Goal: Task Accomplishment & Management: Manage account settings

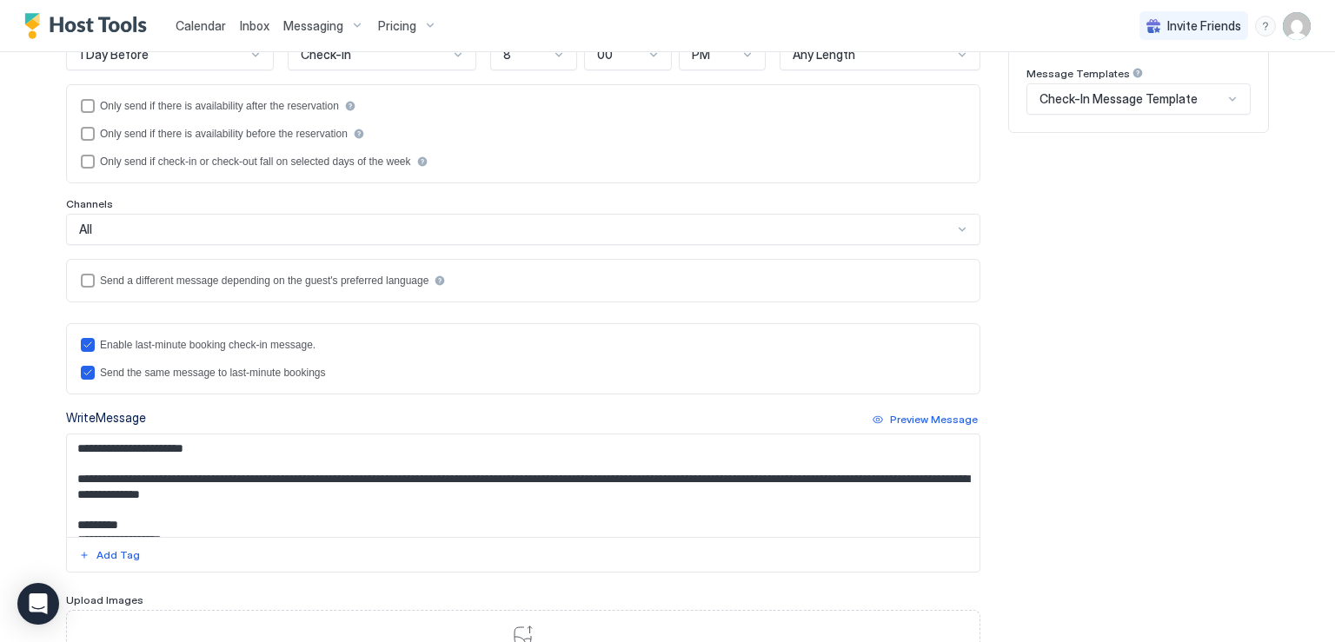
scroll to position [261, 0]
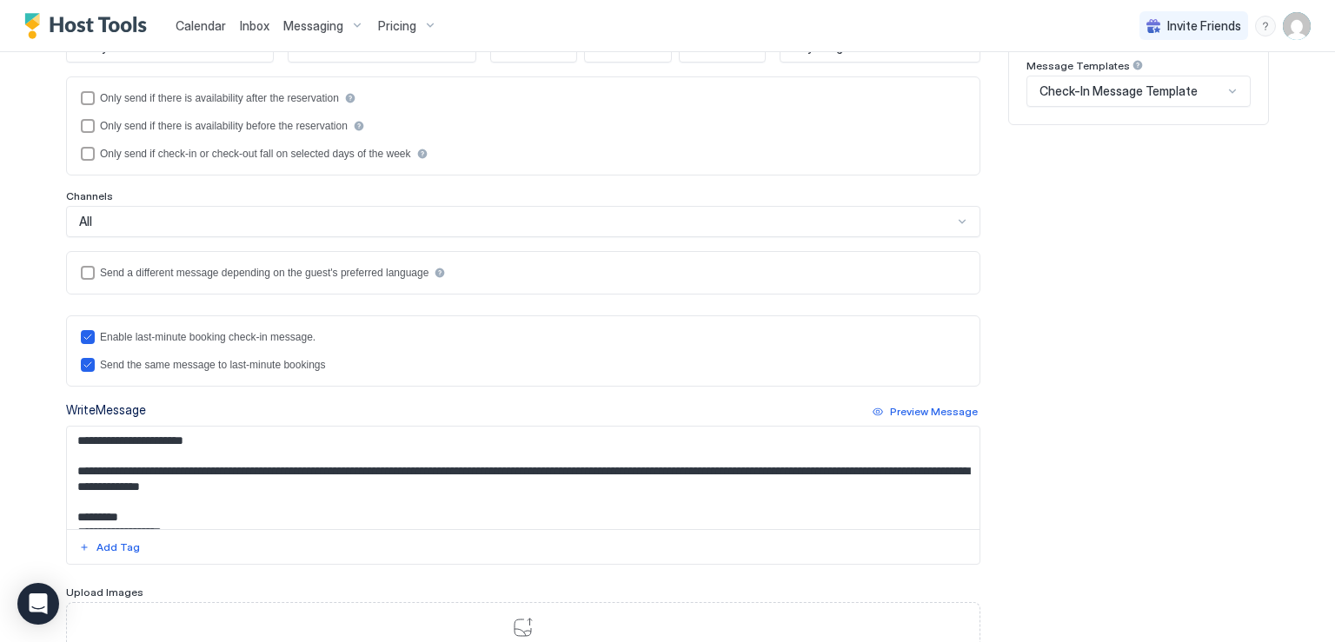
click at [192, 470] on textarea "**********" at bounding box center [523, 478] width 913 height 103
paste textarea "**********"
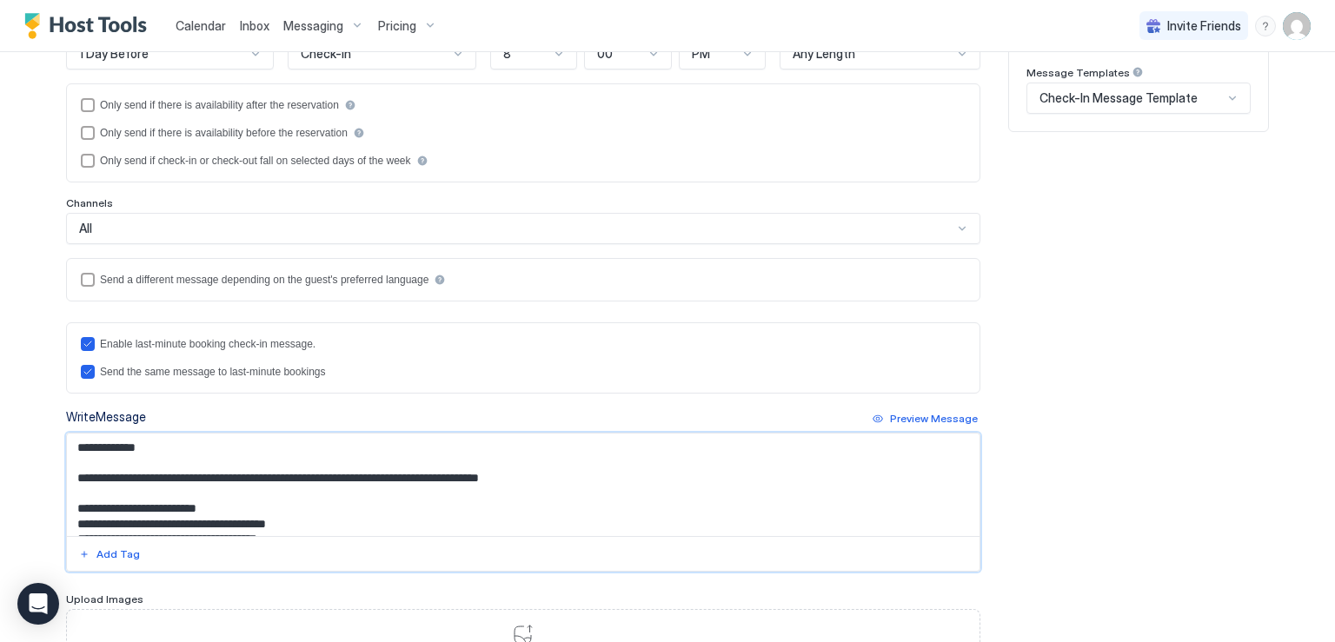
scroll to position [348, 0]
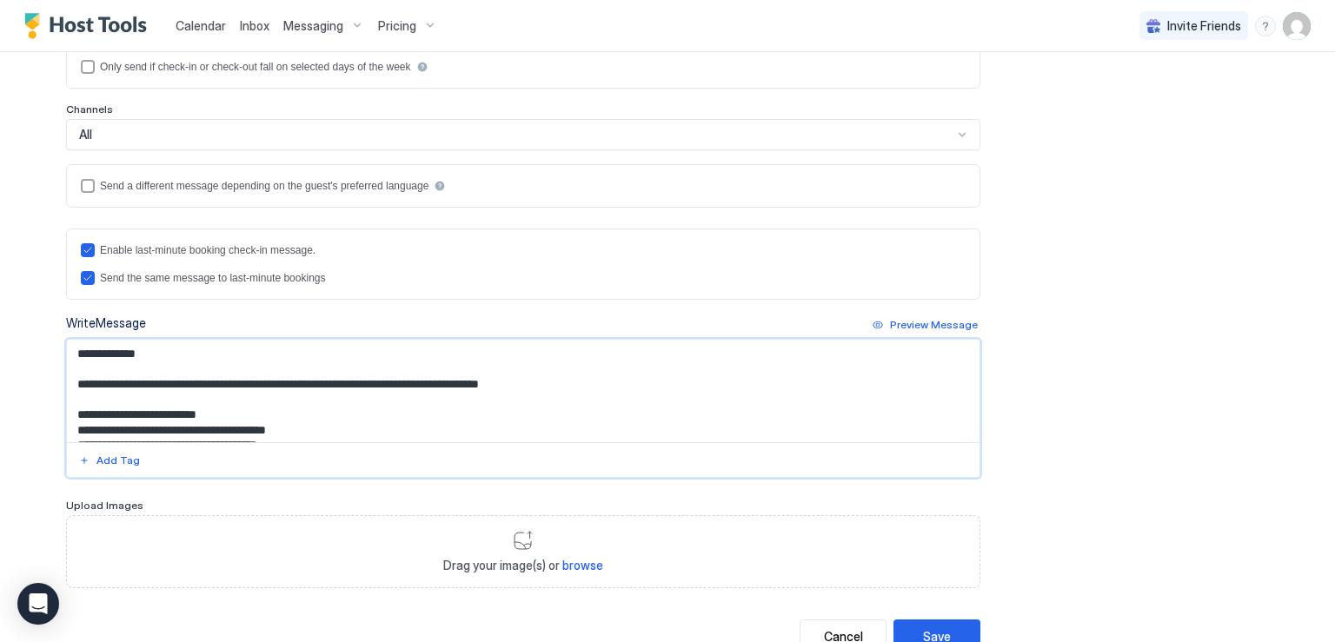
click at [123, 349] on textarea "Input Field" at bounding box center [523, 391] width 913 height 103
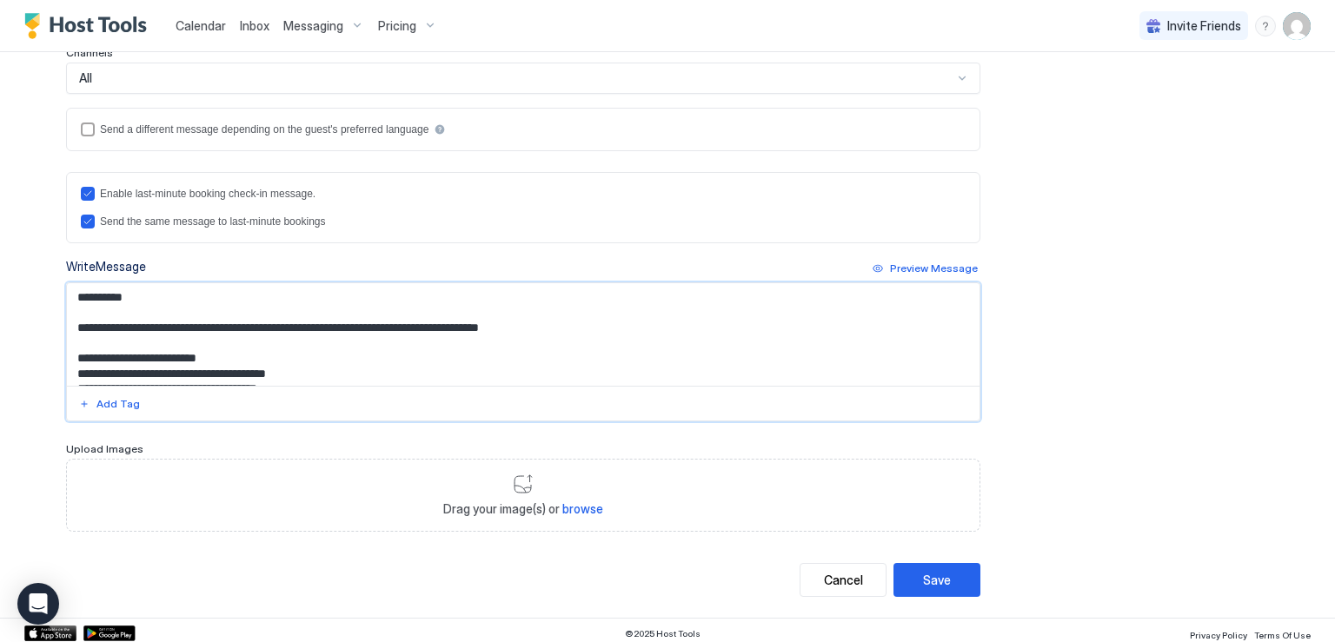
scroll to position [407, 0]
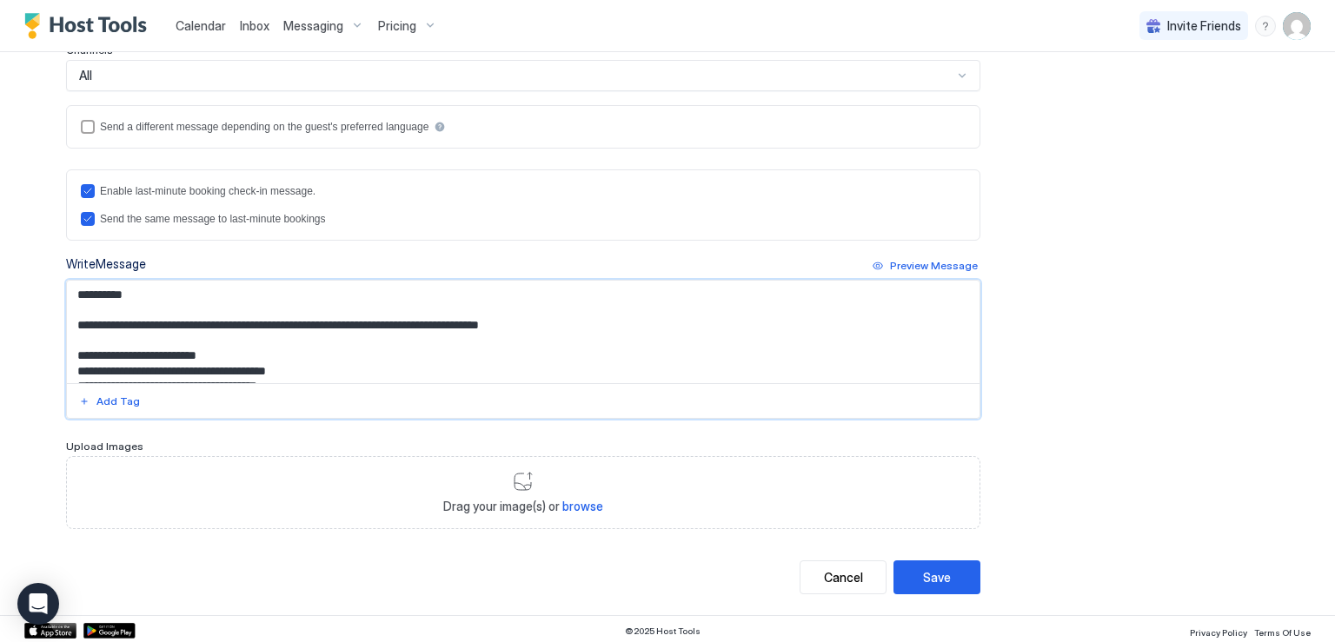
click at [118, 293] on textarea "Input Field" at bounding box center [523, 332] width 913 height 103
click at [120, 293] on textarea "Input Field" at bounding box center [523, 332] width 913 height 103
click at [115, 291] on textarea "Input Field" at bounding box center [523, 332] width 913 height 103
click at [117, 291] on textarea "Input Field" at bounding box center [523, 332] width 913 height 103
click at [112, 404] on div "Add Tag" at bounding box center [117, 402] width 43 height 16
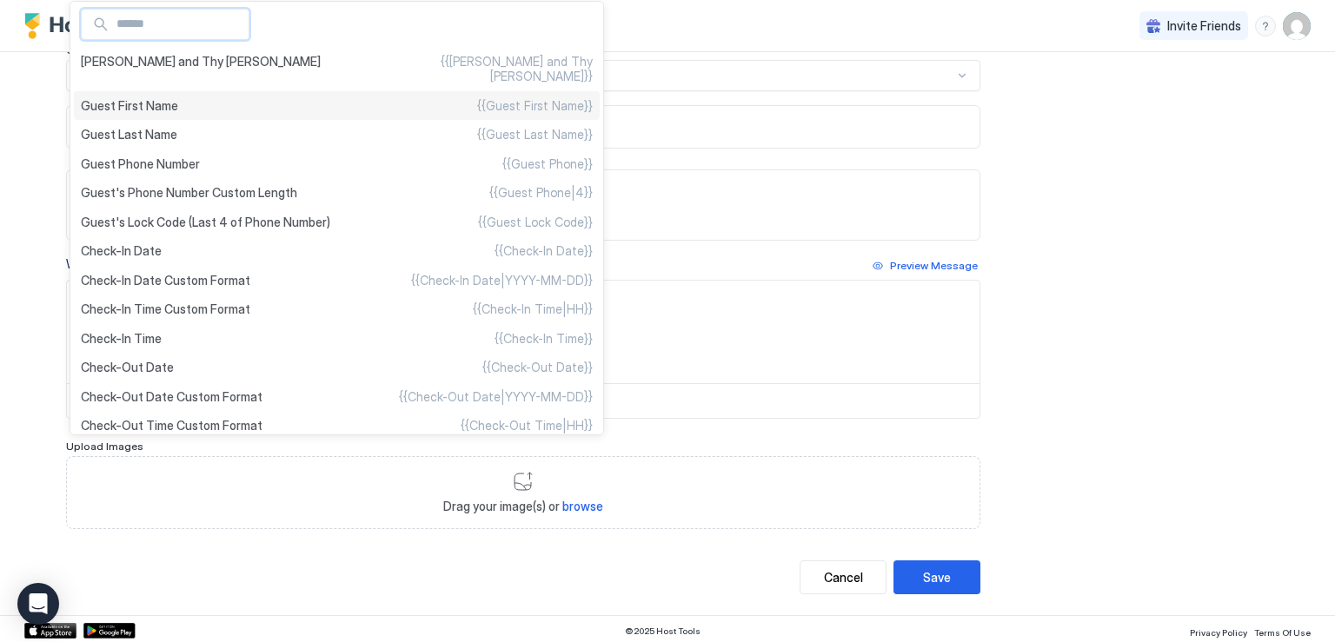
click at [148, 98] on span "Guest First Name" at bounding box center [129, 106] width 97 height 16
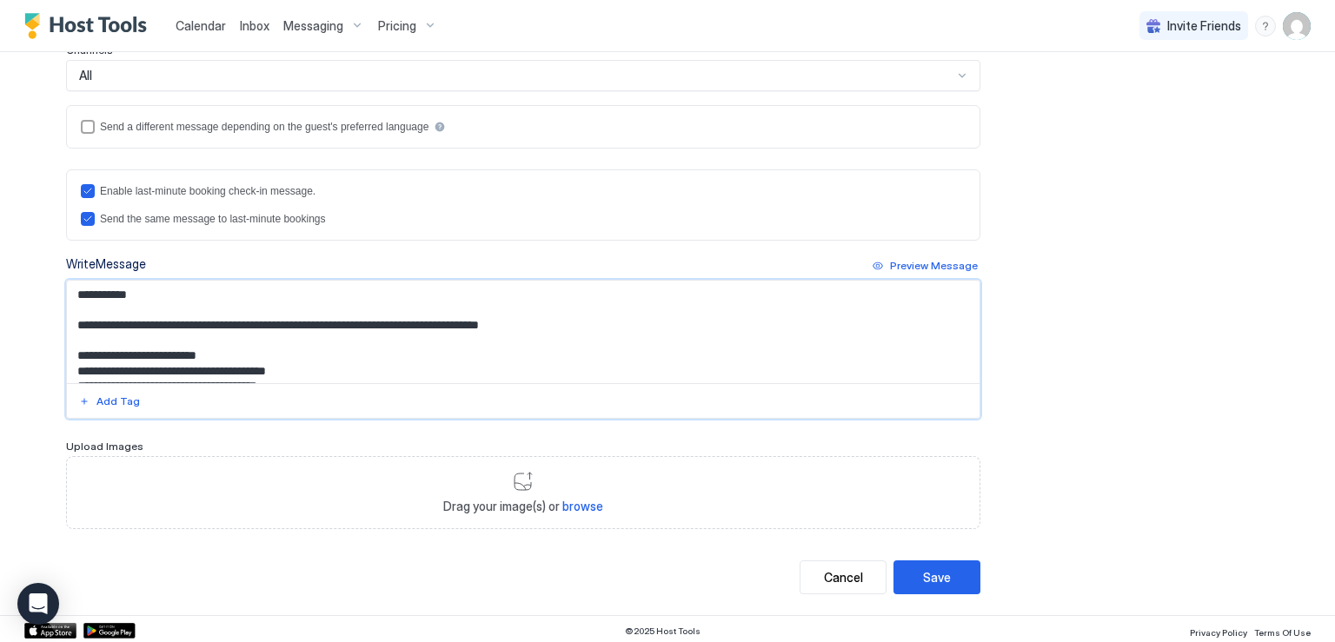
drag, startPoint x: 469, startPoint y: 322, endPoint x: 514, endPoint y: 321, distance: 44.3
click at [514, 321] on textarea "Input Field" at bounding box center [523, 332] width 913 height 103
click at [96, 403] on div "Add Tag" at bounding box center [117, 402] width 43 height 16
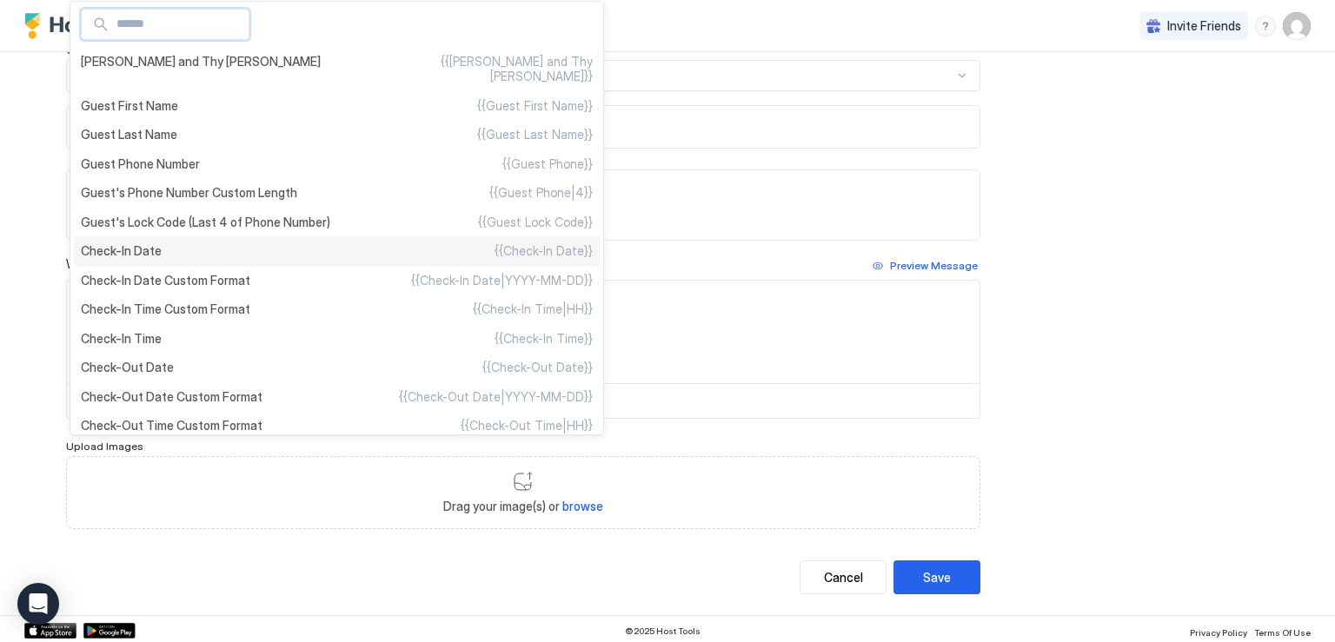
click at [164, 266] on div "Check-In Date {{Check-In Date}}" at bounding box center [337, 251] width 526 height 30
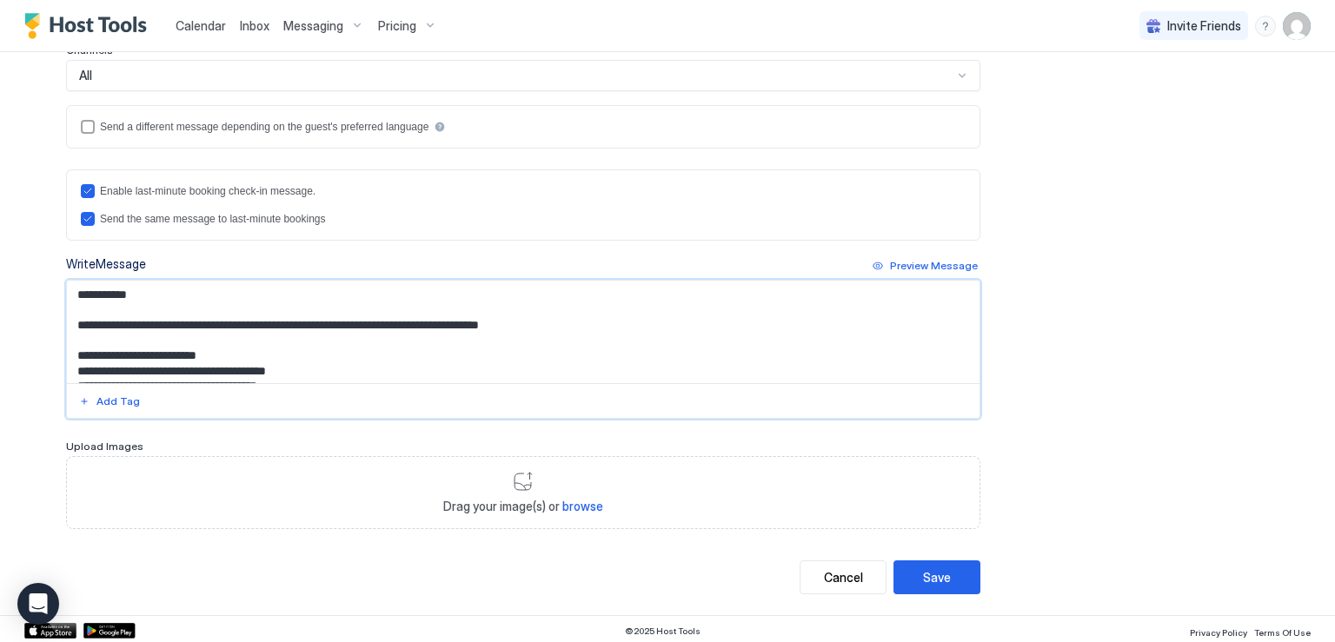
click at [563, 323] on textarea "Input Field" at bounding box center [523, 332] width 913 height 103
click at [97, 395] on div "Add Tag" at bounding box center [117, 402] width 43 height 16
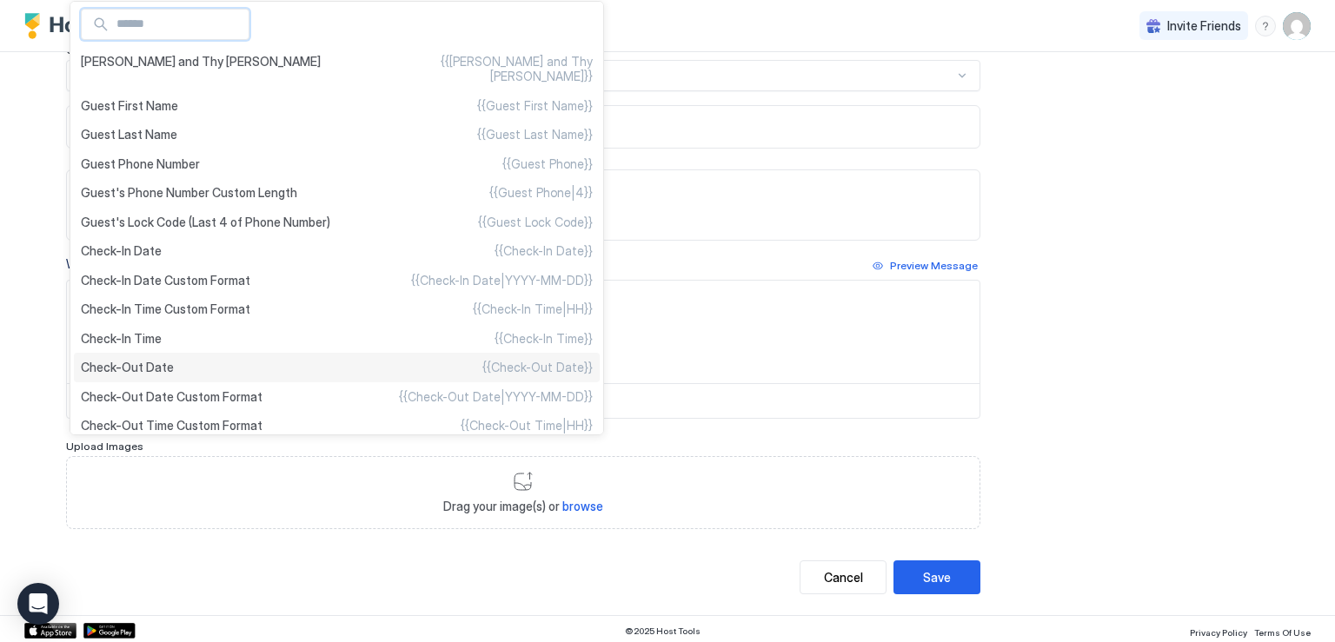
click at [163, 376] on span "Check-Out Date" at bounding box center [127, 368] width 93 height 16
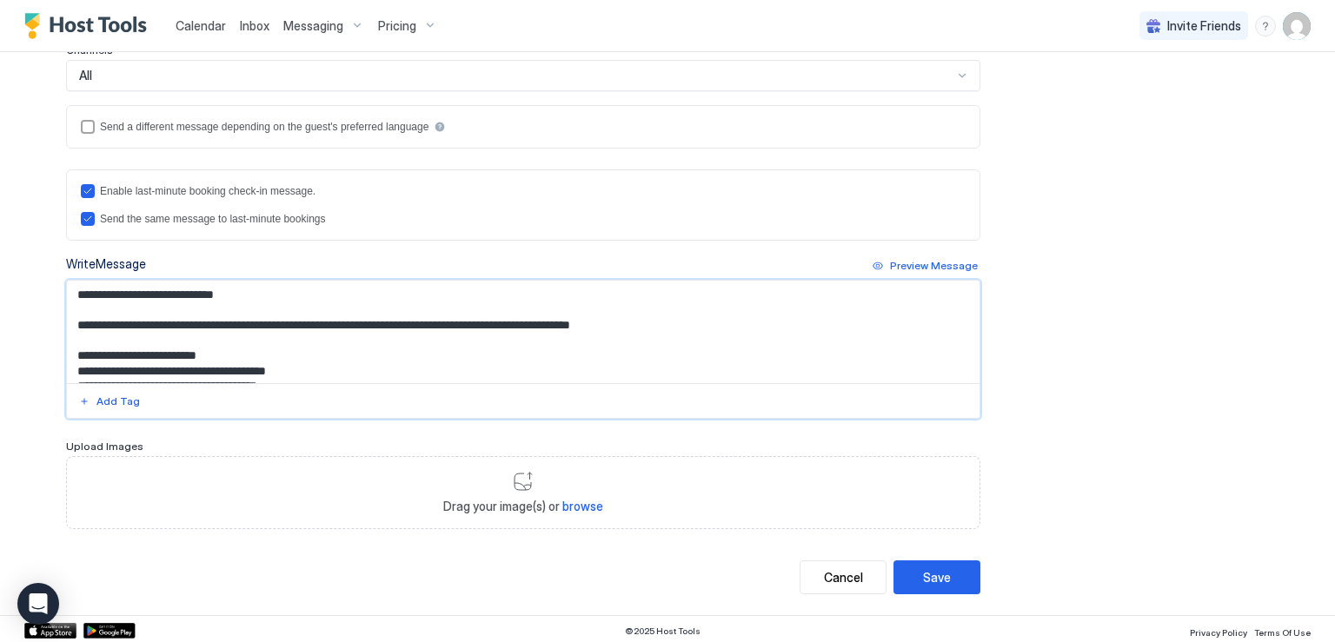
click at [686, 321] on textarea "Input Field" at bounding box center [523, 332] width 913 height 103
click at [272, 301] on textarea "Input Field" at bounding box center [523, 332] width 913 height 103
click at [227, 289] on textarea "Input Field" at bounding box center [523, 332] width 913 height 103
click at [230, 292] on textarea "Input Field" at bounding box center [523, 332] width 913 height 103
click at [244, 296] on textarea "Input Field" at bounding box center [523, 332] width 913 height 103
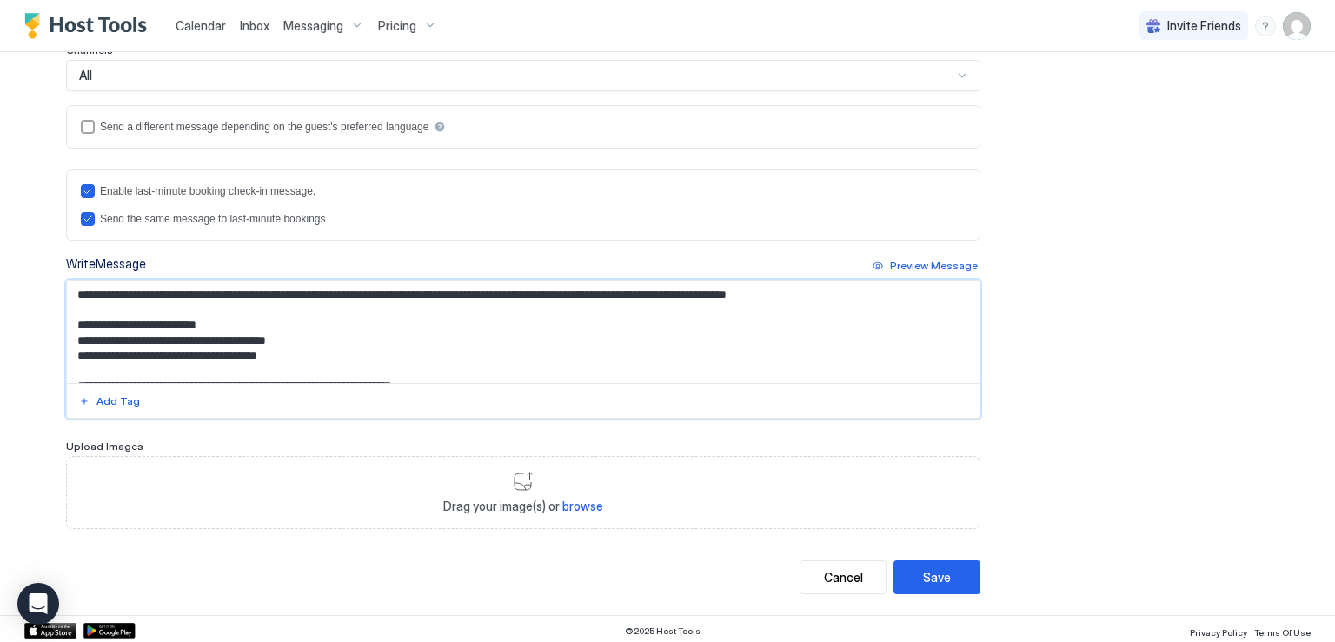
click at [309, 347] on textarea "Input Field" at bounding box center [523, 332] width 913 height 103
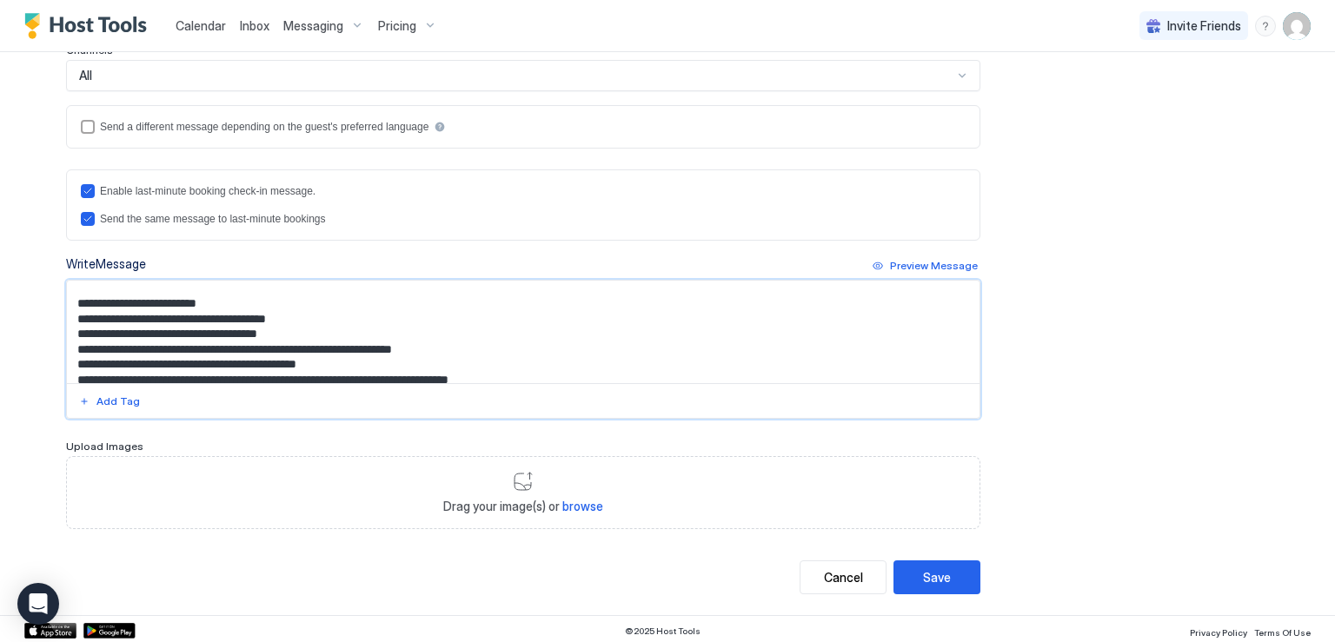
scroll to position [7, 0]
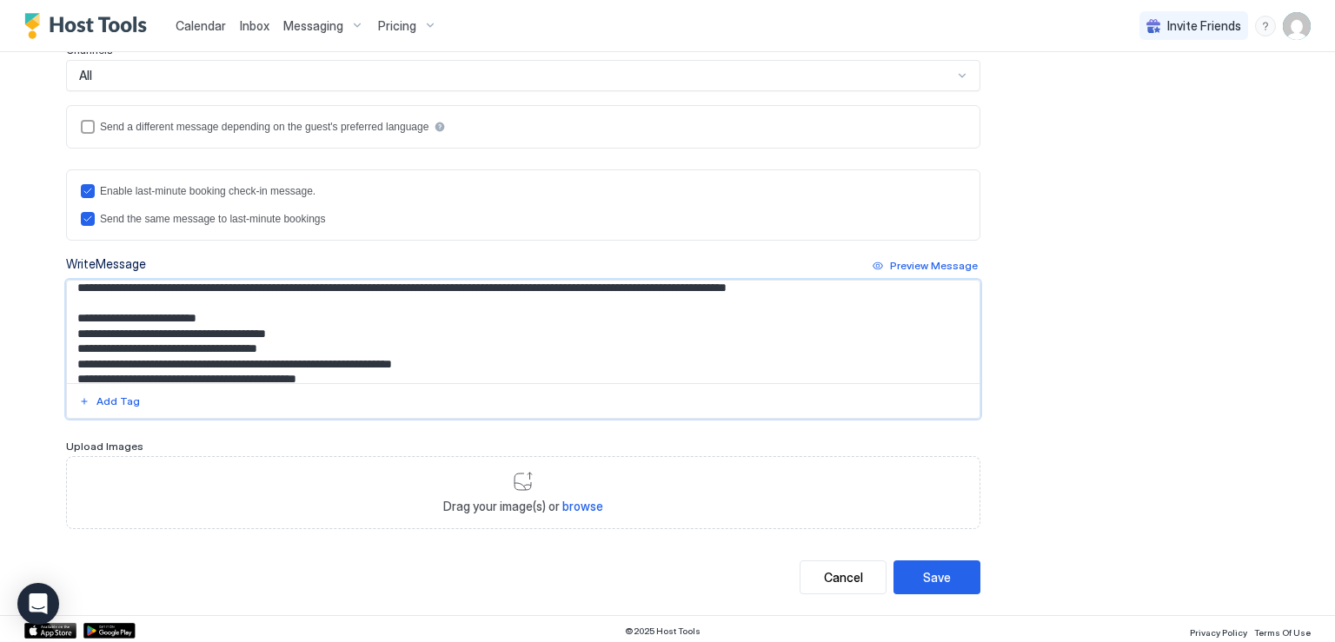
type textarea "**********"
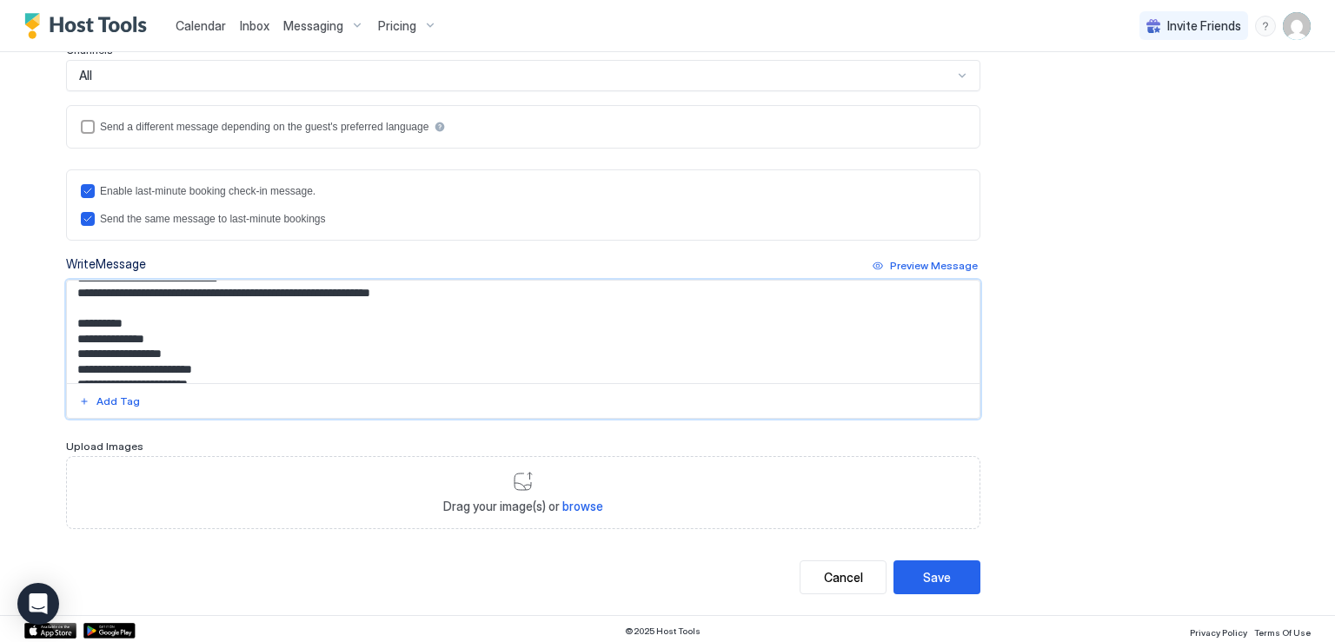
scroll to position [321, 0]
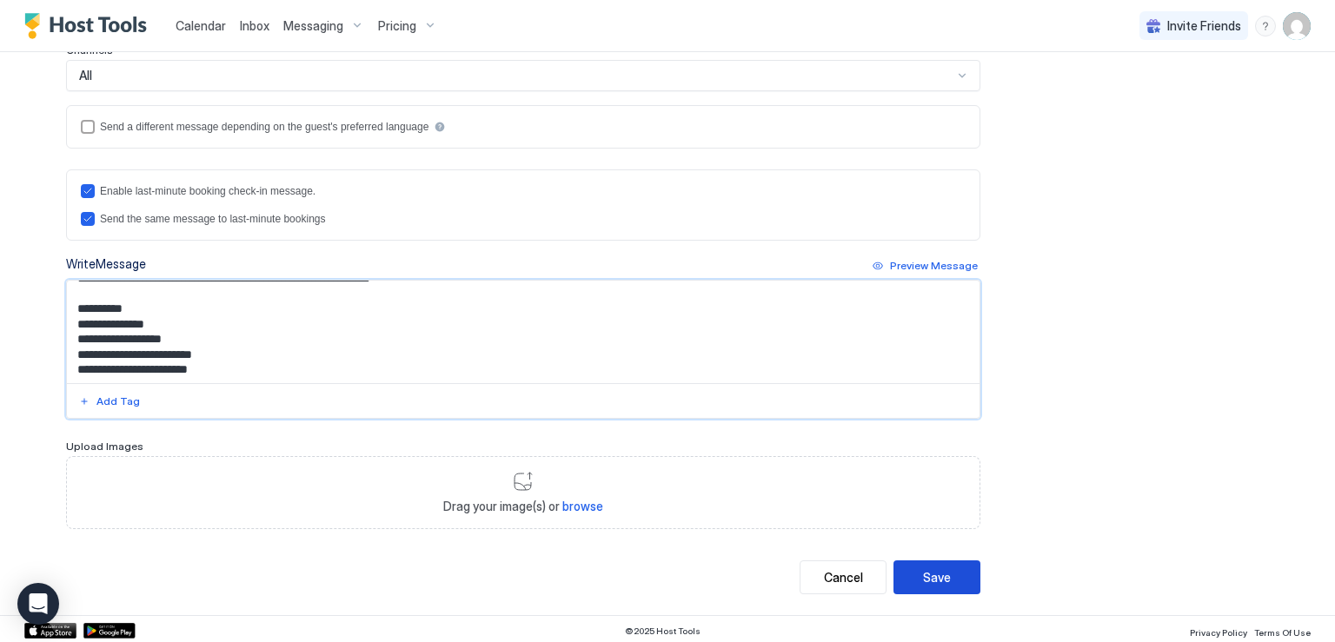
click at [928, 577] on div "Save" at bounding box center [937, 578] width 28 height 18
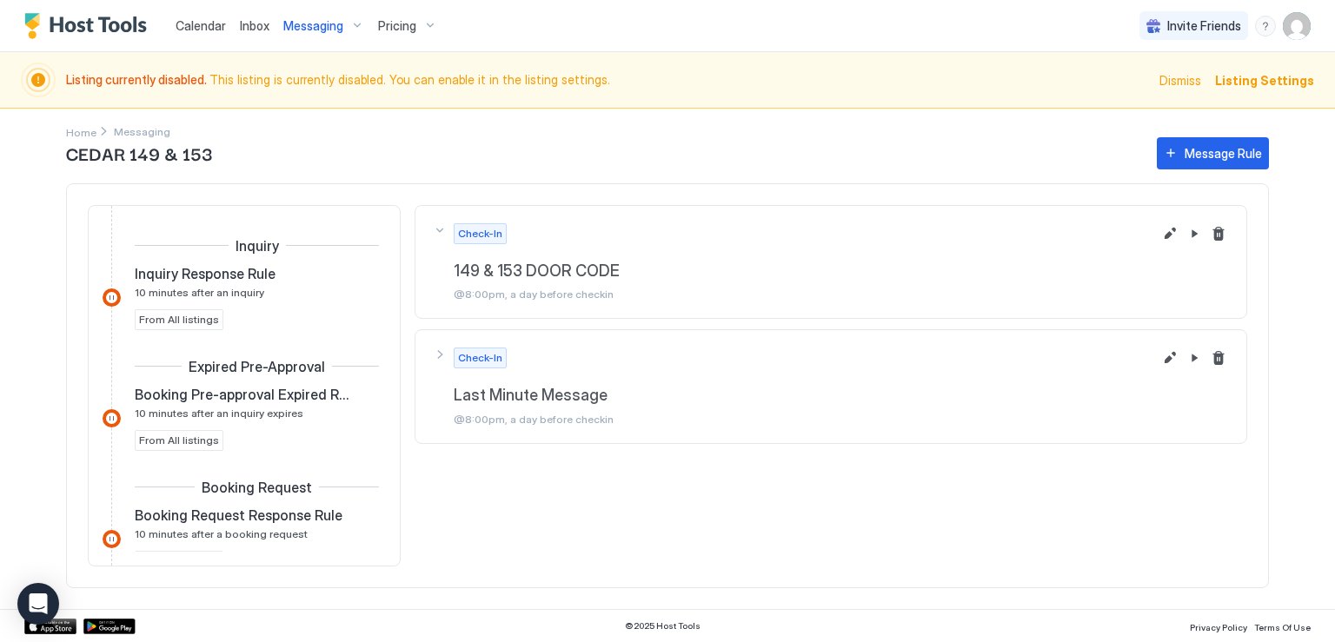
scroll to position [593, 0]
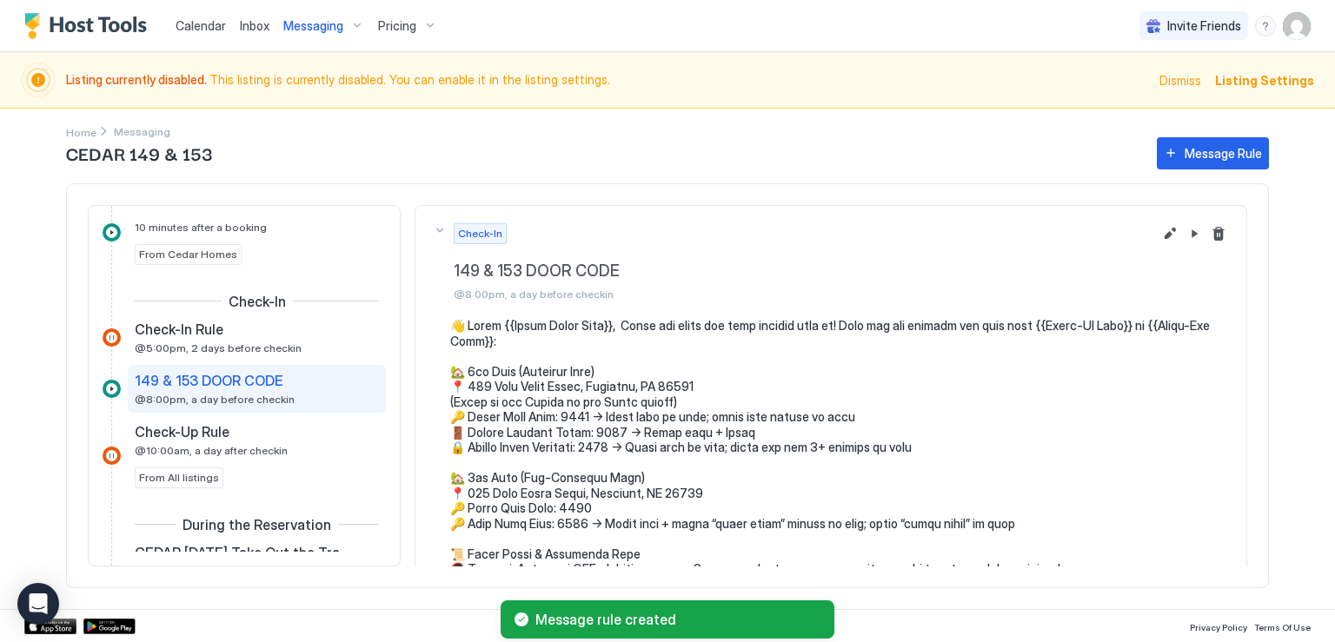
click at [82, 134] on div "CEDAR 149 & 153 Message Rule Inquiry Inquiry Response Rule 10 minutes after an …" at bounding box center [667, 371] width 1203 height 475
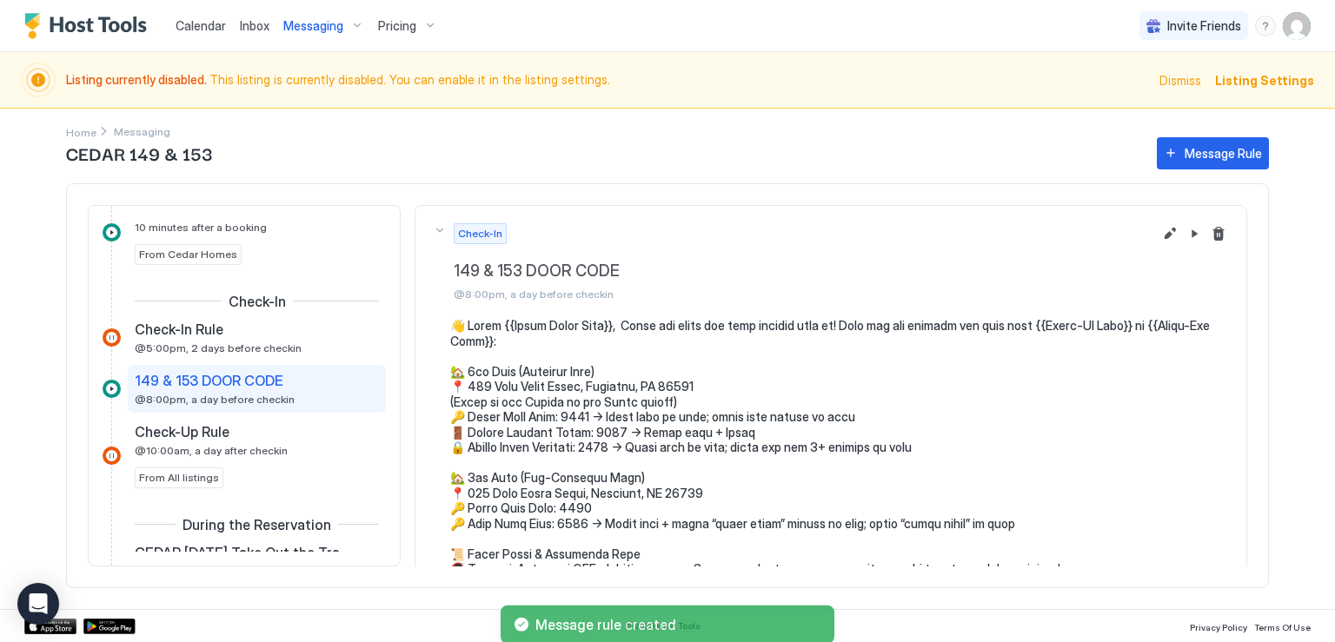
click at [126, 134] on div "CEDAR 149 & 153 Message Rule Inquiry Inquiry Response Rule 10 minutes after an …" at bounding box center [667, 371] width 1203 height 475
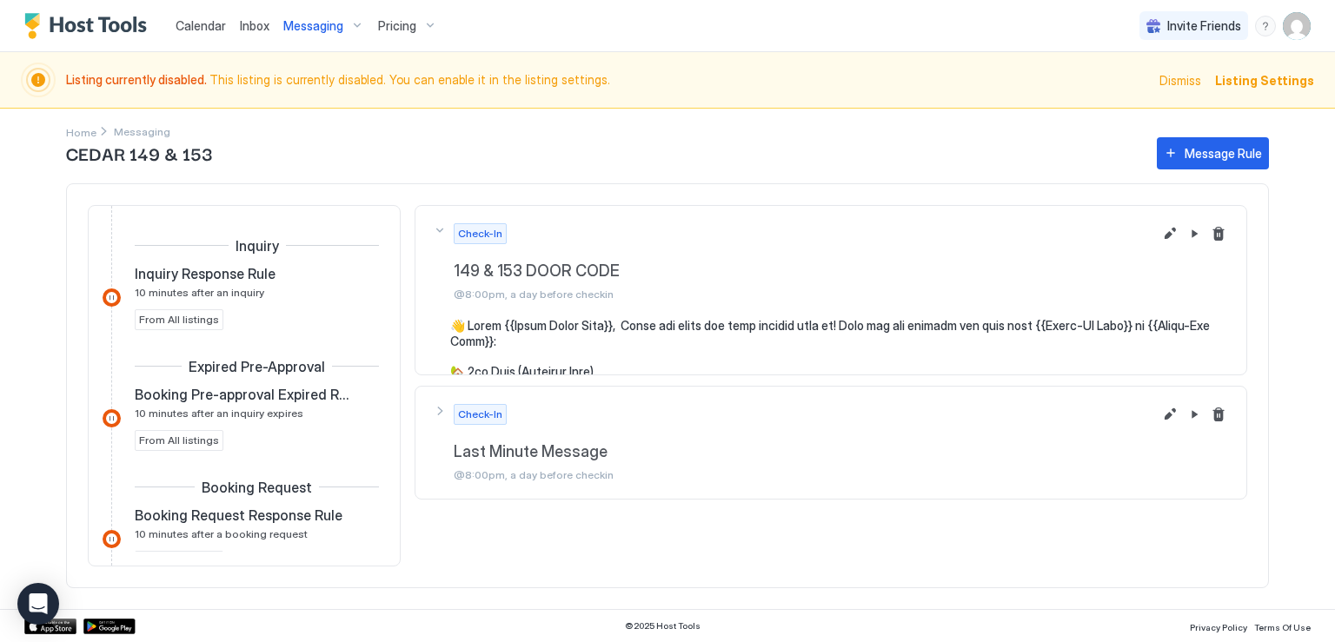
scroll to position [593, 0]
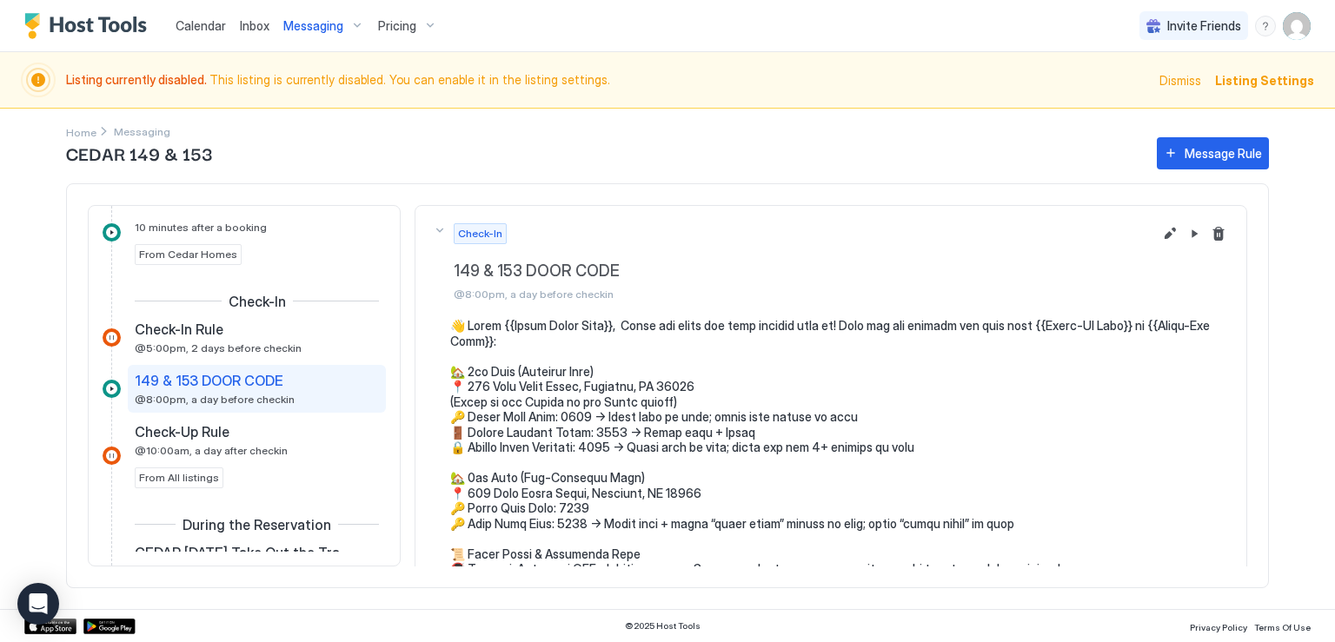
click at [309, 26] on span "Messaging" at bounding box center [313, 26] width 60 height 16
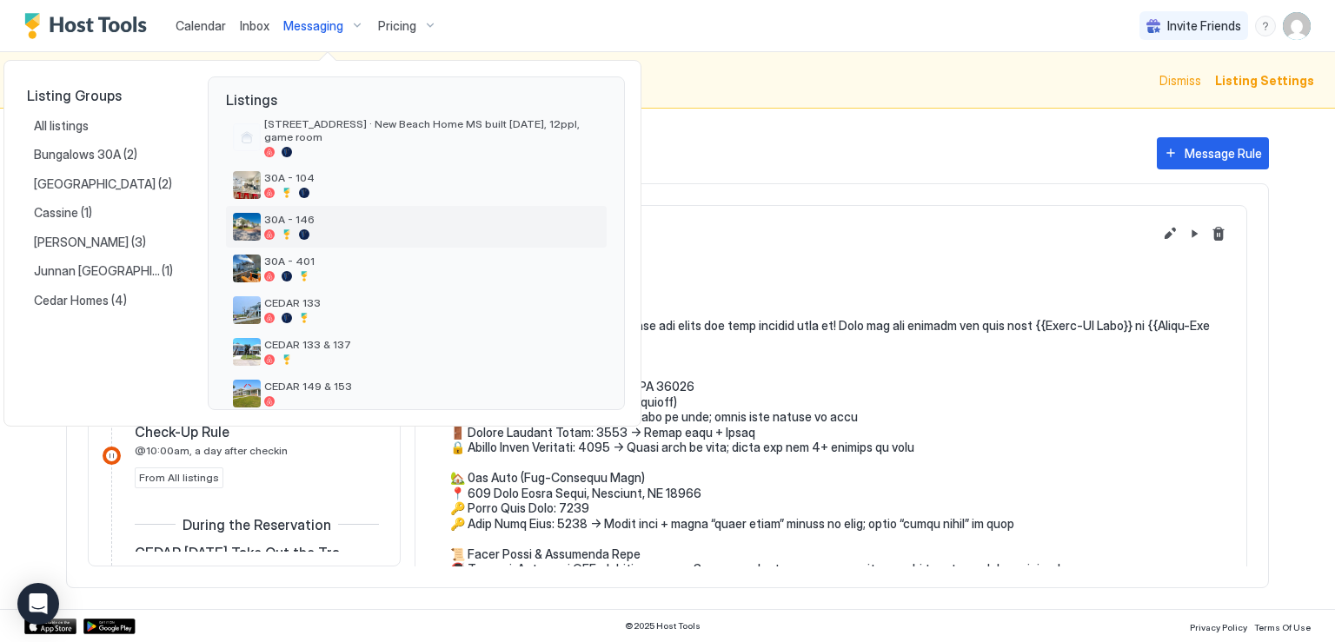
scroll to position [87, 0]
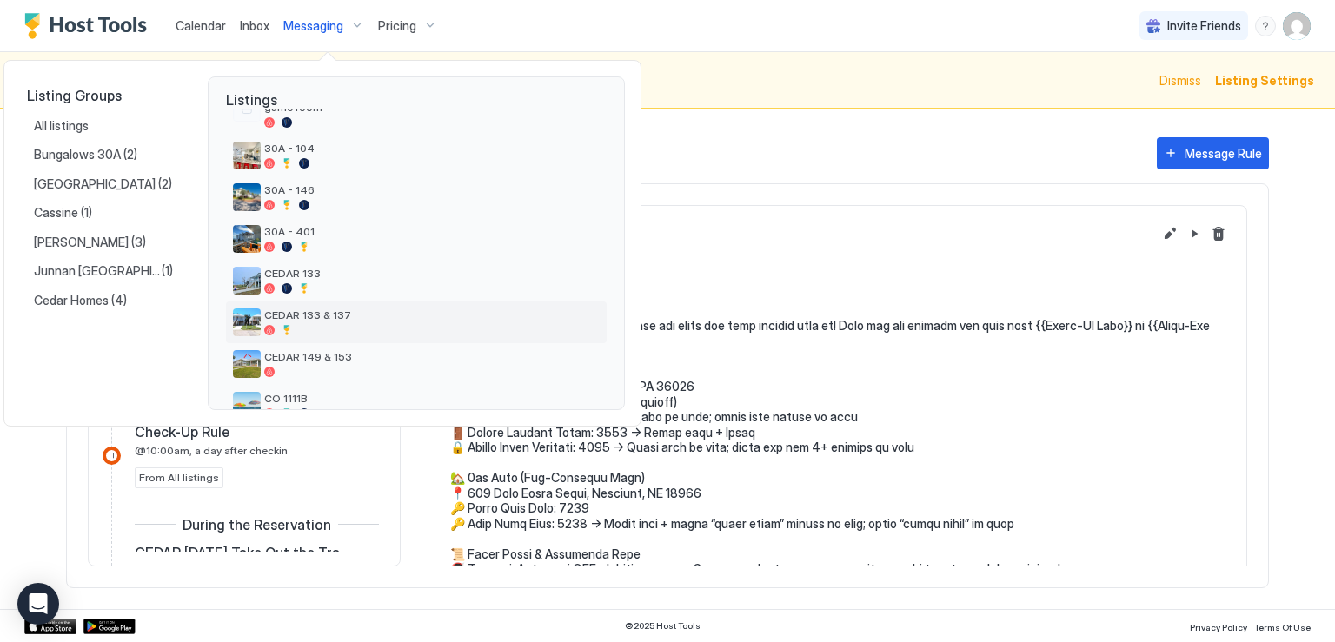
click at [409, 315] on span "CEDAR 133 & 137" at bounding box center [432, 315] width 336 height 13
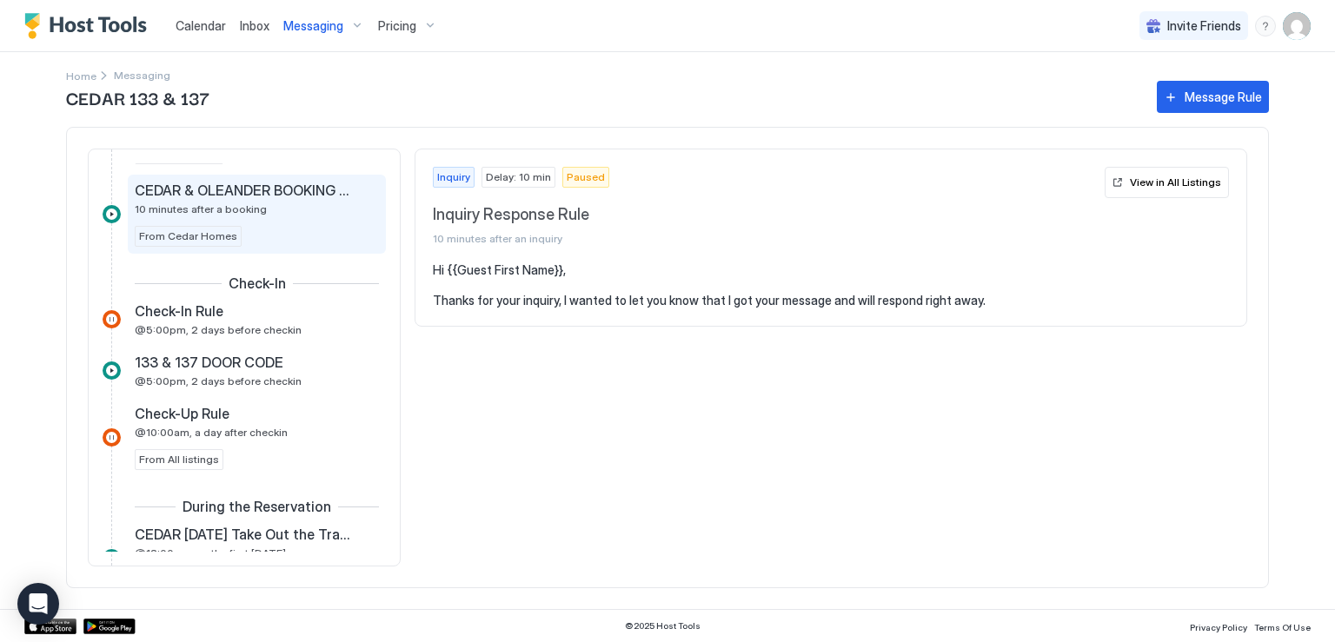
scroll to position [608, 0]
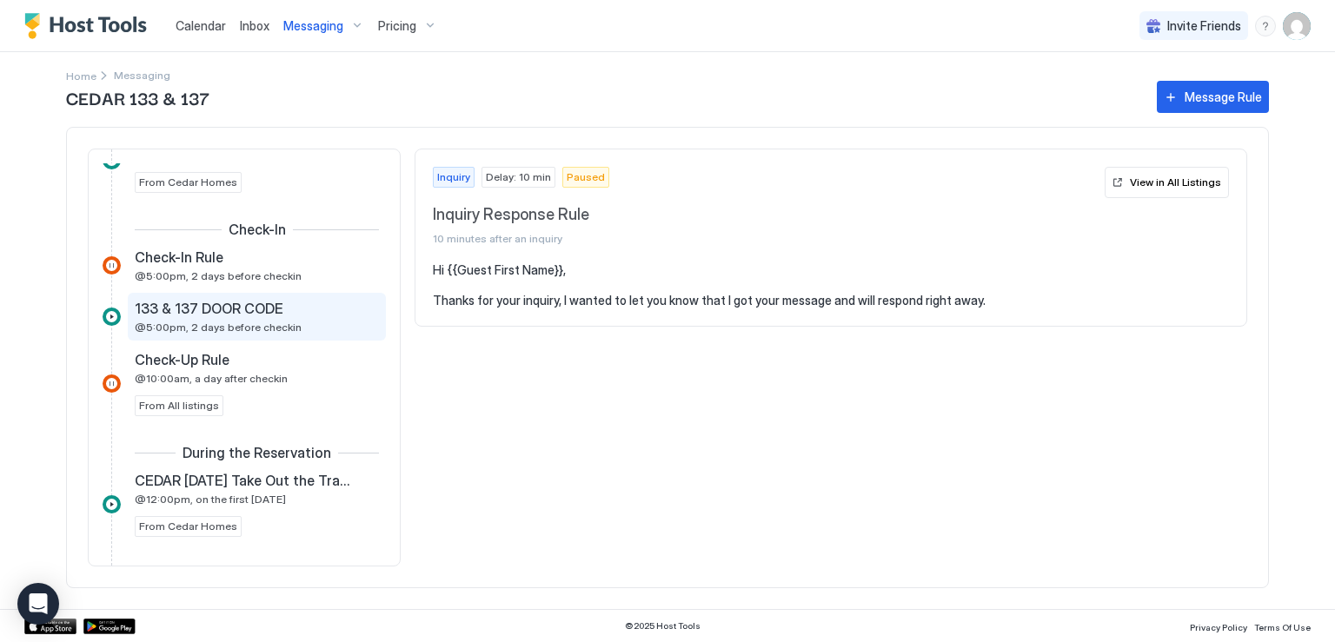
click at [237, 313] on span "133 & 137 DOOR CODE" at bounding box center [209, 308] width 149 height 17
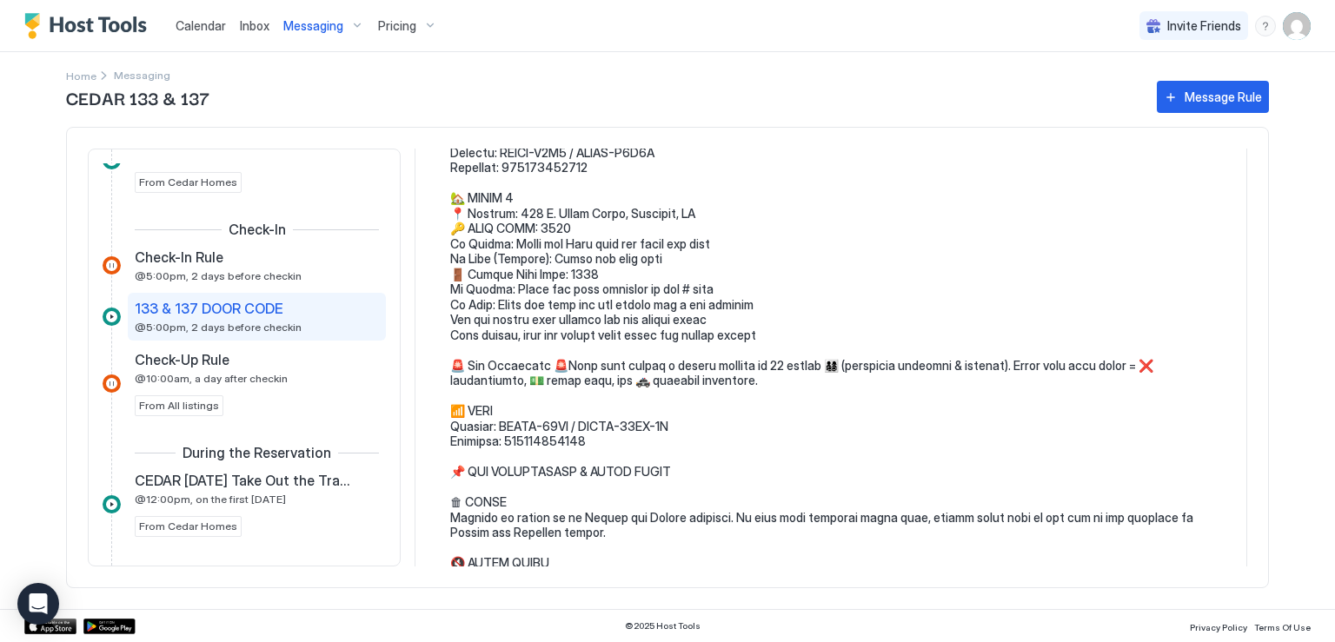
scroll to position [435, 0]
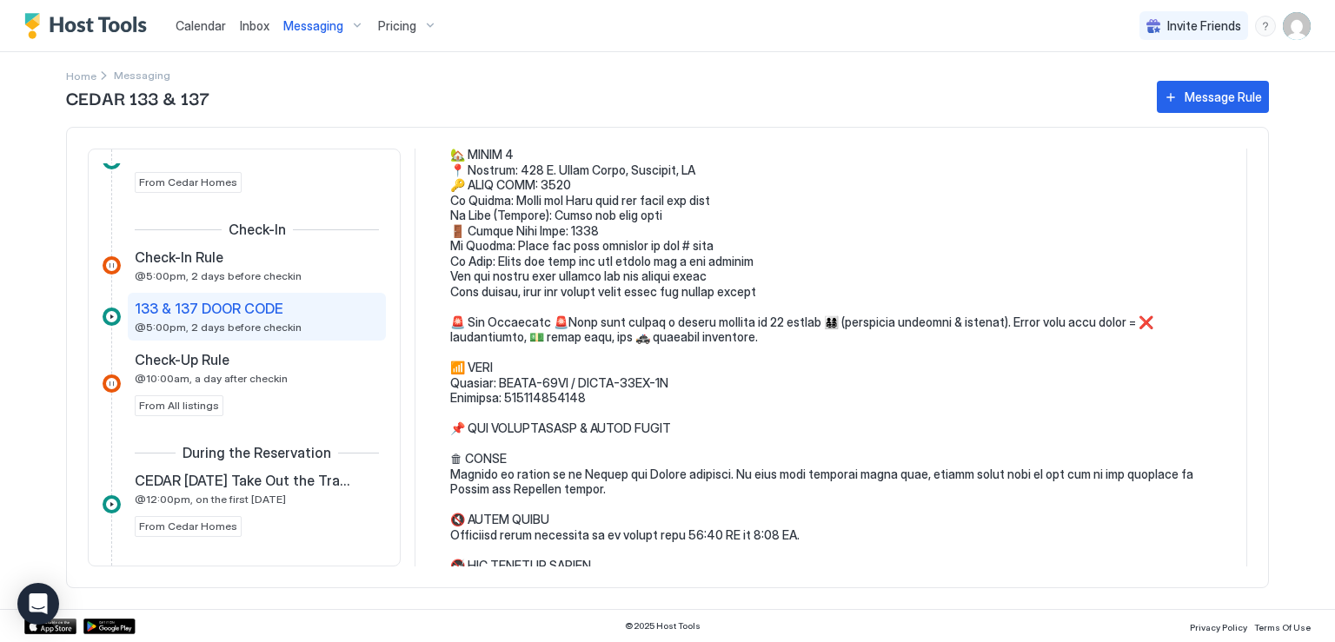
click at [507, 349] on pre at bounding box center [839, 322] width 779 height 989
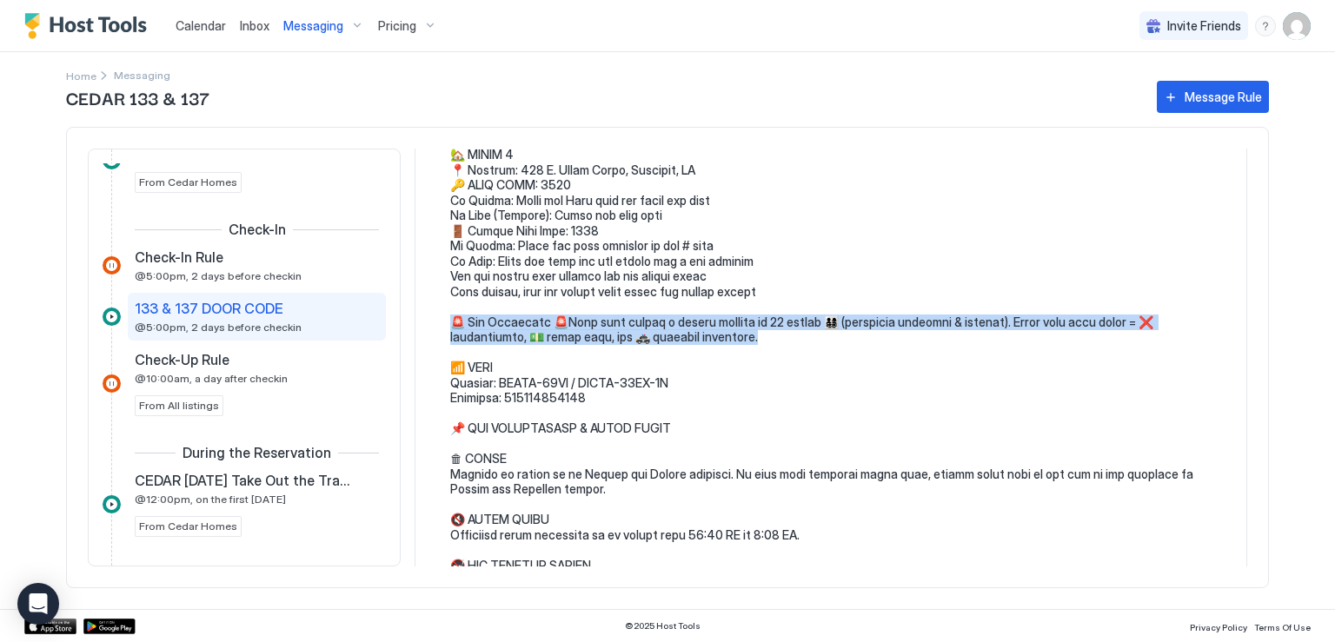
drag, startPoint x: 458, startPoint y: 337, endPoint x: 823, endPoint y: 346, distance: 365.2
click at [823, 346] on pre at bounding box center [839, 322] width 779 height 989
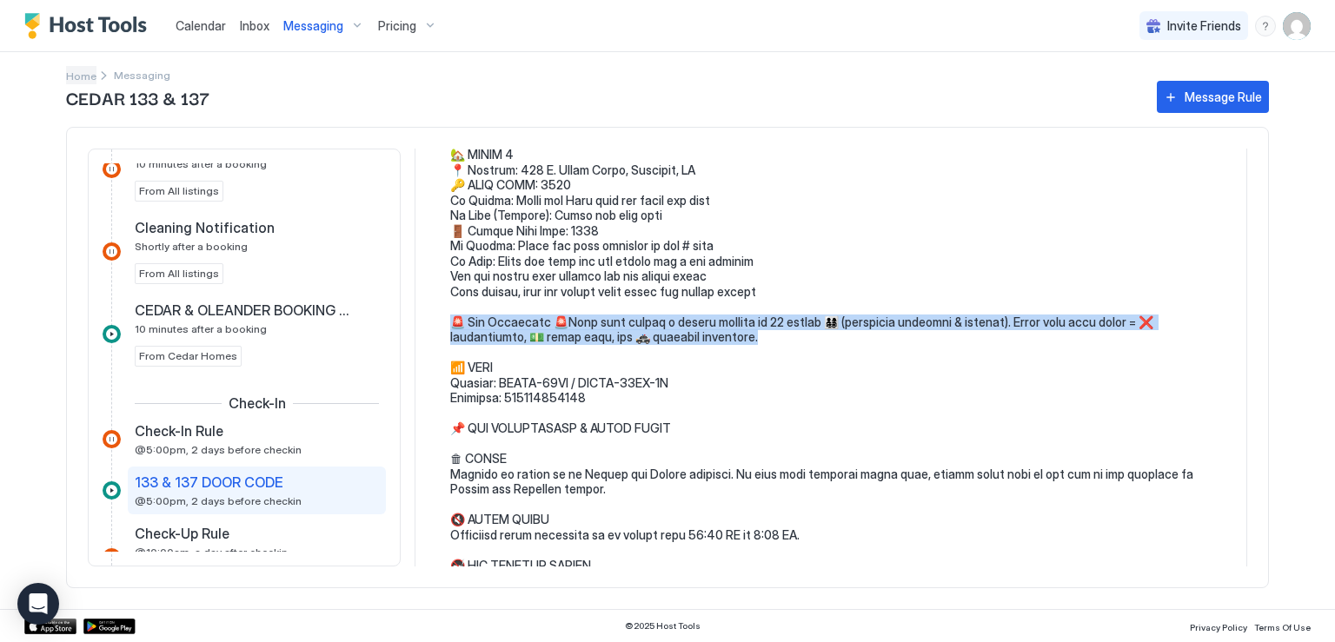
click at [82, 76] on span "Home" at bounding box center [81, 76] width 30 height 13
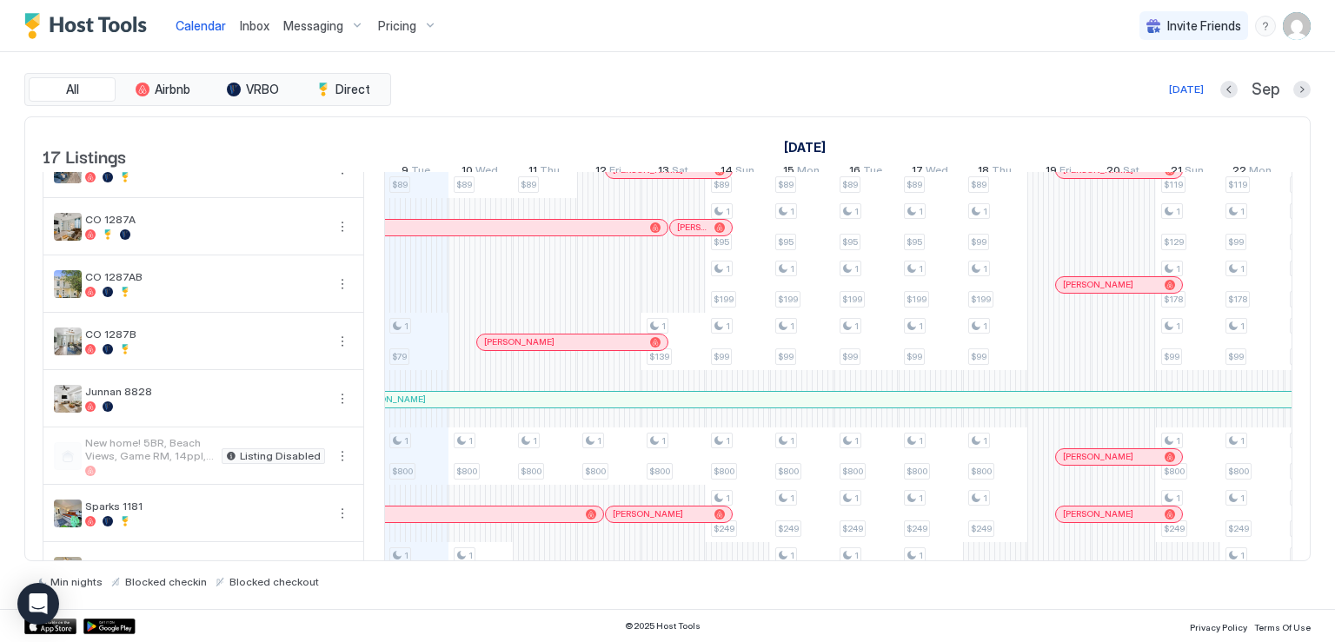
scroll to position [608, 0]
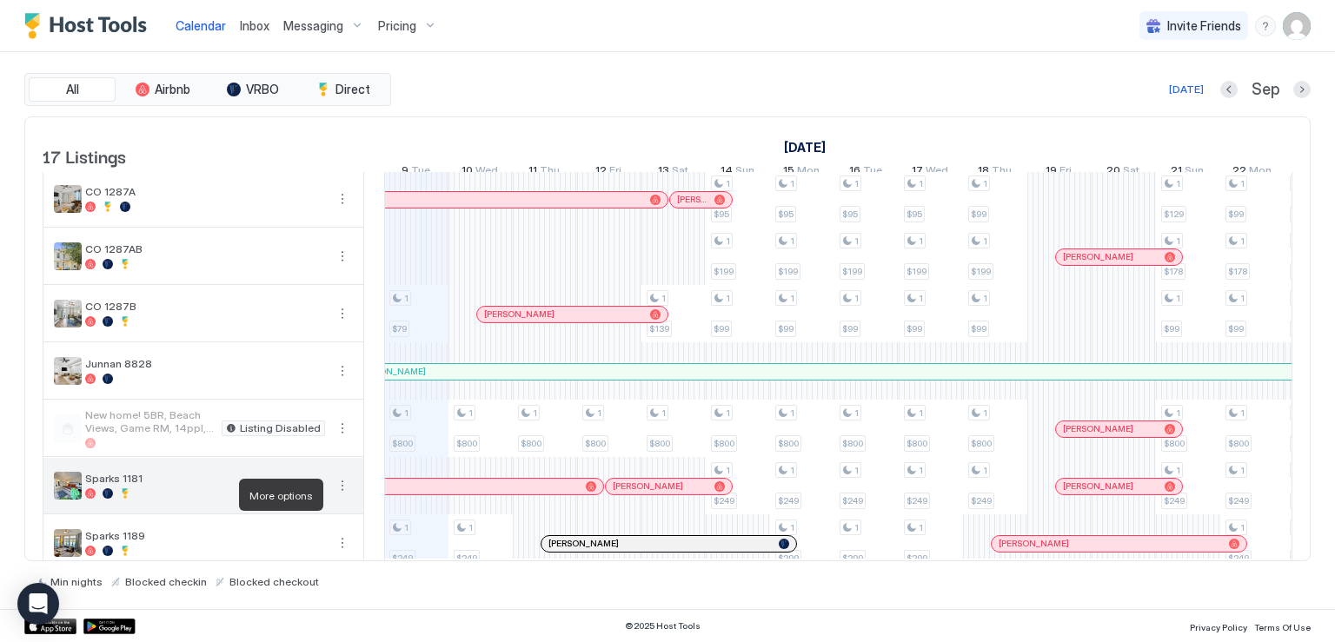
click at [342, 496] on button "More options" at bounding box center [342, 485] width 21 height 21
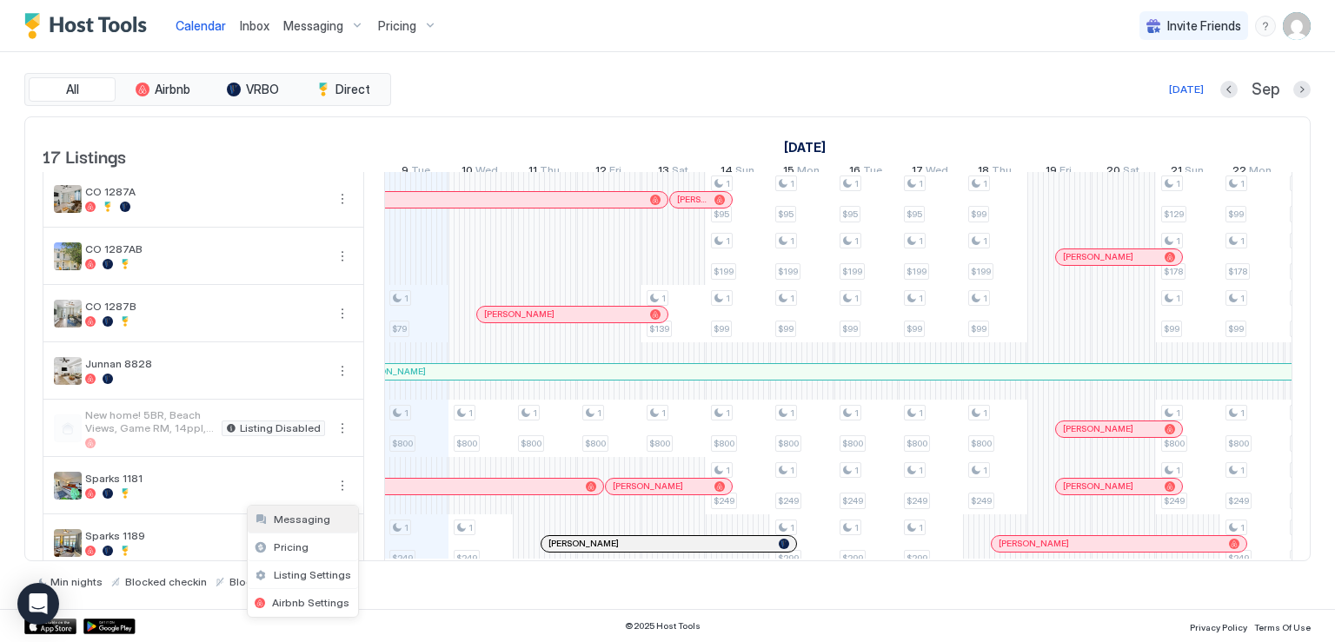
click at [311, 522] on span "Messaging" at bounding box center [302, 519] width 57 height 13
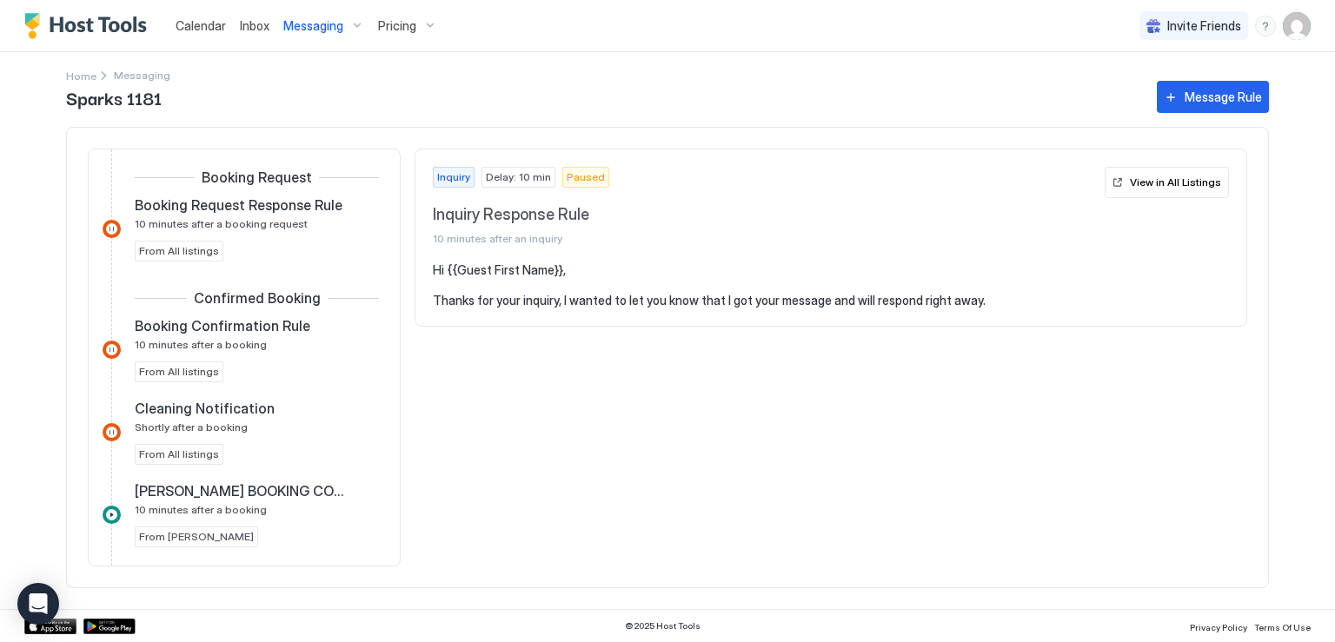
scroll to position [435, 0]
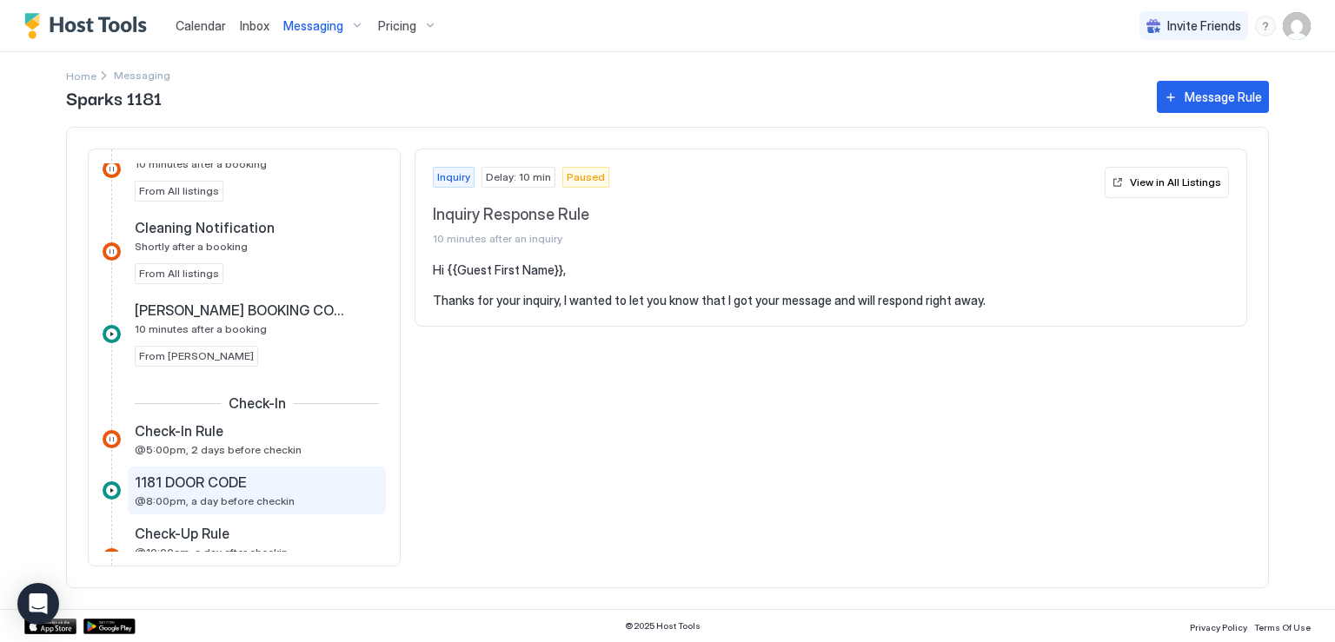
click at [237, 480] on span "1181 DOOR CODE" at bounding box center [191, 482] width 112 height 17
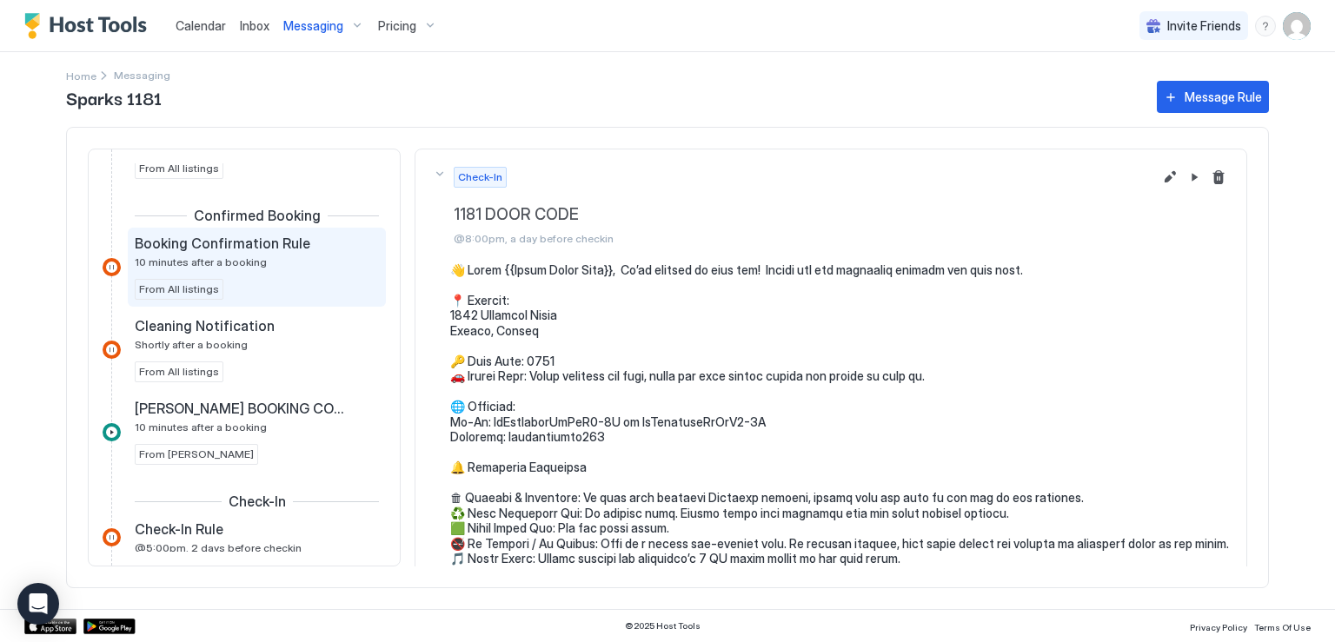
scroll to position [348, 0]
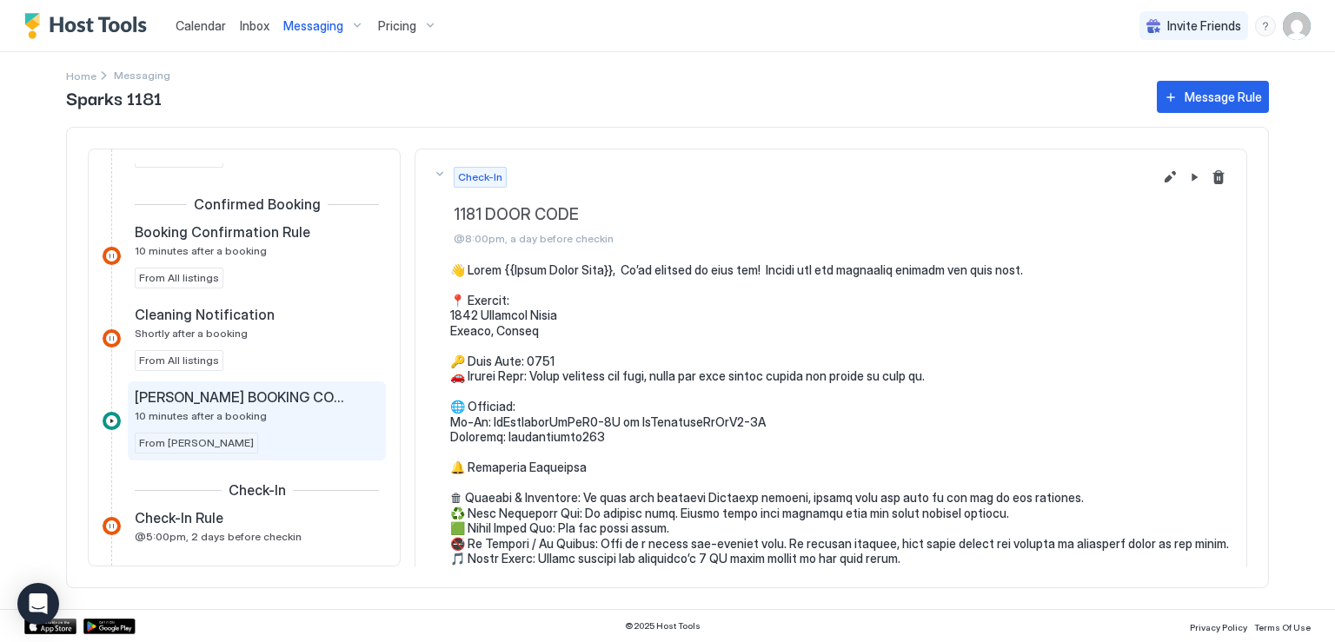
click at [281, 401] on span "[PERSON_NAME] BOOKING CONFIRMATION" at bounding box center [243, 397] width 216 height 17
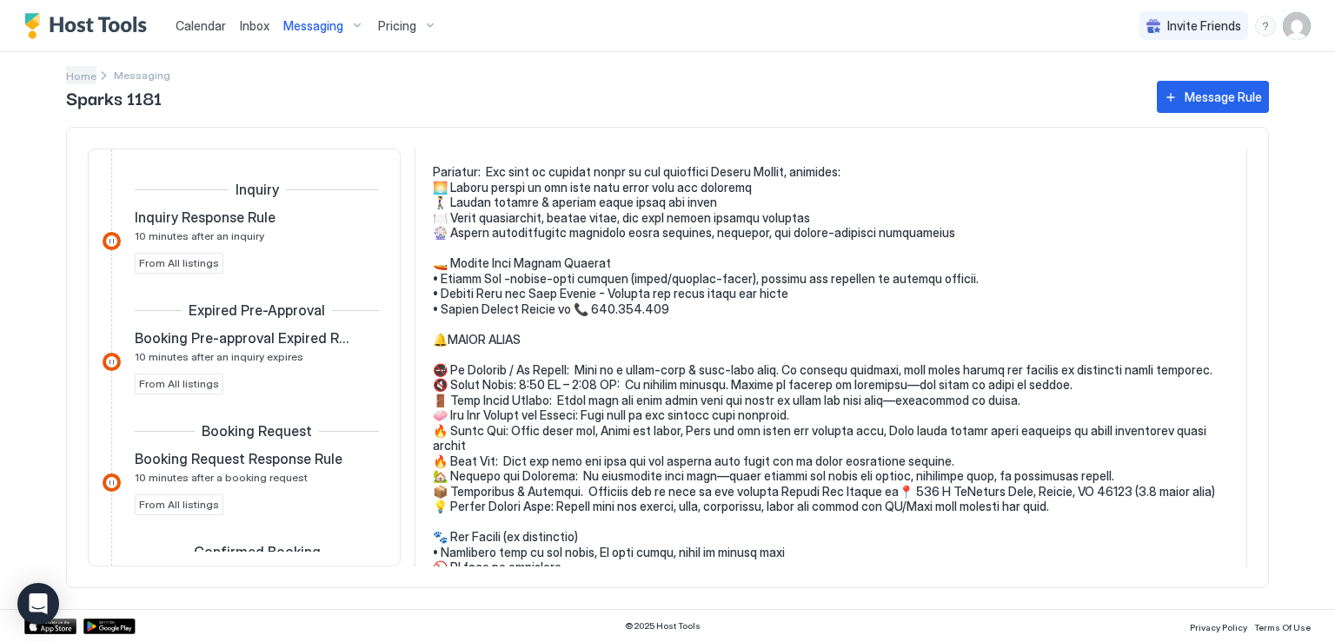
click at [90, 76] on span "Home" at bounding box center [81, 76] width 30 height 13
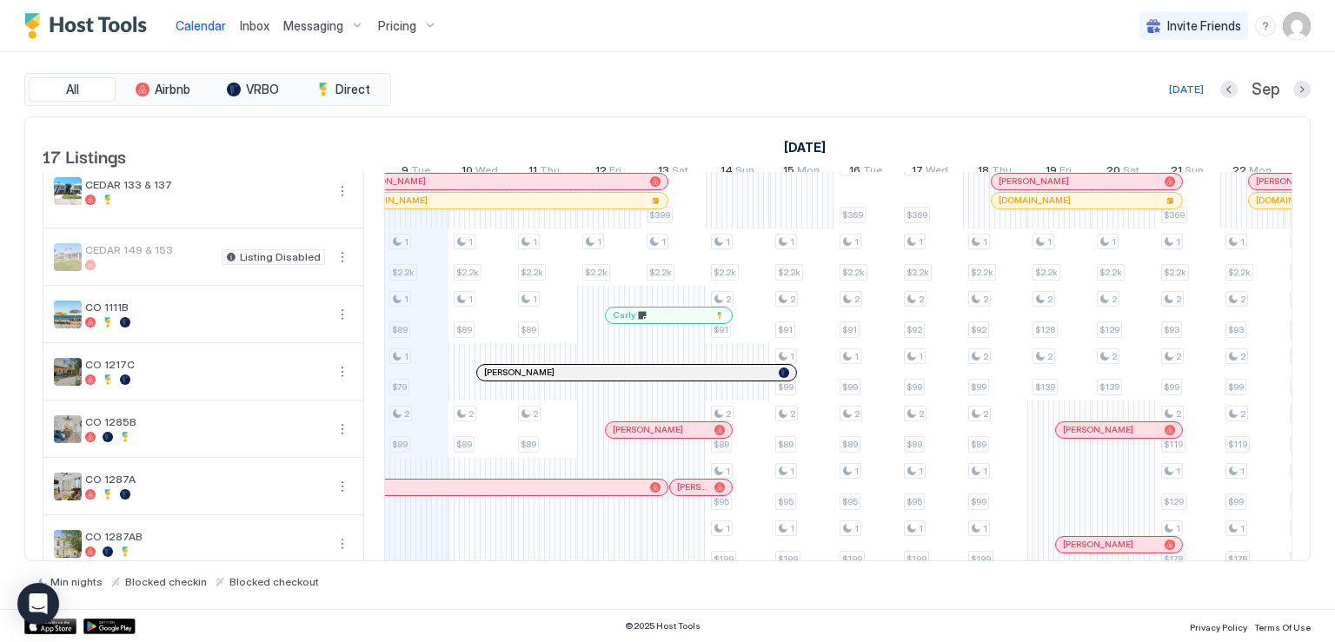
scroll to position [348, 0]
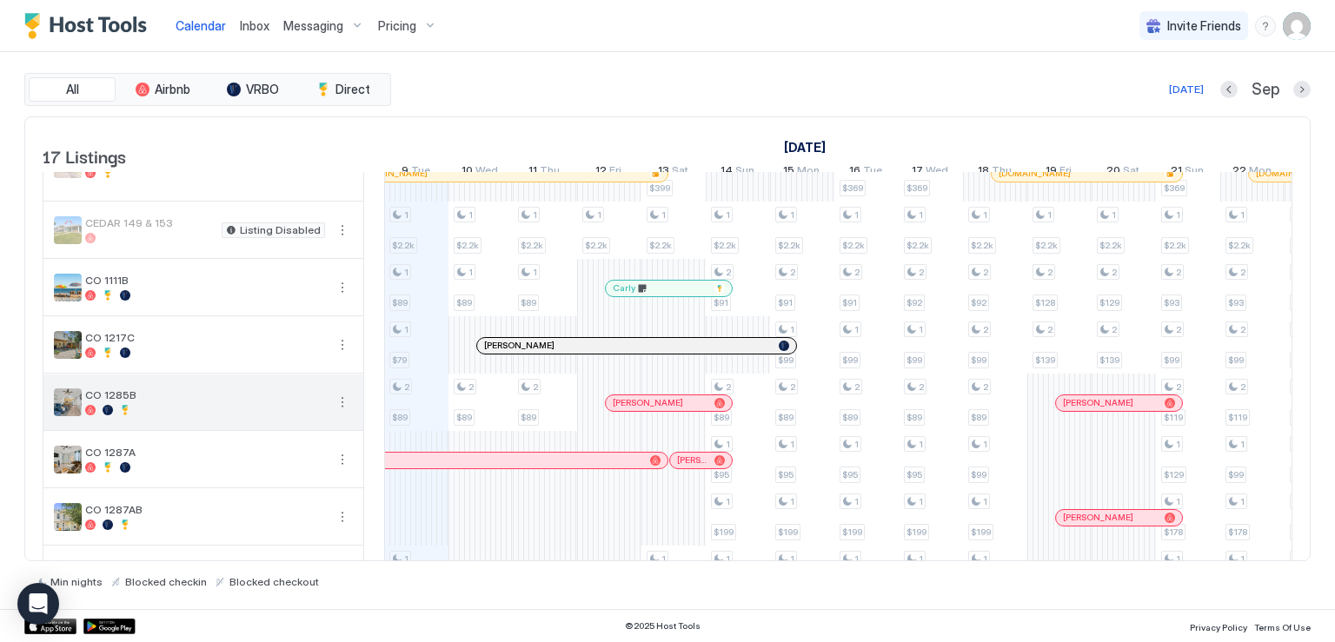
click at [343, 413] on button "More options" at bounding box center [342, 402] width 21 height 21
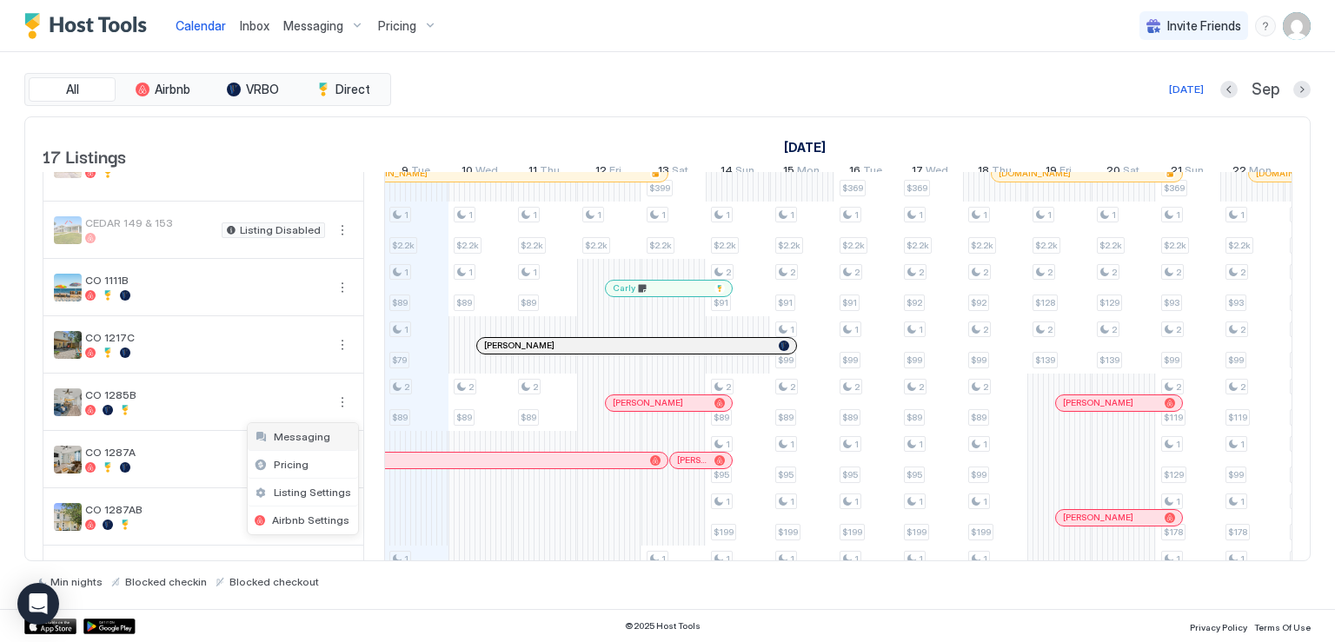
click at [307, 439] on span "Messaging" at bounding box center [302, 436] width 57 height 13
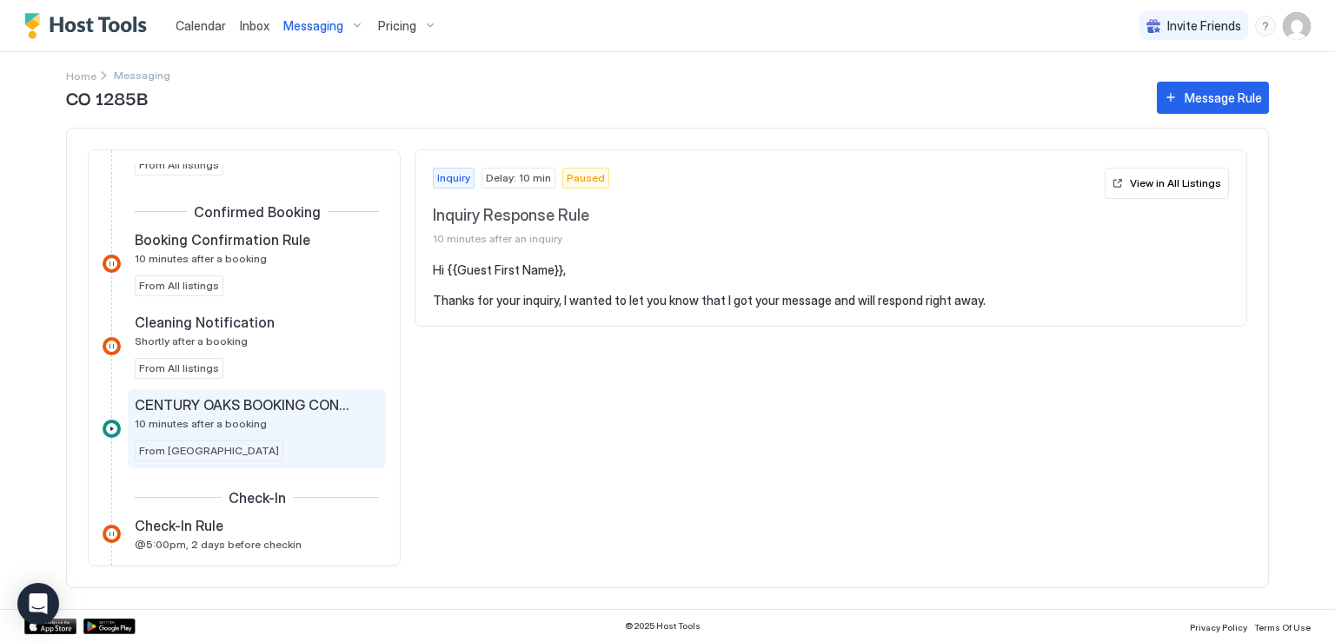
scroll to position [348, 0]
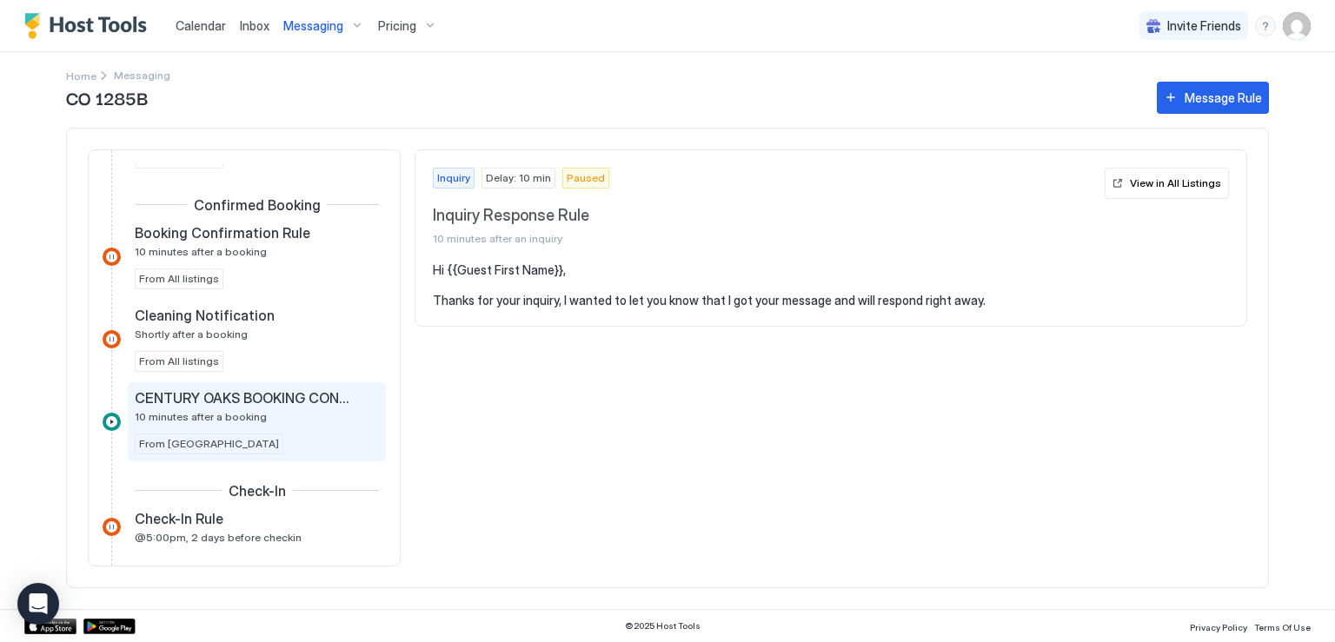
click at [236, 397] on span "CENTURY OAKS BOOKING CONFIRMATION" at bounding box center [243, 397] width 216 height 17
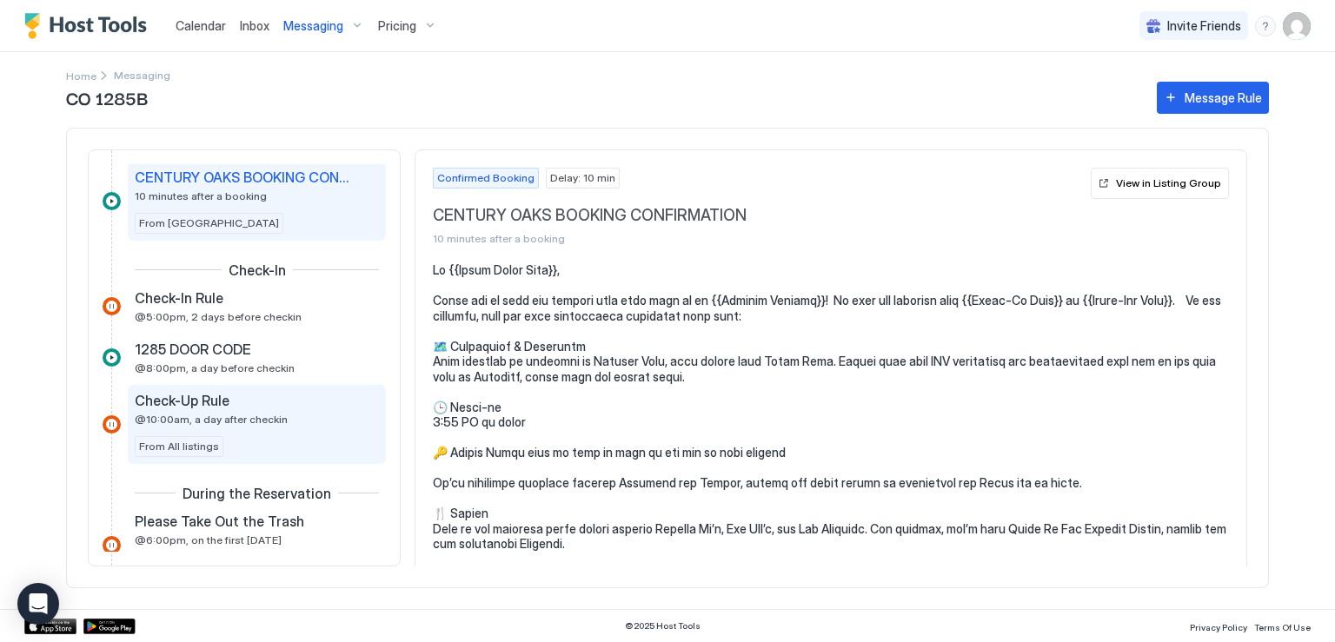
scroll to position [608, 0]
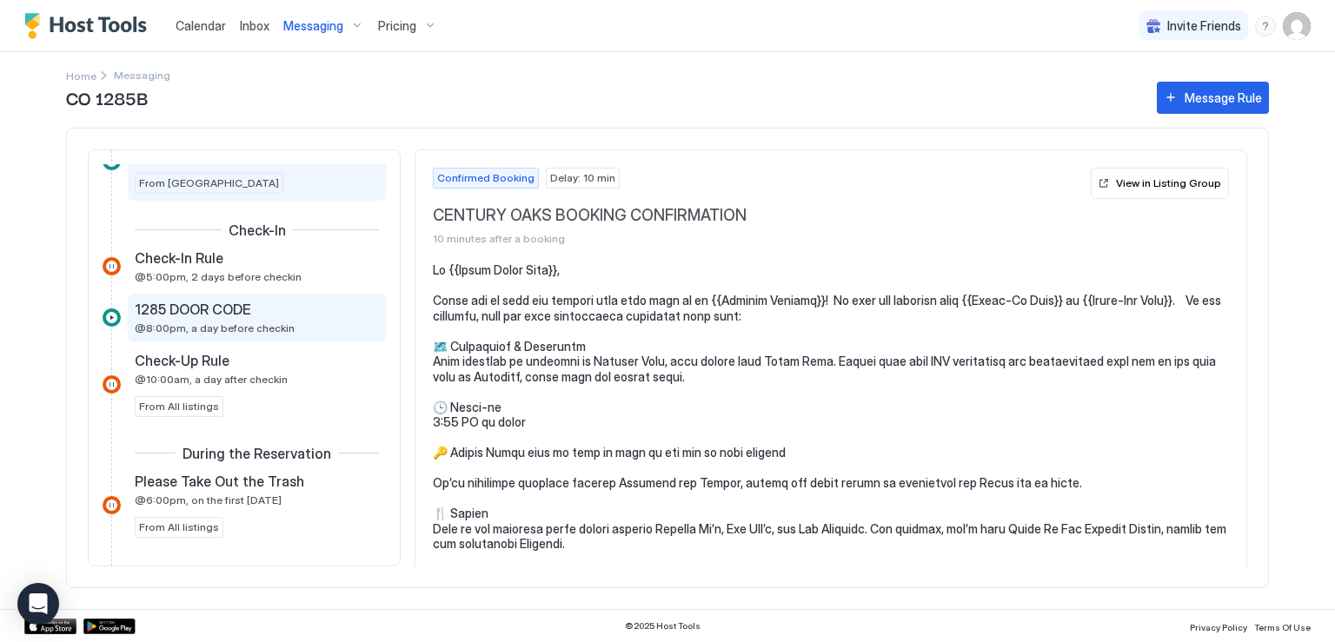
click at [214, 322] on span "@8:00pm, a day before checkin" at bounding box center [215, 328] width 160 height 13
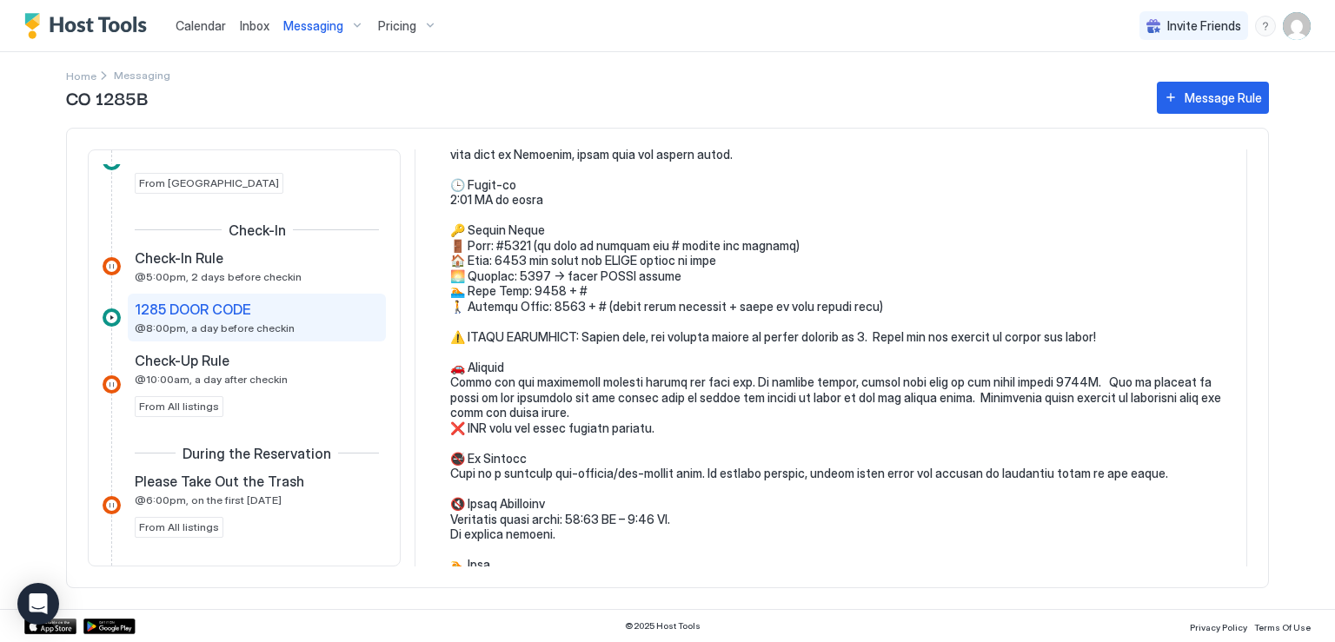
scroll to position [261, 0]
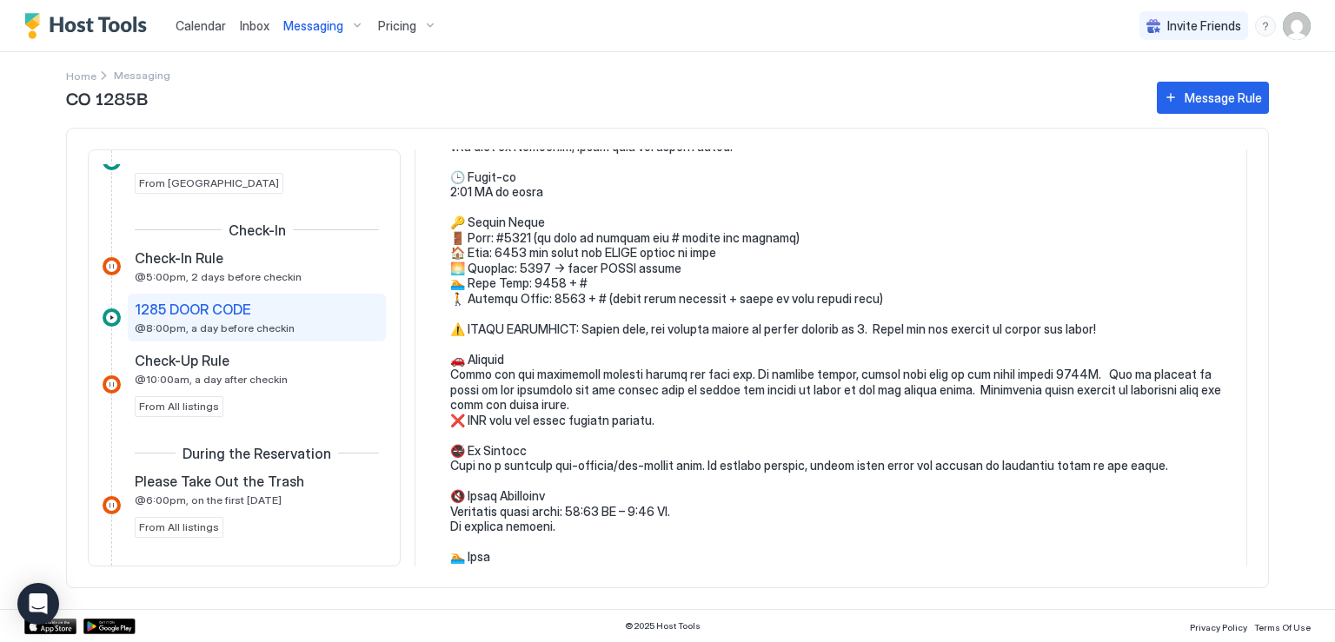
click at [529, 359] on pre at bounding box center [839, 390] width 779 height 776
click at [482, 341] on pre at bounding box center [839, 390] width 779 height 776
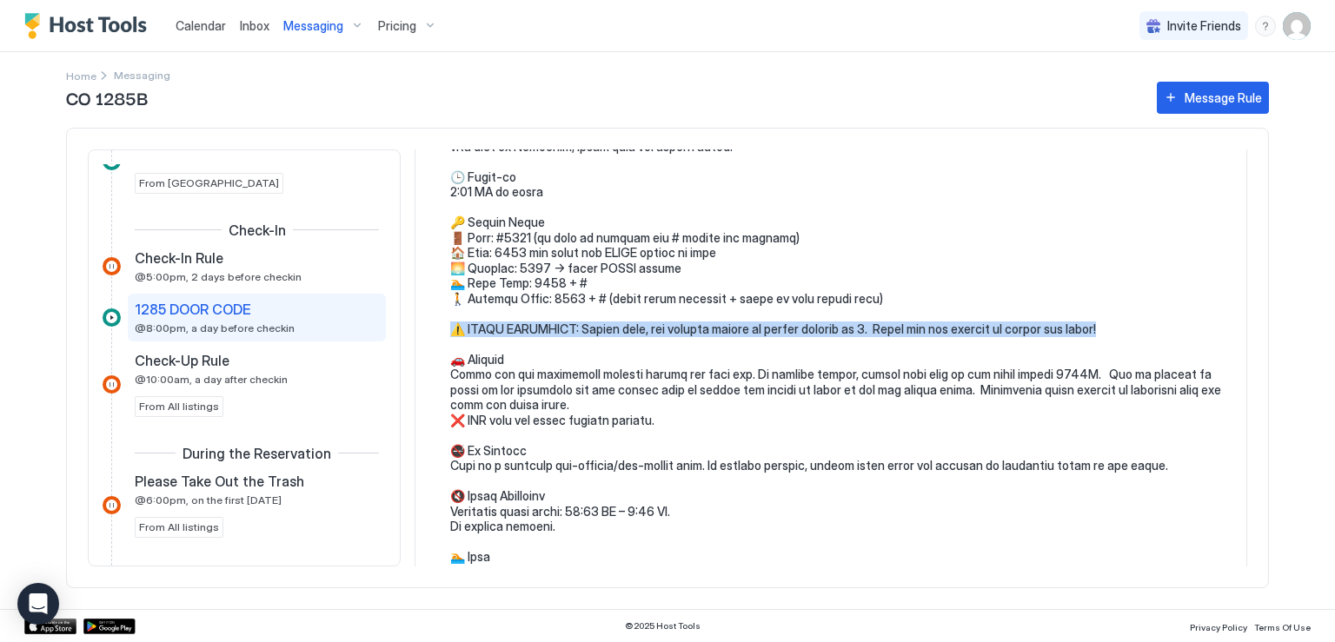
drag, startPoint x: 452, startPoint y: 343, endPoint x: 1132, endPoint y: 345, distance: 679.8
click at [1132, 345] on pre at bounding box center [839, 390] width 779 height 776
copy pre "OCCUPANCY: Please note, the maximum number of guests allowed is 8. Thank you fo…"
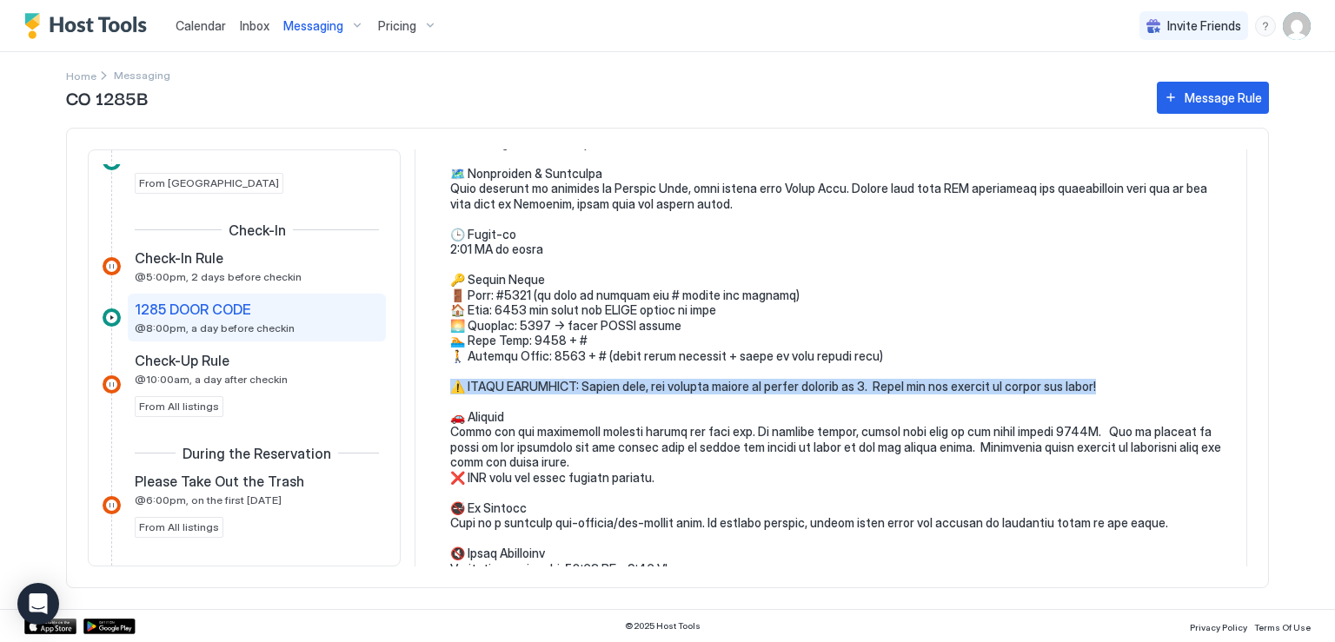
scroll to position [0, 0]
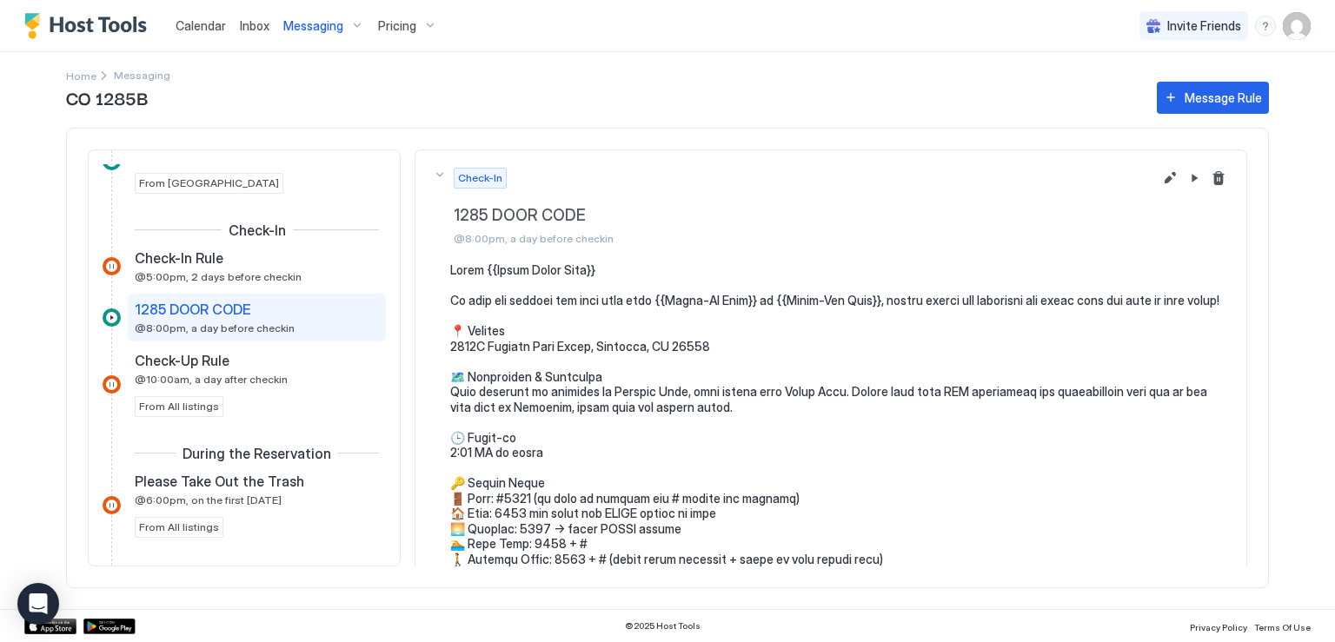
click at [90, 78] on div "CO 1285B Message Rule Inquiry Inquiry Response Rule 10 minutes after an inquiry…" at bounding box center [667, 343] width 1203 height 531
click at [136, 83] on div "CO 1285B Message Rule" at bounding box center [667, 98] width 1203 height 32
click at [77, 75] on span "Home" at bounding box center [81, 76] width 30 height 13
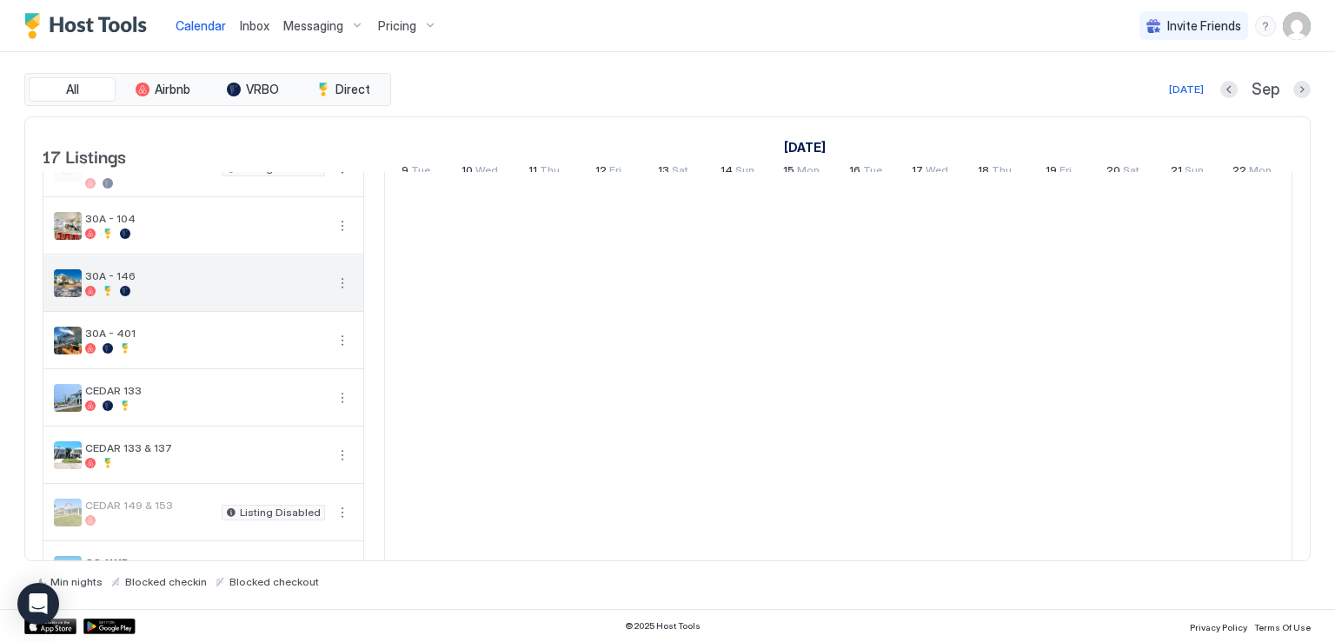
scroll to position [87, 0]
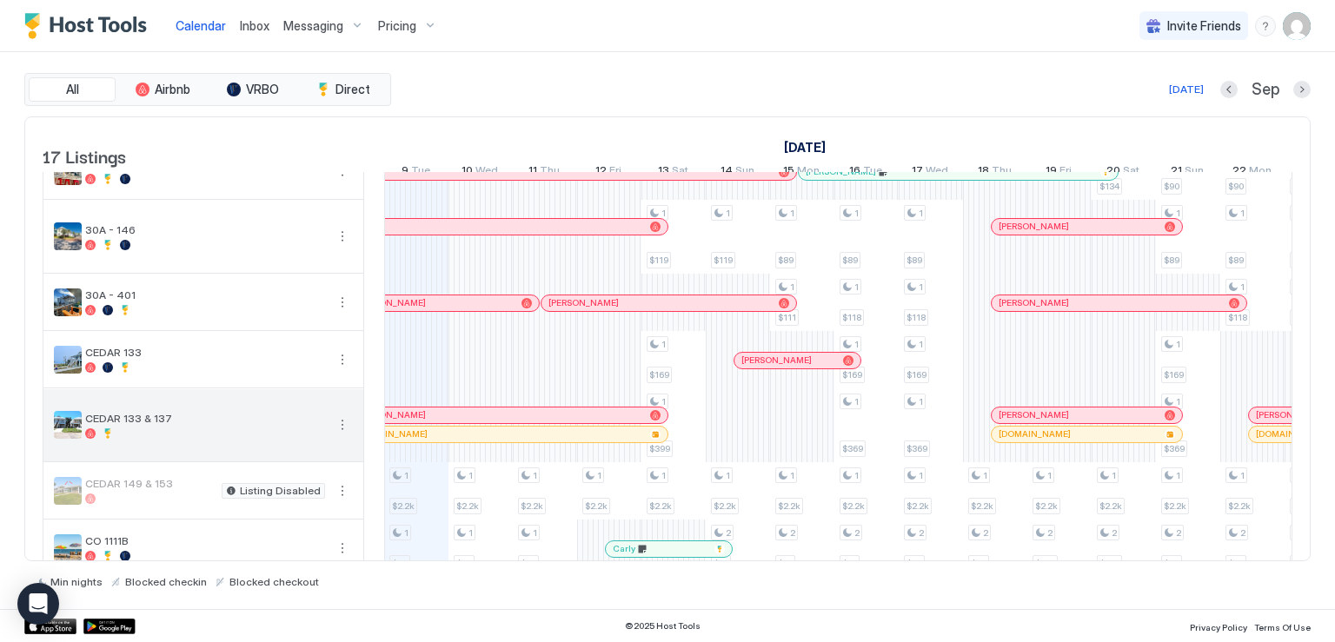
click at [342, 435] on button "More options" at bounding box center [342, 425] width 21 height 21
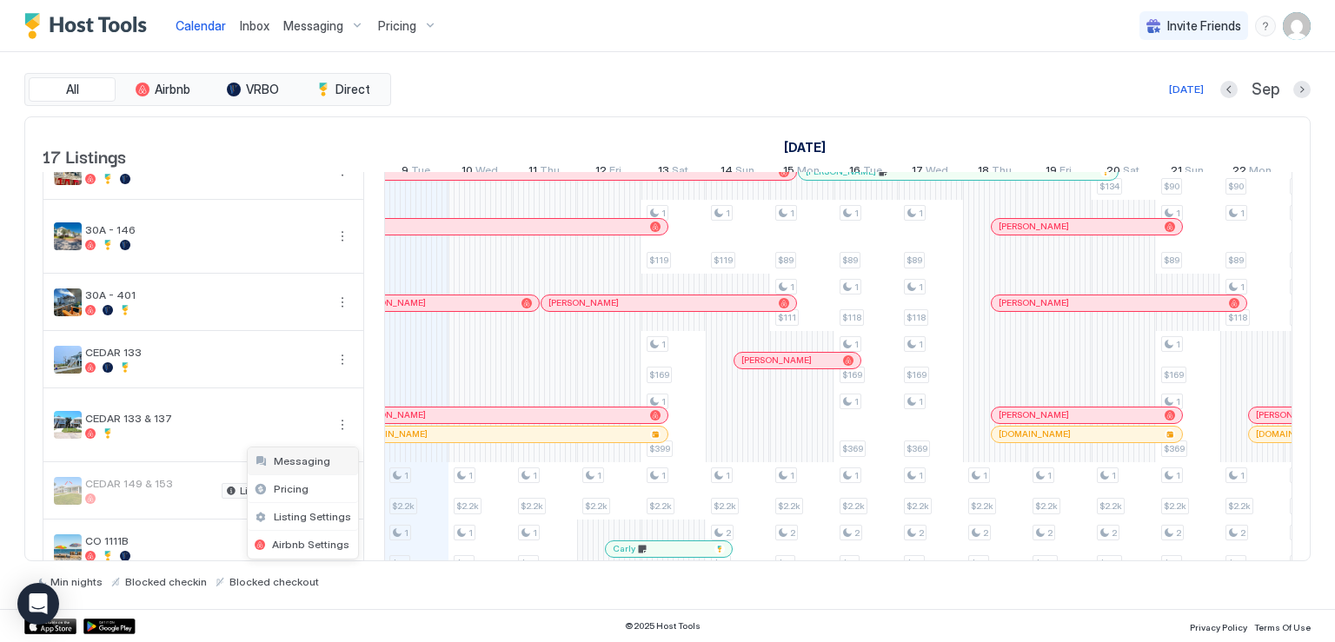
click at [303, 465] on span "Messaging" at bounding box center [302, 461] width 57 height 13
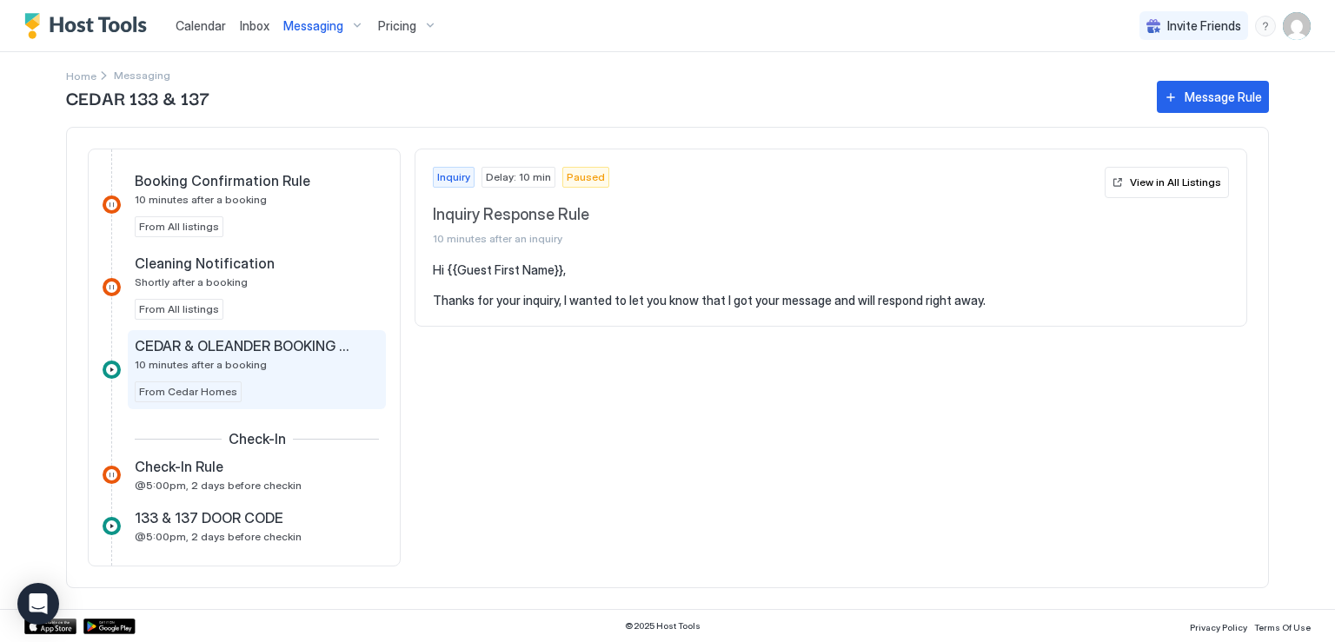
scroll to position [522, 0]
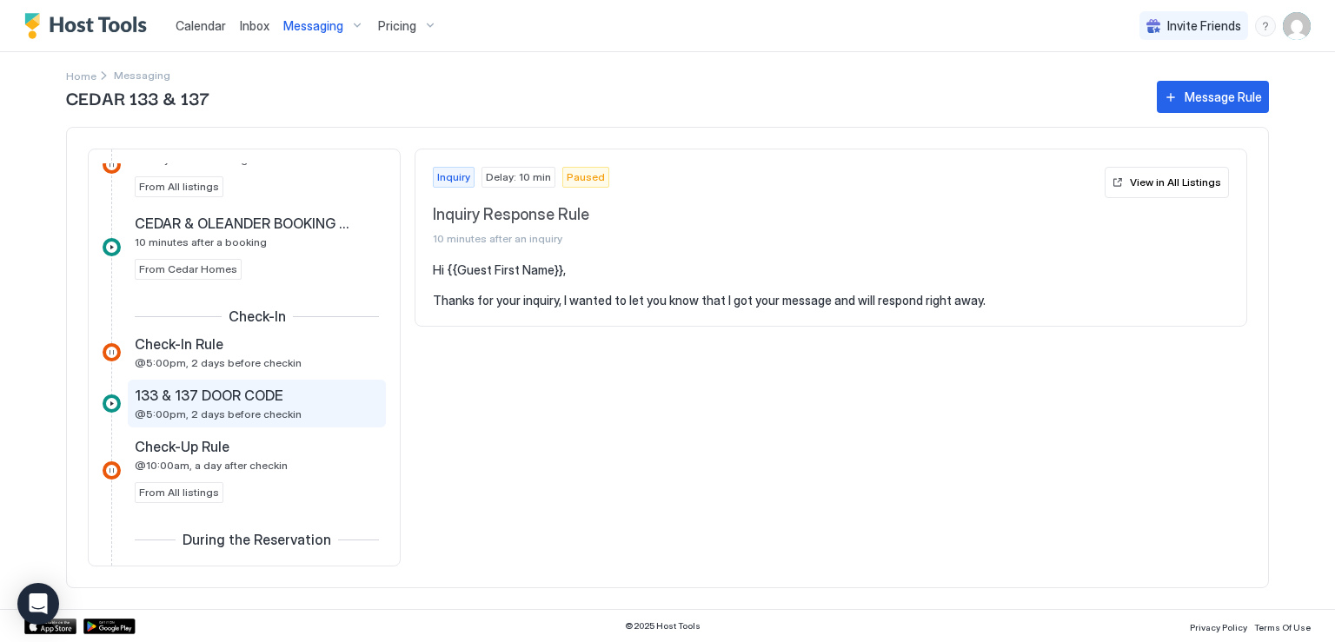
click at [280, 397] on div "133 & 137 DOOR CODE" at bounding box center [245, 395] width 220 height 17
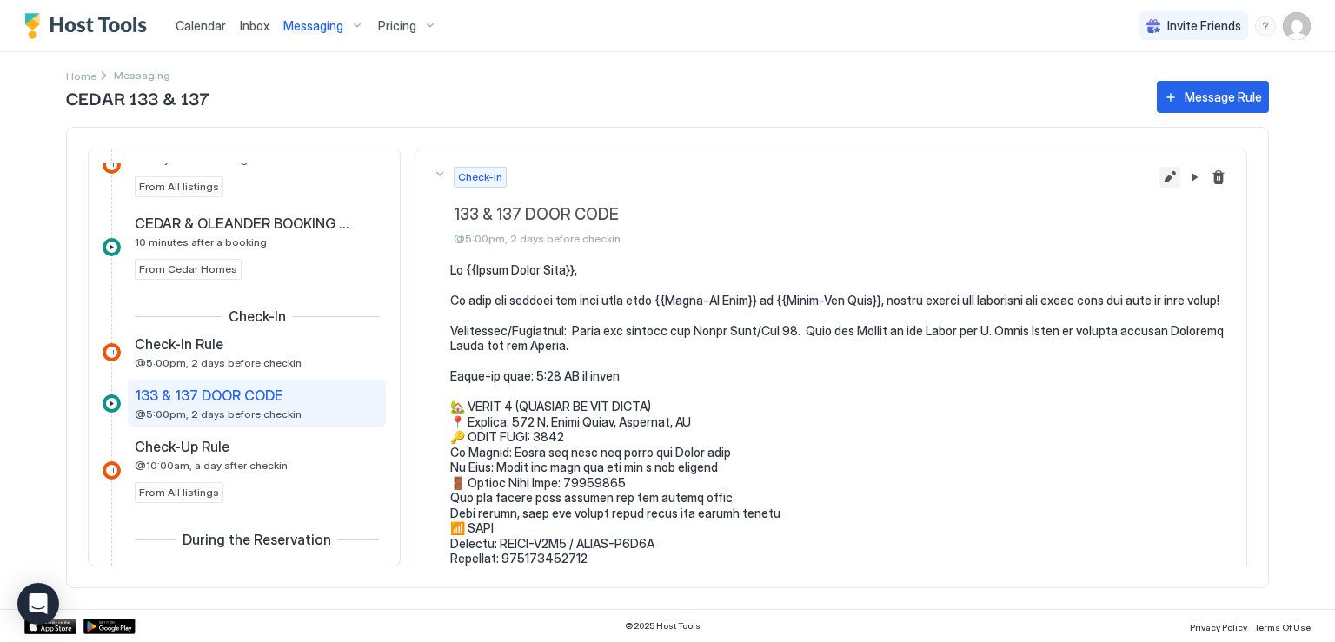
click at [1160, 176] on button "Edit message rule" at bounding box center [1170, 177] width 21 height 21
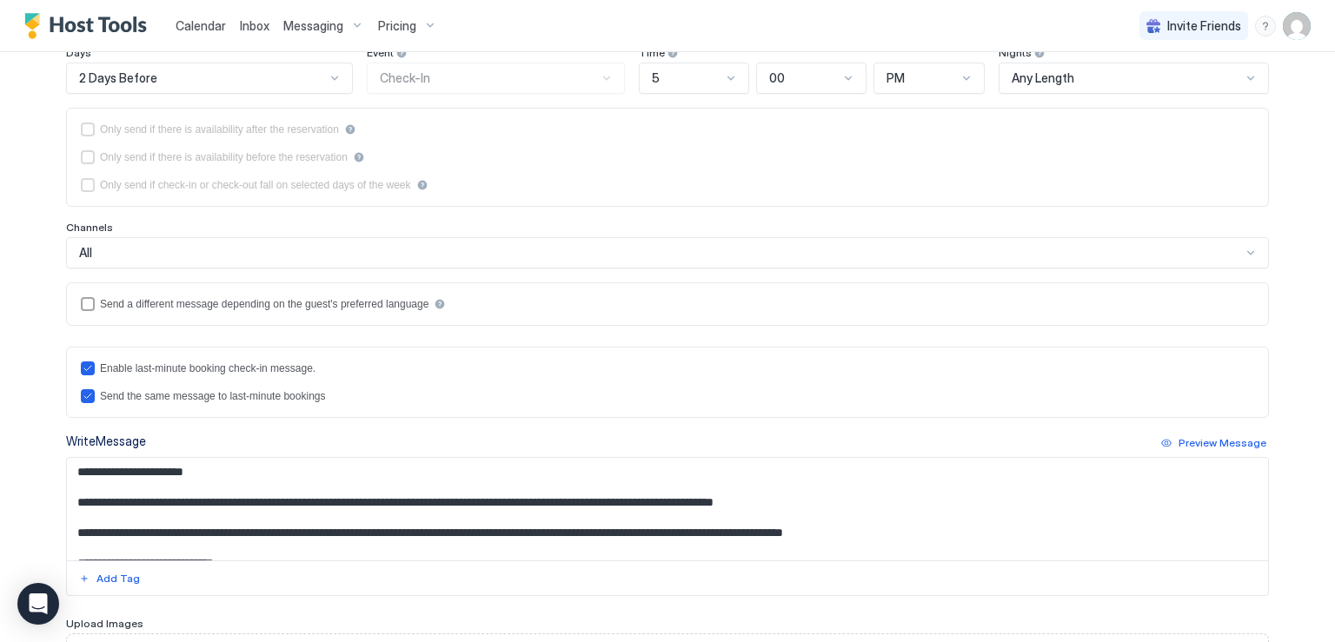
scroll to position [261, 0]
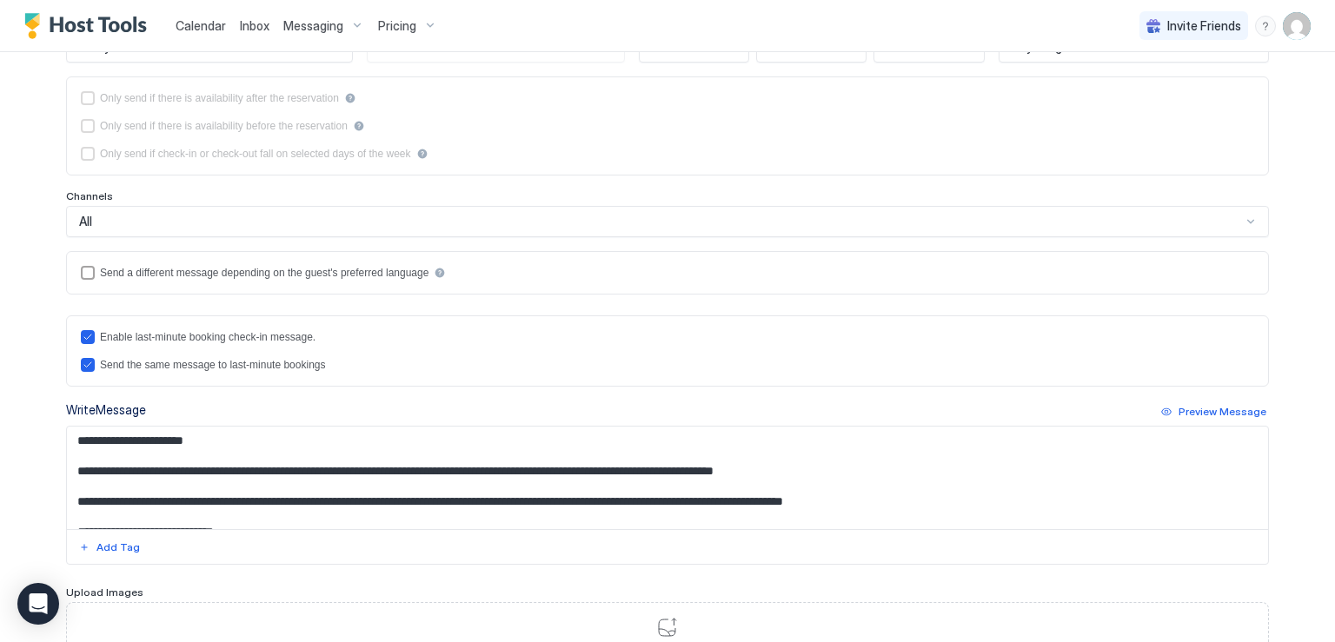
click at [531, 464] on textarea "Input Field" at bounding box center [667, 478] width 1201 height 103
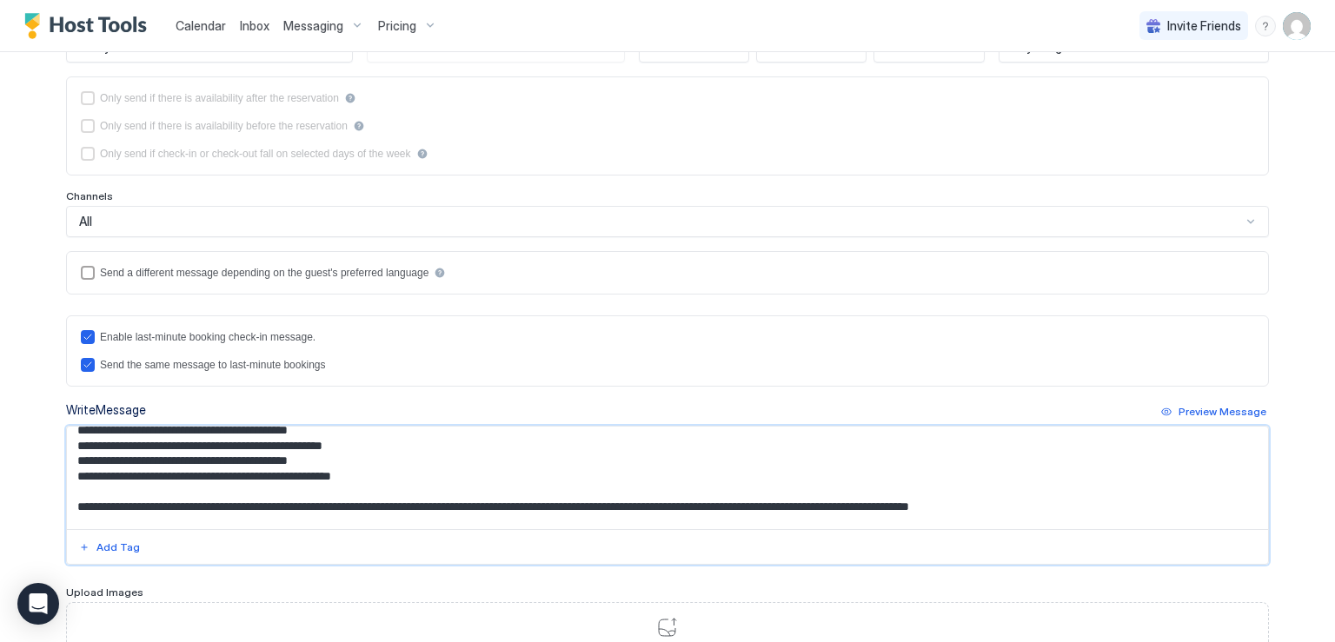
scroll to position [421, 0]
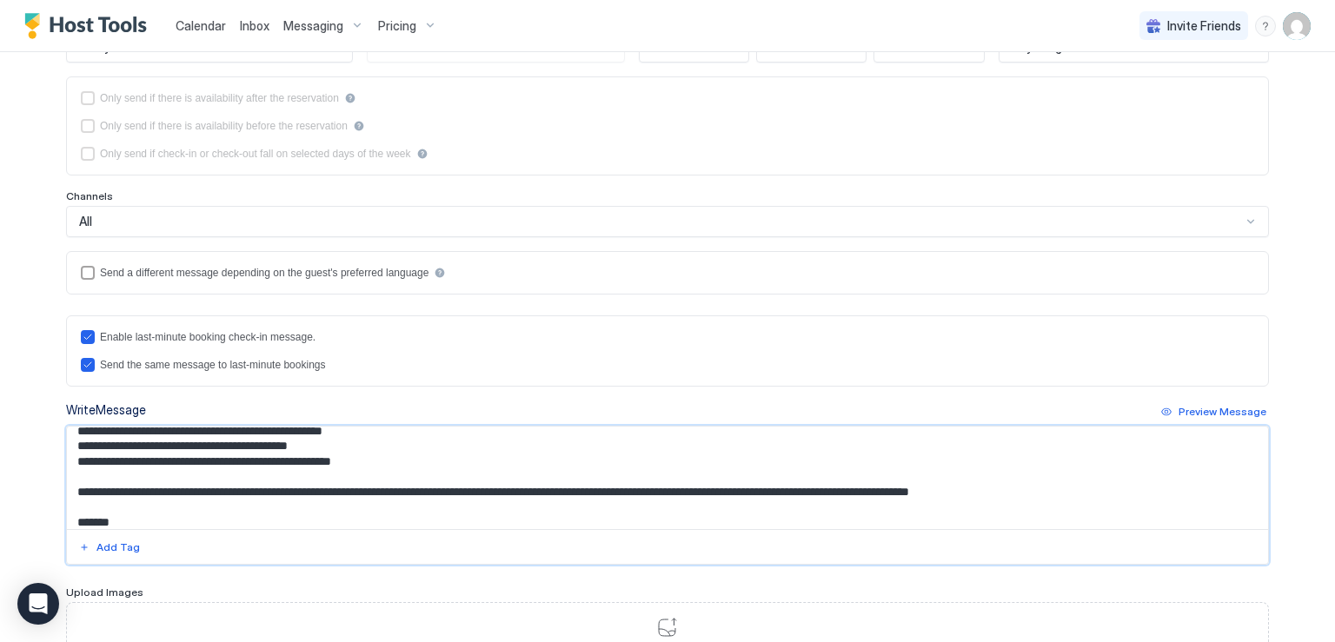
click at [88, 479] on textarea "Input Field" at bounding box center [667, 478] width 1201 height 103
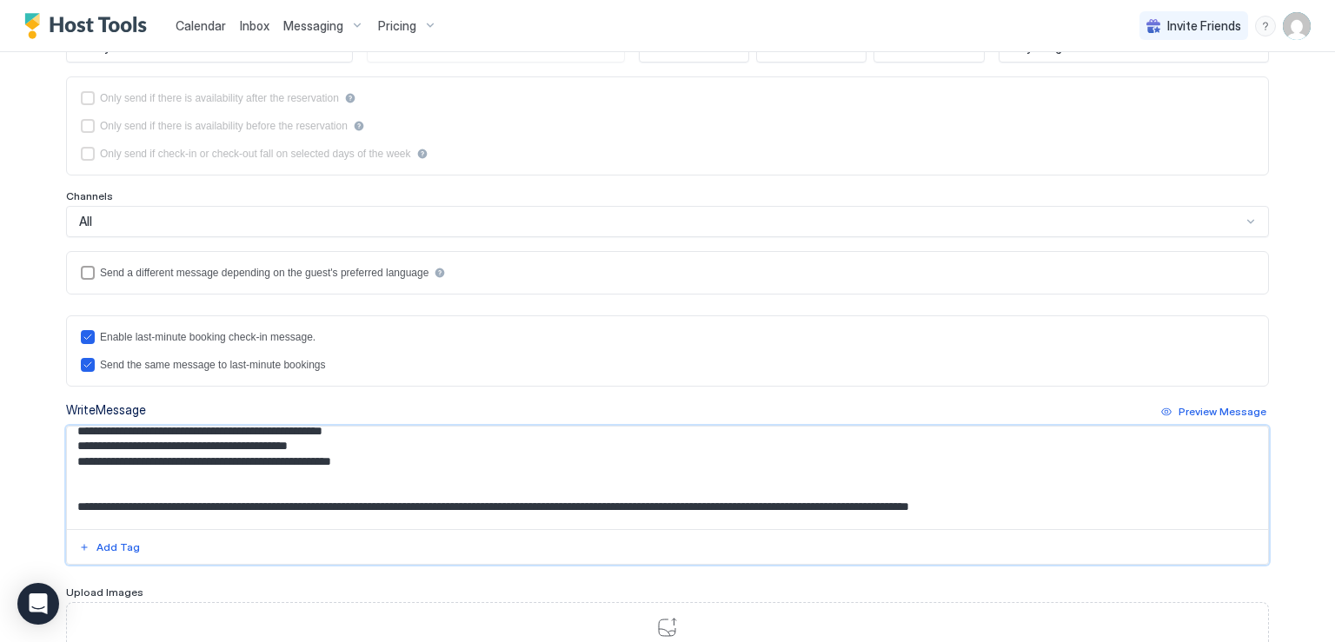
paste textarea "**********"
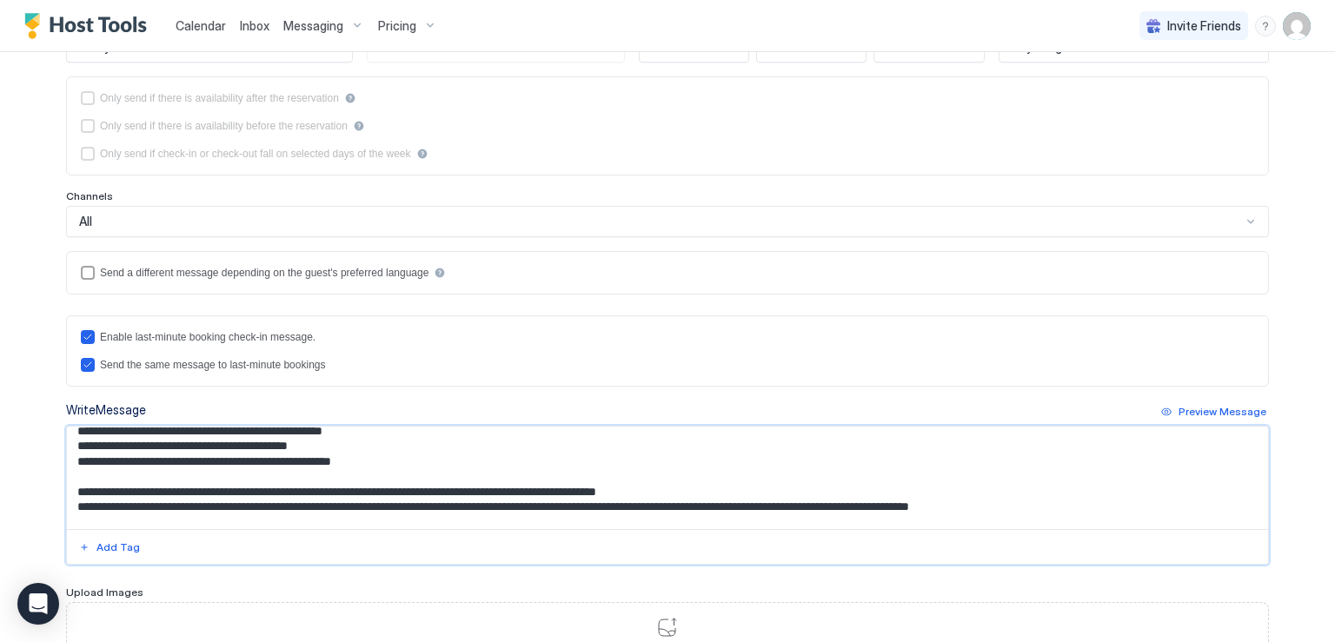
click at [504, 488] on textarea "Input Field" at bounding box center [667, 478] width 1201 height 103
drag, startPoint x: 803, startPoint y: 477, endPoint x: 809, endPoint y: 490, distance: 14.4
click at [809, 490] on textarea "Input Field" at bounding box center [667, 478] width 1201 height 103
drag, startPoint x: 789, startPoint y: 490, endPoint x: 1067, endPoint y: 512, distance: 278.1
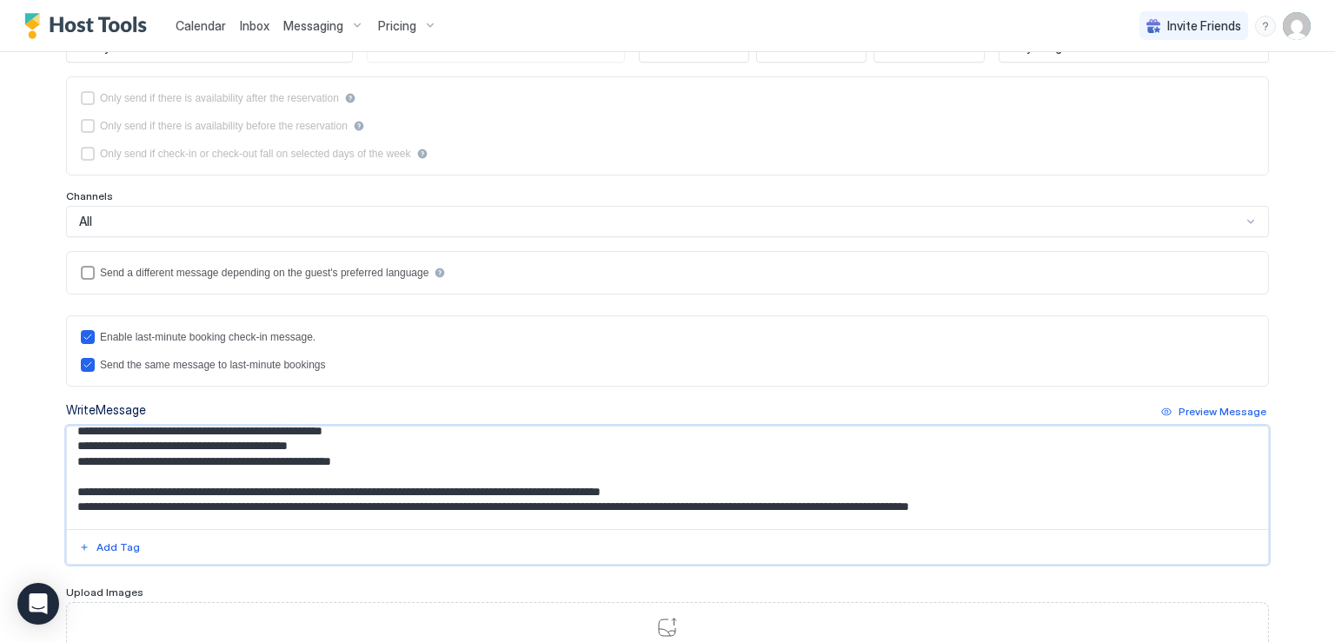
click at [1067, 512] on textarea "Input Field" at bounding box center [667, 478] width 1201 height 103
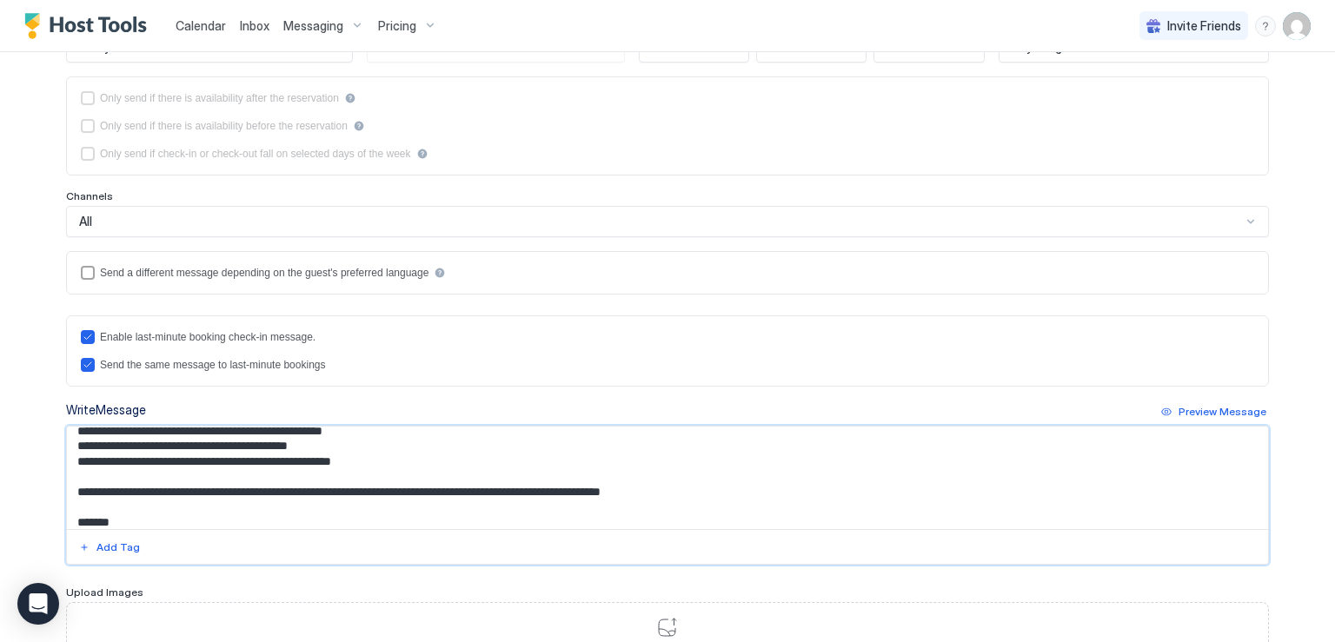
drag, startPoint x: 744, startPoint y: 488, endPoint x: 59, endPoint y: 485, distance: 685.0
click at [67, 485] on textarea "Input Field" at bounding box center [667, 478] width 1201 height 103
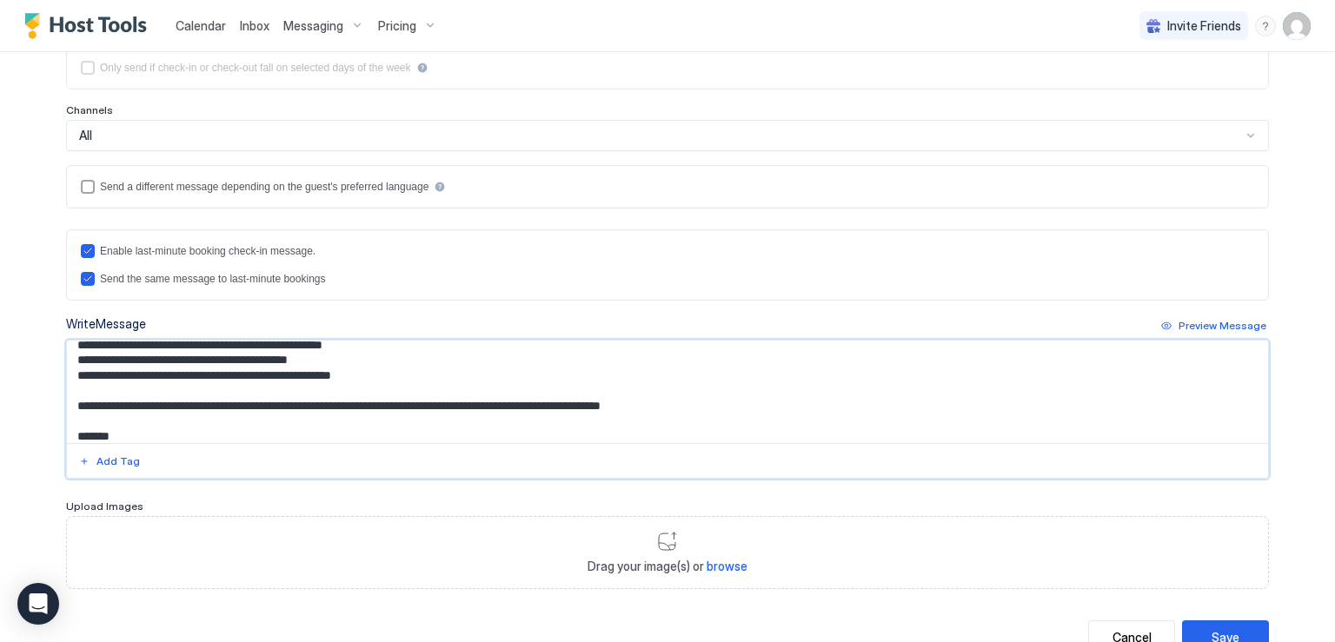
scroll to position [407, 0]
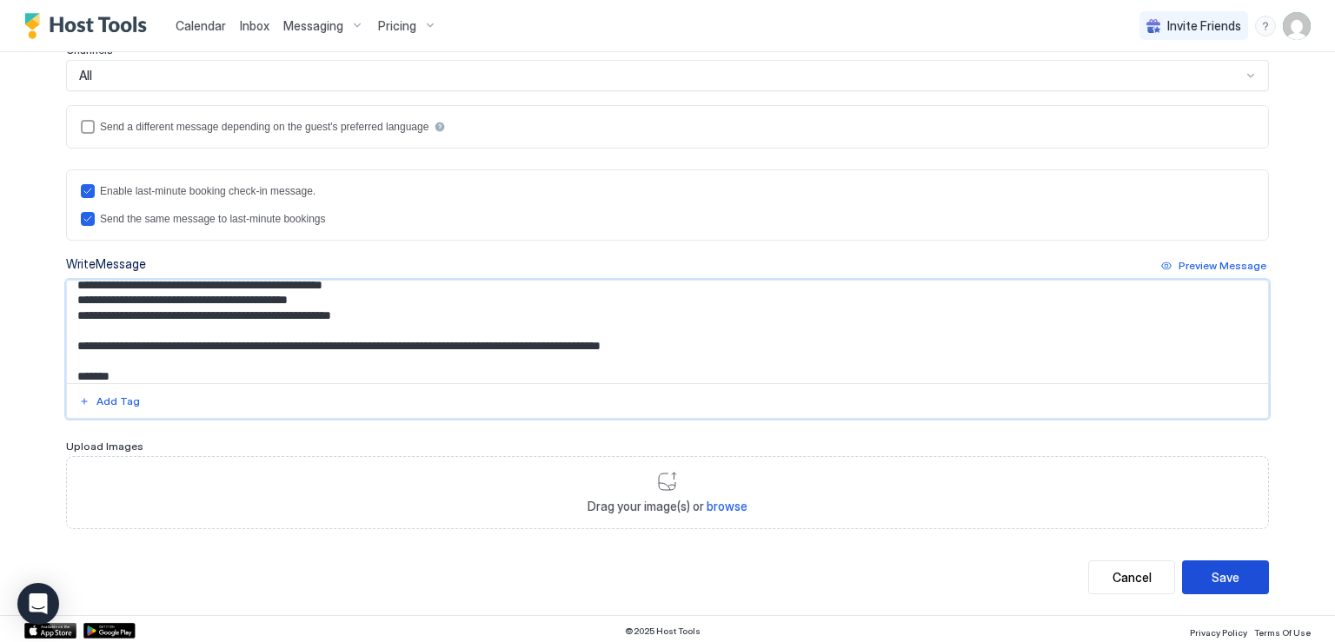
type textarea "**********"
click at [1219, 580] on div "Save" at bounding box center [1226, 578] width 28 height 18
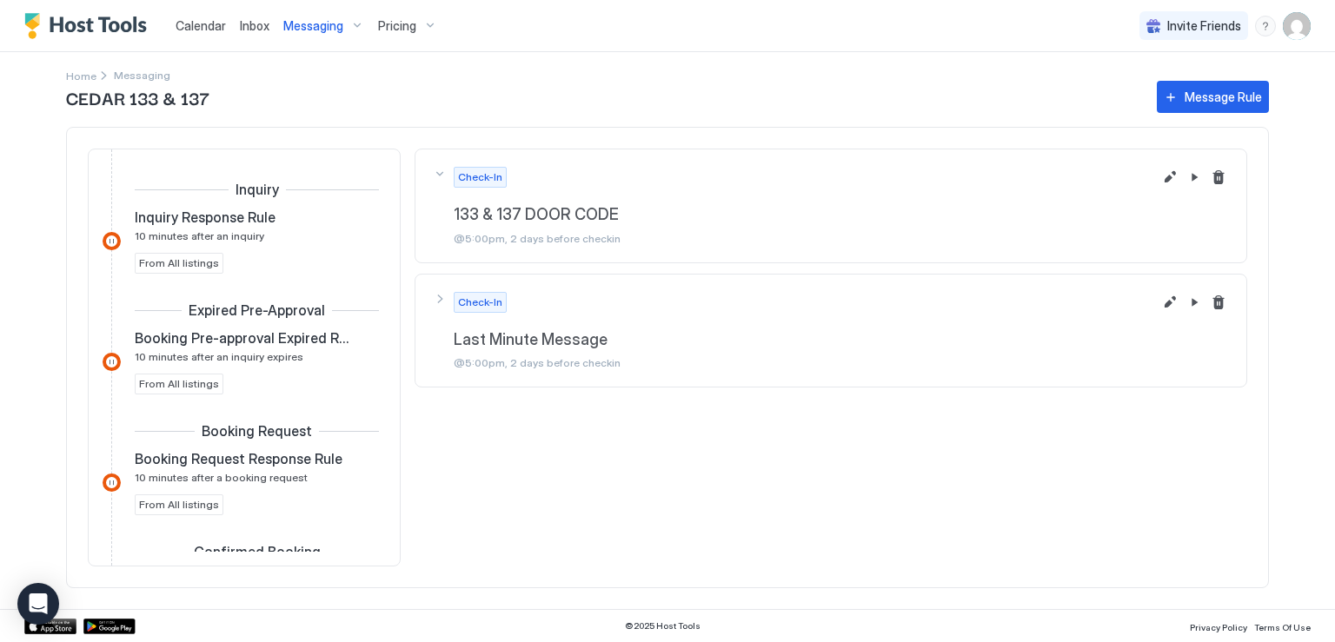
scroll to position [565, 0]
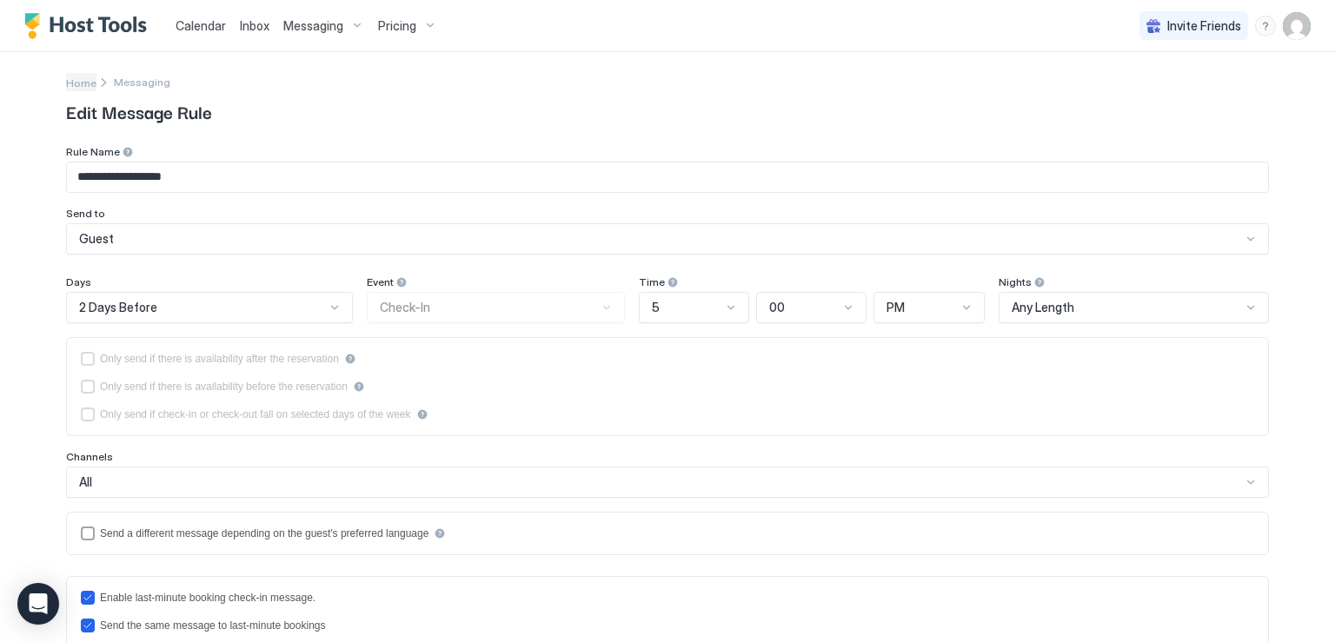
click at [83, 83] on span "Home" at bounding box center [81, 82] width 30 height 13
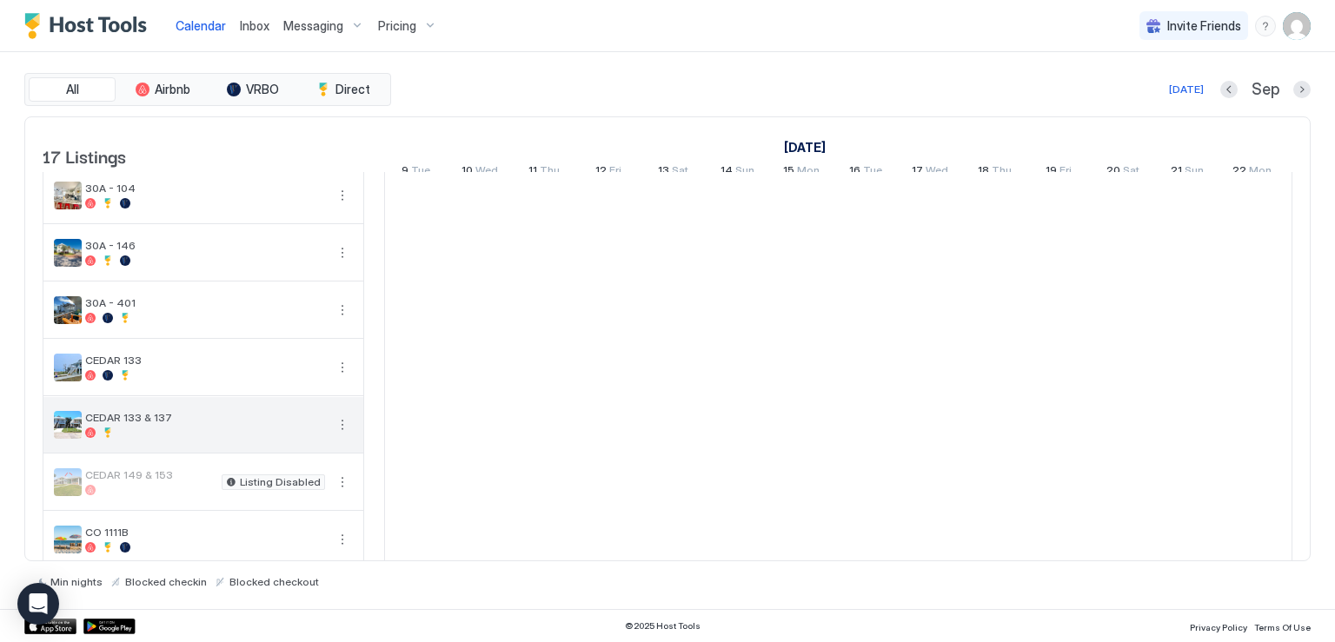
scroll to position [87, 0]
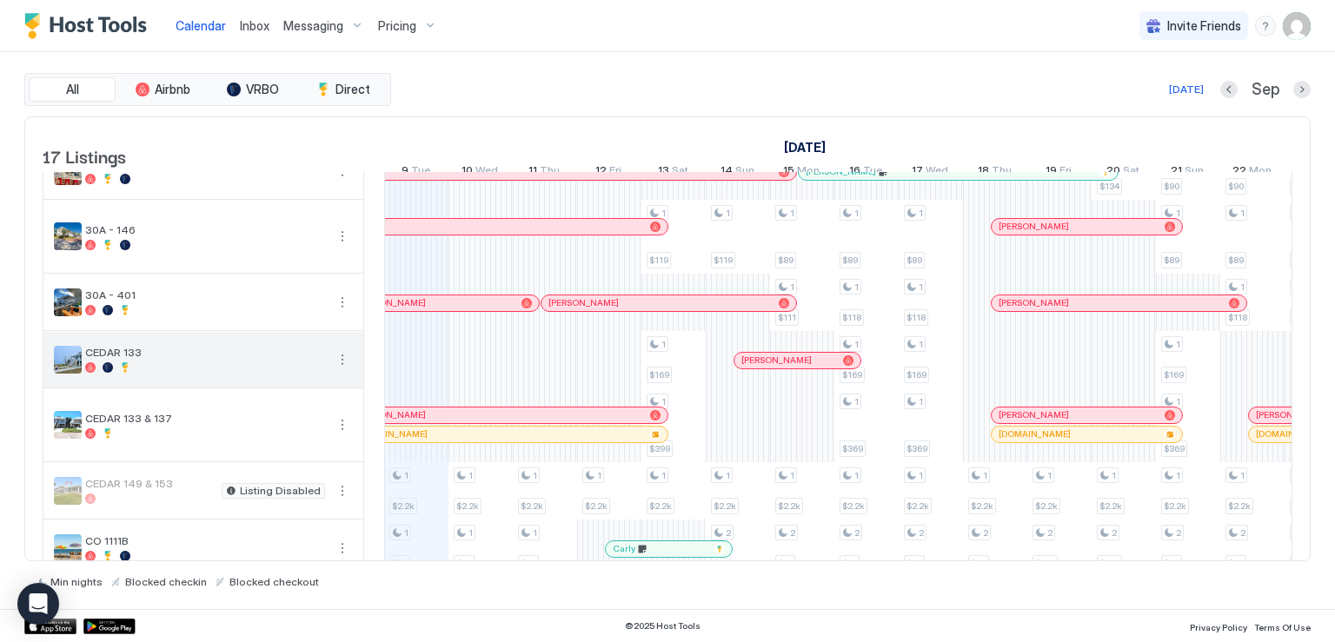
click at [341, 370] on button "More options" at bounding box center [342, 359] width 21 height 21
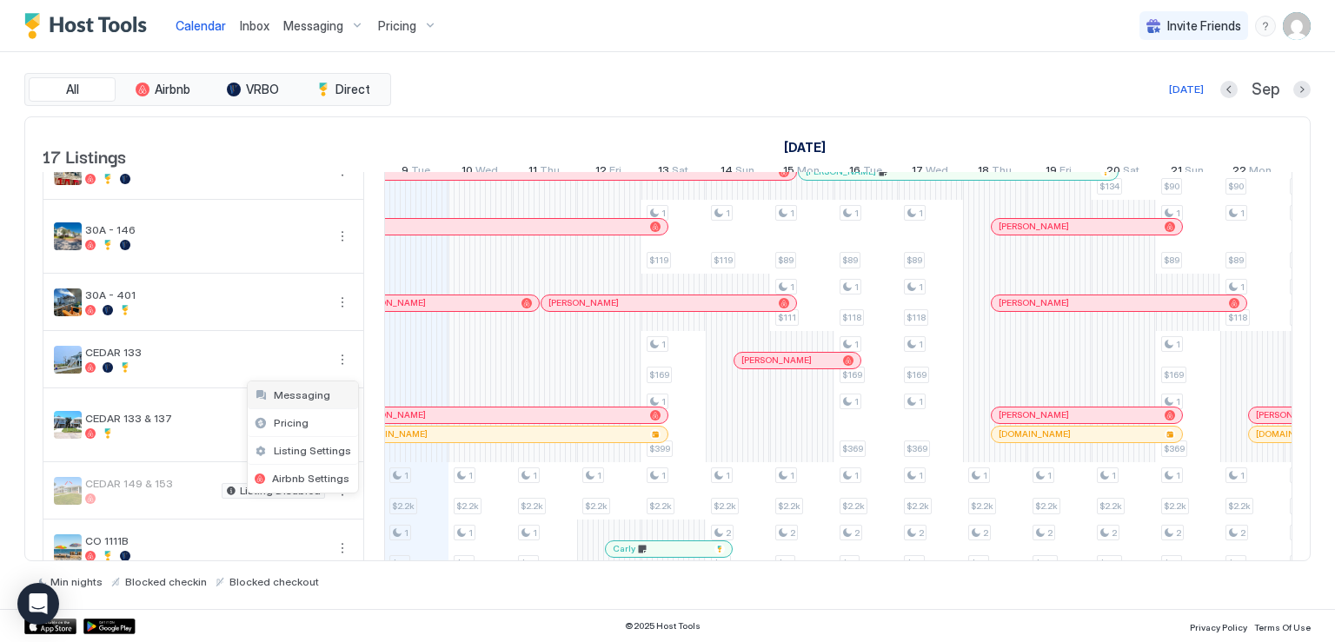
click at [320, 394] on span "Messaging" at bounding box center [302, 395] width 57 height 13
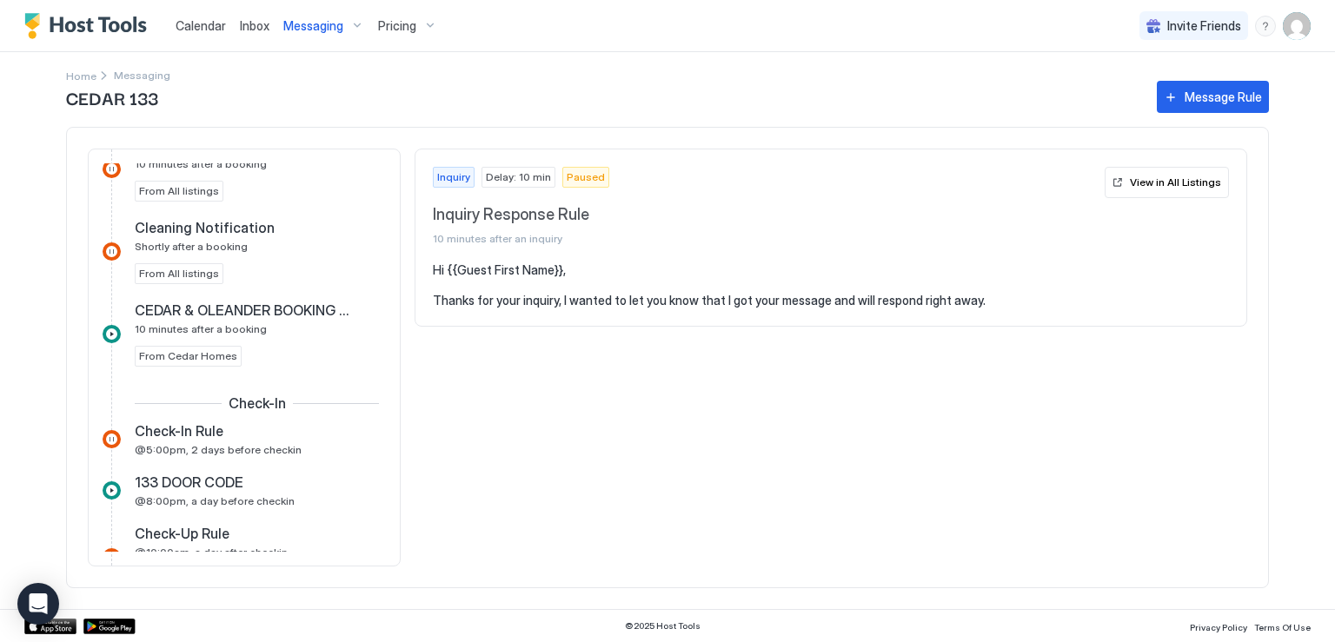
scroll to position [522, 0]
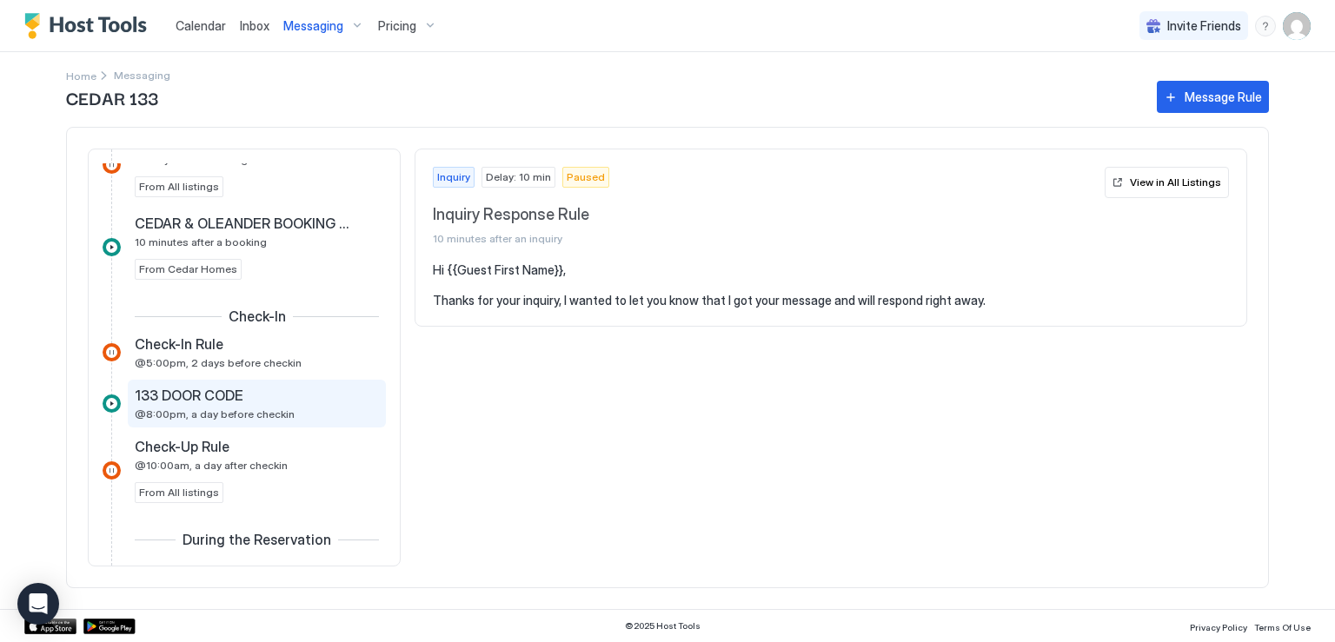
click at [223, 391] on span "133 DOOR CODE" at bounding box center [189, 395] width 109 height 17
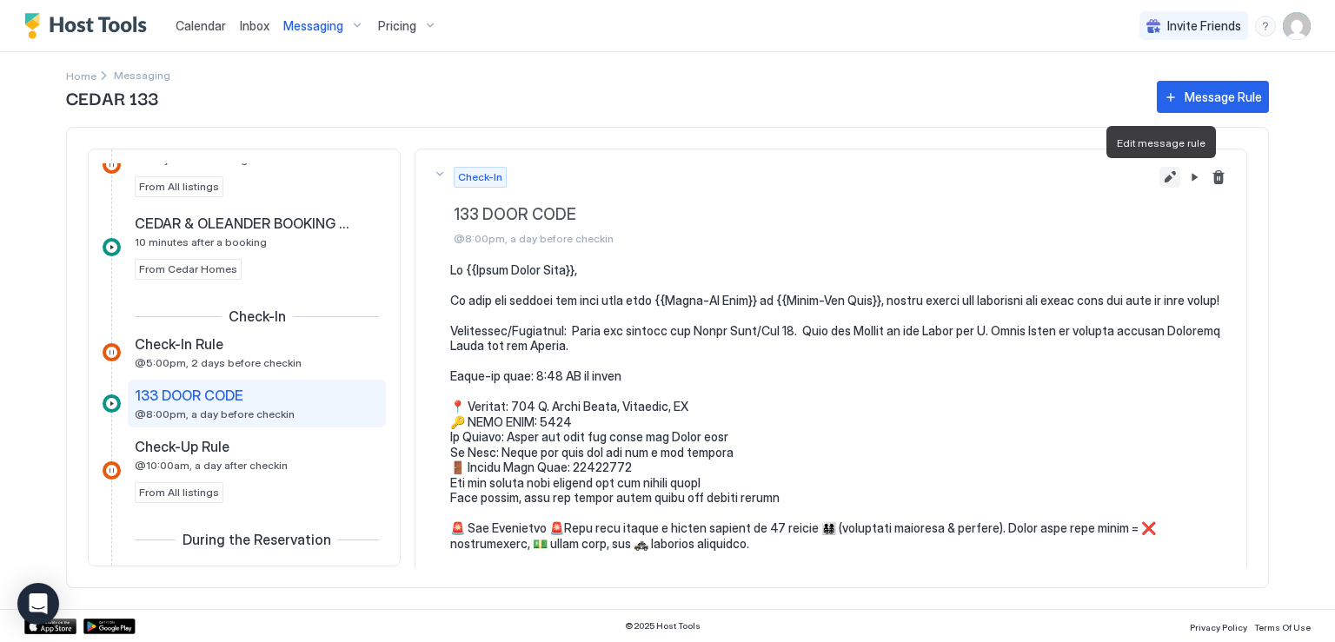
click at [1160, 179] on button "Edit message rule" at bounding box center [1170, 177] width 21 height 21
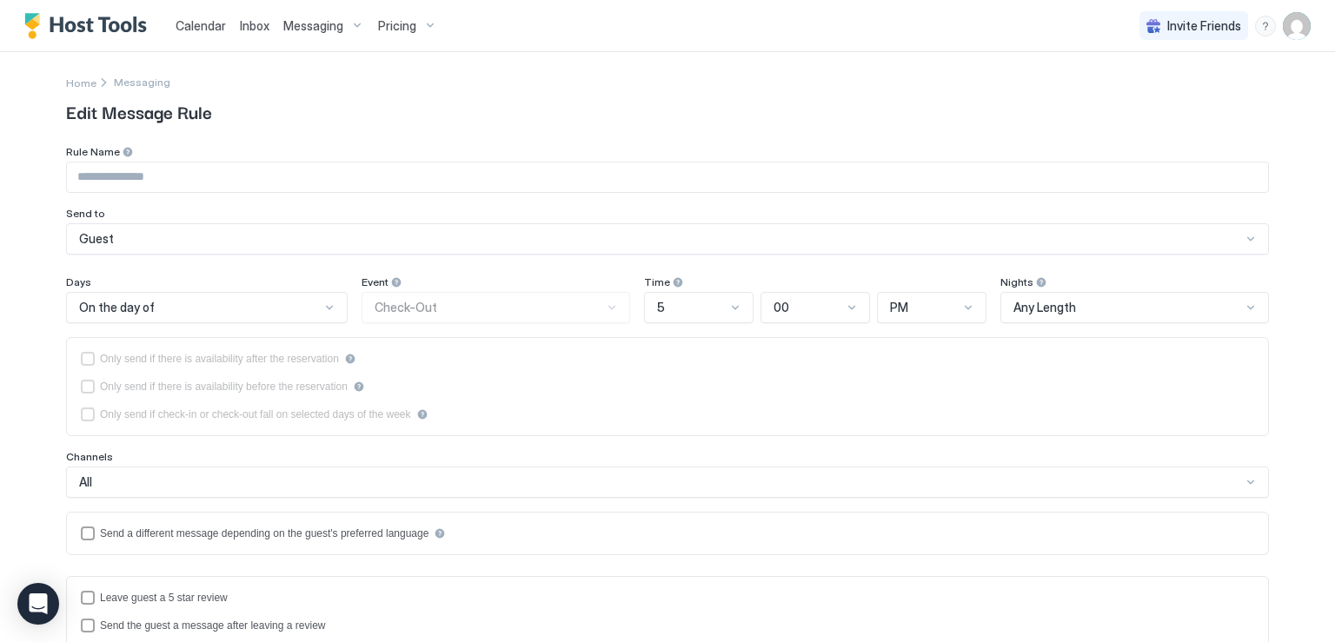
type input "**********"
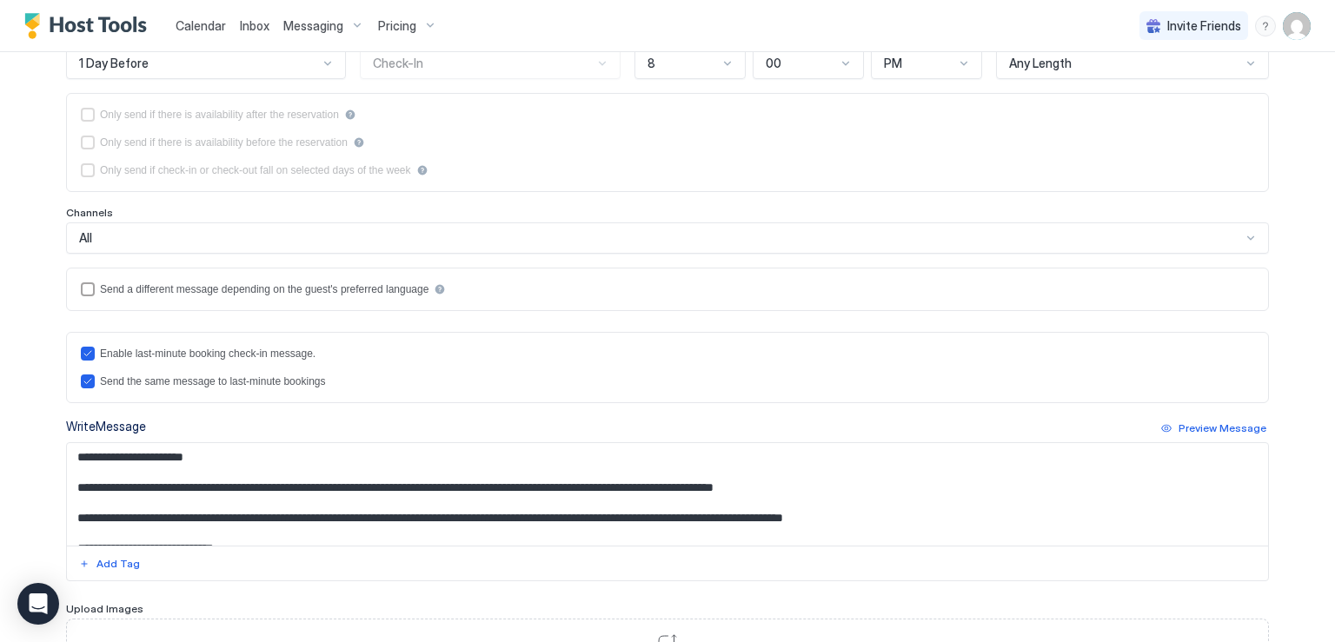
scroll to position [348, 0]
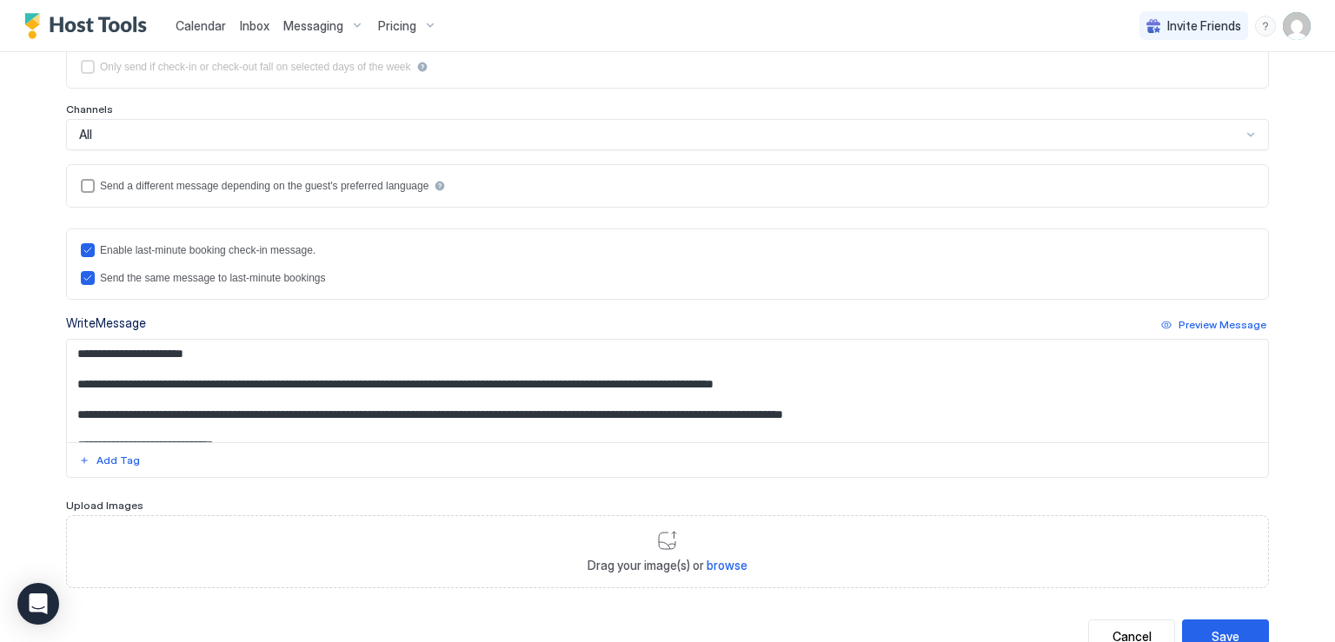
click at [590, 408] on textarea "Input Field" at bounding box center [667, 391] width 1201 height 103
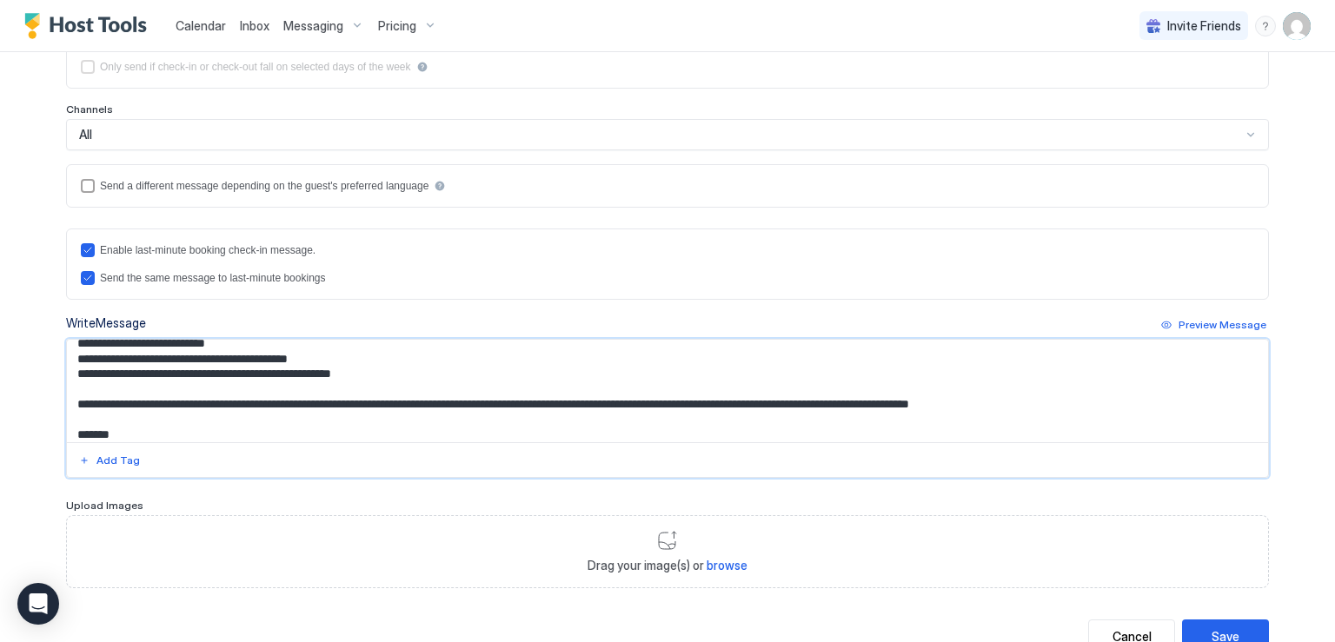
scroll to position [209, 0]
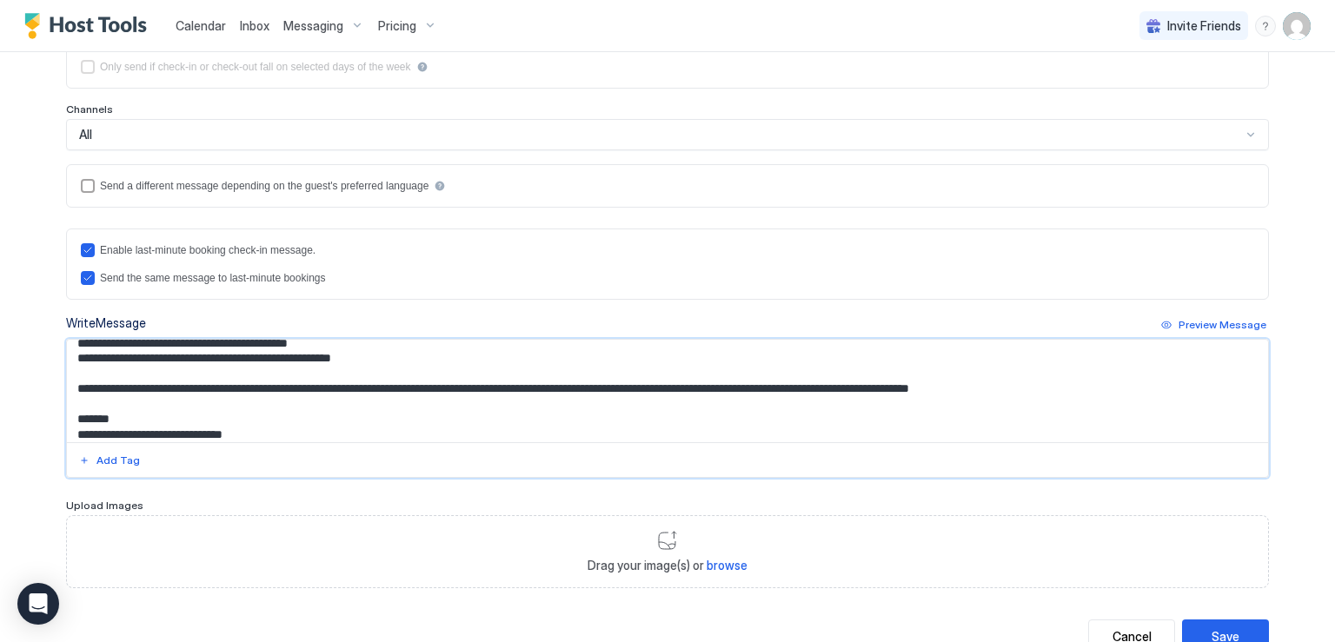
click at [228, 366] on textarea "Input Field" at bounding box center [667, 391] width 1201 height 103
drag, startPoint x: 76, startPoint y: 383, endPoint x: 988, endPoint y: 401, distance: 912.0
click at [988, 401] on textarea "Input Field" at bounding box center [667, 391] width 1201 height 103
paste textarea "Input Field"
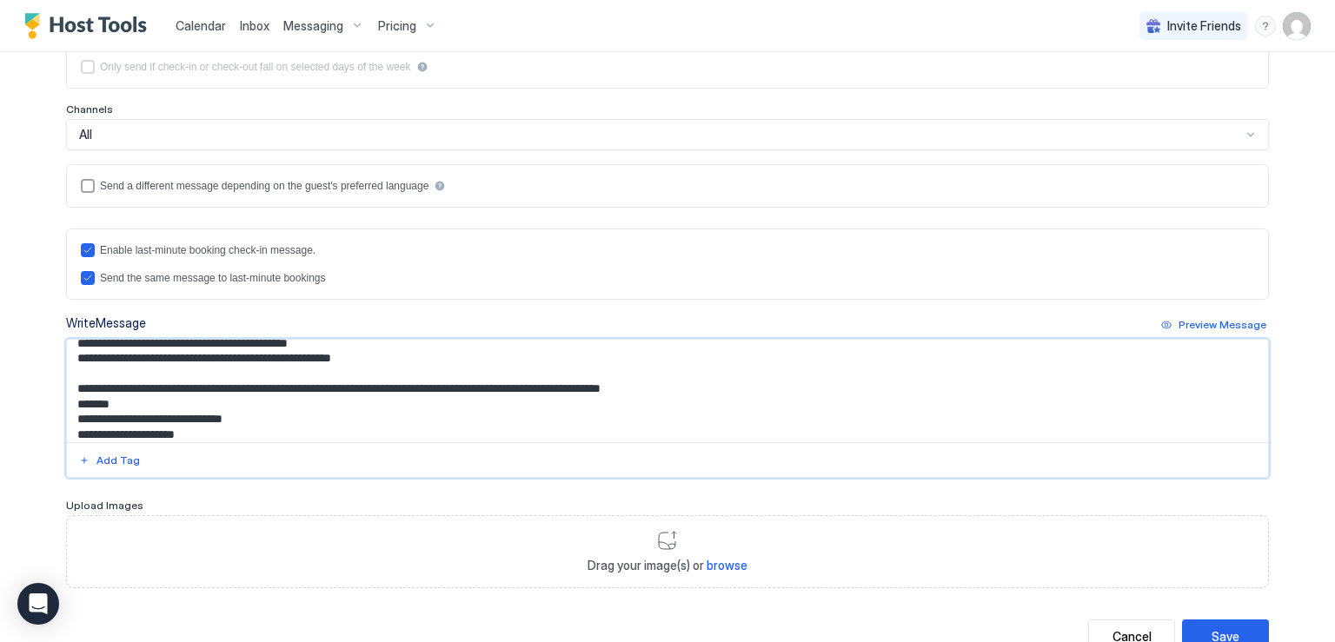
click at [789, 387] on textarea "Input Field" at bounding box center [667, 391] width 1201 height 103
drag, startPoint x: 509, startPoint y: 383, endPoint x: 518, endPoint y: 386, distance: 9.1
click at [518, 386] on textarea "Input Field" at bounding box center [667, 391] width 1201 height 103
click at [515, 386] on textarea "Input Field" at bounding box center [667, 391] width 1201 height 103
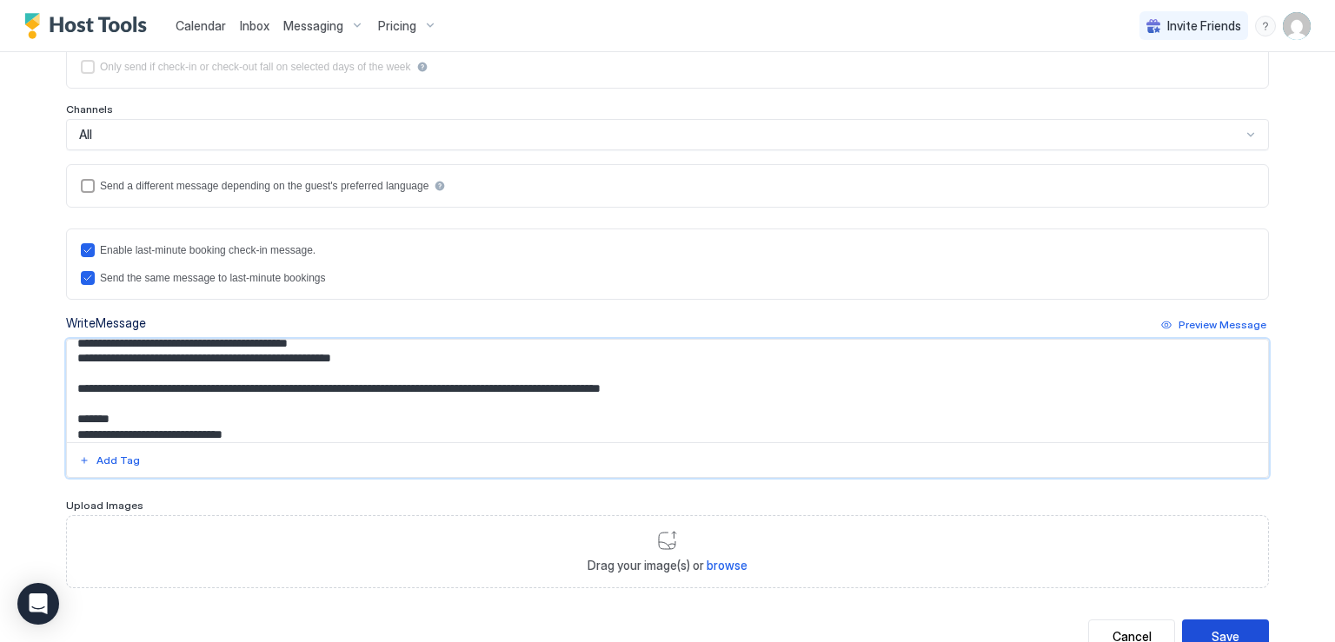
type textarea "**********"
click at [1229, 628] on div "Save" at bounding box center [1226, 637] width 28 height 18
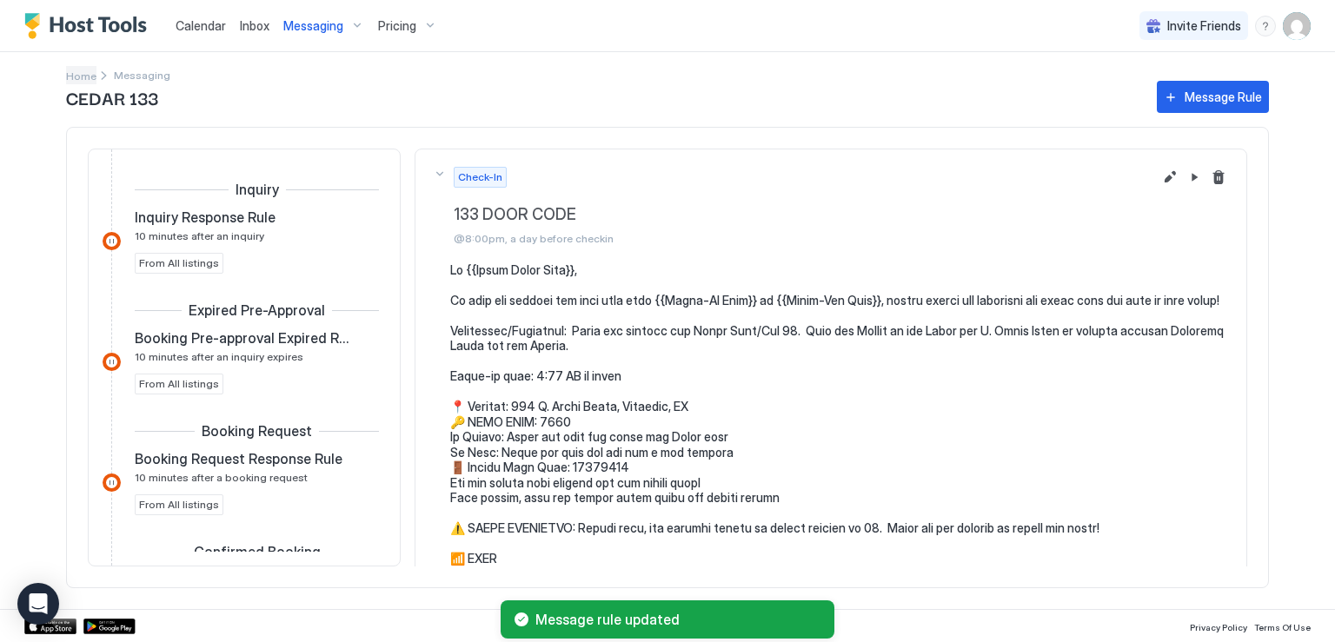
click at [85, 70] on span "Home" at bounding box center [81, 76] width 30 height 13
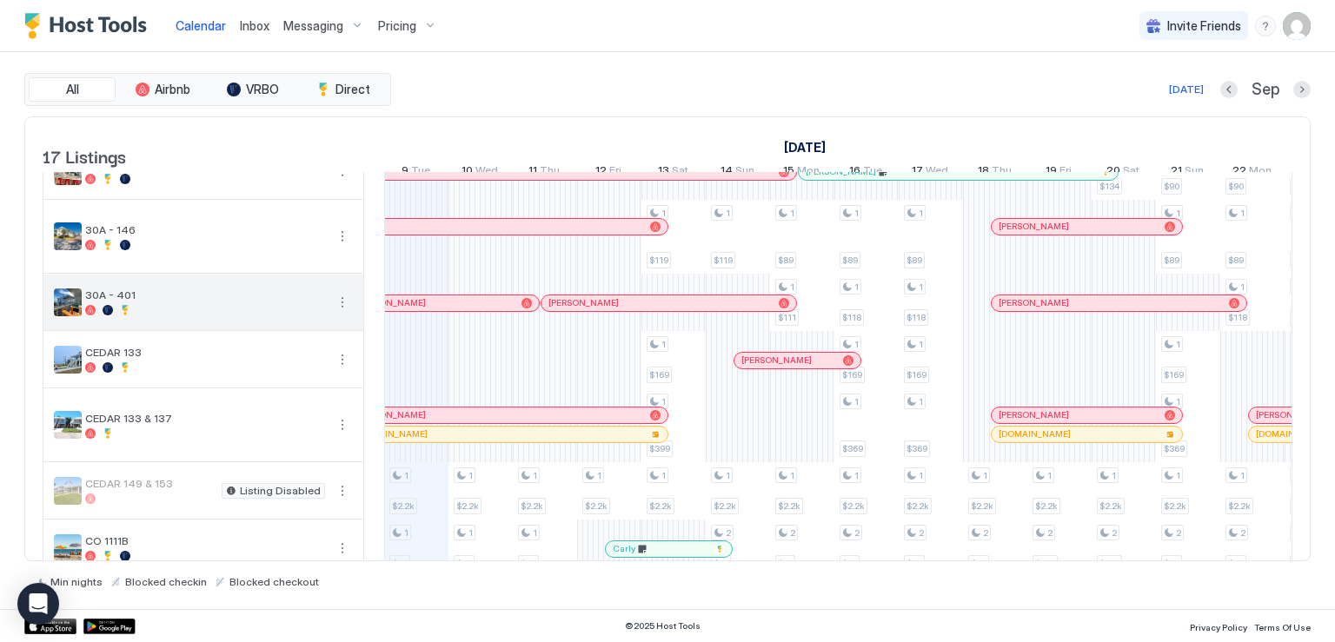
scroll to position [174, 0]
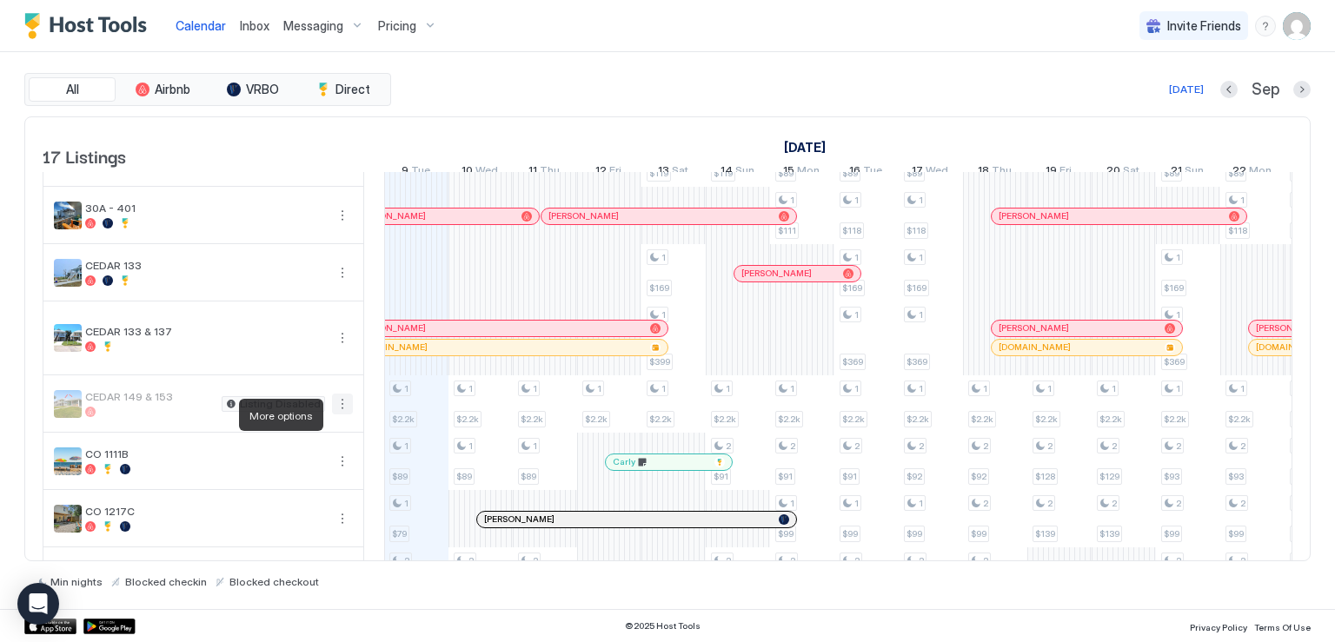
click at [344, 415] on button "More options" at bounding box center [342, 404] width 21 height 21
click at [321, 440] on span "Messaging" at bounding box center [302, 439] width 57 height 13
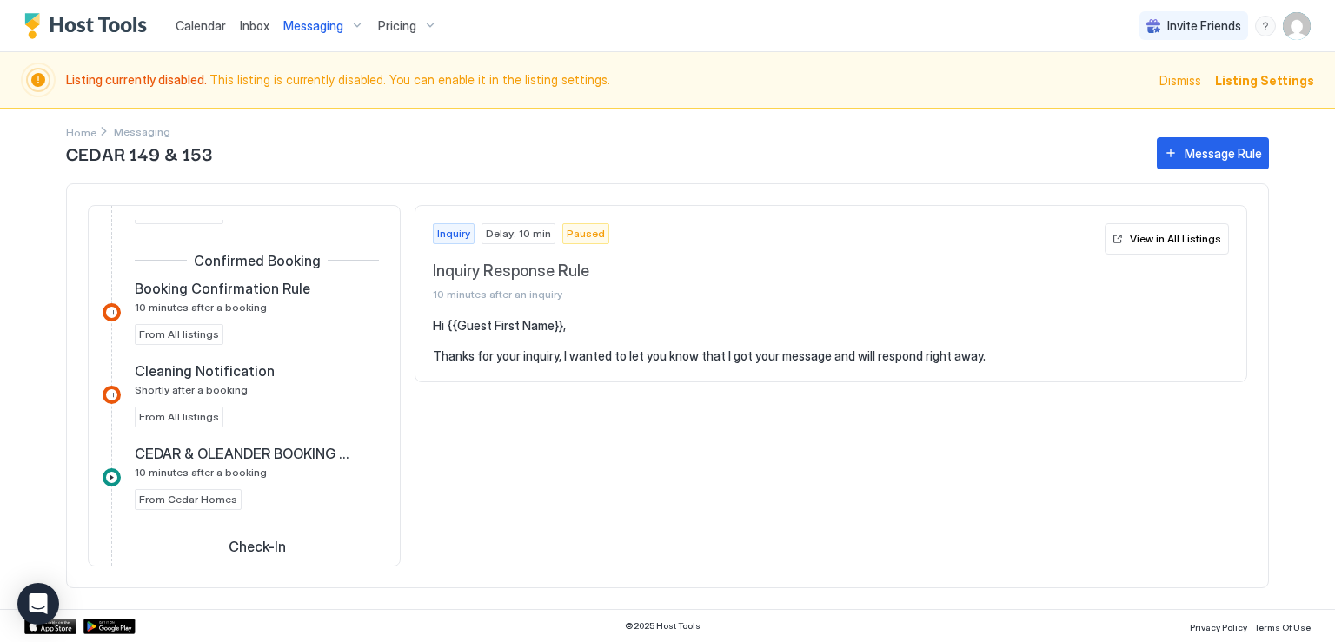
scroll to position [522, 0]
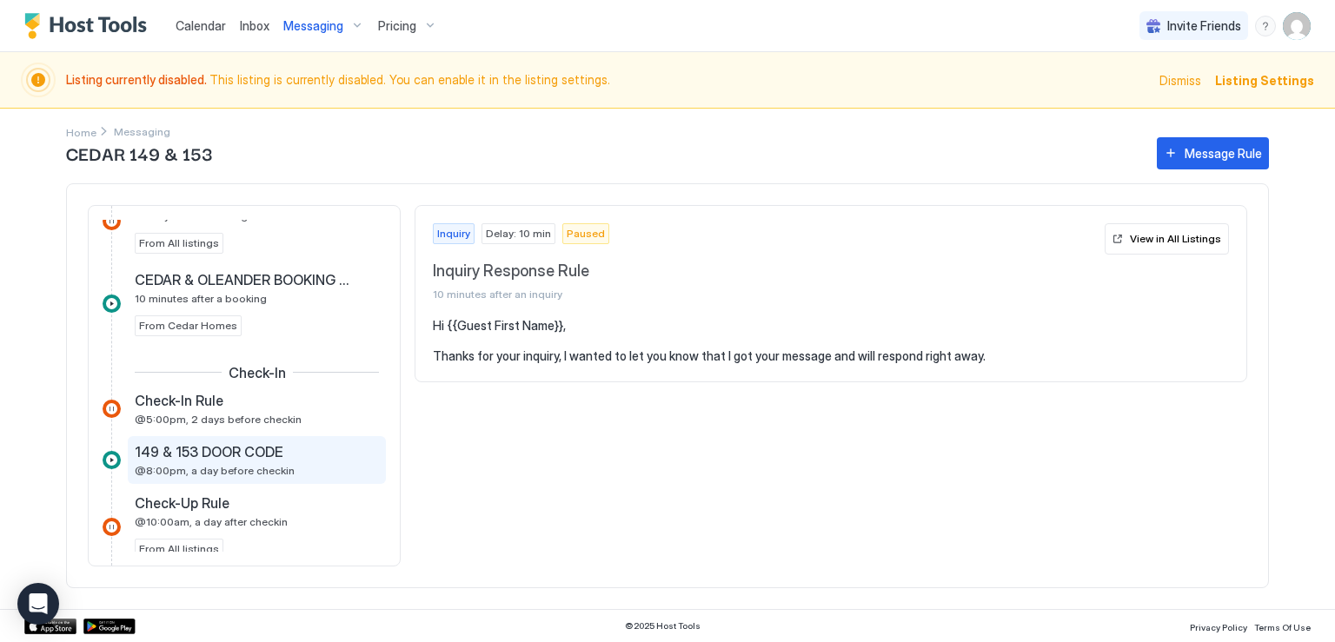
click at [261, 445] on span "149 & 153 DOOR CODE" at bounding box center [209, 451] width 149 height 17
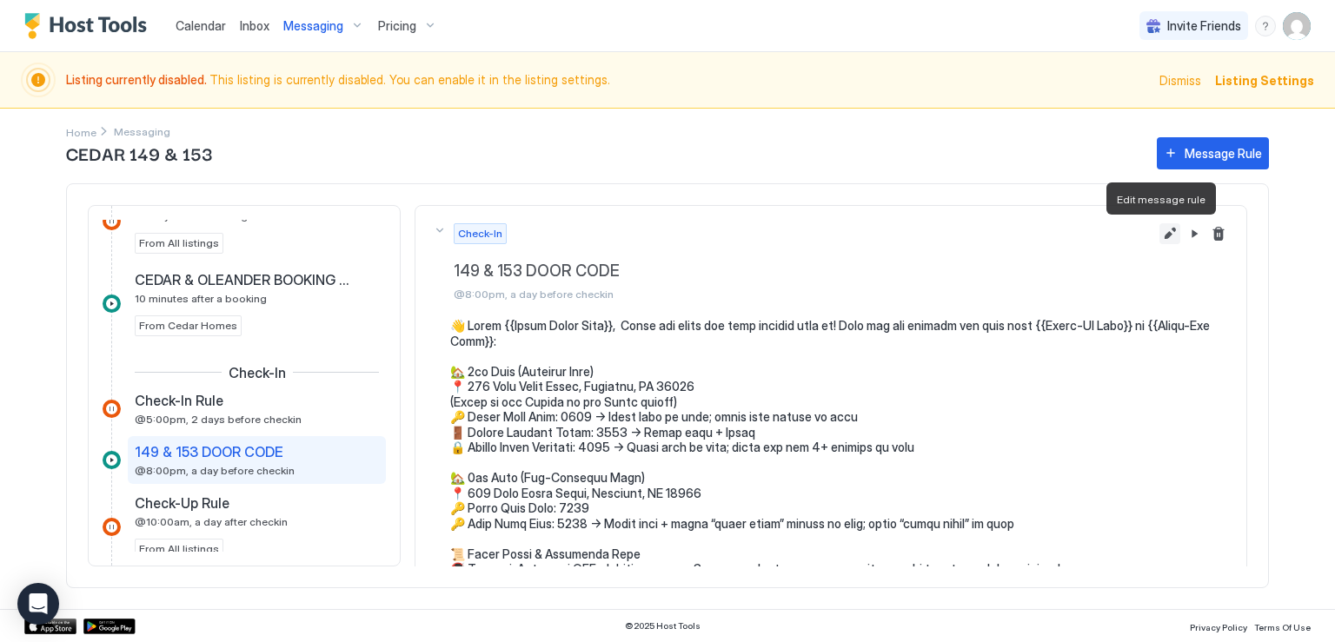
click at [1160, 236] on button "Edit message rule" at bounding box center [1170, 233] width 21 height 21
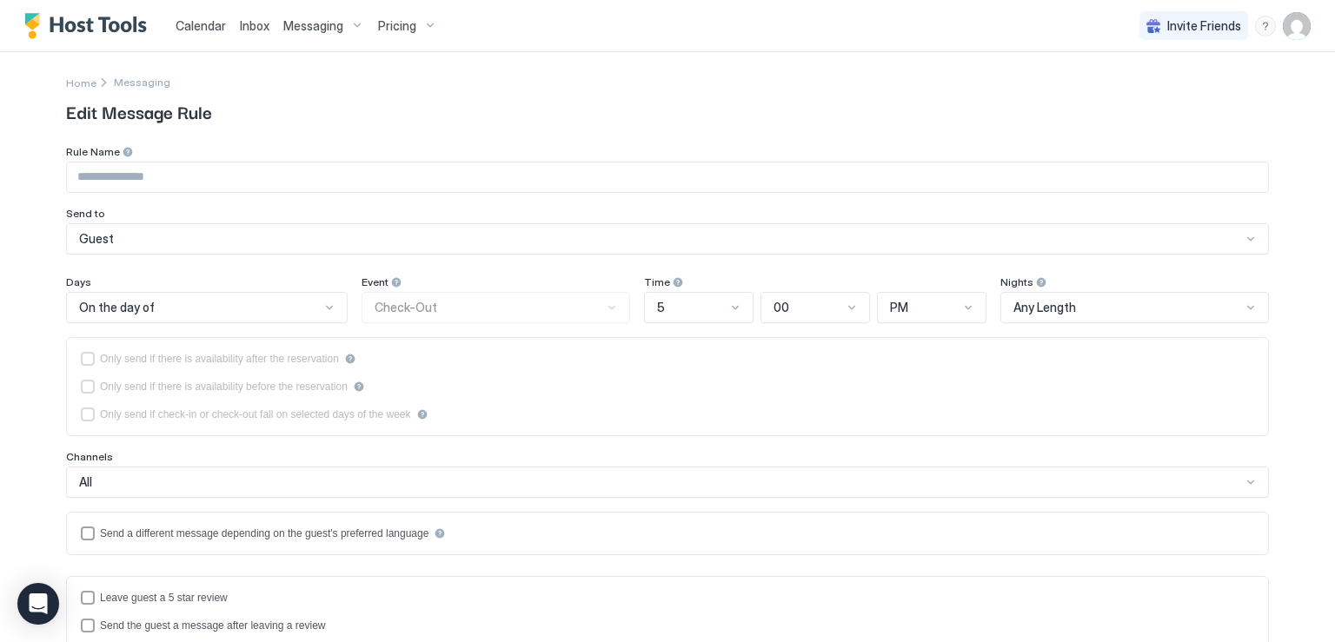
type input "**********"
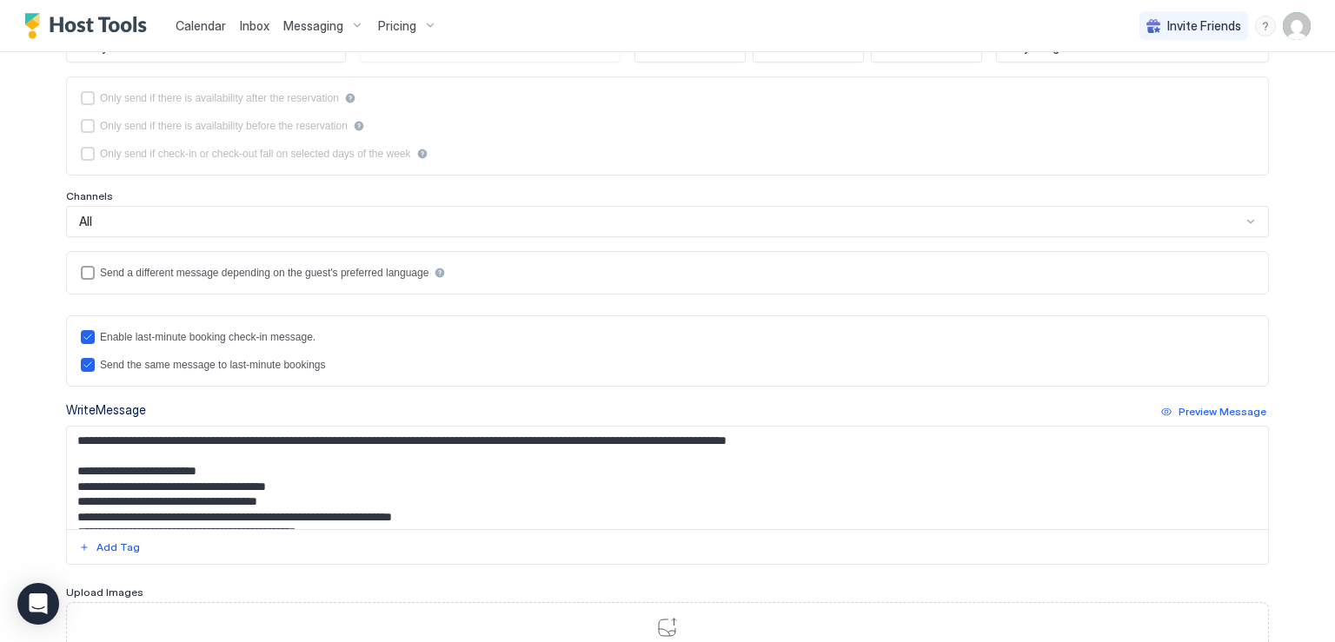
scroll to position [87, 0]
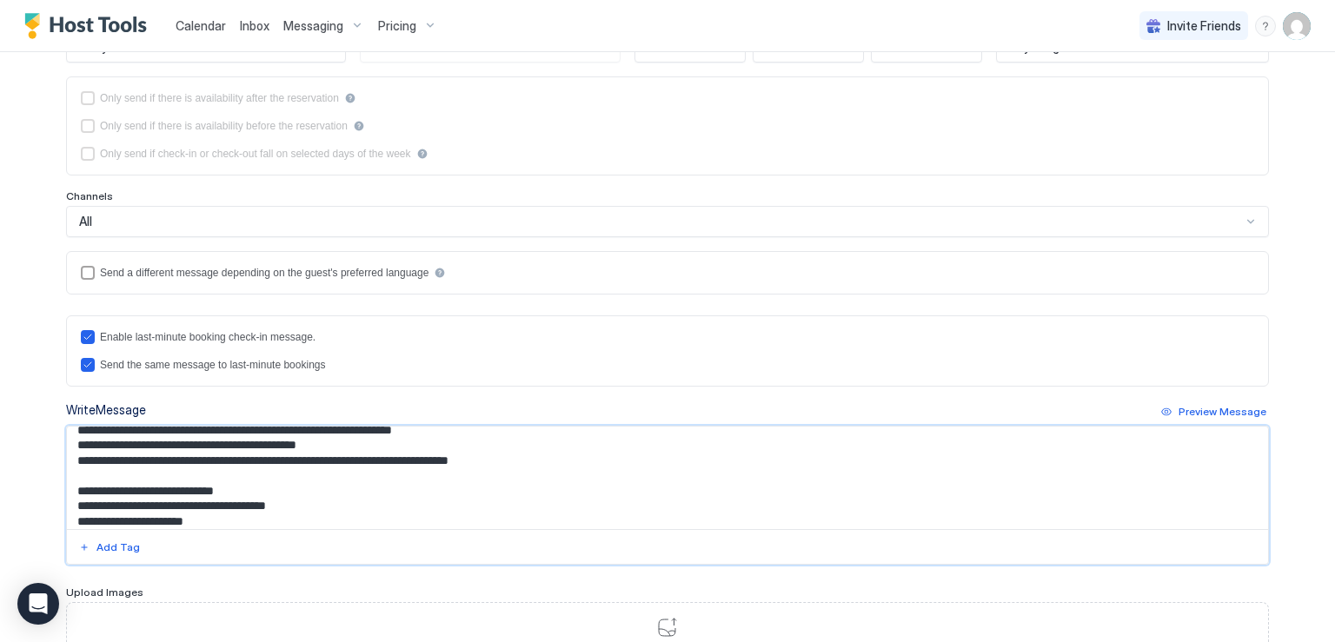
click at [358, 469] on textarea "Input Field" at bounding box center [667, 478] width 1201 height 103
click at [365, 477] on textarea "Input Field" at bounding box center [667, 478] width 1201 height 103
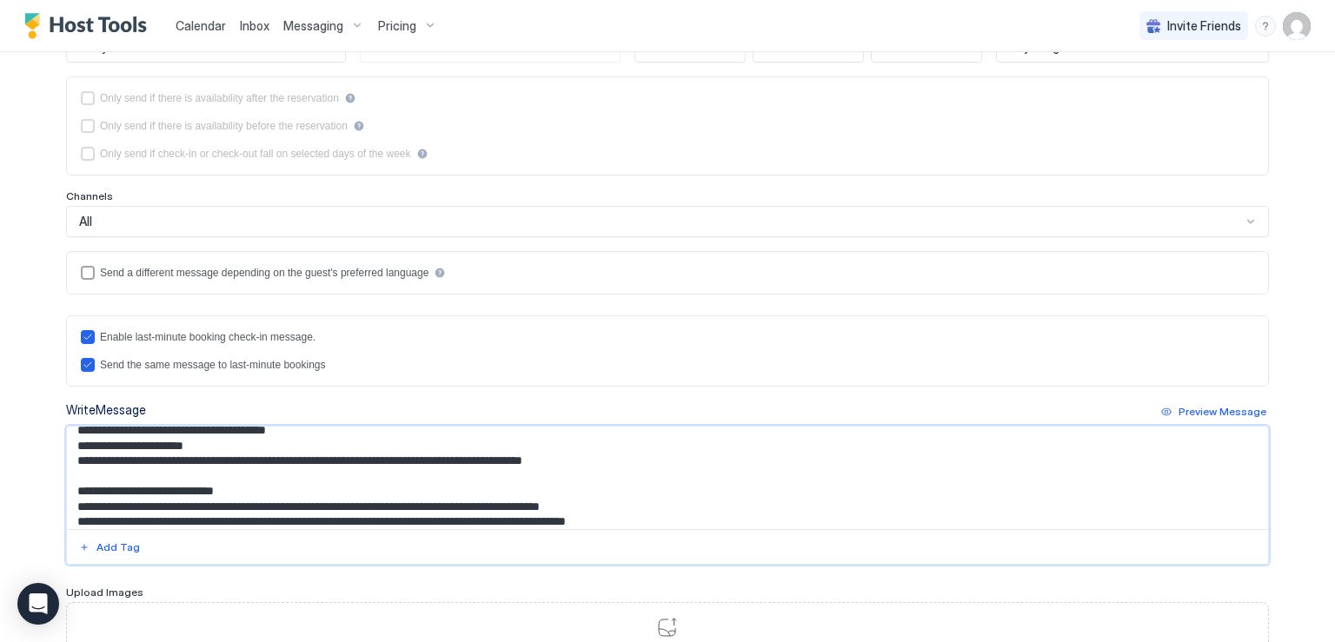
scroll to position [177, 0]
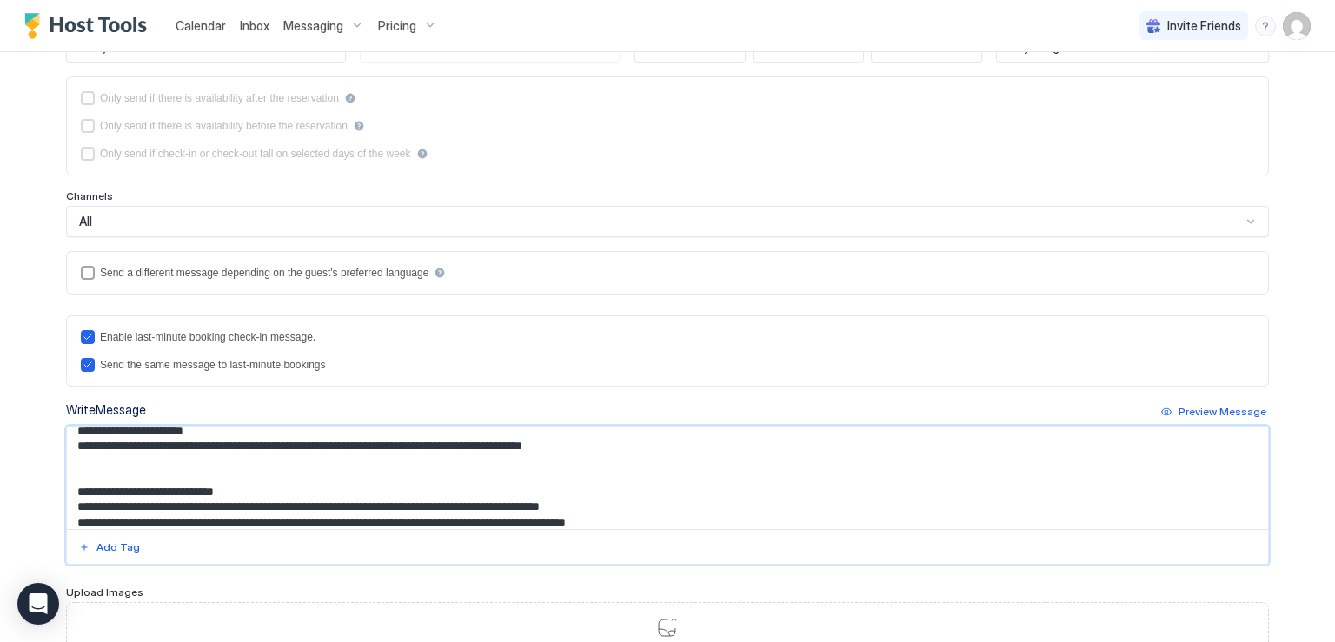
paste textarea "**********"
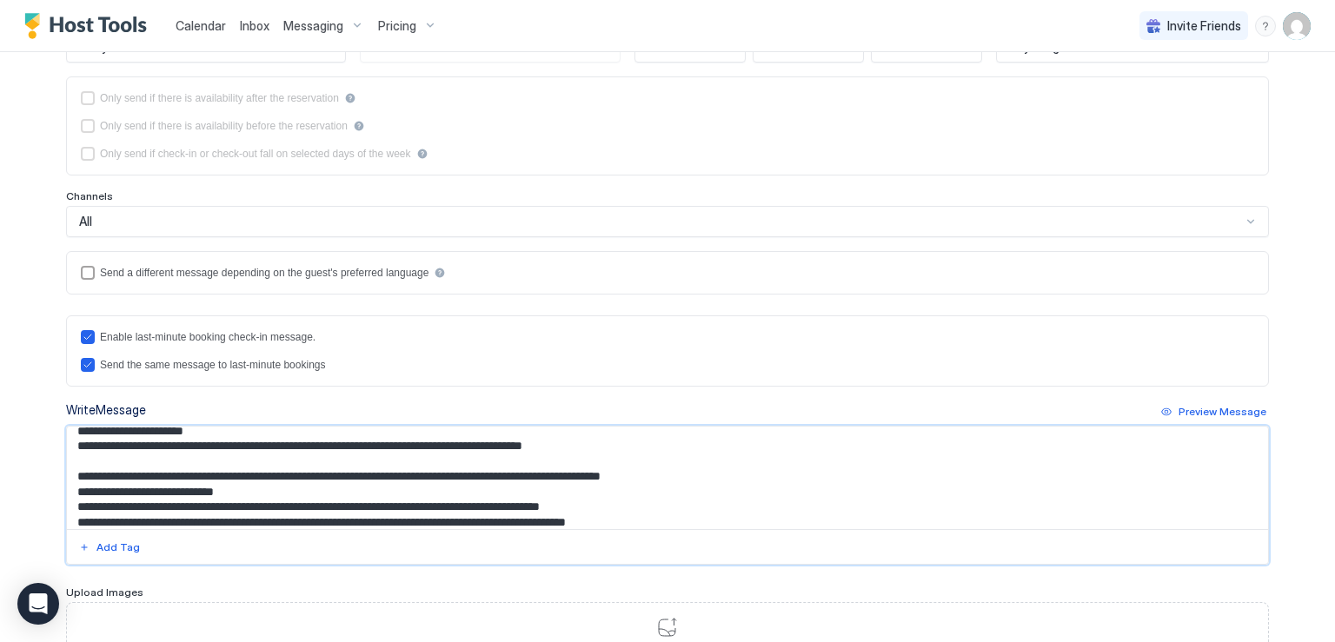
click at [76, 489] on textarea "Input Field" at bounding box center [667, 478] width 1201 height 103
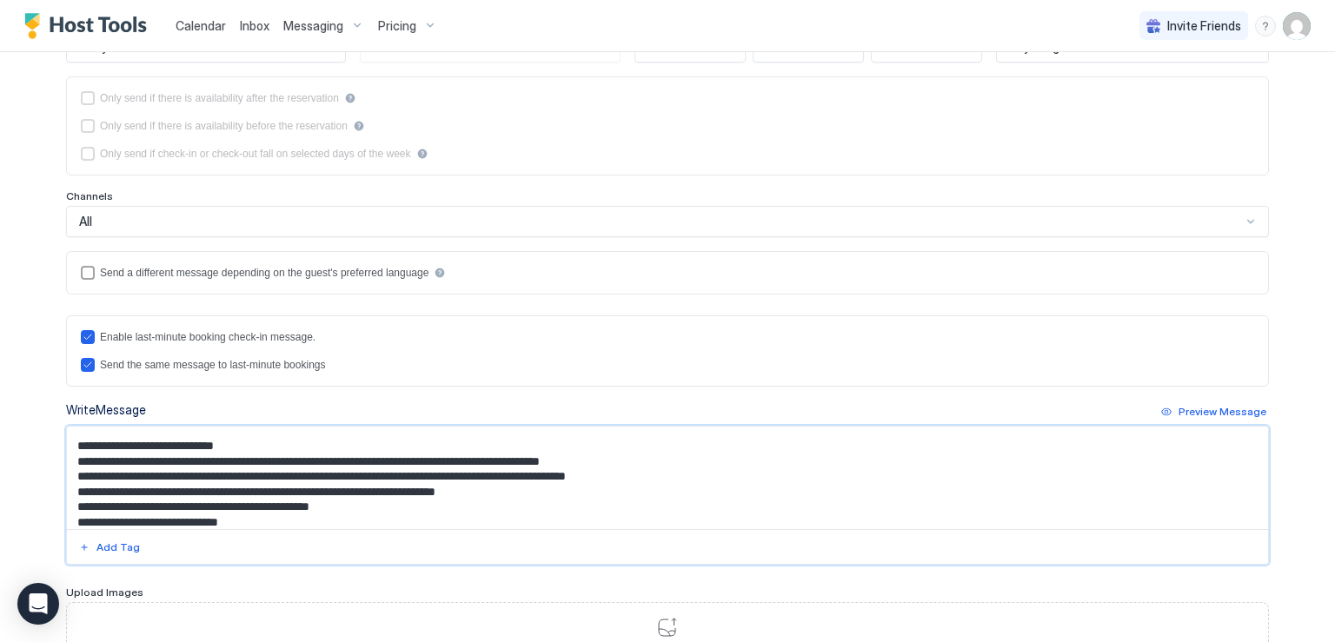
scroll to position [254, 0]
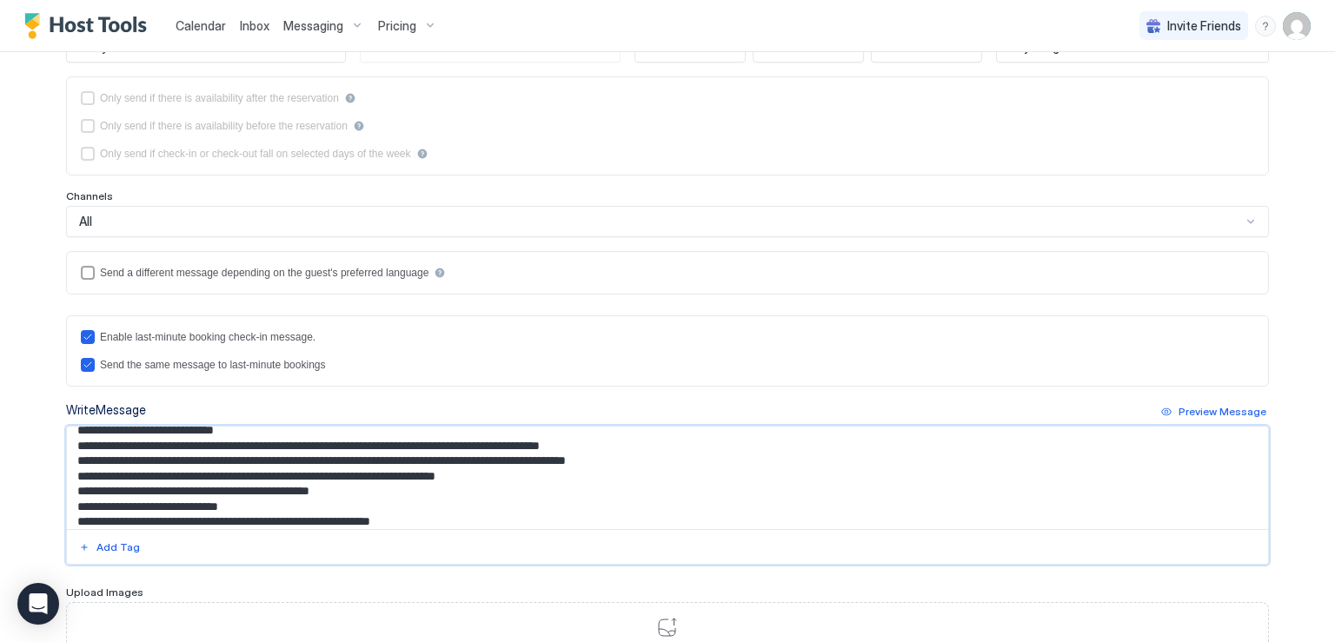
click at [75, 500] on textarea "Input Field" at bounding box center [667, 478] width 1201 height 103
drag, startPoint x: 68, startPoint y: 489, endPoint x: 402, endPoint y: 491, distance: 333.8
click at [402, 491] on textarea "Input Field" at bounding box center [667, 478] width 1201 height 103
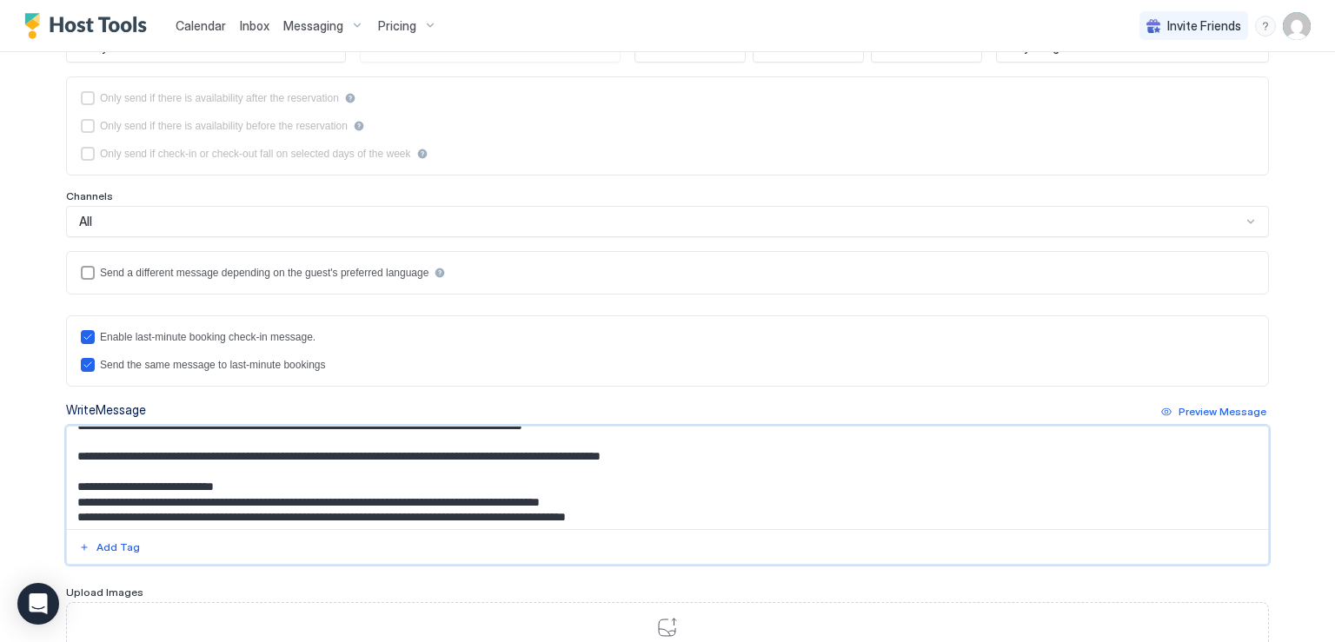
scroll to position [167, 0]
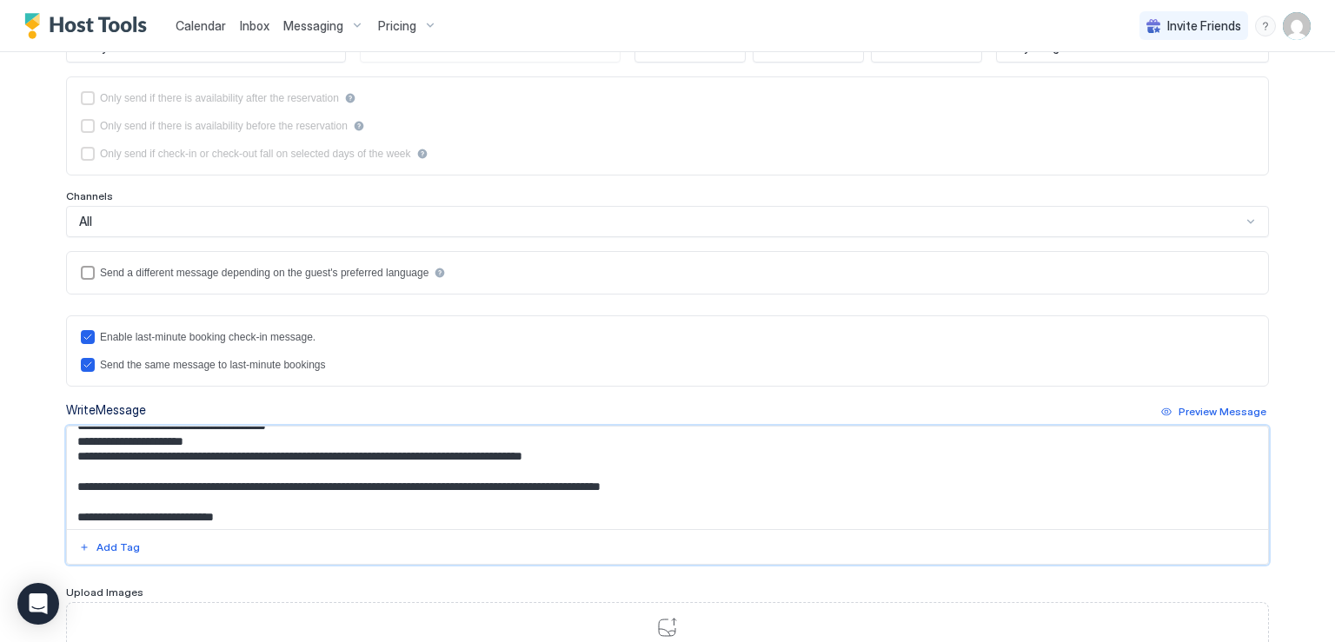
click at [633, 456] on textarea "Input Field" at bounding box center [667, 478] width 1201 height 103
click at [756, 488] on textarea "Input Field" at bounding box center [667, 478] width 1201 height 103
click at [650, 458] on textarea "Input Field" at bounding box center [667, 478] width 1201 height 103
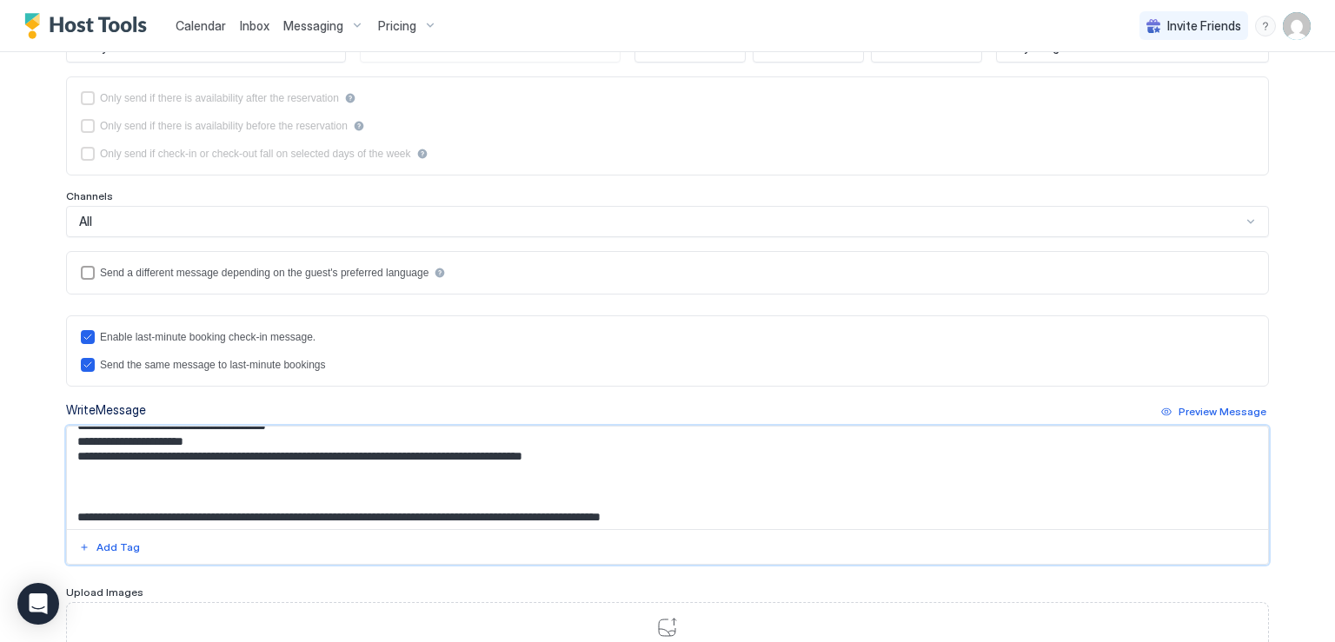
paste textarea "**********"
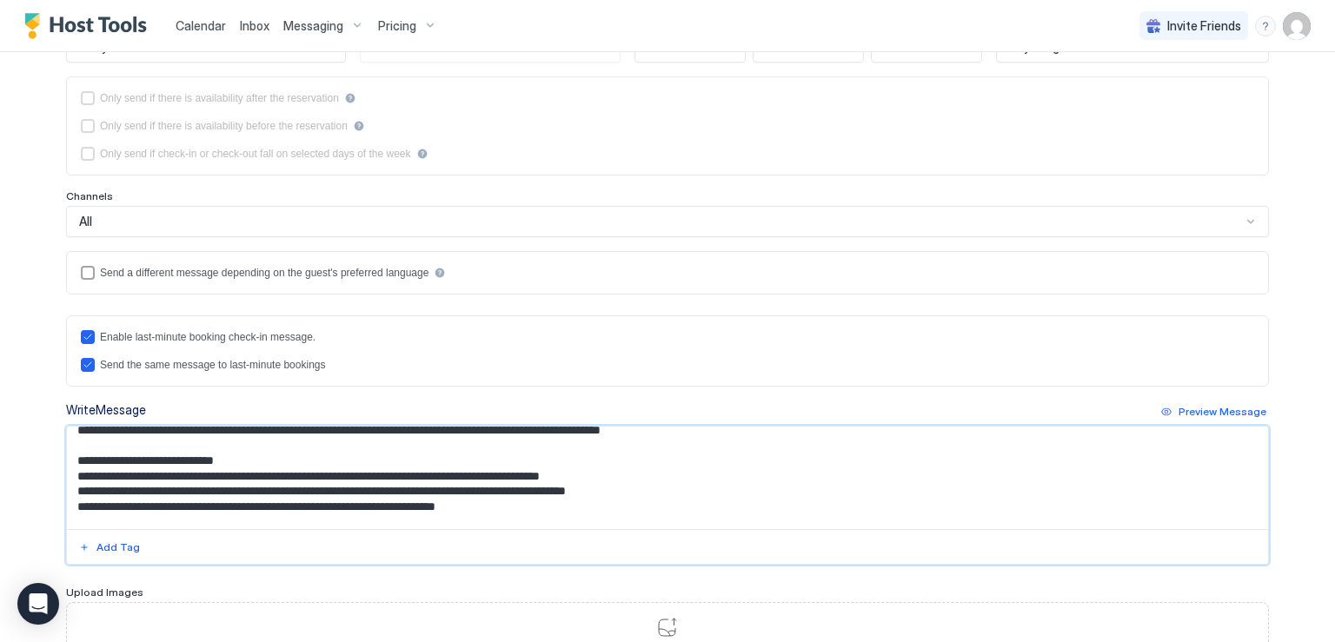
click at [145, 456] on textarea "Input Field" at bounding box center [667, 478] width 1201 height 103
click at [136, 457] on textarea "Input Field" at bounding box center [667, 478] width 1201 height 103
click at [96, 451] on textarea "Input Field" at bounding box center [667, 478] width 1201 height 103
click at [95, 449] on textarea "Input Field" at bounding box center [667, 478] width 1201 height 103
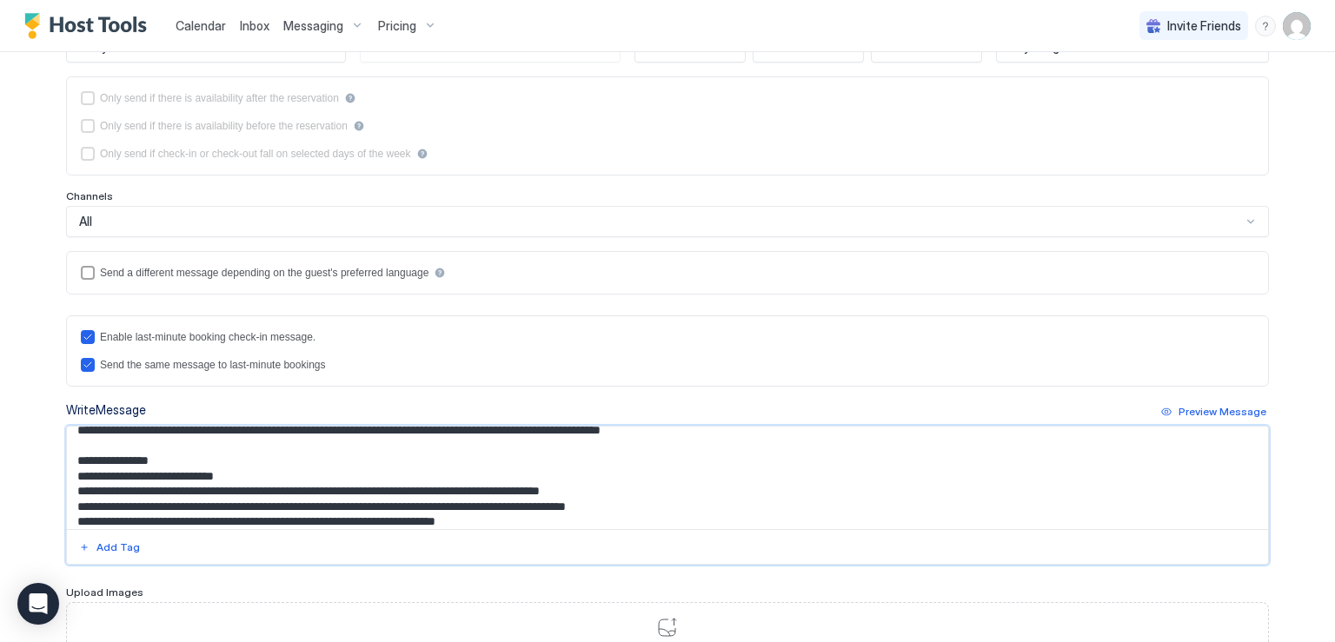
click at [118, 458] on textarea "Input Field" at bounding box center [667, 478] width 1201 height 103
drag, startPoint x: 73, startPoint y: 469, endPoint x: 166, endPoint y: 471, distance: 93.0
click at [194, 473] on textarea "Input Field" at bounding box center [667, 478] width 1201 height 103
click at [78, 465] on textarea "Input Field" at bounding box center [667, 478] width 1201 height 103
drag, startPoint x: 82, startPoint y: 474, endPoint x: 66, endPoint y: 469, distance: 16.2
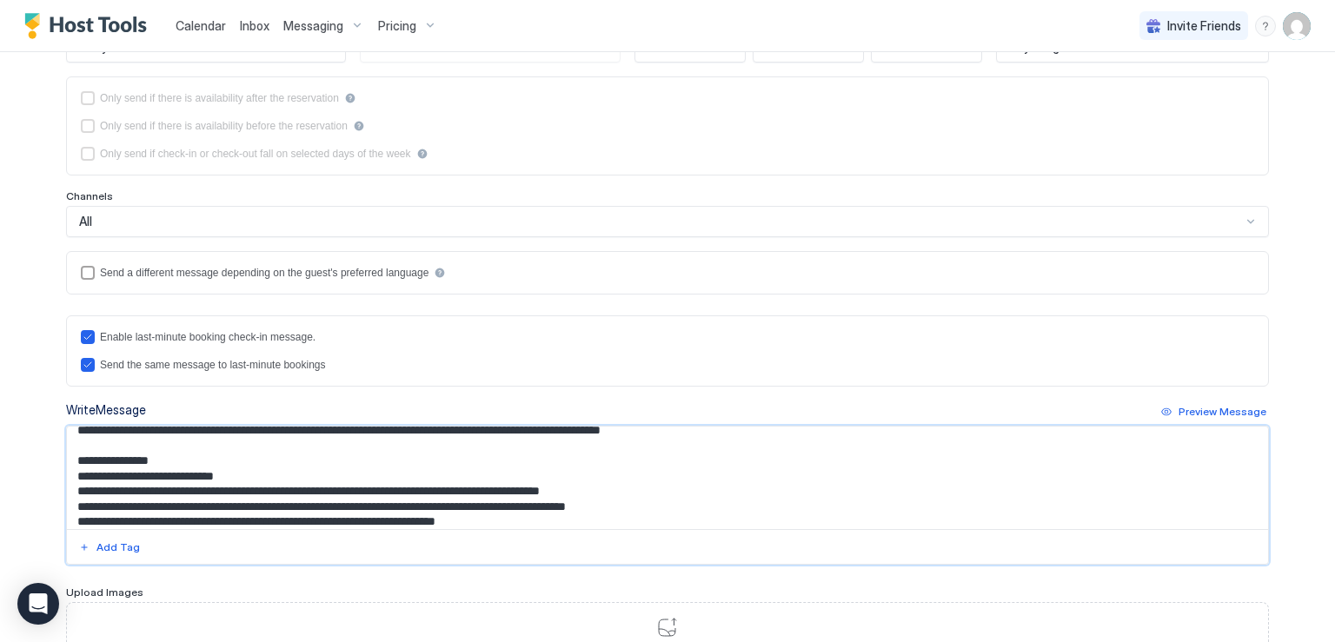
click at [67, 469] on textarea "Input Field" at bounding box center [667, 478] width 1201 height 103
click at [71, 459] on textarea "Input Field" at bounding box center [667, 478] width 1201 height 103
paste textarea "**"
drag, startPoint x: 77, startPoint y: 475, endPoint x: 251, endPoint y: 475, distance: 173.9
click at [251, 475] on textarea "Input Field" at bounding box center [667, 478] width 1201 height 103
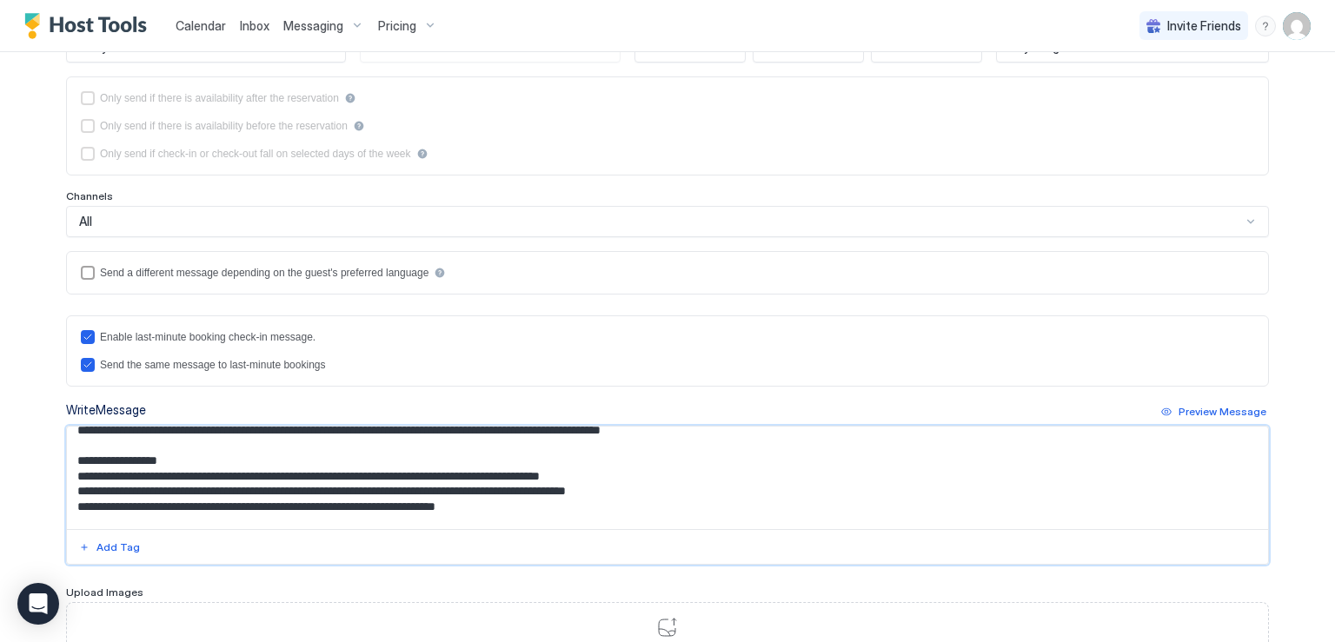
click at [103, 471] on textarea "Input Field" at bounding box center [667, 478] width 1201 height 103
click at [149, 482] on textarea "Input Field" at bounding box center [667, 478] width 1201 height 103
drag, startPoint x: 76, startPoint y: 487, endPoint x: 151, endPoint y: 486, distance: 74.8
click at [151, 486] on textarea "Input Field" at bounding box center [667, 478] width 1201 height 103
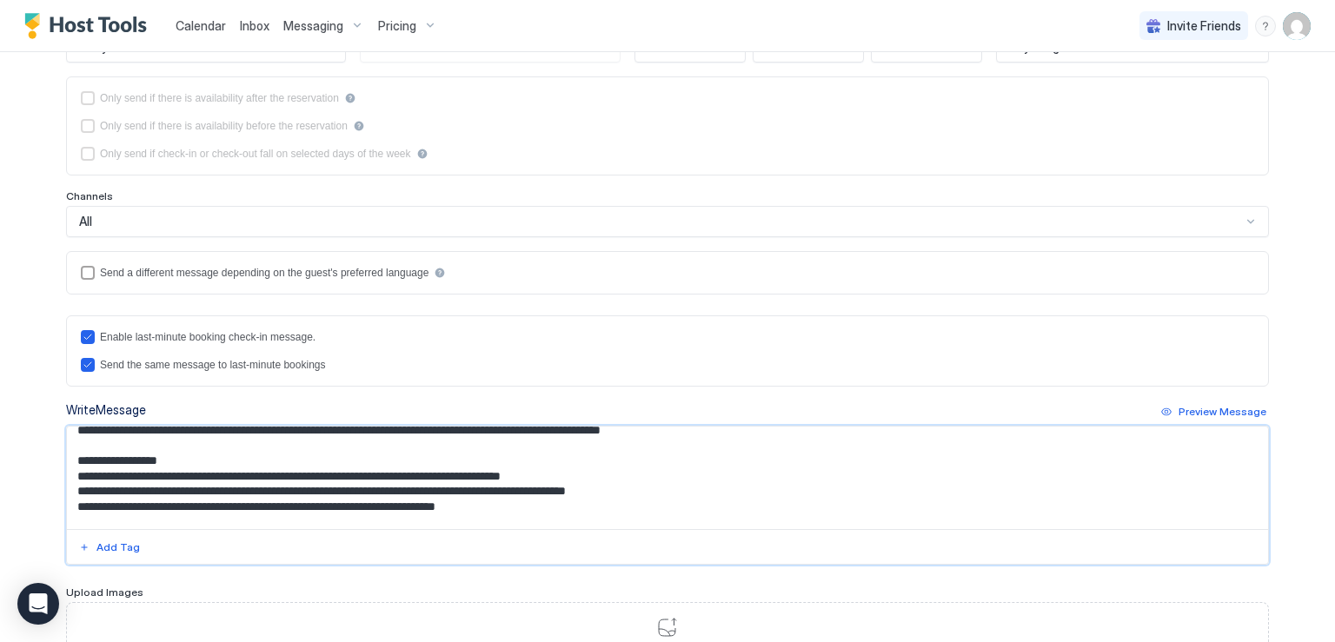
click at [250, 488] on textarea "Input Field" at bounding box center [667, 478] width 1201 height 103
click at [615, 489] on textarea "Input Field" at bounding box center [667, 478] width 1201 height 103
drag, startPoint x: 77, startPoint y: 489, endPoint x: 667, endPoint y: 492, distance: 589.4
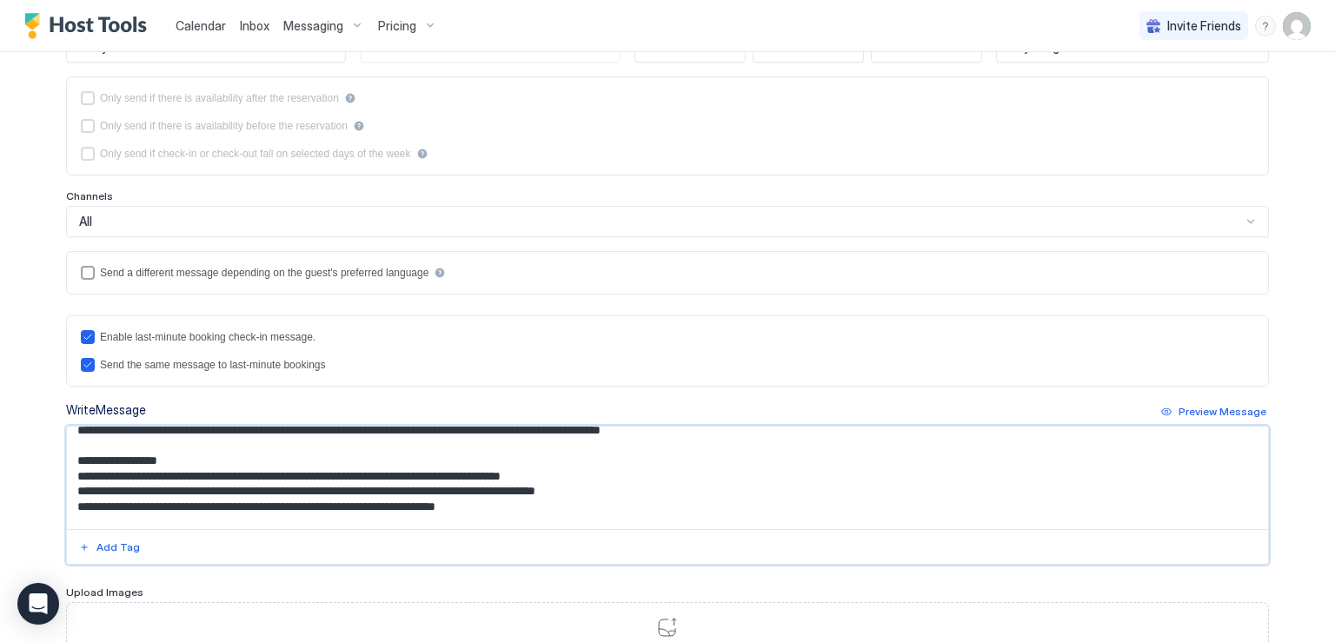
click at [667, 492] on textarea "Input Field" at bounding box center [667, 478] width 1201 height 103
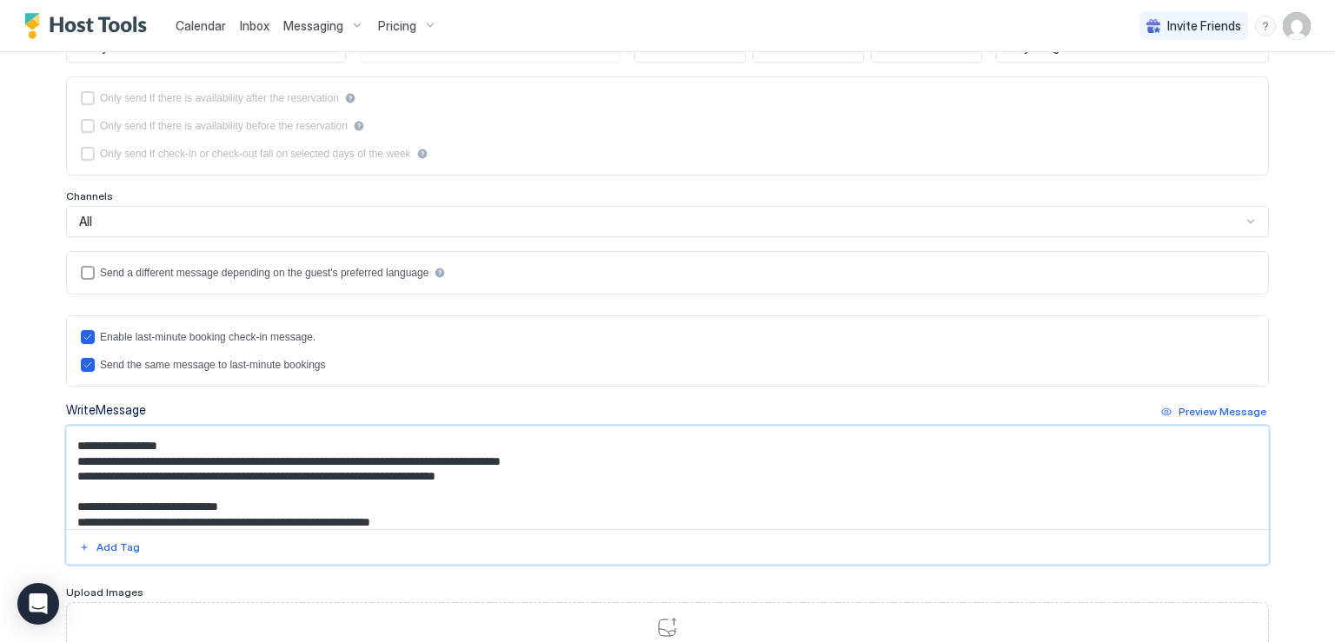
scroll to position [284, 0]
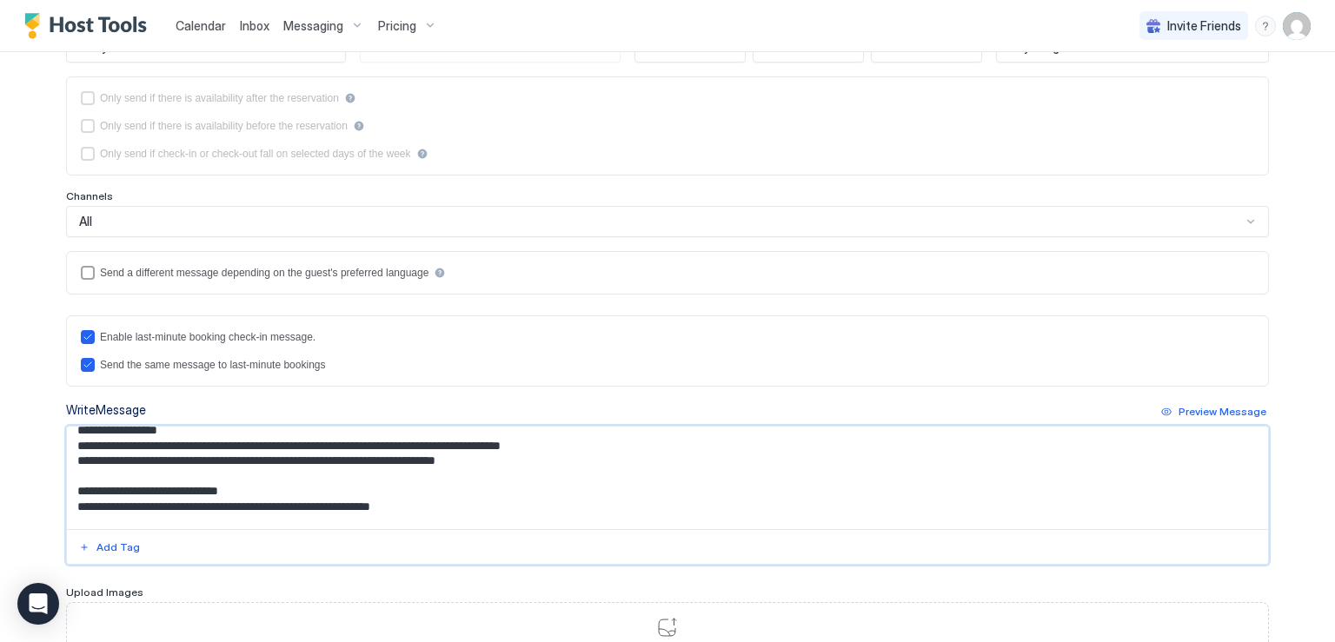
drag, startPoint x: 250, startPoint y: 487, endPoint x: 76, endPoint y: 477, distance: 174.1
click at [76, 477] on textarea "Input Field" at bounding box center [667, 478] width 1201 height 103
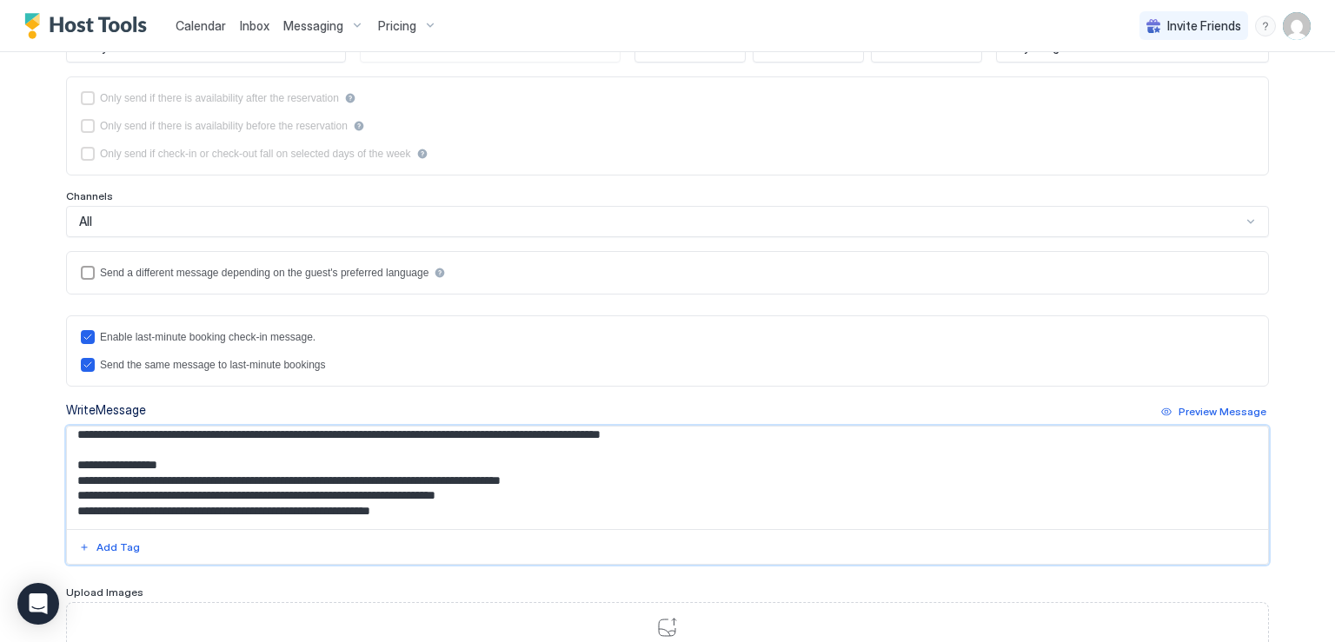
scroll to position [336, 0]
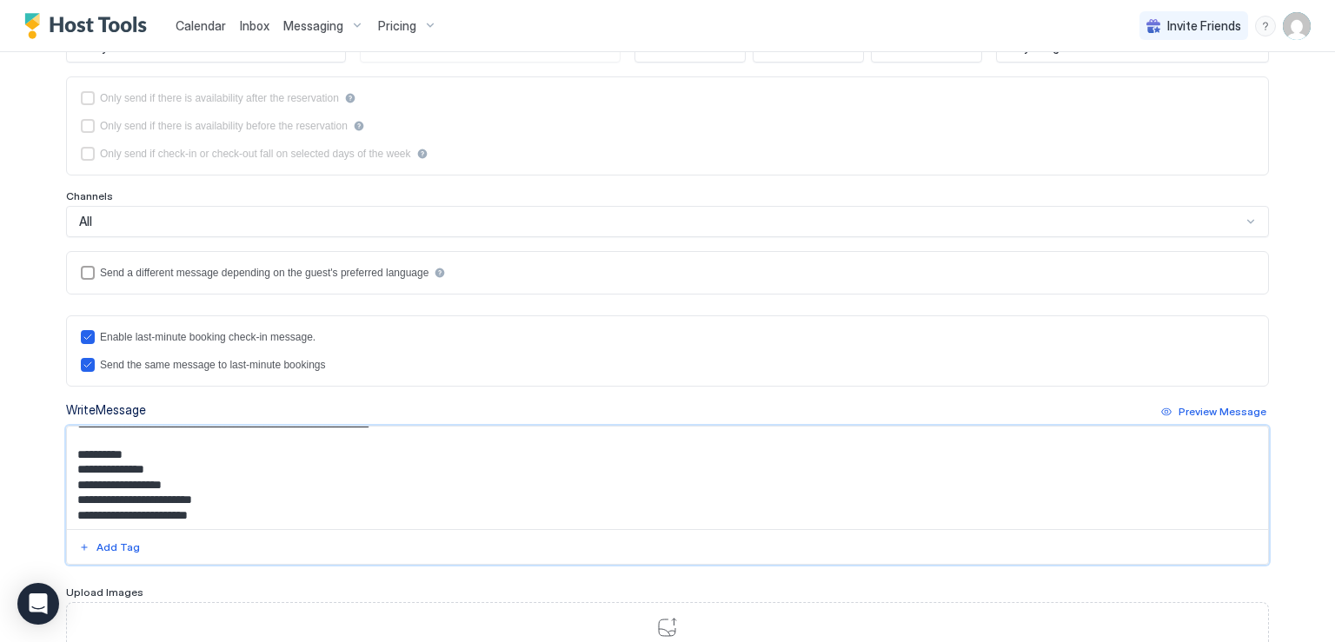
click at [213, 486] on textarea "Input Field" at bounding box center [667, 478] width 1201 height 103
drag, startPoint x: 203, startPoint y: 483, endPoint x: 71, endPoint y: 475, distance: 132.4
click at [71, 475] on textarea "Input Field" at bounding box center [667, 478] width 1201 height 103
click at [107, 480] on textarea "Input Field" at bounding box center [667, 478] width 1201 height 103
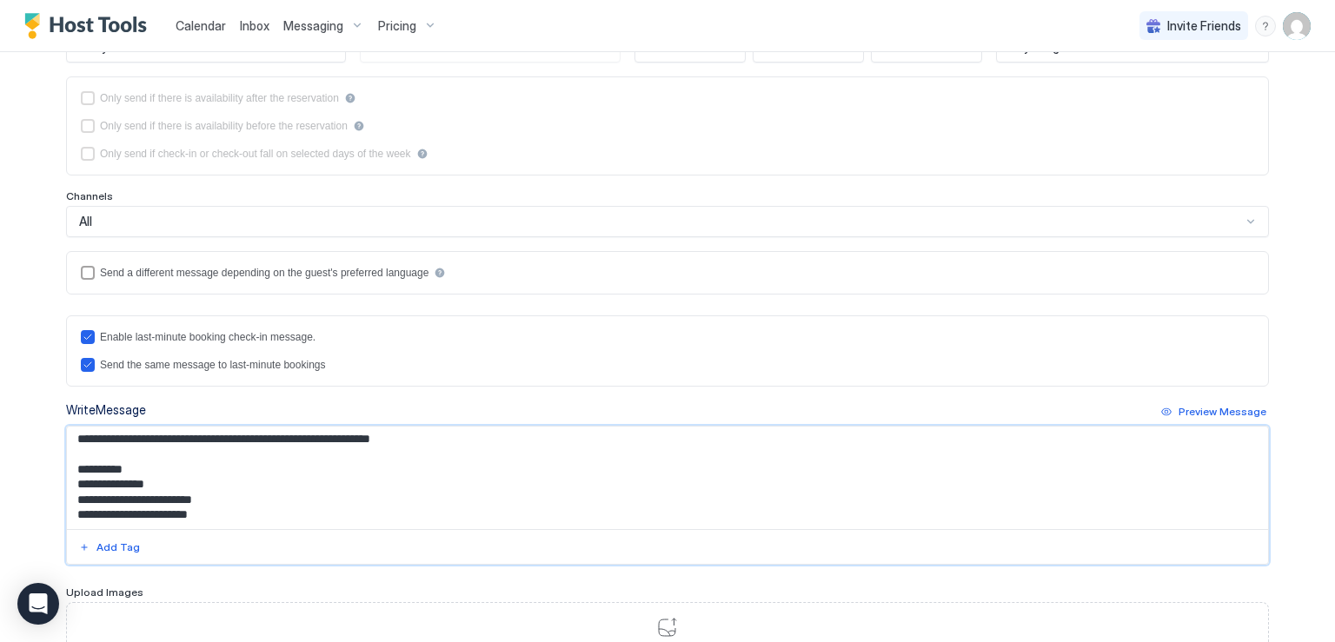
drag, startPoint x: 152, startPoint y: 481, endPoint x: 63, endPoint y: 480, distance: 89.5
click at [67, 480] on textarea "Input Field" at bounding box center [667, 478] width 1201 height 103
click at [148, 471] on textarea "Input Field" at bounding box center [667, 478] width 1201 height 103
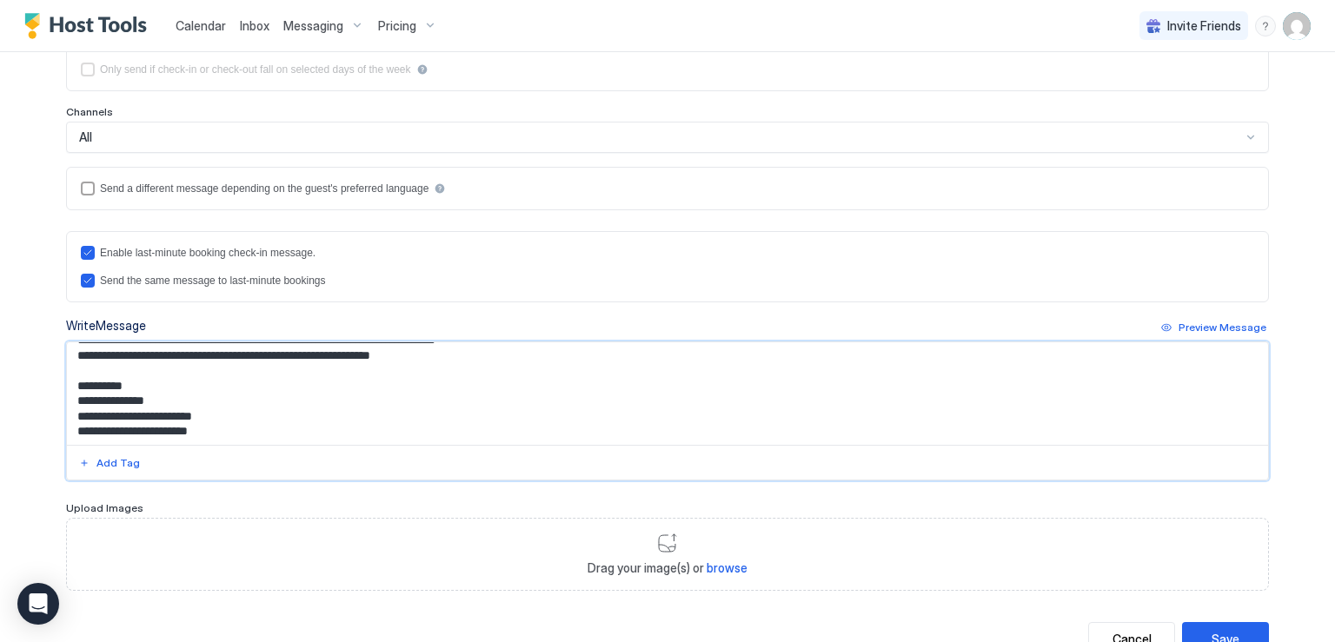
scroll to position [320, 0]
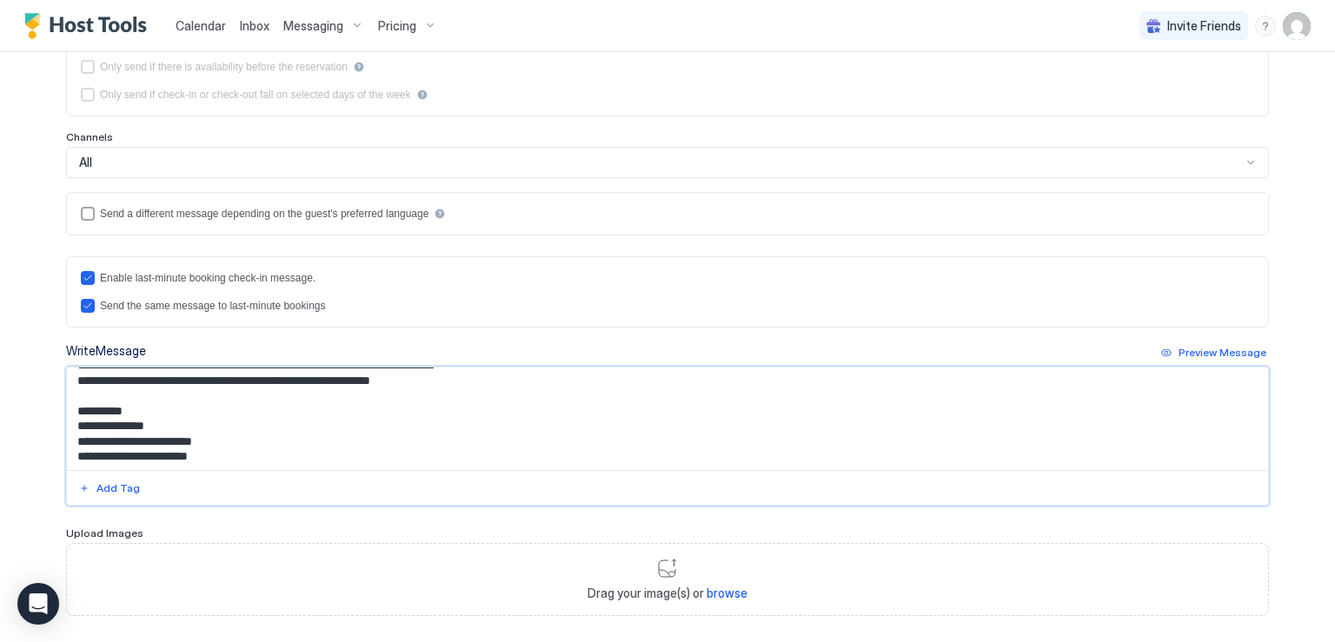
click at [182, 402] on textarea "Input Field" at bounding box center [667, 419] width 1201 height 103
click at [157, 413] on textarea "Input Field" at bounding box center [667, 419] width 1201 height 103
drag, startPoint x: 133, startPoint y: 410, endPoint x: 77, endPoint y: 408, distance: 55.7
click at [77, 408] on textarea "Input Field" at bounding box center [667, 419] width 1201 height 103
click at [125, 408] on textarea "Input Field" at bounding box center [667, 419] width 1201 height 103
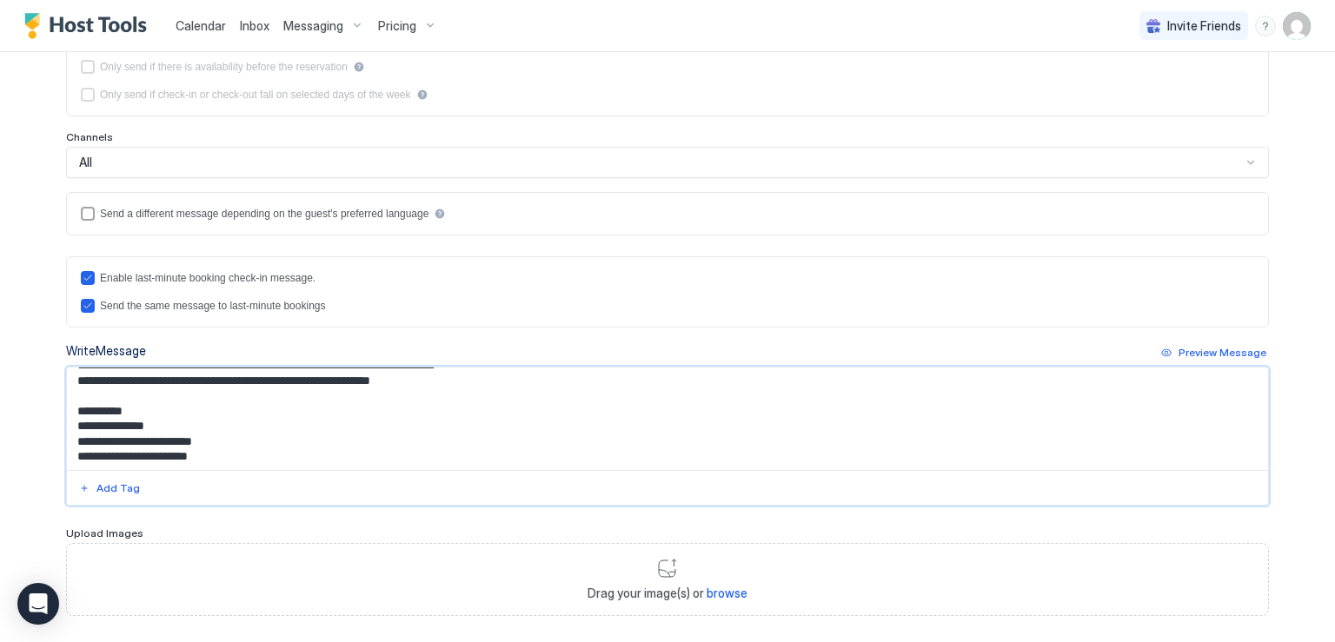
click at [145, 407] on textarea "Input Field" at bounding box center [667, 419] width 1201 height 103
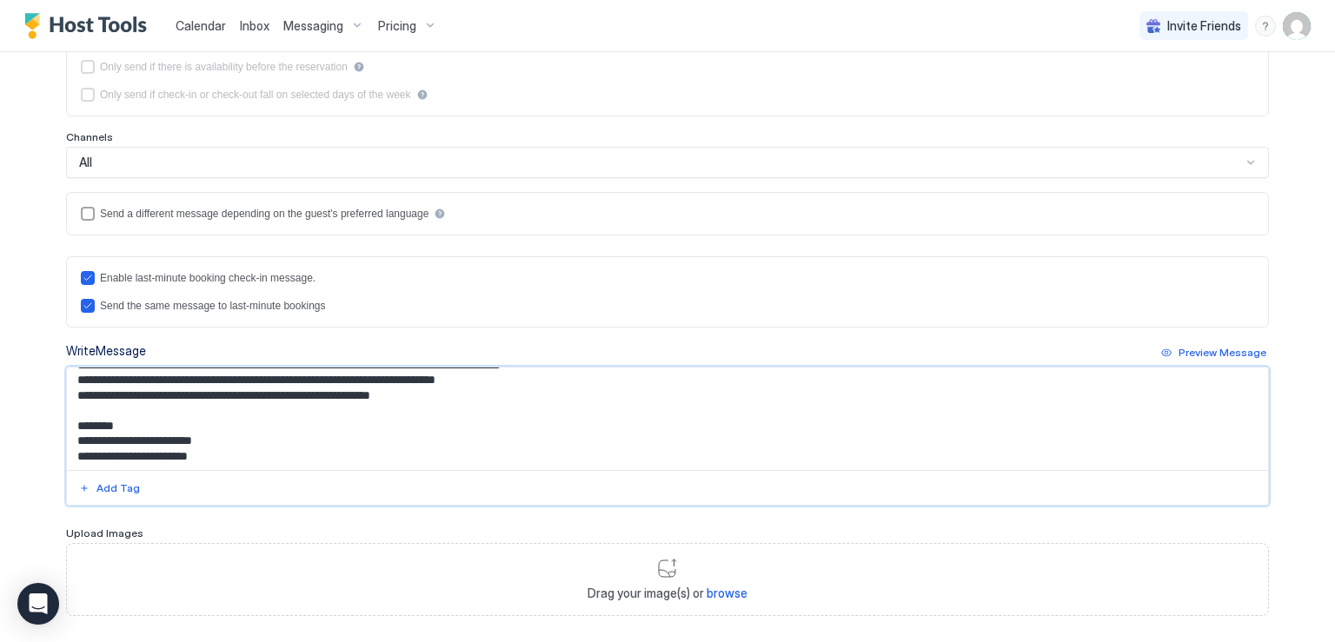
click at [131, 127] on div "Days 1 Day Before Event Check-In Time 8 00 PM Nights Any Length Only send if th…" at bounding box center [667, 96] width 1203 height 280
click at [234, 442] on textarea "Input Field" at bounding box center [667, 419] width 1201 height 103
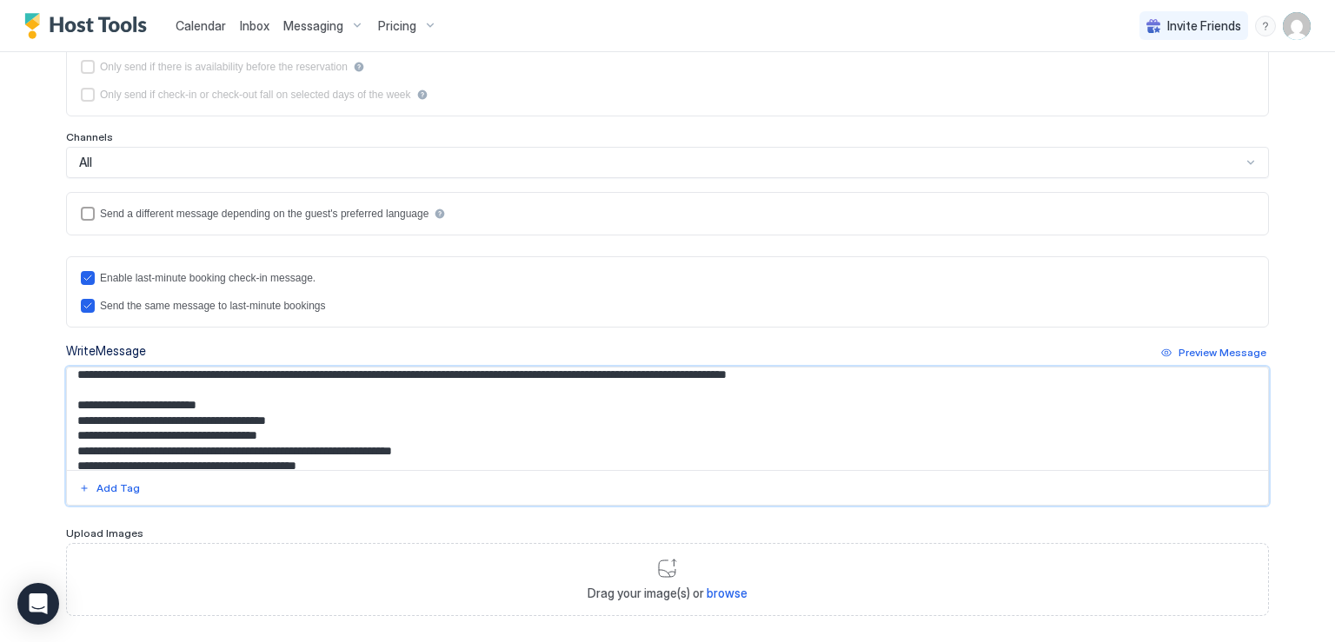
scroll to position [10, 0]
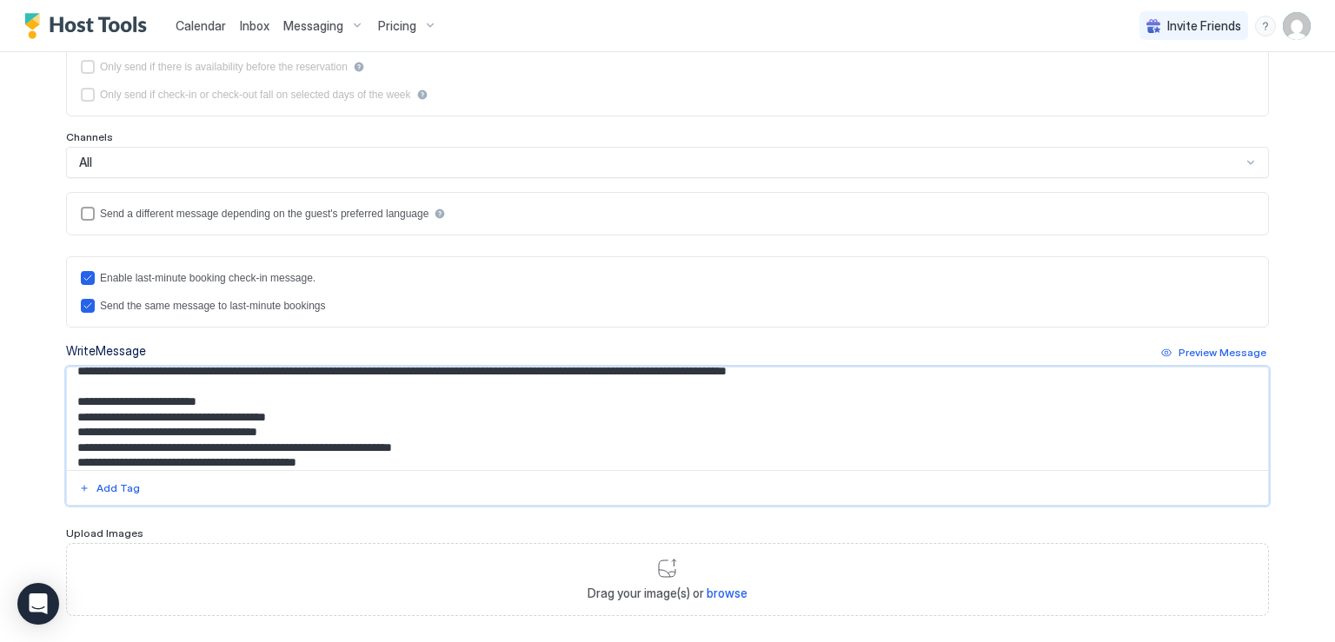
click at [348, 416] on textarea "Input Field" at bounding box center [667, 419] width 1201 height 103
click at [524, 432] on textarea "Input Field" at bounding box center [667, 419] width 1201 height 103
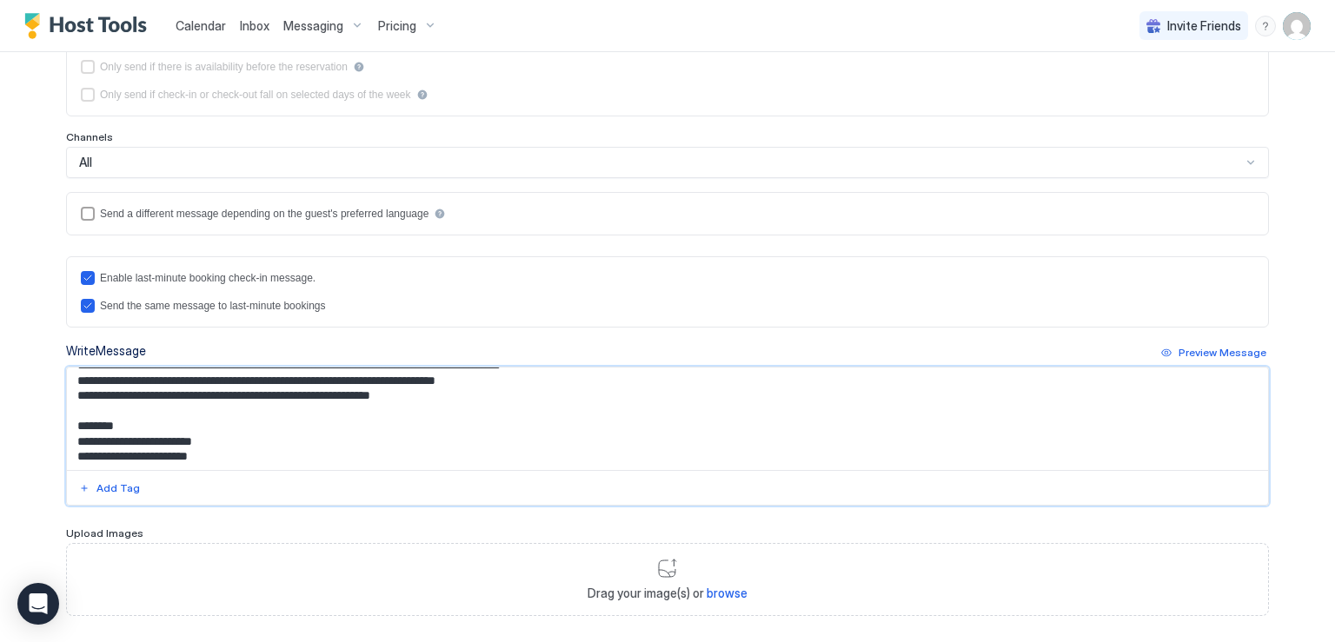
scroll to position [407, 0]
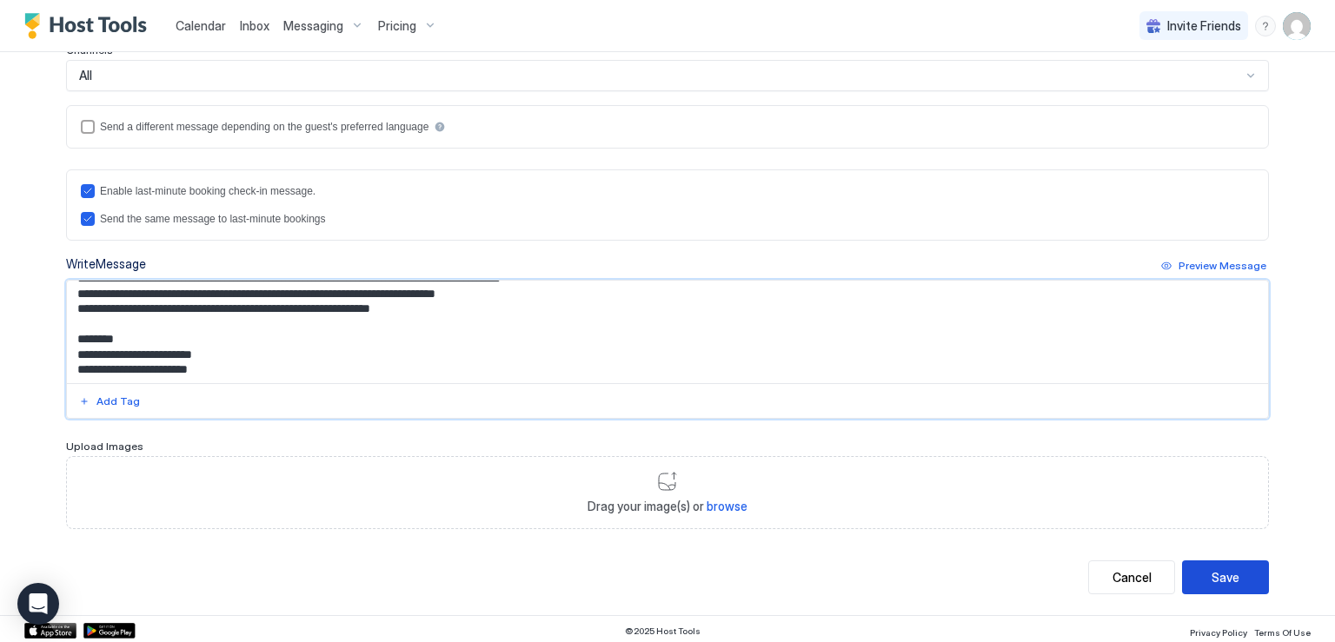
type textarea "**********"
click at [1214, 569] on div "Save" at bounding box center [1226, 578] width 28 height 18
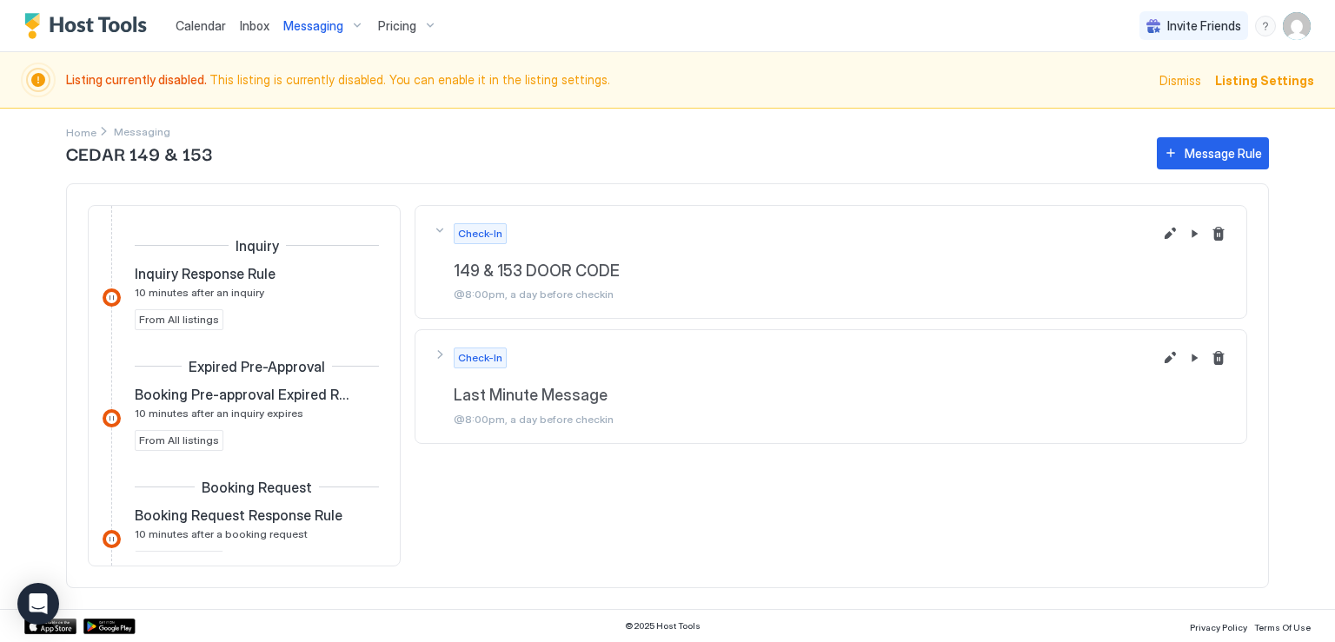
scroll to position [593, 0]
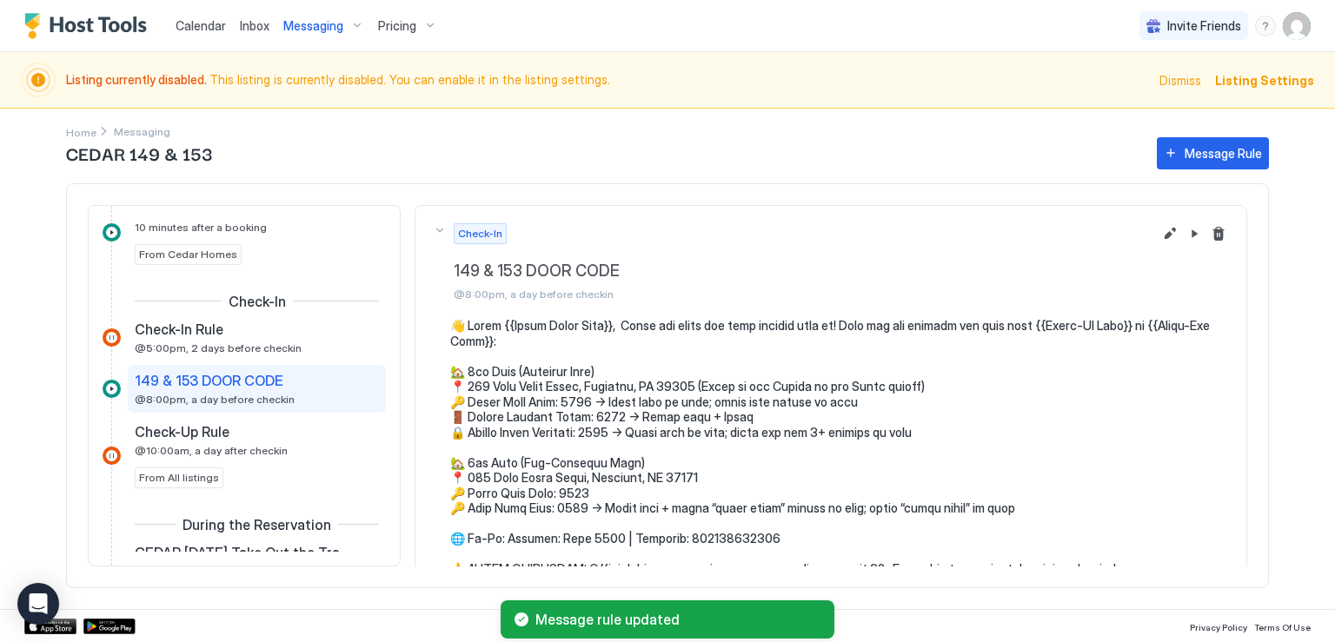
click at [117, 134] on div "CEDAR 149 & 153 Message Rule Inquiry Inquiry Response Rule 10 minutes after an …" at bounding box center [667, 371] width 1203 height 475
click at [86, 136] on div "CEDAR 149 & 153 Message Rule Inquiry Inquiry Response Rule 10 minutes after an …" at bounding box center [667, 371] width 1203 height 475
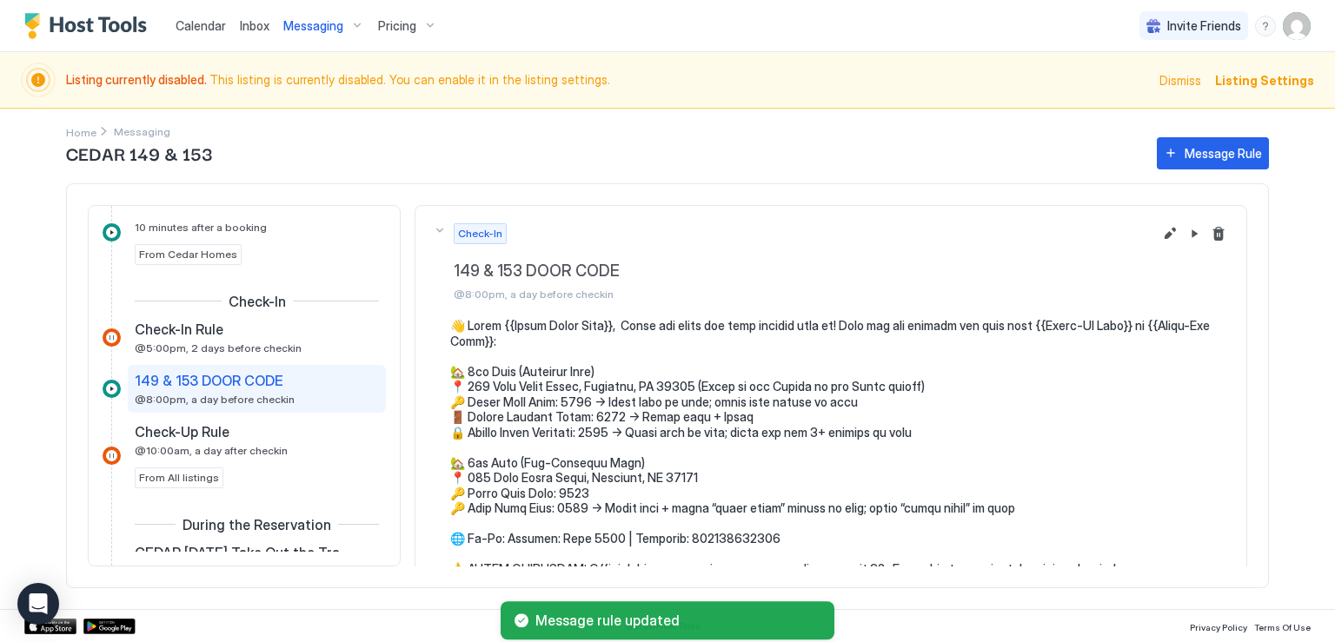
click at [86, 134] on div "CEDAR 149 & 153 Message Rule Inquiry Inquiry Response Rule 10 minutes after an …" at bounding box center [667, 371] width 1203 height 475
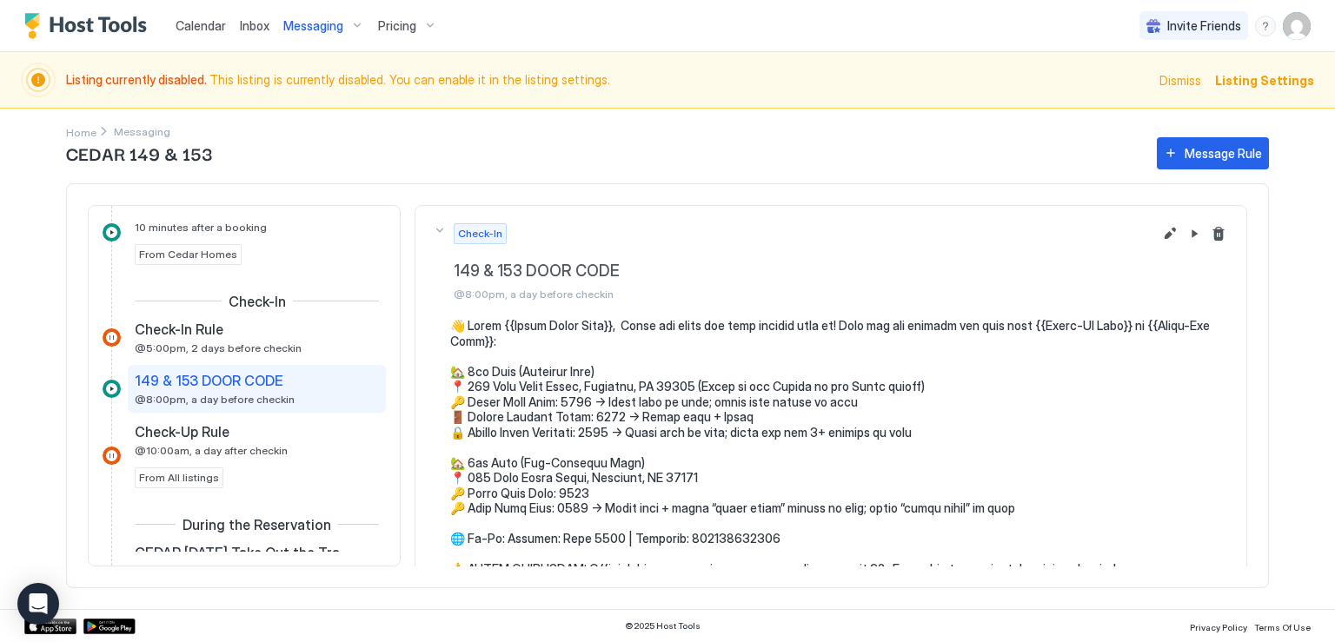
click at [315, 18] on span "Messaging" at bounding box center [313, 26] width 60 height 16
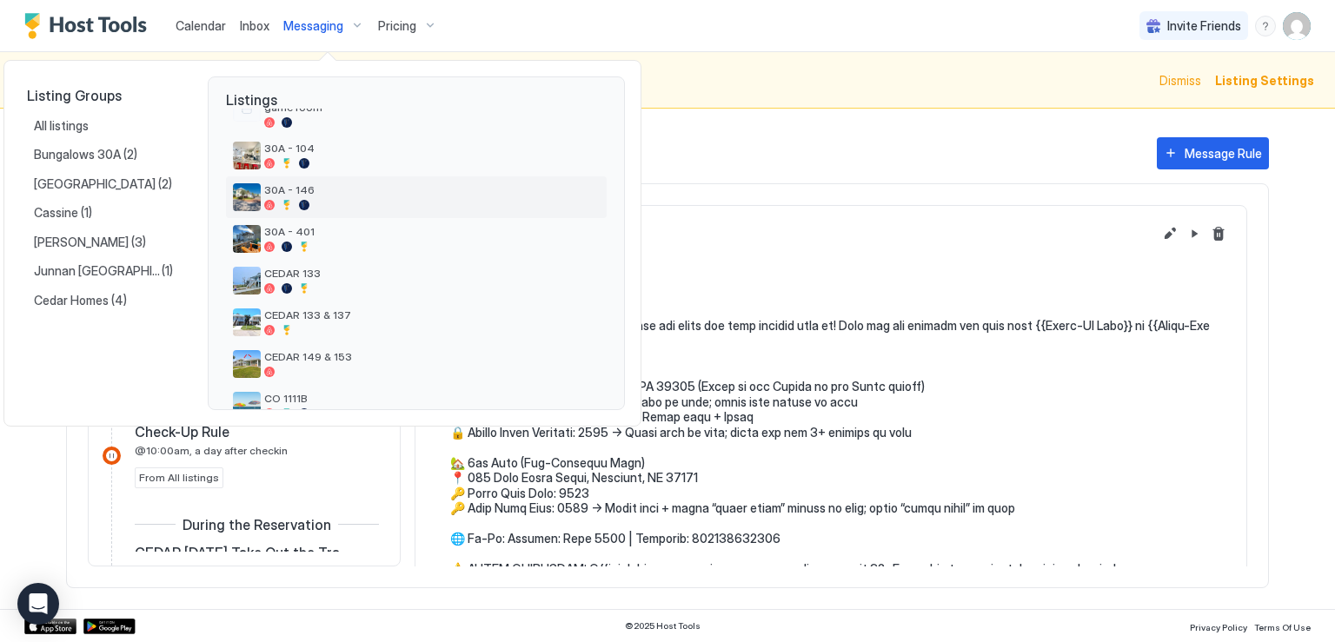
scroll to position [174, 0]
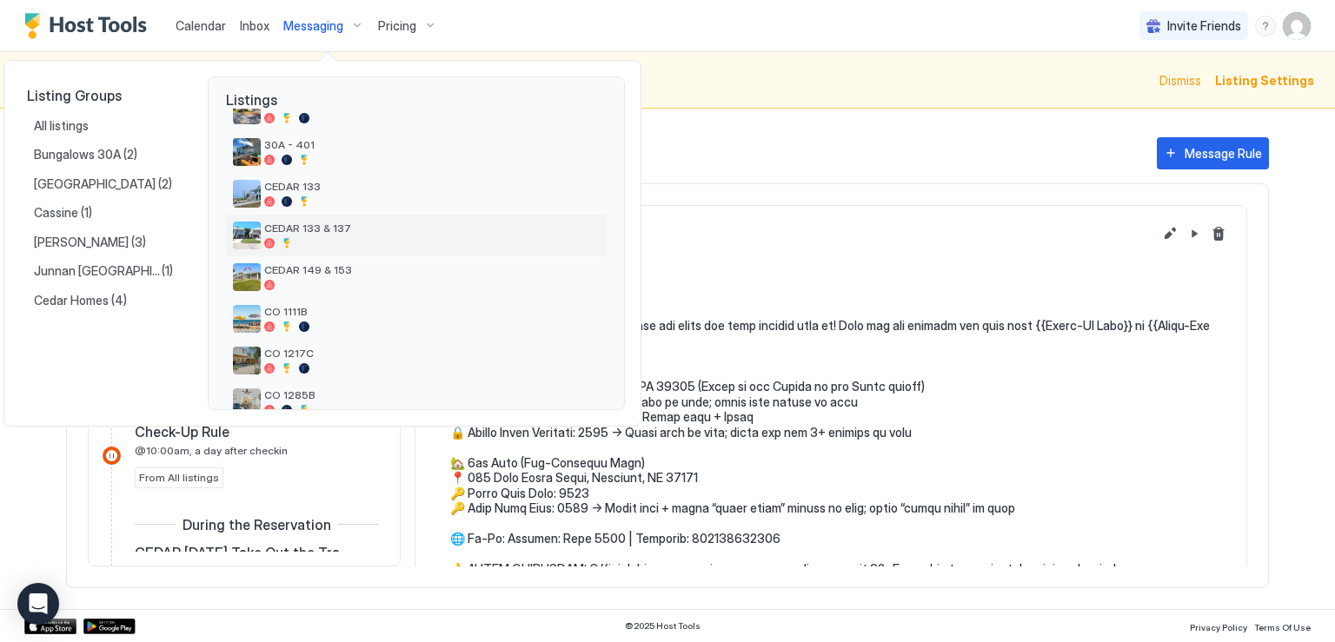
click at [314, 227] on span "CEDAR 133 & 137" at bounding box center [432, 228] width 336 height 13
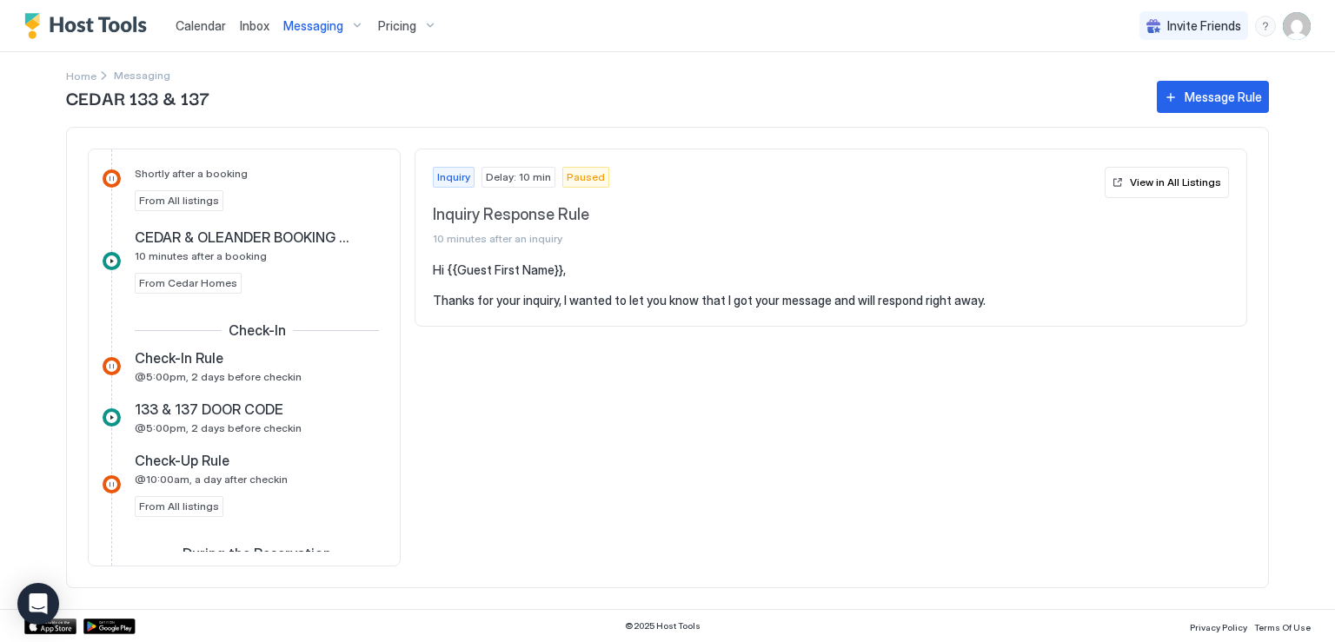
scroll to position [608, 0]
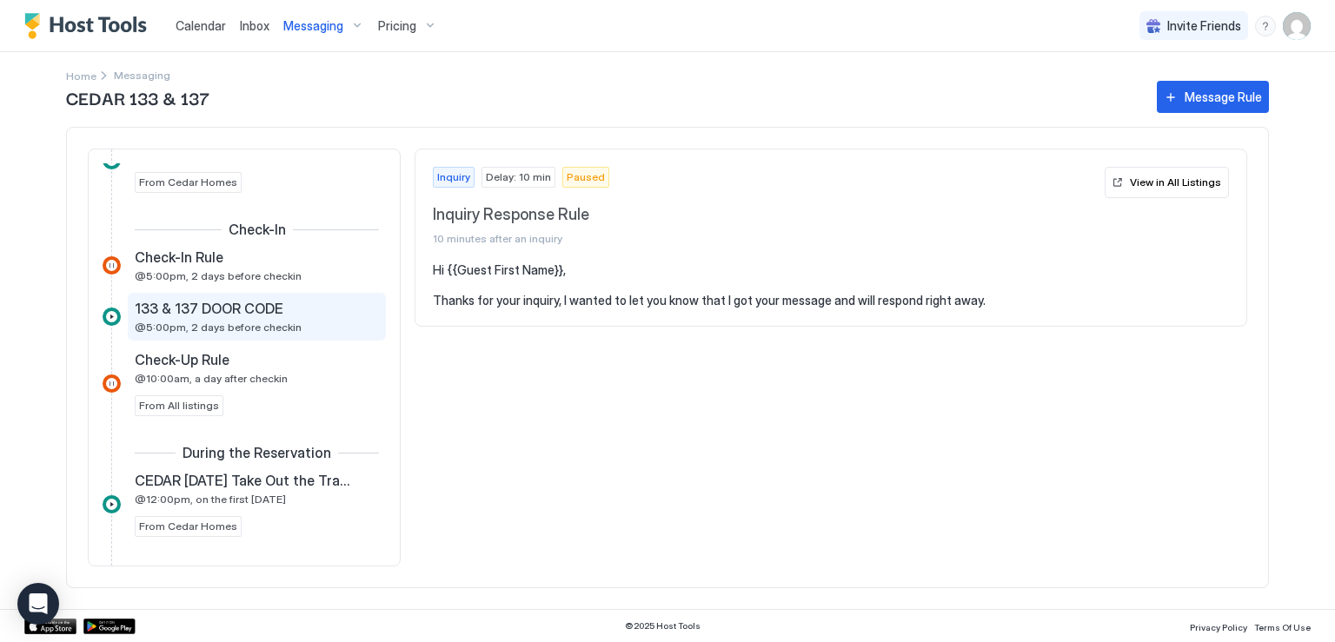
click at [253, 316] on div "133 & 137 DOOR CODE @5:00pm, 2 days before checkin" at bounding box center [245, 317] width 220 height 34
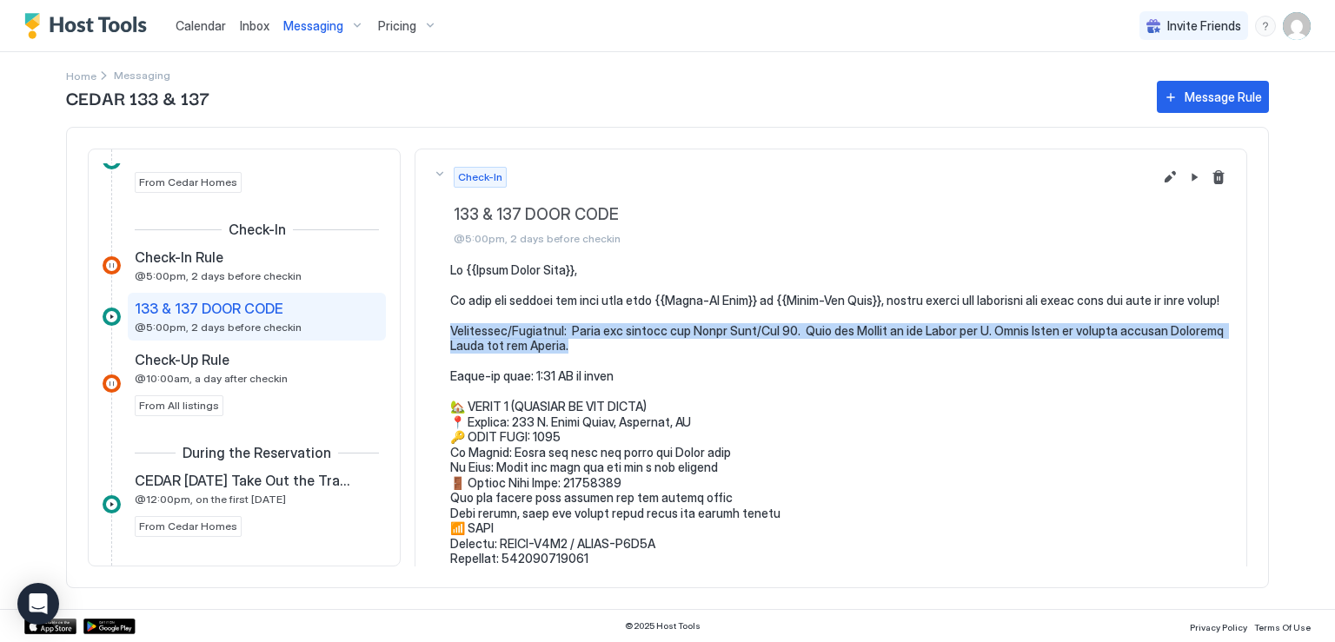
drag, startPoint x: 452, startPoint y: 344, endPoint x: 642, endPoint y: 361, distance: 190.2
copy pre "Directions/Landmarks: Homes are located off [GEOGRAPHIC_DATA]. Look for Sienna …"
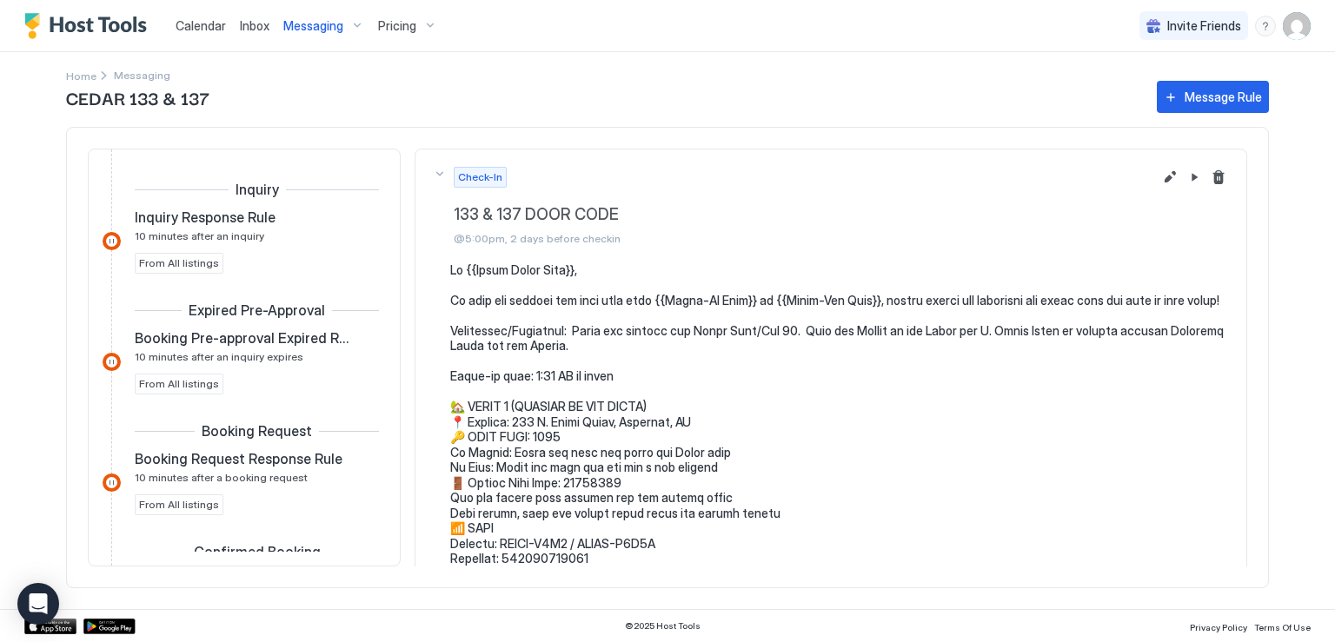
click at [89, 77] on div "CEDAR 133 & 137 Message Rule Inquiry Inquiry Response Rule 10 minutes after an …" at bounding box center [667, 343] width 1203 height 532
click at [83, 74] on span "Home" at bounding box center [81, 76] width 30 height 13
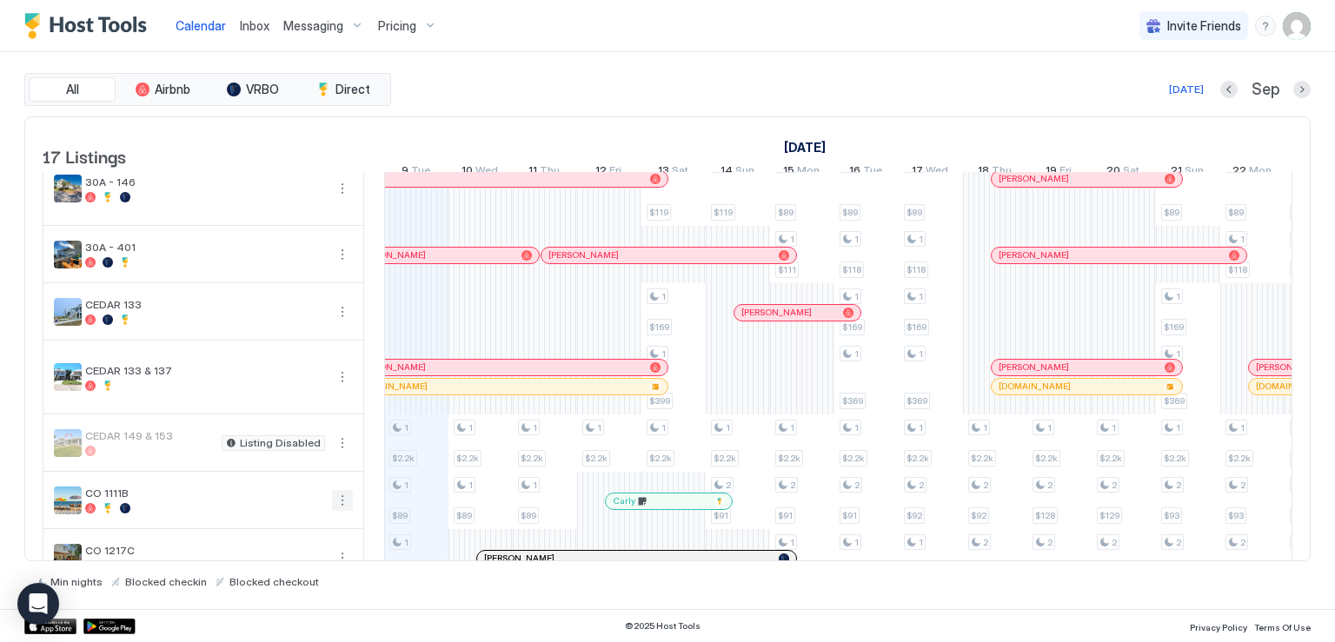
scroll to position [261, 0]
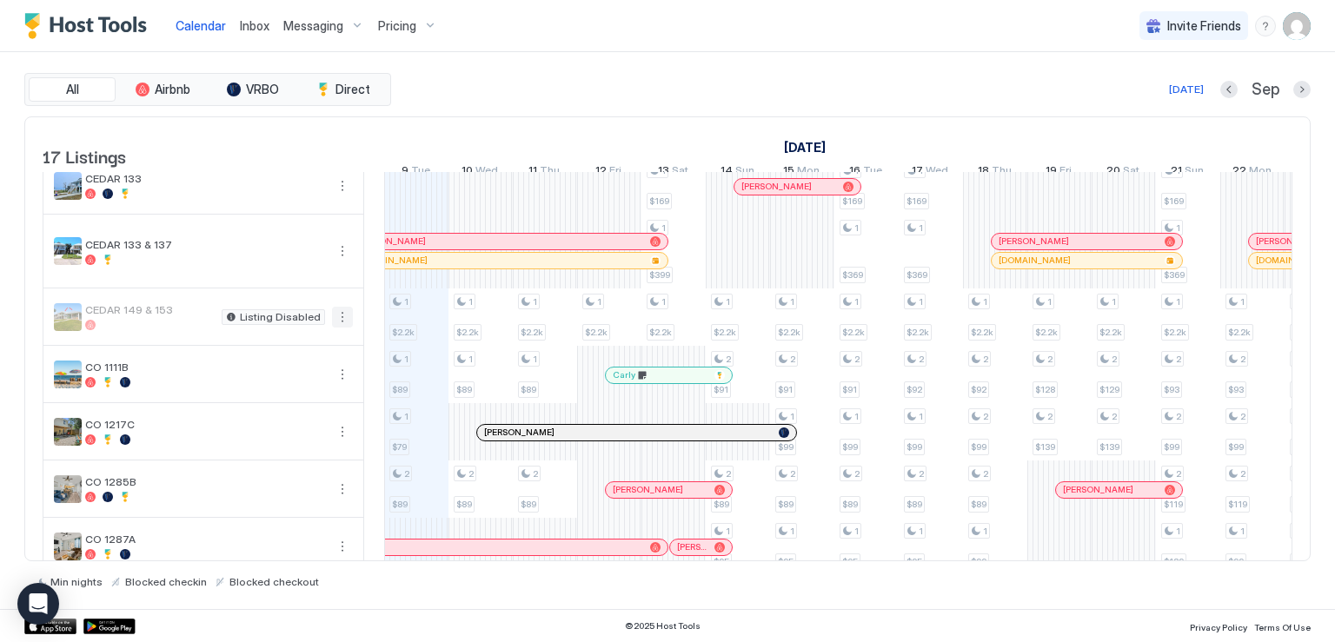
click at [342, 328] on button "More options" at bounding box center [342, 317] width 21 height 21
click at [309, 404] on span "Listing Settings" at bounding box center [312, 408] width 77 height 13
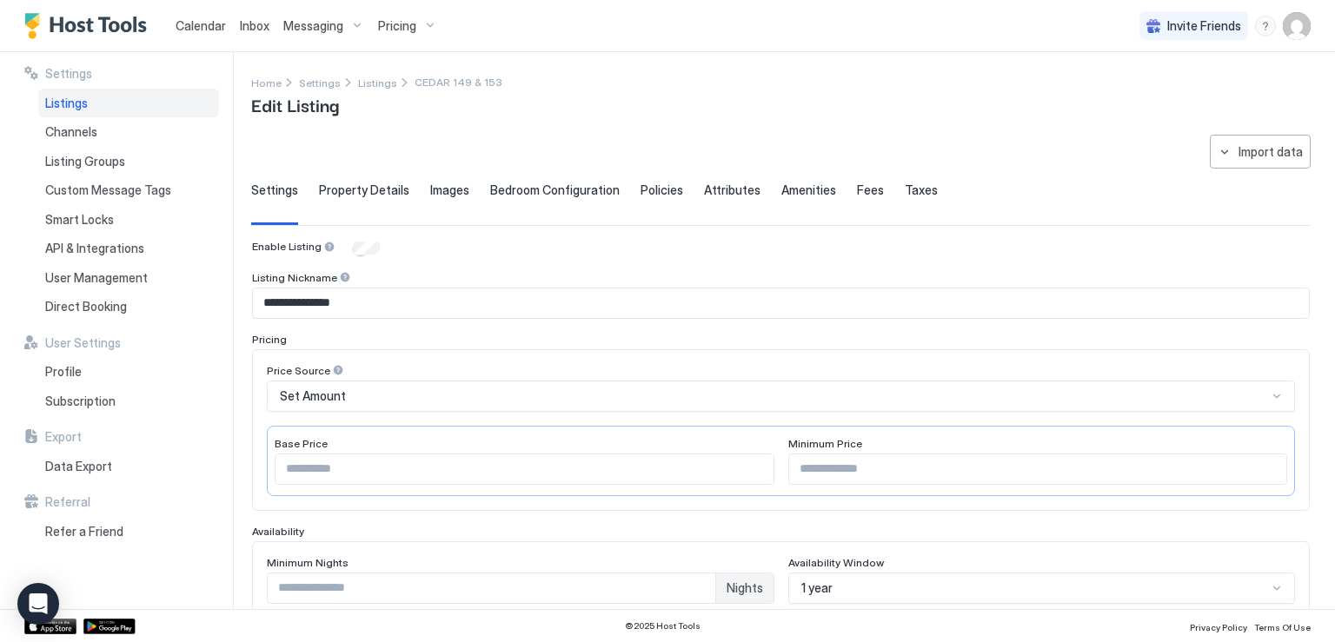
click at [313, 22] on span "Messaging" at bounding box center [313, 26] width 60 height 16
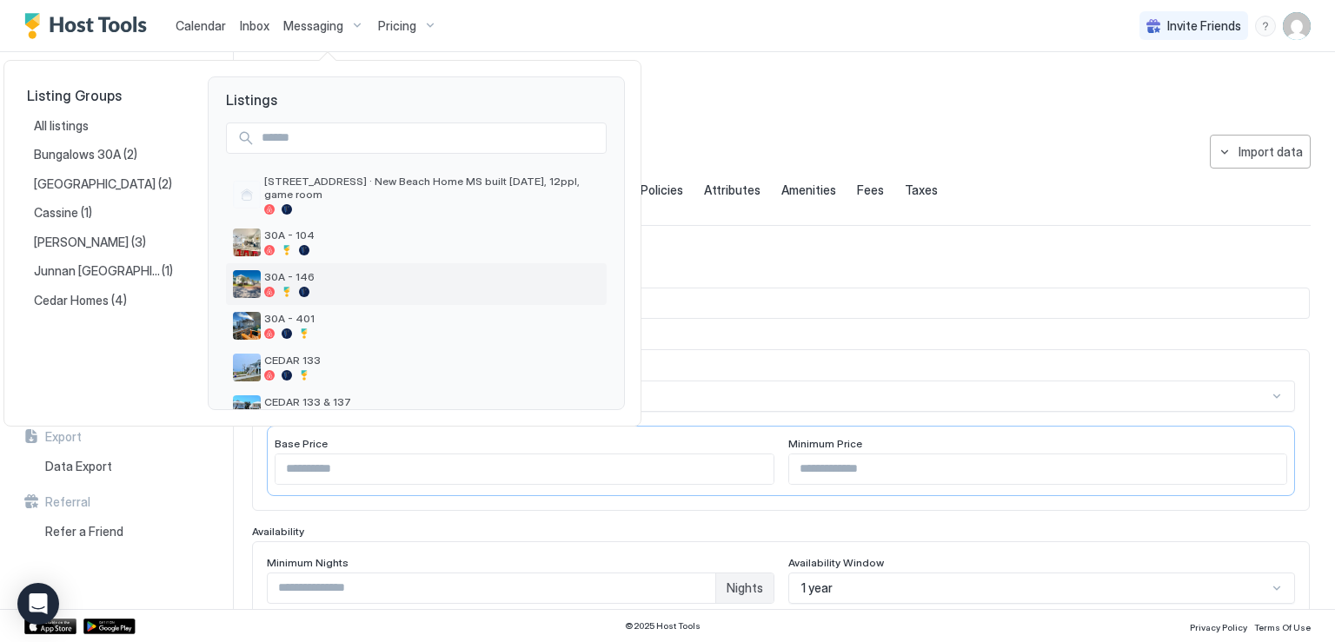
scroll to position [87, 0]
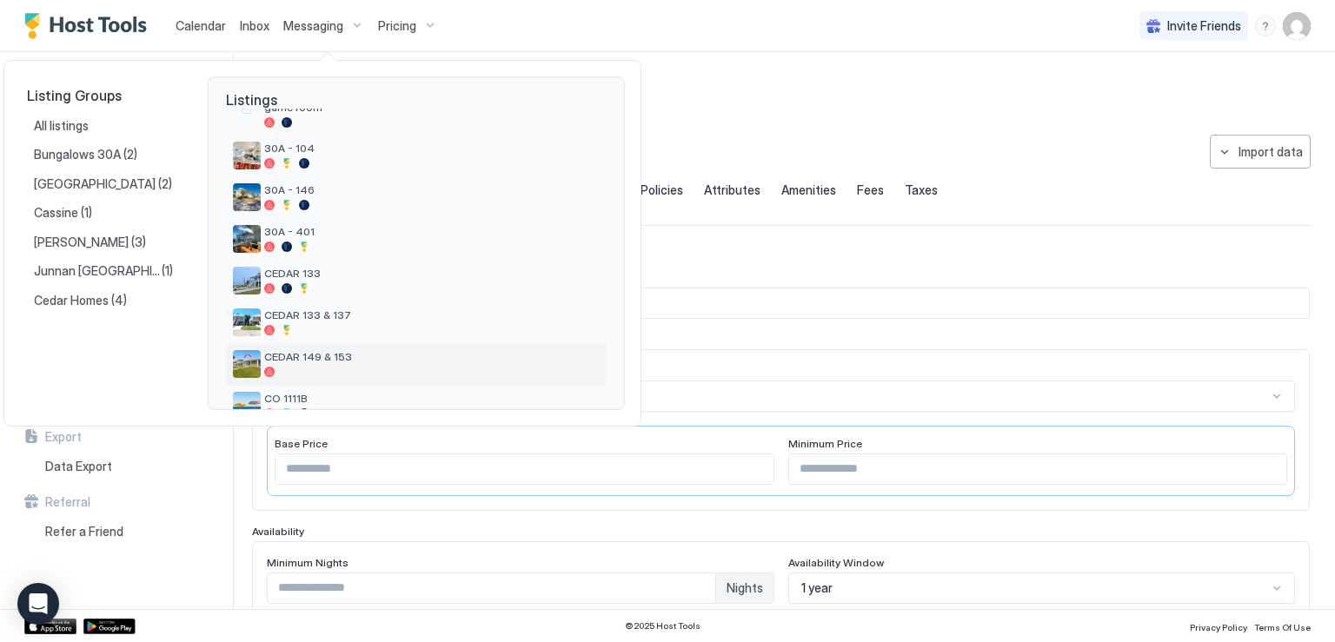
click at [373, 358] on span "CEDAR 149 & 153" at bounding box center [432, 356] width 336 height 13
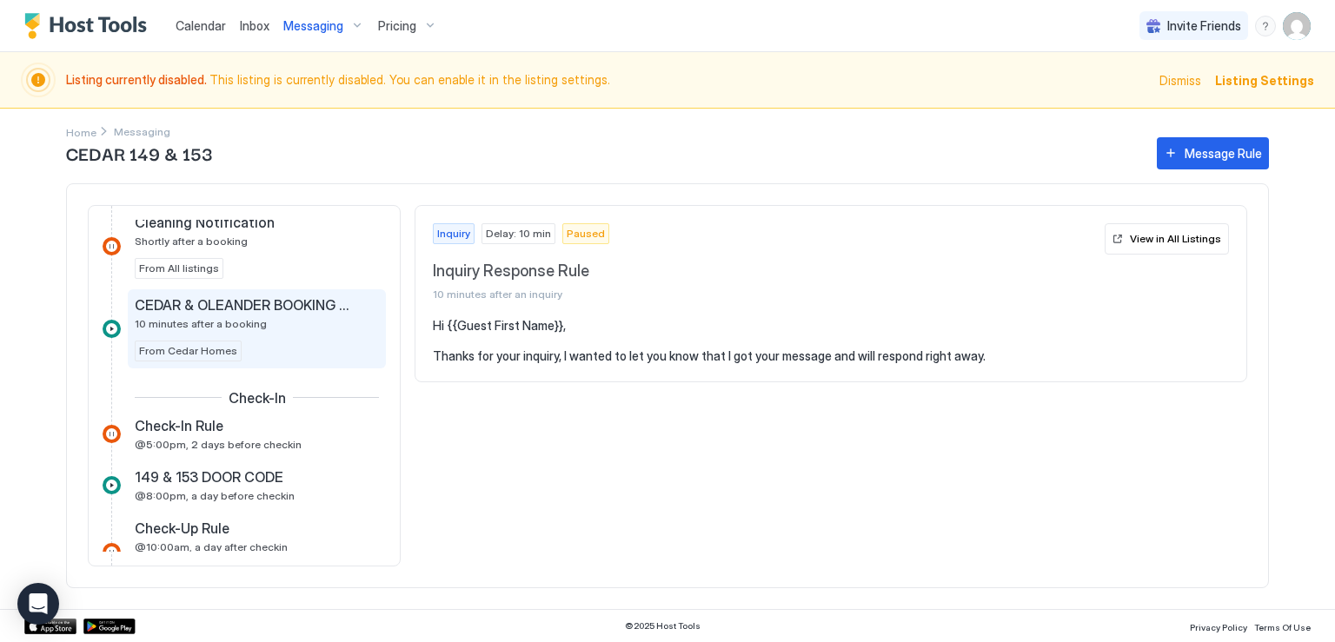
scroll to position [522, 0]
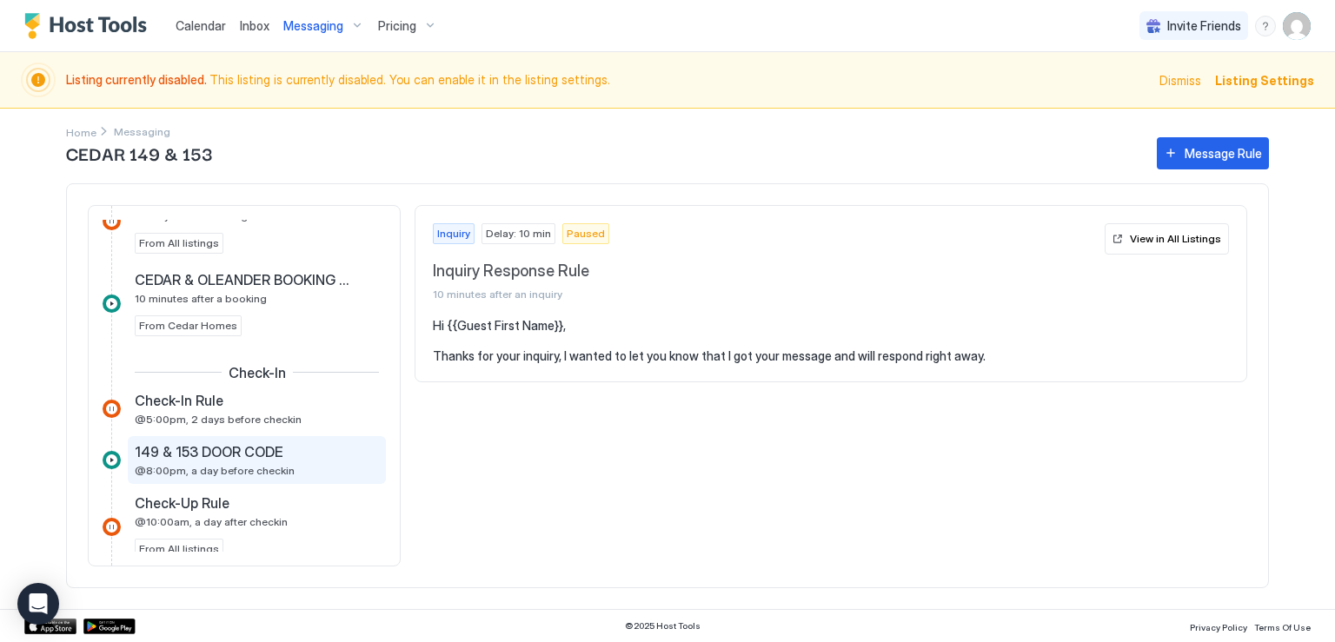
click at [219, 446] on span "149 & 153 DOOR CODE" at bounding box center [209, 451] width 149 height 17
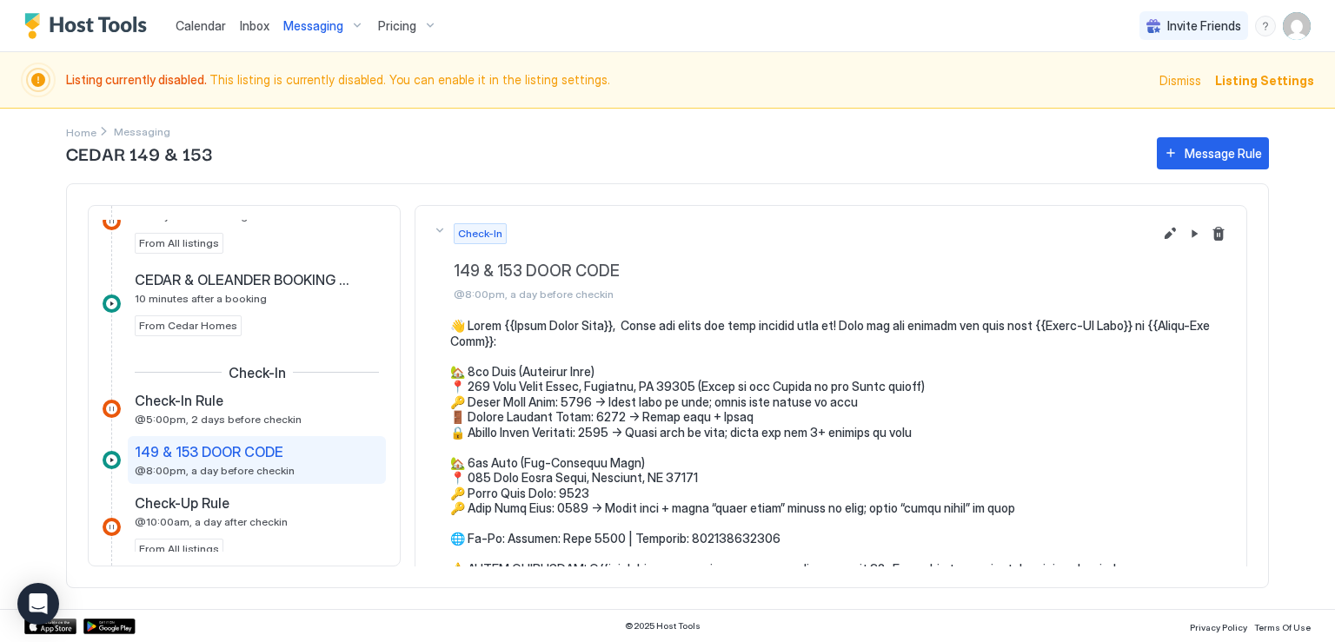
click at [519, 345] on pre at bounding box center [839, 516] width 779 height 396
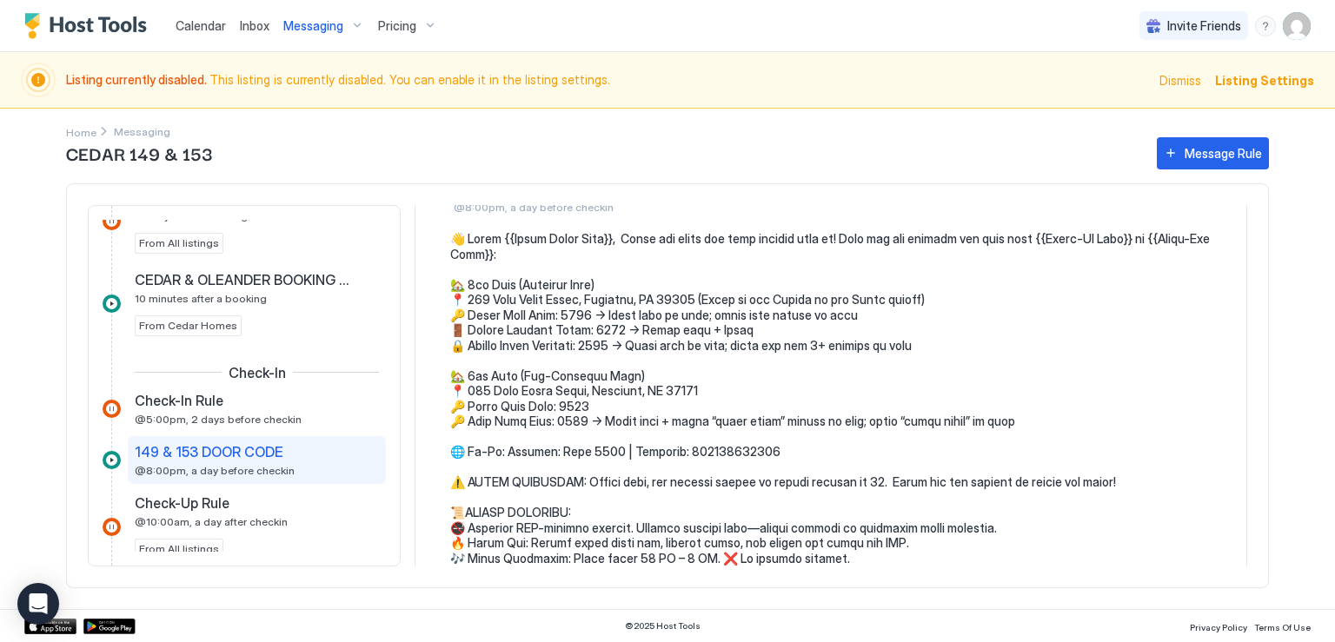
scroll to position [174, 0]
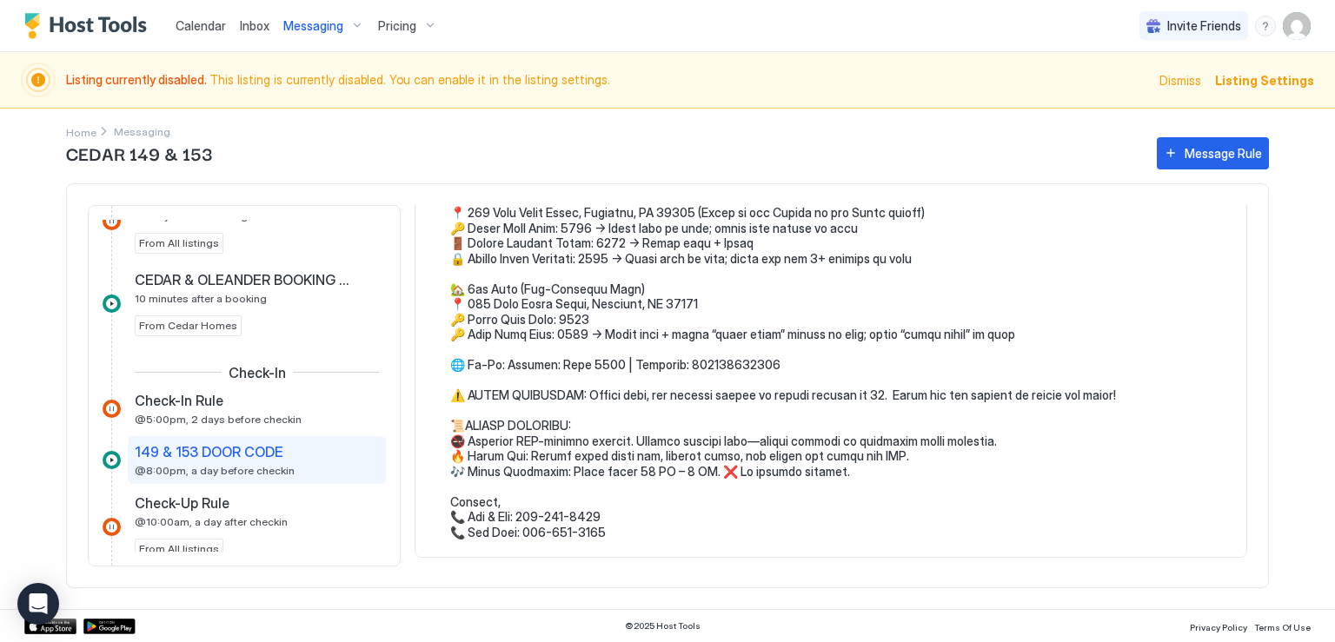
click at [628, 414] on pre at bounding box center [839, 342] width 779 height 396
click at [539, 408] on pre at bounding box center [839, 342] width 779 height 396
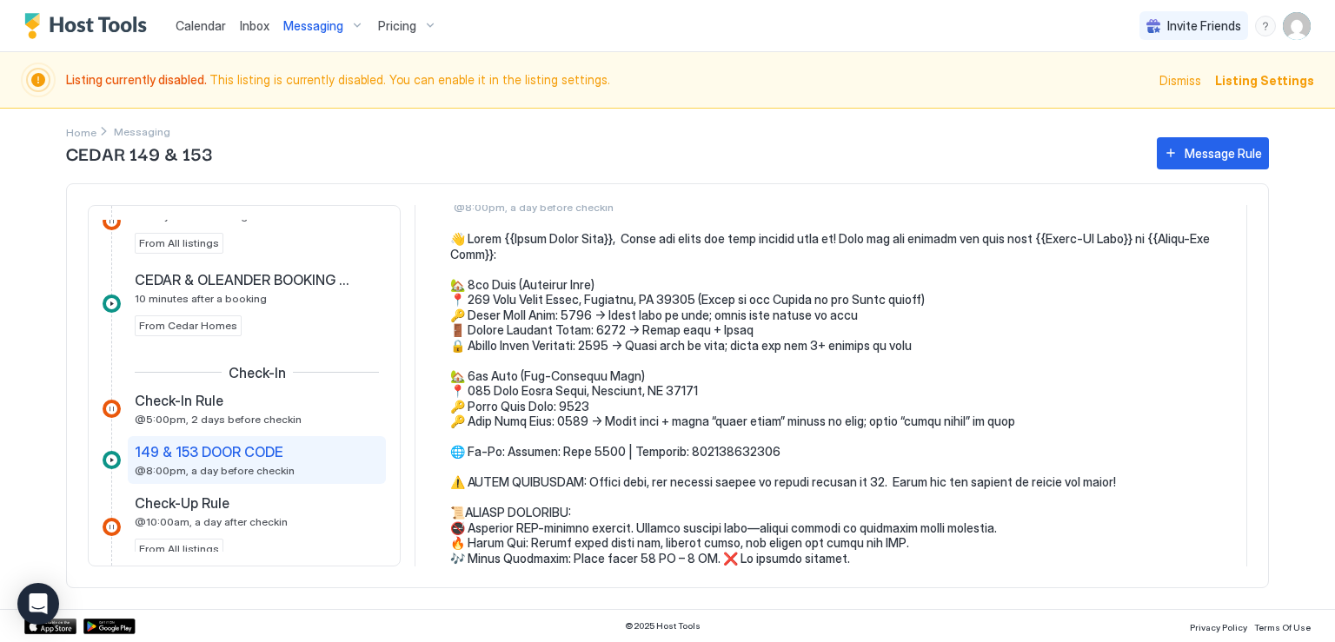
scroll to position [0, 0]
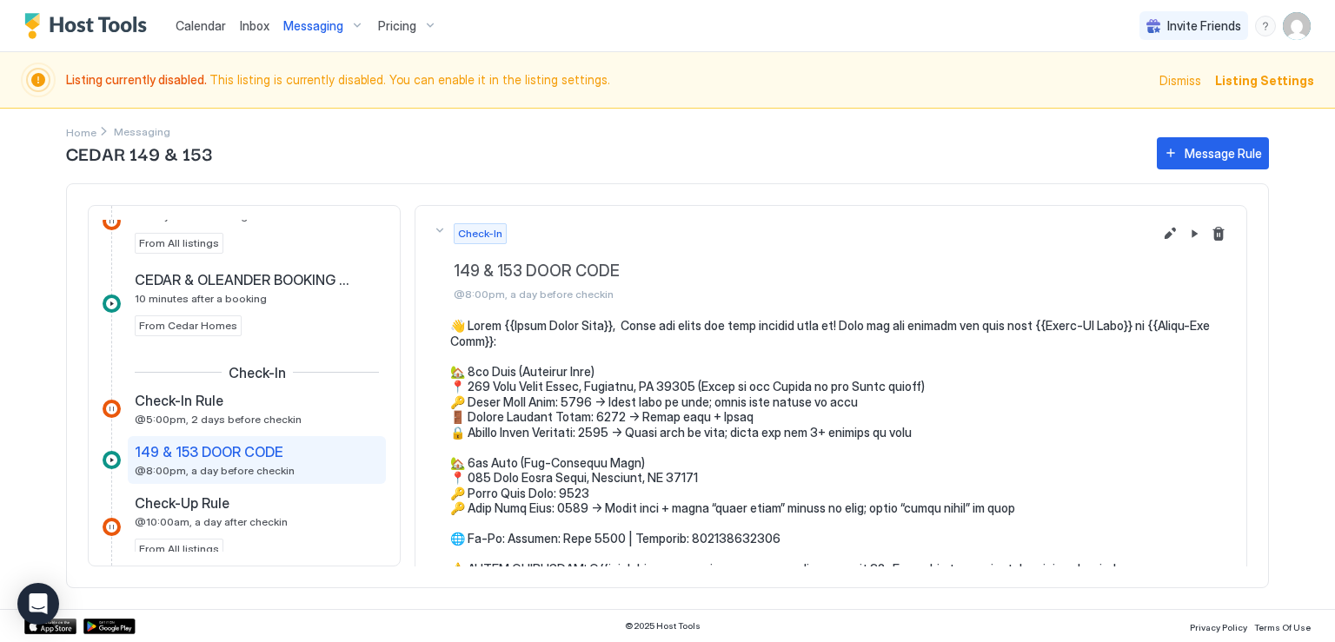
click at [500, 340] on pre at bounding box center [839, 516] width 779 height 396
click at [494, 342] on pre at bounding box center [839, 516] width 779 height 396
click at [487, 342] on pre at bounding box center [839, 516] width 779 height 396
click at [1160, 236] on button "Edit message rule" at bounding box center [1170, 233] width 21 height 21
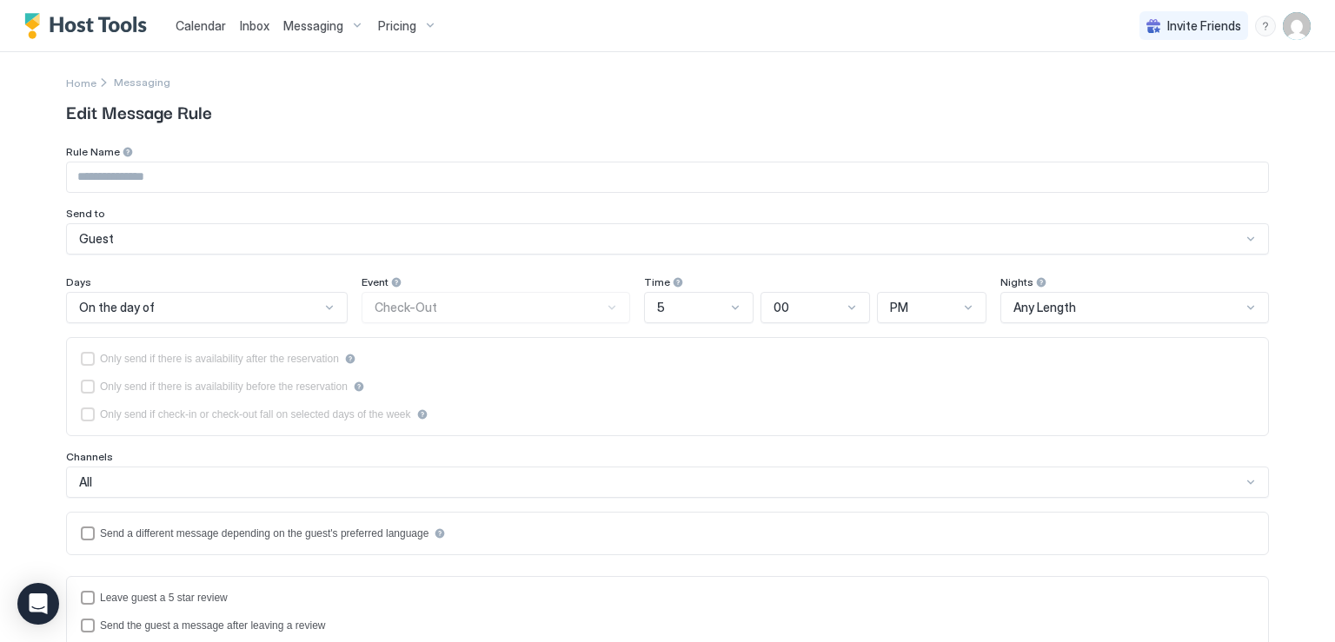
type input "**********"
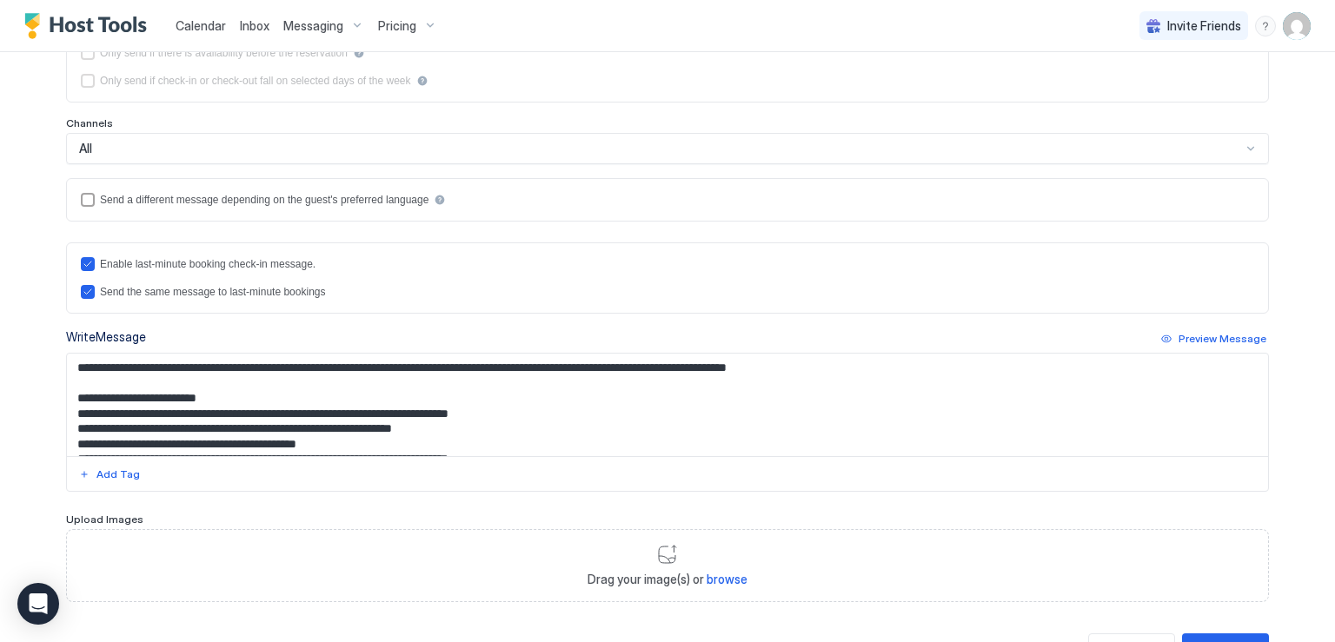
scroll to position [348, 0]
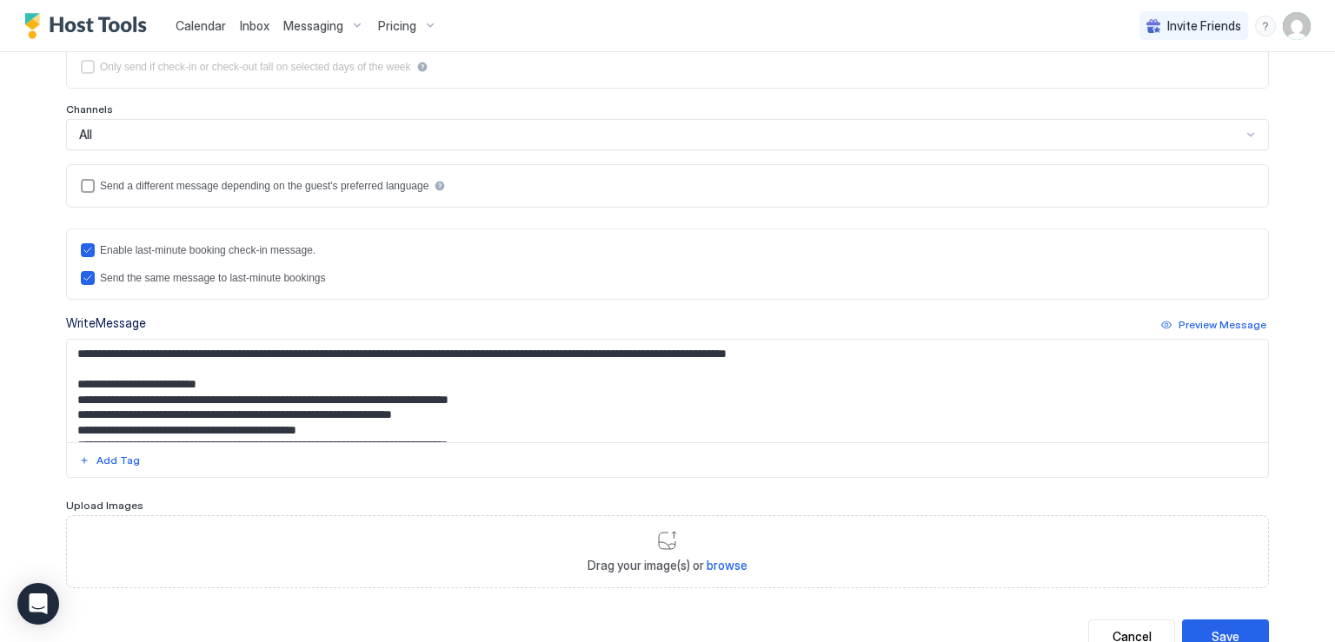
click at [853, 361] on textarea "Input Field" at bounding box center [667, 391] width 1201 height 103
click at [855, 356] on textarea "Input Field" at bounding box center [667, 391] width 1201 height 103
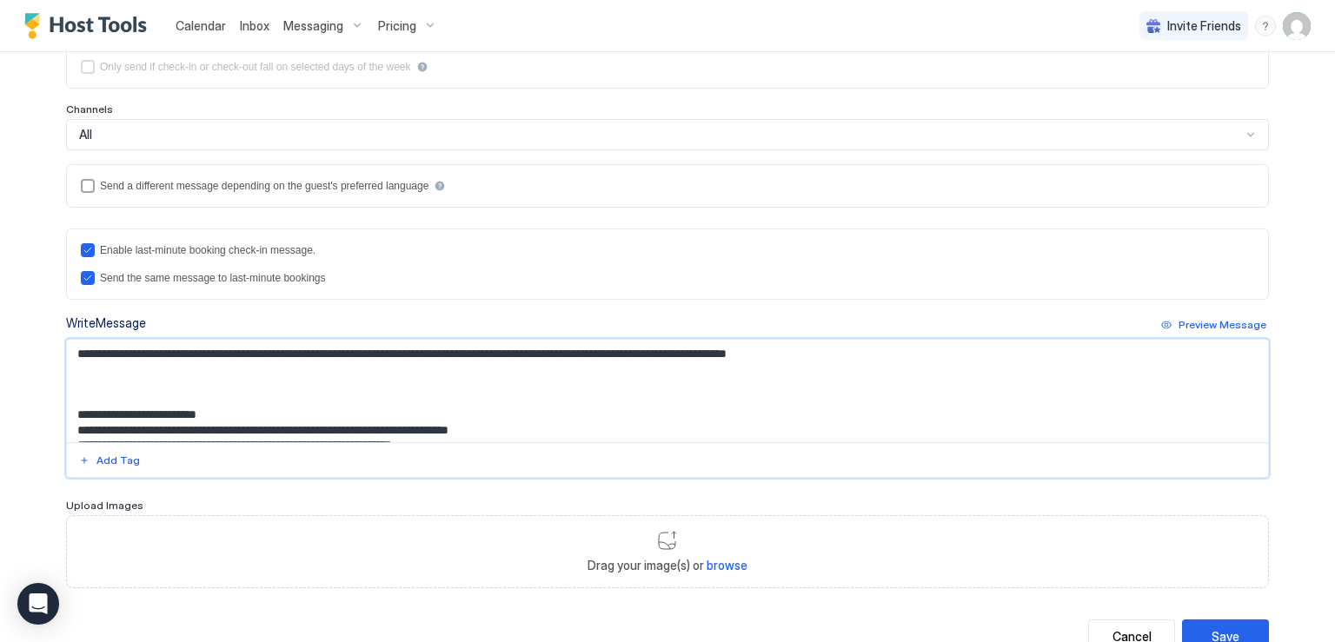
paste textarea "**********"
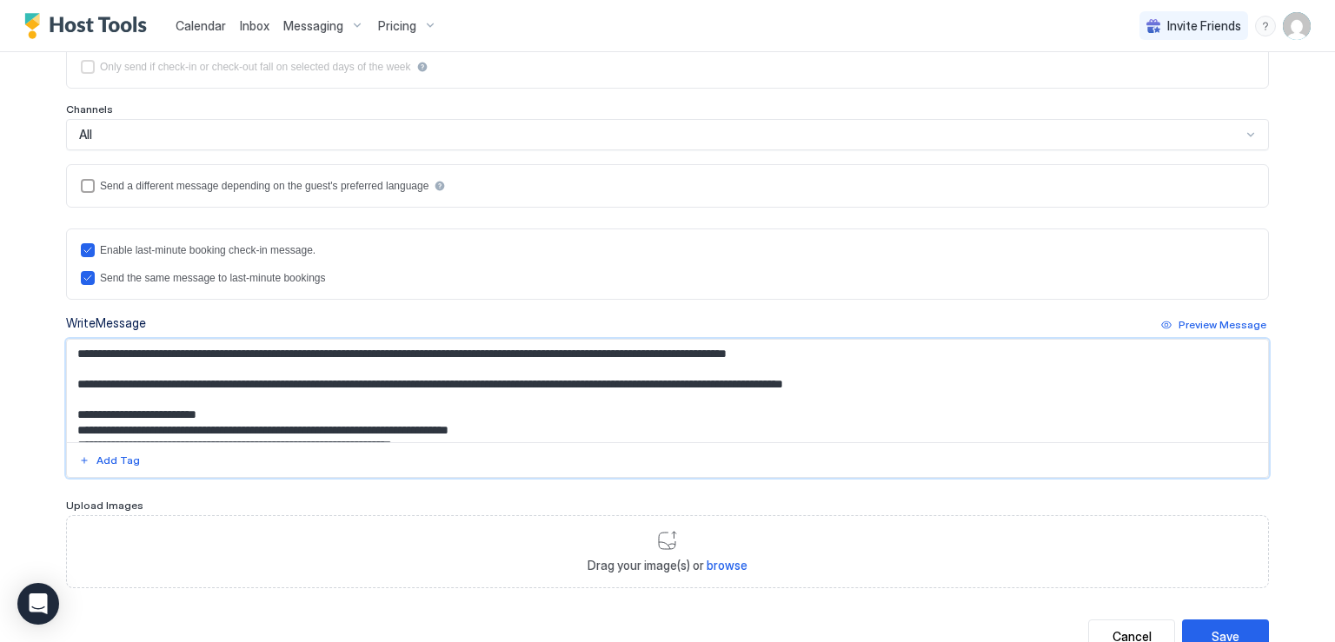
type textarea "**********"
click at [1218, 615] on div "**********" at bounding box center [667, 225] width 1203 height 856
click at [1219, 628] on div "Save" at bounding box center [1226, 637] width 28 height 18
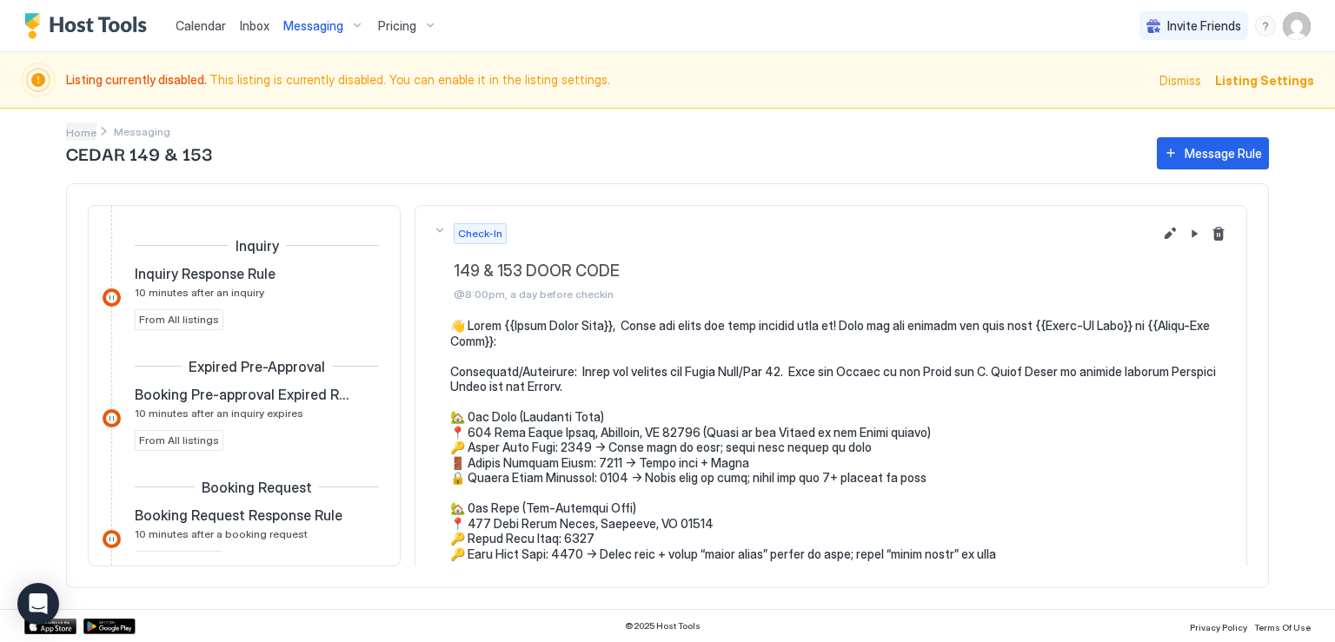
click at [71, 131] on span "Home" at bounding box center [81, 132] width 30 height 13
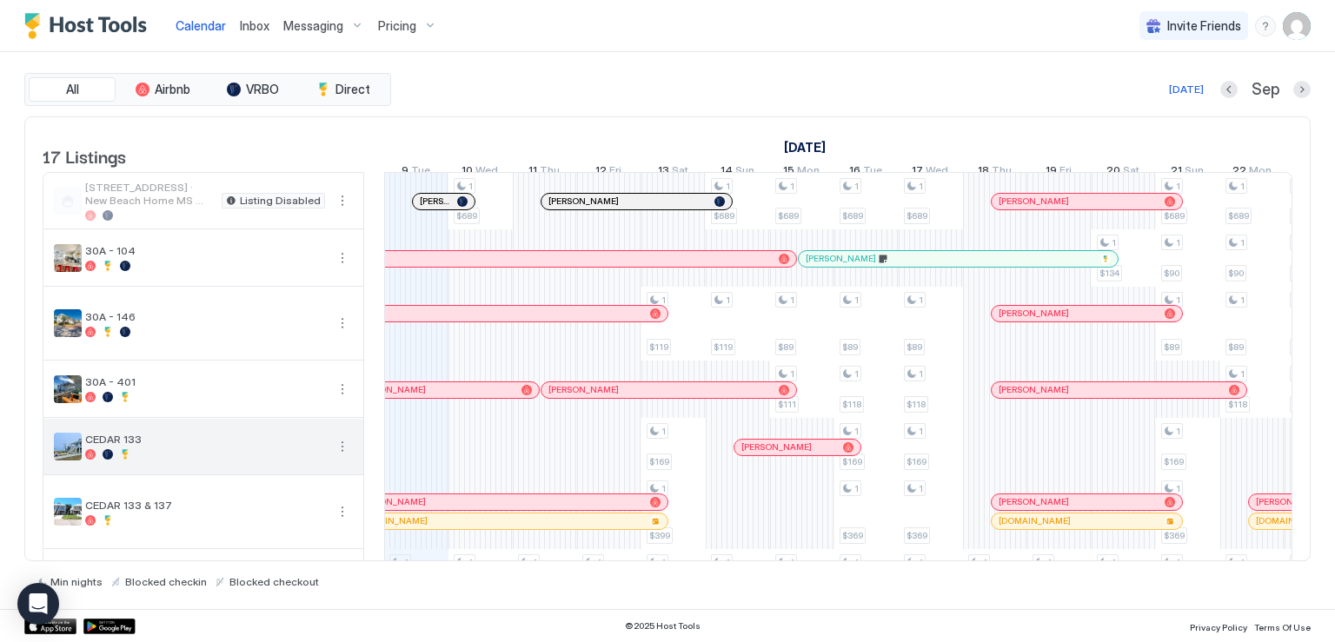
scroll to position [174, 0]
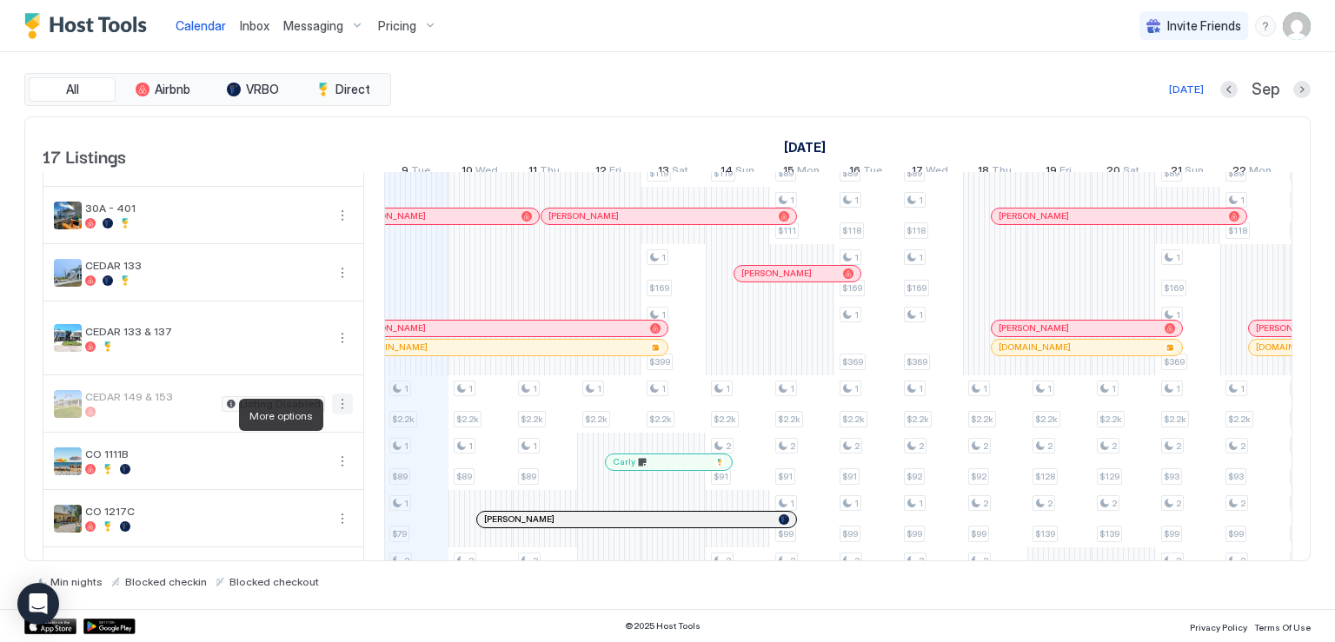
click at [344, 415] on button "More options" at bounding box center [342, 404] width 21 height 21
click at [316, 465] on div "Pricing" at bounding box center [303, 468] width 110 height 28
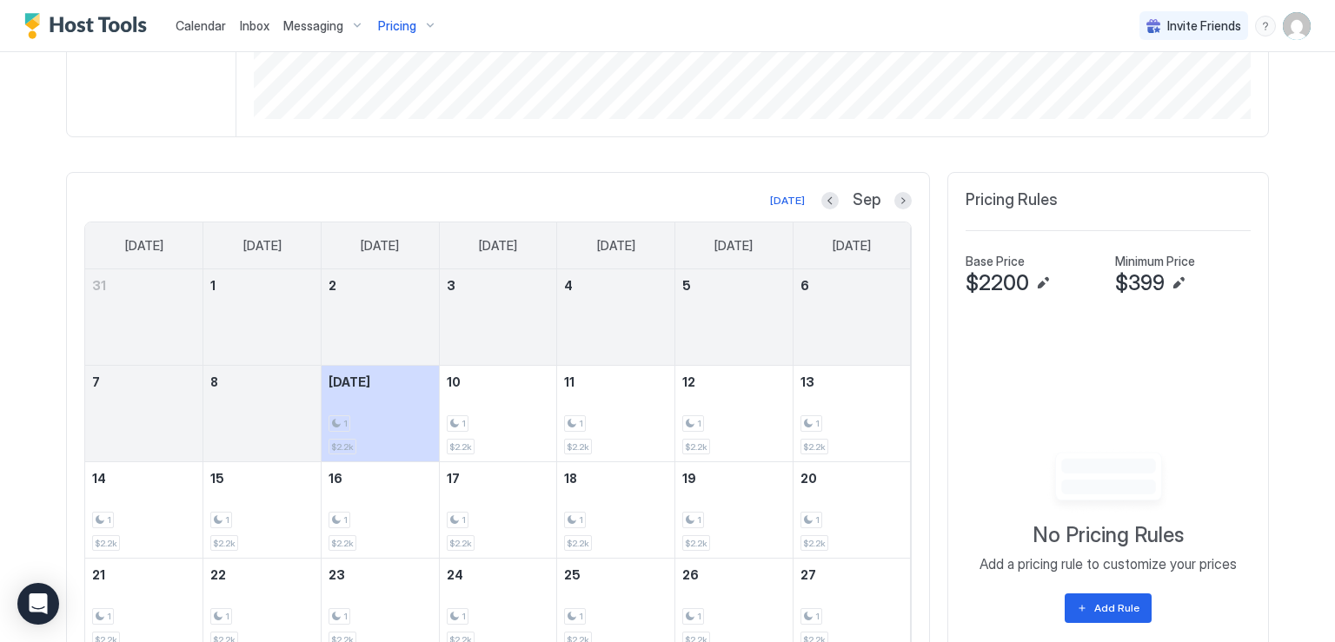
scroll to position [555, 0]
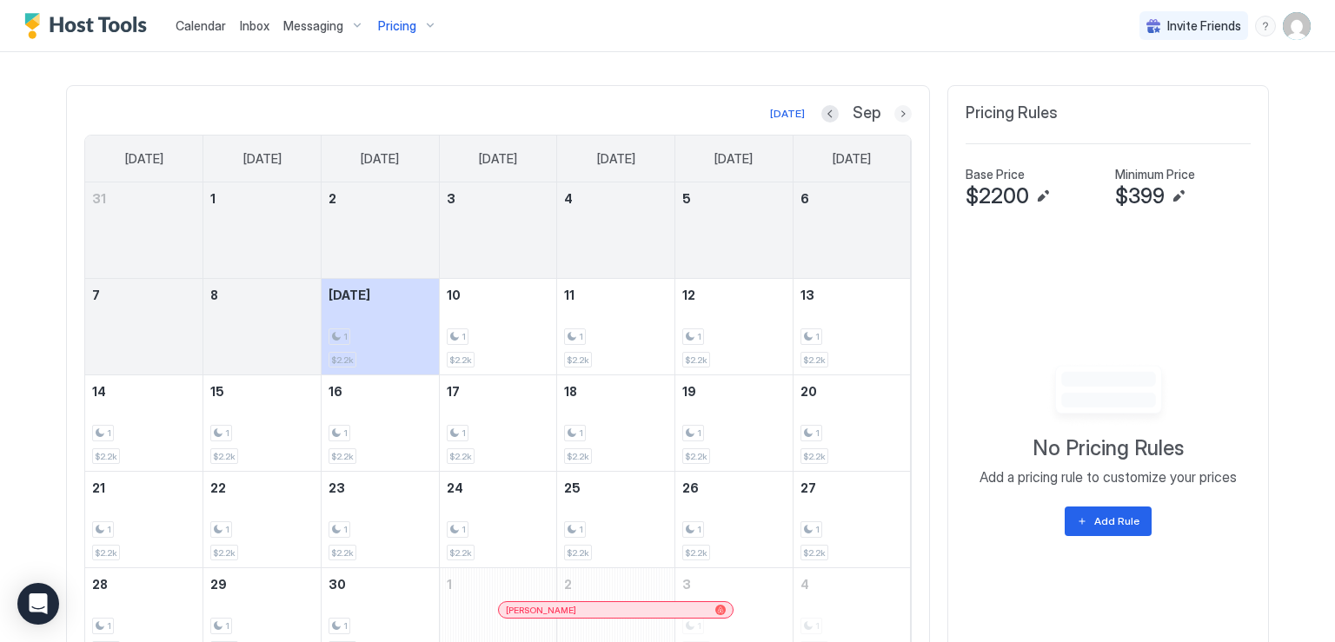
click at [894, 109] on button "Next month" at bounding box center [902, 113] width 17 height 17
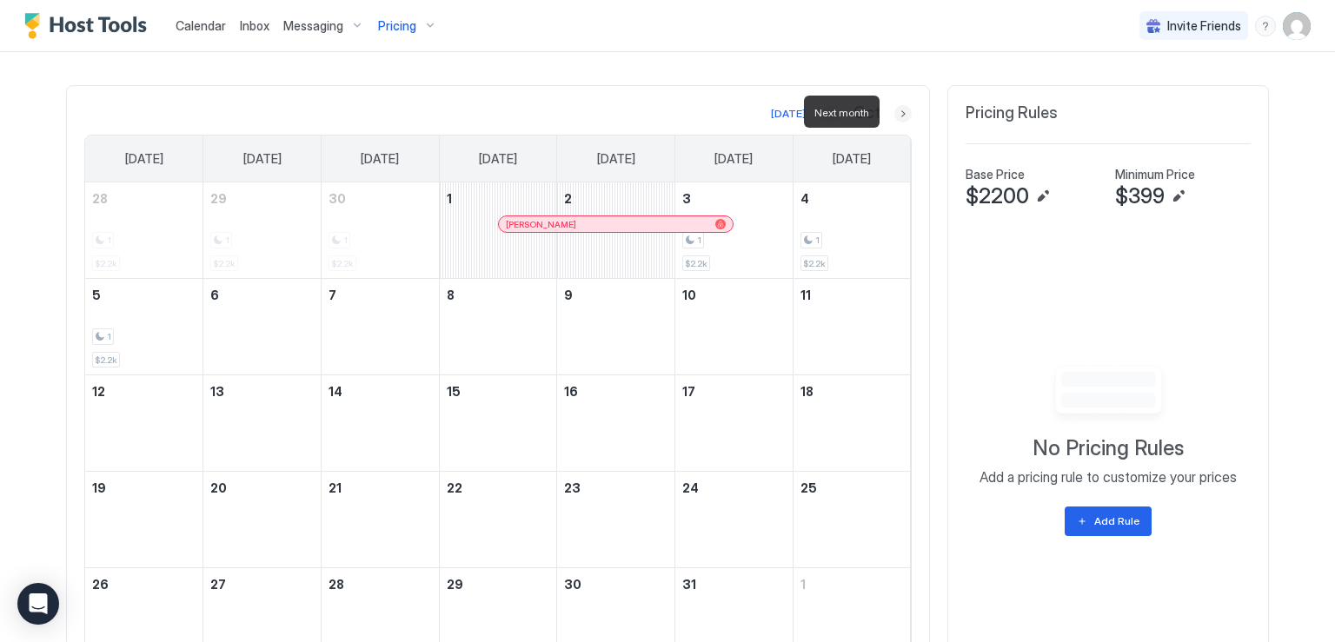
click at [894, 109] on button "Next month" at bounding box center [902, 113] width 17 height 17
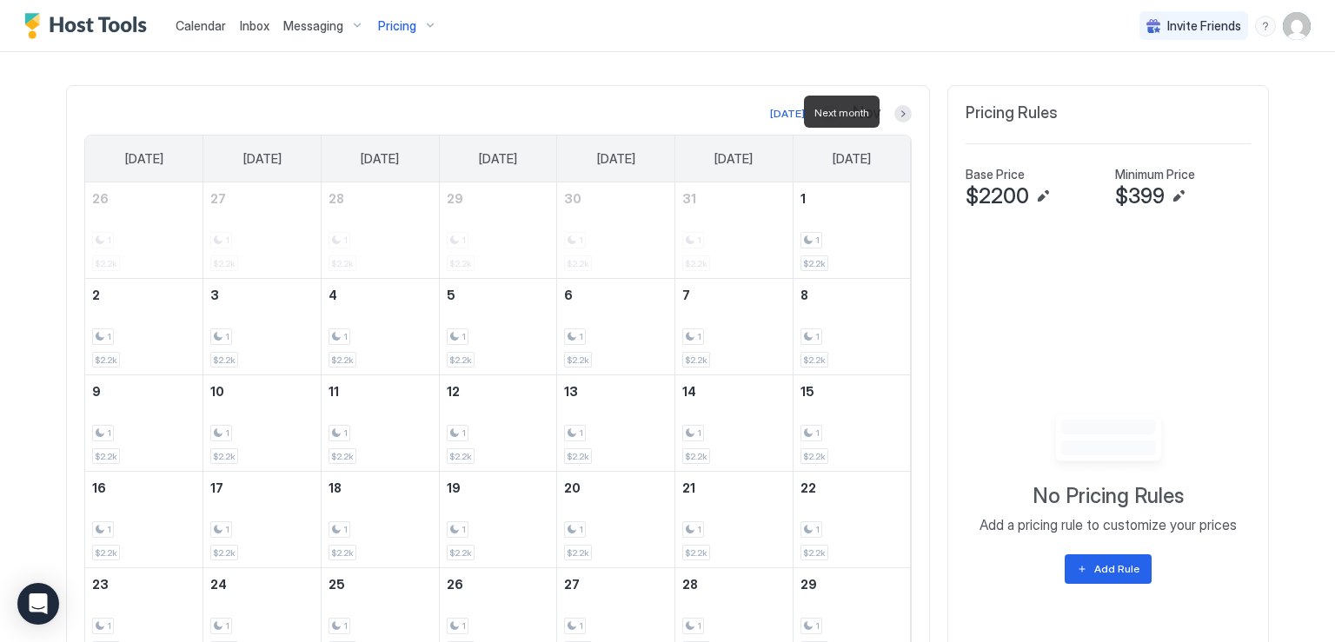
click at [904, 118] on div at bounding box center [902, 113] width 17 height 17
click at [901, 112] on button "Next month" at bounding box center [902, 113] width 17 height 17
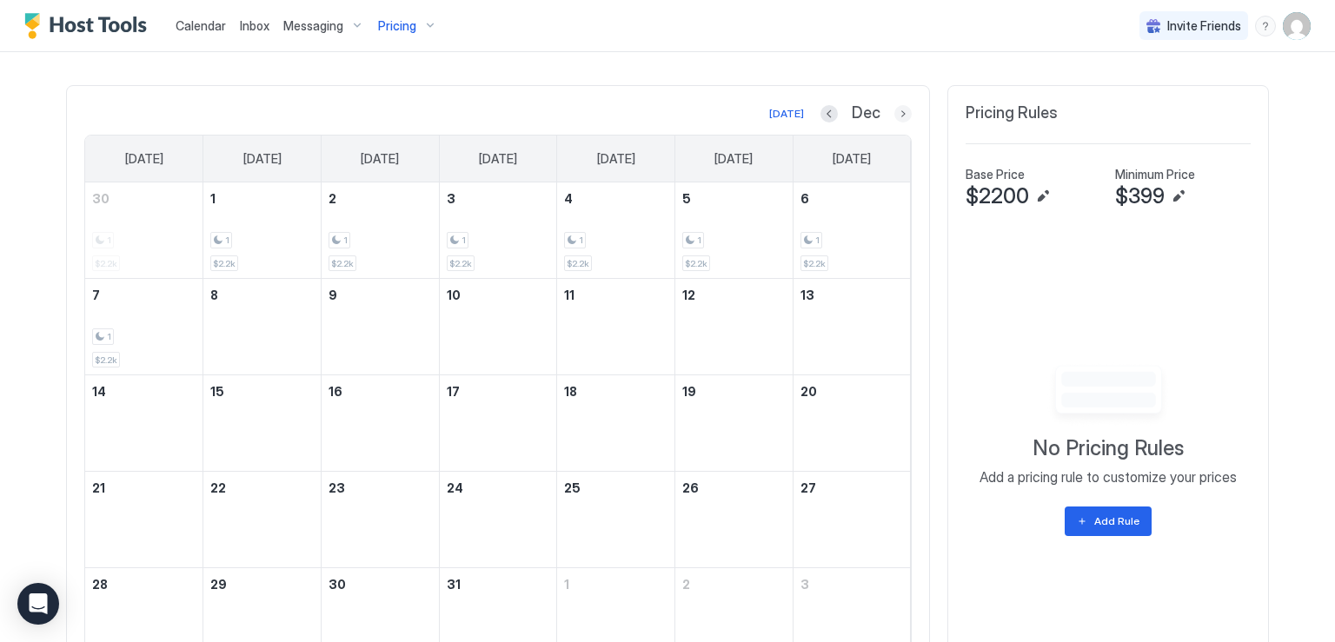
click at [901, 112] on button "Next month" at bounding box center [902, 113] width 17 height 17
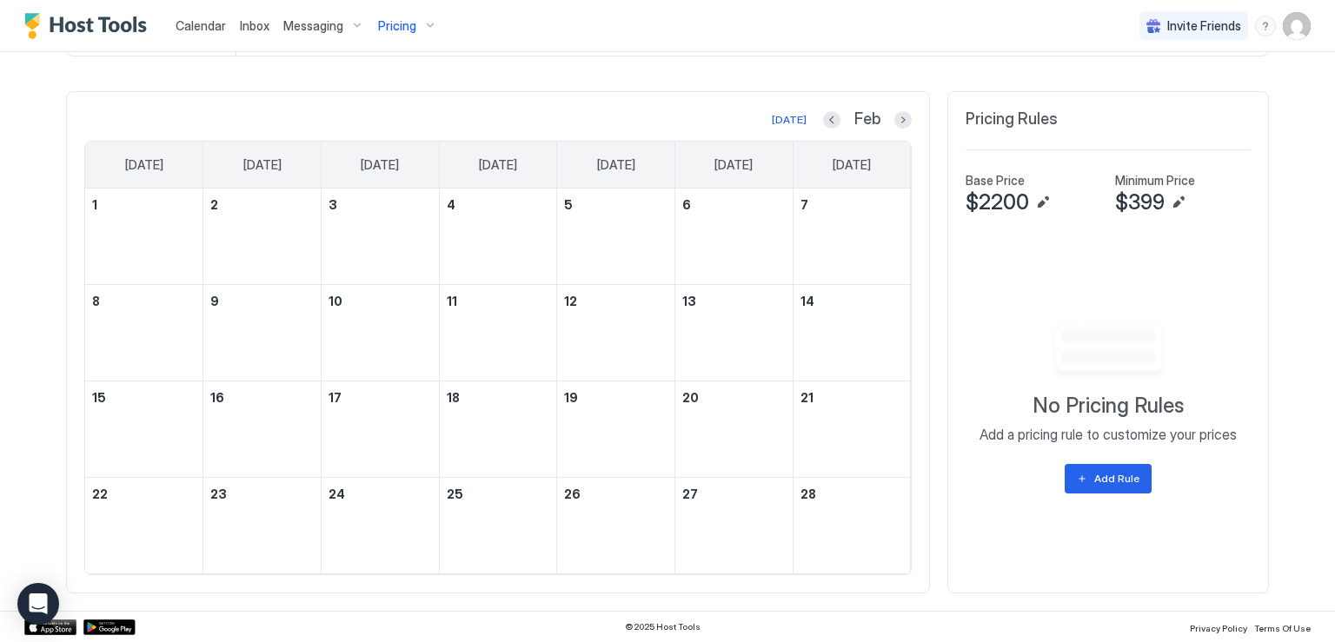
scroll to position [545, 0]
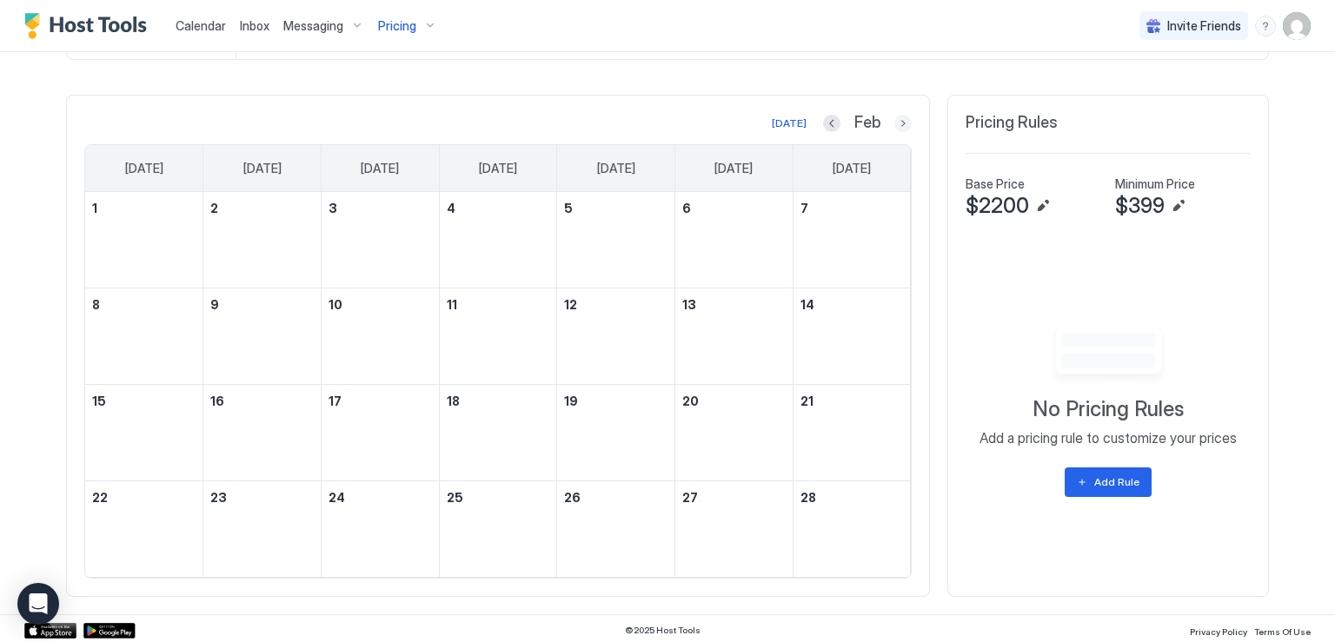
click at [899, 119] on button "Next month" at bounding box center [902, 123] width 17 height 17
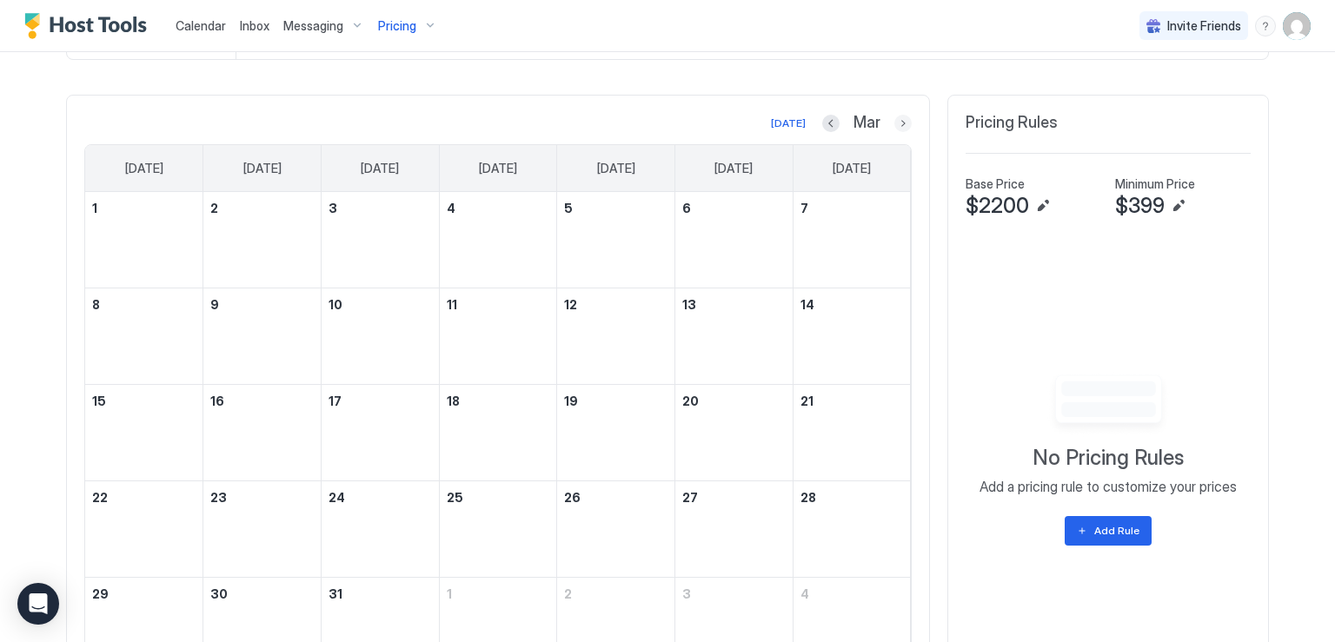
scroll to position [555, 0]
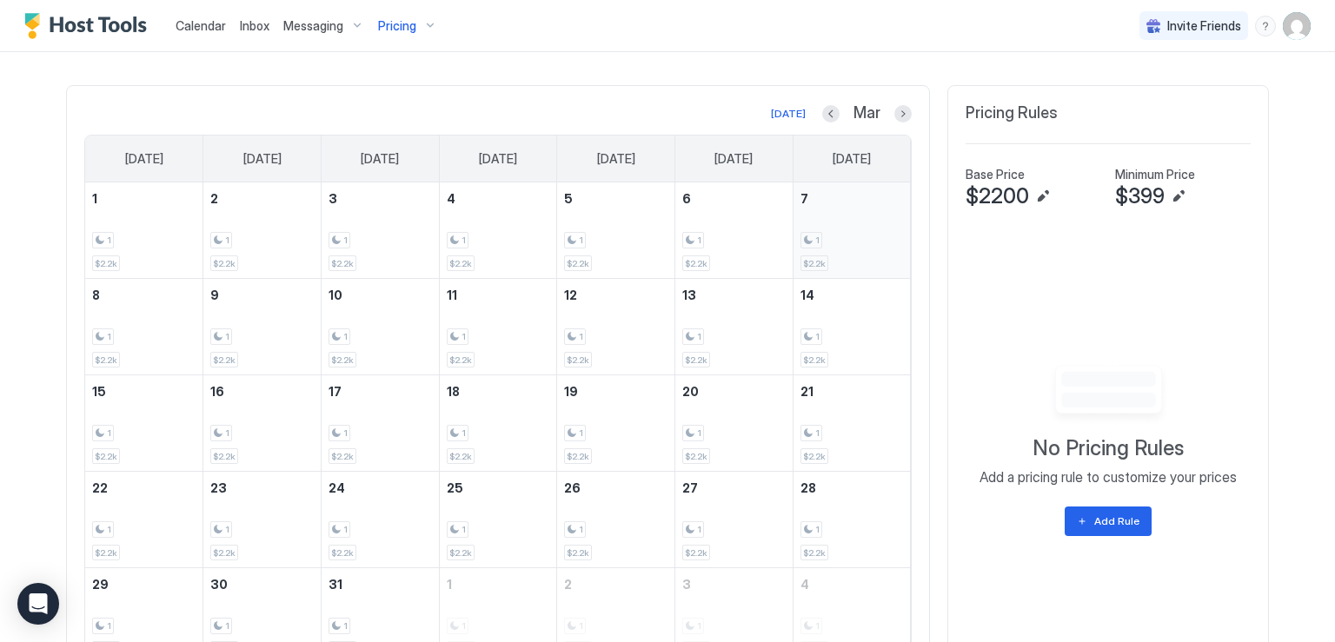
click at [828, 236] on div "1" at bounding box center [852, 240] width 103 height 17
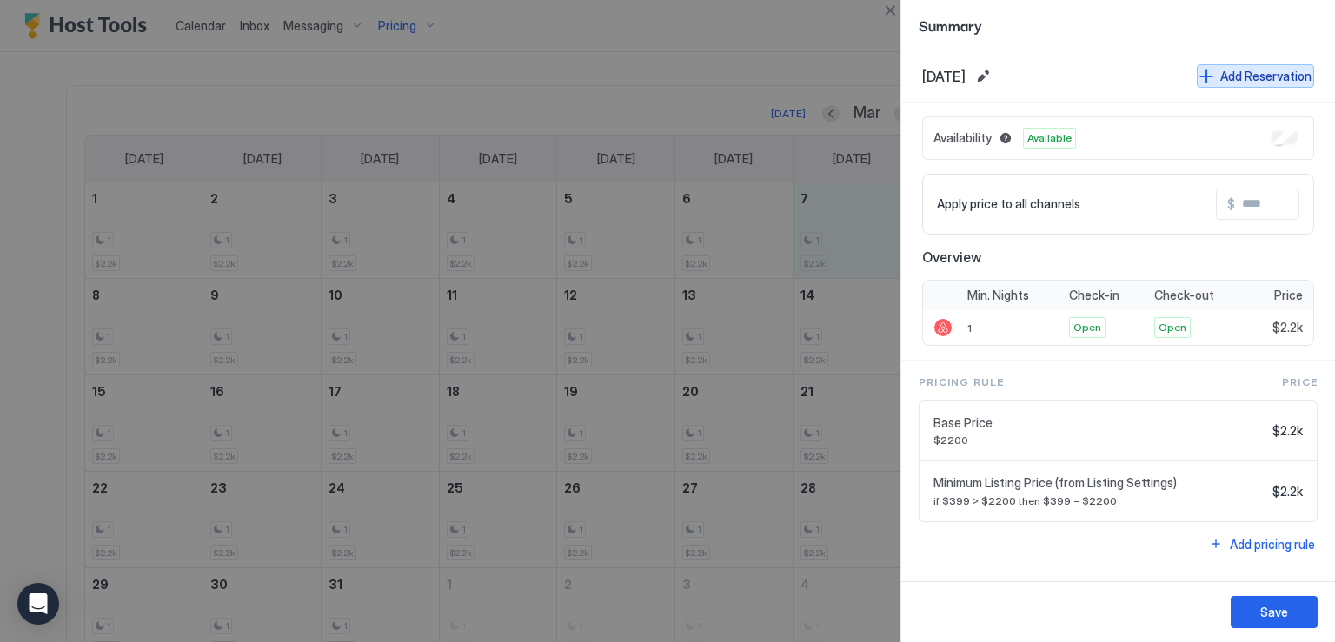
click at [1220, 72] on button "Add Reservation" at bounding box center [1255, 75] width 117 height 23
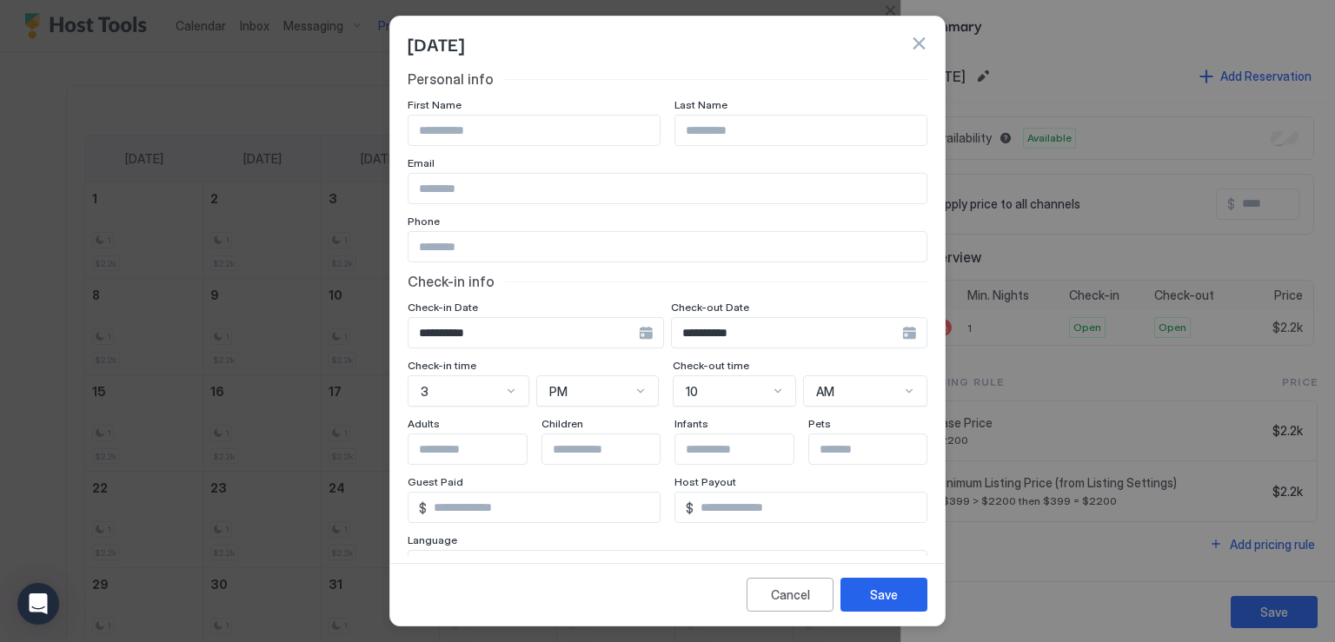
click at [518, 136] on input "Input Field" at bounding box center [534, 131] width 251 height 30
type input "********"
click at [688, 130] on input "Input Field" at bounding box center [800, 131] width 251 height 30
type input "*****"
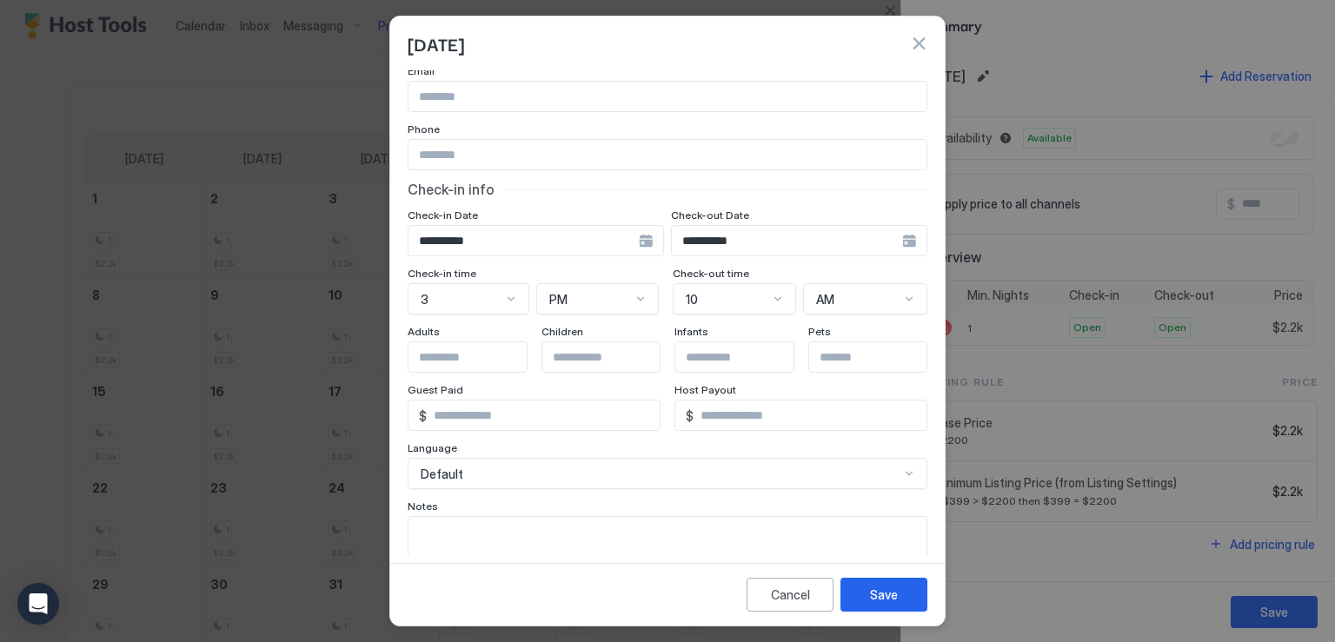
scroll to position [155, 0]
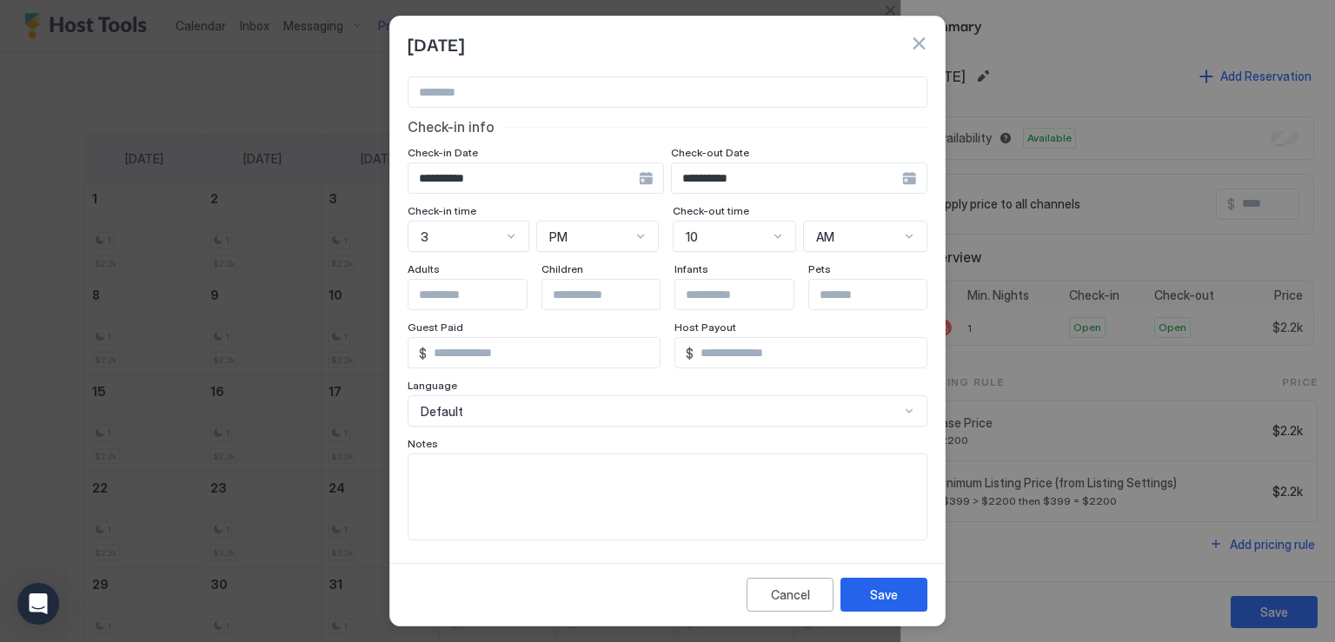
click at [500, 491] on textarea "Input Field" at bounding box center [668, 497] width 518 height 85
paste textarea "**********"
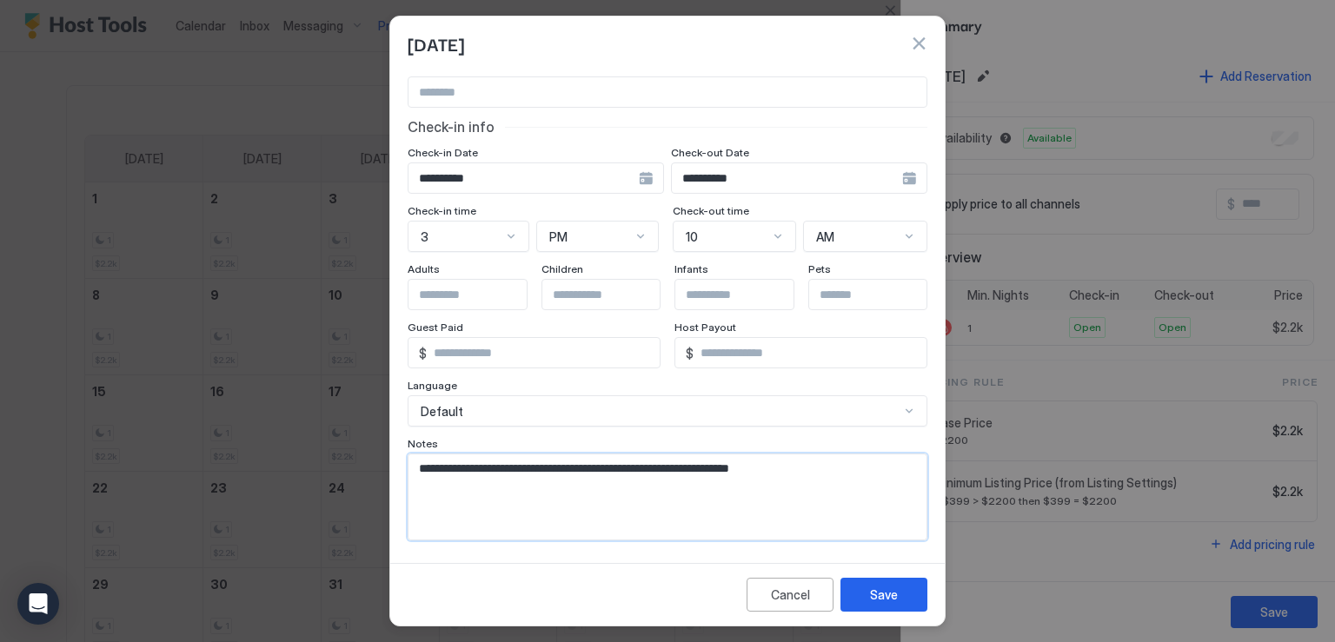
drag, startPoint x: 759, startPoint y: 468, endPoint x: 853, endPoint y: 464, distance: 93.9
click at [853, 464] on textarea "**********" at bounding box center [662, 497] width 506 height 85
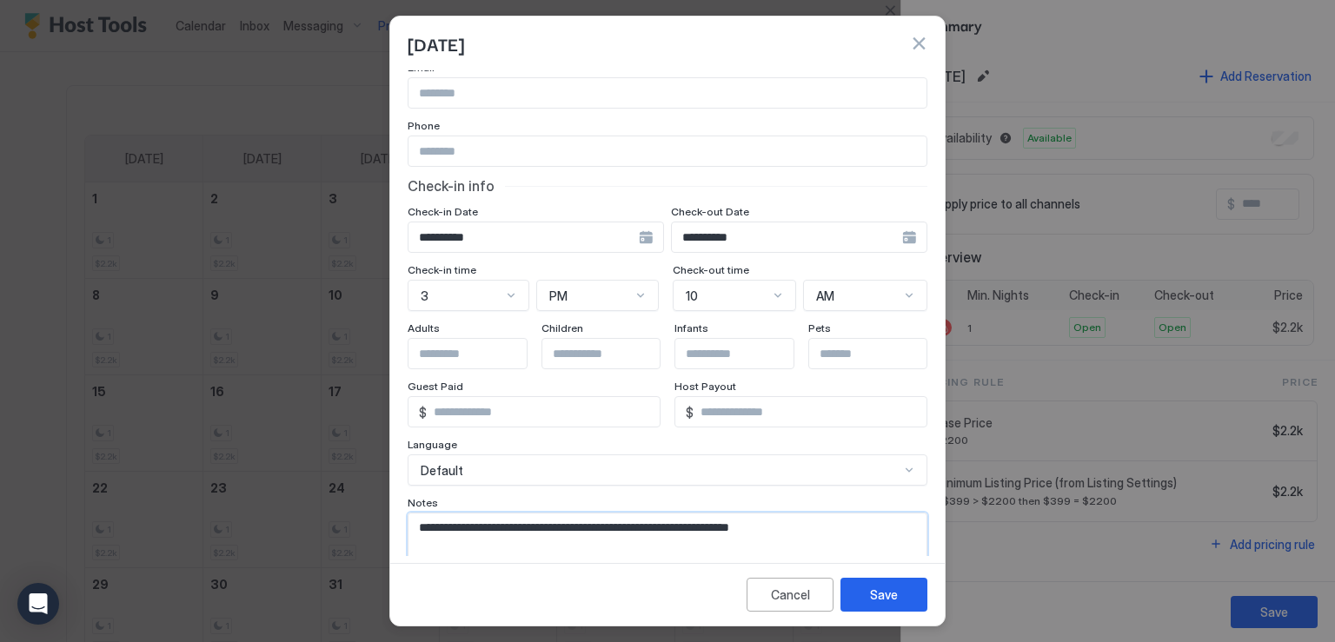
scroll to position [68, 0]
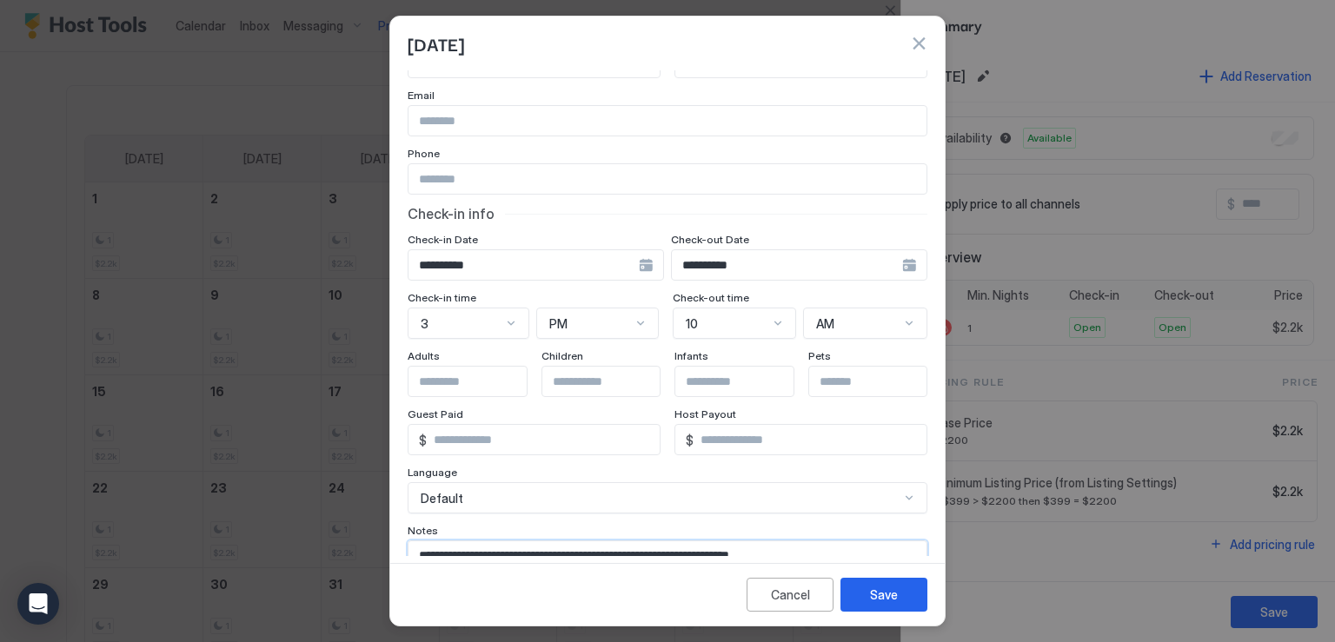
type textarea "**********"
click at [478, 183] on input "Input Field" at bounding box center [668, 179] width 518 height 30
paste input "**********"
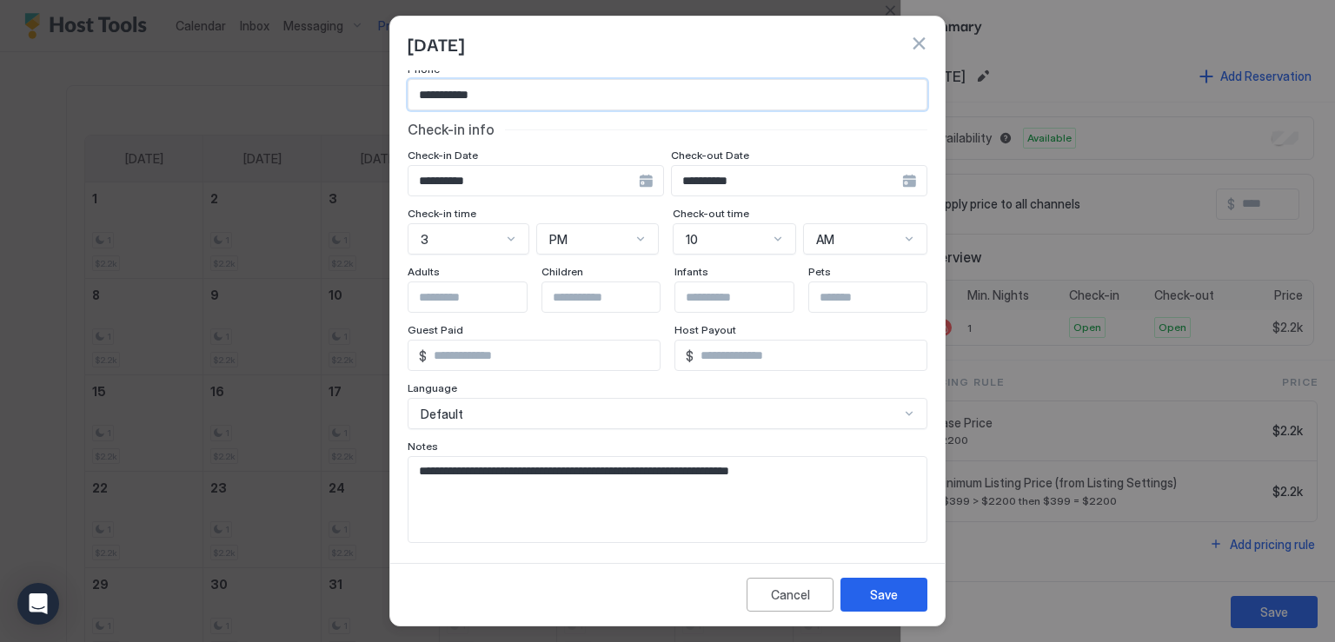
scroll to position [155, 0]
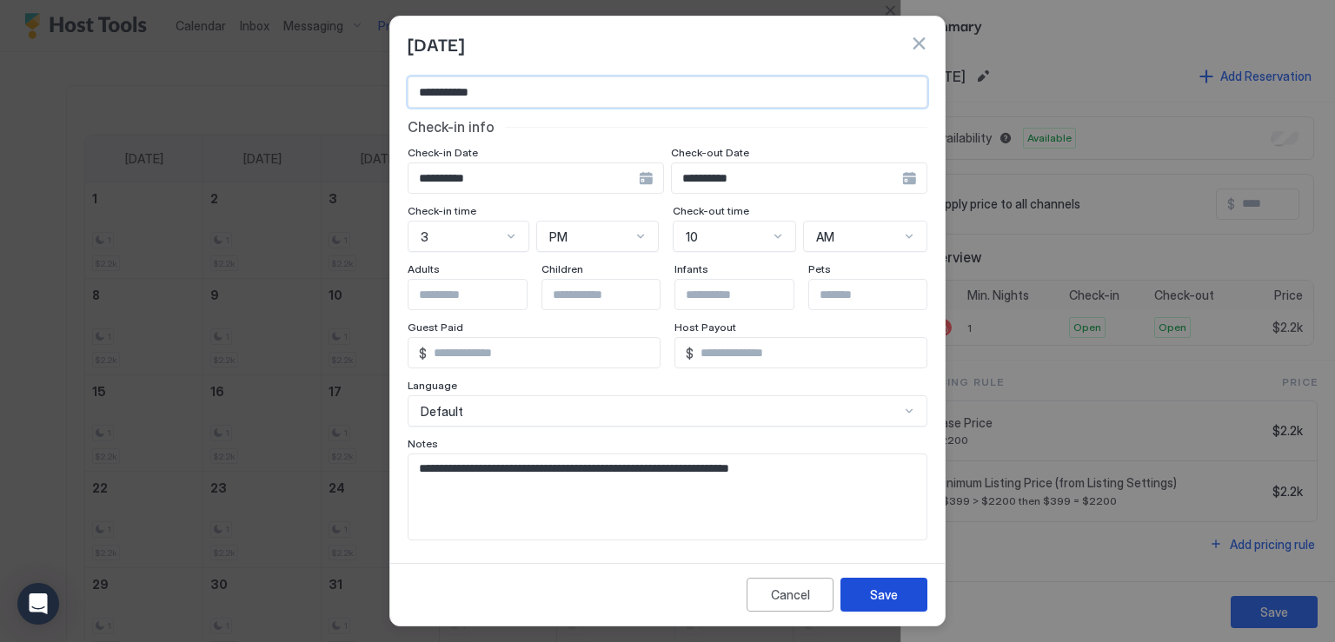
type input "**********"
click at [890, 602] on div "Save" at bounding box center [884, 595] width 28 height 18
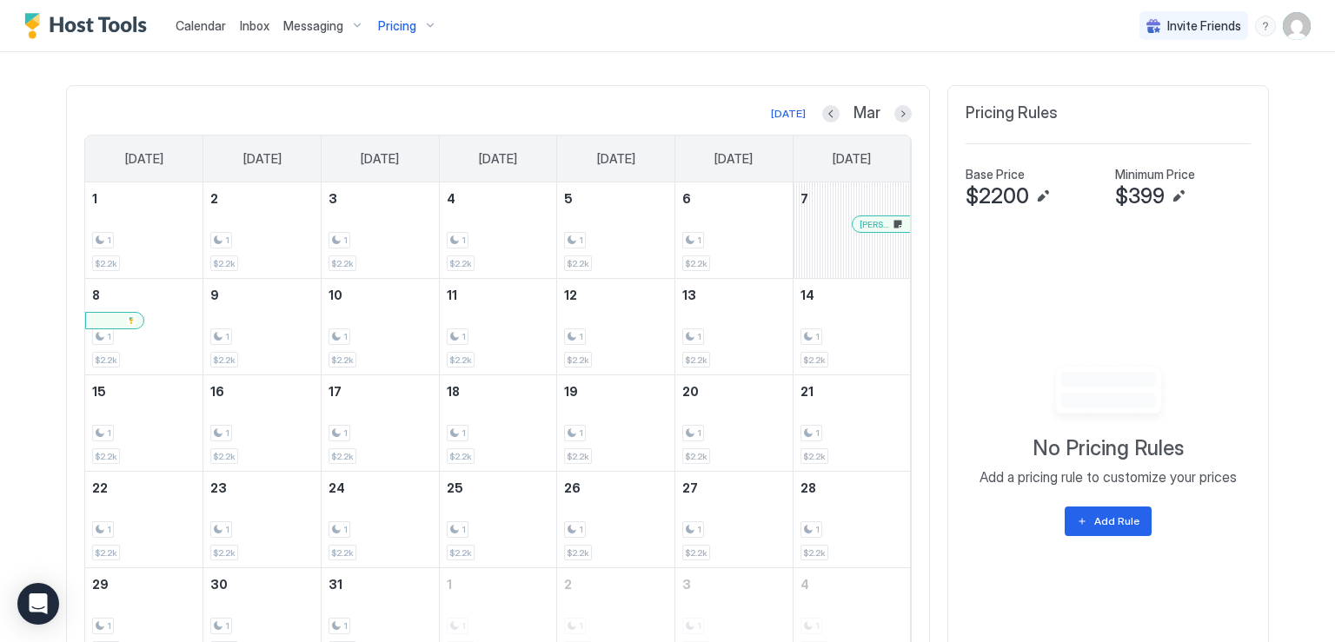
click at [860, 220] on span "[PERSON_NAME]" at bounding box center [875, 224] width 31 height 11
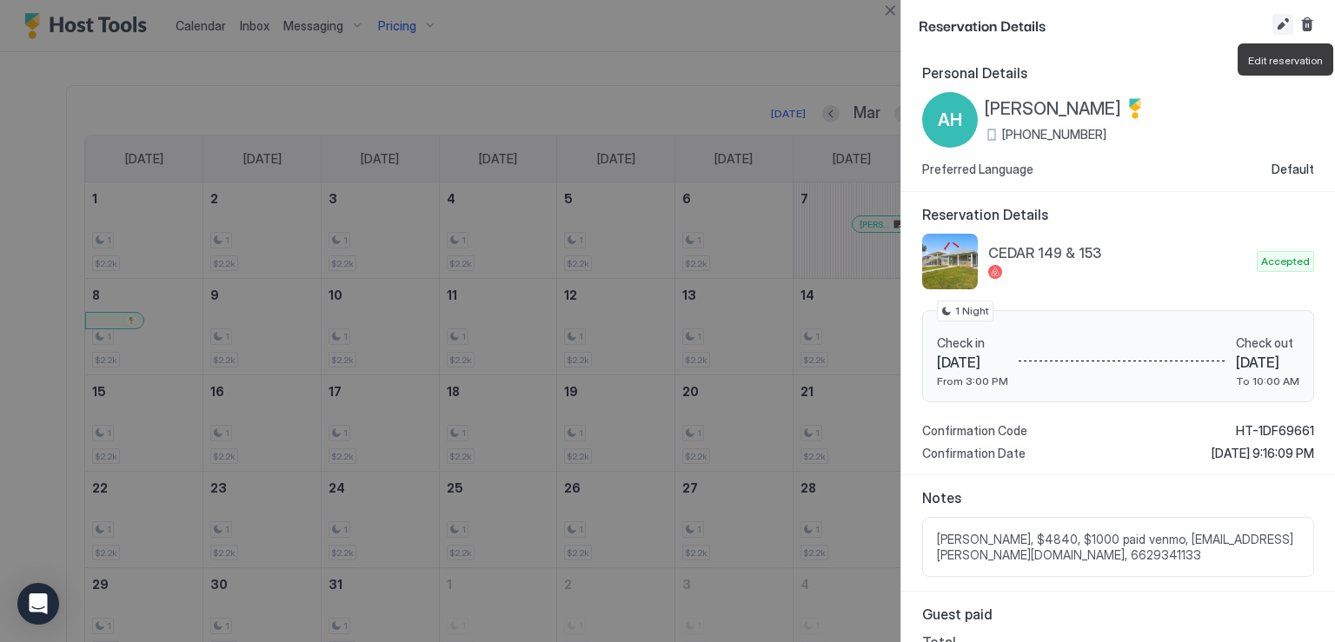
click at [1275, 29] on button "Edit reservation" at bounding box center [1283, 24] width 21 height 21
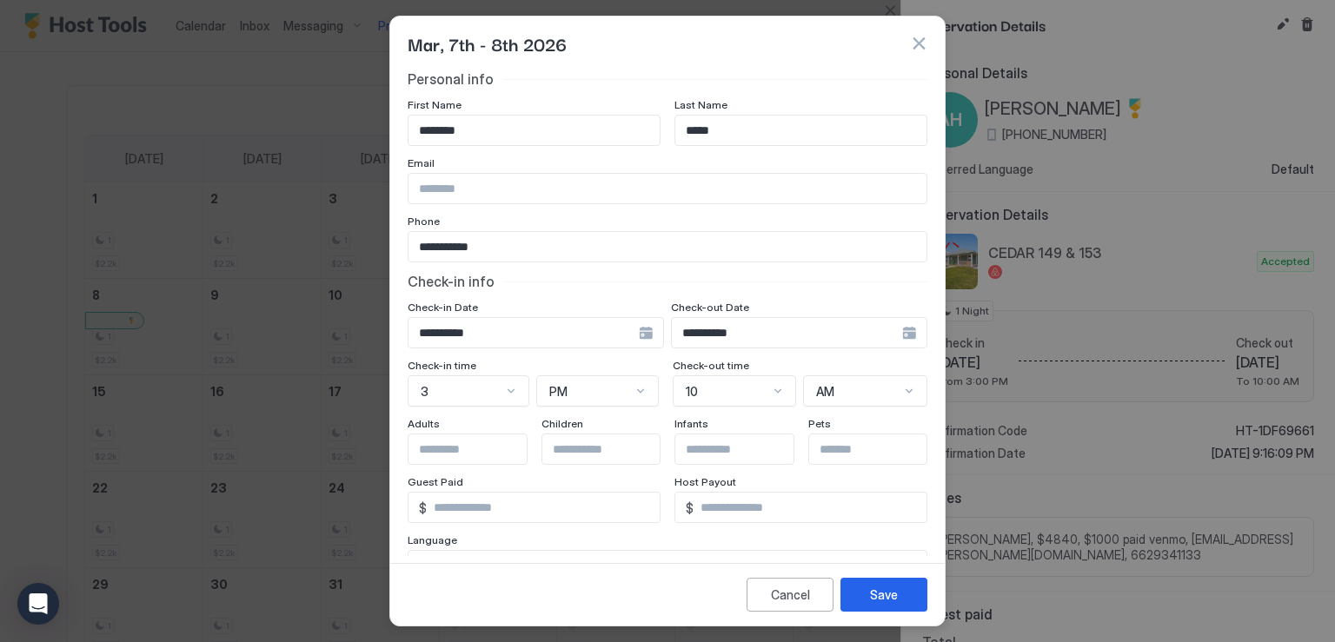
click at [894, 335] on div "**********" at bounding box center [799, 332] width 256 height 31
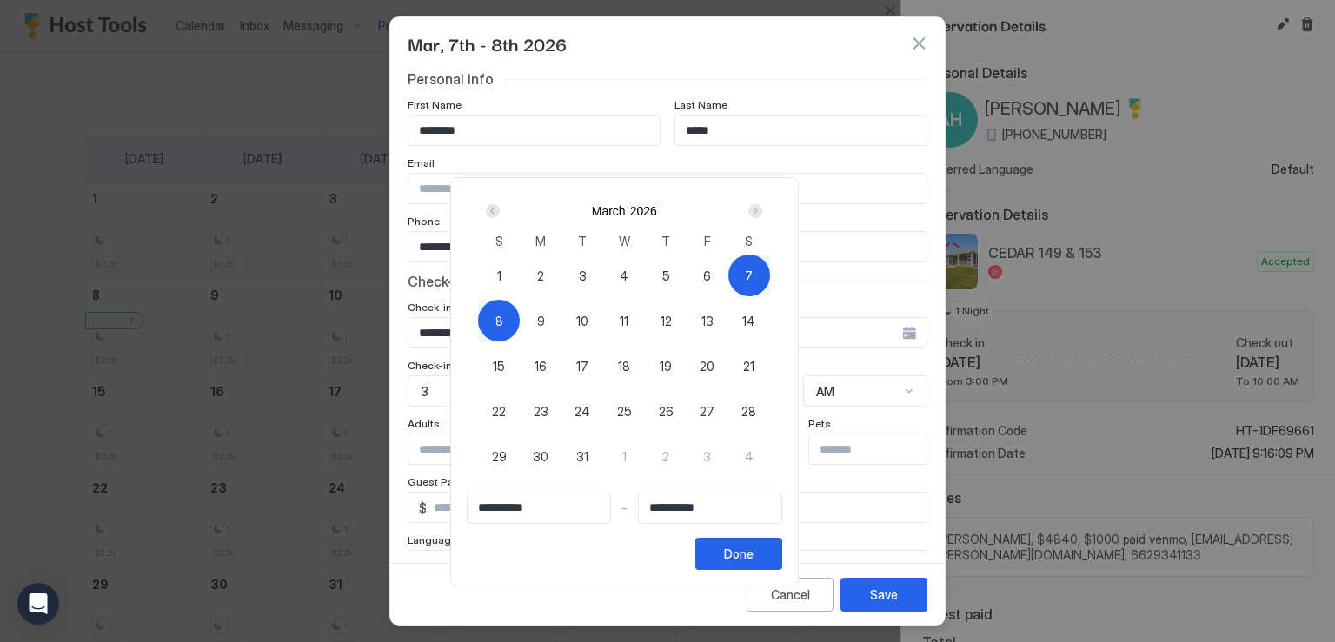
click at [753, 276] on span "7" at bounding box center [749, 276] width 8 height 18
click at [588, 317] on span "10" at bounding box center [582, 321] width 12 height 18
type input "**********"
click at [782, 552] on button "Done" at bounding box center [738, 554] width 87 height 32
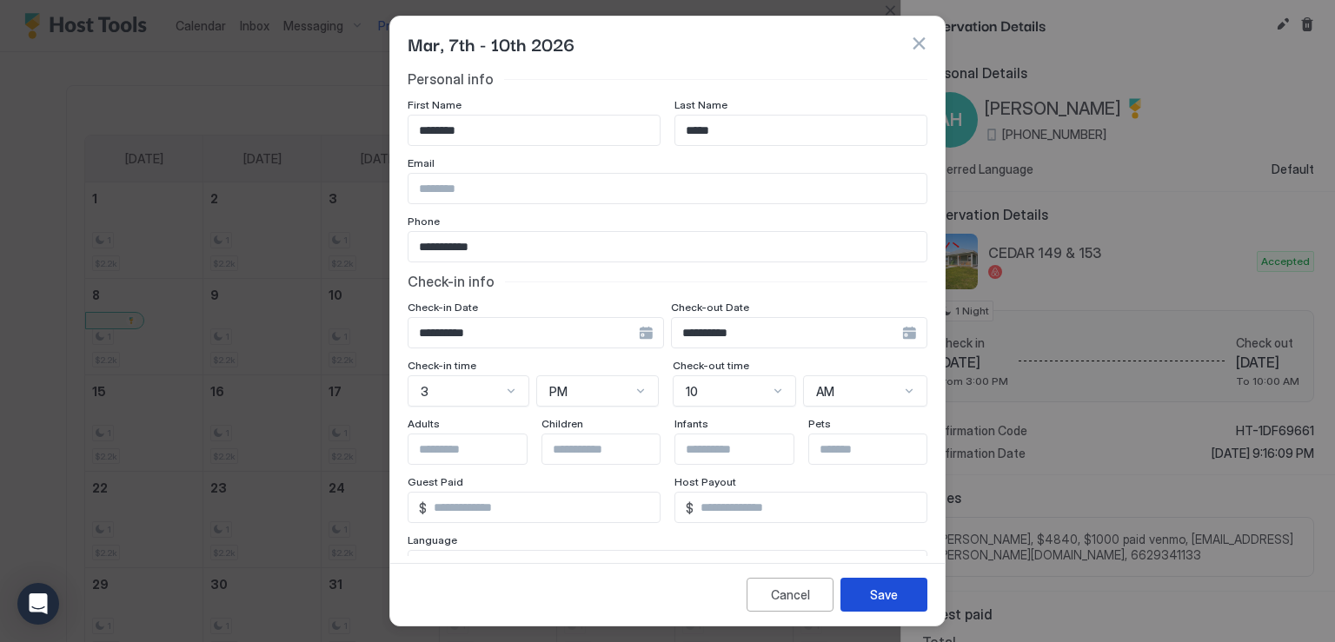
click at [870, 592] on div "Save" at bounding box center [884, 595] width 28 height 18
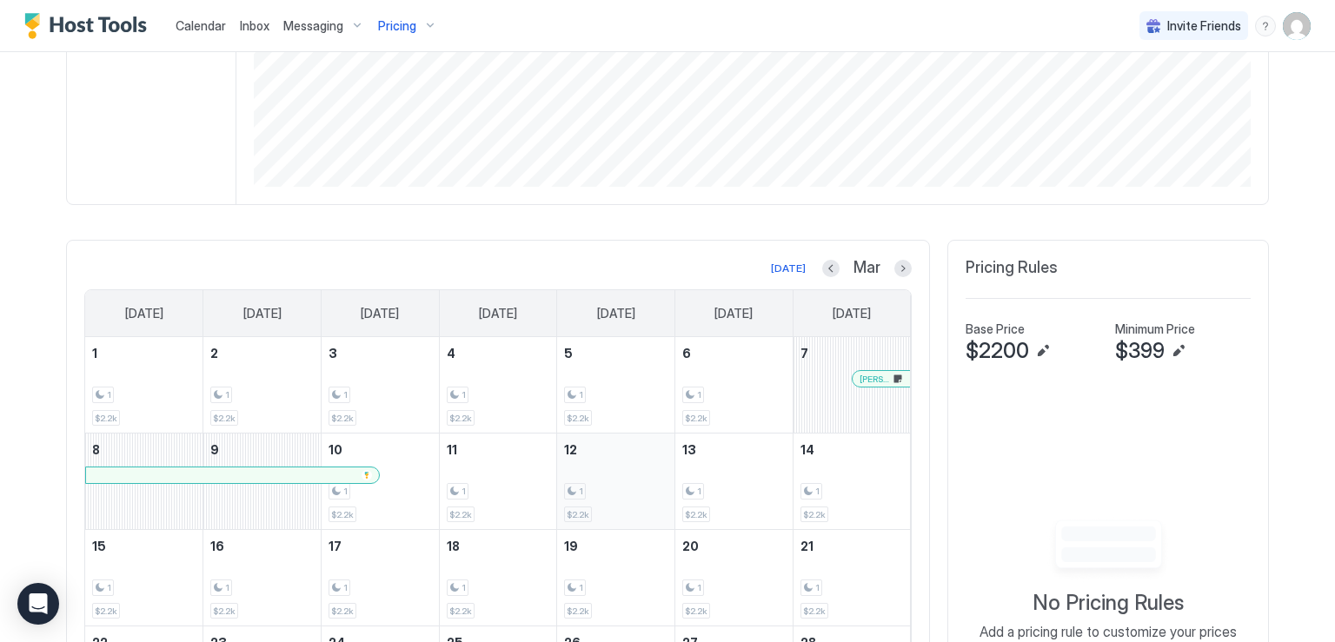
scroll to position [381, 0]
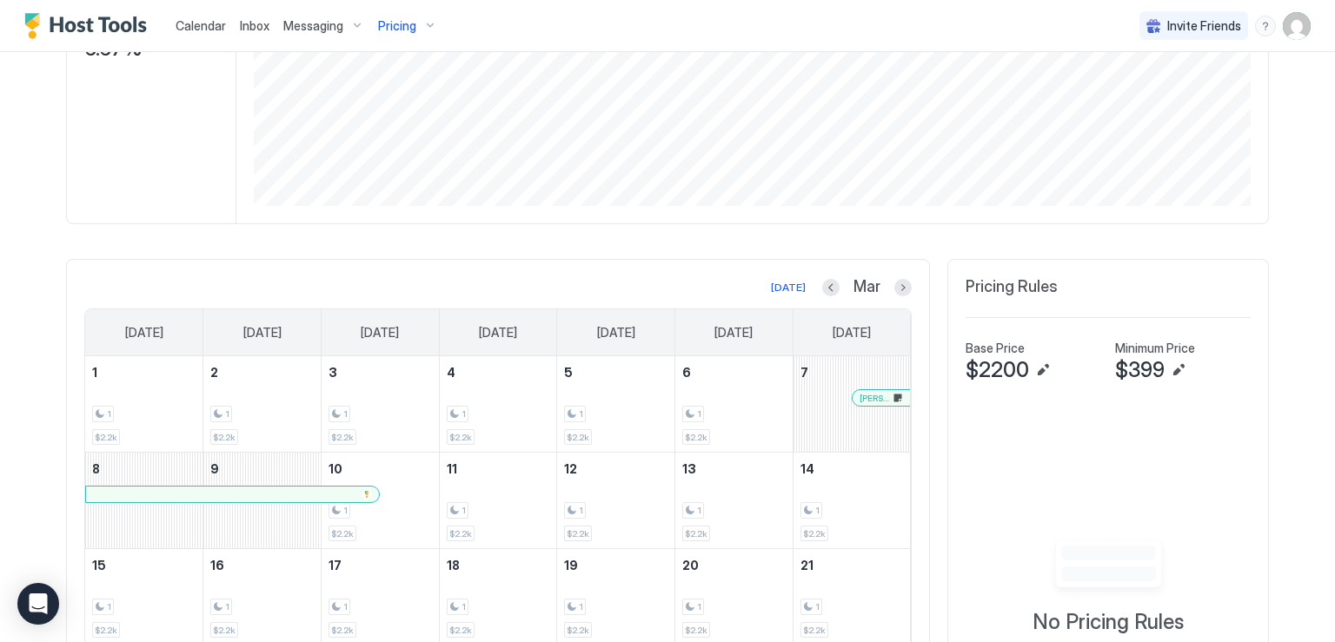
click at [894, 279] on div at bounding box center [902, 287] width 17 height 17
click at [894, 286] on button "Next month" at bounding box center [902, 287] width 17 height 17
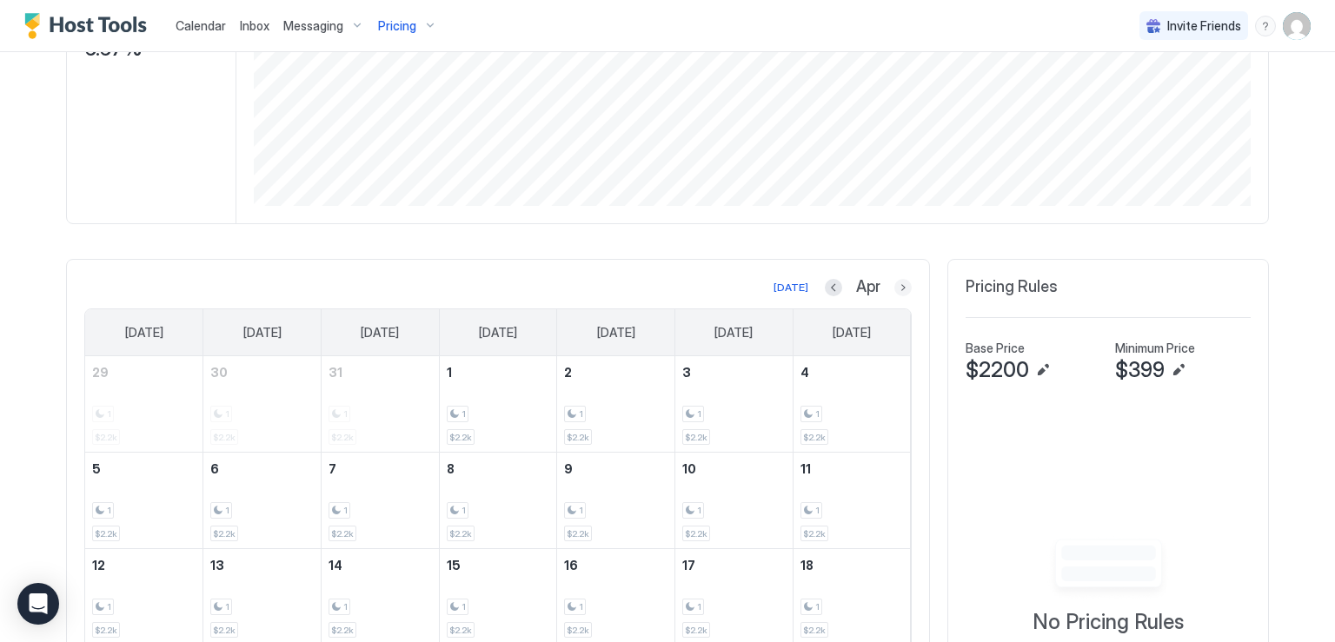
click at [894, 286] on button "Next month" at bounding box center [902, 287] width 17 height 17
click at [820, 286] on button "Previous month" at bounding box center [828, 287] width 17 height 17
click at [825, 286] on button "Previous month" at bounding box center [833, 287] width 17 height 17
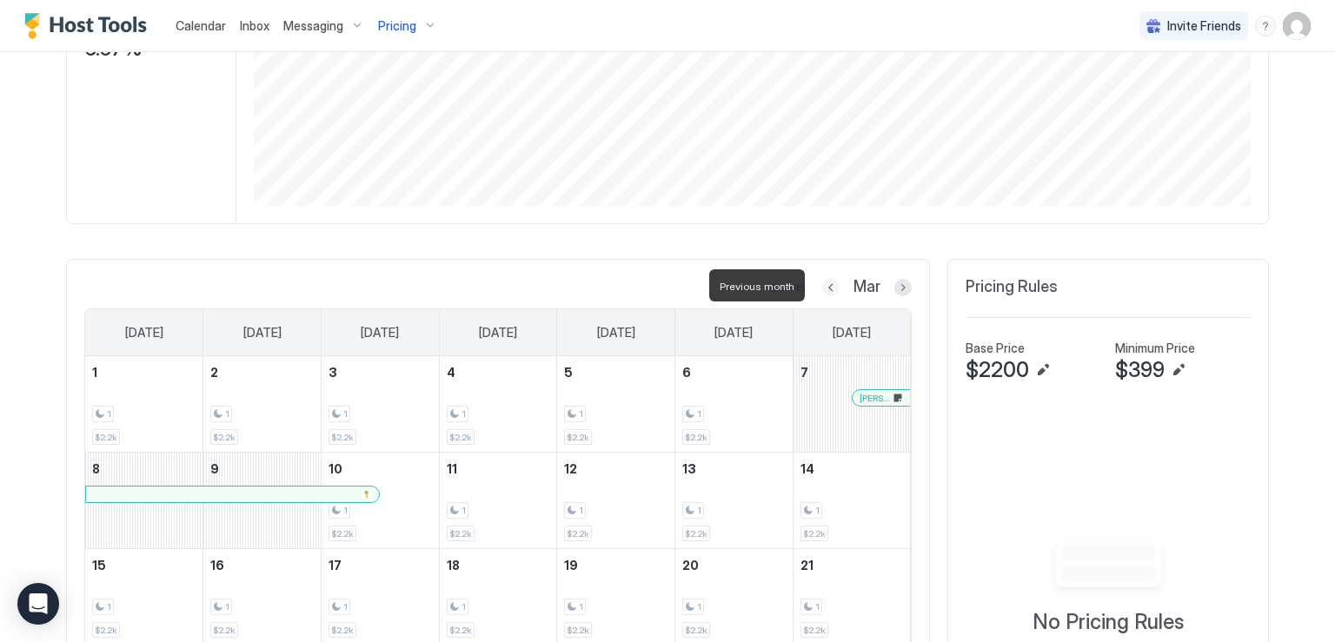
click at [823, 280] on button "Previous month" at bounding box center [830, 287] width 17 height 17
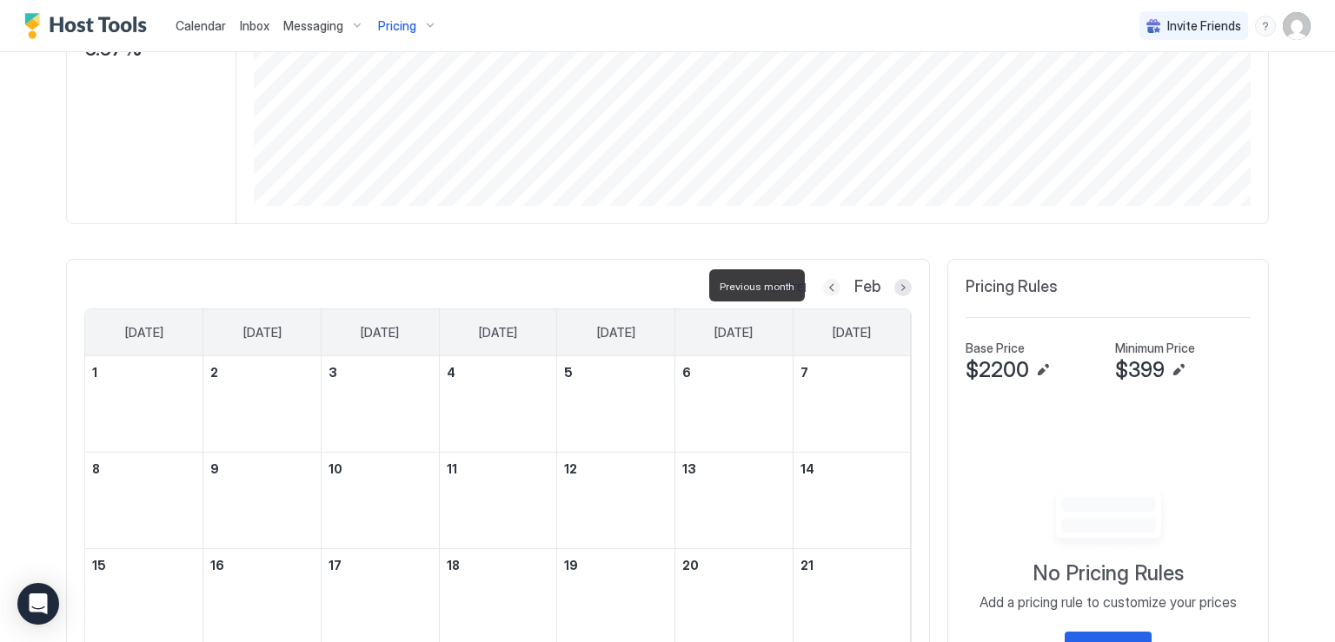
click at [823, 280] on button "Previous month" at bounding box center [831, 287] width 17 height 17
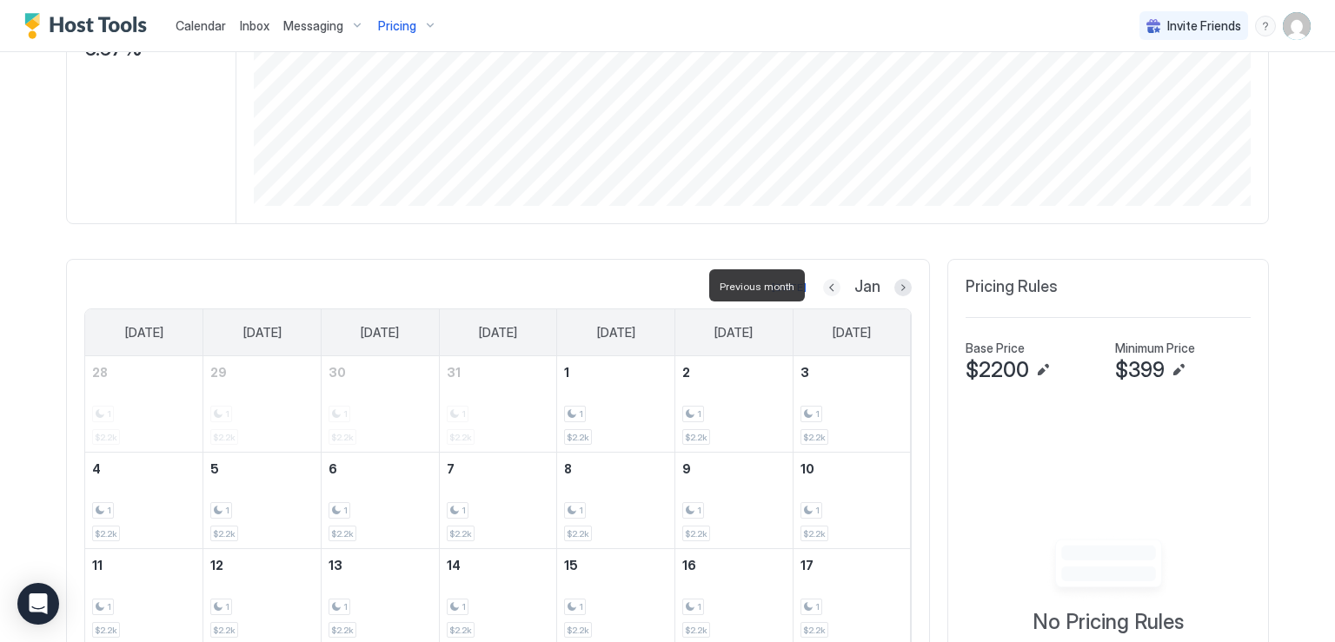
click at [823, 280] on button "Previous month" at bounding box center [831, 287] width 17 height 17
click at [821, 287] on button "Previous month" at bounding box center [829, 287] width 17 height 17
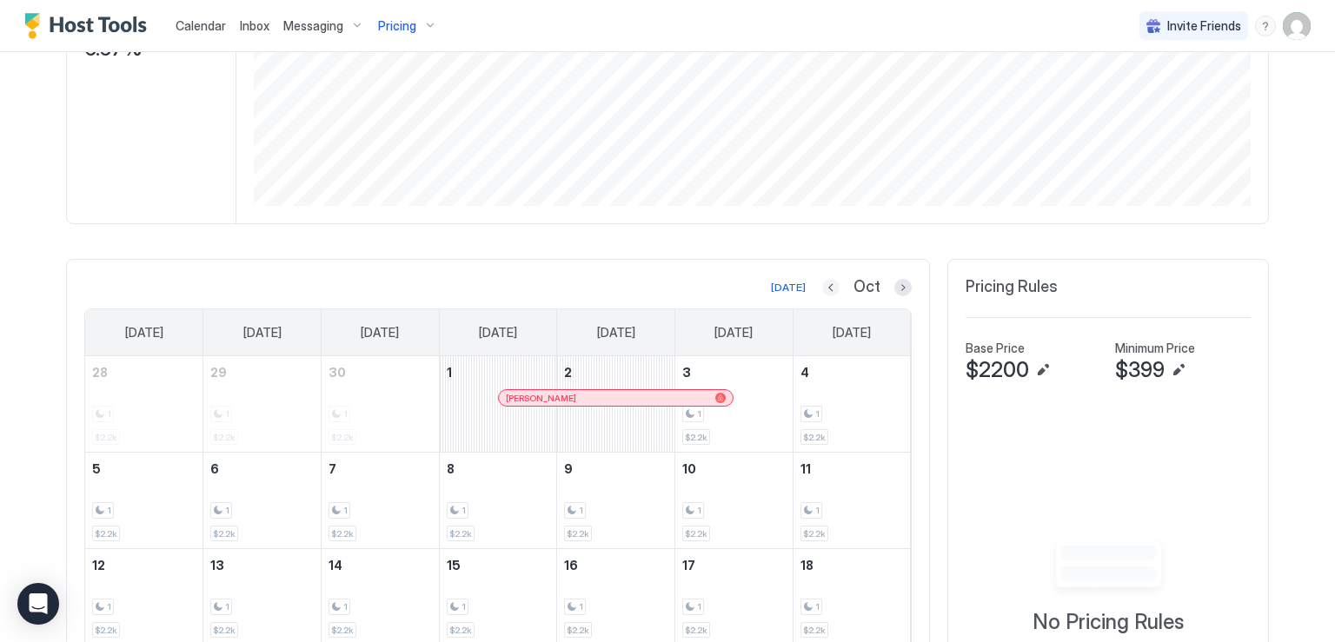
click at [833, 289] on button "Previous month" at bounding box center [830, 287] width 17 height 17
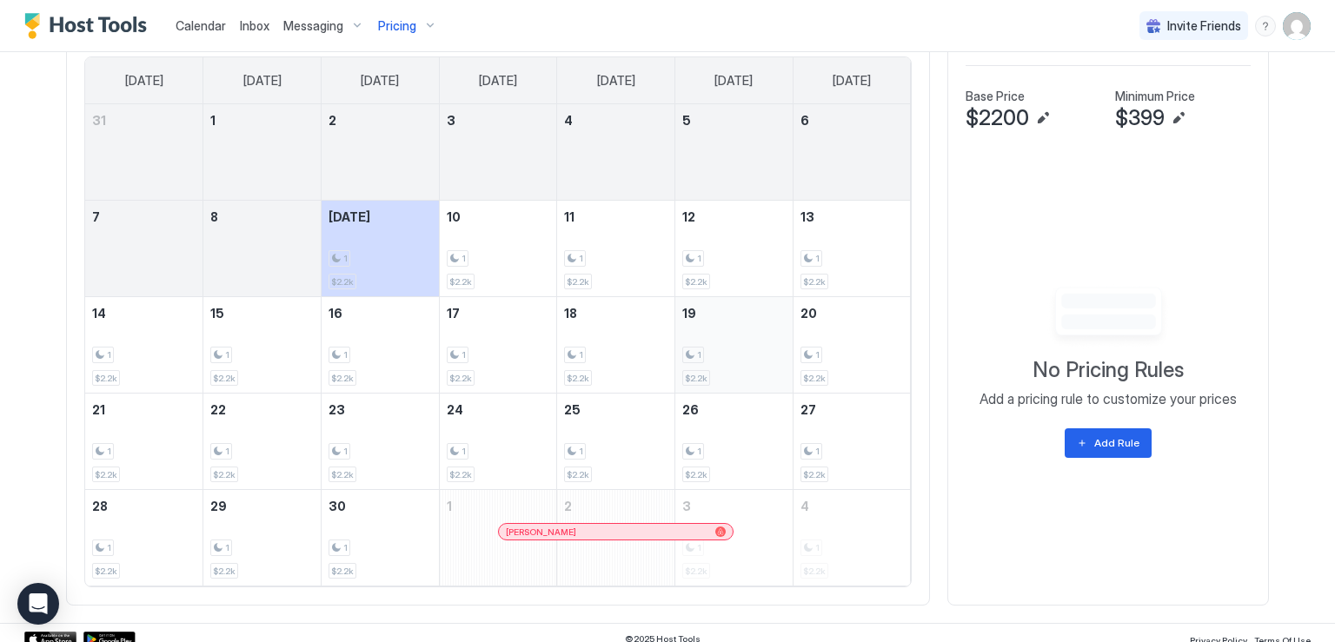
scroll to position [642, 0]
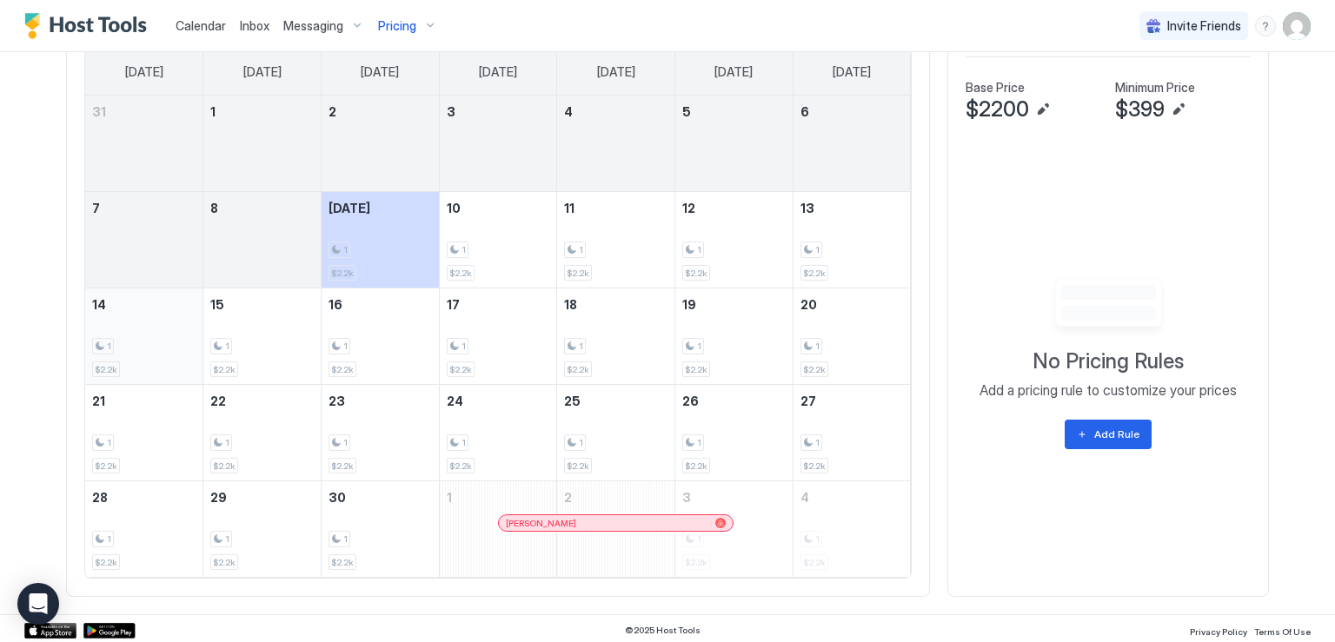
click at [158, 352] on div "1 $2.2k" at bounding box center [143, 337] width 103 height 82
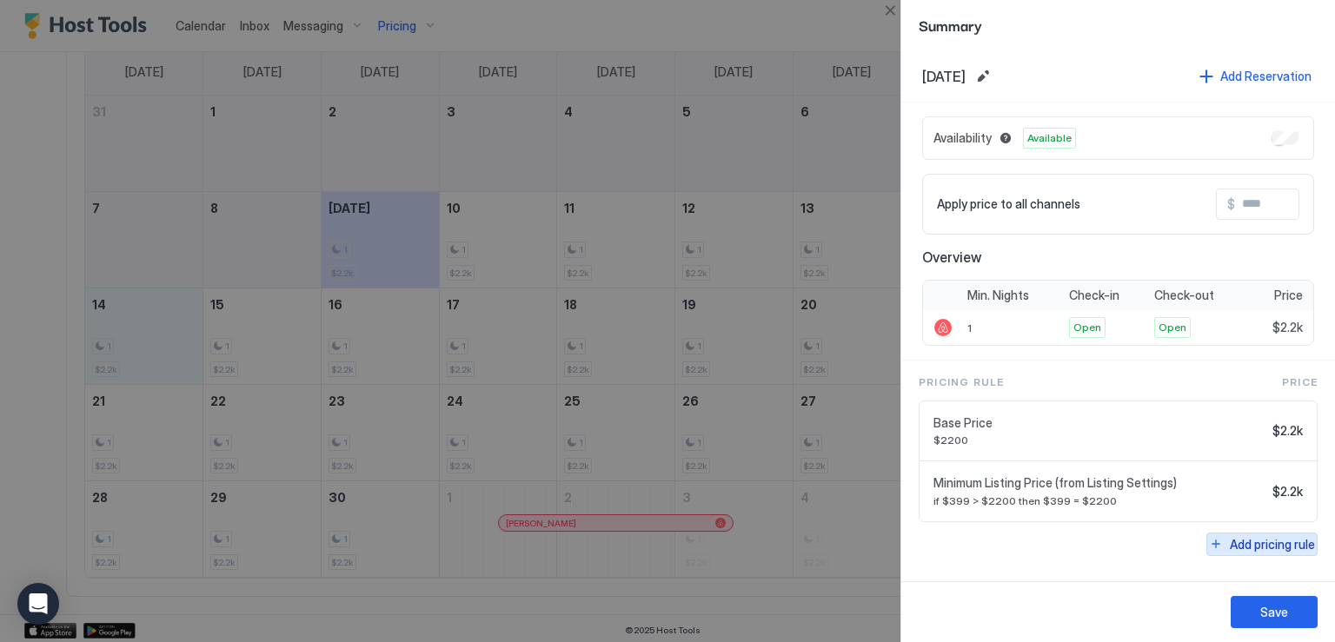
click at [1247, 536] on div "Add pricing rule" at bounding box center [1272, 544] width 85 height 18
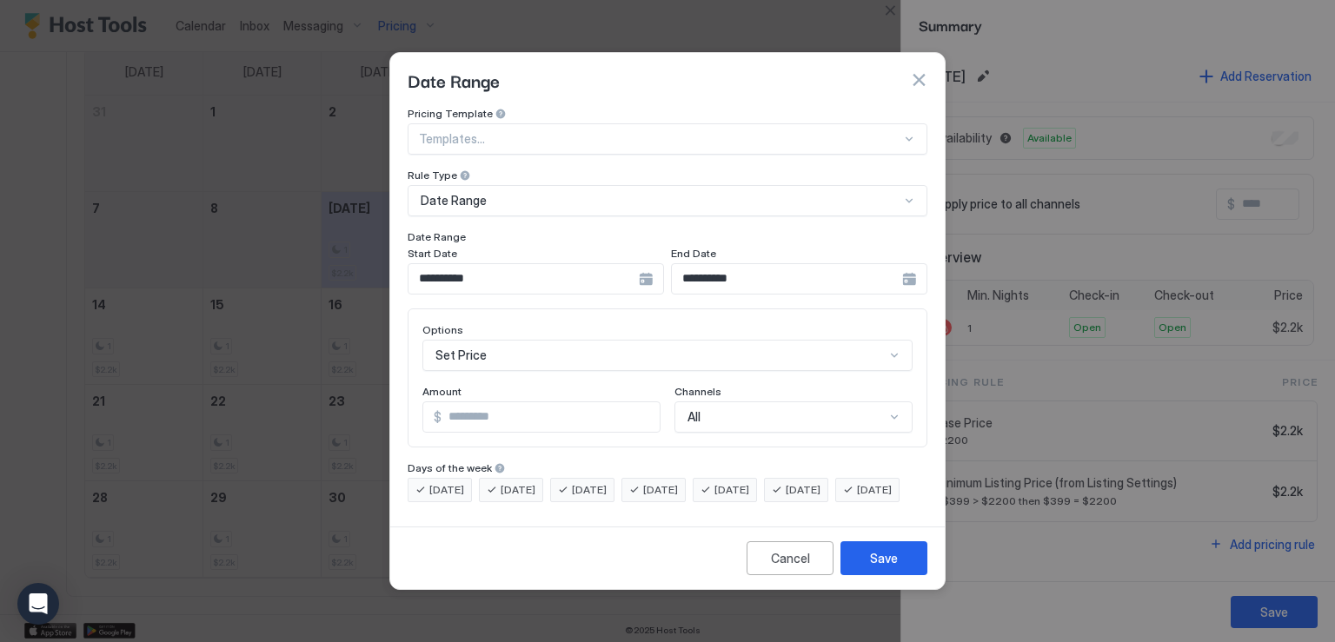
click at [650, 265] on div "**********" at bounding box center [536, 278] width 256 height 31
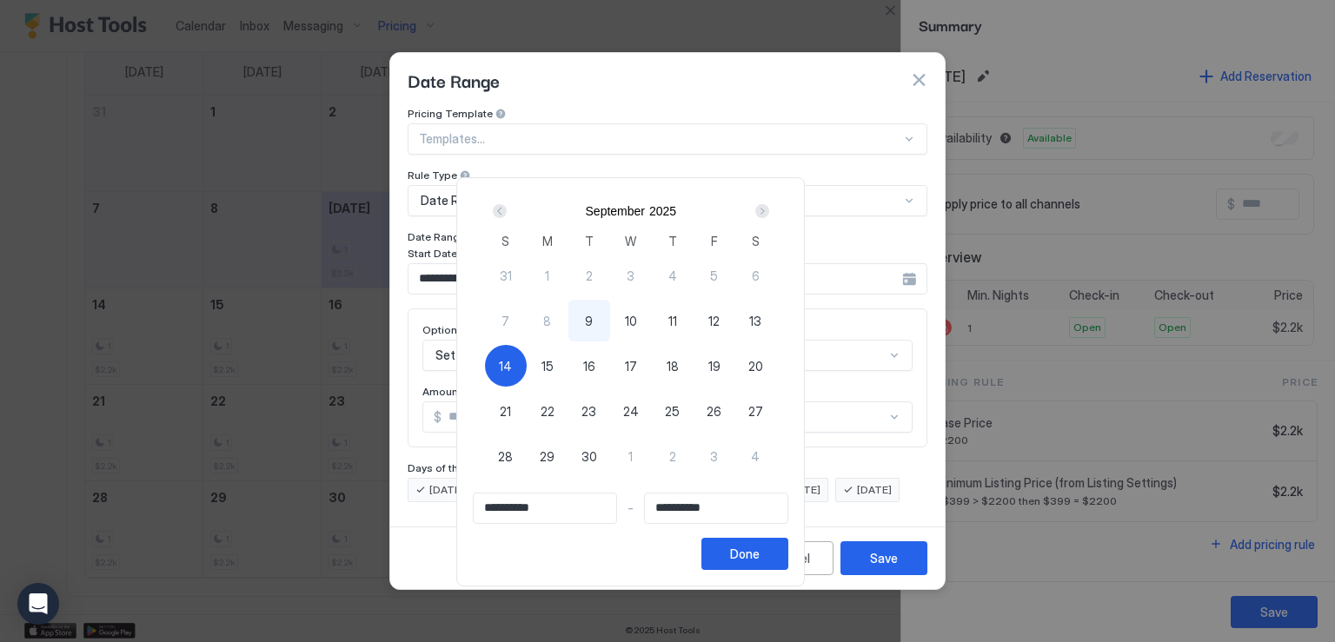
click at [512, 361] on span "14" at bounding box center [505, 366] width 13 height 18
click at [512, 363] on span "14" at bounding box center [505, 366] width 13 height 18
type input "**********"
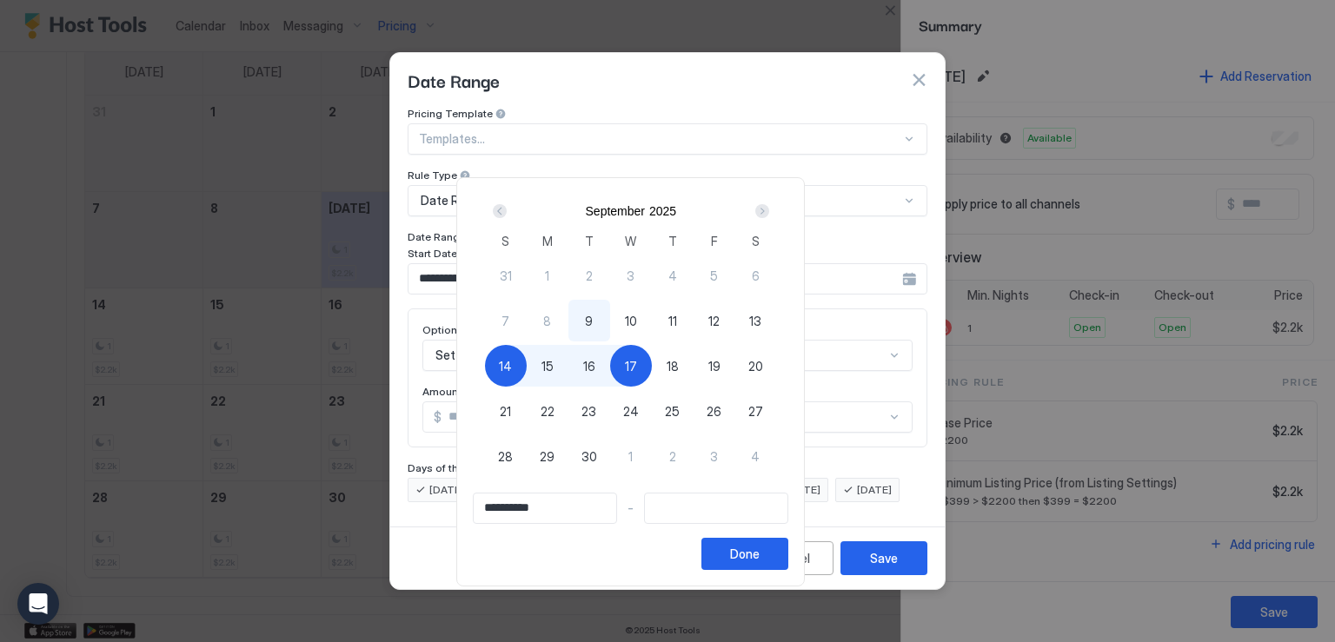
click at [652, 368] on div "17" at bounding box center [631, 366] width 42 height 42
type input "**********"
click at [760, 557] on div "Done" at bounding box center [745, 554] width 30 height 18
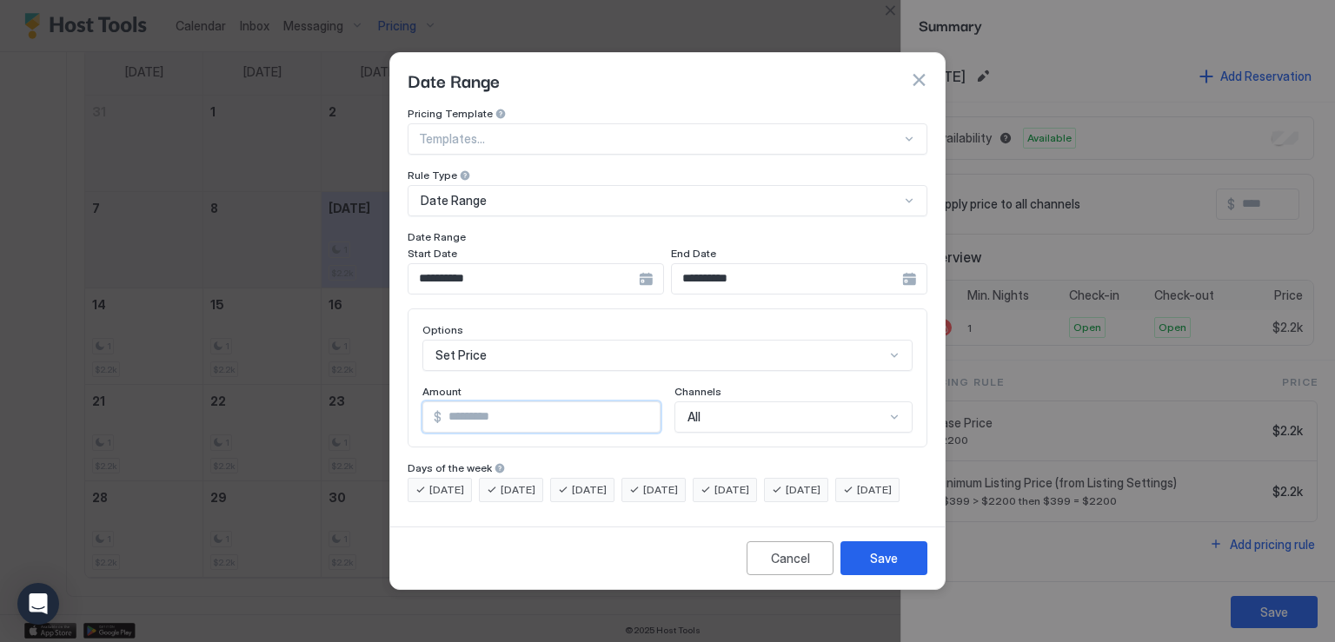
click at [500, 409] on input "*" at bounding box center [551, 417] width 218 height 30
type input "***"
click at [889, 568] on div "Save" at bounding box center [884, 558] width 28 height 18
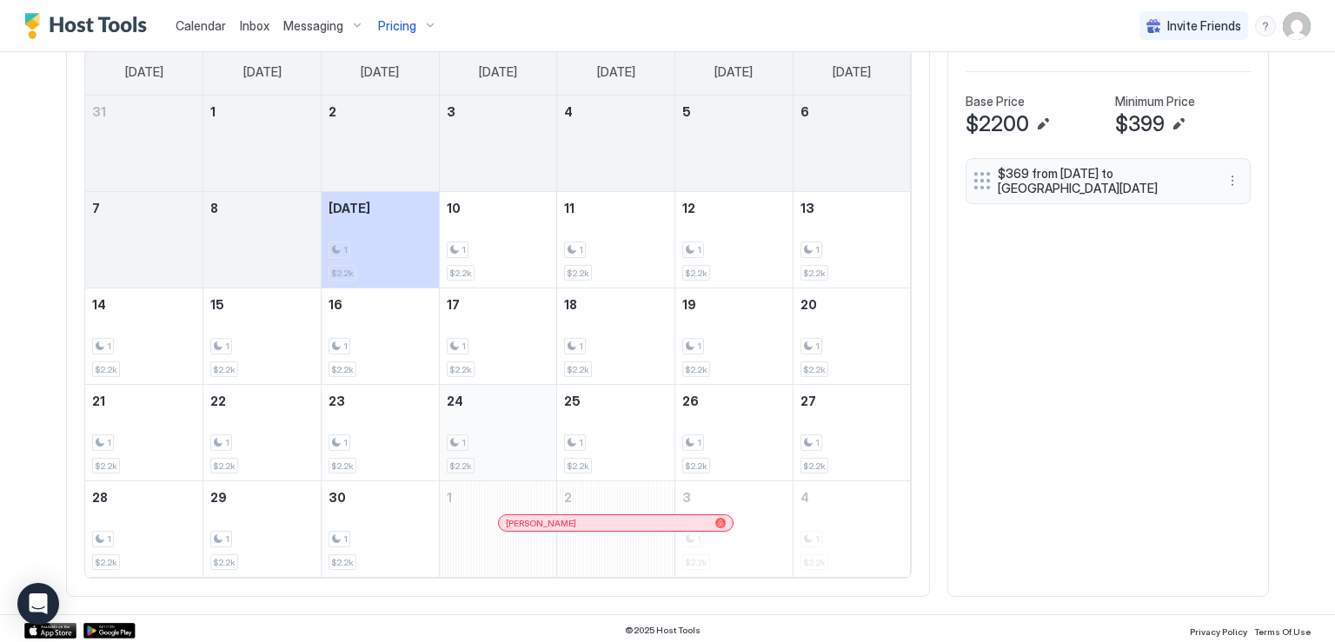
click at [449, 417] on div "1 $2.2k" at bounding box center [498, 433] width 103 height 82
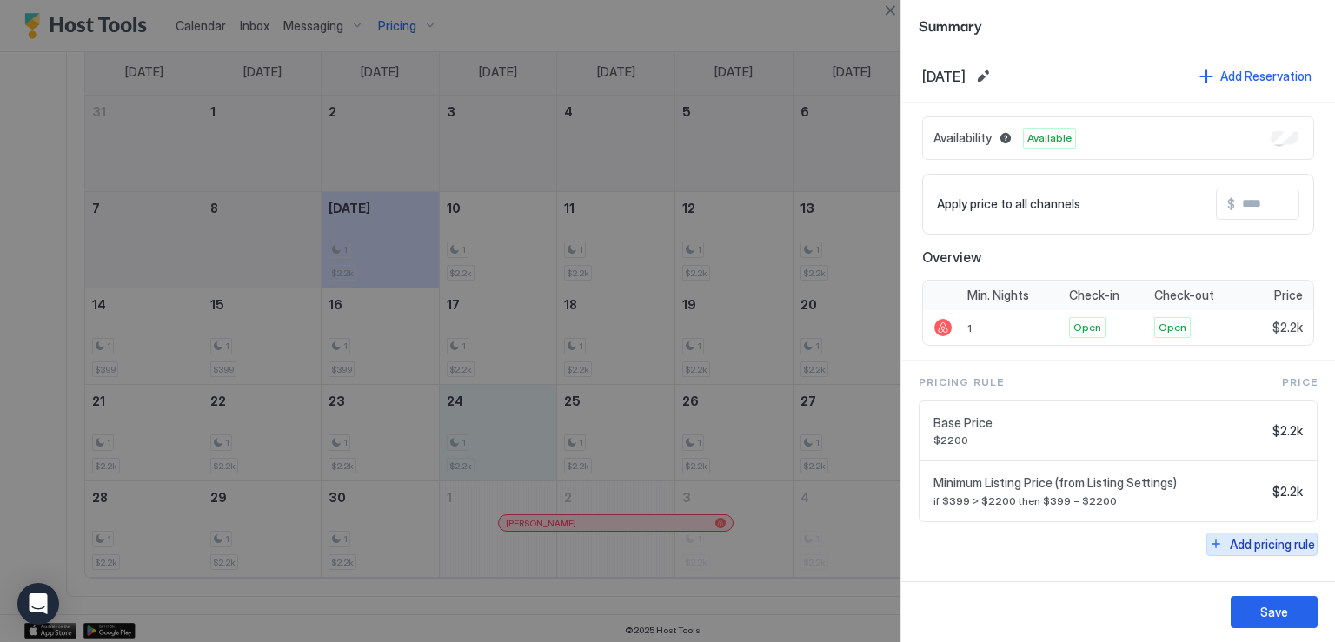
click at [1233, 536] on div "Add pricing rule" at bounding box center [1272, 544] width 85 height 18
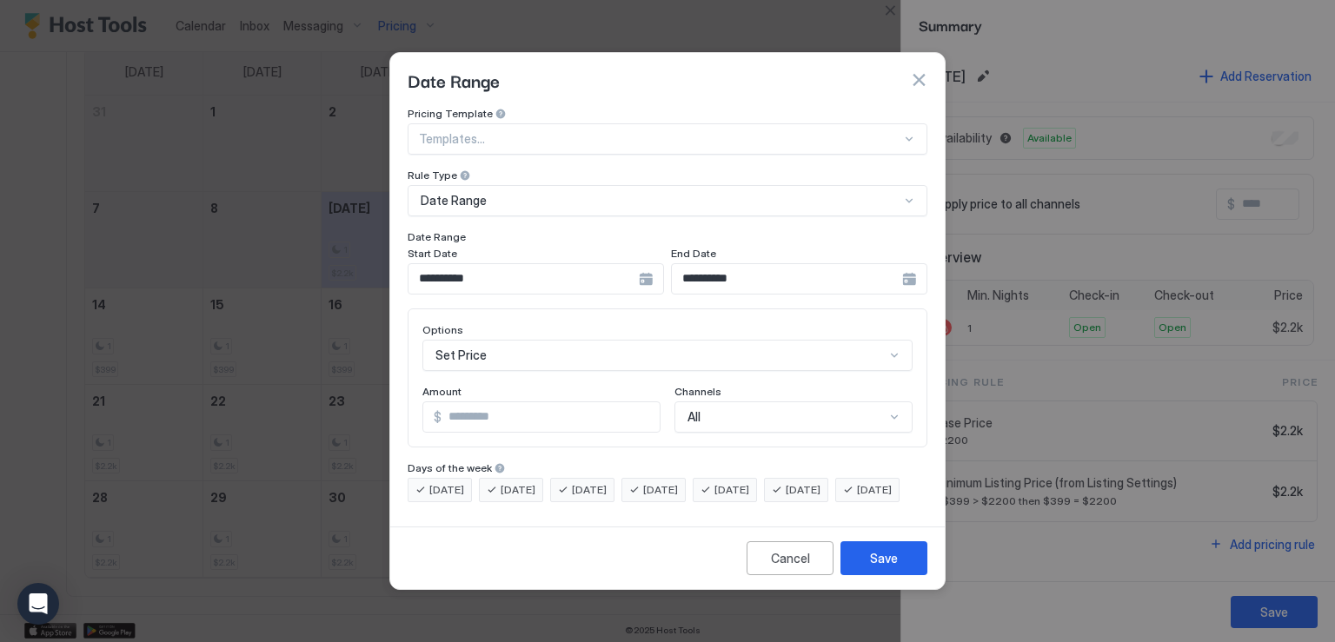
click at [643, 263] on div "**********" at bounding box center [536, 278] width 256 height 31
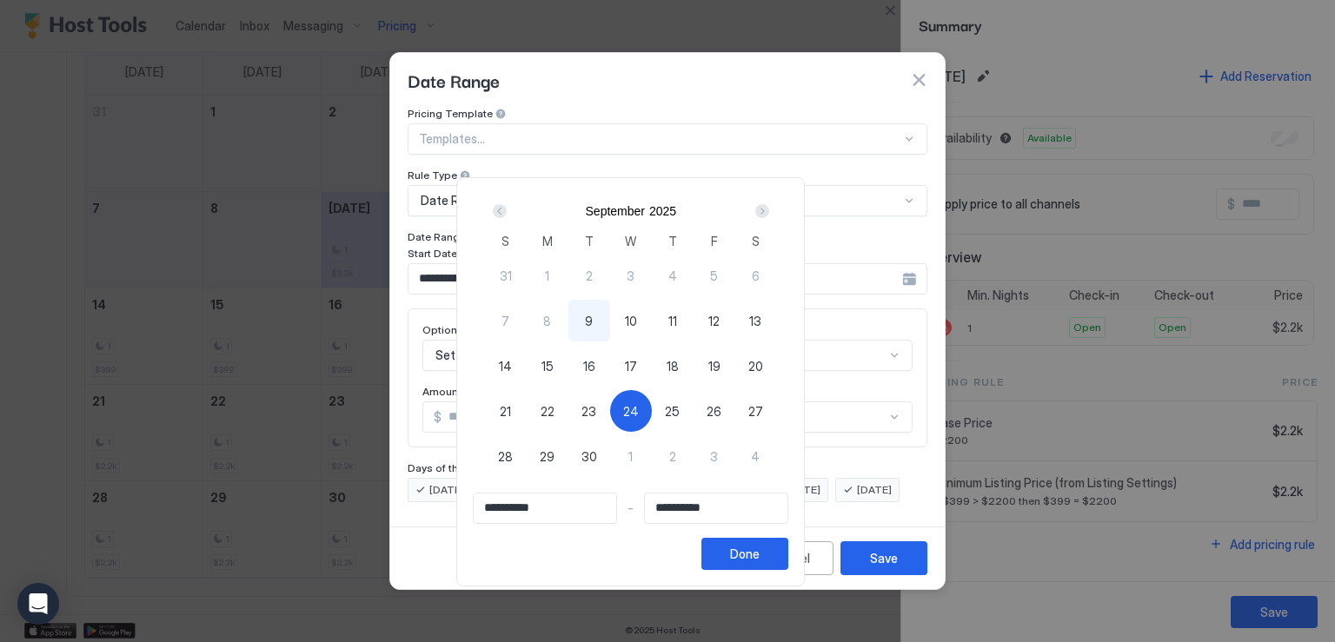
click at [639, 415] on span "24" at bounding box center [631, 411] width 16 height 18
type input "**********"
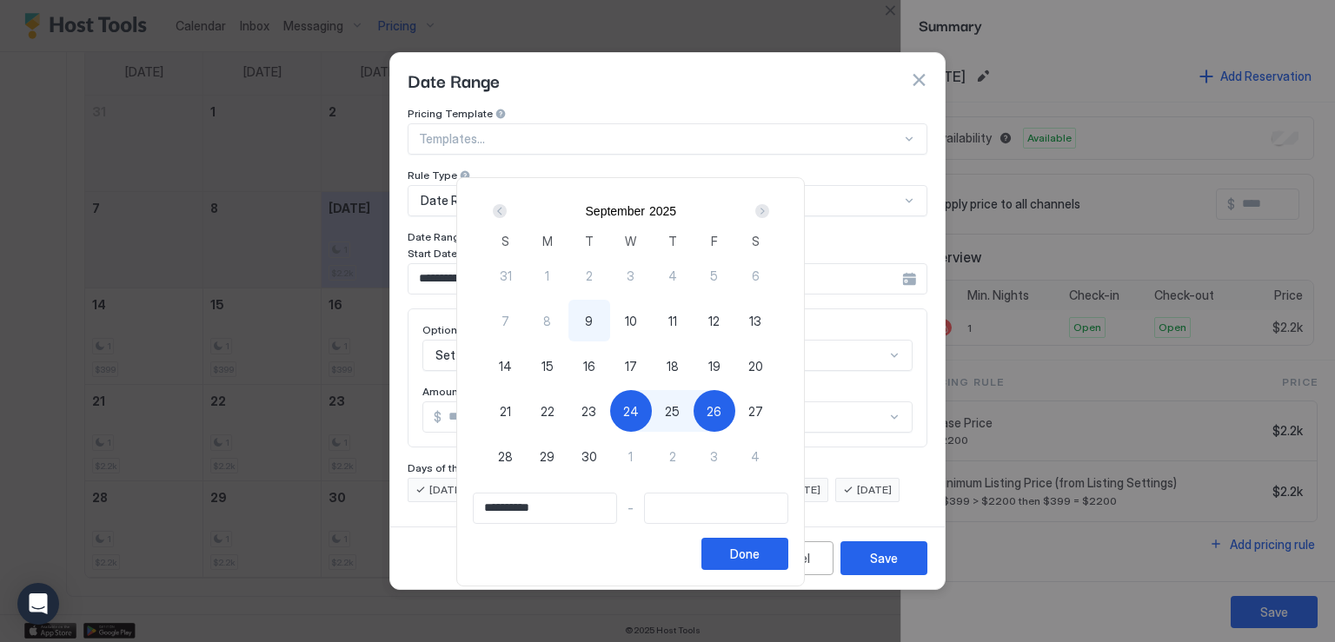
click at [721, 410] on span "26" at bounding box center [714, 411] width 15 height 18
type input "**********"
click at [760, 559] on div "Done" at bounding box center [745, 554] width 30 height 18
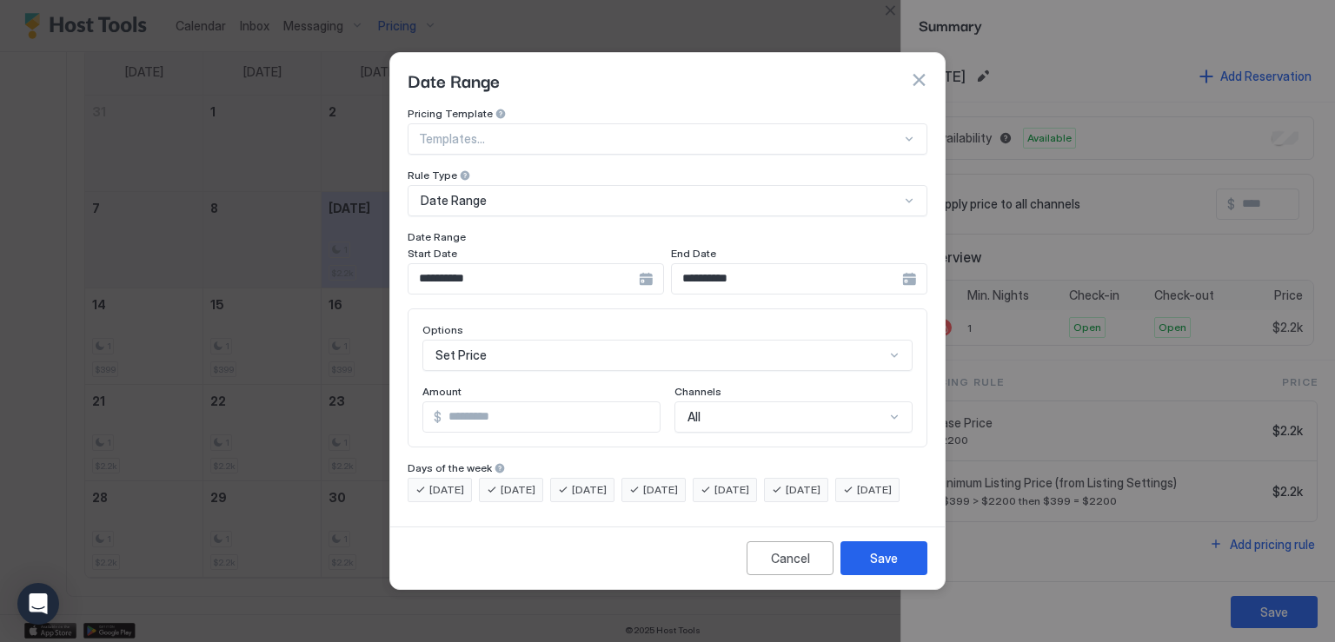
click at [518, 402] on input "*" at bounding box center [551, 417] width 218 height 30
type input "***"
click at [878, 568] on div "Save" at bounding box center [884, 558] width 28 height 18
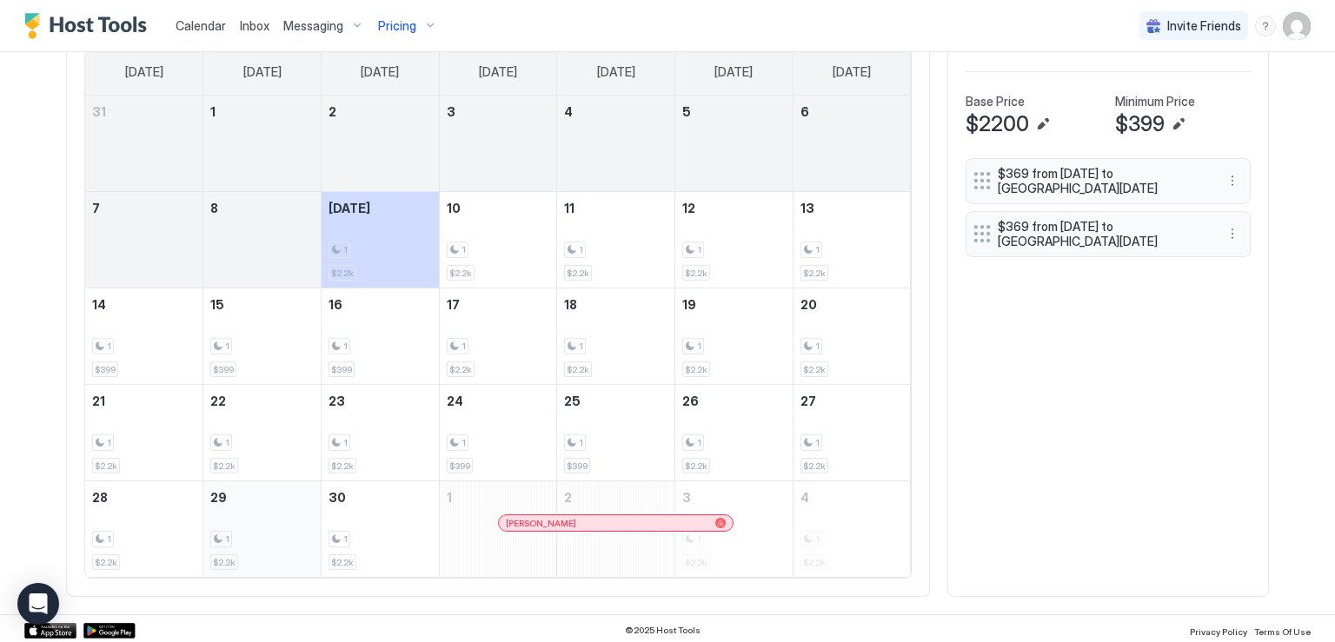
click at [263, 531] on div "1" at bounding box center [261, 539] width 103 height 17
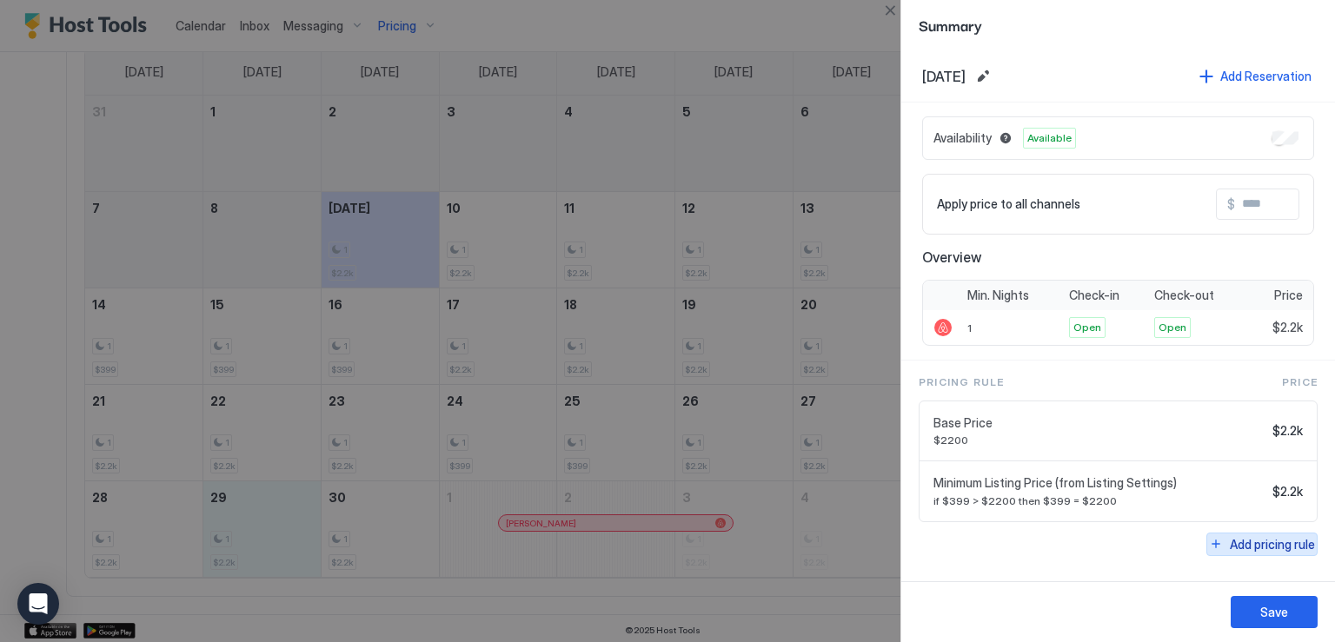
click at [1240, 543] on div "Add pricing rule" at bounding box center [1272, 544] width 85 height 18
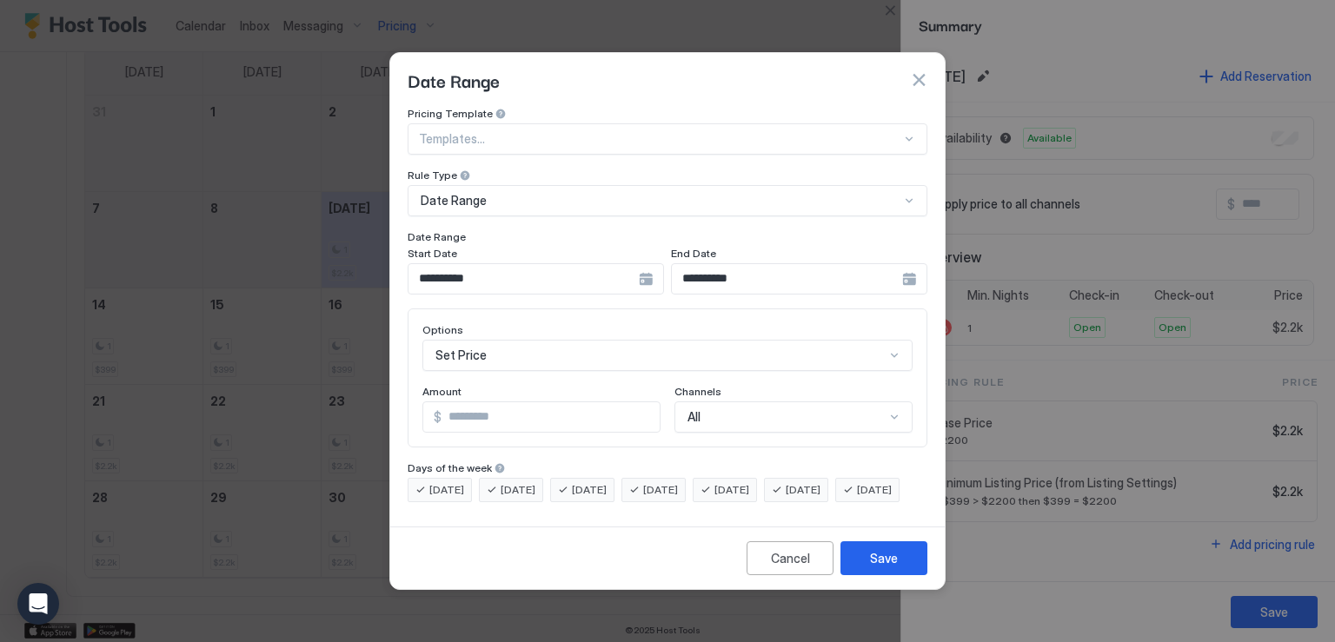
click at [647, 269] on div "**********" at bounding box center [536, 278] width 256 height 31
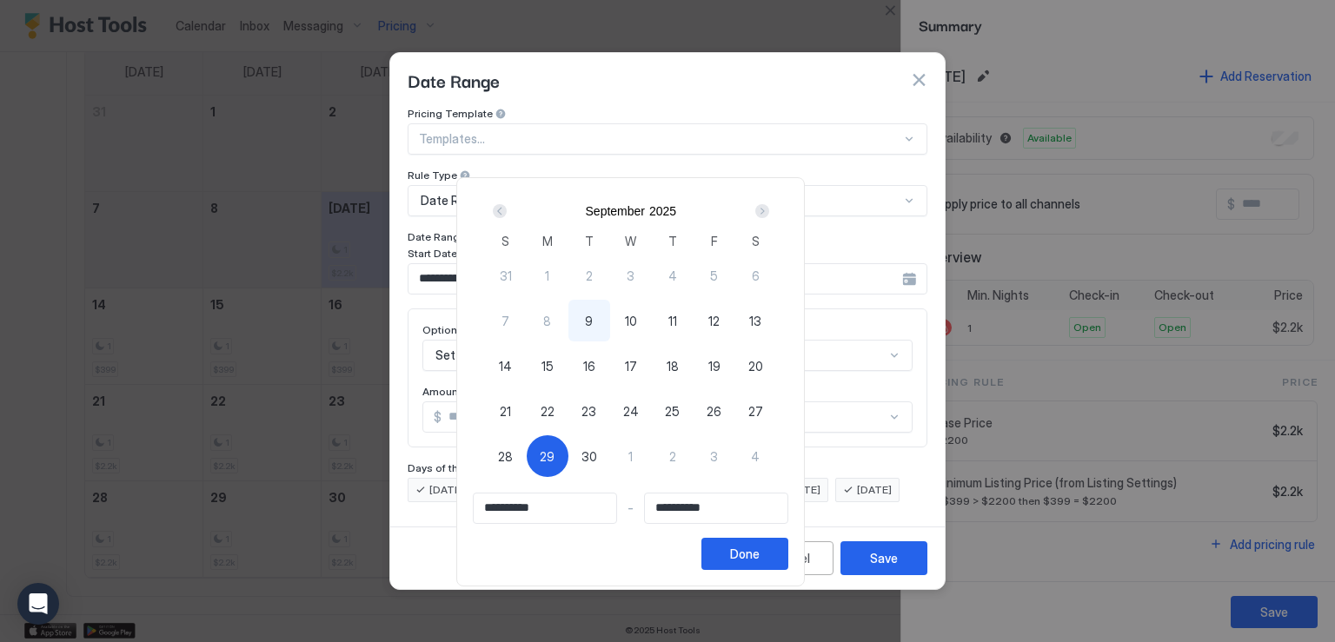
click at [569, 443] on div "29" at bounding box center [548, 457] width 42 height 42
click at [555, 453] on span "29" at bounding box center [547, 457] width 15 height 18
type input "**********"
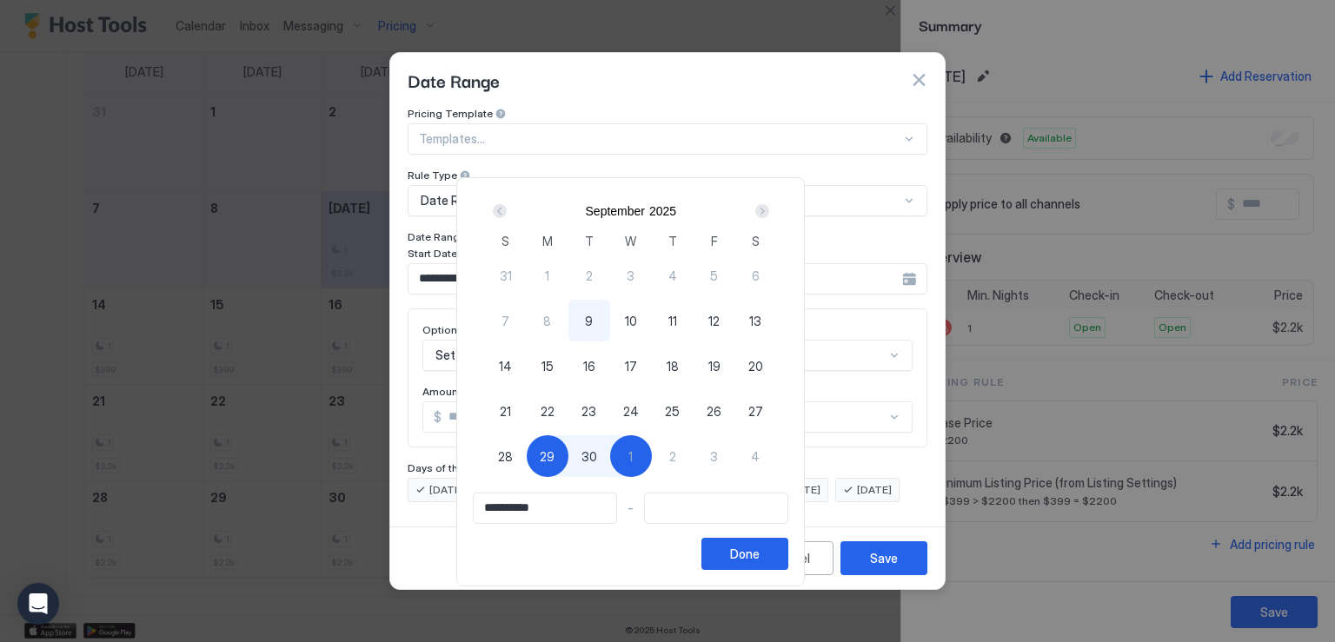
click at [633, 460] on span "1" at bounding box center [630, 457] width 4 height 18
type input "**********"
click at [760, 553] on div "Done" at bounding box center [745, 554] width 30 height 18
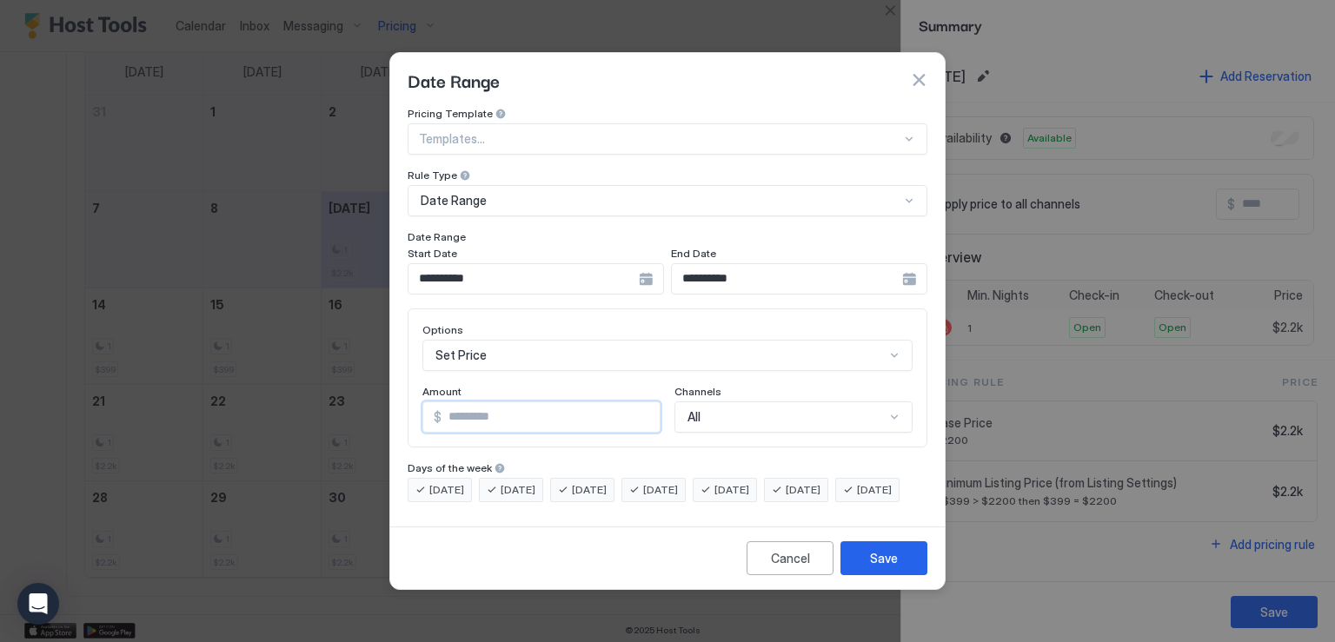
click at [482, 402] on input "*" at bounding box center [551, 417] width 218 height 30
type input "***"
click at [882, 568] on div "Save" at bounding box center [884, 558] width 28 height 18
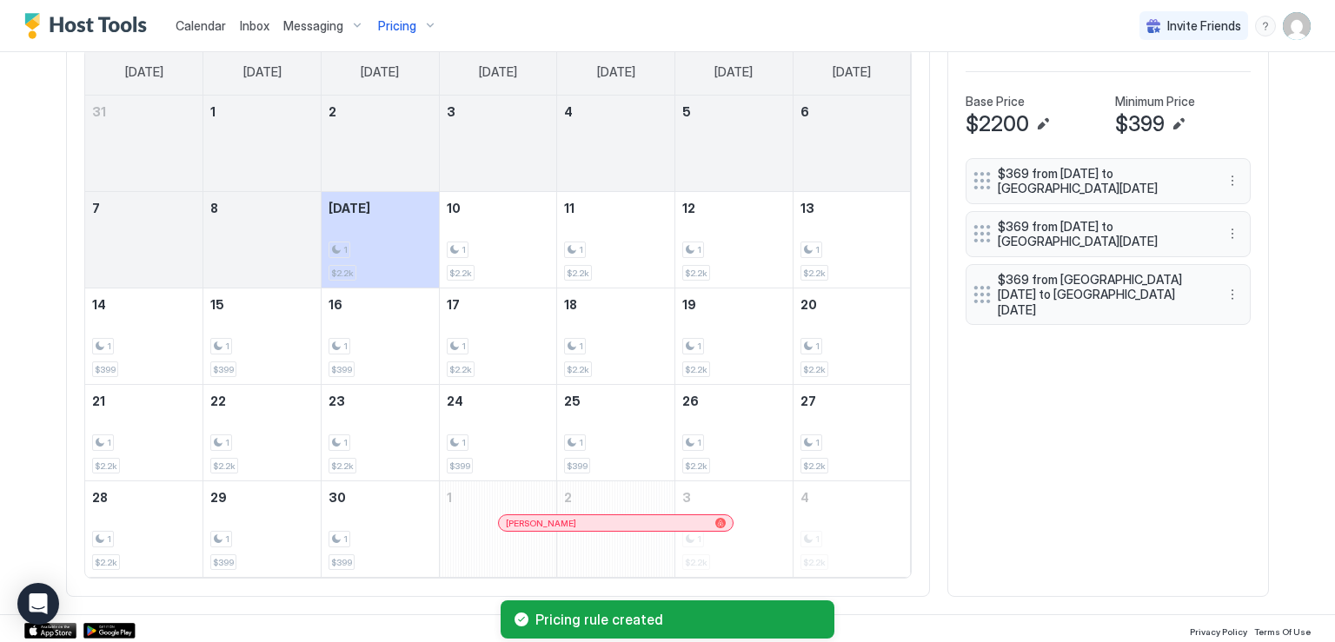
scroll to position [555, 0]
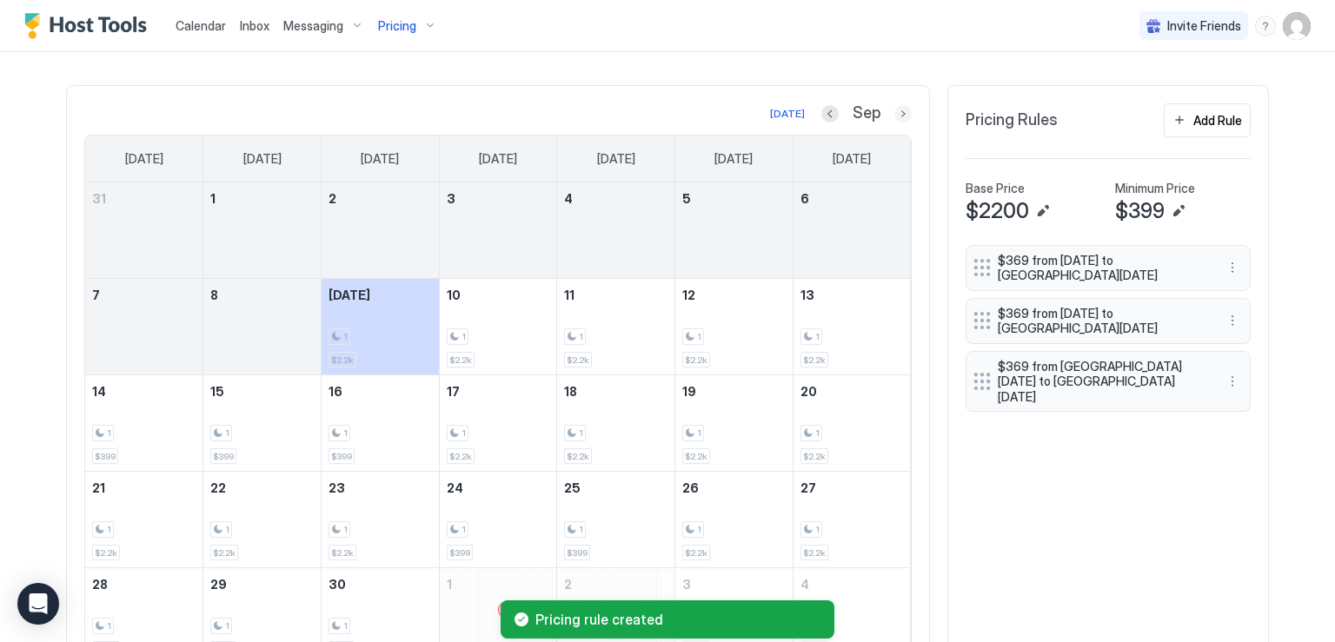
click at [894, 110] on button "Next month" at bounding box center [902, 113] width 17 height 17
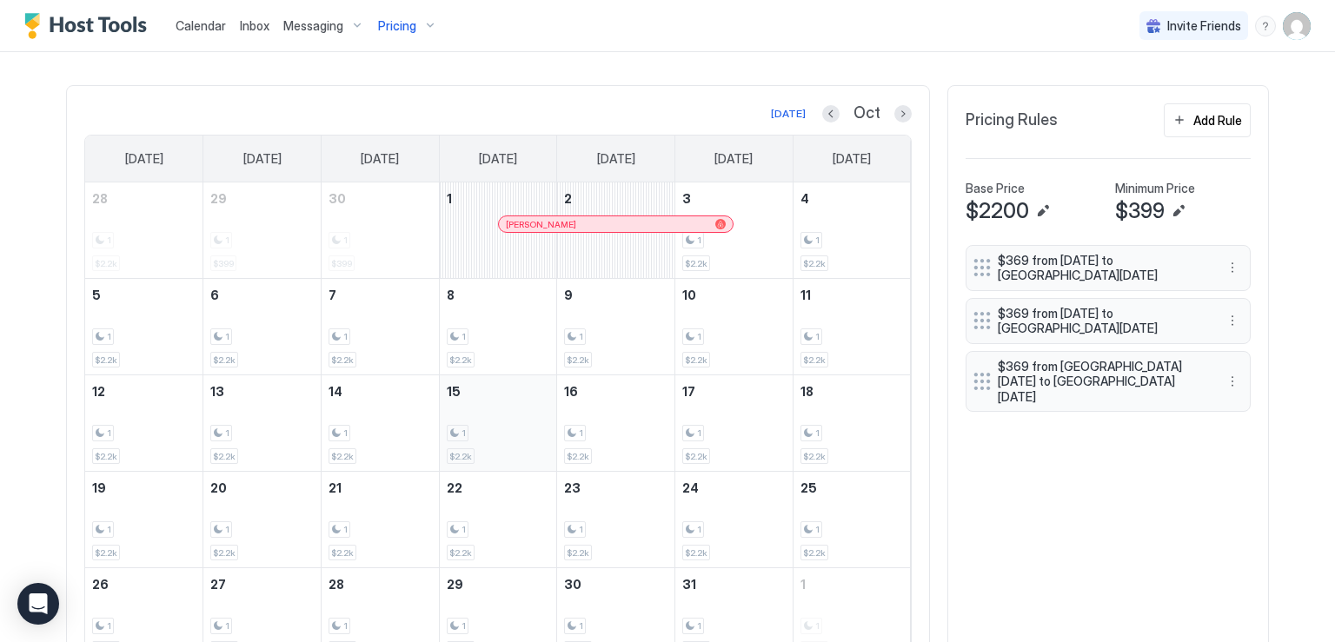
click at [466, 414] on div "1 $2.2k" at bounding box center [498, 423] width 103 height 82
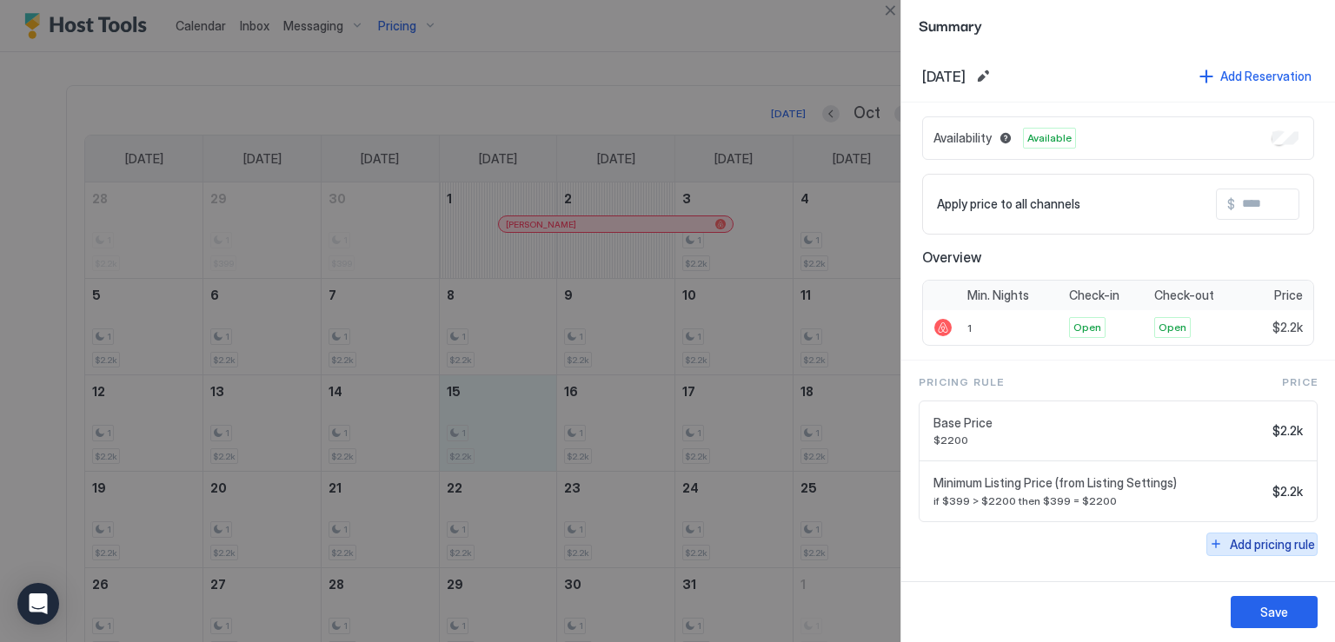
click at [1267, 543] on div "Add pricing rule" at bounding box center [1272, 544] width 85 height 18
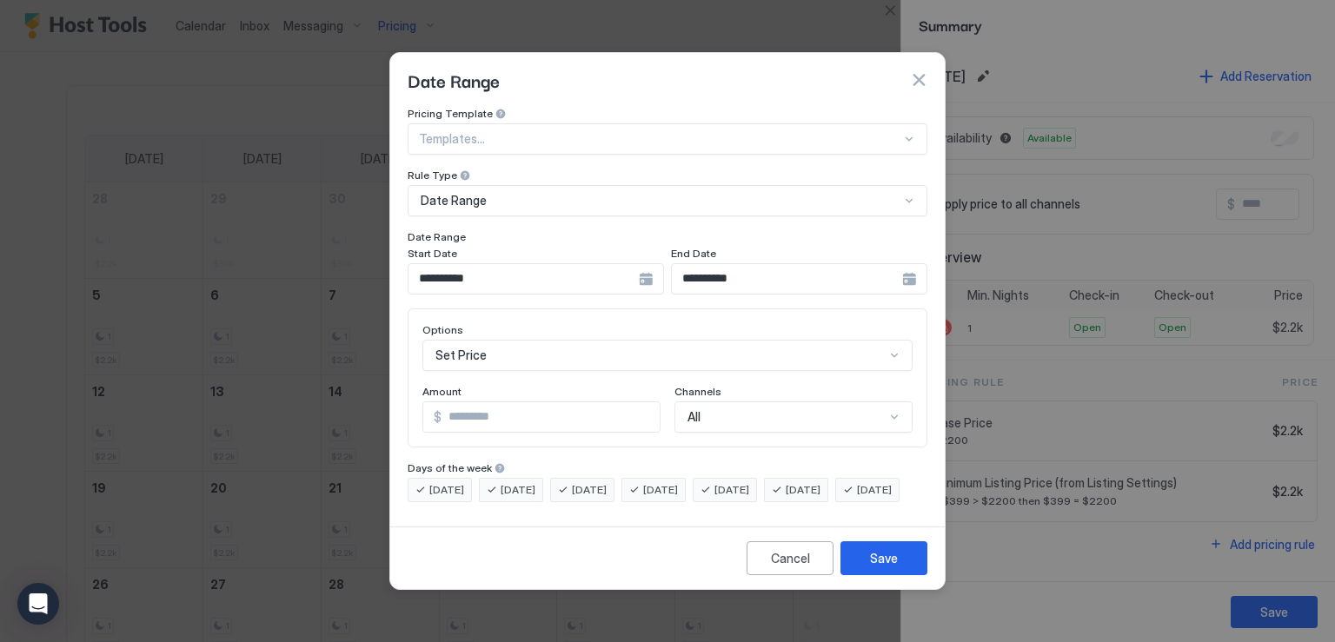
click at [649, 269] on div "**********" at bounding box center [536, 278] width 256 height 31
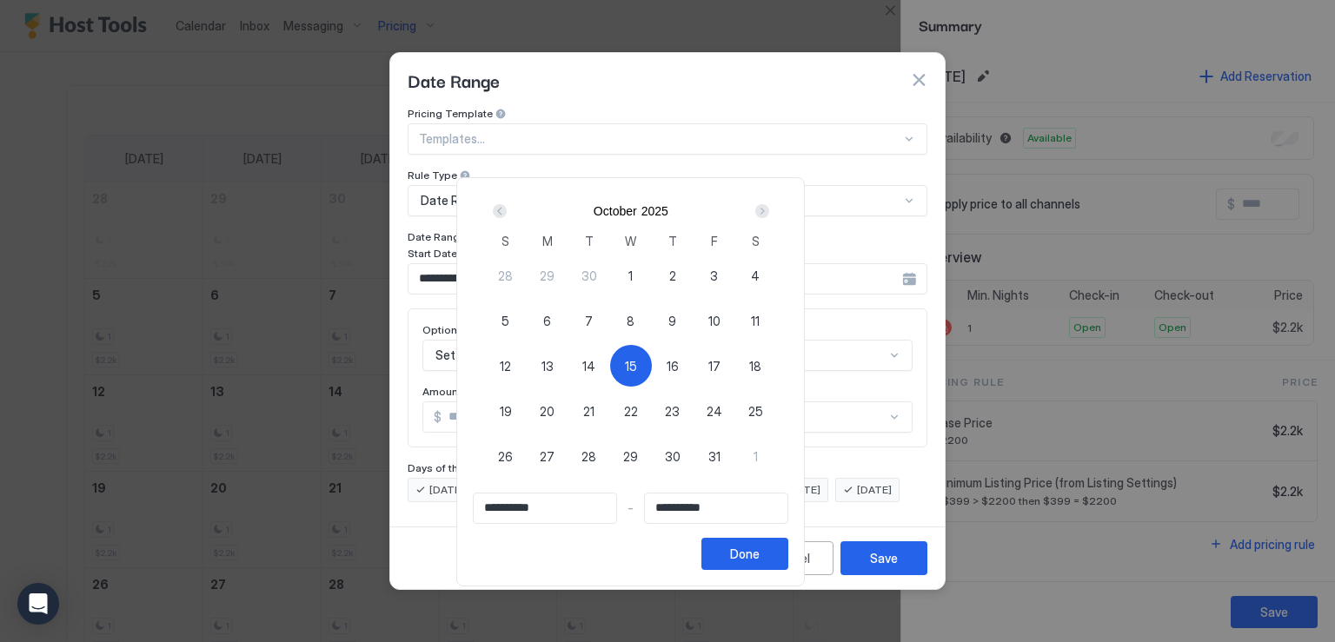
click at [637, 363] on span "15" at bounding box center [631, 366] width 12 height 18
type input "**********"
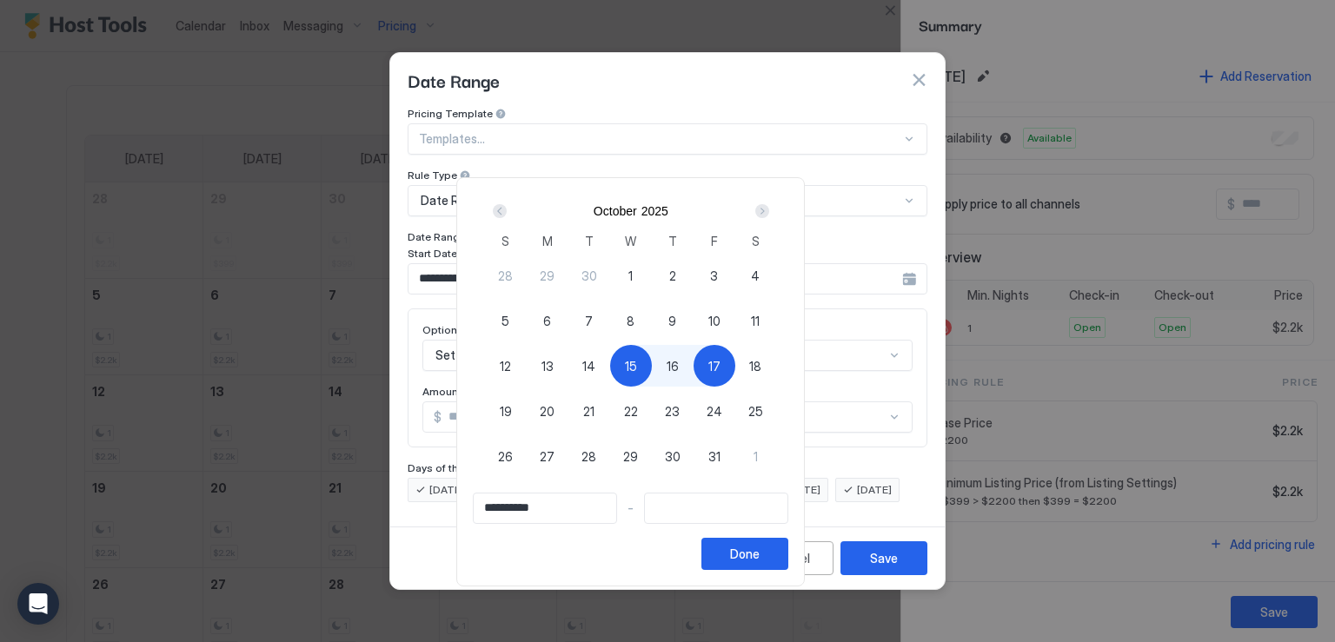
click at [721, 366] on span "17" at bounding box center [714, 366] width 12 height 18
type input "**********"
click at [760, 550] on div "Done" at bounding box center [745, 554] width 30 height 18
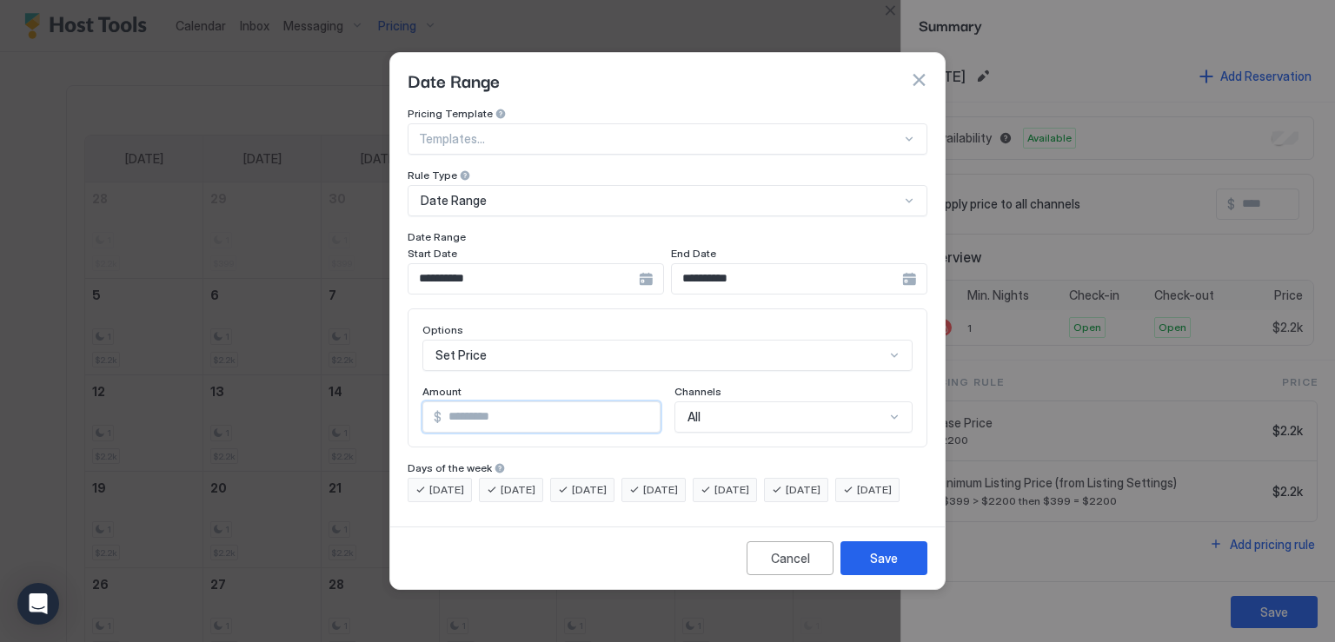
click at [507, 402] on input "*" at bounding box center [551, 417] width 218 height 30
type input "***"
click at [880, 568] on div "Save" at bounding box center [884, 558] width 28 height 18
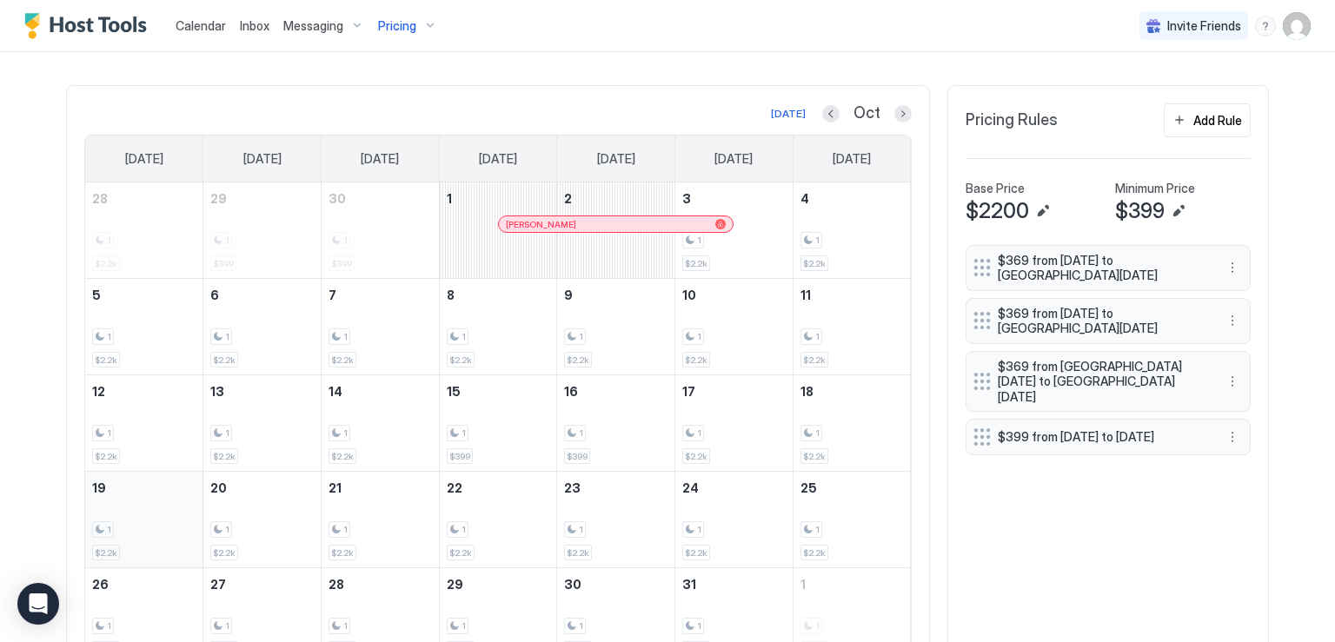
click at [136, 518] on div "1 $2.2k" at bounding box center [143, 520] width 103 height 82
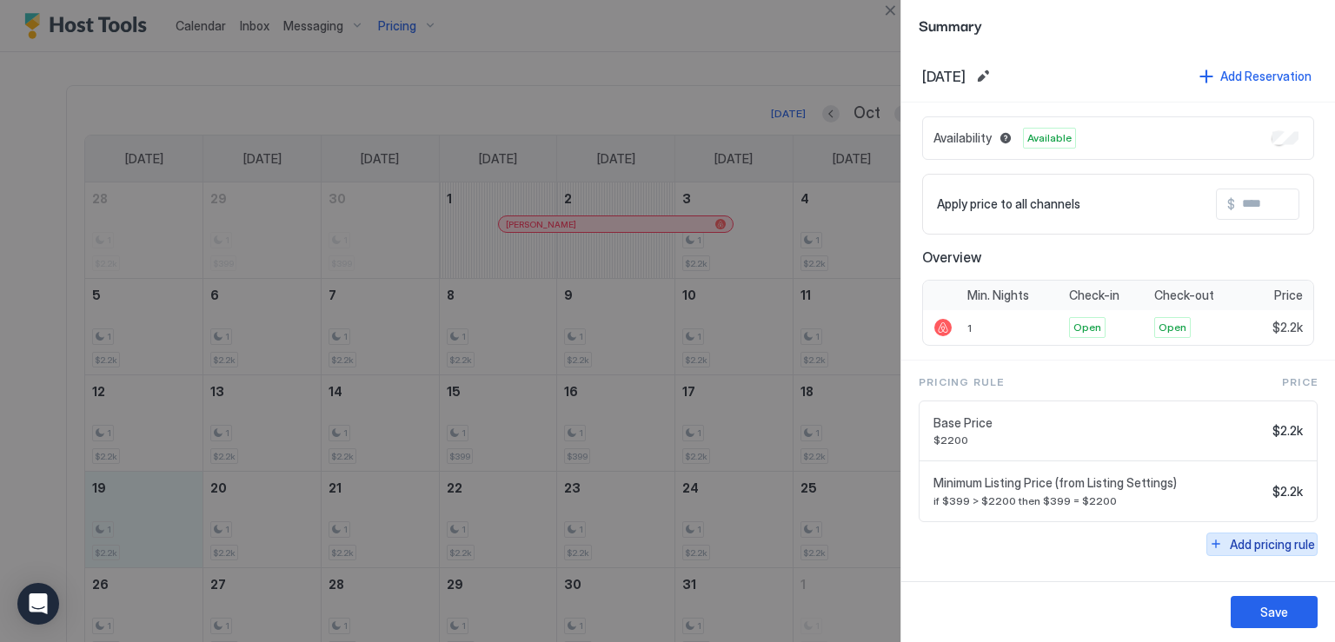
click at [1217, 542] on button "Add pricing rule" at bounding box center [1262, 544] width 111 height 23
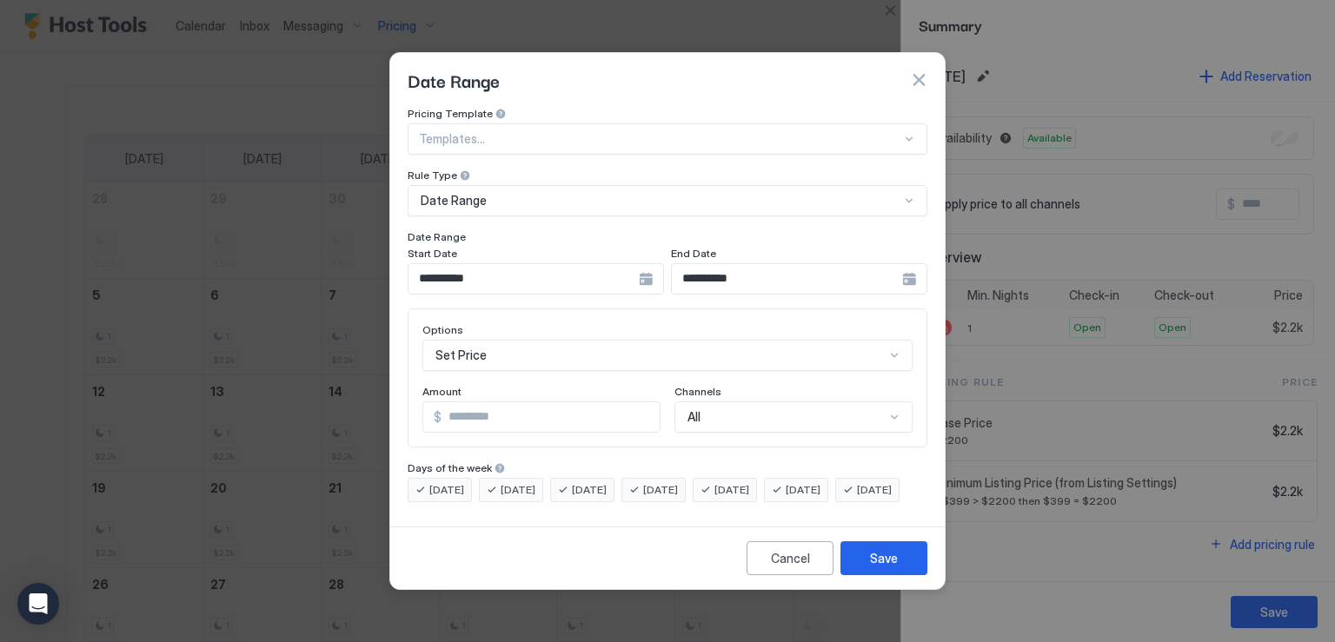
click at [907, 269] on div "**********" at bounding box center [799, 278] width 256 height 31
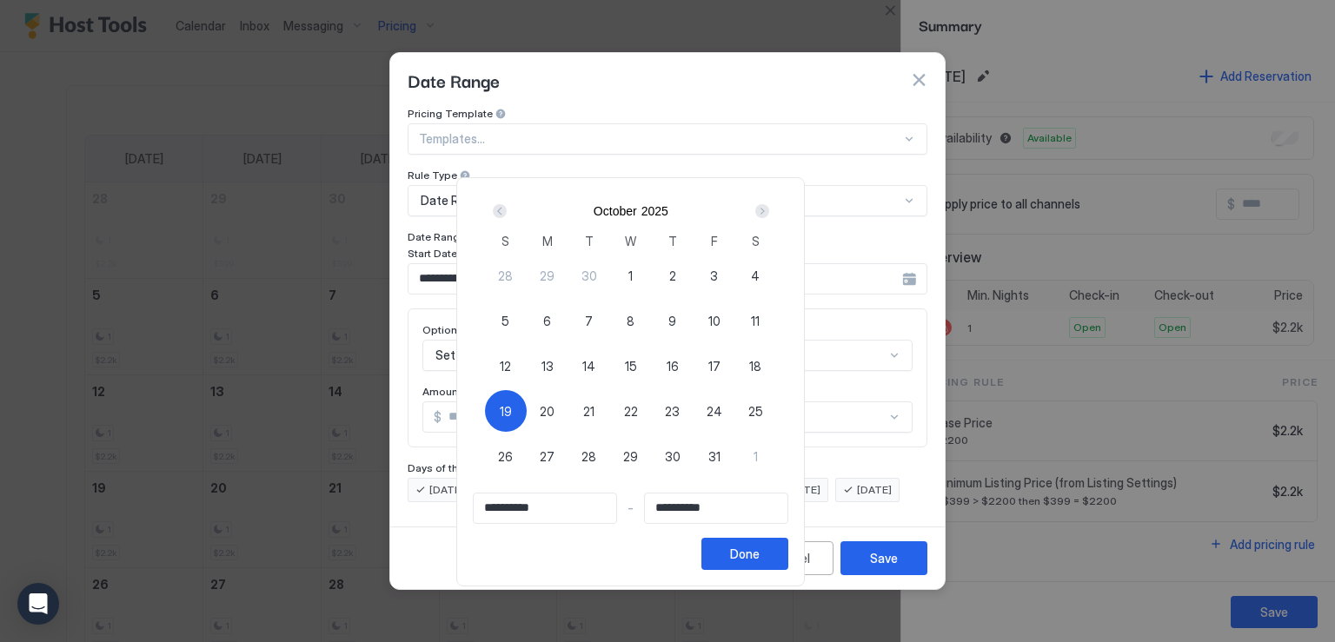
click at [769, 207] on div "Next" at bounding box center [762, 211] width 14 height 14
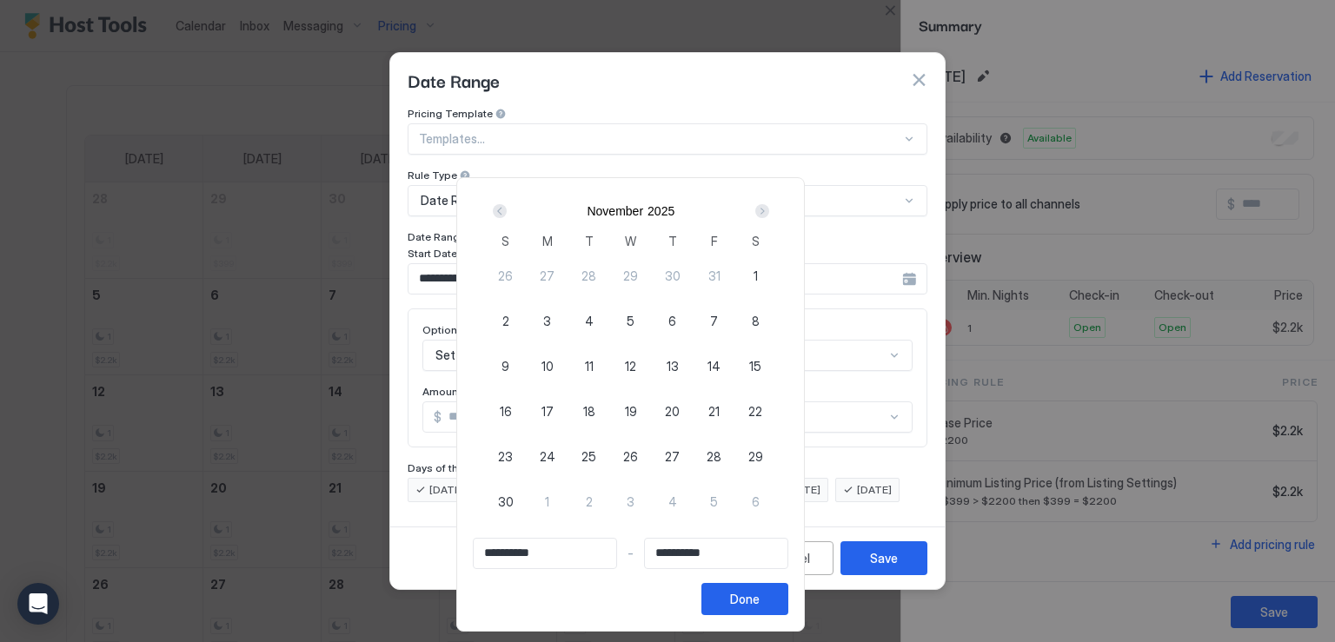
click at [638, 456] on span "26" at bounding box center [630, 457] width 15 height 18
type input "**********"
click at [507, 209] on div "Prev" at bounding box center [500, 211] width 14 height 14
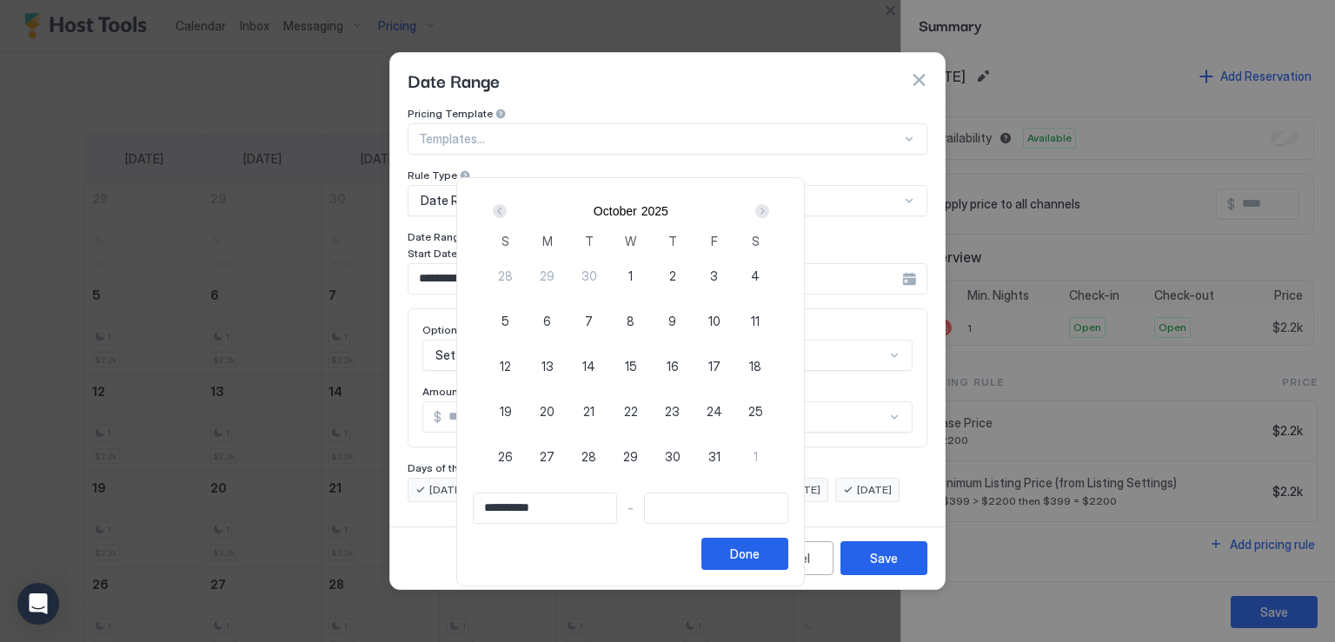
click at [527, 408] on div "19" at bounding box center [506, 411] width 42 height 42
type input "**********"
click at [512, 416] on span "19" at bounding box center [506, 411] width 12 height 18
click at [769, 209] on div "Next" at bounding box center [762, 211] width 14 height 14
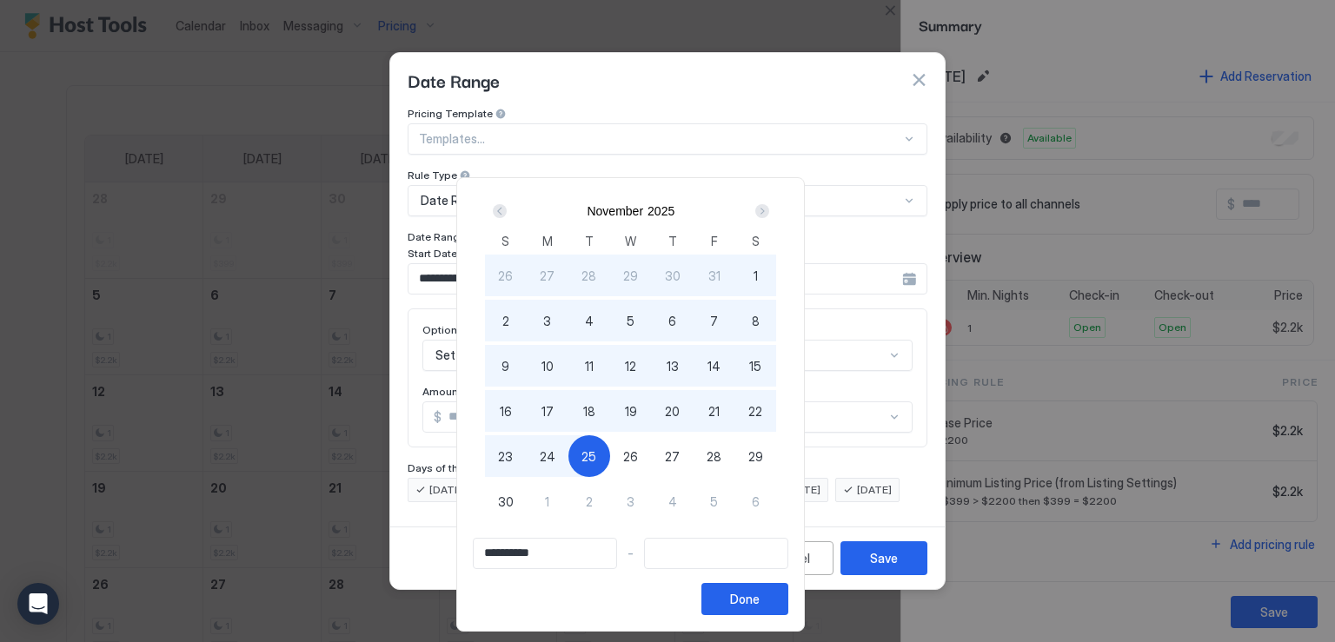
type input "**********"
click at [638, 460] on span "26" at bounding box center [630, 457] width 15 height 18
type input "**********"
click at [788, 598] on button "Done" at bounding box center [745, 599] width 87 height 32
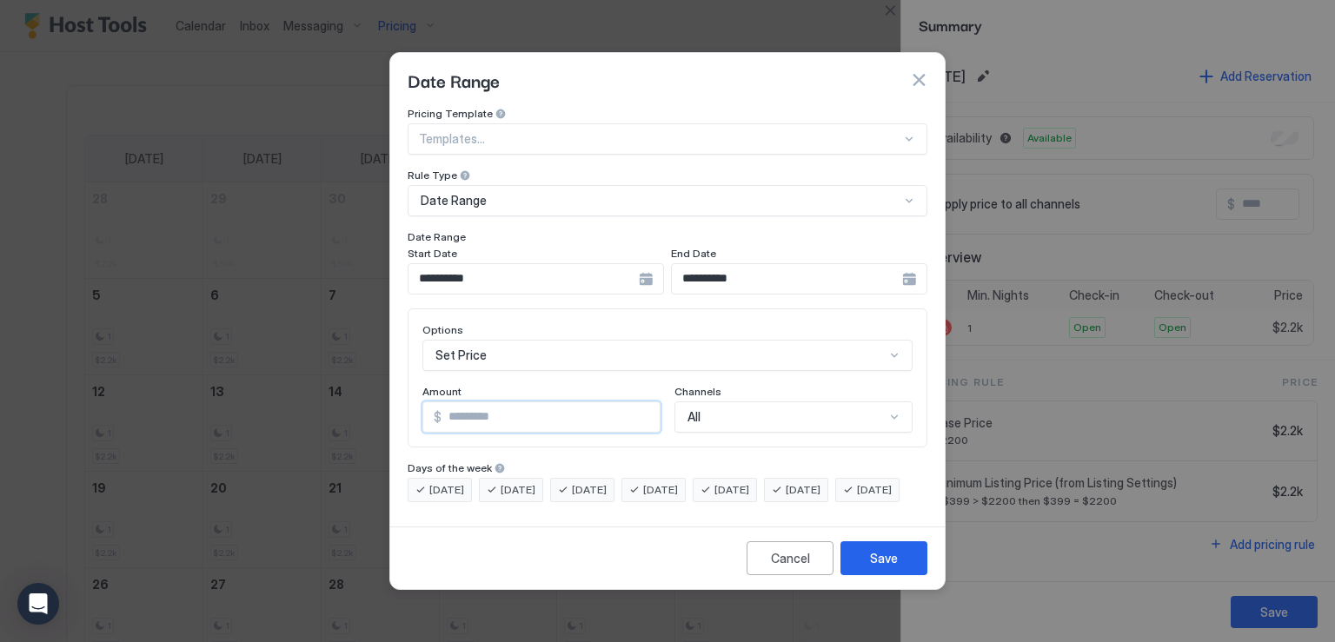
click at [483, 402] on input "*" at bounding box center [551, 417] width 218 height 30
type input "***"
click at [894, 568] on div "Save" at bounding box center [884, 558] width 28 height 18
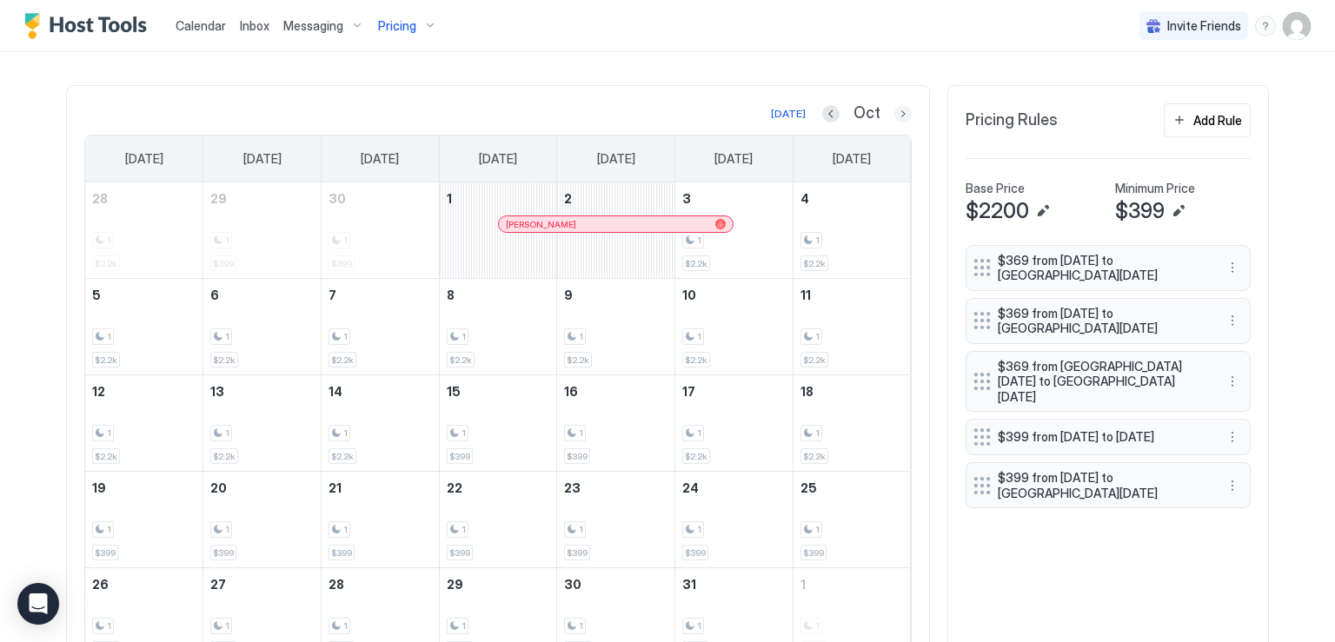
click at [897, 105] on button "Next month" at bounding box center [902, 113] width 17 height 17
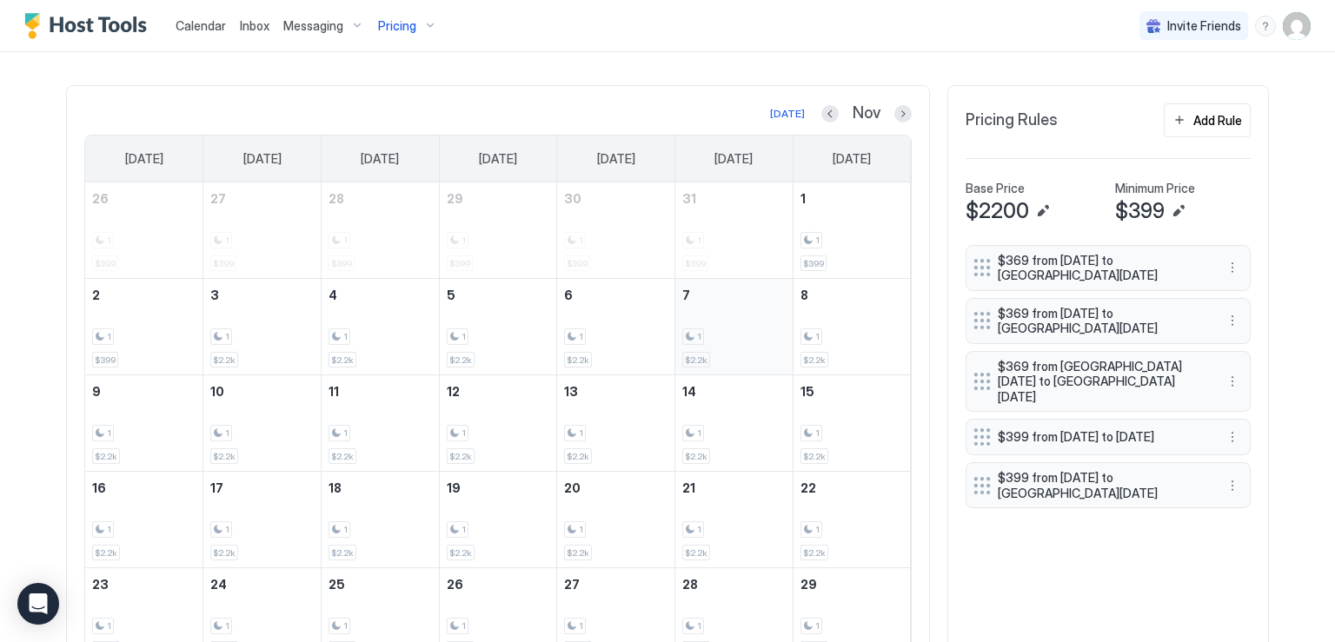
scroll to position [642, 0]
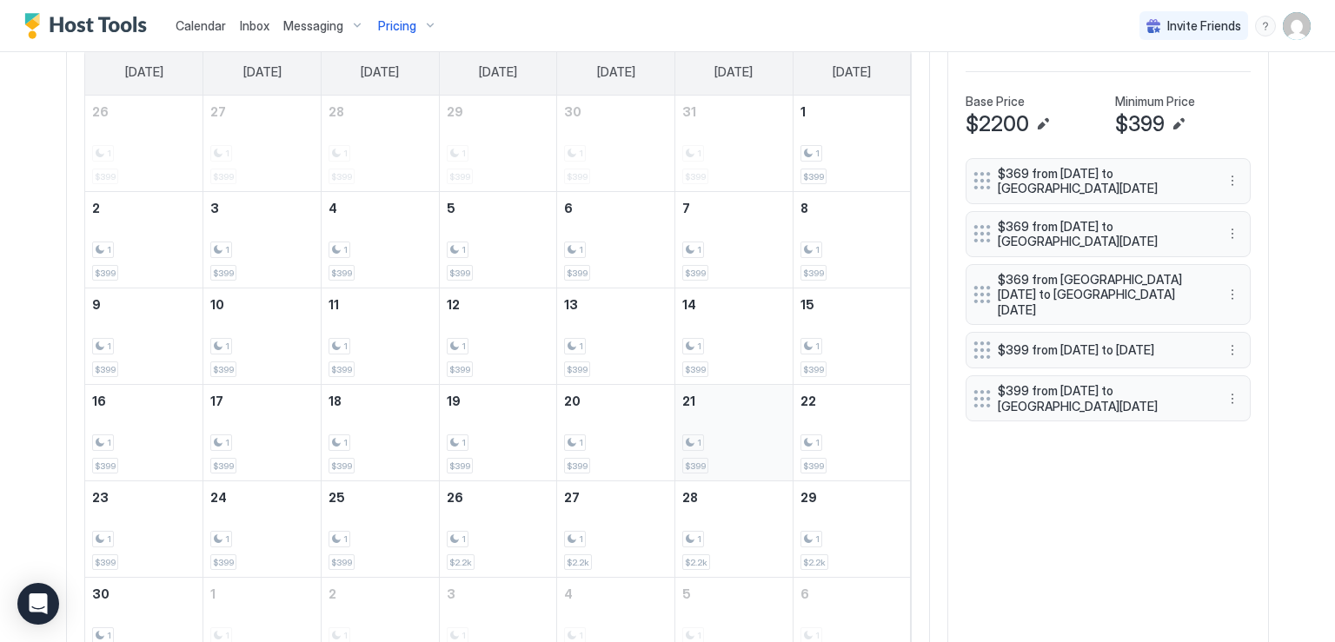
click at [724, 429] on div "1 $399" at bounding box center [733, 433] width 103 height 82
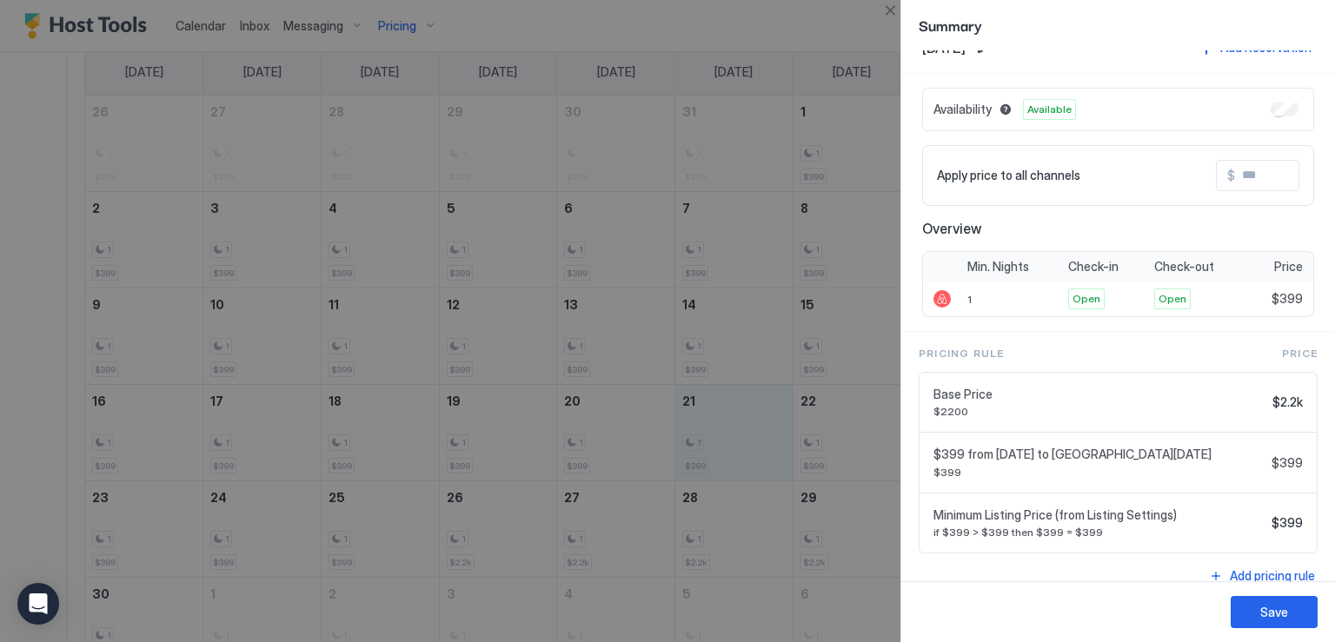
scroll to position [45, 0]
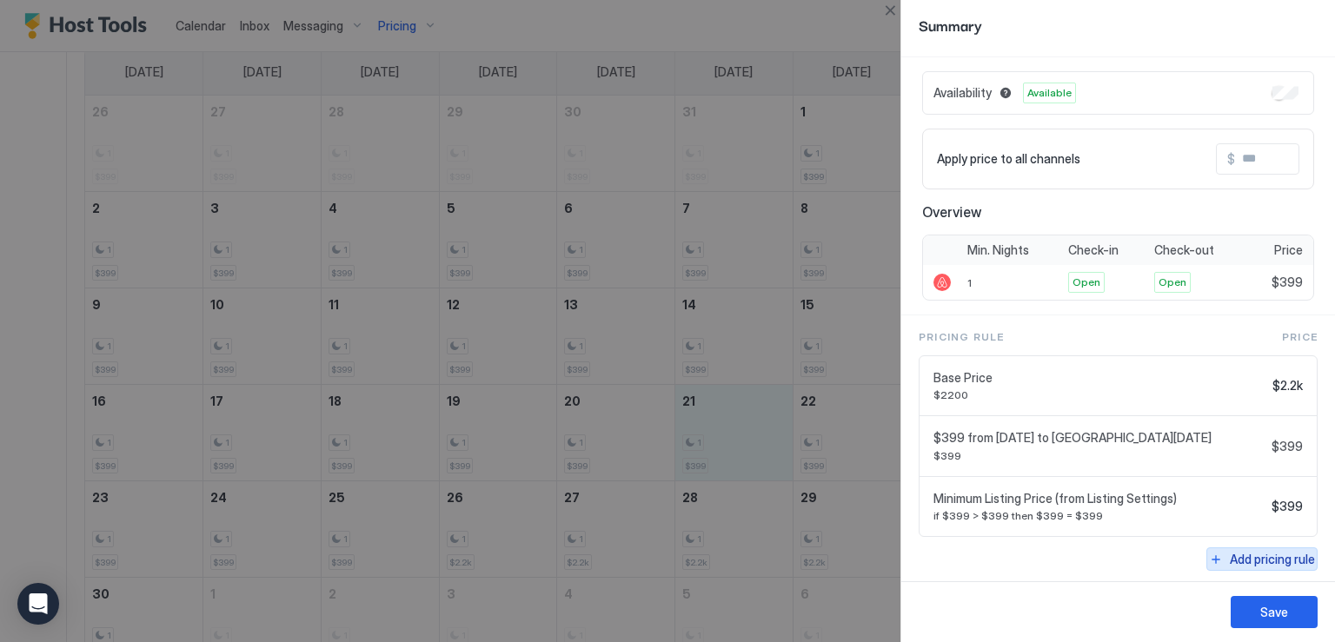
click at [1260, 550] on div "Add pricing rule" at bounding box center [1272, 559] width 85 height 18
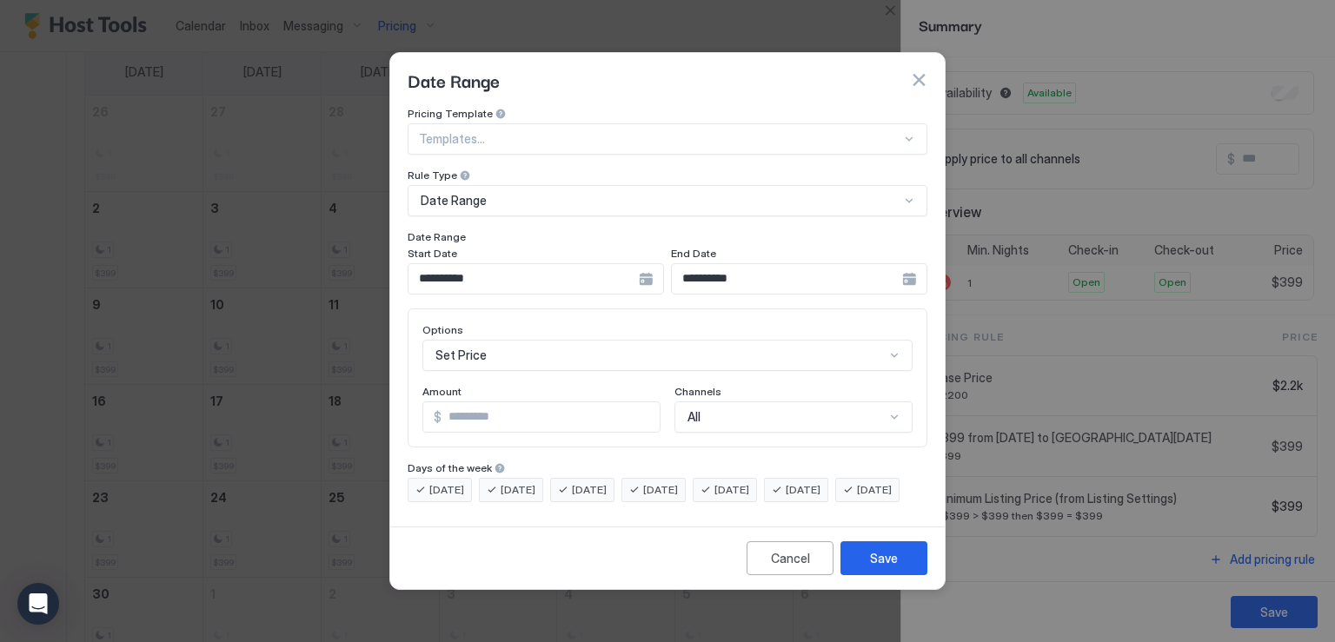
click at [641, 265] on div "**********" at bounding box center [536, 278] width 256 height 31
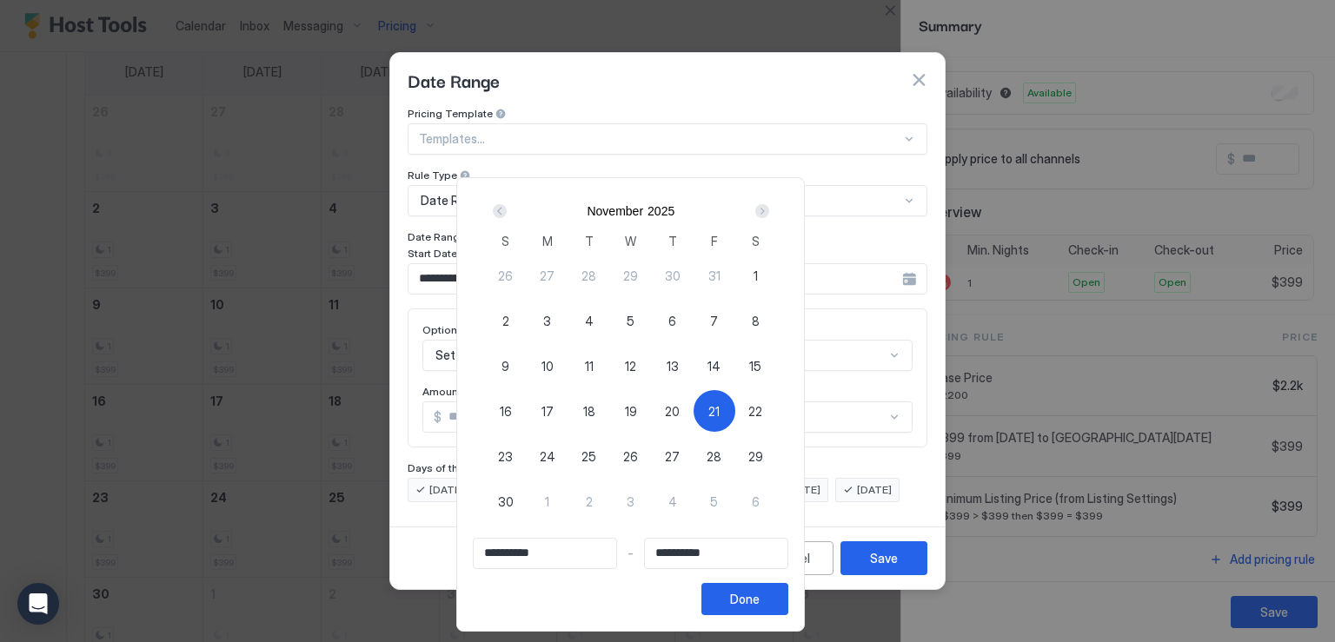
click at [720, 408] on span "21" at bounding box center [713, 411] width 11 height 18
click at [720, 410] on span "21" at bounding box center [713, 411] width 11 height 18
type input "**********"
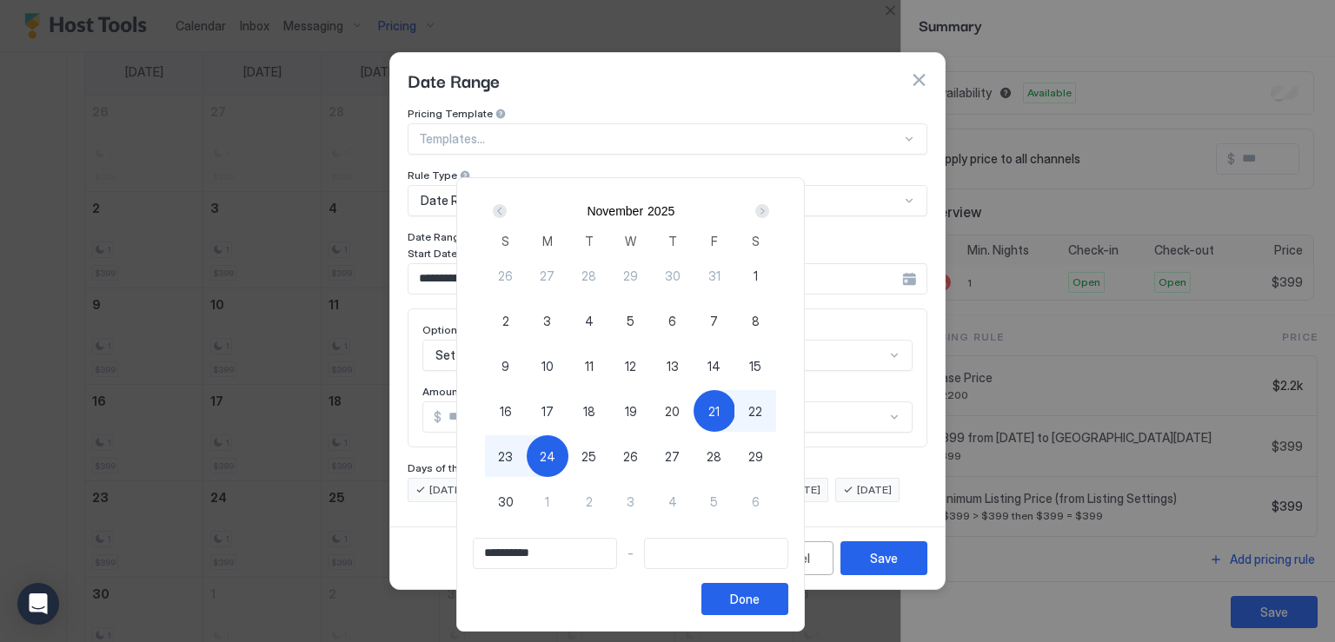
click at [555, 455] on span "24" at bounding box center [548, 457] width 16 height 18
type input "**********"
click at [760, 597] on div "Done" at bounding box center [745, 599] width 30 height 18
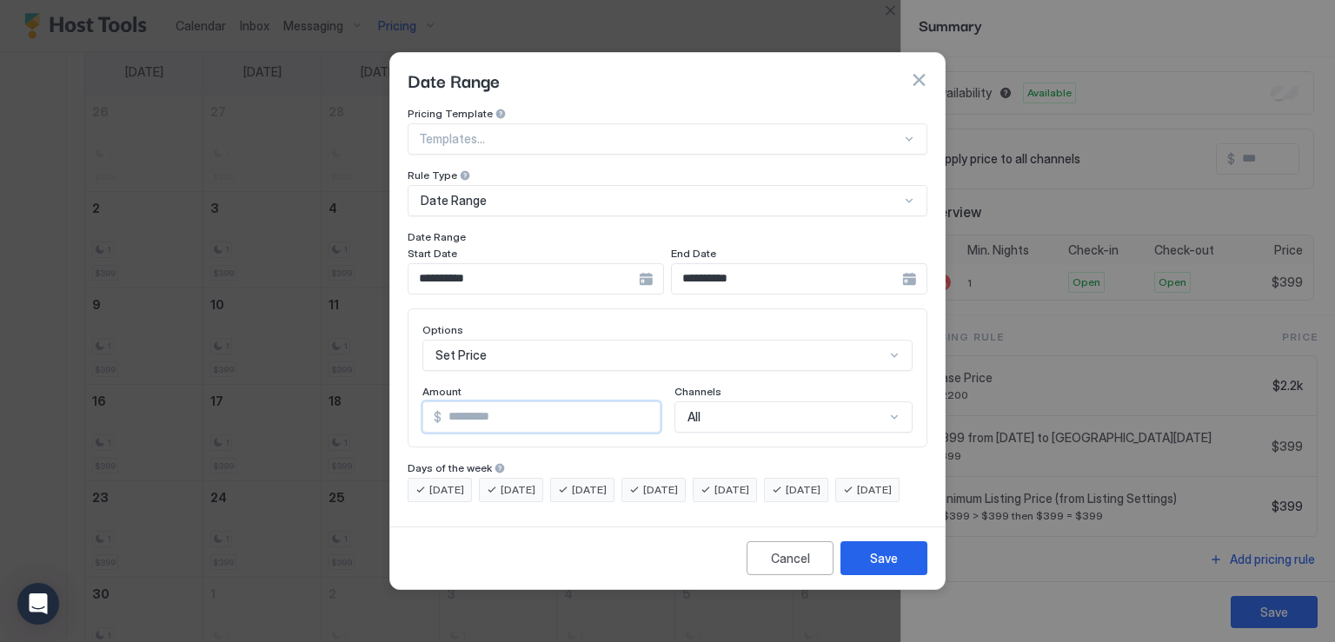
click at [482, 402] on input "*" at bounding box center [551, 417] width 218 height 30
type input "***"
click at [883, 563] on div "Save" at bounding box center [884, 558] width 28 height 18
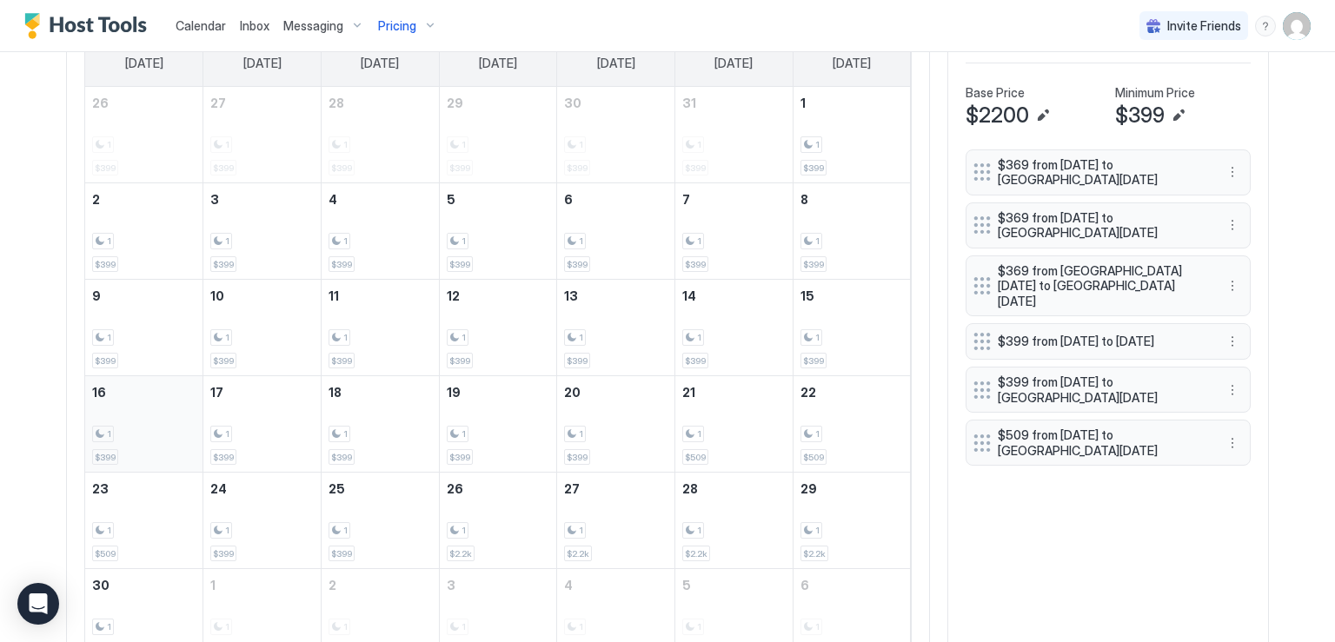
scroll to position [737, 0]
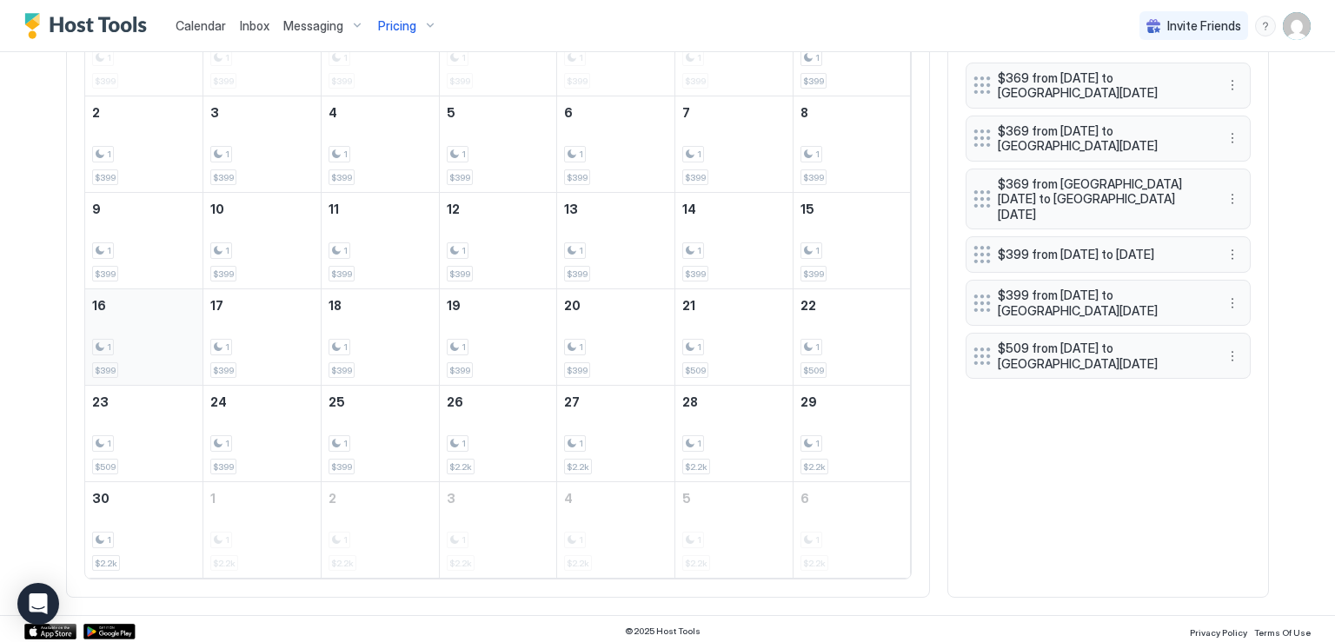
click at [130, 436] on div "1" at bounding box center [143, 444] width 103 height 17
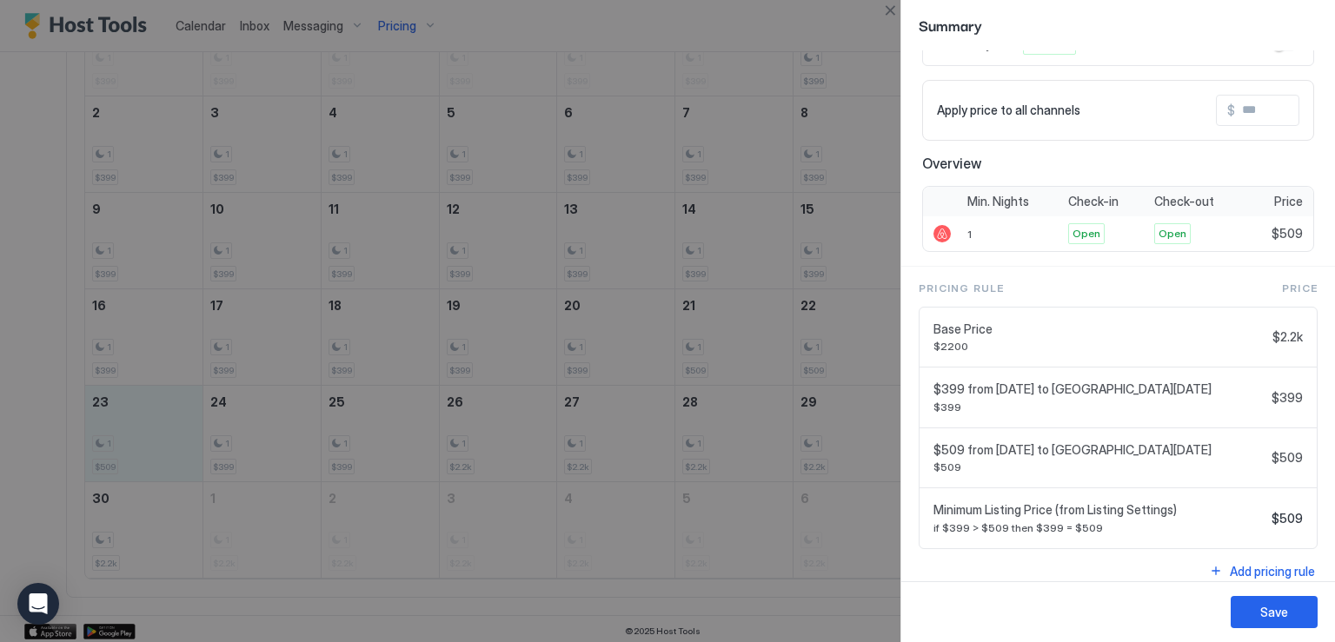
scroll to position [104, 0]
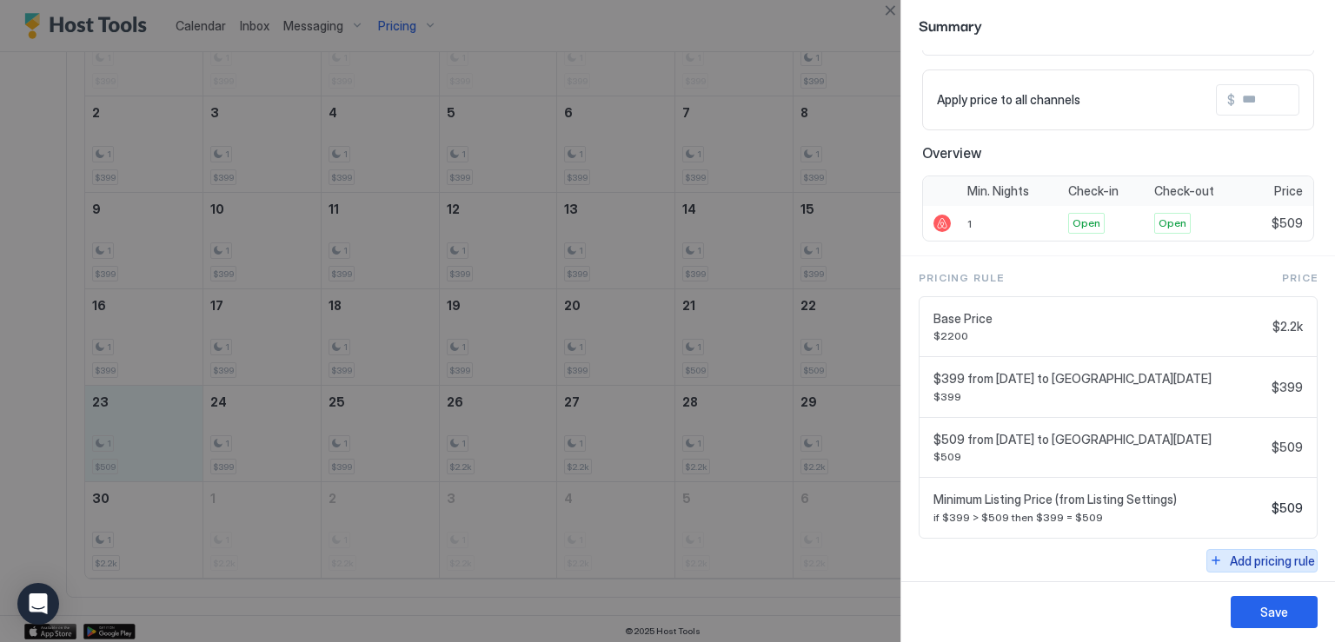
click at [1230, 556] on div "Add pricing rule" at bounding box center [1272, 561] width 85 height 18
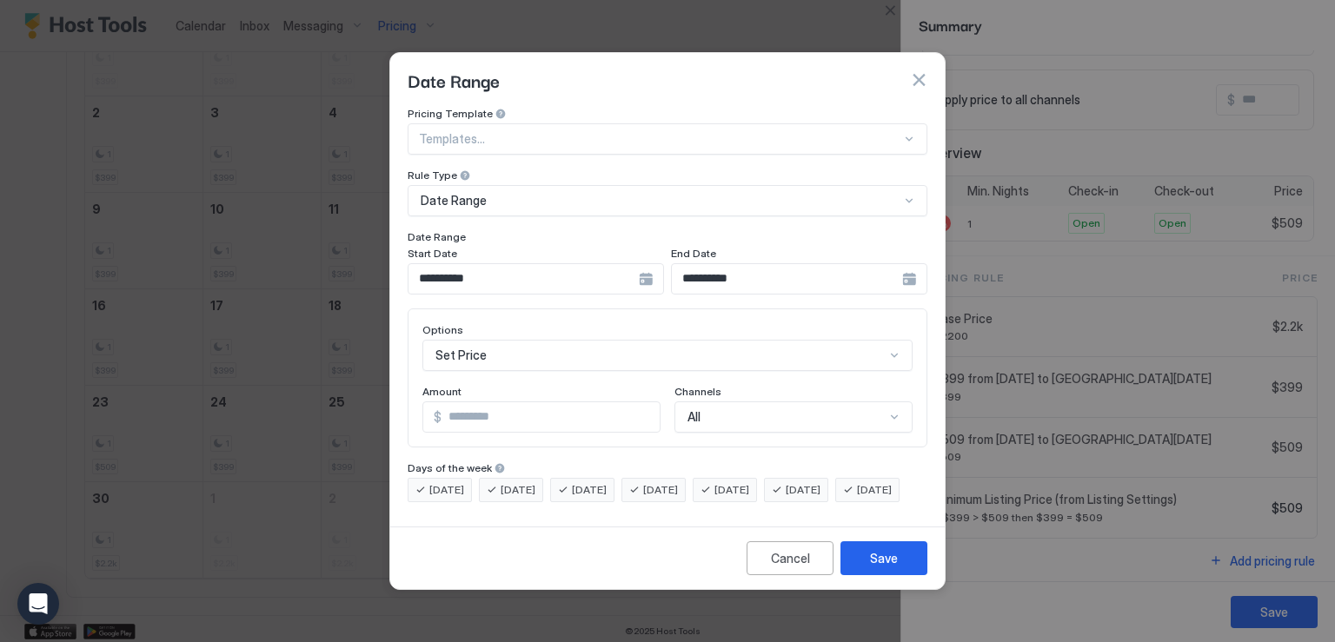
click at [647, 264] on div "**********" at bounding box center [536, 278] width 256 height 31
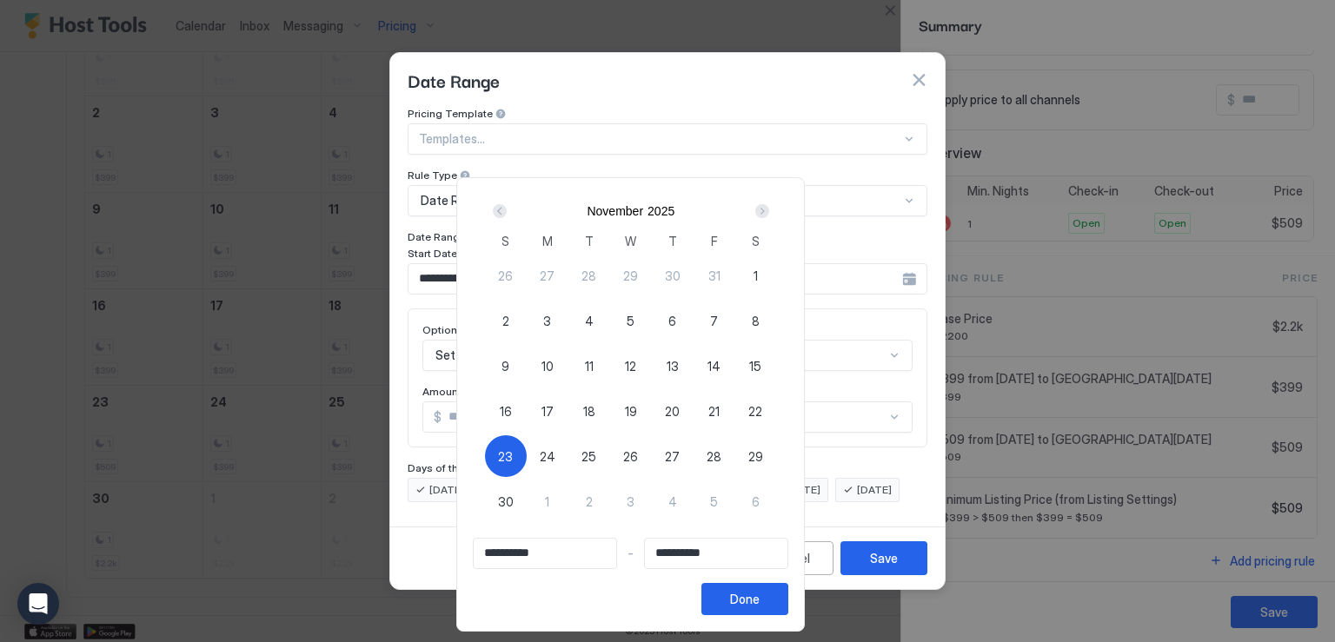
click at [513, 454] on span "23" at bounding box center [505, 457] width 15 height 18
type input "**********"
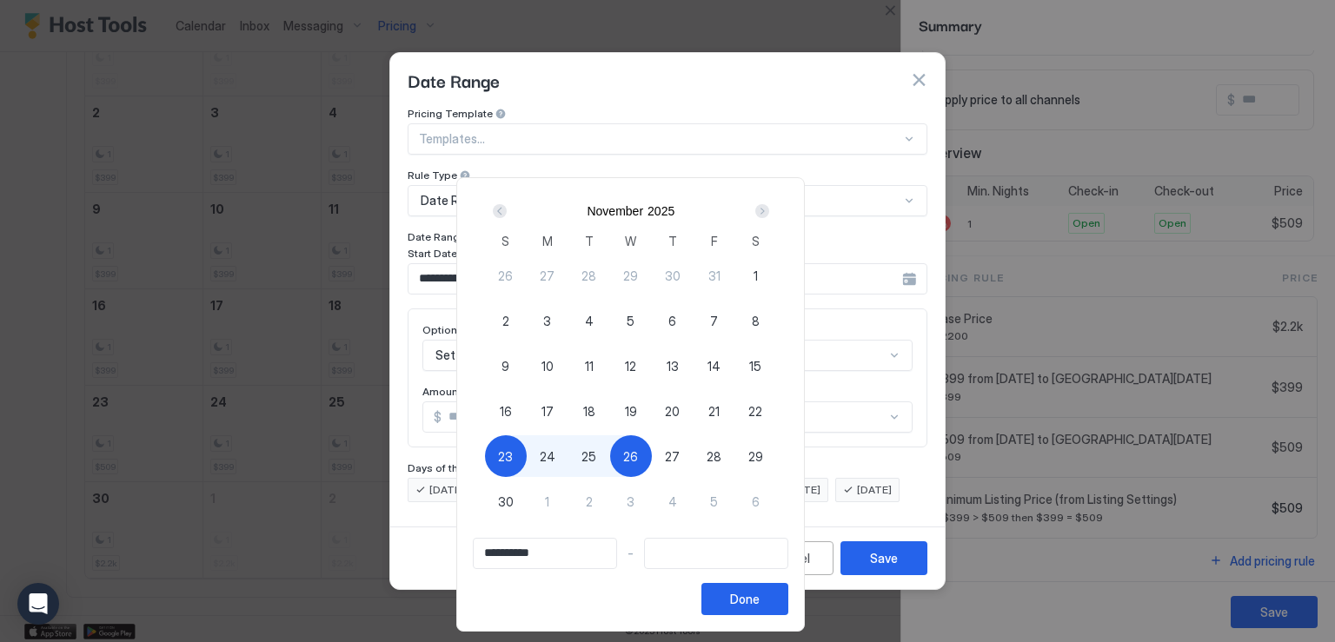
click at [652, 456] on div "26" at bounding box center [631, 457] width 42 height 42
type input "**********"
click at [760, 593] on div "Done" at bounding box center [745, 599] width 30 height 18
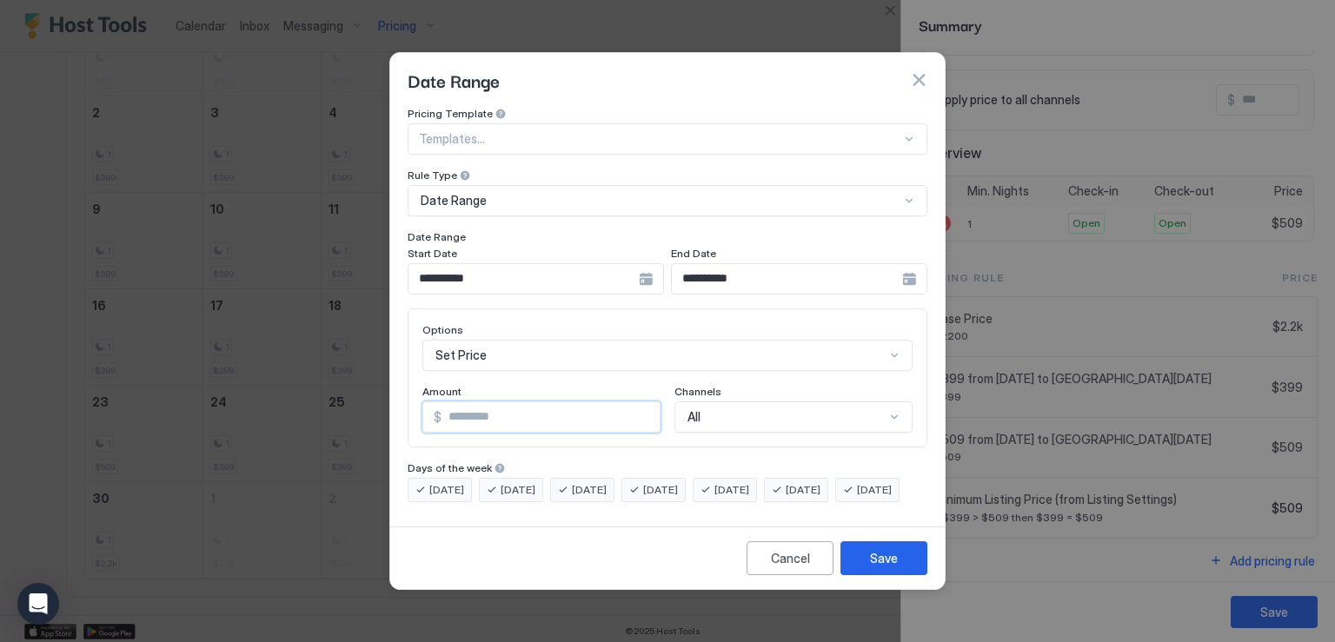
click at [485, 408] on input "*" at bounding box center [551, 417] width 218 height 30
type input "***"
click at [887, 568] on div "Save" at bounding box center [884, 558] width 28 height 18
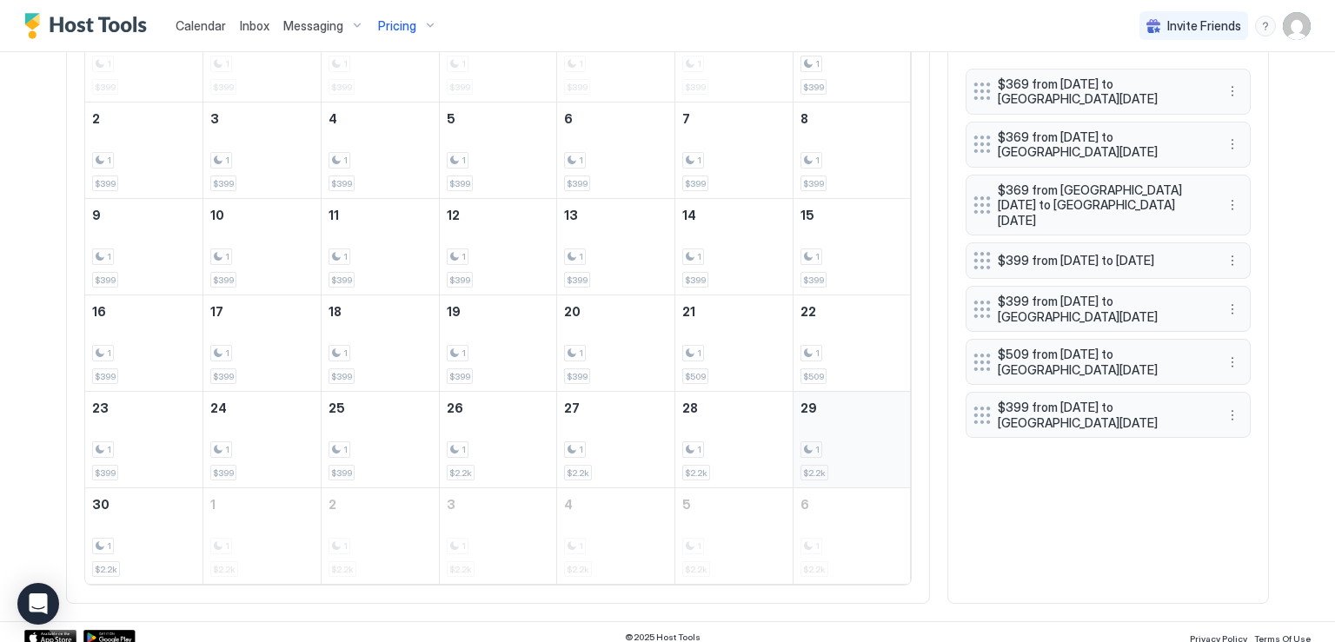
scroll to position [737, 0]
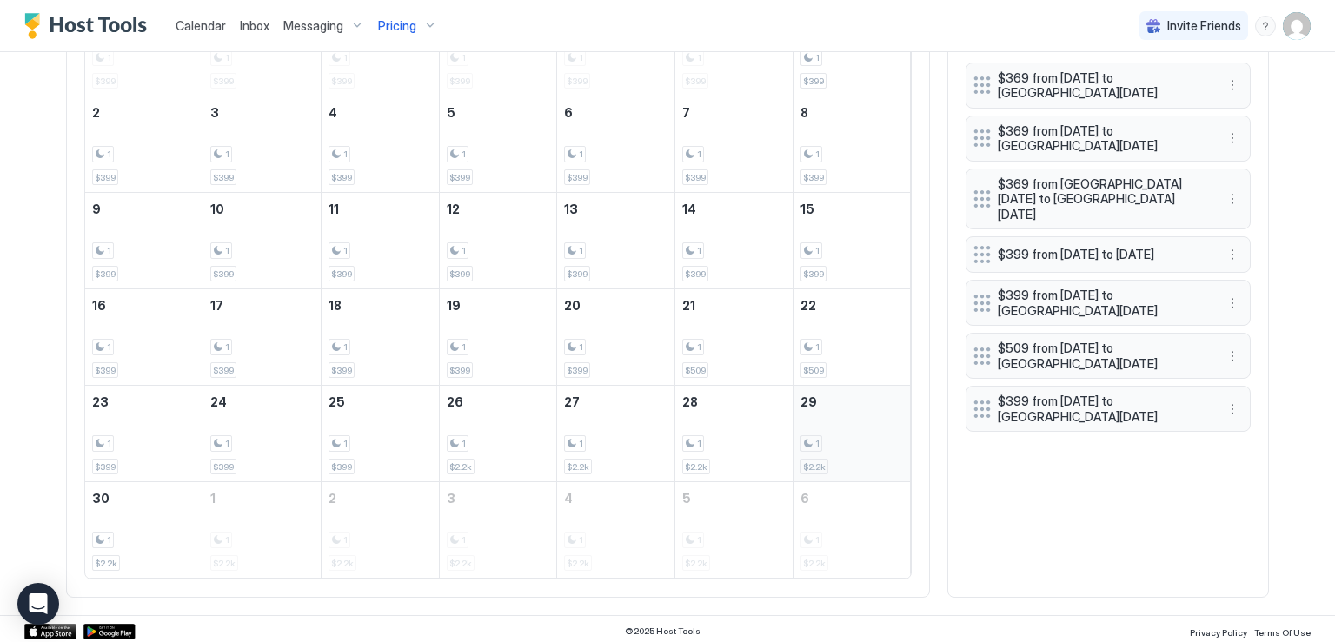
click at [862, 423] on div "1 $2.2k" at bounding box center [852, 434] width 103 height 82
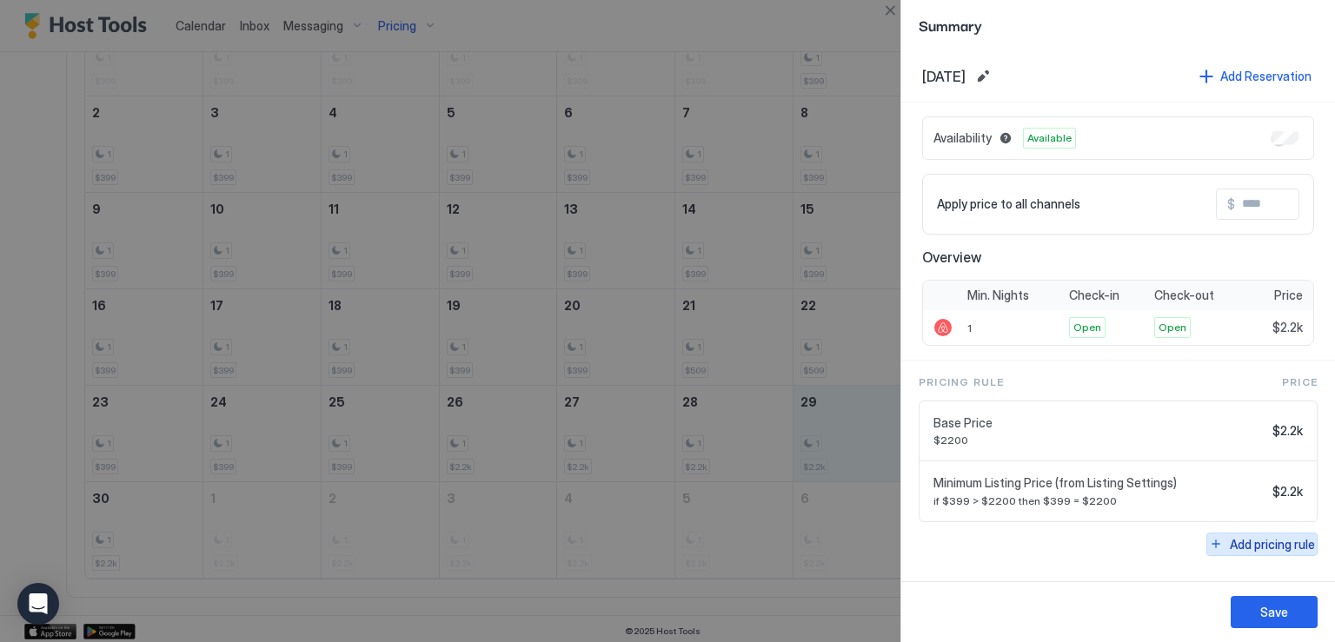
click at [1246, 540] on div "Add pricing rule" at bounding box center [1272, 544] width 85 height 18
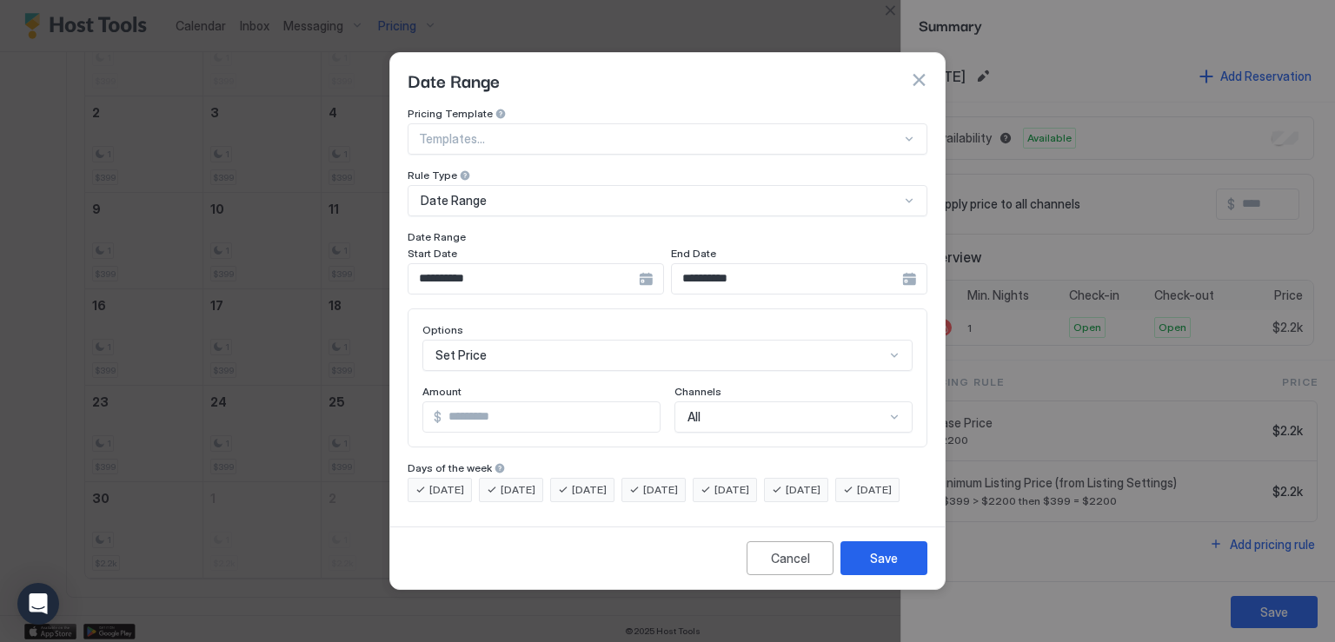
click at [651, 263] on div "**********" at bounding box center [536, 278] width 256 height 31
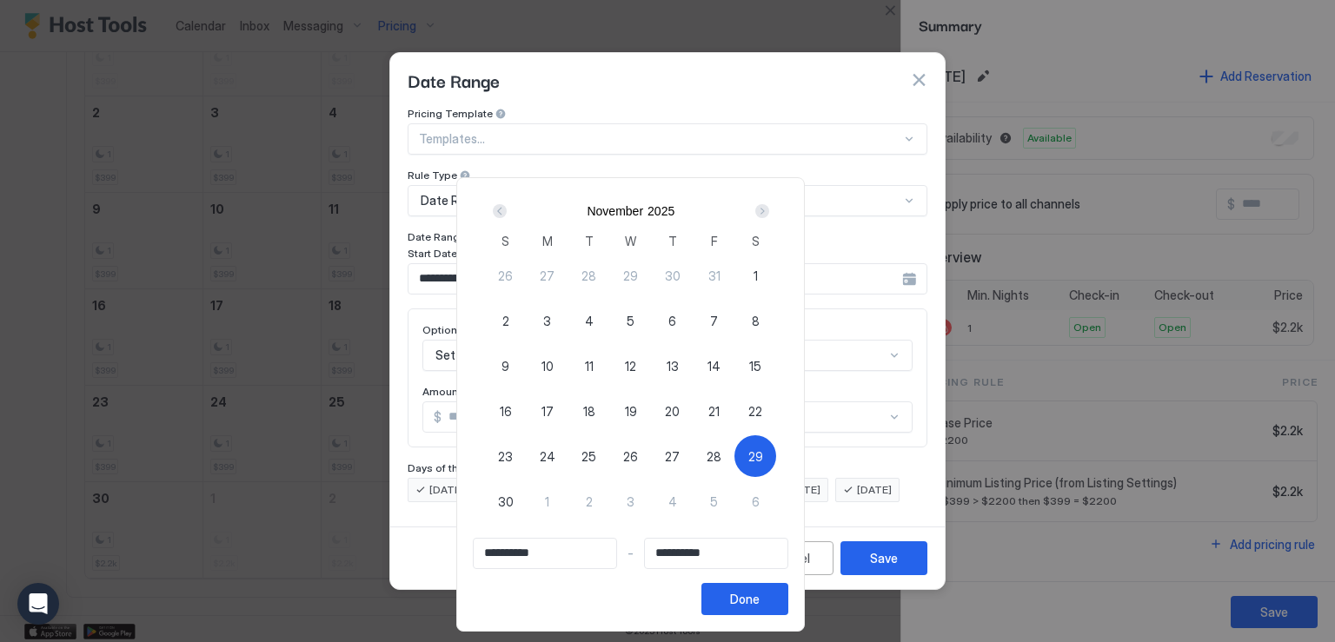
click at [763, 455] on span "29" at bounding box center [755, 457] width 15 height 18
type input "**********"
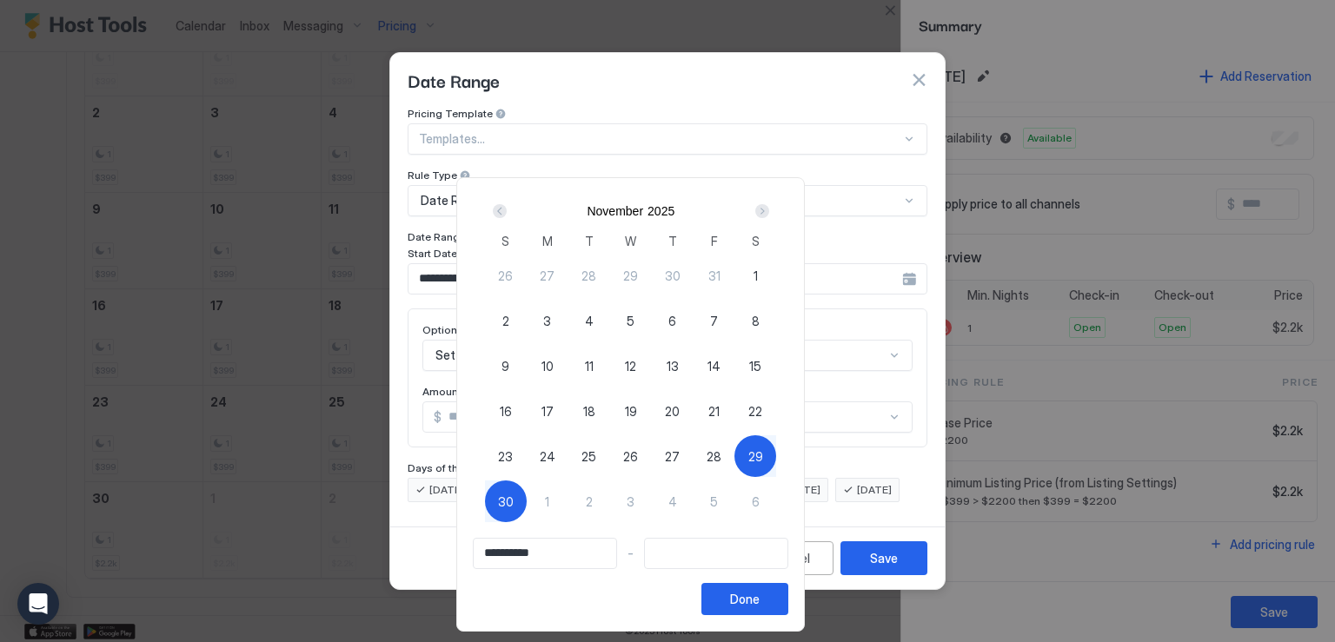
click at [514, 502] on span "30" at bounding box center [506, 502] width 16 height 18
type input "**********"
click at [788, 597] on button "Done" at bounding box center [745, 599] width 87 height 32
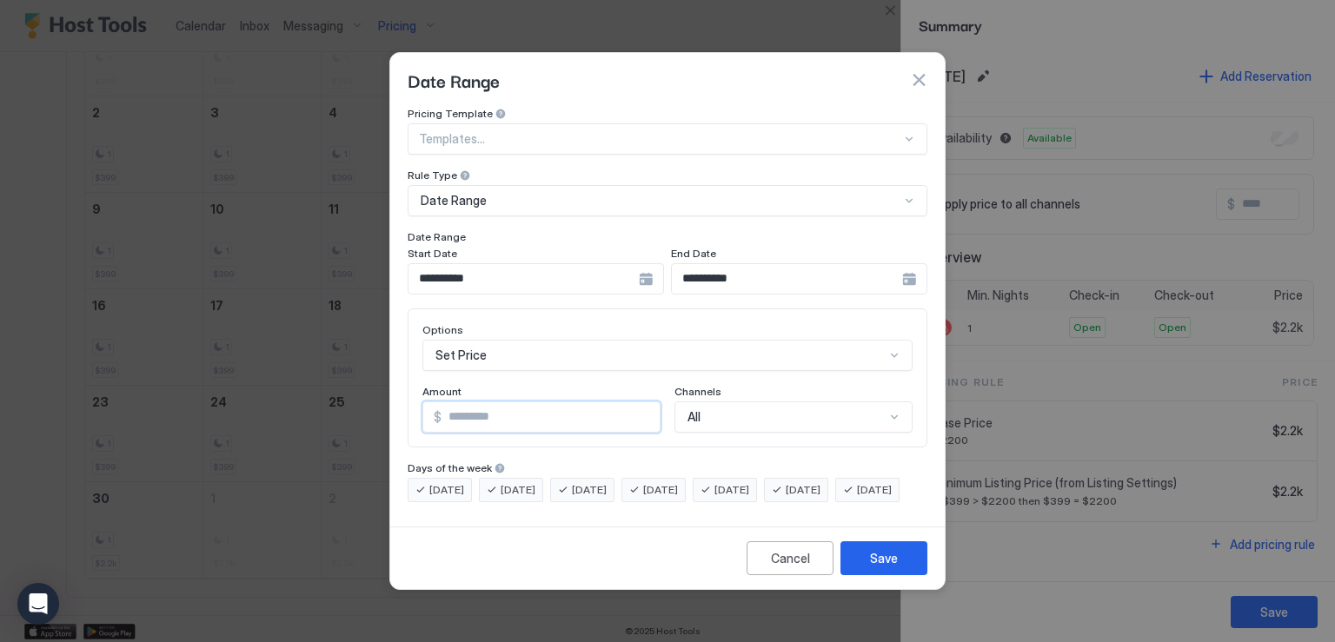
click at [465, 404] on input "*" at bounding box center [551, 417] width 218 height 30
type input "***"
click at [901, 575] on button "Save" at bounding box center [884, 559] width 87 height 34
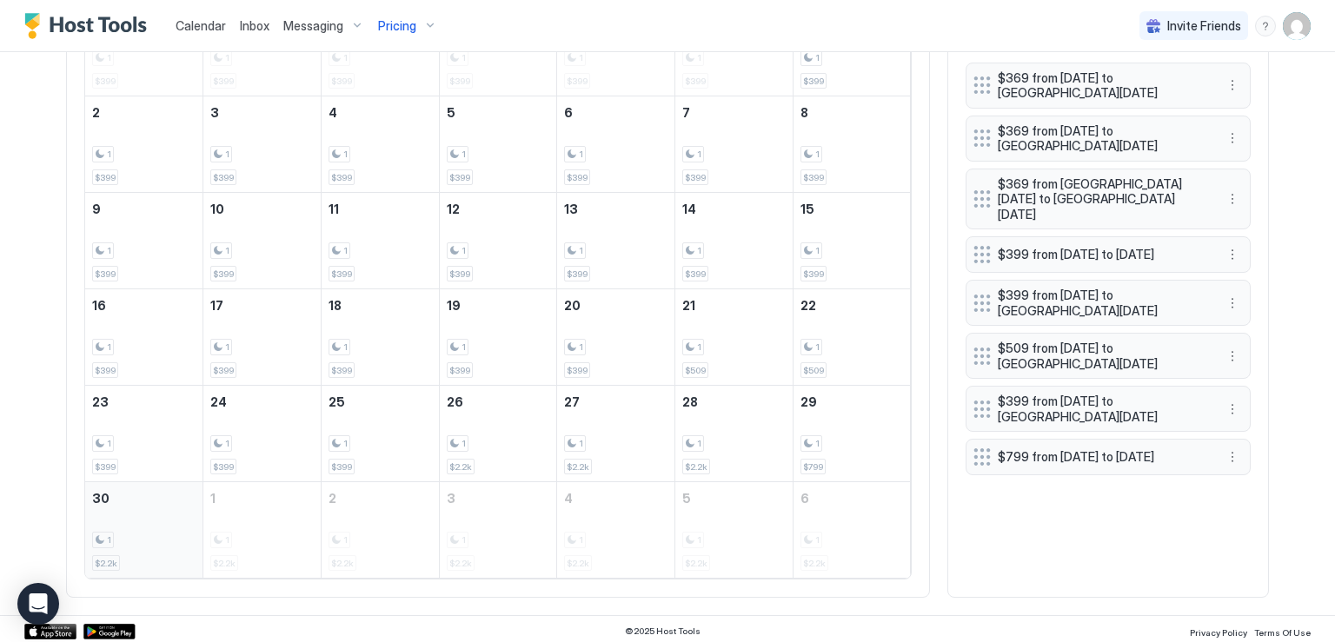
click at [174, 526] on div "1 $2.2k" at bounding box center [143, 530] width 103 height 82
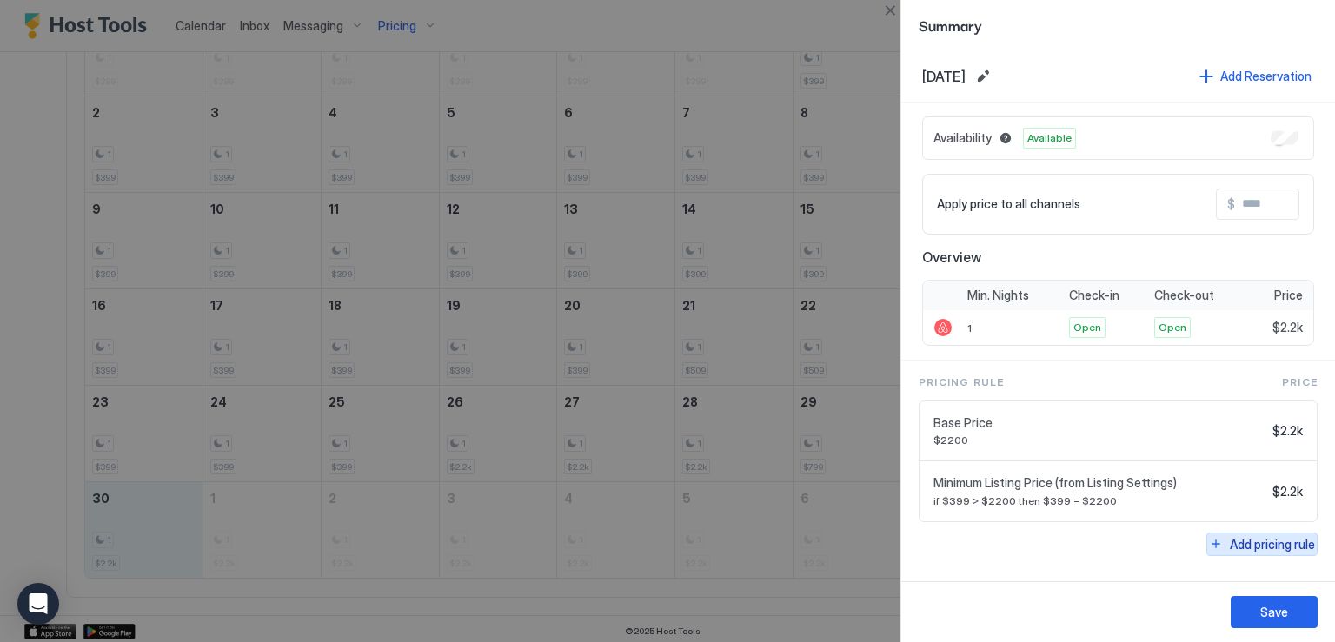
click at [1257, 539] on div "Add pricing rule" at bounding box center [1272, 544] width 85 height 18
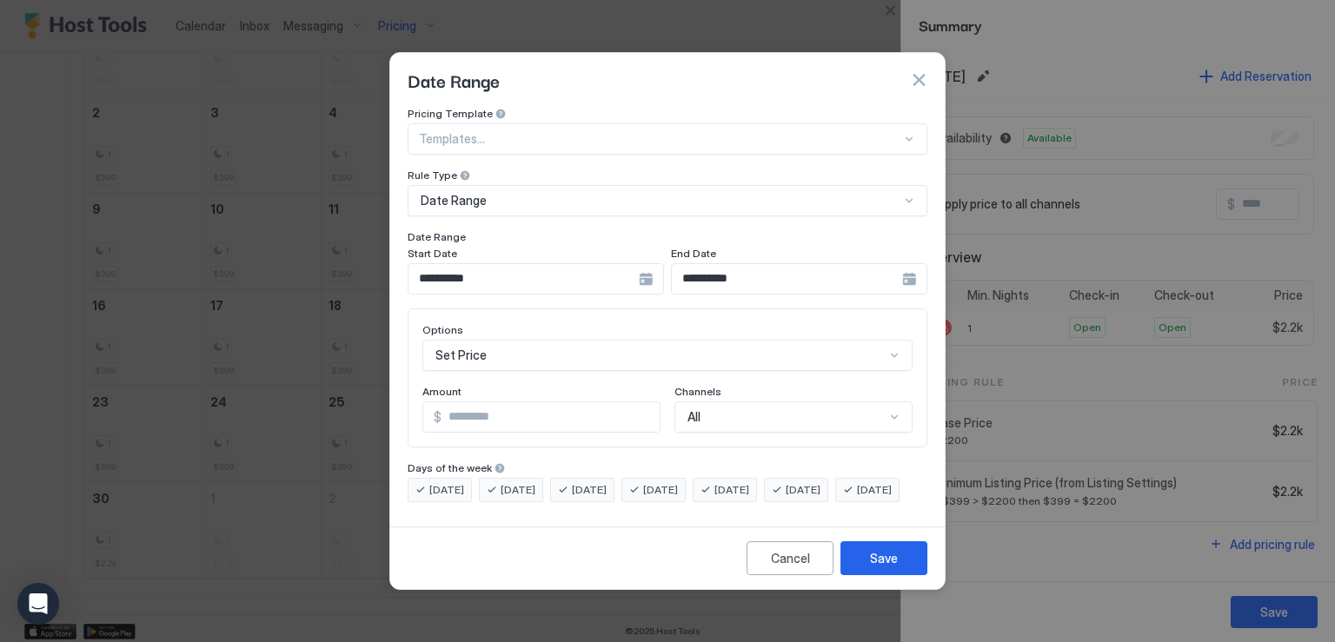
click at [906, 269] on div "**********" at bounding box center [799, 278] width 256 height 31
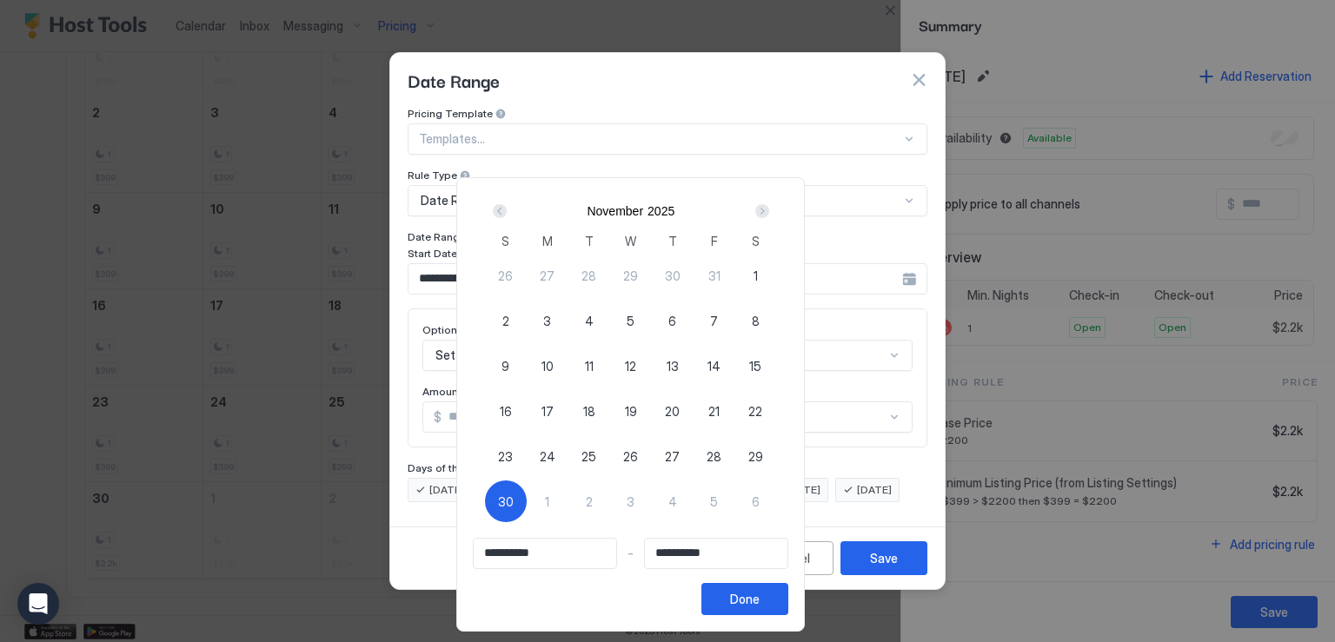
click at [769, 212] on div "Next" at bounding box center [762, 211] width 14 height 14
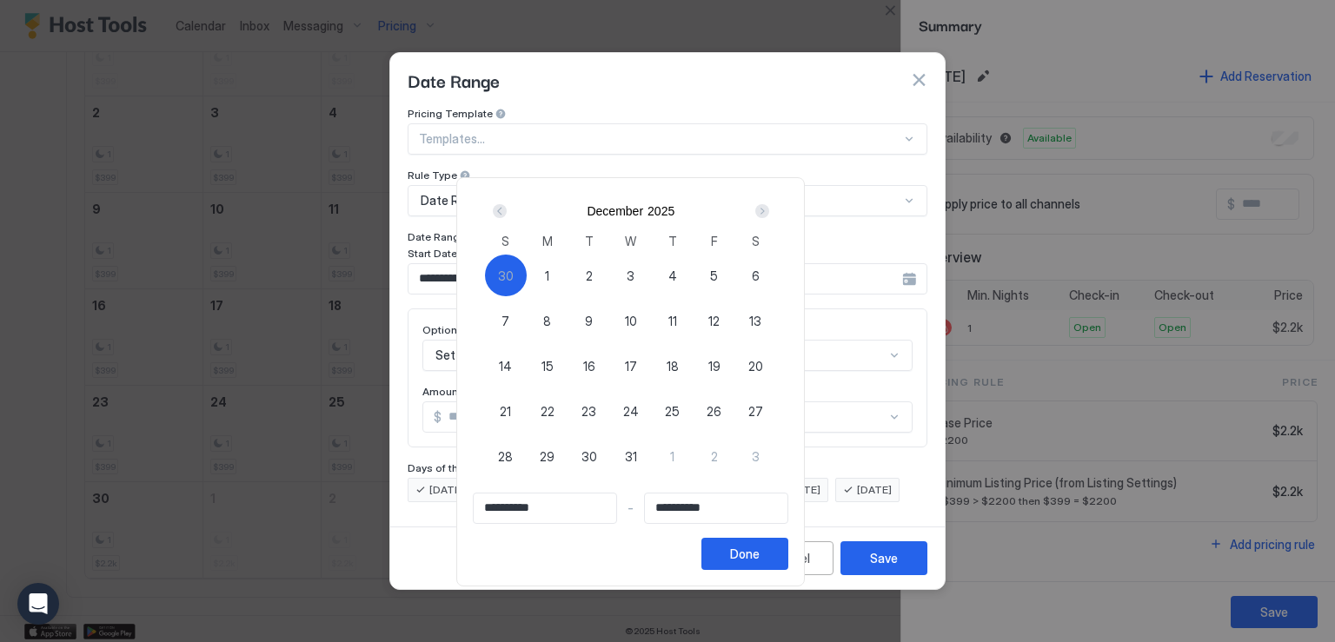
click at [527, 263] on div "30" at bounding box center [506, 276] width 42 height 42
click at [514, 270] on span "30" at bounding box center [506, 276] width 16 height 18
type input "**********"
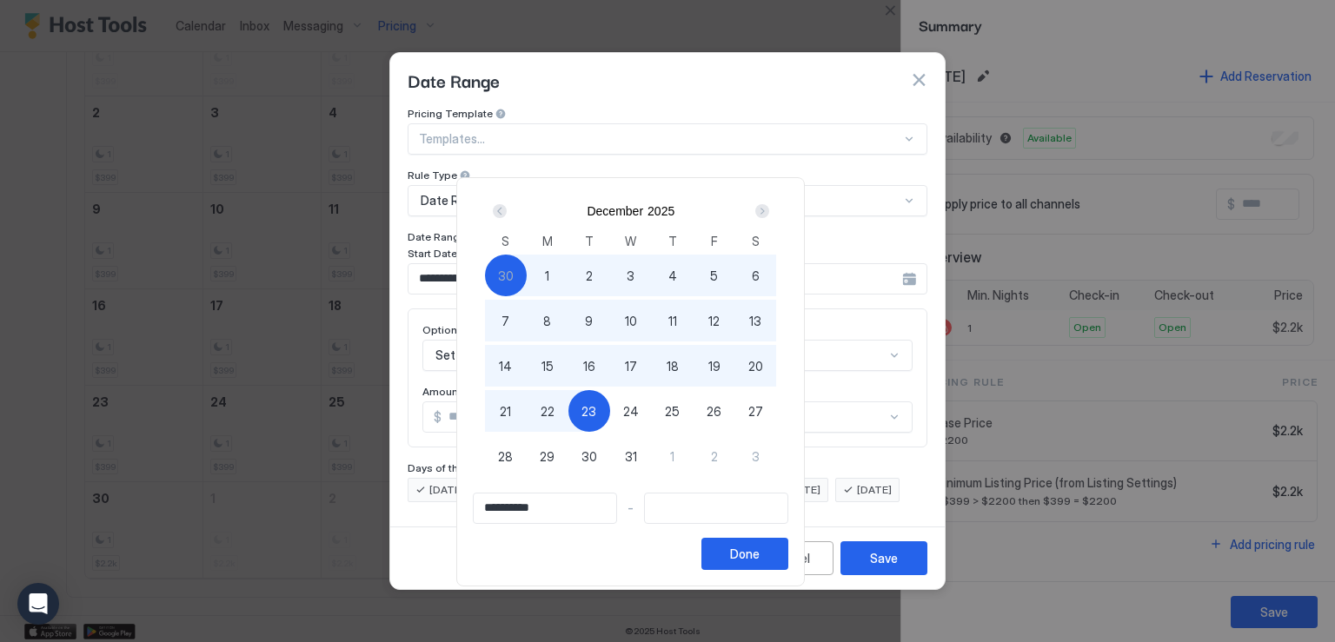
type input "**********"
click at [763, 370] on span "20" at bounding box center [755, 366] width 15 height 18
type input "**********"
click at [788, 564] on button "Done" at bounding box center [745, 554] width 87 height 32
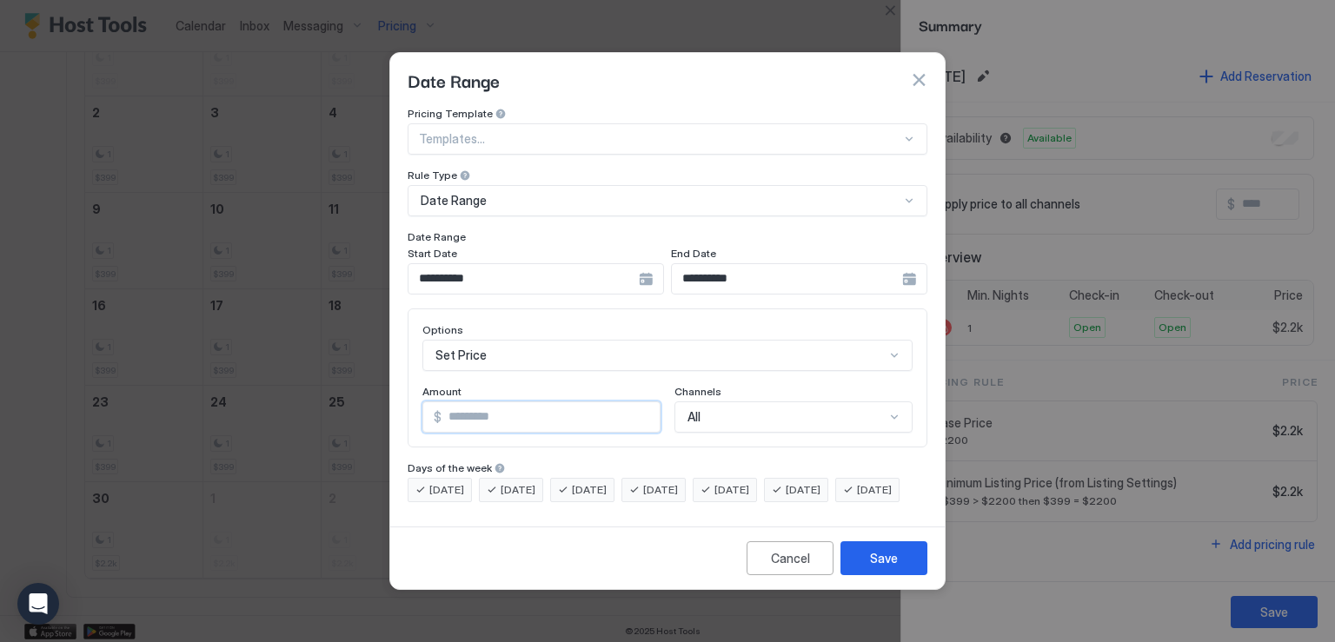
click at [480, 402] on input "*" at bounding box center [551, 417] width 218 height 30
click at [479, 402] on input "*" at bounding box center [551, 417] width 218 height 30
type input "***"
click at [876, 568] on div "Save" at bounding box center [884, 558] width 28 height 18
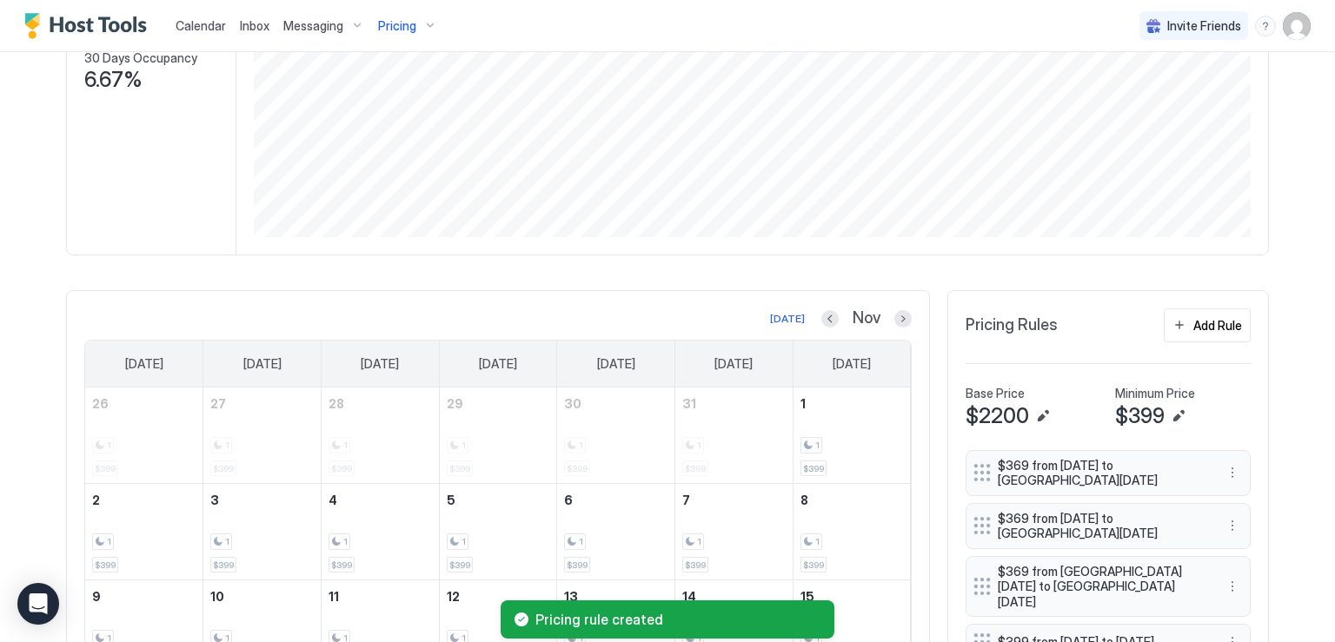
scroll to position [303, 0]
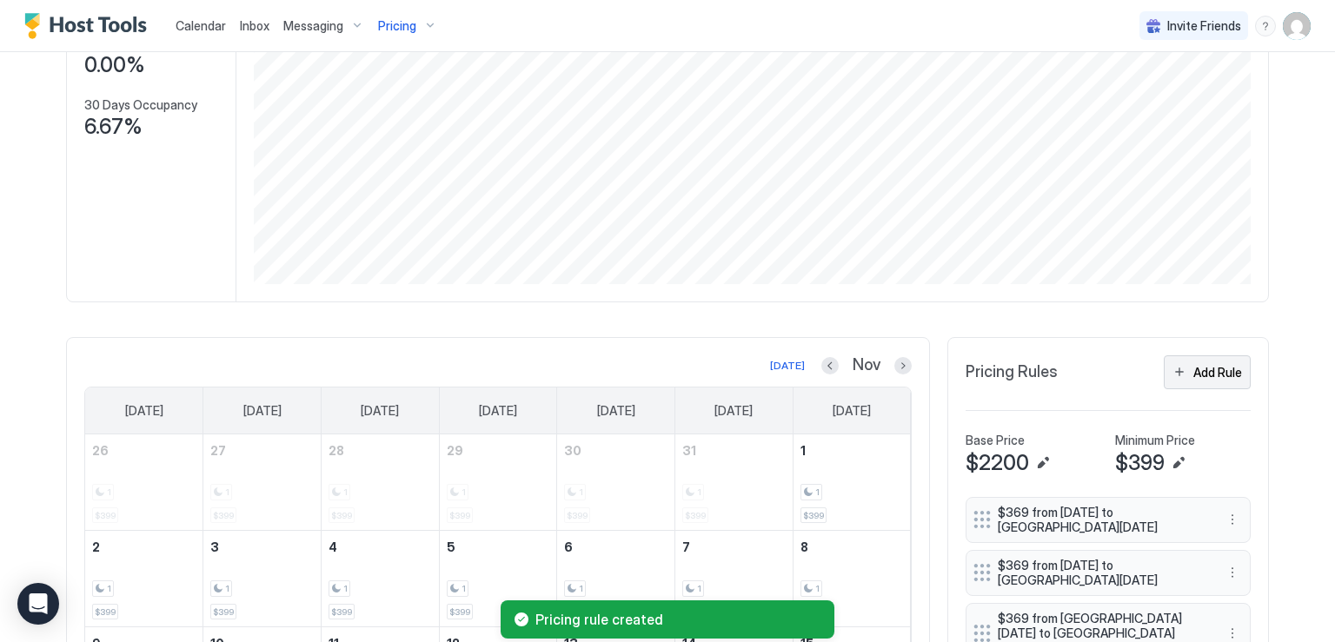
click at [1207, 368] on div "Add Rule" at bounding box center [1218, 372] width 49 height 18
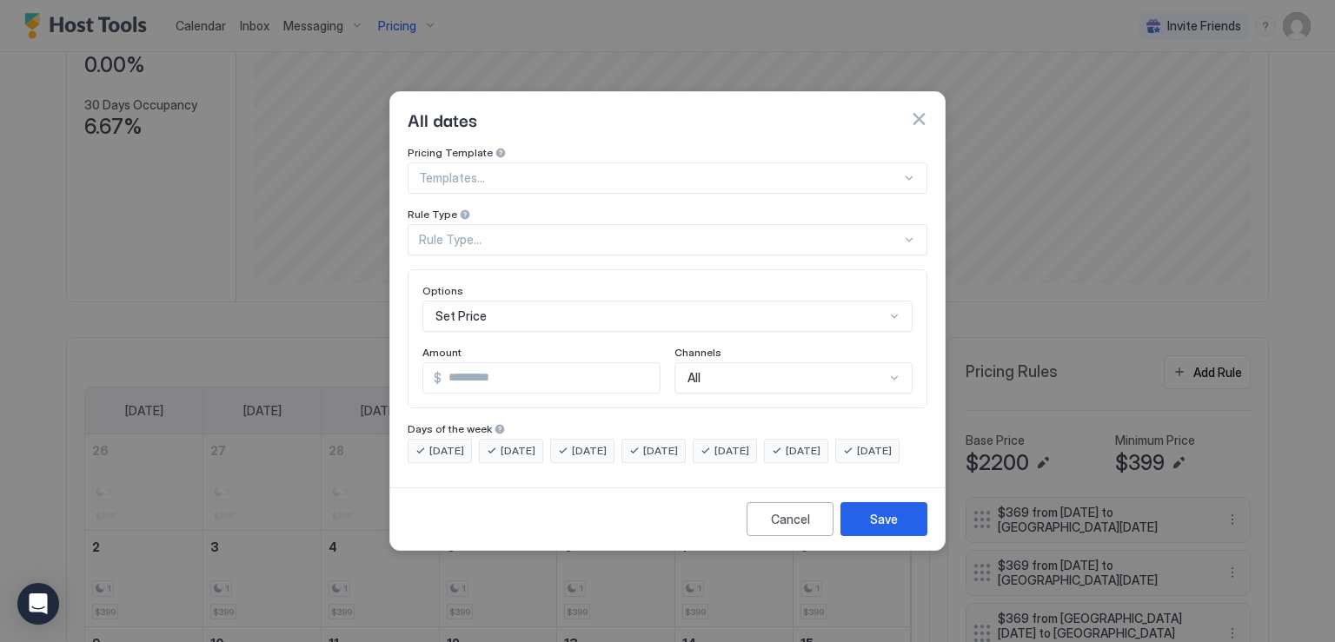
click at [492, 232] on div "Rule Type..." at bounding box center [660, 240] width 482 height 16
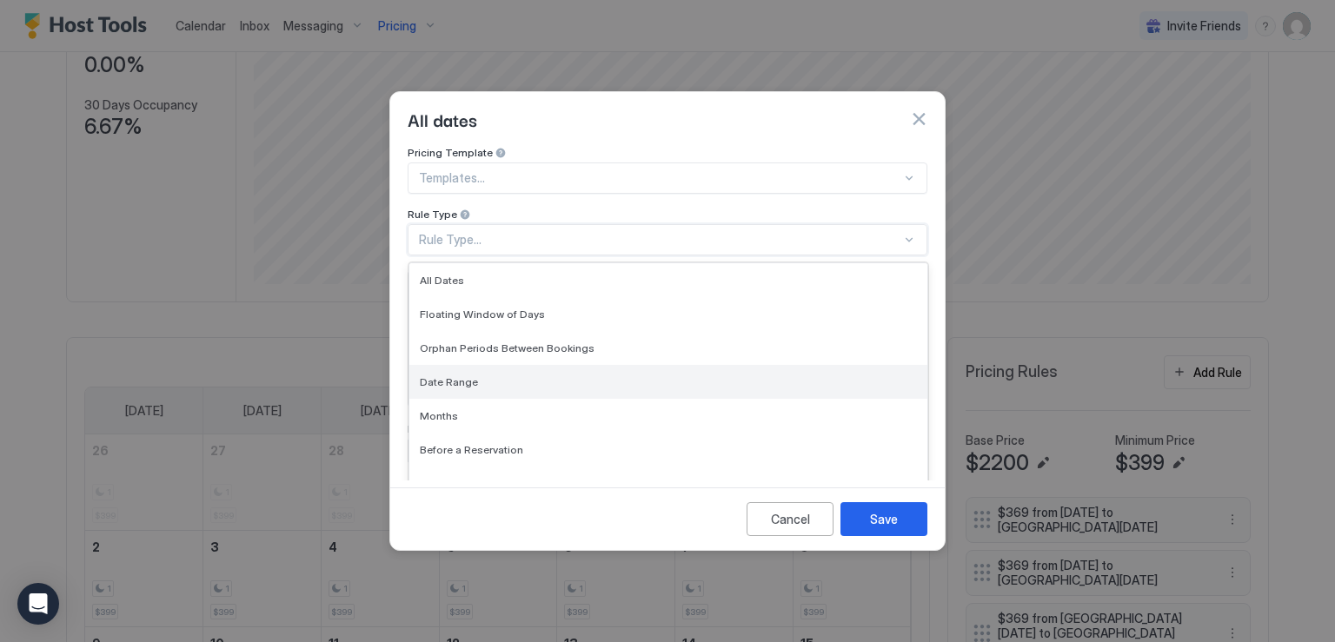
click at [477, 376] on div "Date Range" at bounding box center [668, 382] width 497 height 13
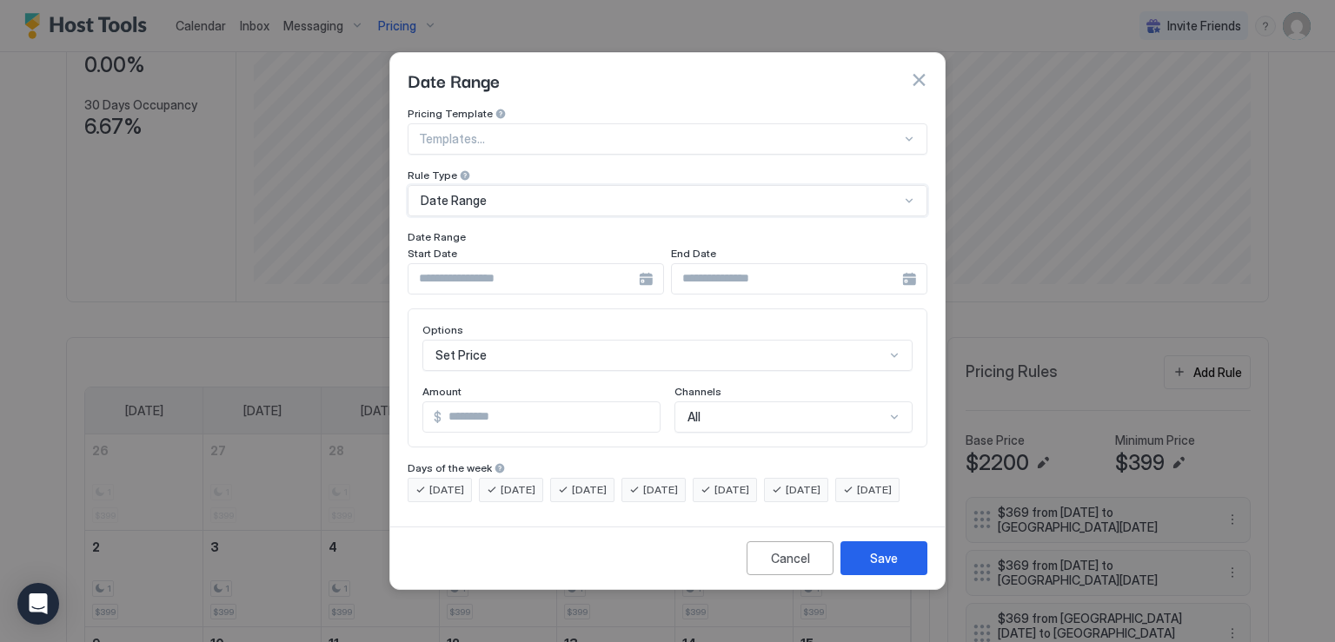
click at [649, 263] on div at bounding box center [536, 278] width 256 height 31
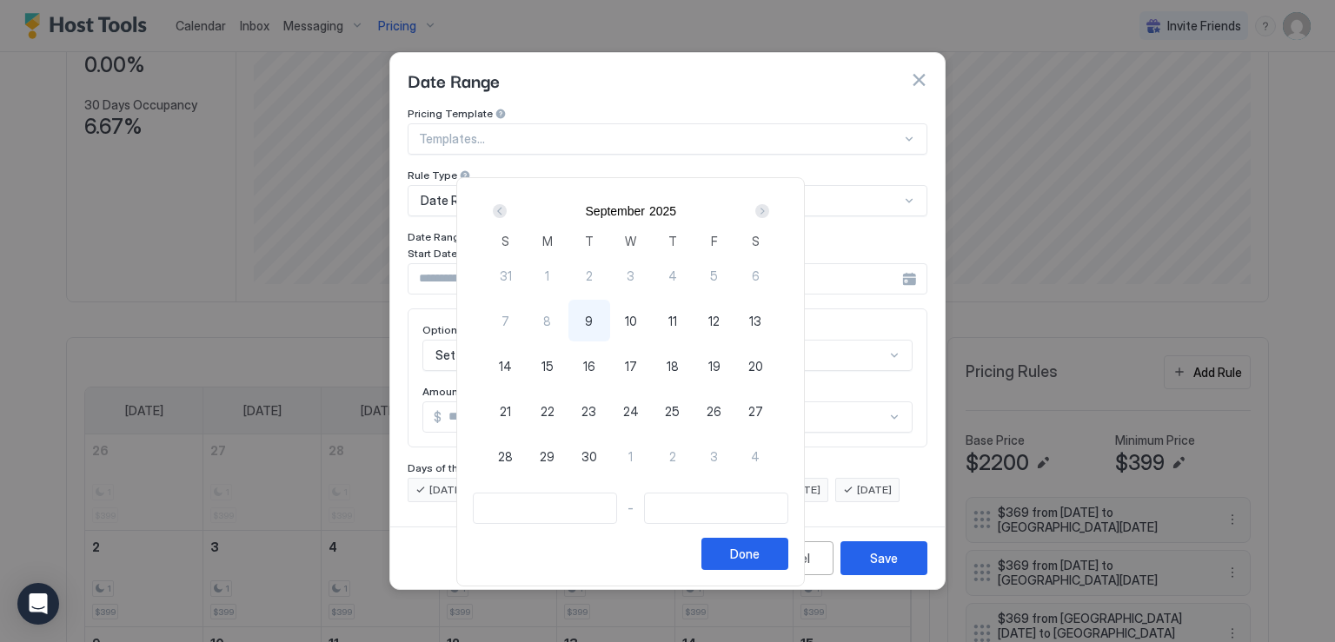
click at [769, 208] on div "Next" at bounding box center [762, 211] width 14 height 14
click at [769, 209] on div "Next" at bounding box center [762, 211] width 14 height 14
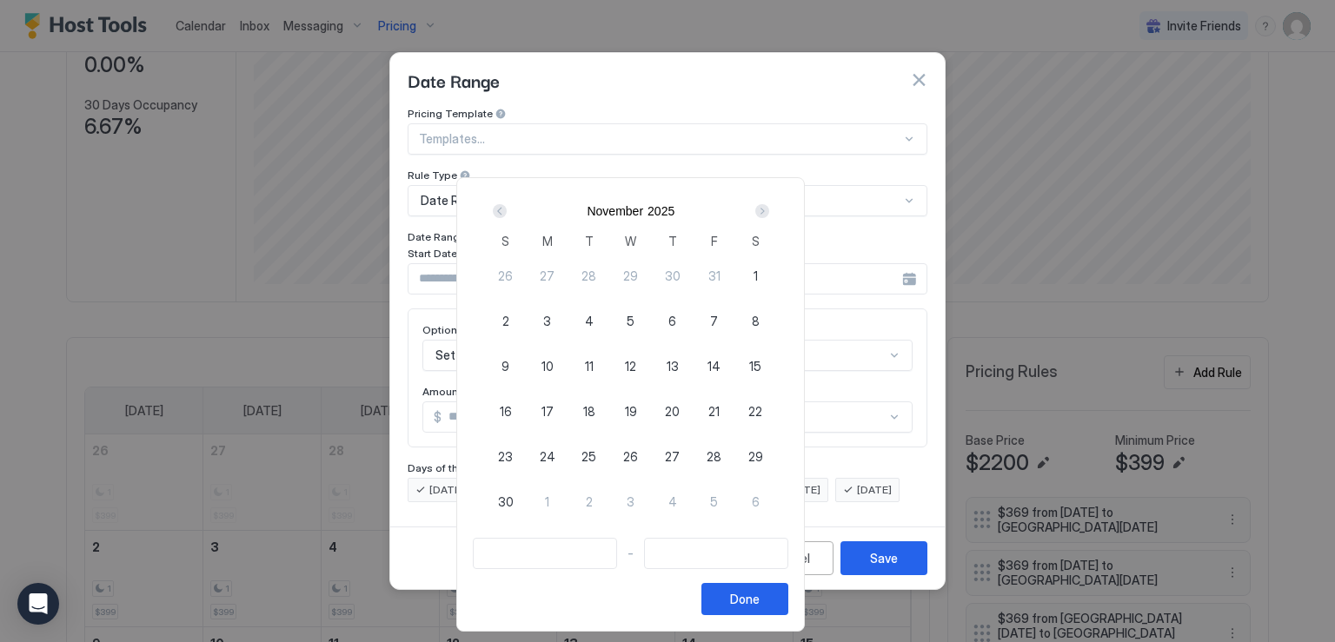
click at [514, 499] on span "30" at bounding box center [506, 502] width 16 height 18
type input "**********"
click at [769, 209] on div "Next" at bounding box center [762, 211] width 14 height 14
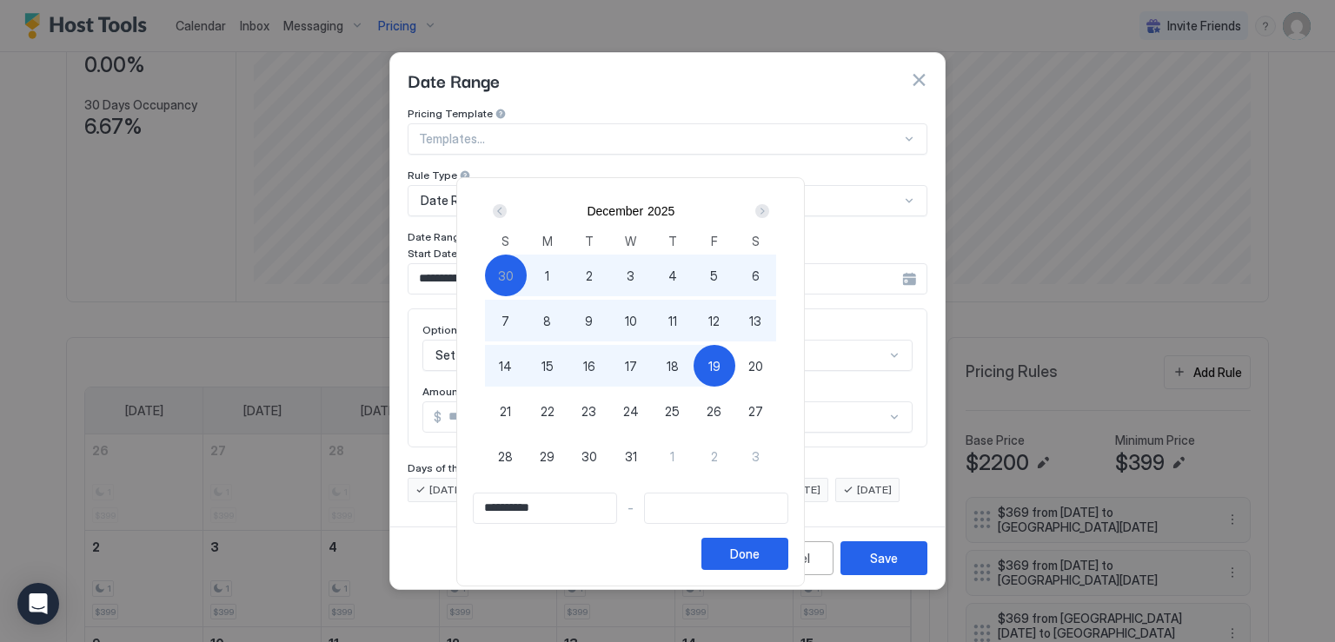
type input "**********"
click at [763, 373] on span "20" at bounding box center [755, 366] width 15 height 18
type input "**********"
click at [760, 551] on div "Done" at bounding box center [745, 554] width 30 height 18
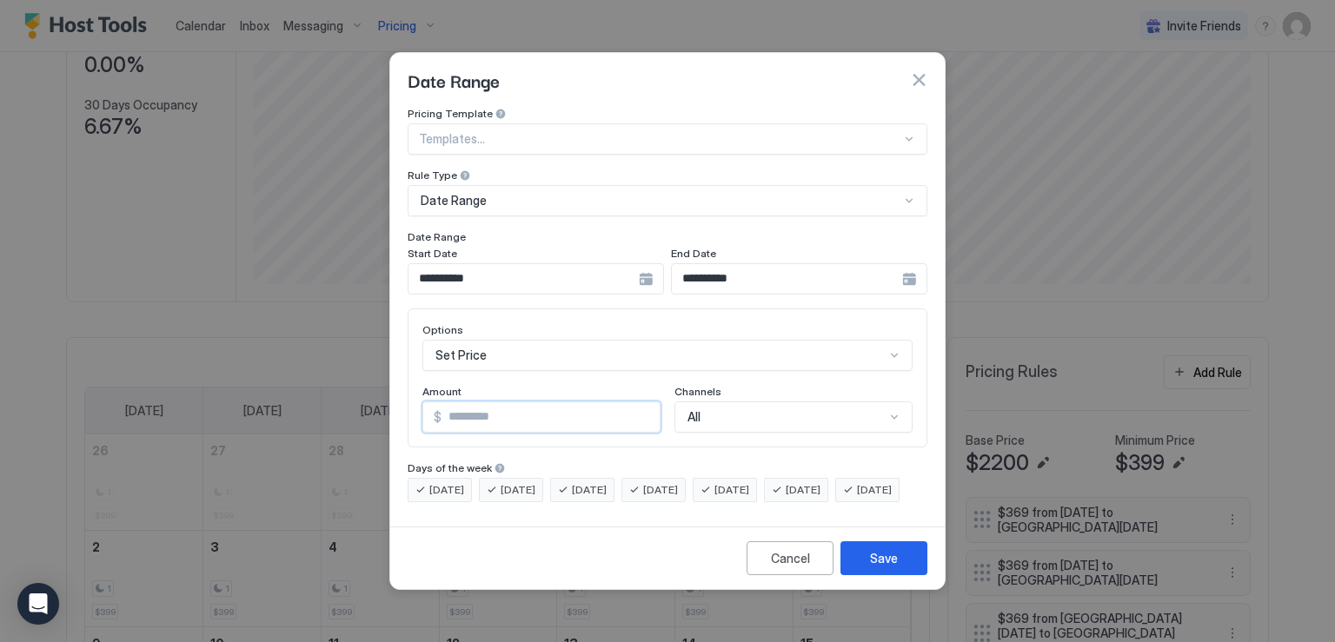
click at [508, 402] on input "*" at bounding box center [551, 417] width 218 height 30
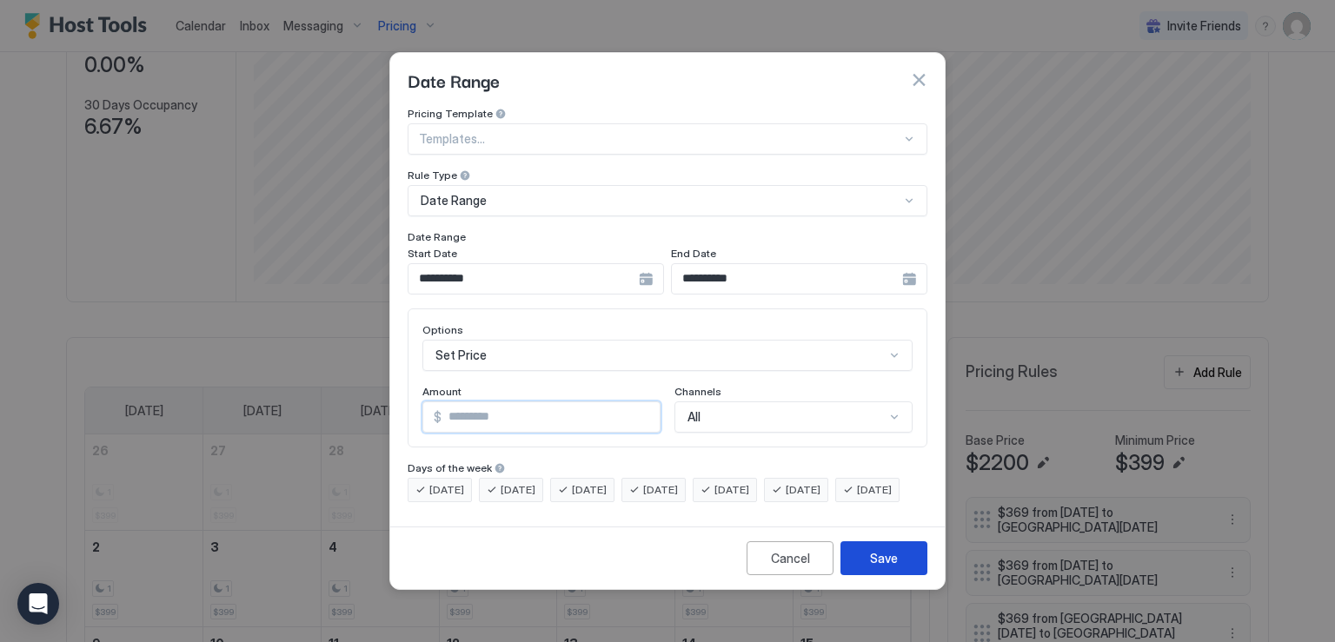
type input "***"
click at [879, 565] on div "Save" at bounding box center [884, 558] width 28 height 18
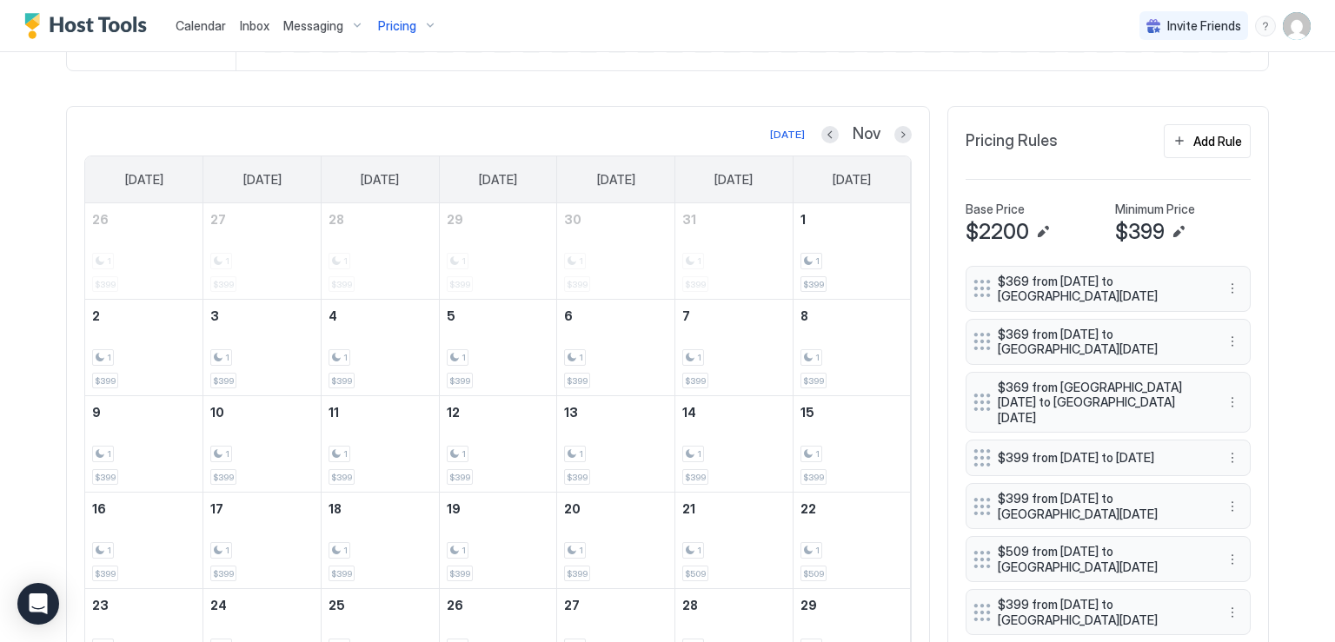
scroll to position [480, 0]
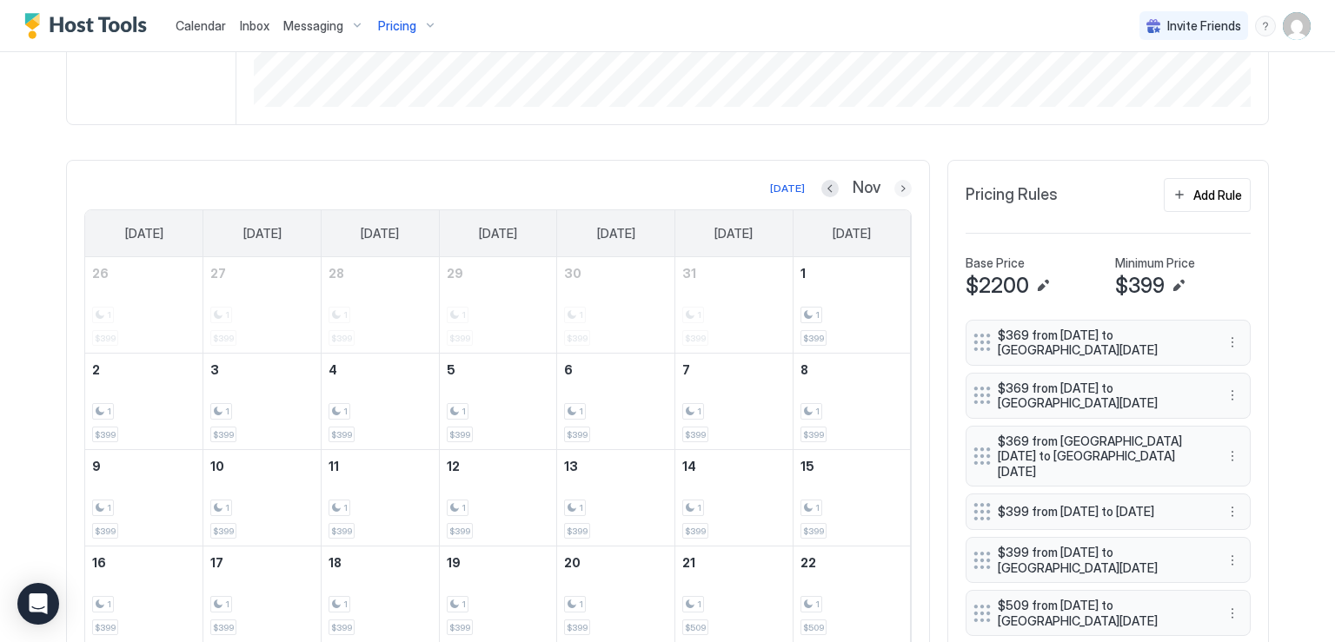
click at [894, 185] on button "Next month" at bounding box center [902, 188] width 17 height 17
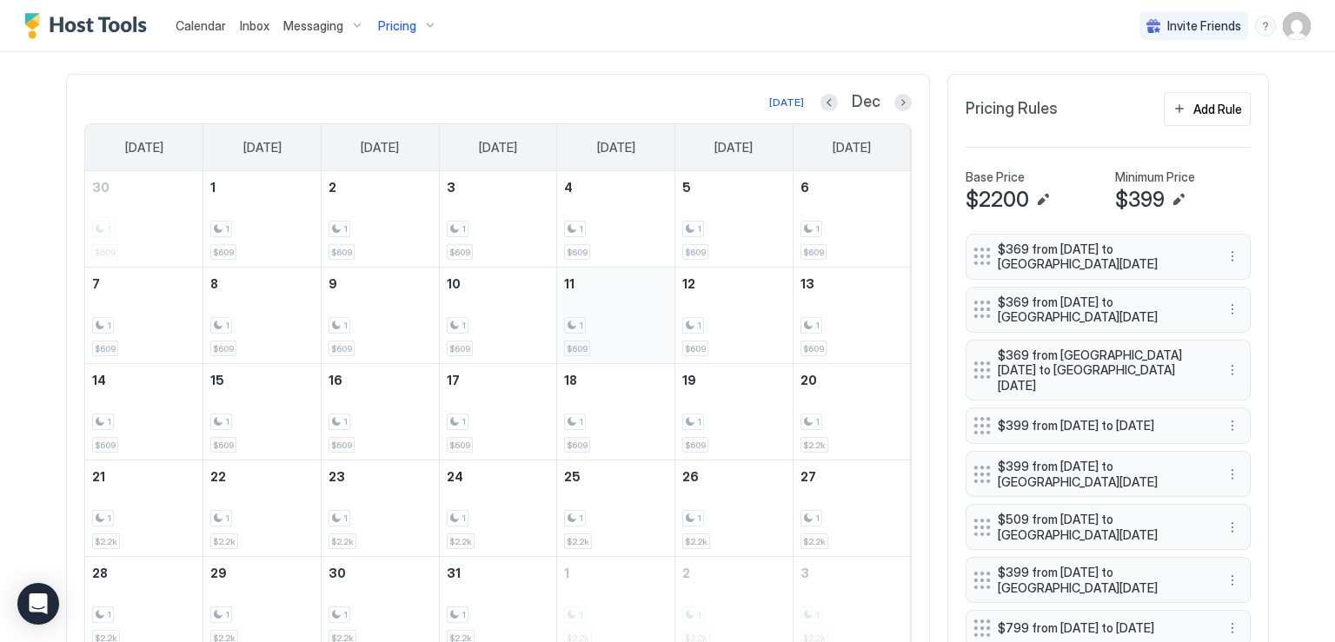
scroll to position [393, 0]
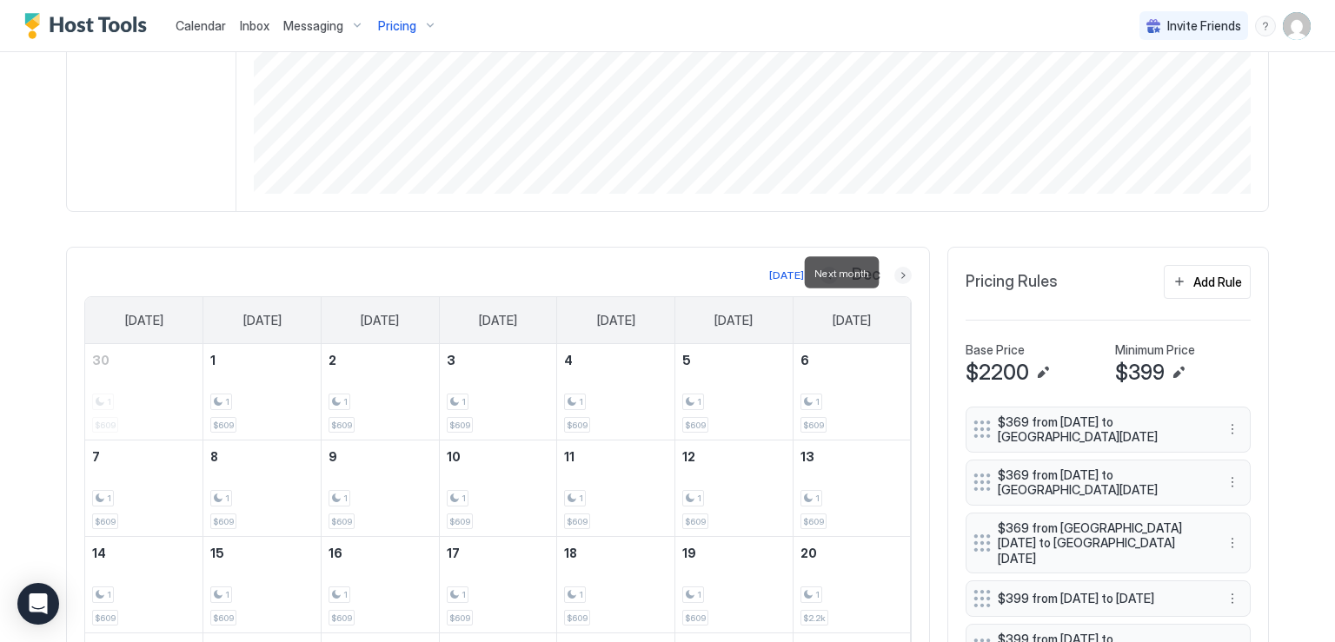
drag, startPoint x: 898, startPoint y: 275, endPoint x: 881, endPoint y: 298, distance: 28.7
click at [898, 275] on button "Next month" at bounding box center [902, 275] width 17 height 17
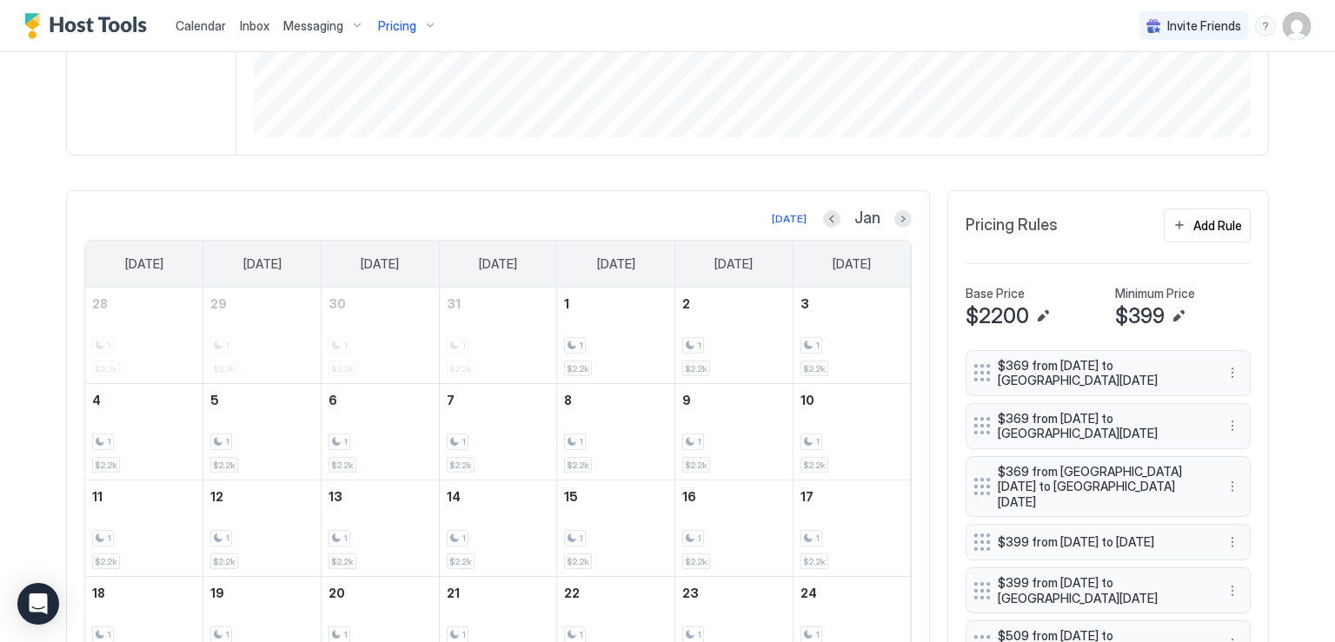
scroll to position [480, 0]
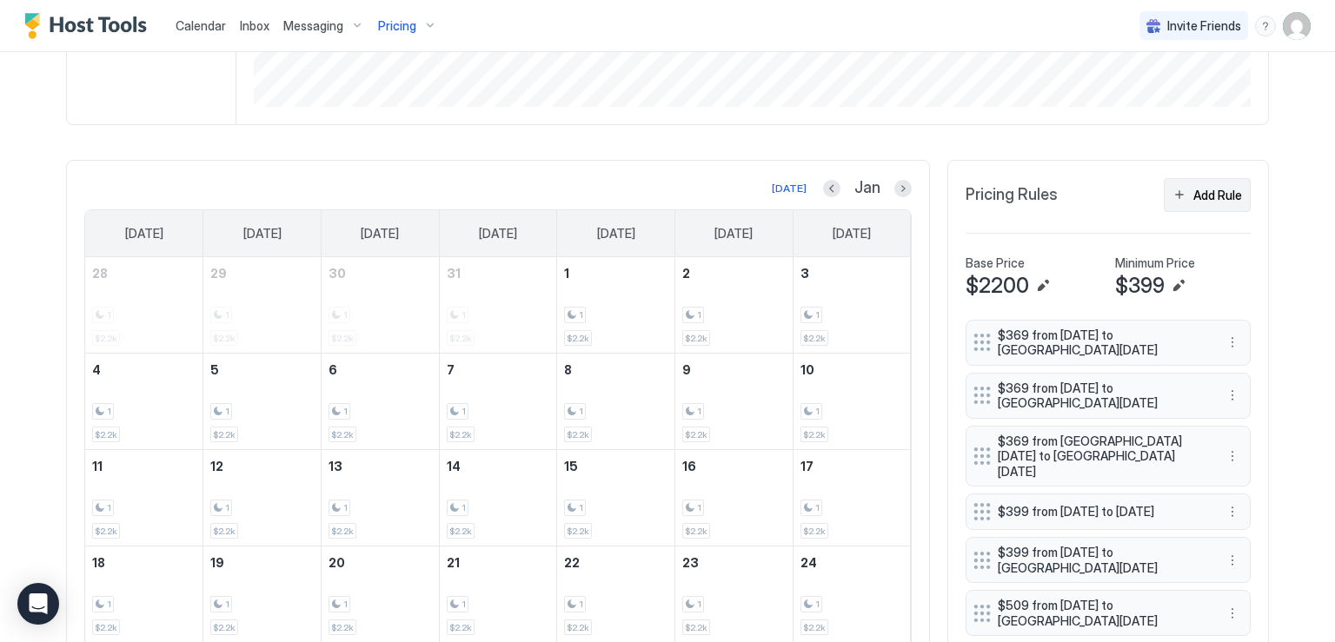
click at [1178, 200] on button "Add Rule" at bounding box center [1207, 195] width 87 height 34
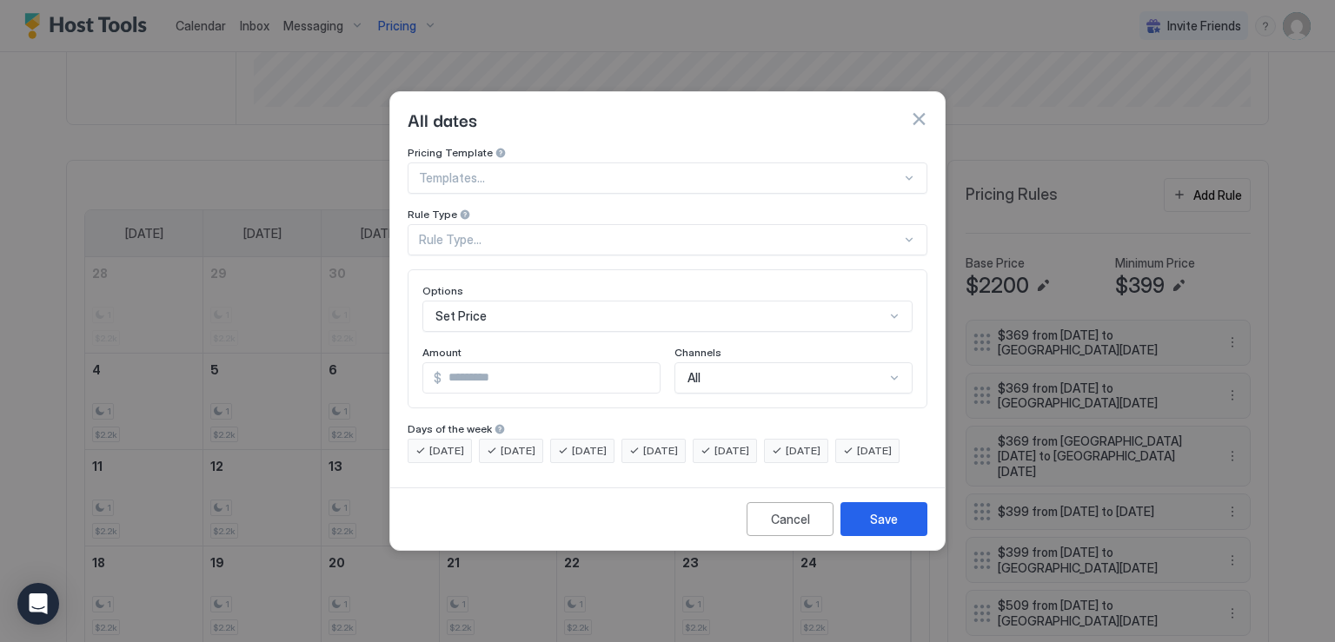
click at [529, 232] on div "Rule Type..." at bounding box center [660, 240] width 482 height 16
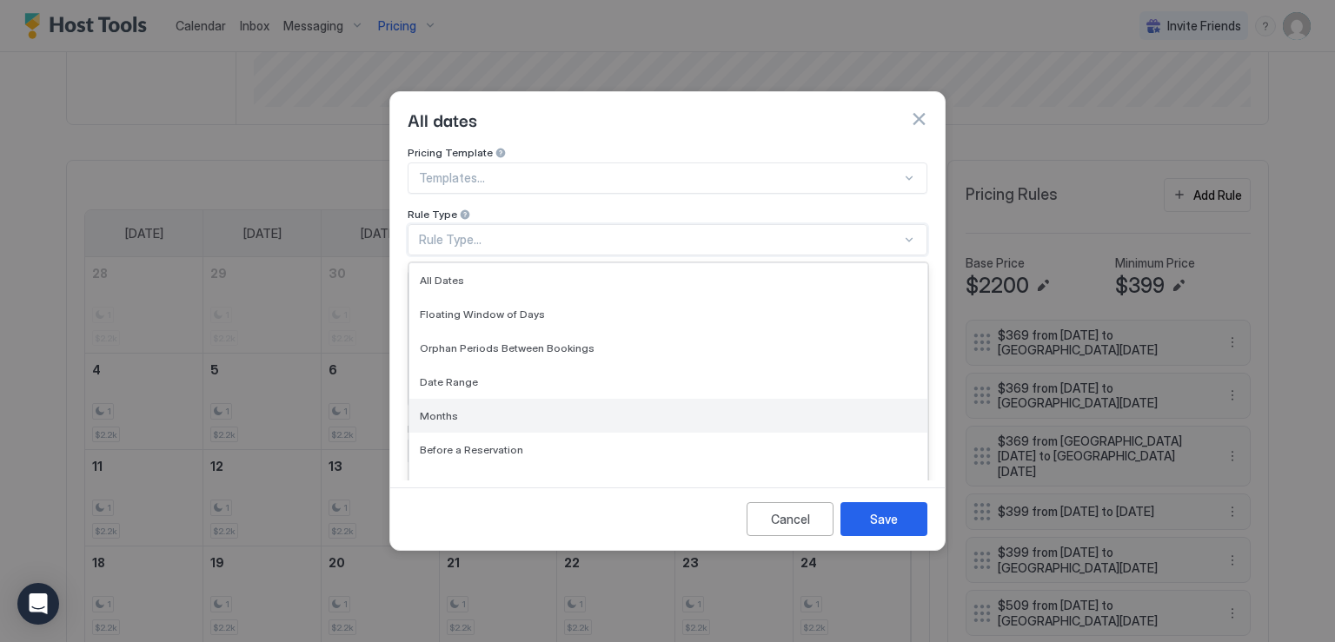
click at [470, 409] on div "Months" at bounding box center [668, 415] width 497 height 13
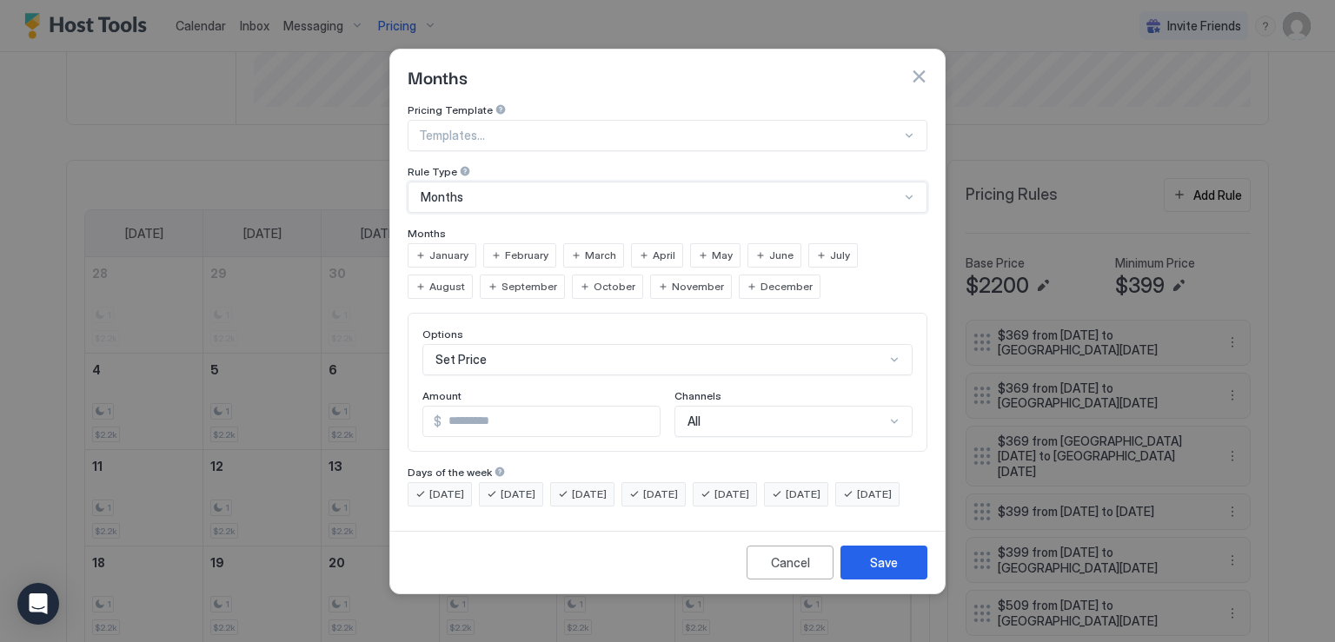
click at [428, 243] on div "January" at bounding box center [442, 255] width 69 height 24
click at [505, 248] on span "February" at bounding box center [526, 256] width 43 height 16
click at [508, 407] on input "*" at bounding box center [551, 422] width 218 height 30
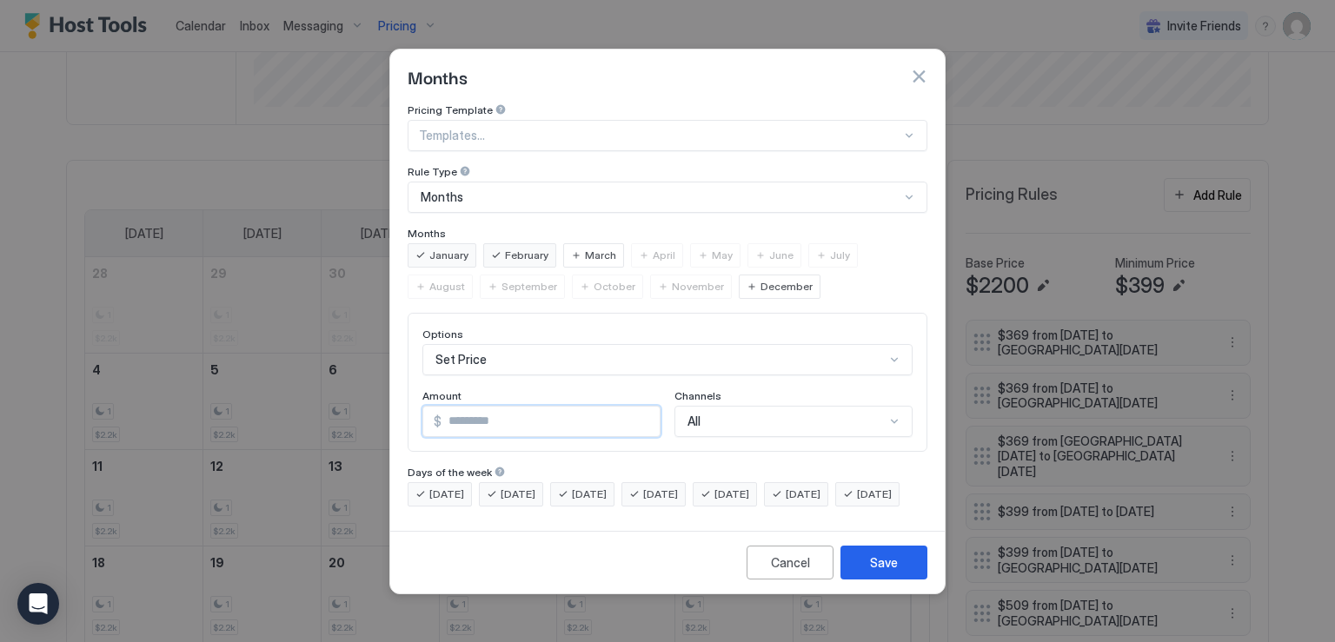
click at [508, 407] on input "*" at bounding box center [551, 422] width 218 height 30
type input "*"
type input "***"
click at [892, 572] on div "Save" at bounding box center [884, 563] width 28 height 18
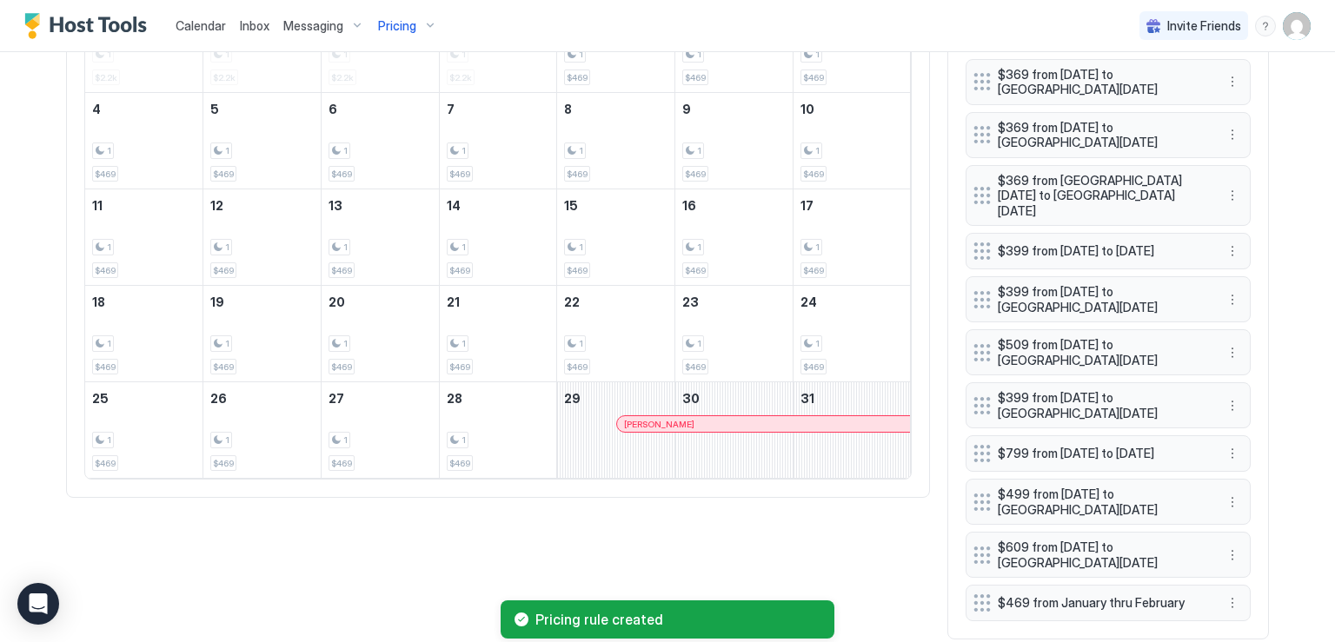
scroll to position [567, 0]
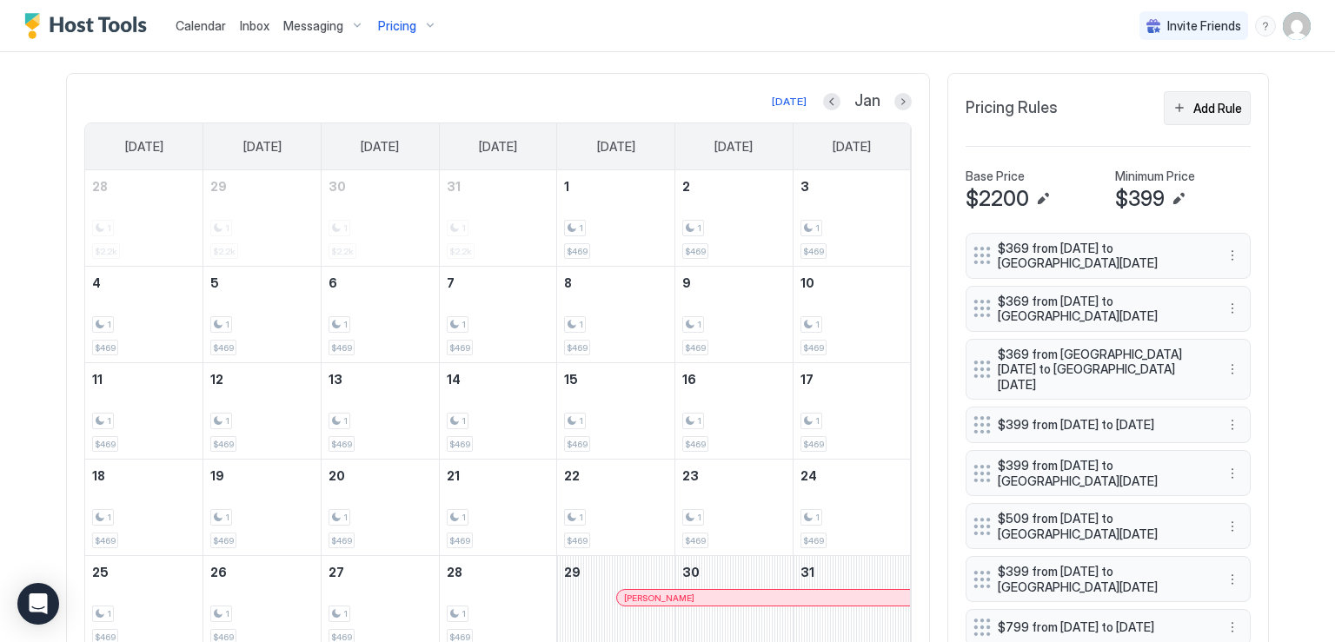
click at [1168, 106] on button "Add Rule" at bounding box center [1207, 108] width 87 height 34
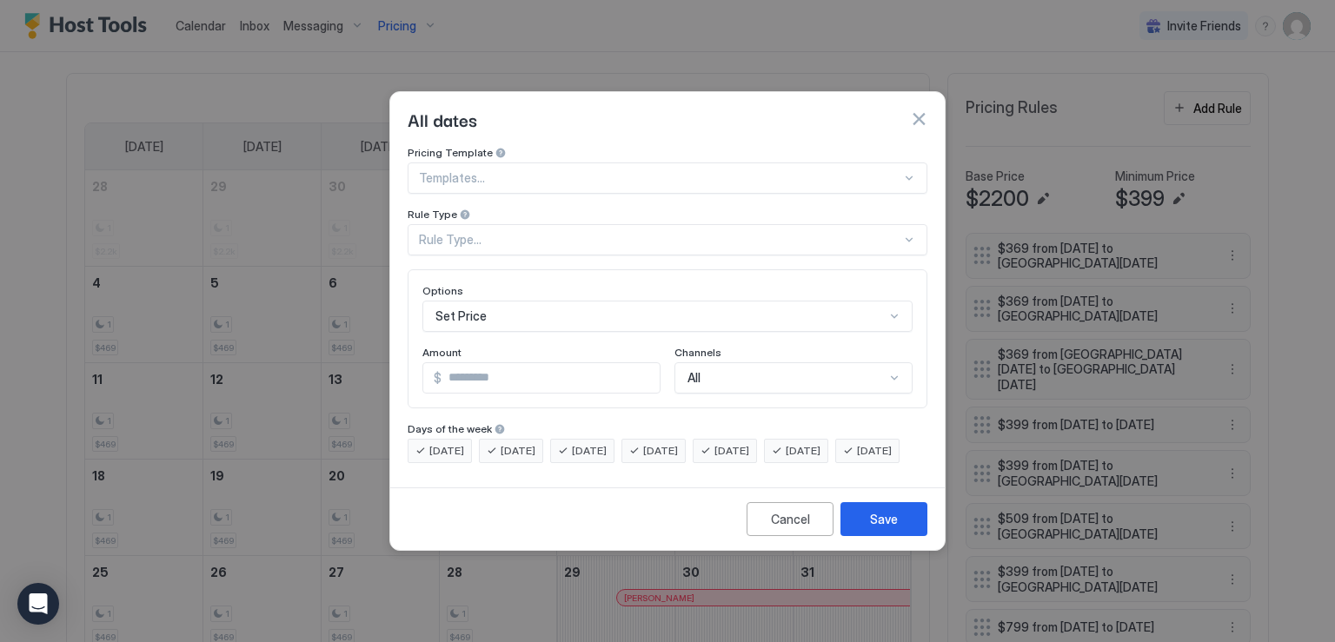
click at [494, 235] on div "Rule Type..." at bounding box center [668, 239] width 520 height 31
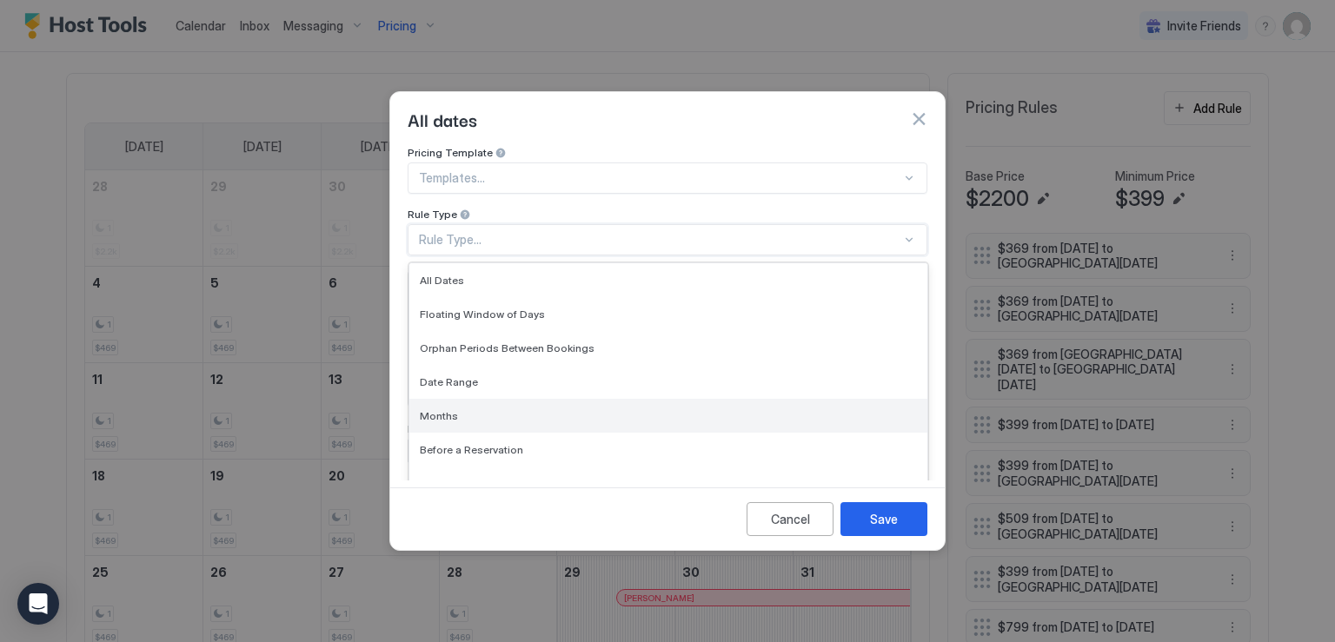
click at [479, 409] on div "Months" at bounding box center [668, 415] width 497 height 13
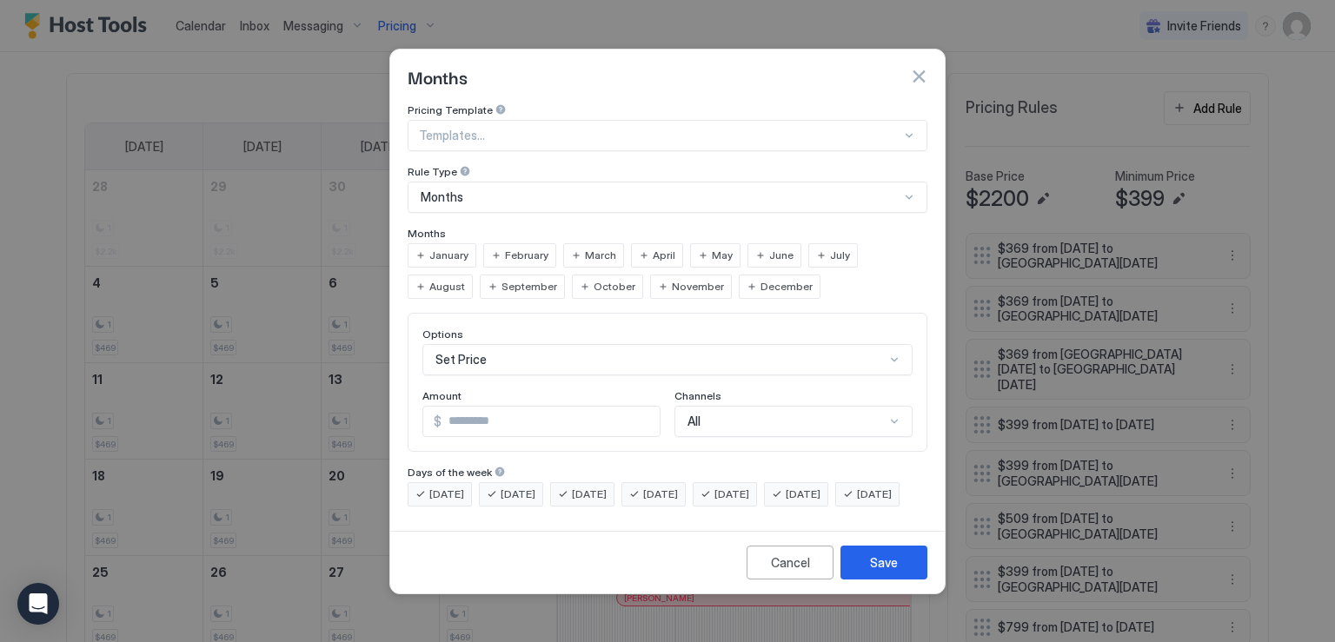
click at [459, 248] on span "January" at bounding box center [448, 256] width 39 height 16
click at [508, 248] on span "February" at bounding box center [526, 256] width 43 height 16
click at [471, 407] on input "*" at bounding box center [551, 422] width 218 height 30
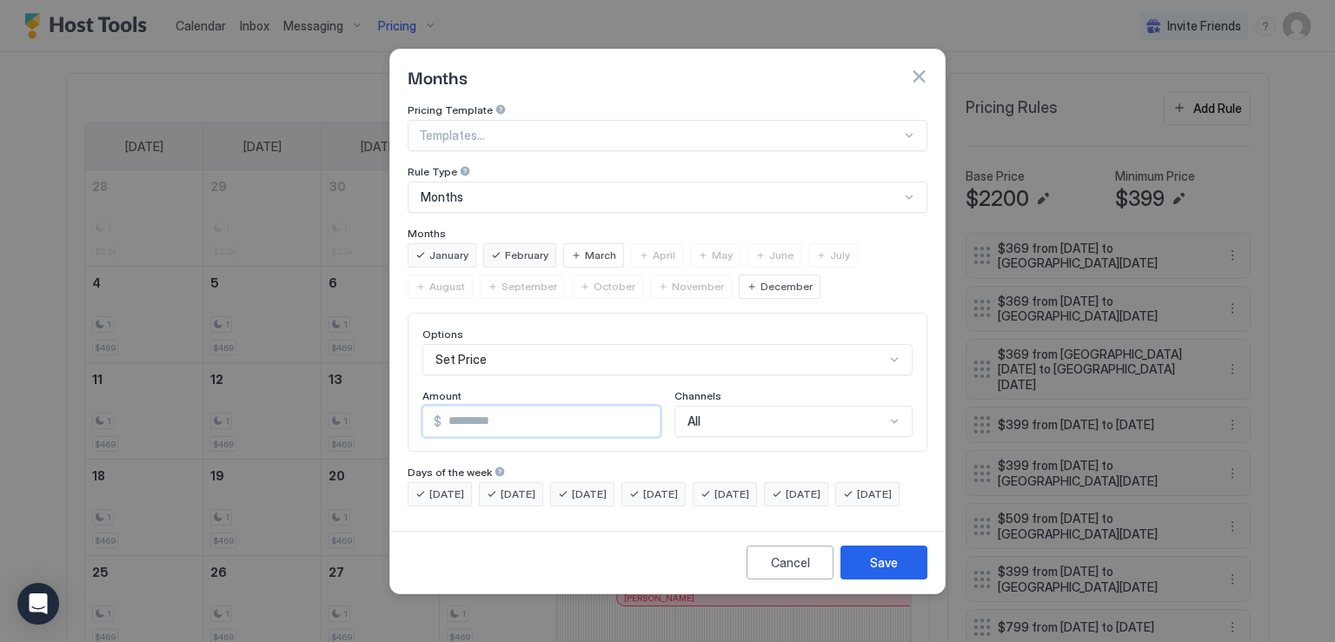
type input "***"
click at [678, 487] on span "[DATE]" at bounding box center [660, 495] width 35 height 16
click at [615, 482] on div "[DATE]" at bounding box center [582, 494] width 64 height 24
click at [535, 487] on span "[DATE]" at bounding box center [518, 495] width 35 height 16
click at [449, 487] on span "[DATE]" at bounding box center [446, 495] width 35 height 16
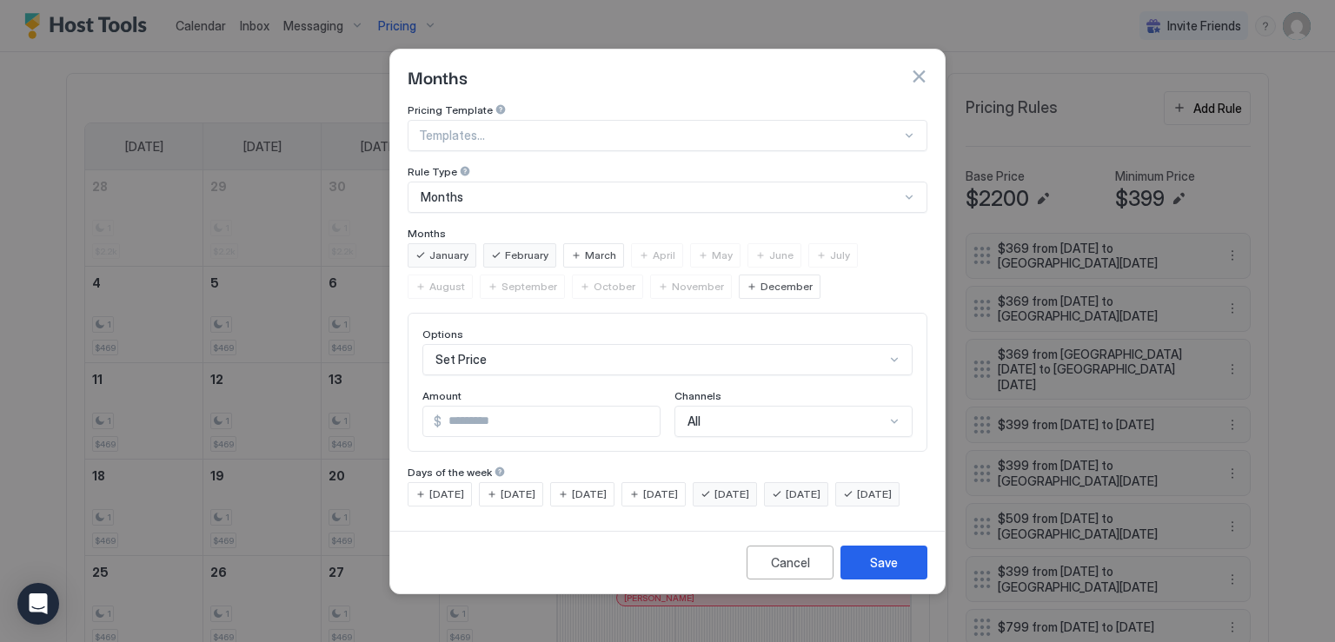
click at [857, 502] on span "[DATE]" at bounding box center [874, 495] width 35 height 16
click at [859, 569] on button "Save" at bounding box center [884, 563] width 87 height 34
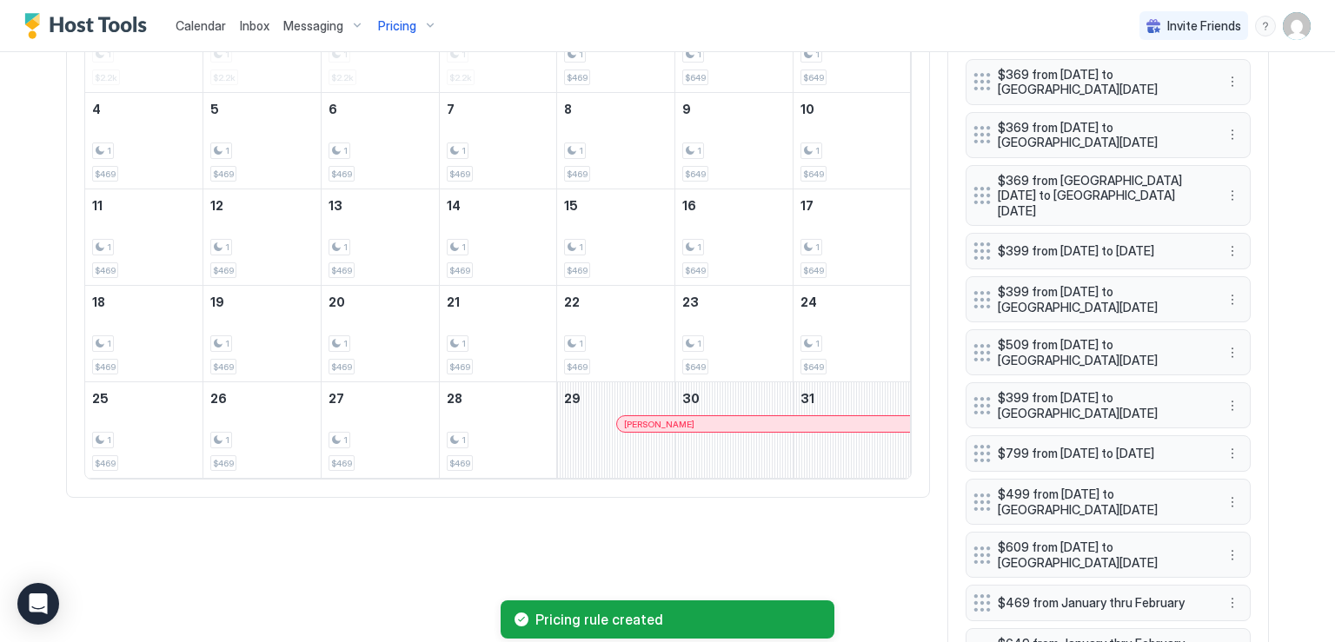
scroll to position [480, 0]
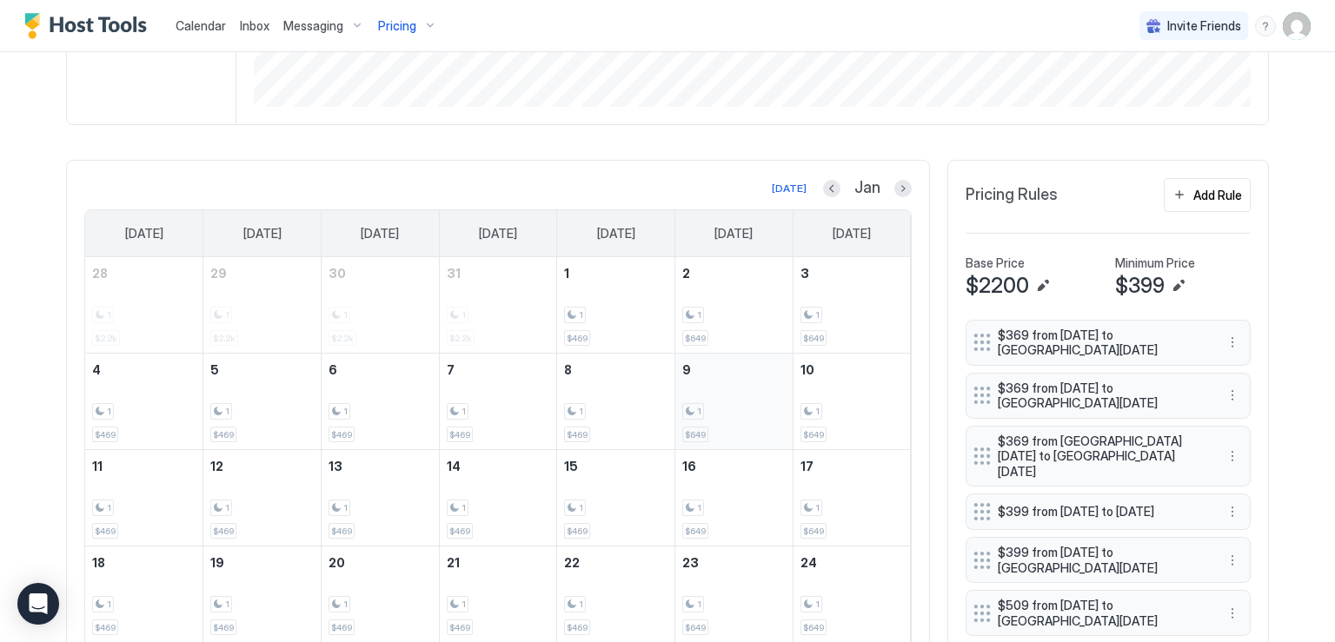
click at [723, 416] on div "1" at bounding box center [733, 411] width 103 height 17
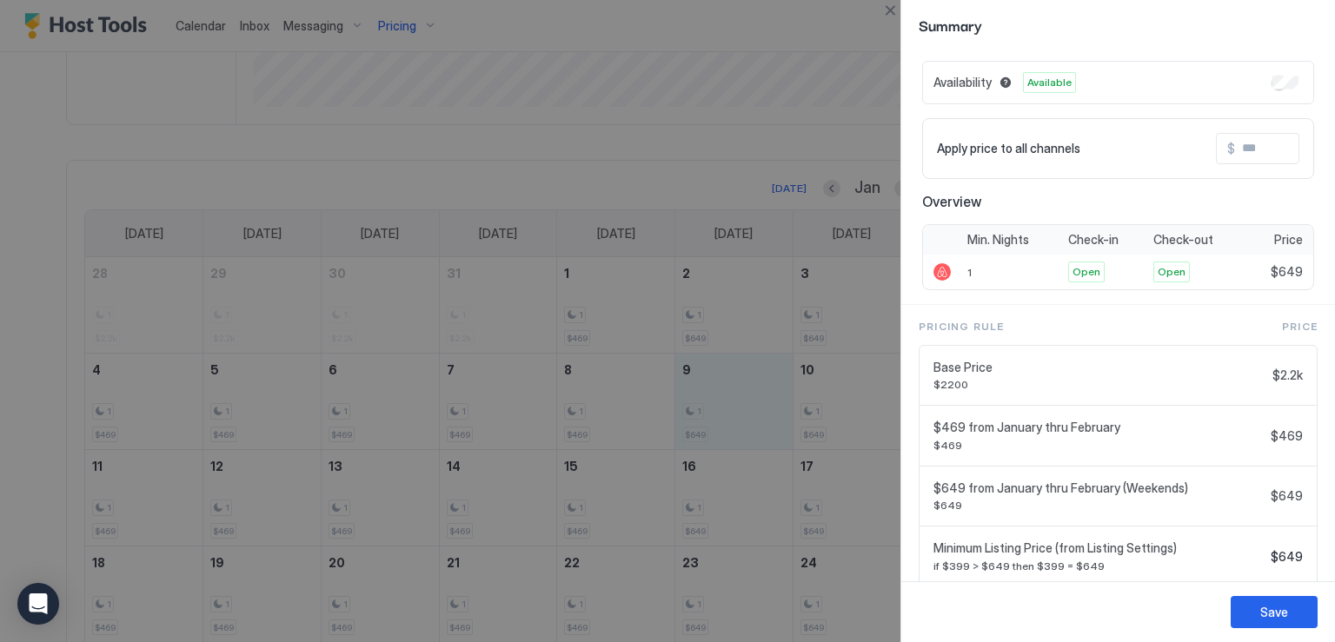
scroll to position [104, 0]
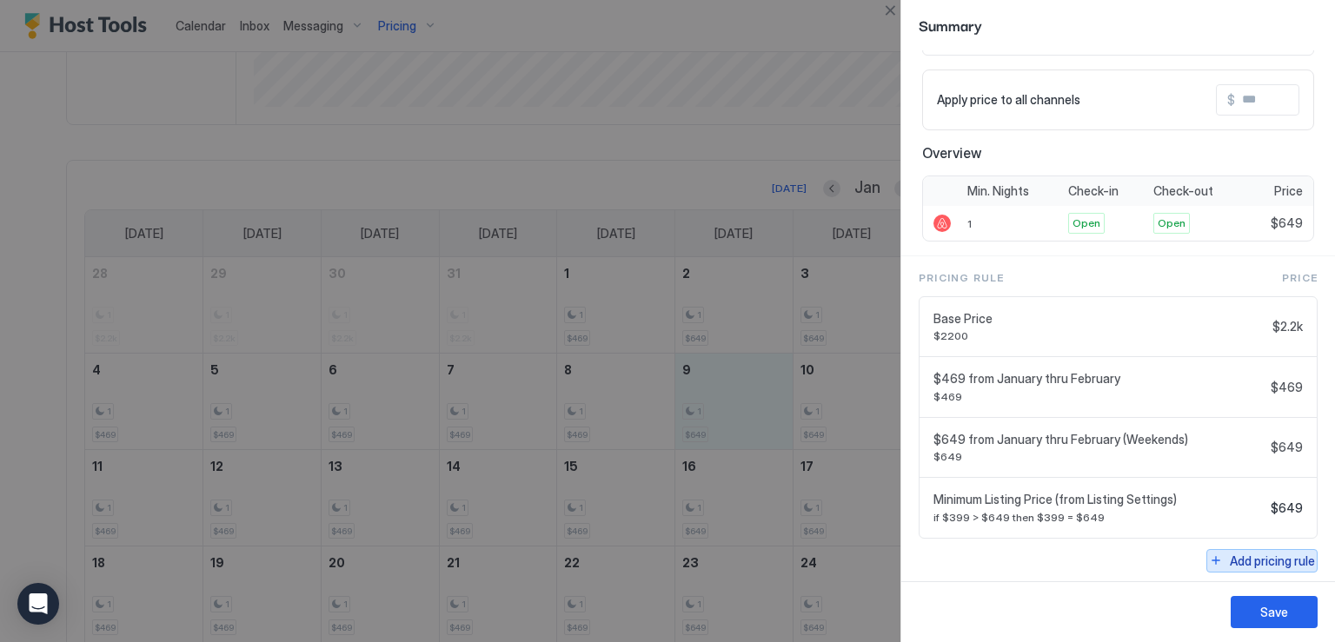
click at [1234, 555] on div "Add pricing rule" at bounding box center [1272, 561] width 85 height 18
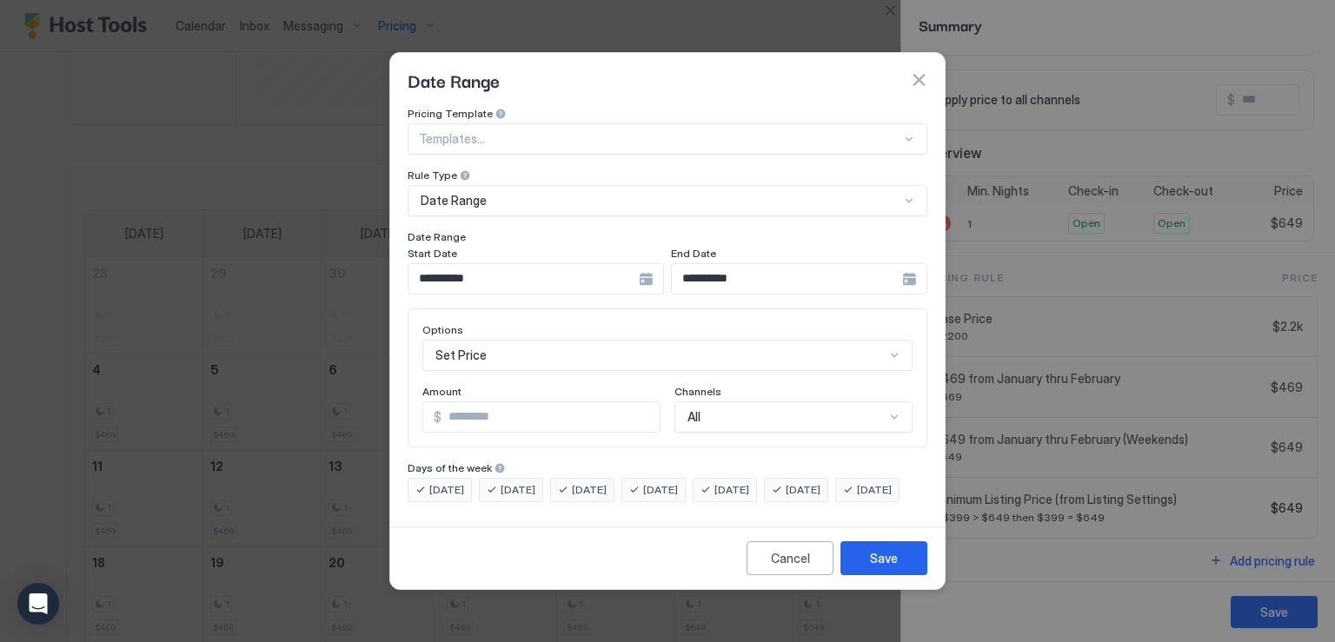
click at [648, 265] on div "**********" at bounding box center [536, 278] width 256 height 31
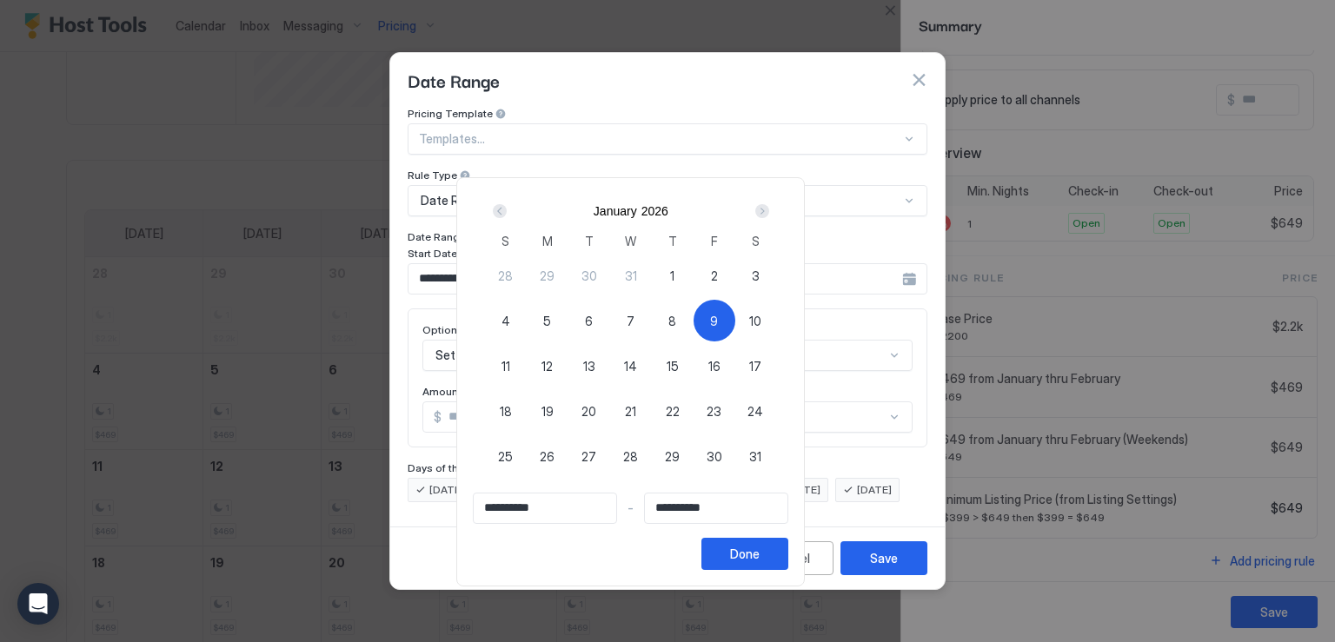
click at [735, 319] on div "9" at bounding box center [715, 321] width 42 height 42
click at [735, 318] on div "9" at bounding box center [715, 321] width 42 height 42
type input "**********"
click at [918, 67] on div at bounding box center [667, 321] width 1335 height 642
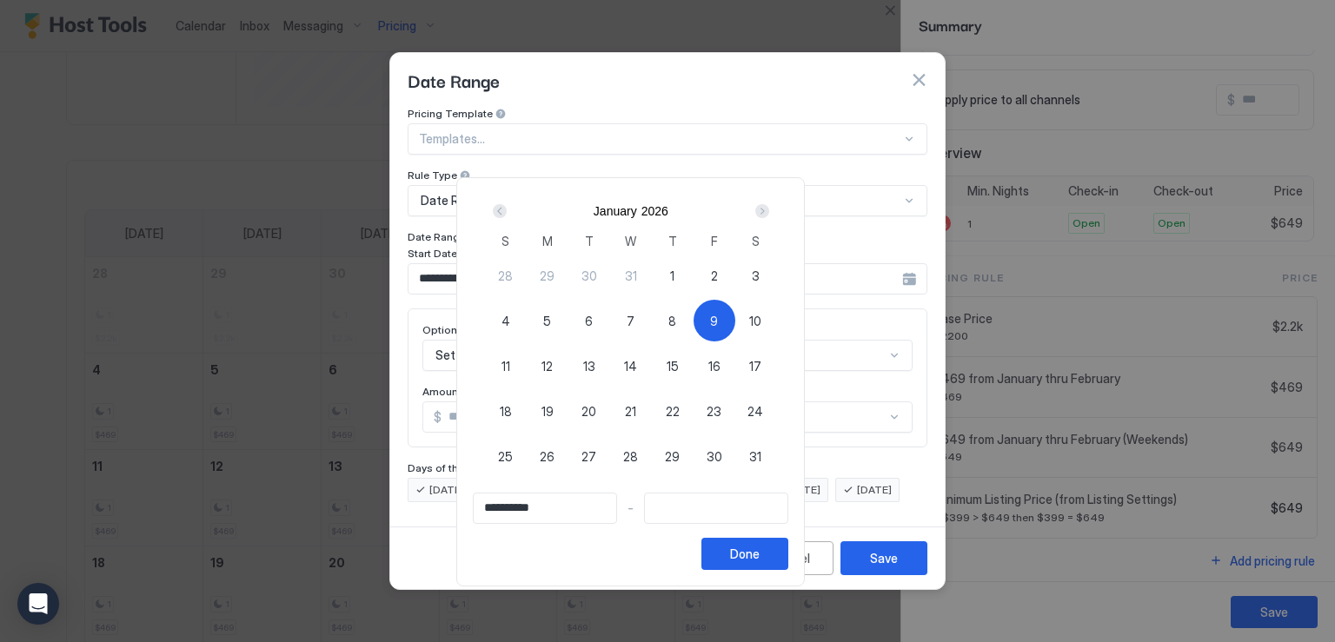
type input "**********"
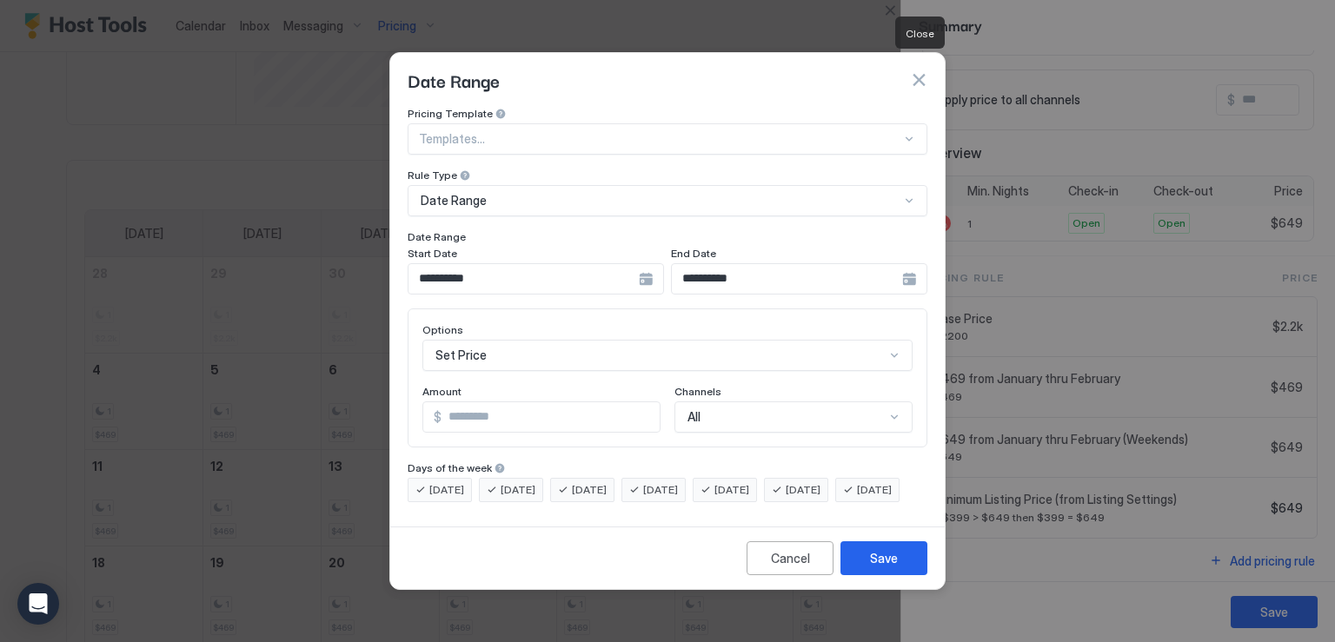
click at [918, 71] on button "button" at bounding box center [918, 79] width 17 height 17
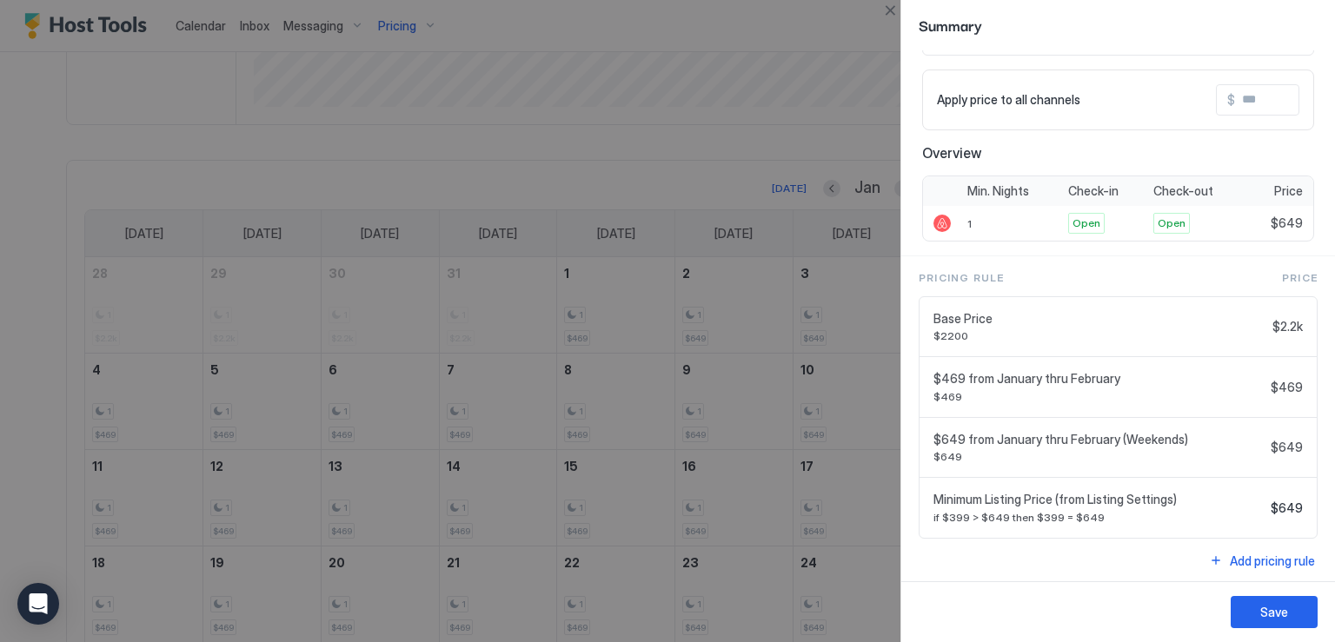
click at [838, 62] on div at bounding box center [667, 321] width 1335 height 642
click at [885, 9] on button "Close" at bounding box center [890, 10] width 21 height 21
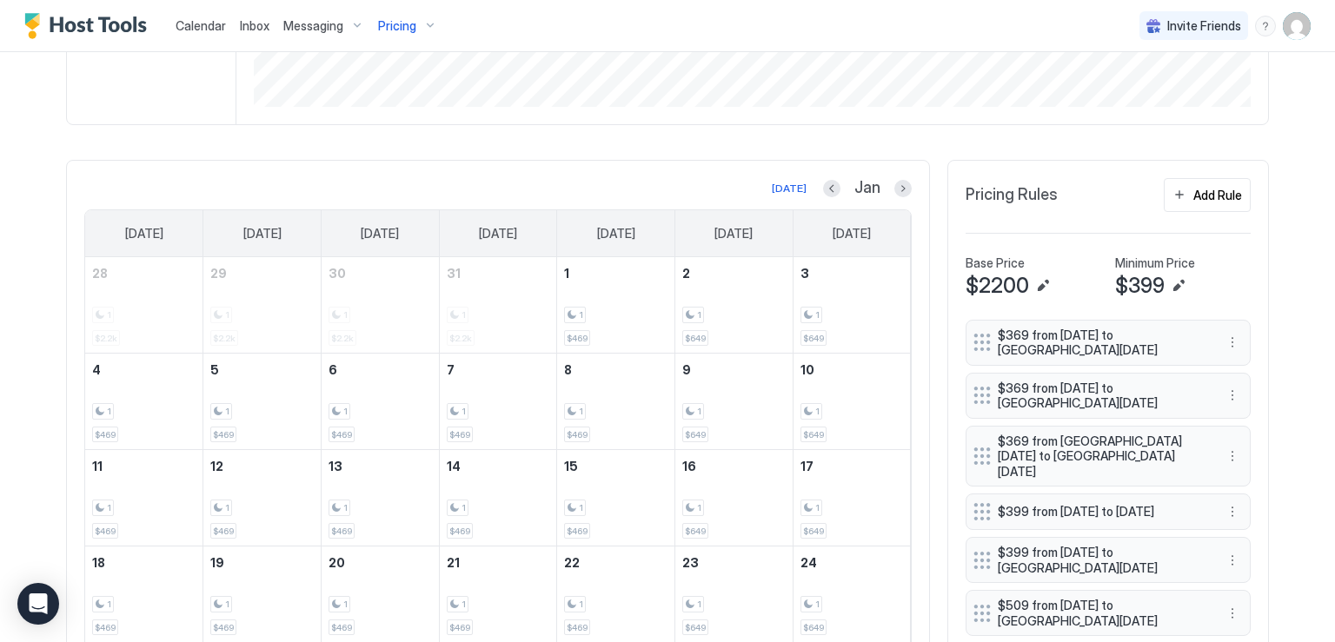
click at [887, 188] on div "Jan" at bounding box center [867, 188] width 89 height 20
click at [894, 185] on button "Next month" at bounding box center [902, 188] width 17 height 17
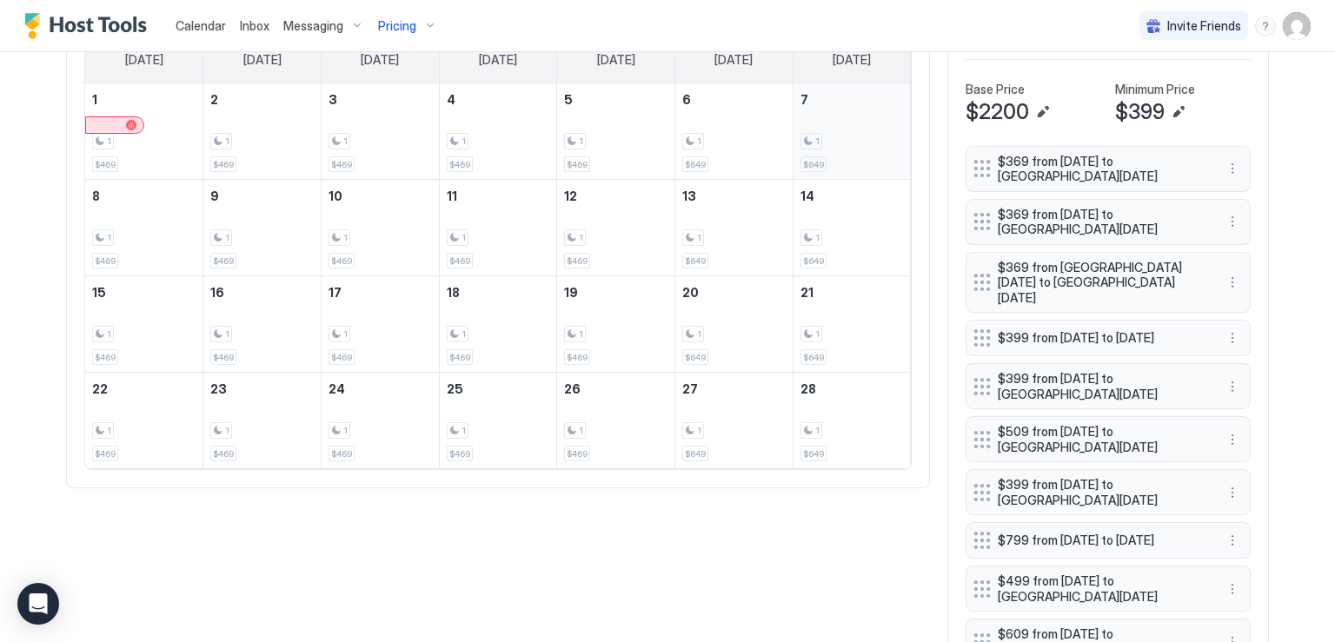
scroll to position [480, 0]
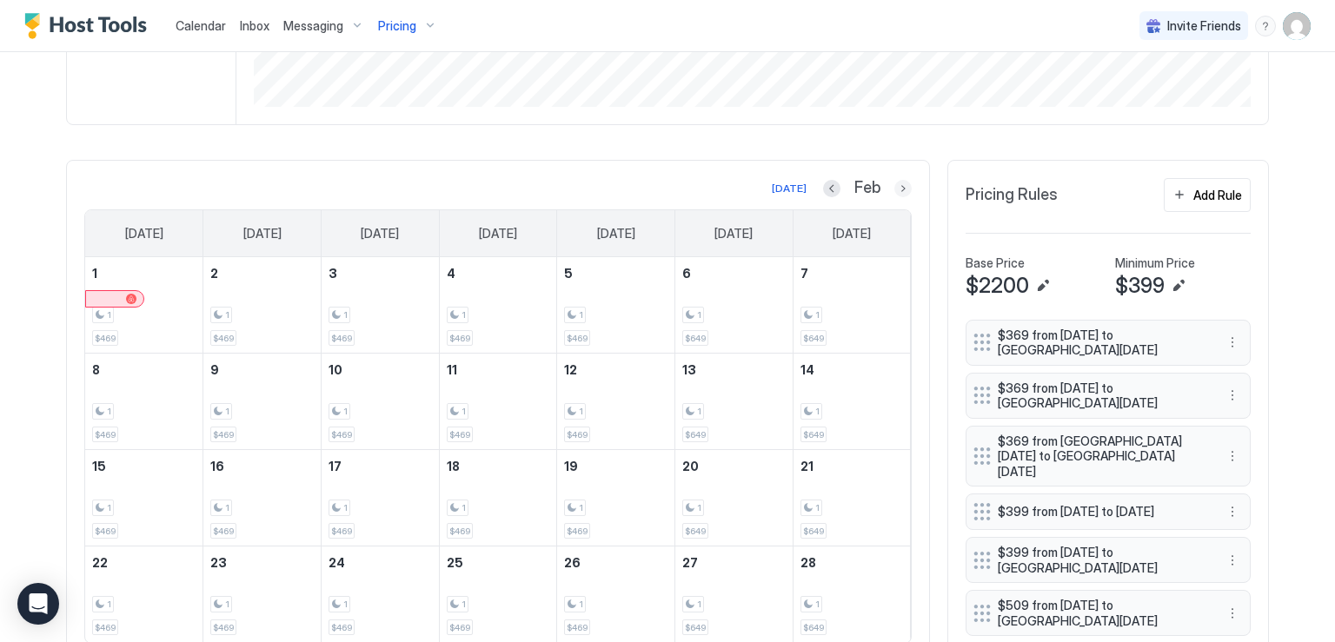
click at [894, 185] on button "Next month" at bounding box center [902, 188] width 17 height 17
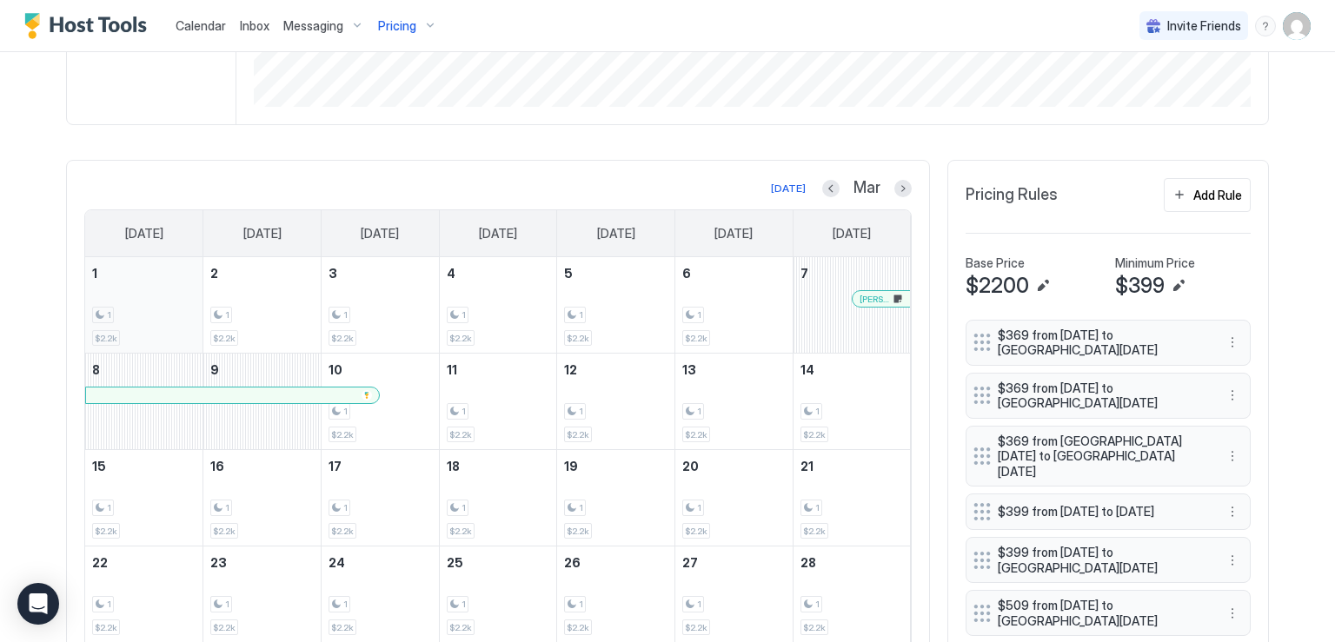
click at [167, 314] on div "1" at bounding box center [143, 315] width 103 height 17
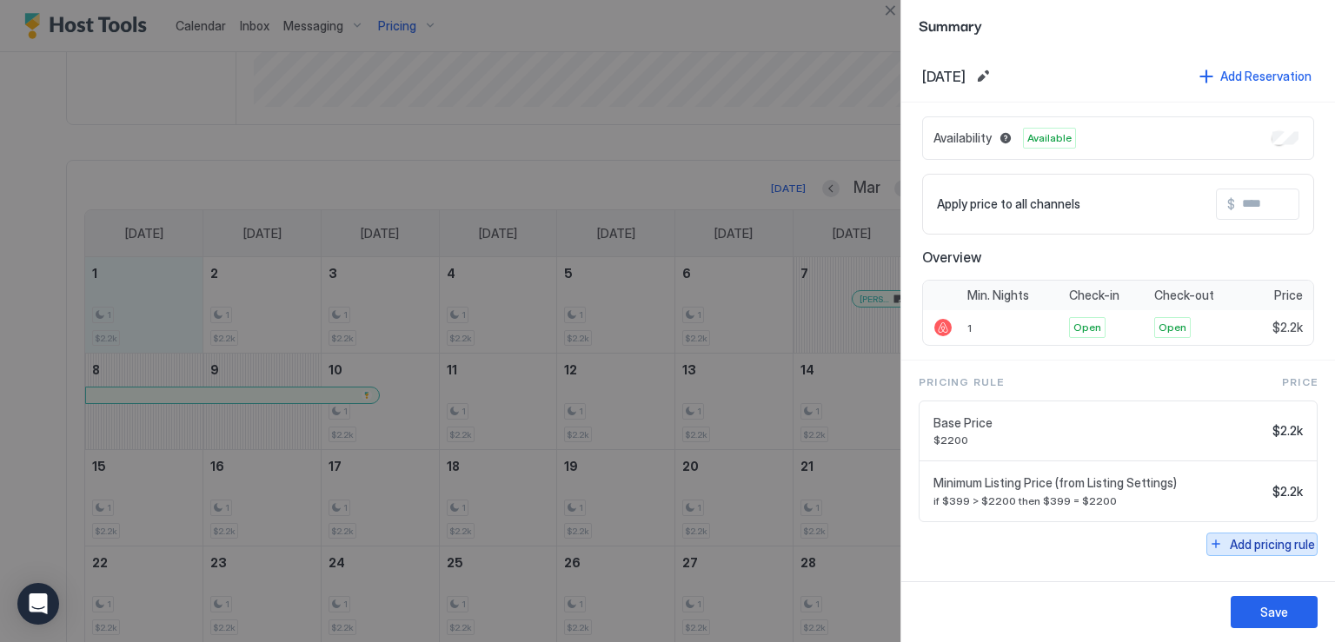
click at [1269, 543] on div "Add pricing rule" at bounding box center [1272, 544] width 85 height 18
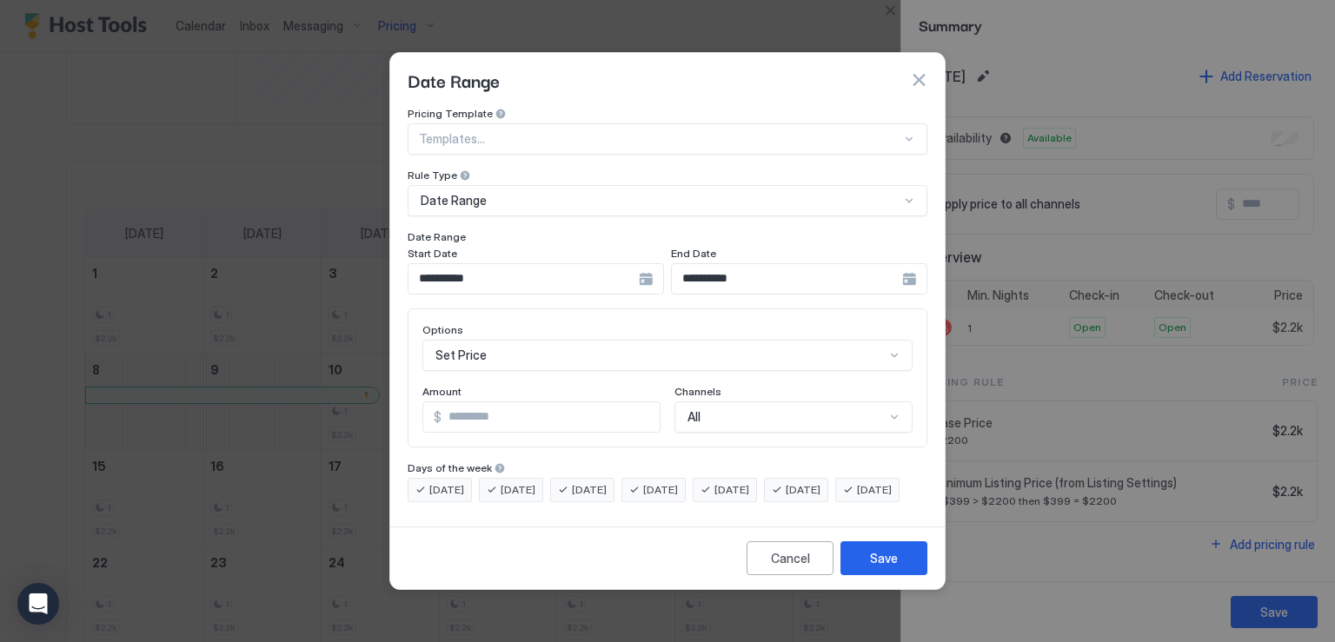
click at [647, 269] on div "**********" at bounding box center [536, 278] width 256 height 31
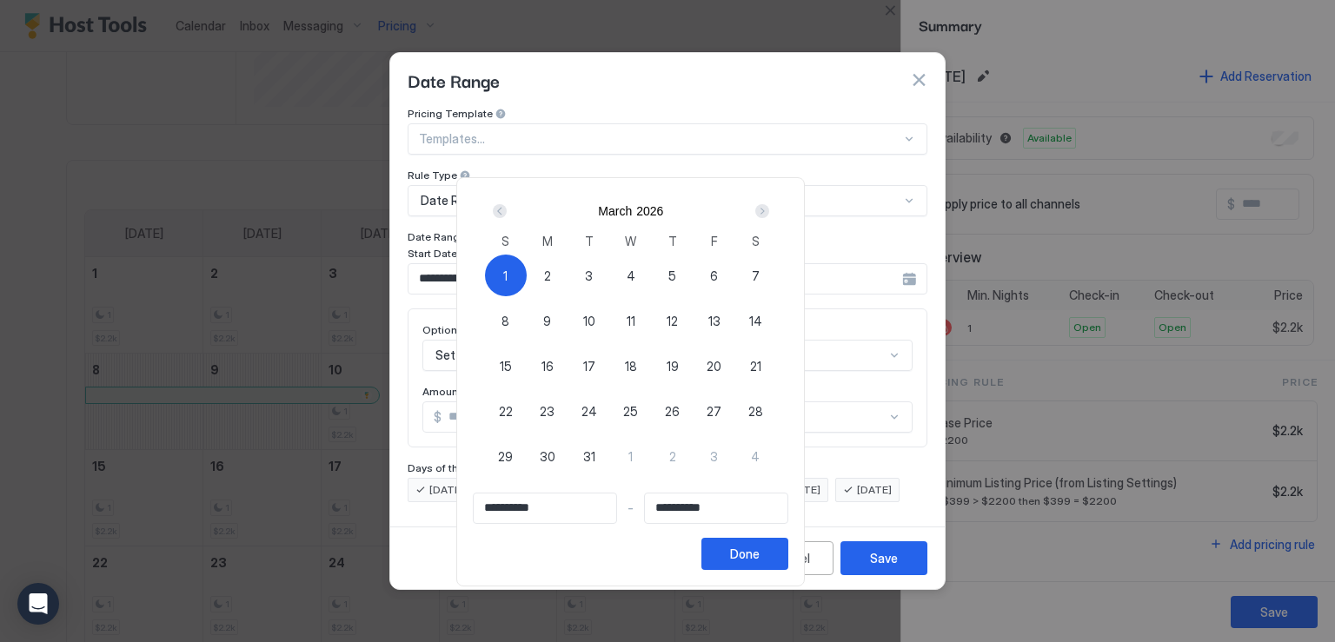
click at [527, 276] on div "1" at bounding box center [506, 276] width 42 height 42
type input "**********"
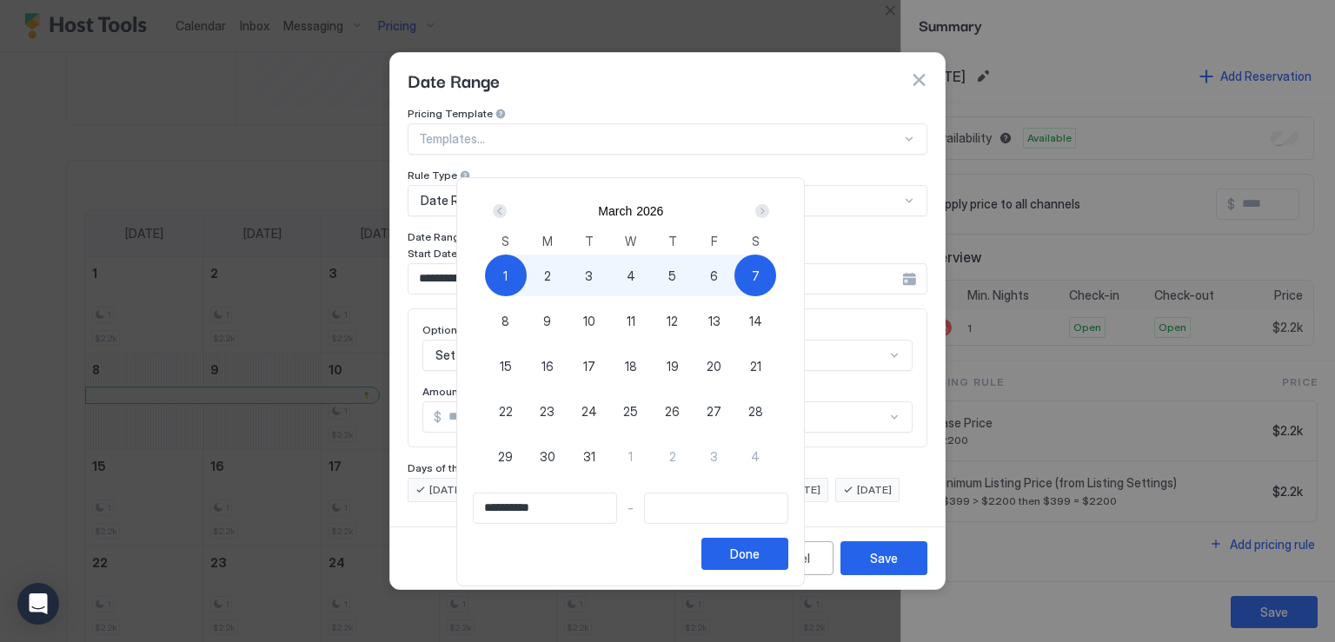
click at [776, 280] on div "7" at bounding box center [756, 276] width 42 height 42
type input "**********"
click at [788, 550] on button "Done" at bounding box center [745, 554] width 87 height 32
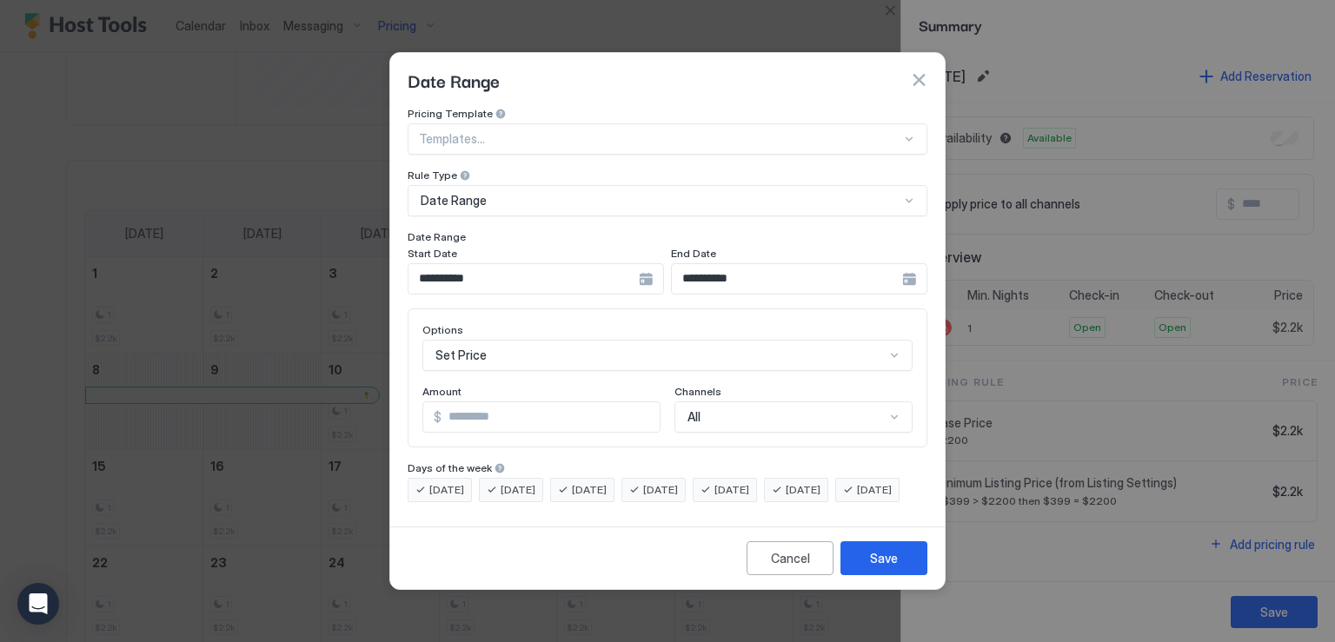
click at [488, 405] on input "*" at bounding box center [551, 417] width 218 height 30
type input "***"
click at [884, 568] on div "Save" at bounding box center [884, 558] width 28 height 18
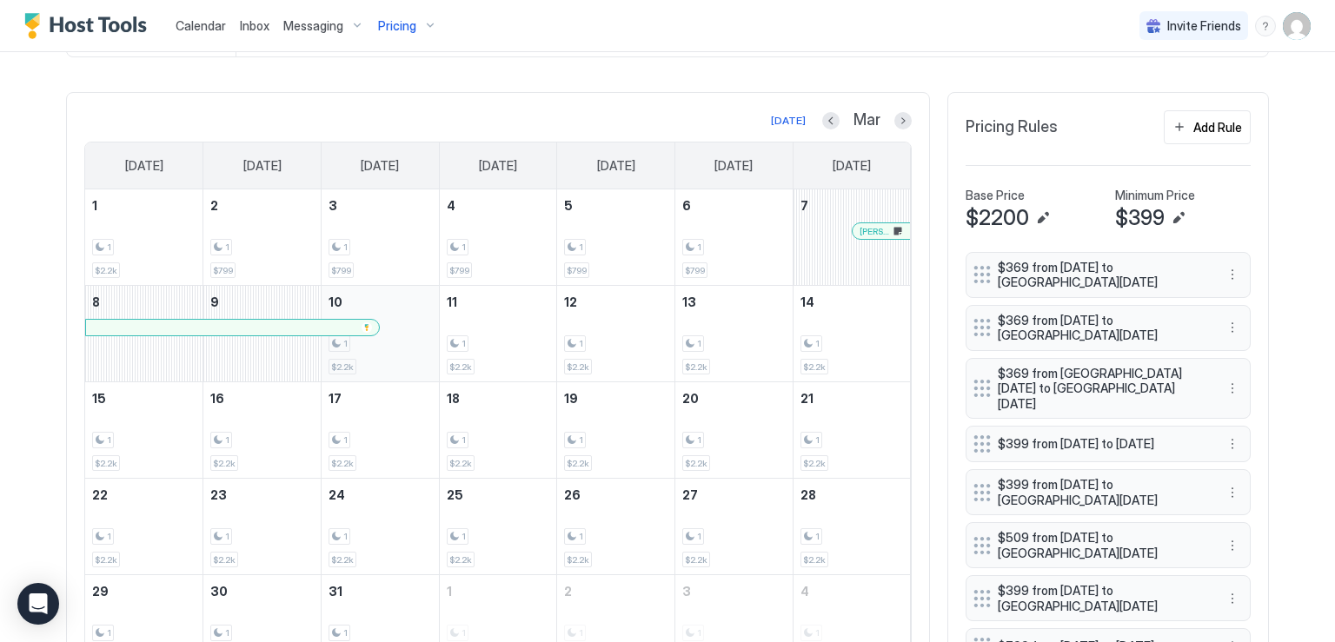
scroll to position [567, 0]
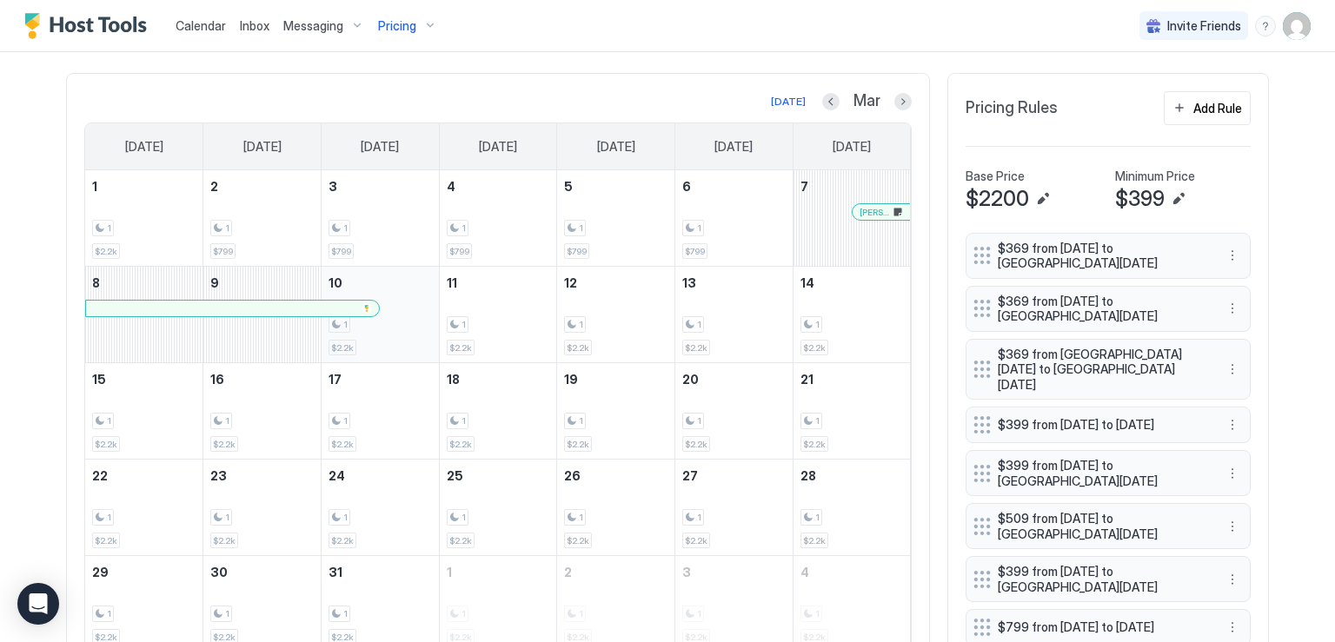
click at [421, 335] on div "1 $2.2k" at bounding box center [380, 315] width 103 height 82
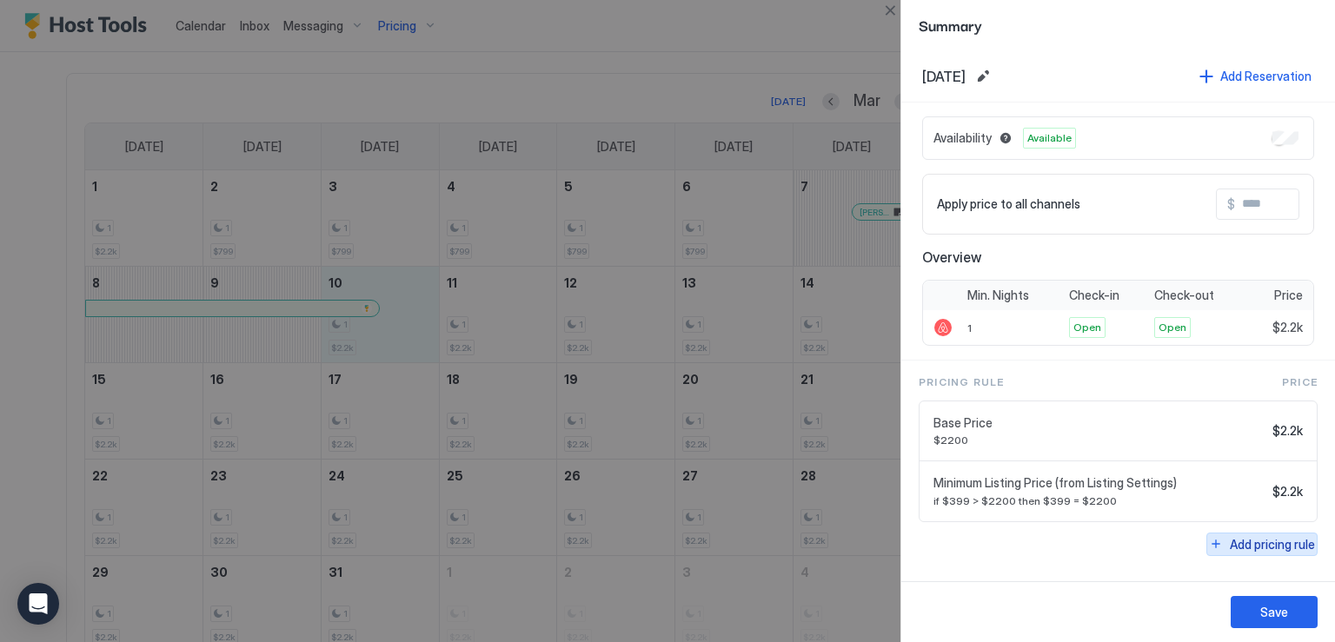
click at [1241, 544] on div "Add pricing rule" at bounding box center [1272, 544] width 85 height 18
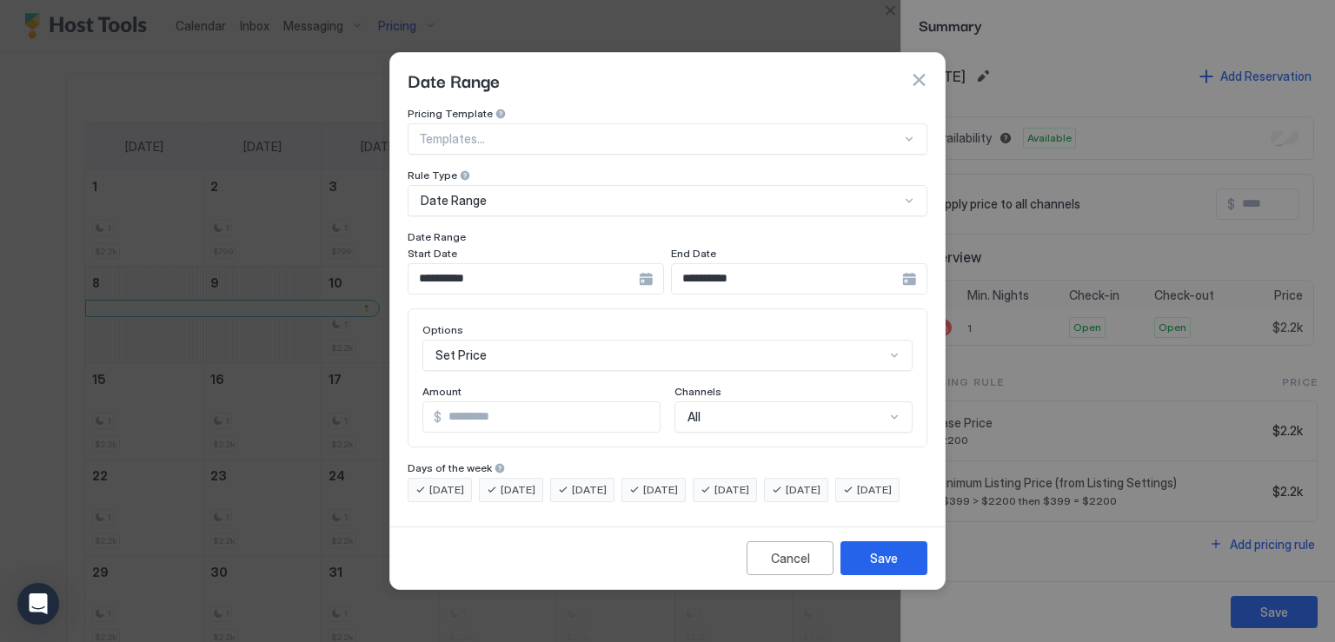
click at [639, 267] on div "**********" at bounding box center [536, 278] width 256 height 31
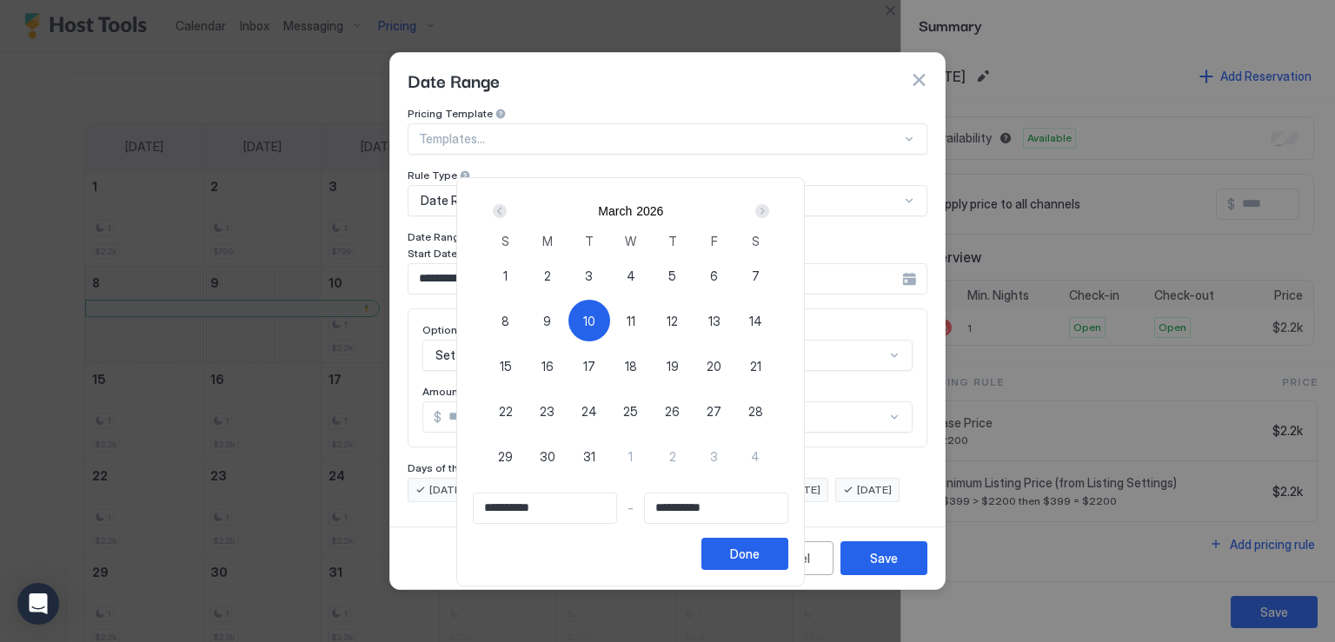
click at [595, 314] on span "10" at bounding box center [589, 321] width 12 height 18
click at [595, 313] on span "10" at bounding box center [589, 321] width 12 height 18
type input "**********"
click at [769, 210] on div "Next" at bounding box center [762, 211] width 14 height 14
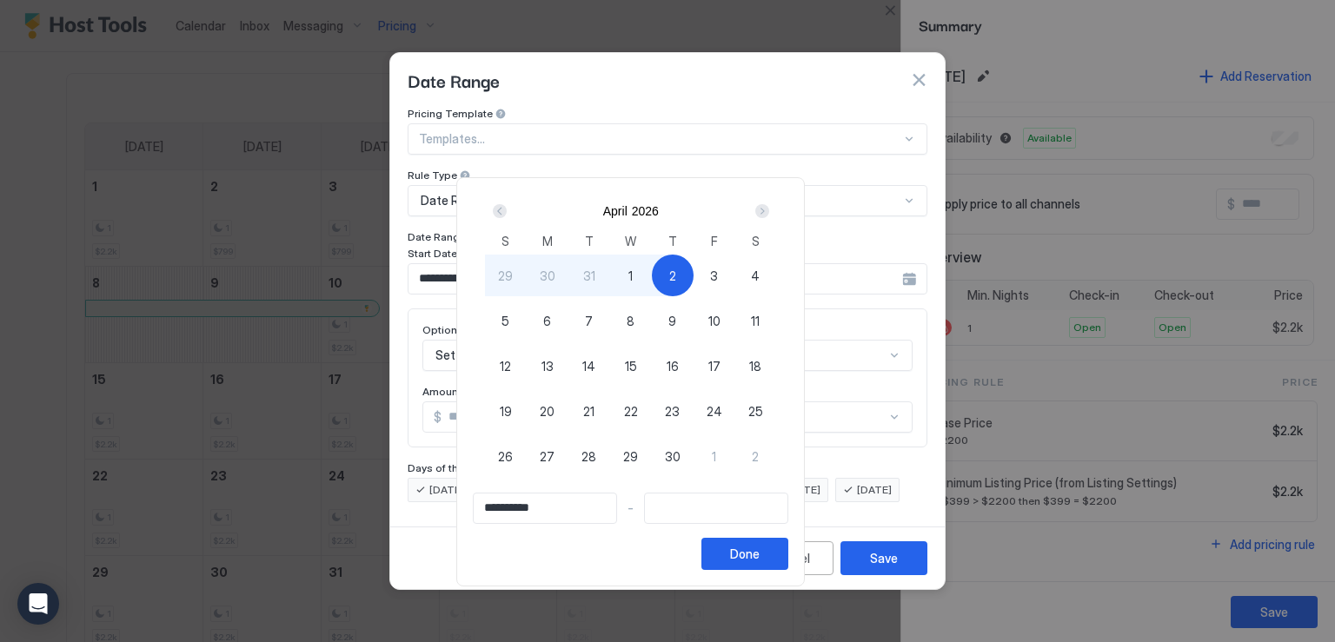
type input "**********"
click at [527, 316] on div "5" at bounding box center [506, 321] width 42 height 42
type input "**********"
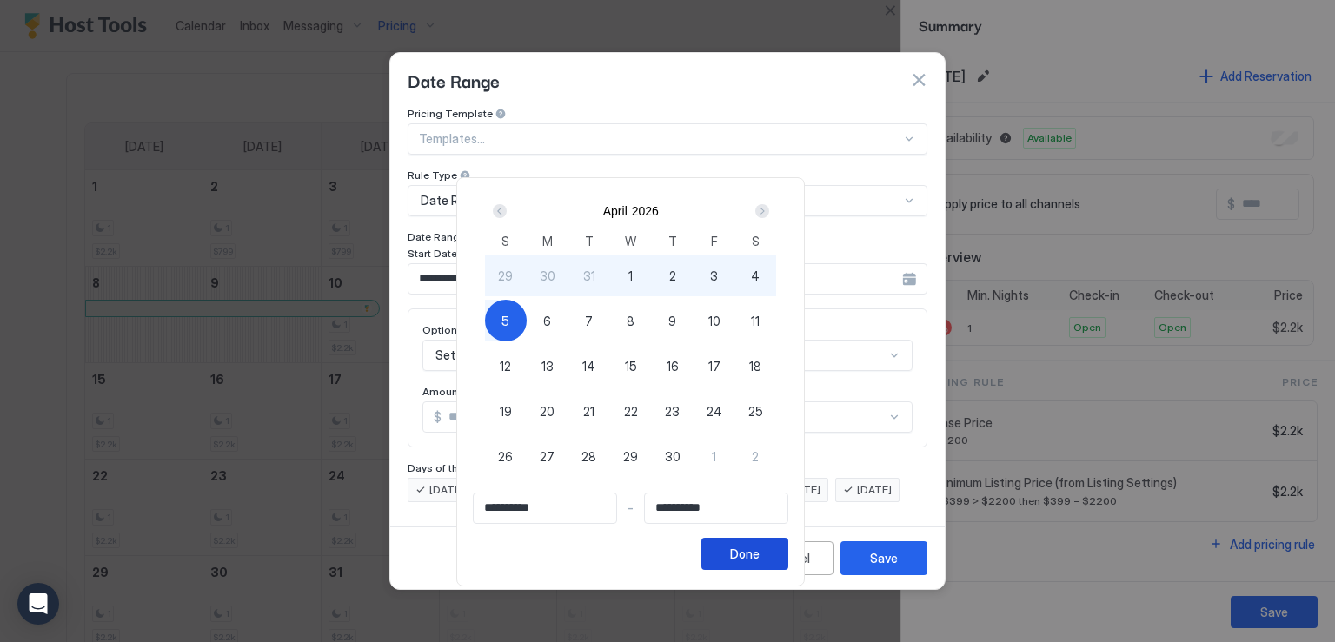
click at [788, 545] on button "Done" at bounding box center [745, 554] width 87 height 32
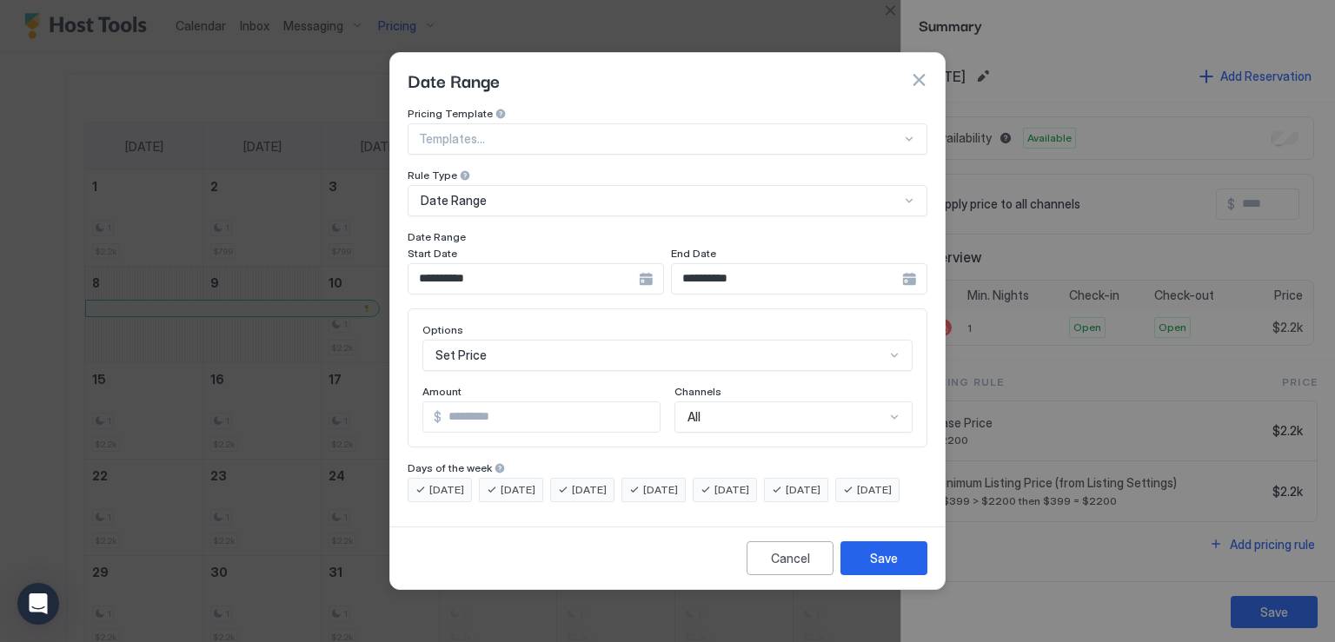
click at [451, 402] on input "*" at bounding box center [551, 417] width 218 height 30
type input "****"
click at [878, 575] on button "Save" at bounding box center [884, 559] width 87 height 34
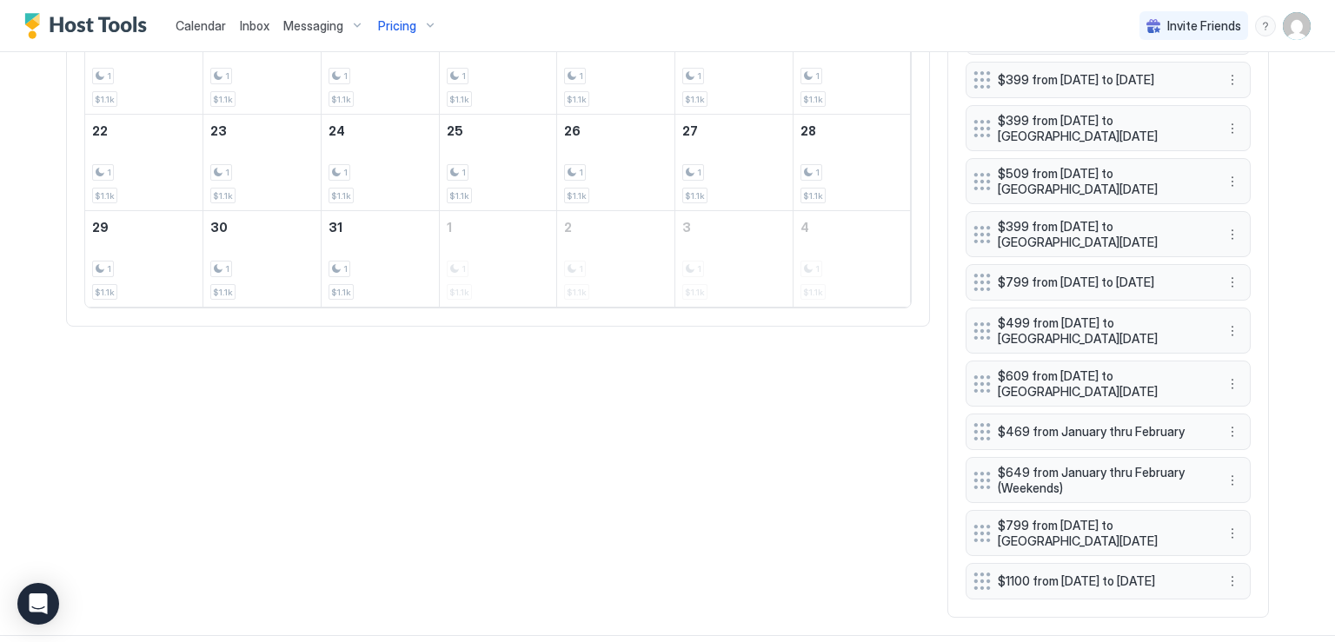
scroll to position [942, 0]
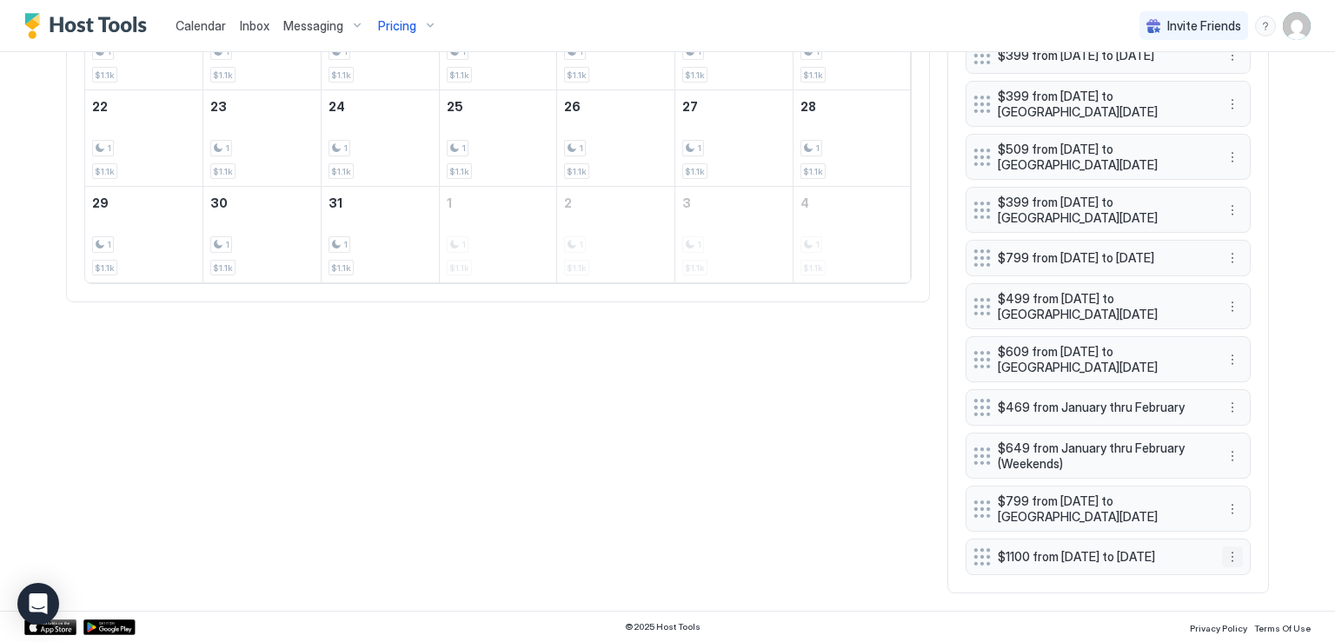
click at [1227, 555] on button "More options" at bounding box center [1232, 557] width 21 height 21
click at [1243, 475] on span "Edit" at bounding box center [1252, 471] width 19 height 13
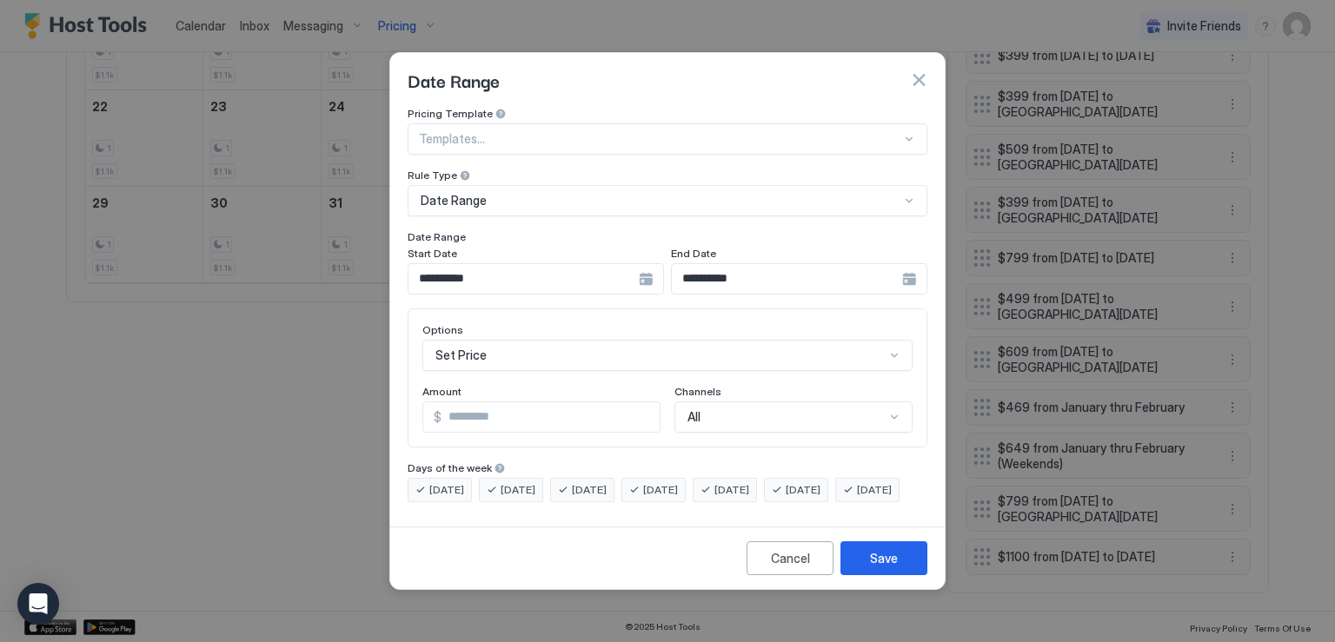
click at [469, 403] on input "****" at bounding box center [551, 417] width 218 height 30
type input "****"
click at [884, 568] on div "Save" at bounding box center [884, 558] width 28 height 18
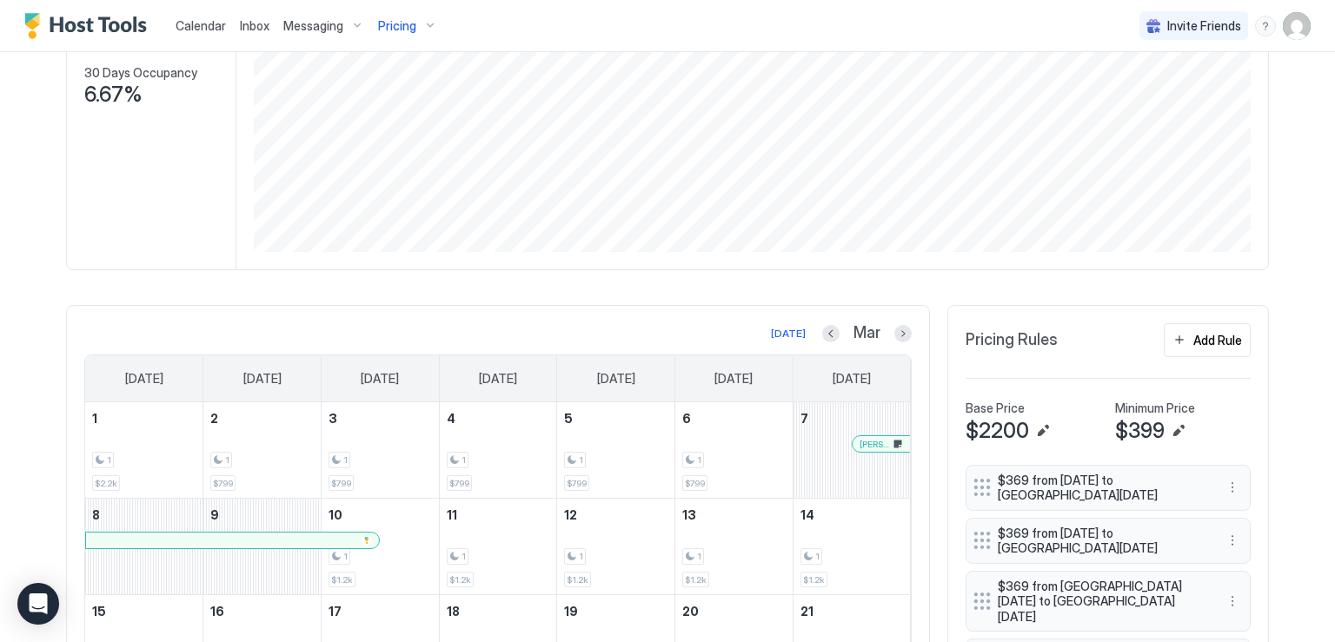
scroll to position [334, 0]
click at [894, 331] on button "Next month" at bounding box center [902, 334] width 17 height 17
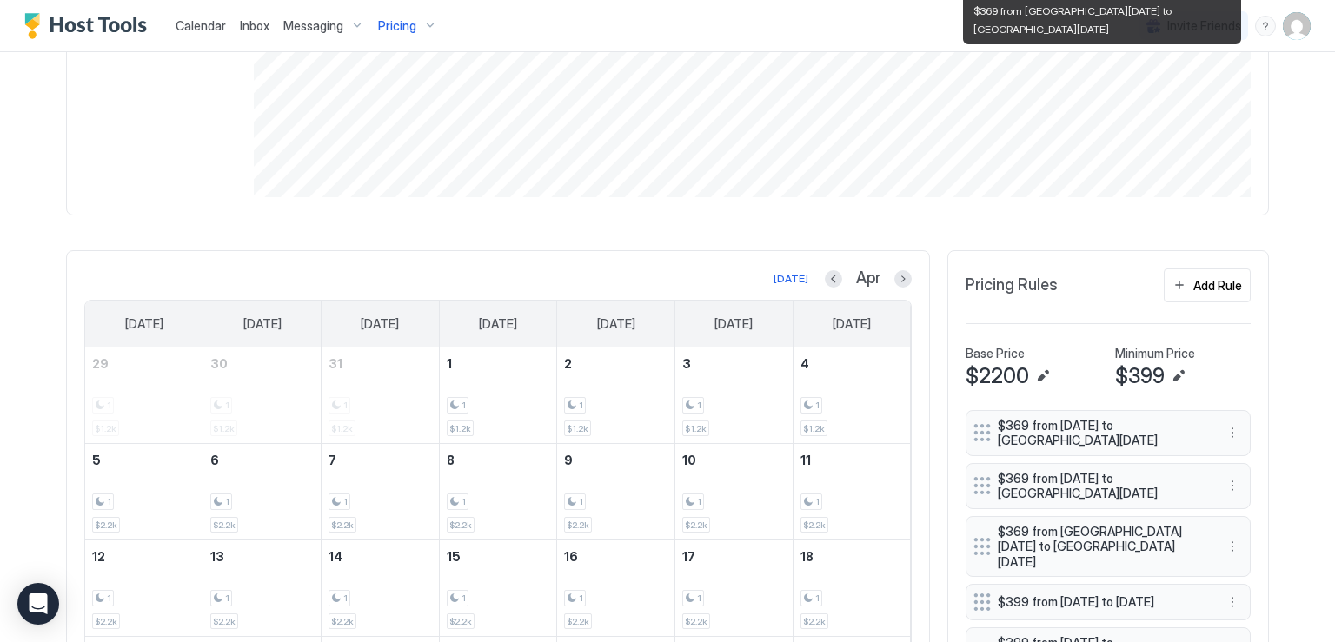
scroll to position [421, 0]
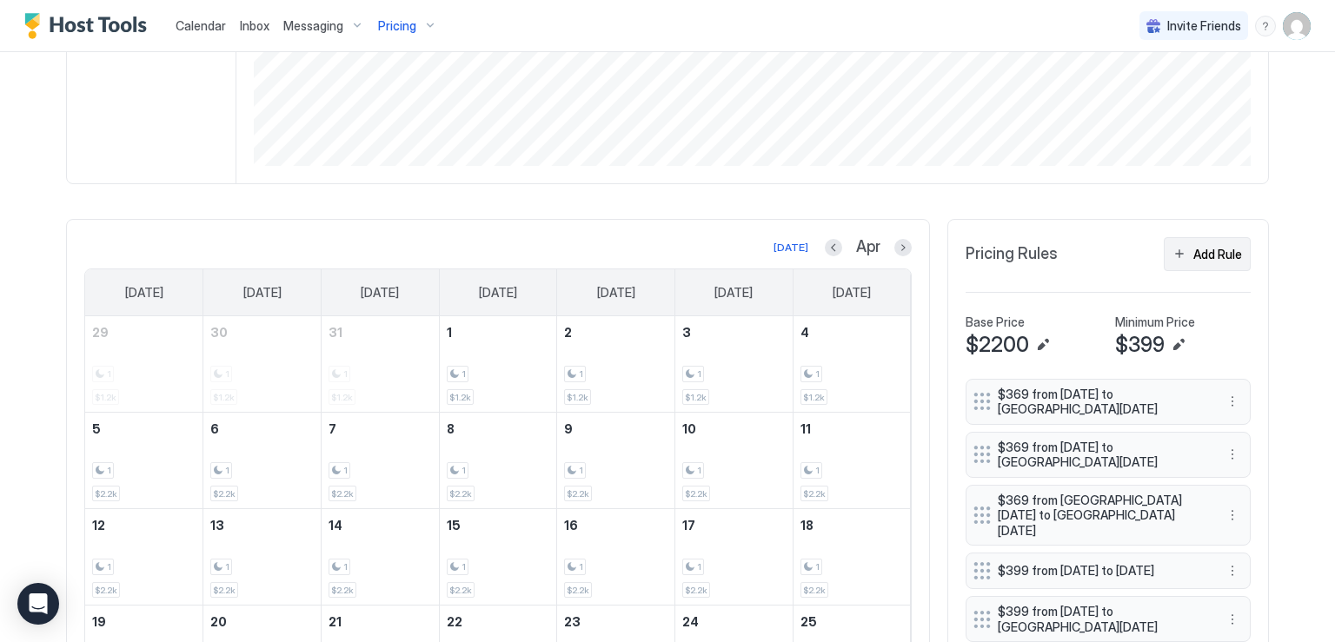
click at [1180, 252] on button "Add Rule" at bounding box center [1207, 254] width 87 height 34
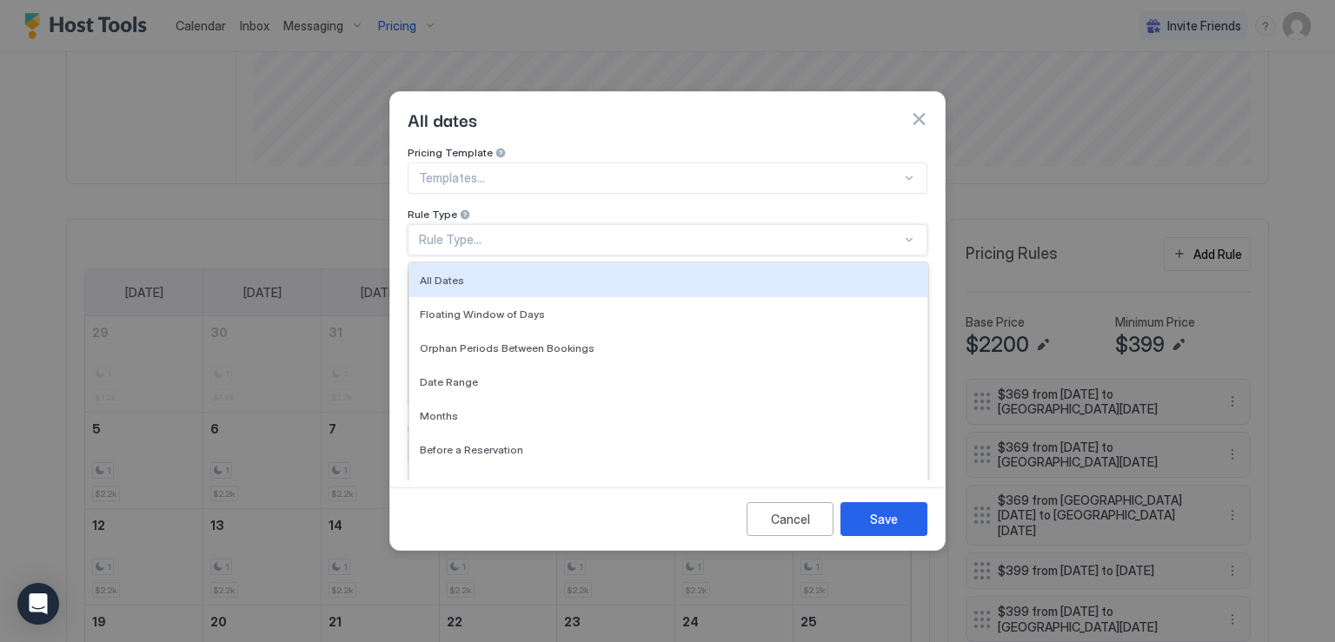
click at [532, 232] on div "Rule Type..." at bounding box center [660, 240] width 482 height 16
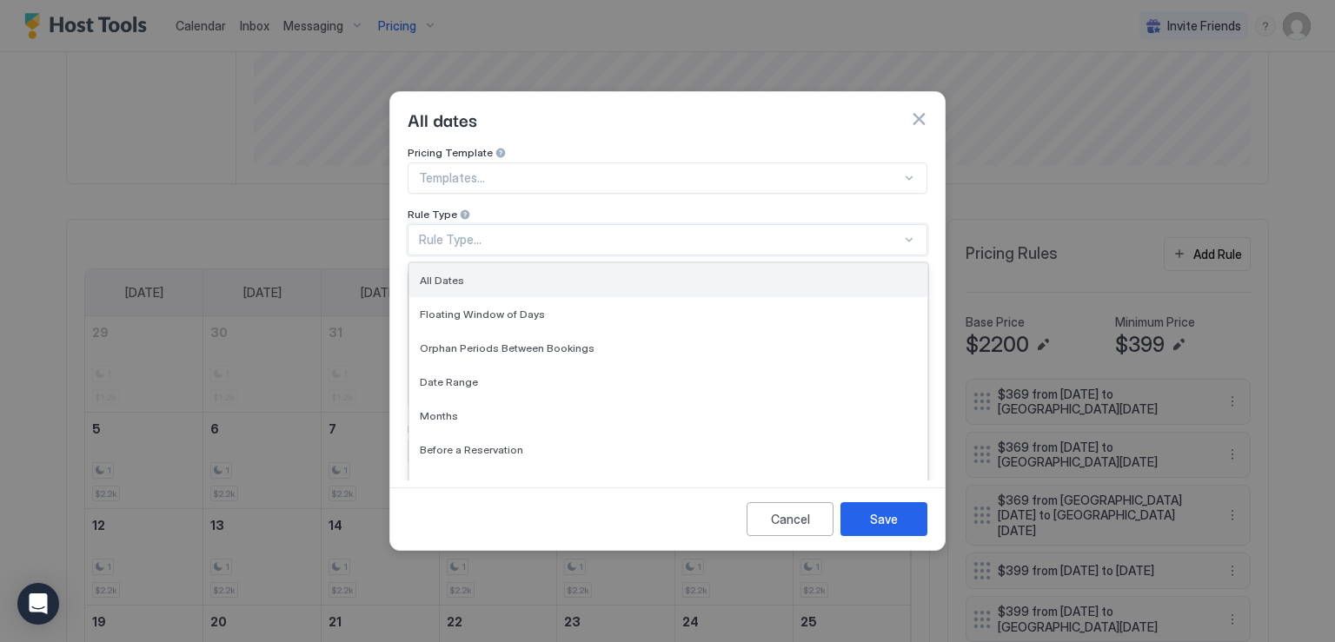
click at [509, 274] on div "All Dates" at bounding box center [668, 280] width 497 height 13
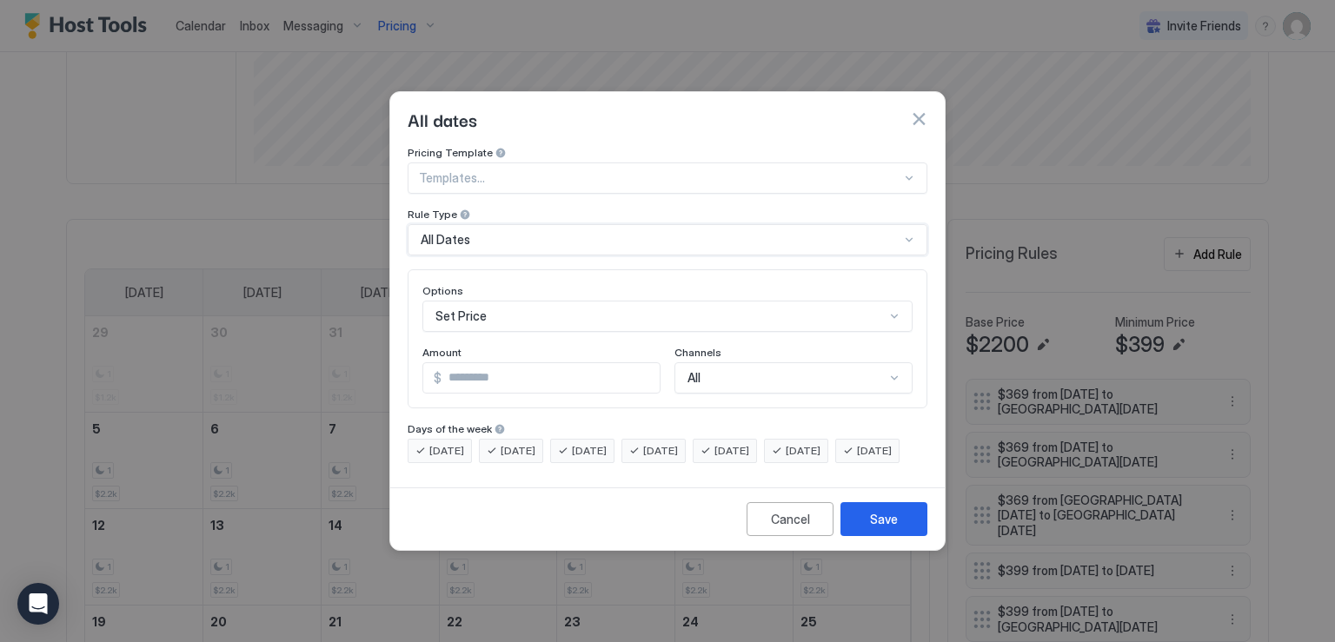
scroll to position [90, 0]
click at [504, 301] on div "Set Price" at bounding box center [667, 316] width 490 height 31
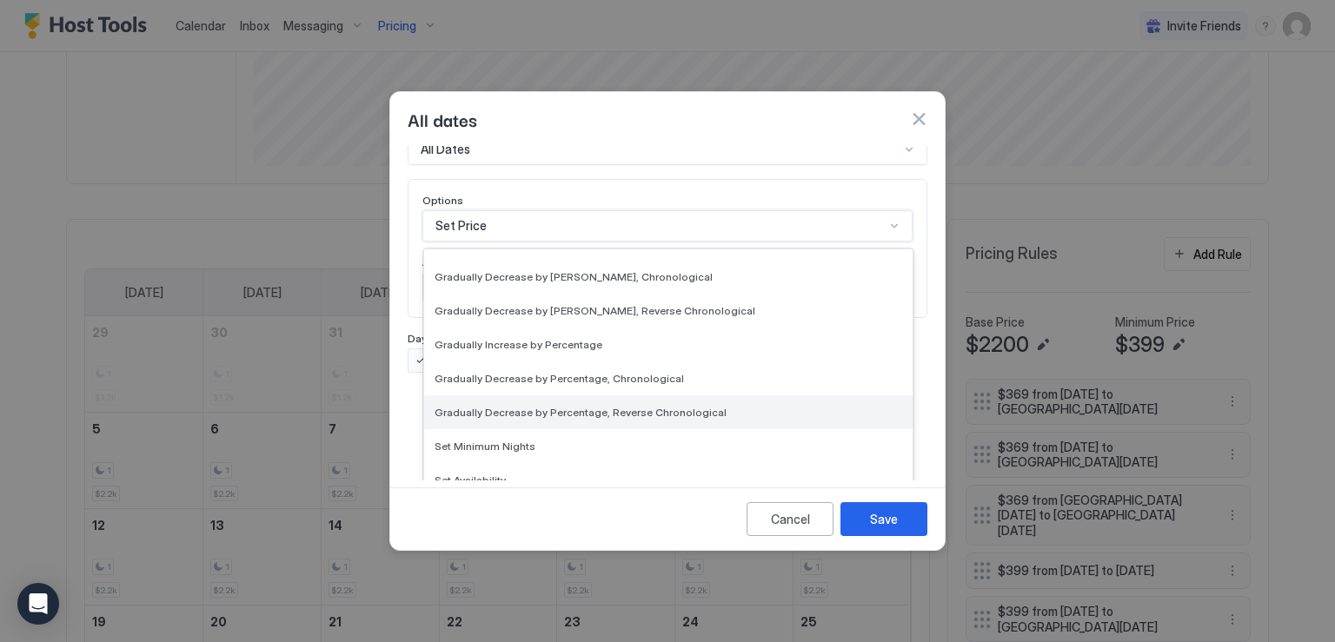
scroll to position [316, 0]
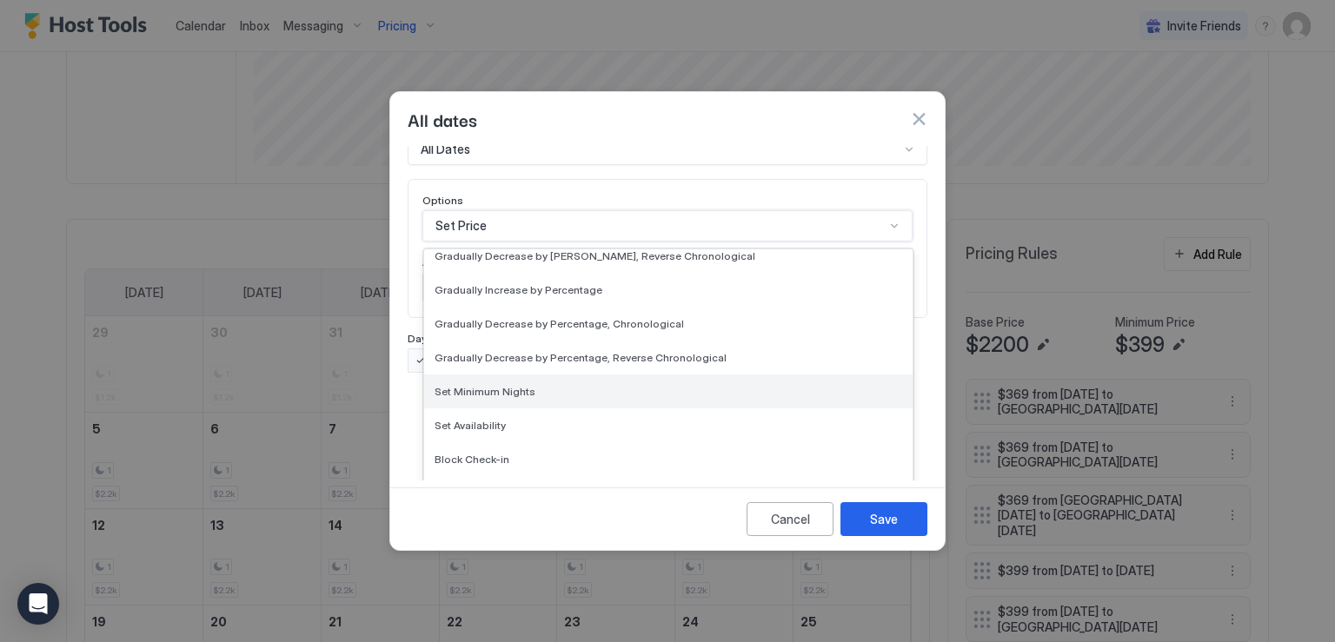
click at [500, 385] on span "Set Minimum Nights" at bounding box center [485, 391] width 101 height 13
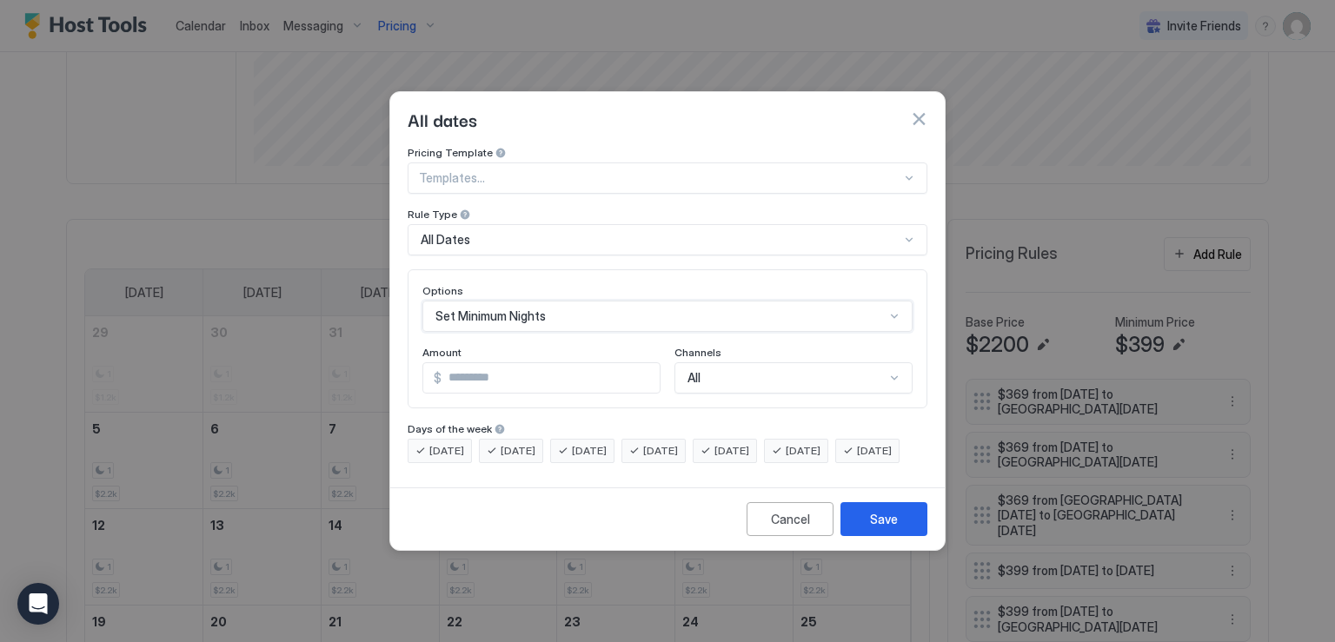
scroll to position [0, 0]
click at [480, 364] on input "*" at bounding box center [516, 378] width 187 height 30
type input "*"
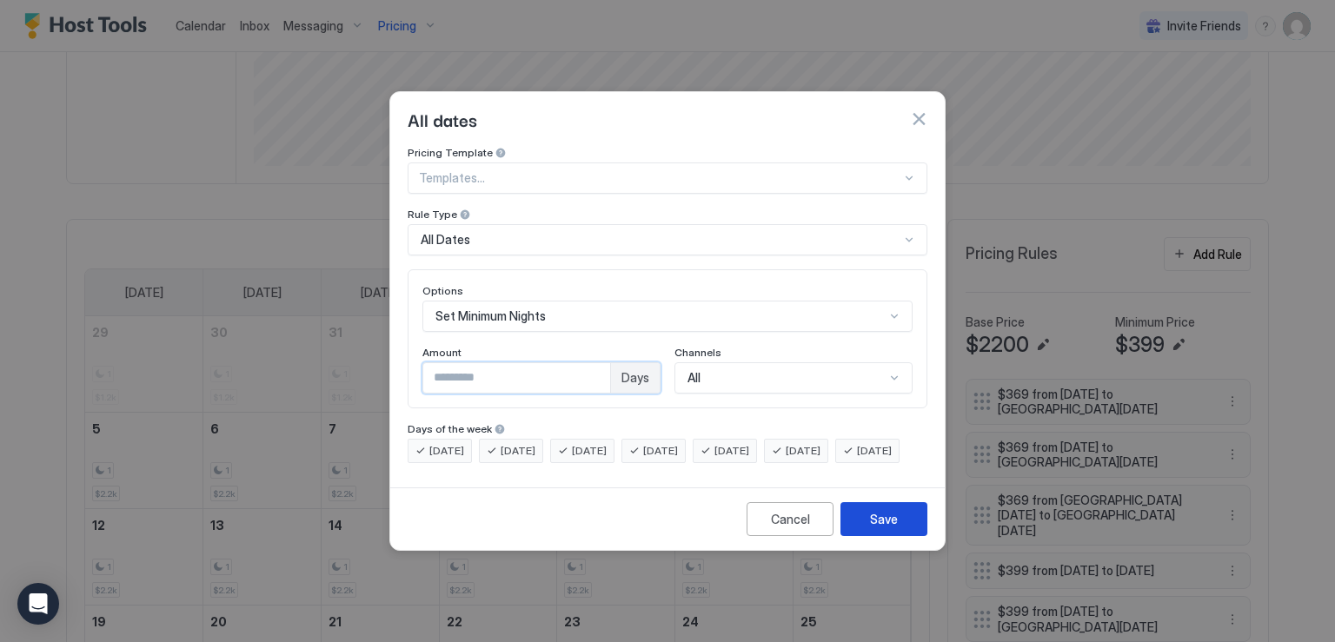
click at [866, 536] on button "Save" at bounding box center [884, 519] width 87 height 34
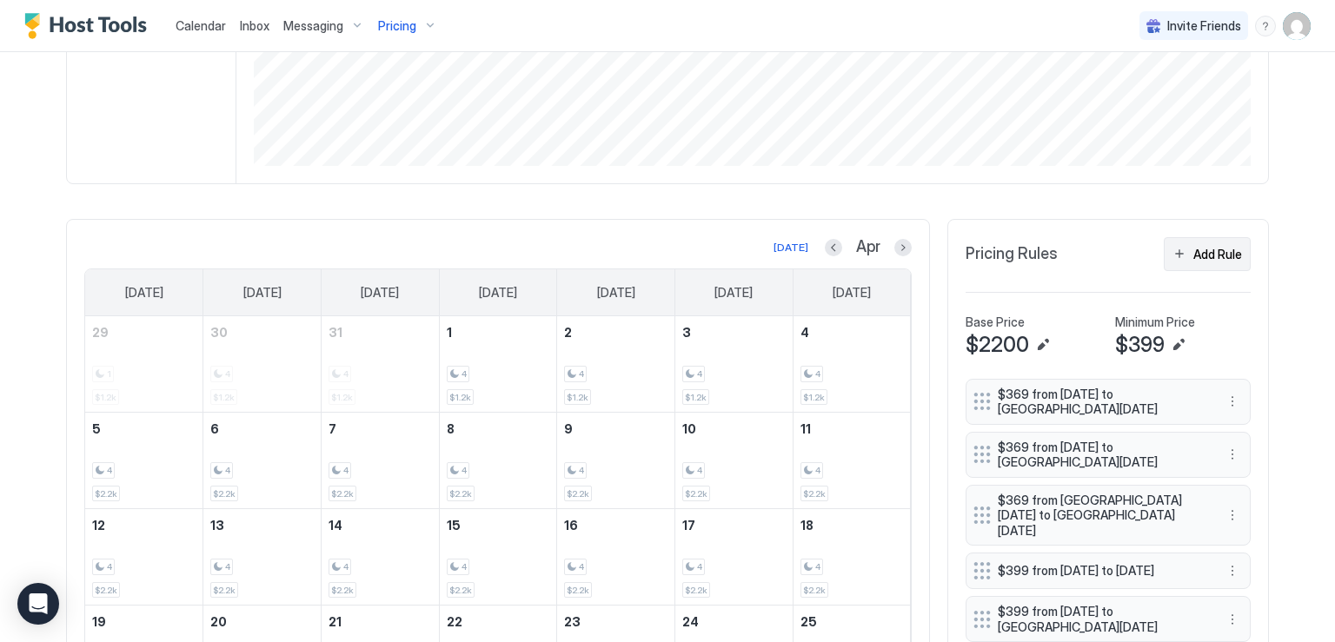
click at [1180, 251] on button "Add Rule" at bounding box center [1207, 254] width 87 height 34
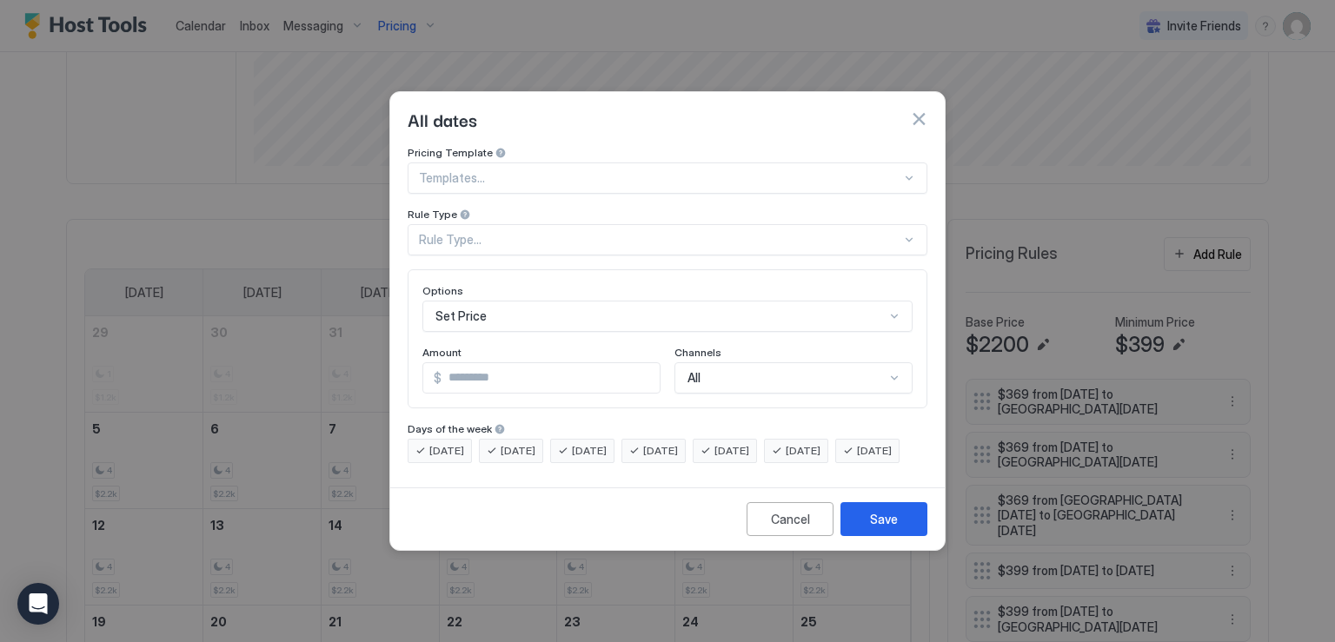
click at [602, 232] on div "Rule Type..." at bounding box center [660, 240] width 482 height 16
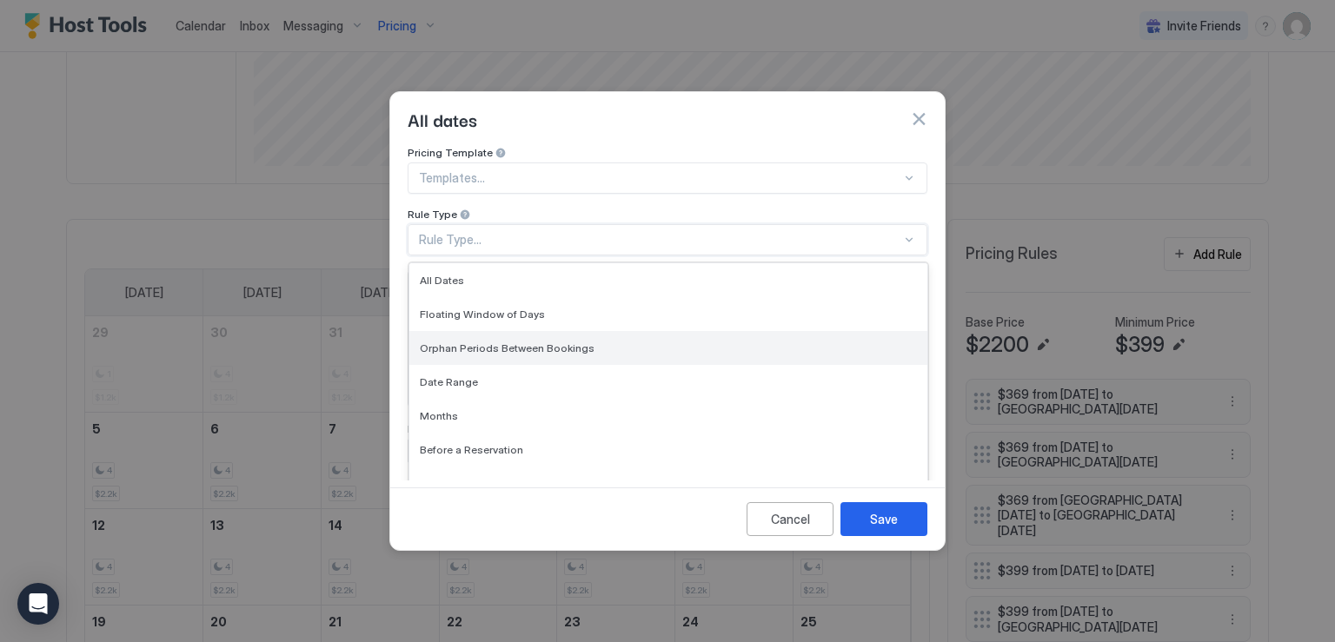
click at [542, 331] on div "Orphan Periods Between Bookings" at bounding box center [668, 348] width 518 height 34
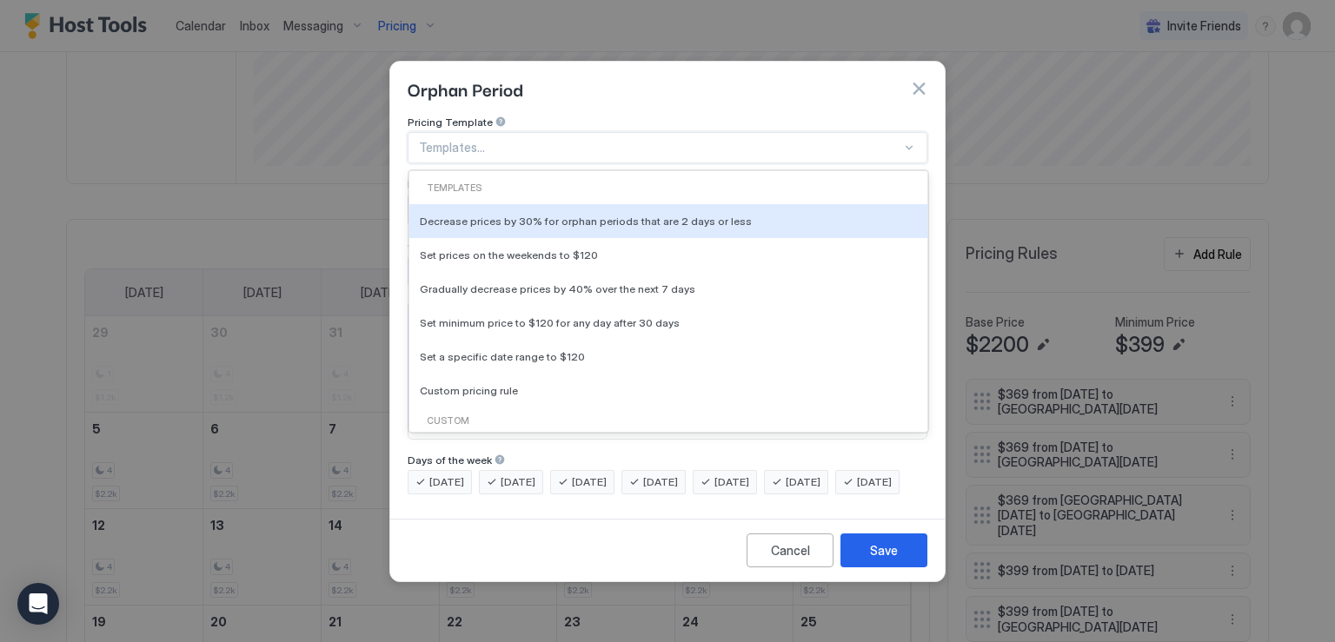
click at [542, 140] on div at bounding box center [660, 148] width 482 height 16
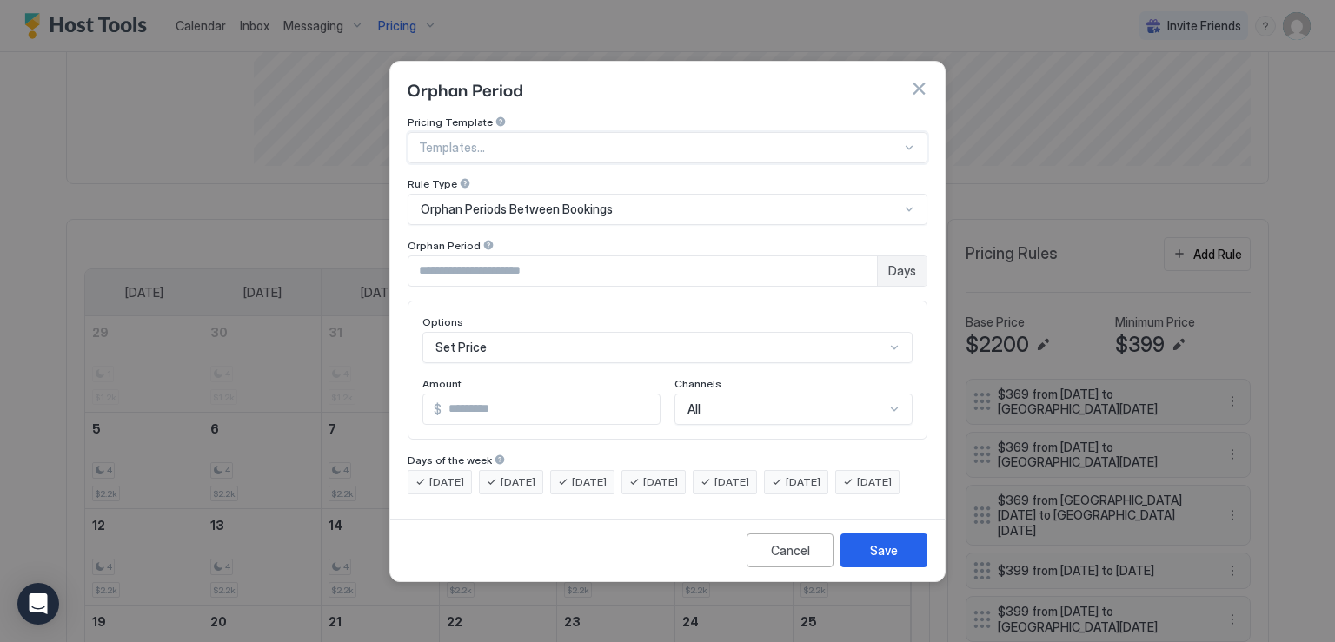
click at [555, 132] on div "Templates..." at bounding box center [668, 147] width 520 height 31
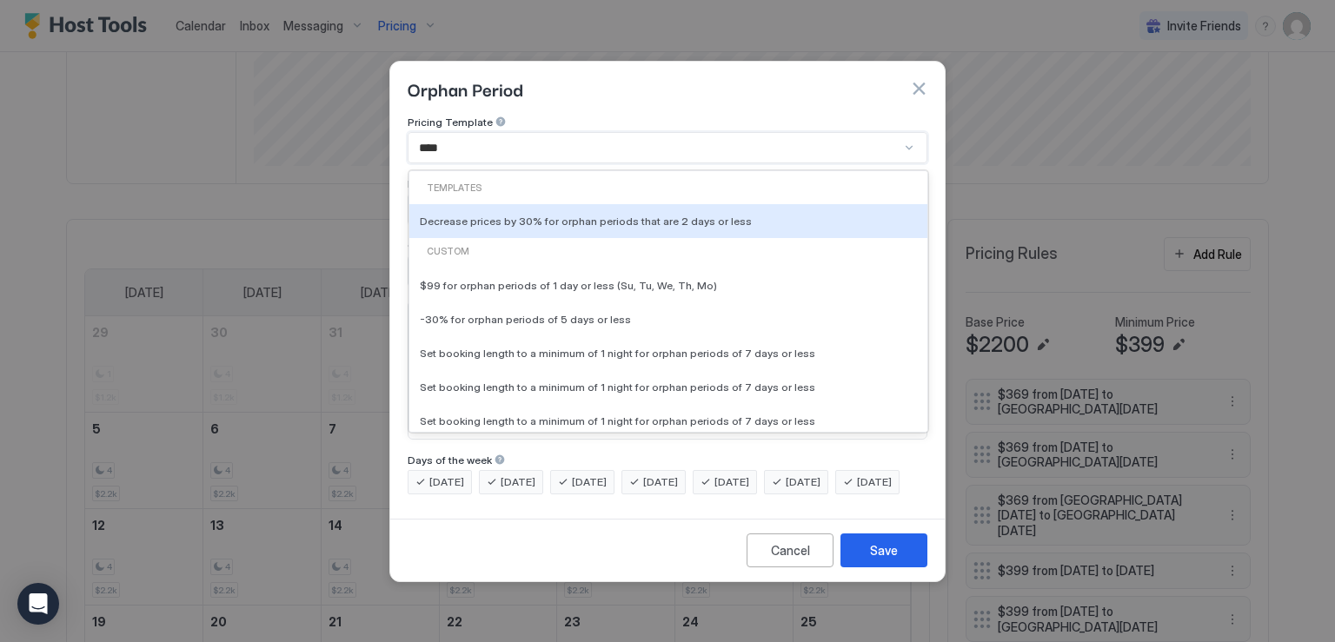
type input "*****"
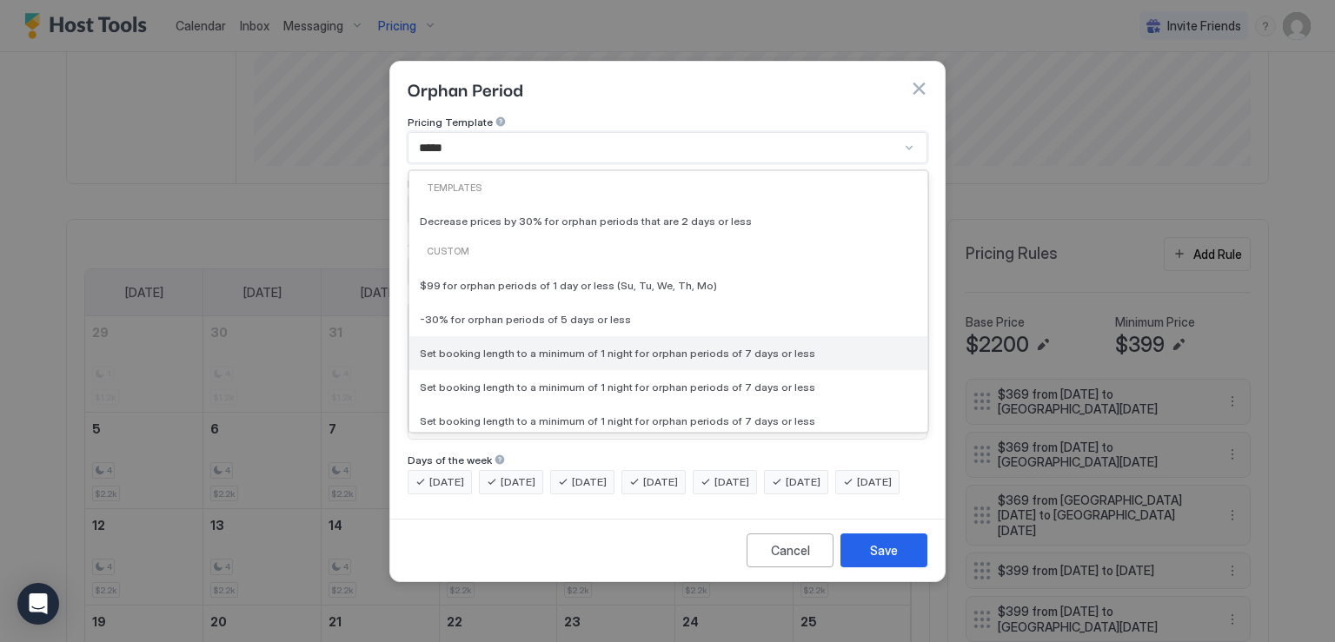
click at [562, 346] on span "Set booking length to a minimum of 1 night for orphan periods of 7 days or less" at bounding box center [618, 352] width 396 height 13
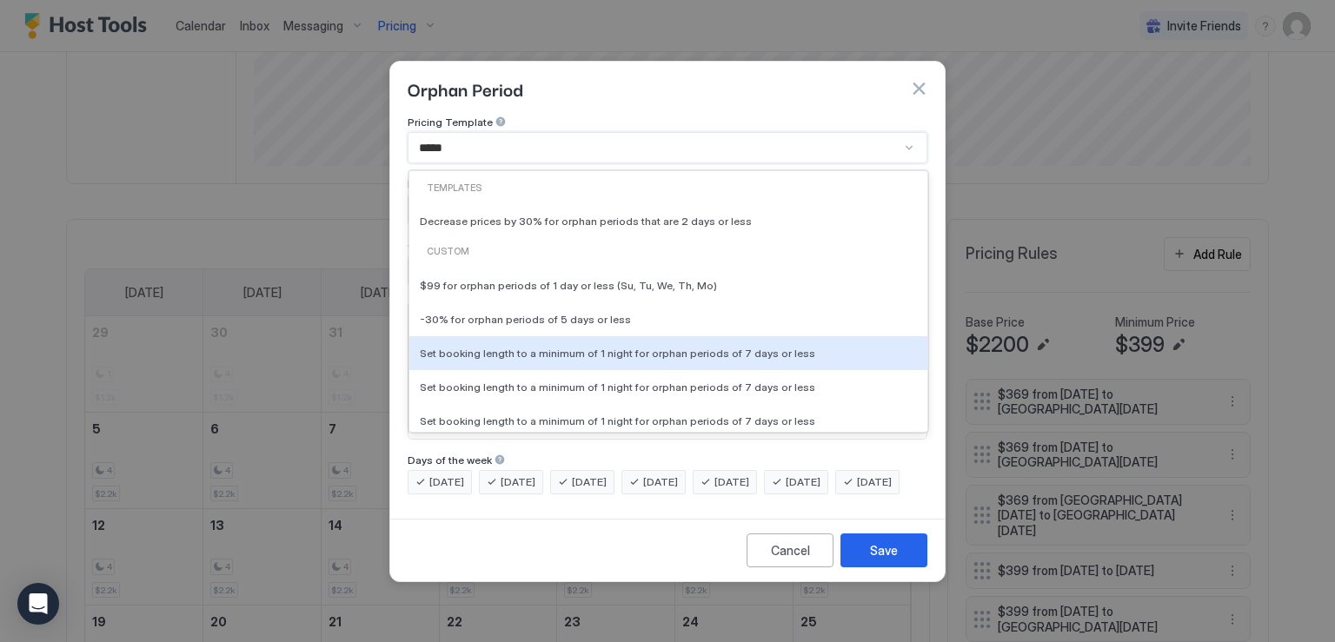
type input "*"
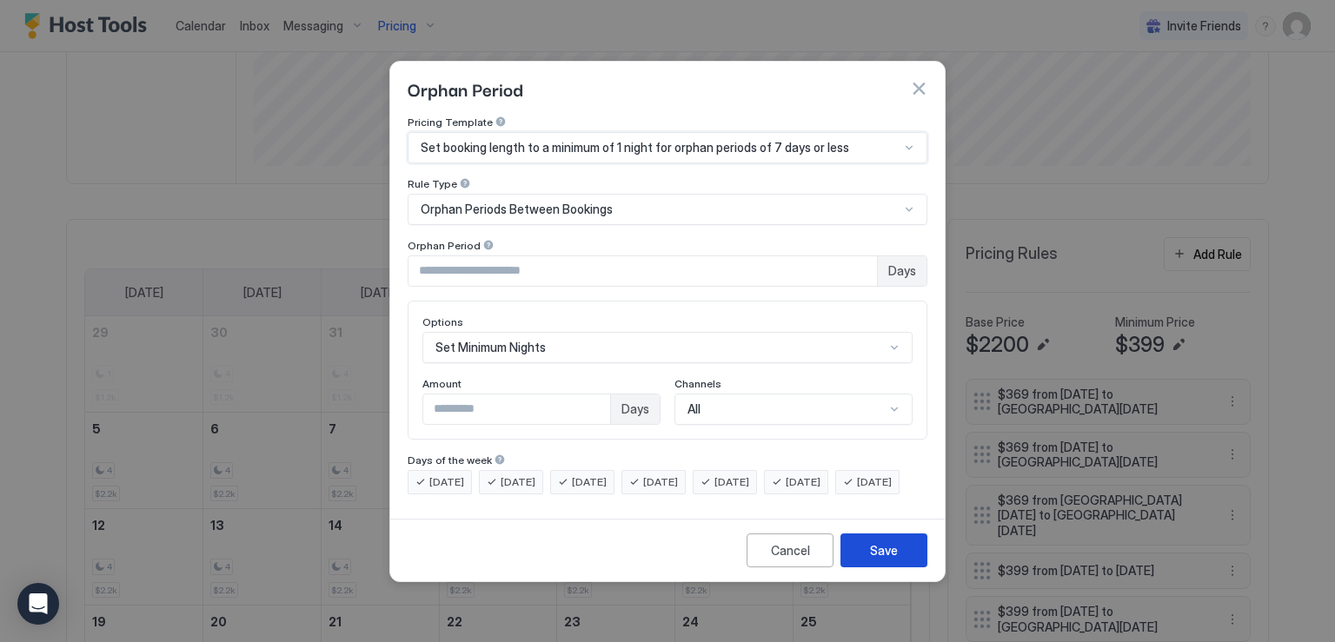
click at [894, 560] on div "Save" at bounding box center [884, 551] width 28 height 18
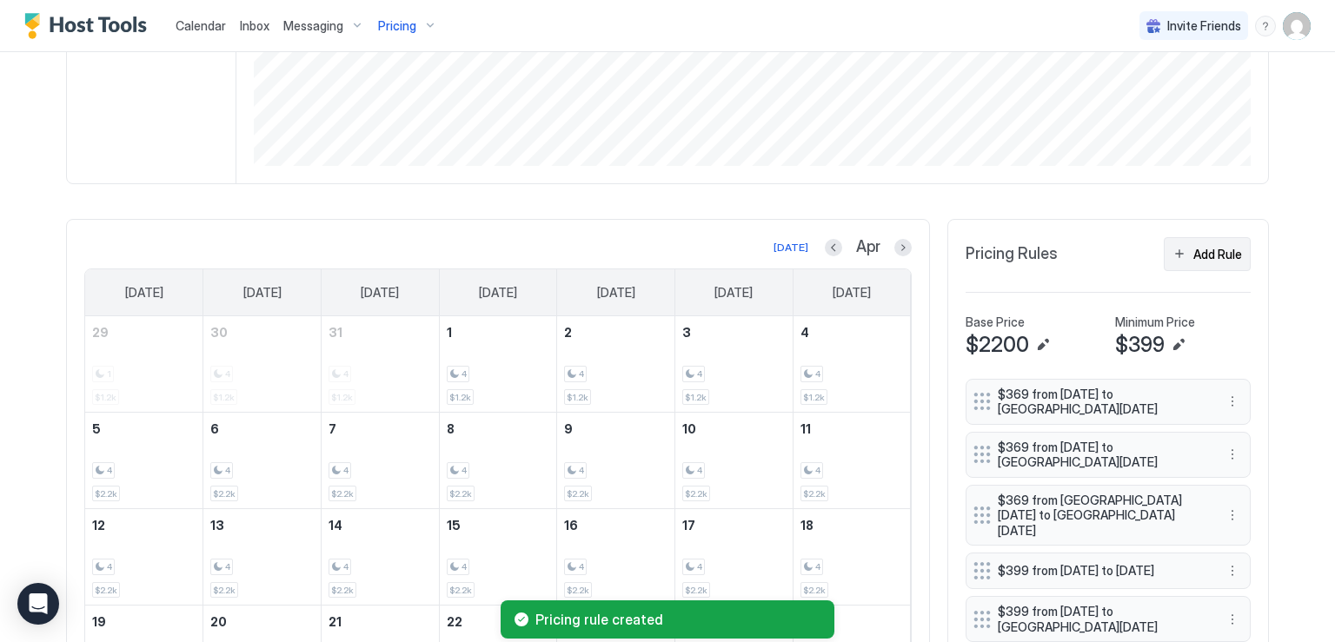
click at [1194, 255] on div "Add Rule" at bounding box center [1218, 254] width 49 height 18
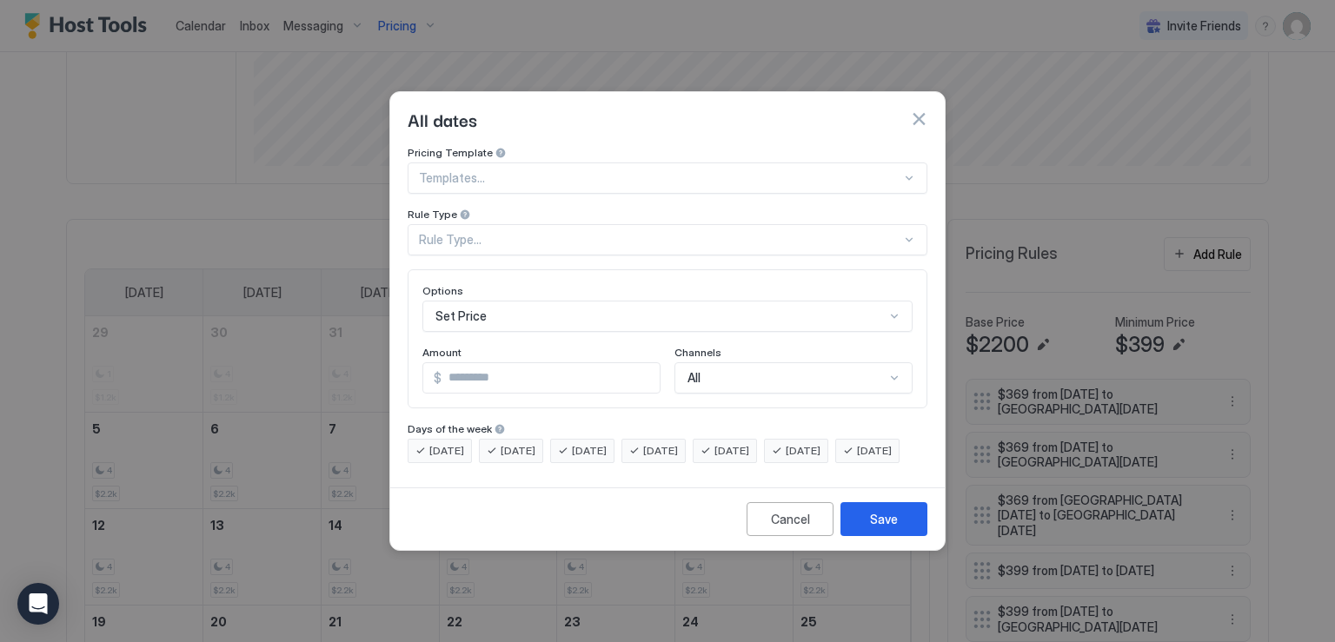
click at [516, 171] on div at bounding box center [660, 178] width 482 height 16
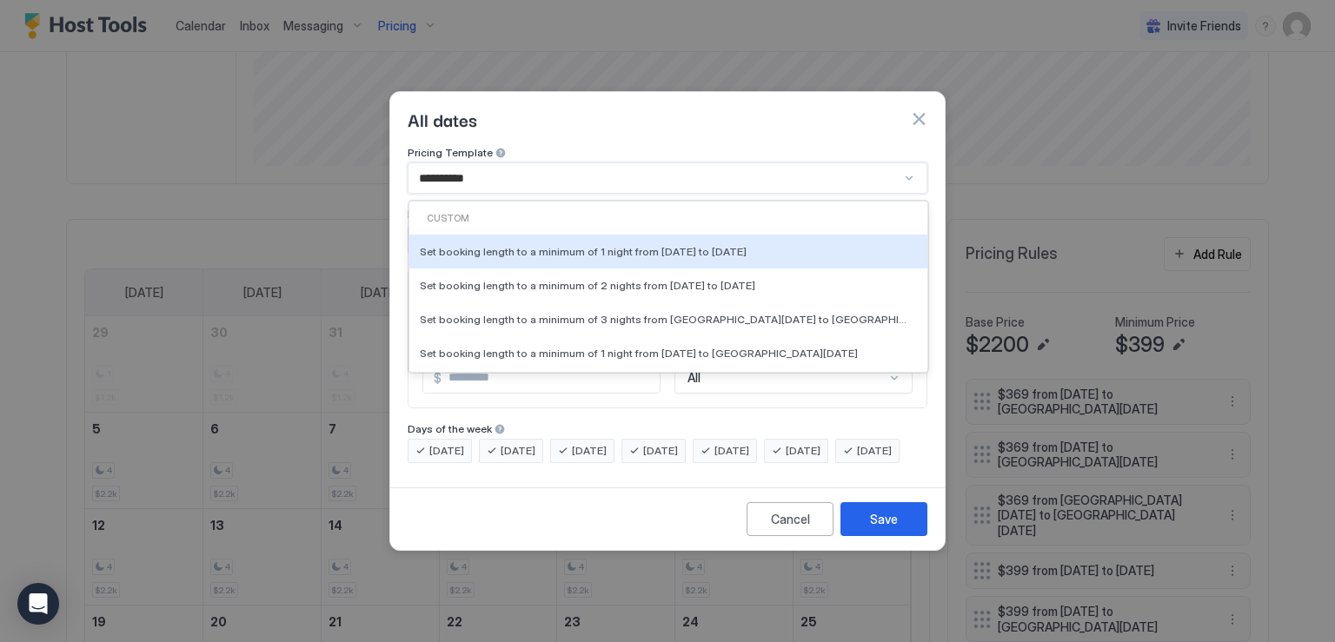
type input "**********"
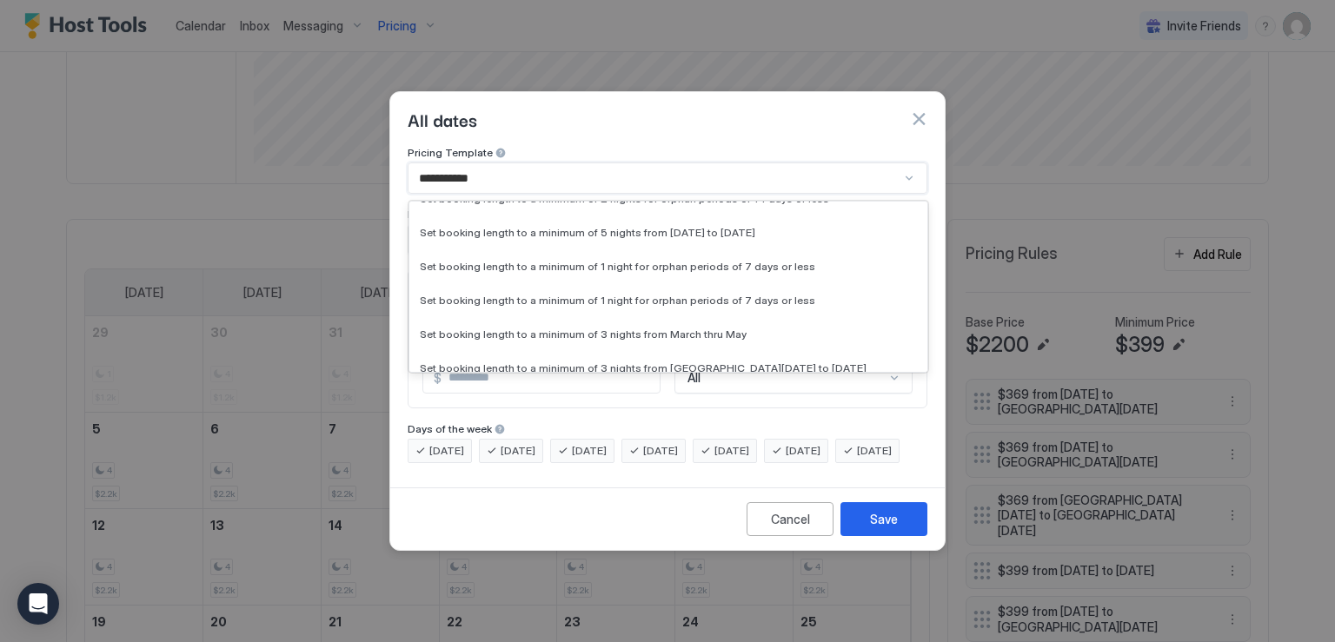
scroll to position [2916, 0]
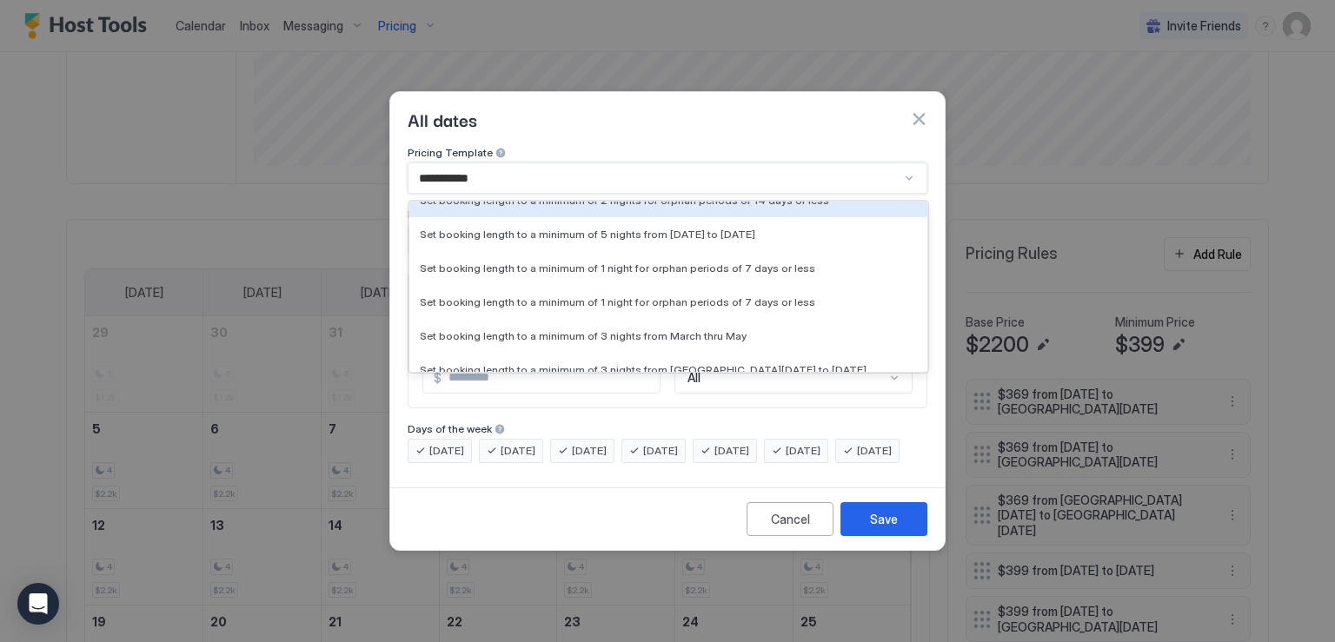
scroll to position [2877, 0]
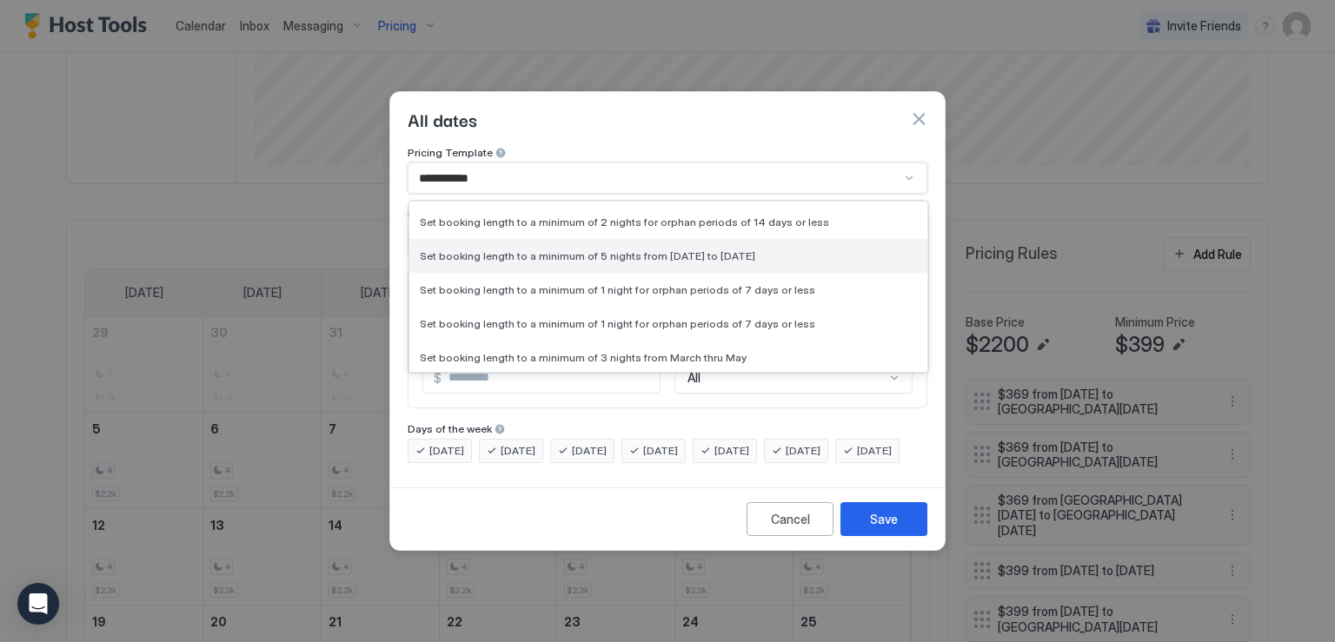
click at [659, 249] on span "Set booking length to a minimum of 5 nights from Sun, Oct 4th 2026 to Sun, Oct …" at bounding box center [588, 255] width 336 height 13
type input "*"
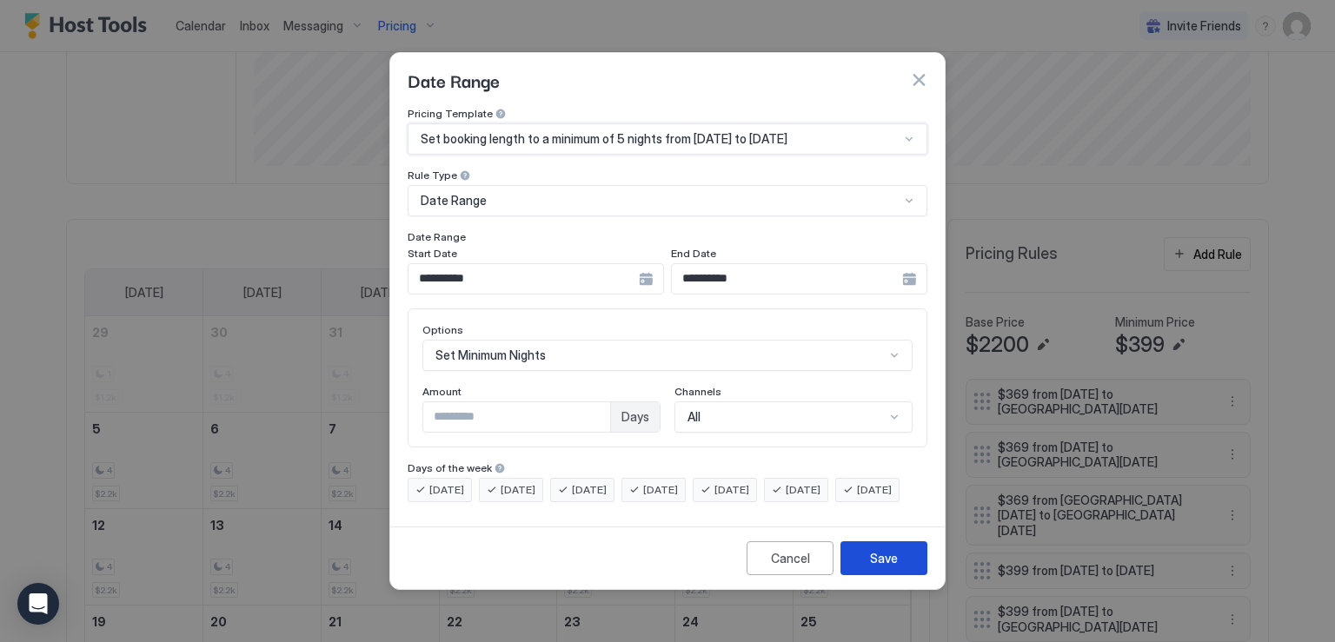
click at [879, 575] on button "Save" at bounding box center [884, 559] width 87 height 34
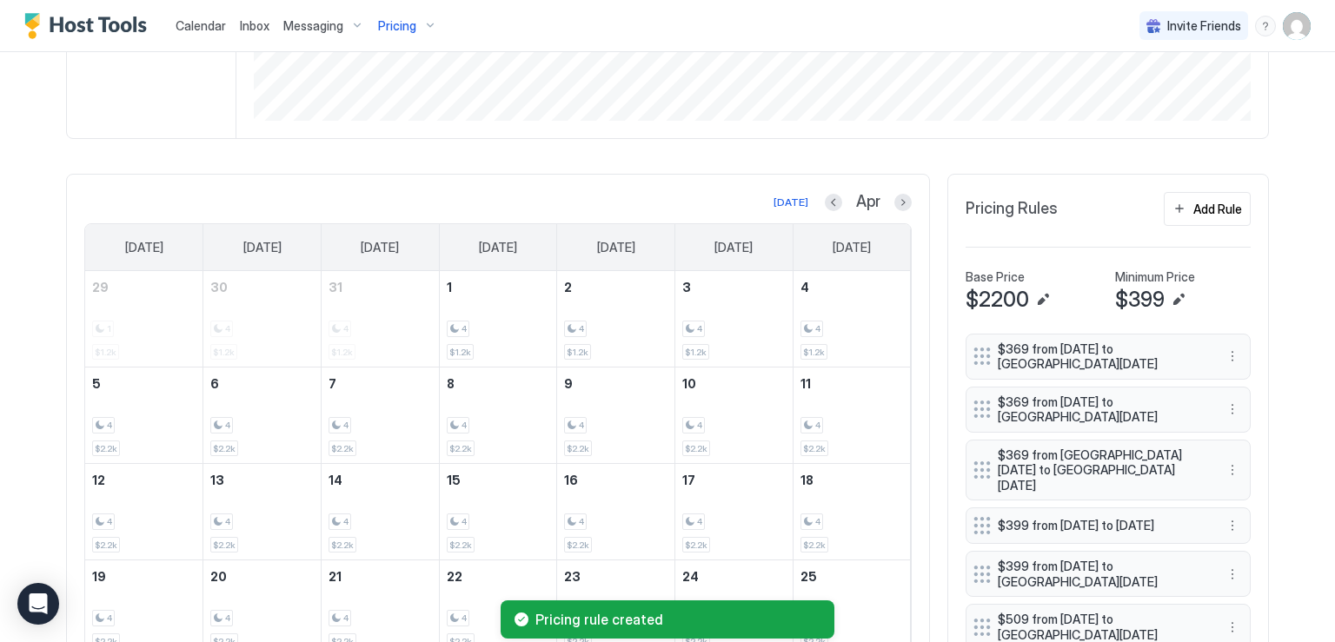
scroll to position [508, 0]
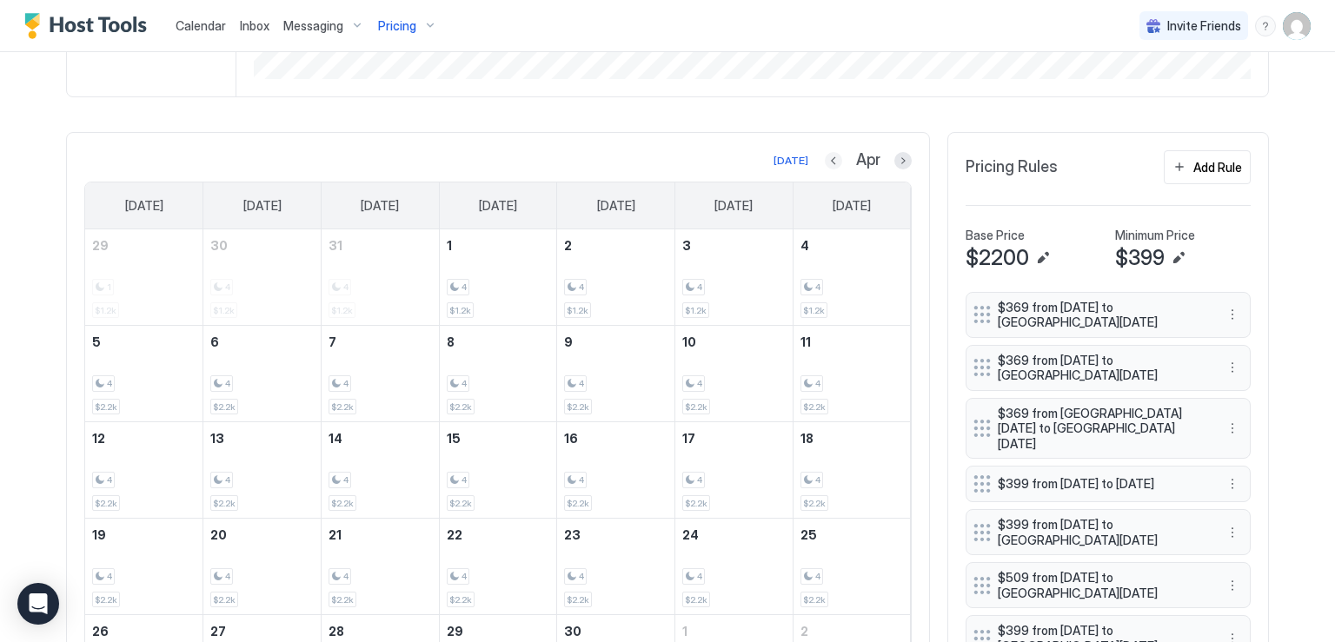
click at [825, 155] on button "Previous month" at bounding box center [833, 160] width 17 height 17
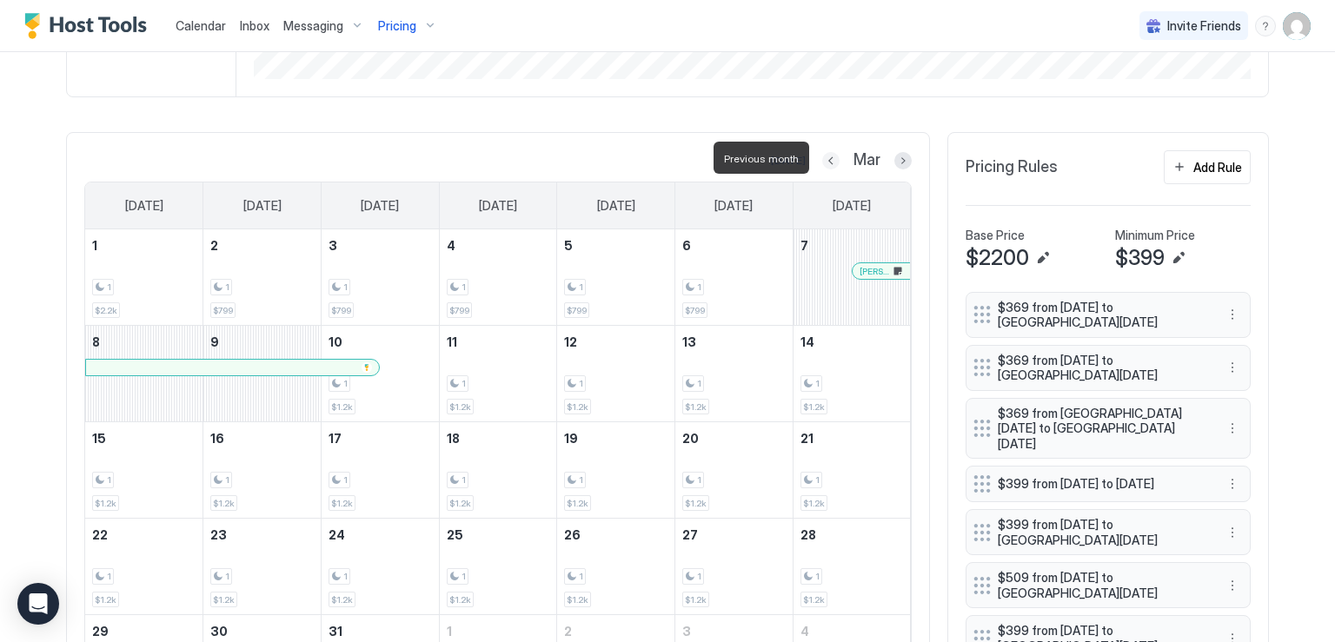
click at [823, 155] on button "Previous month" at bounding box center [830, 160] width 17 height 17
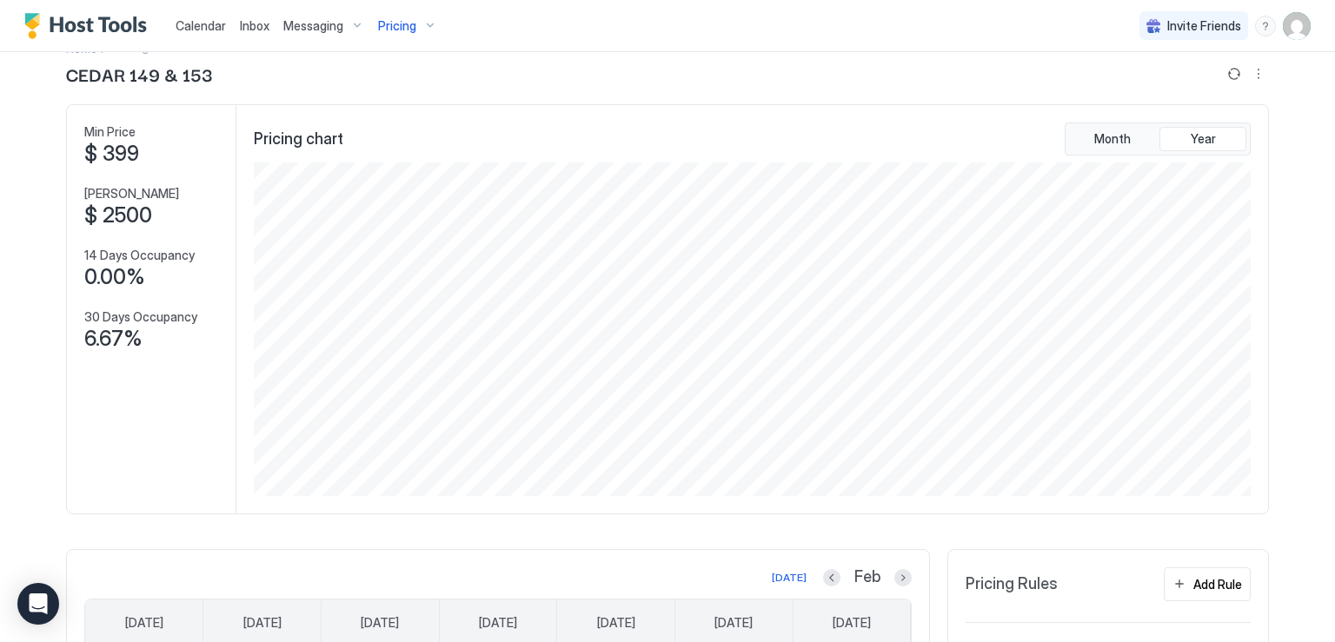
scroll to position [0, 0]
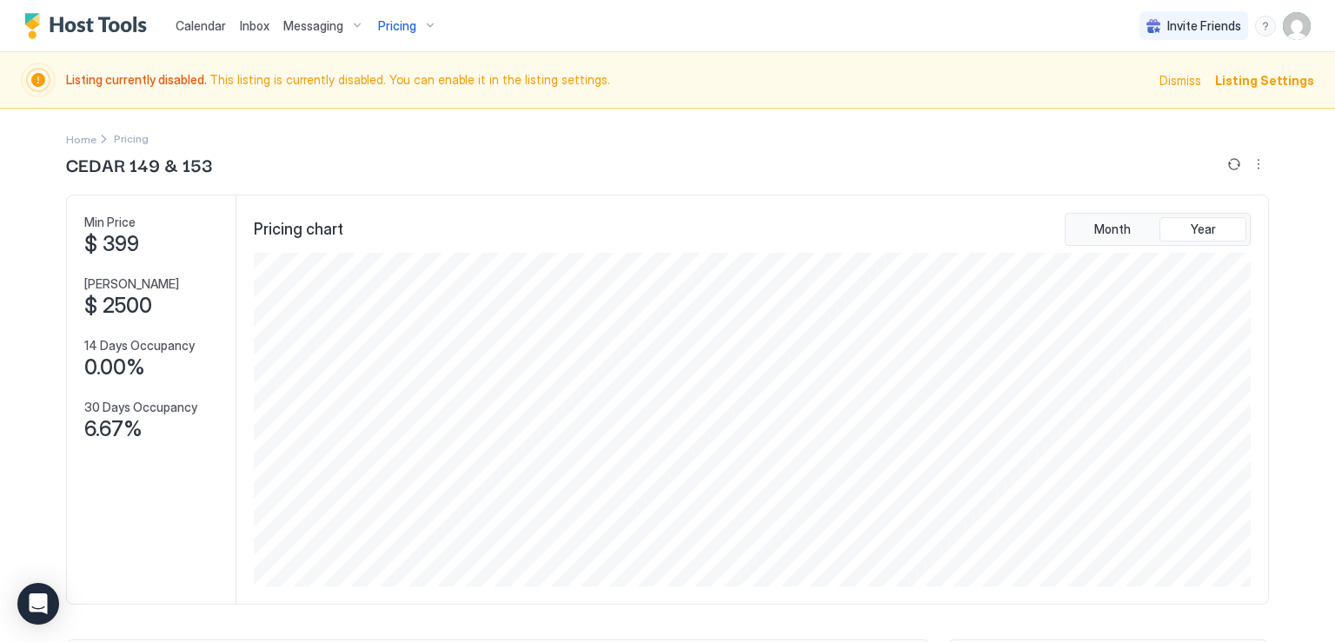
click at [1256, 86] on span "Listing Settings" at bounding box center [1264, 80] width 99 height 18
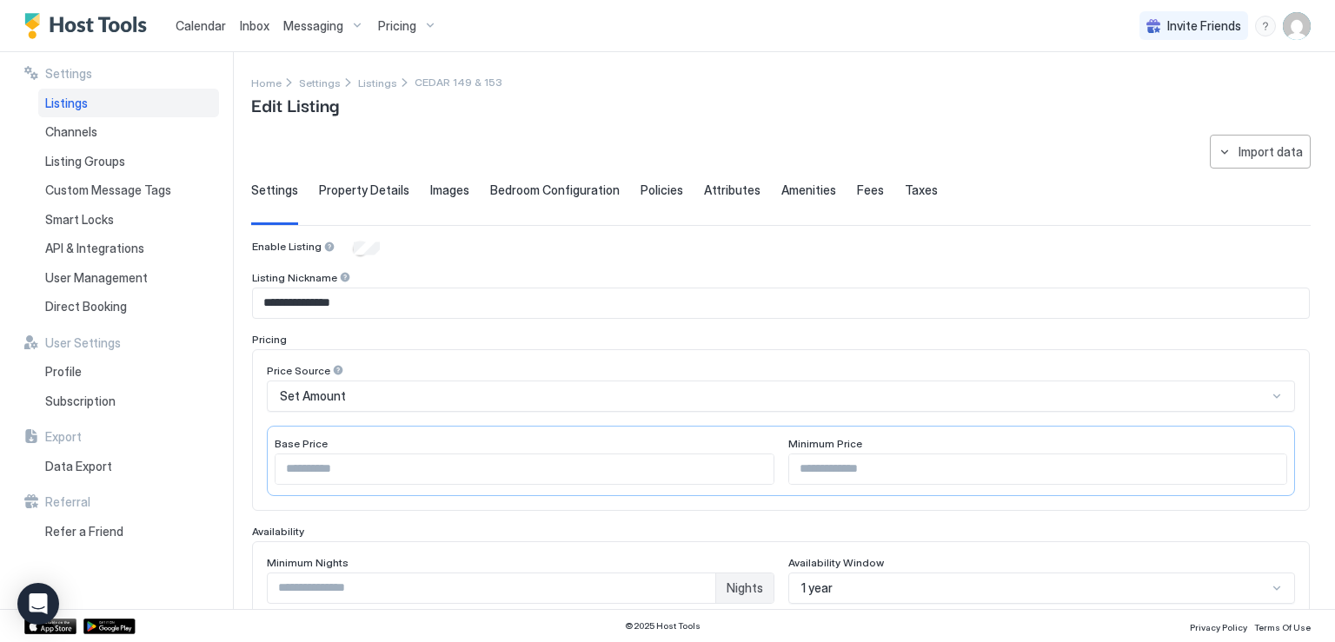
click at [65, 107] on span "Listings" at bounding box center [66, 104] width 43 height 16
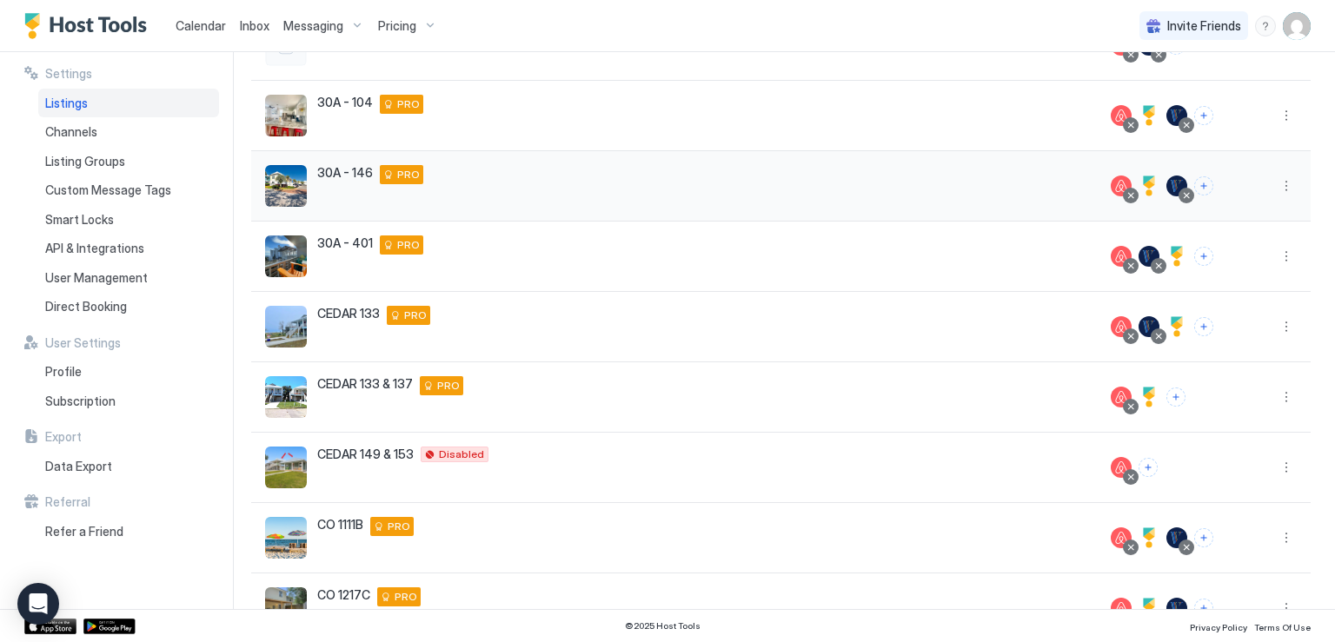
scroll to position [371, 0]
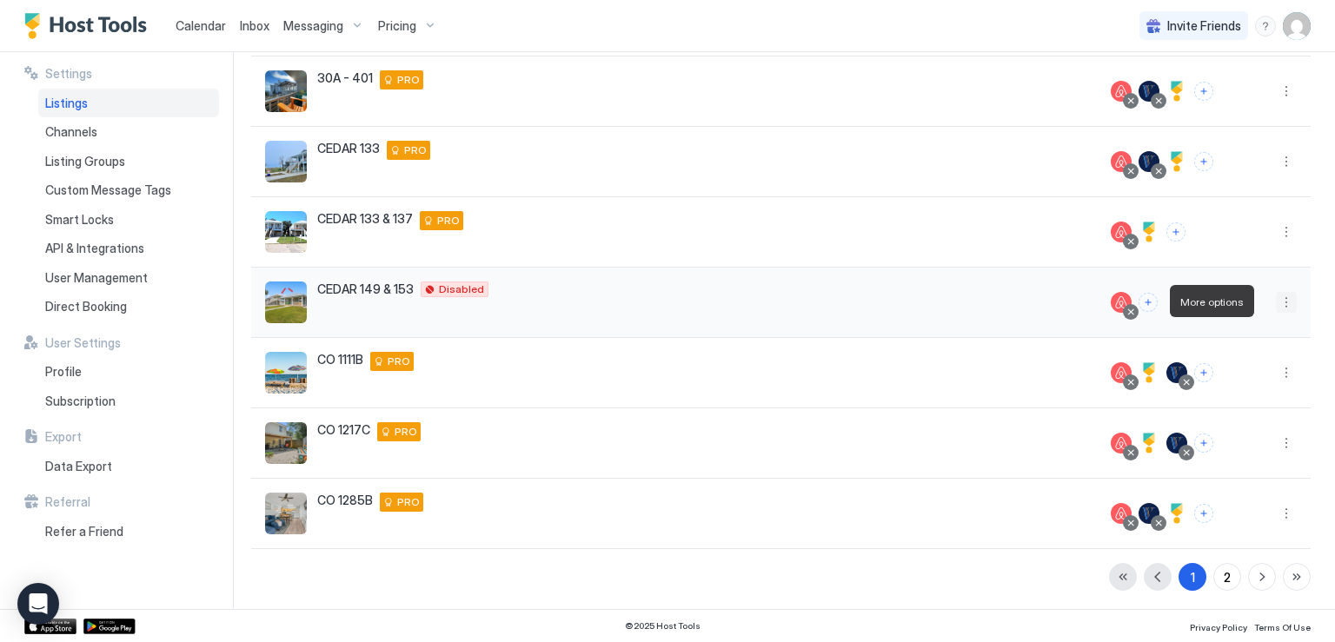
click at [1276, 299] on button "More options" at bounding box center [1286, 302] width 21 height 21
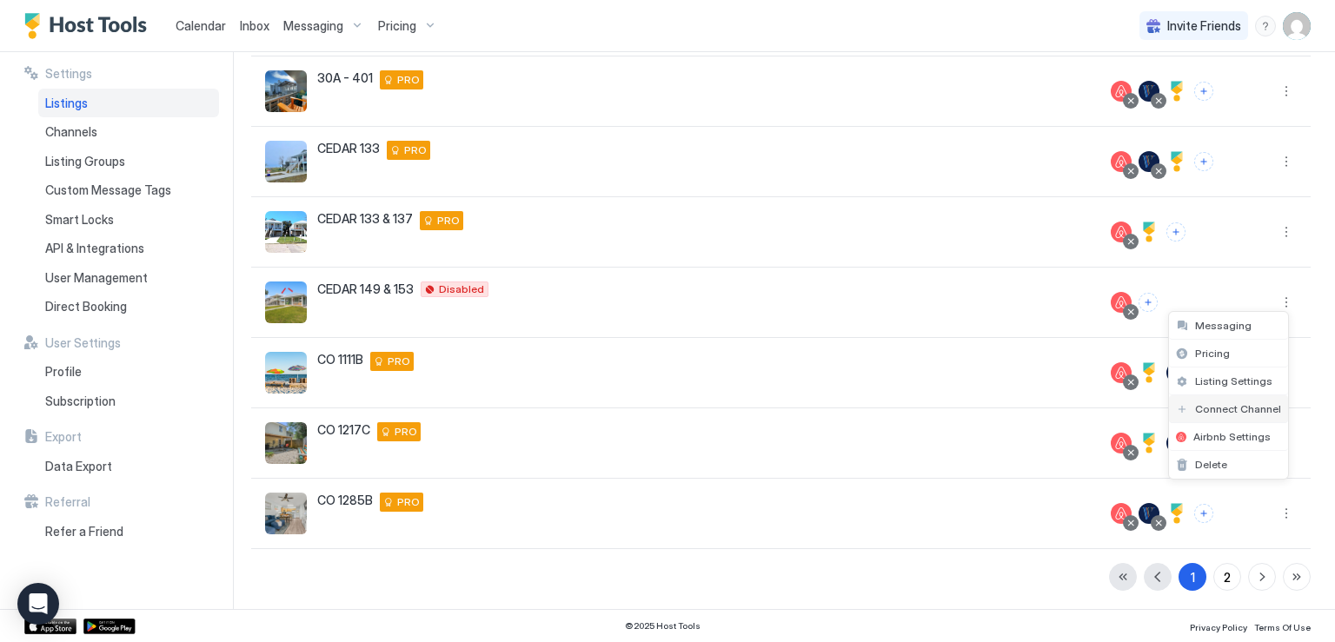
click at [1214, 404] on span "Connect Channel" at bounding box center [1238, 408] width 86 height 13
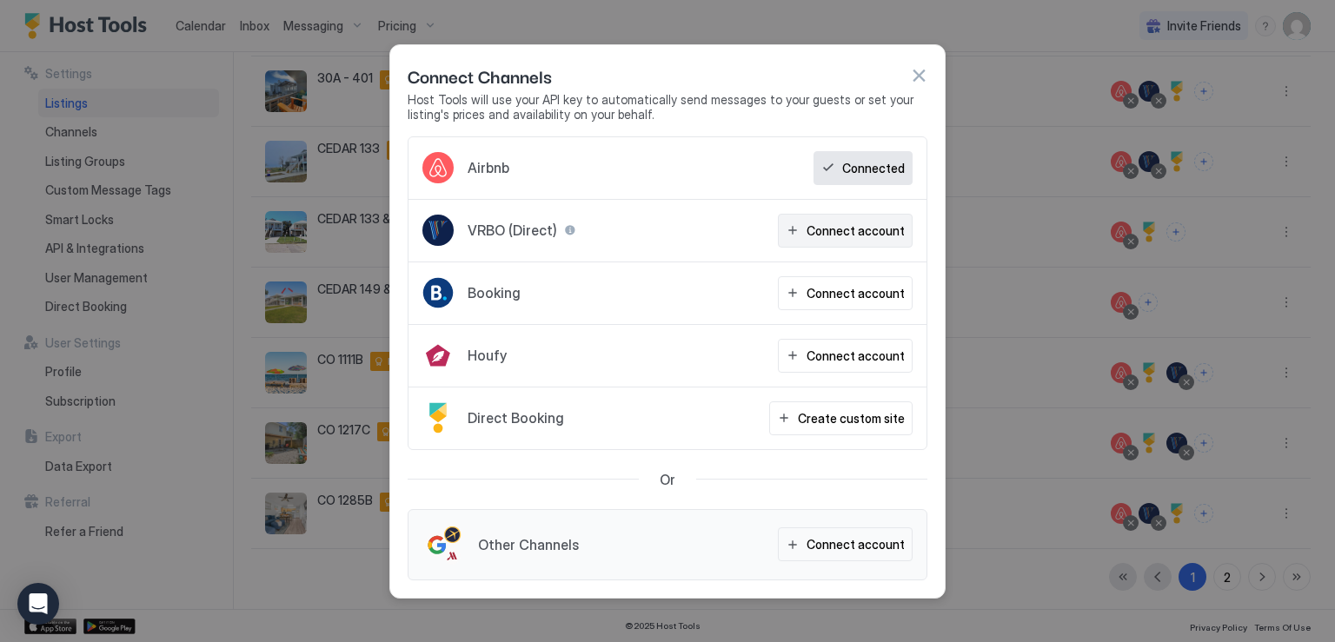
click at [841, 235] on div "Connect account" at bounding box center [856, 231] width 98 height 18
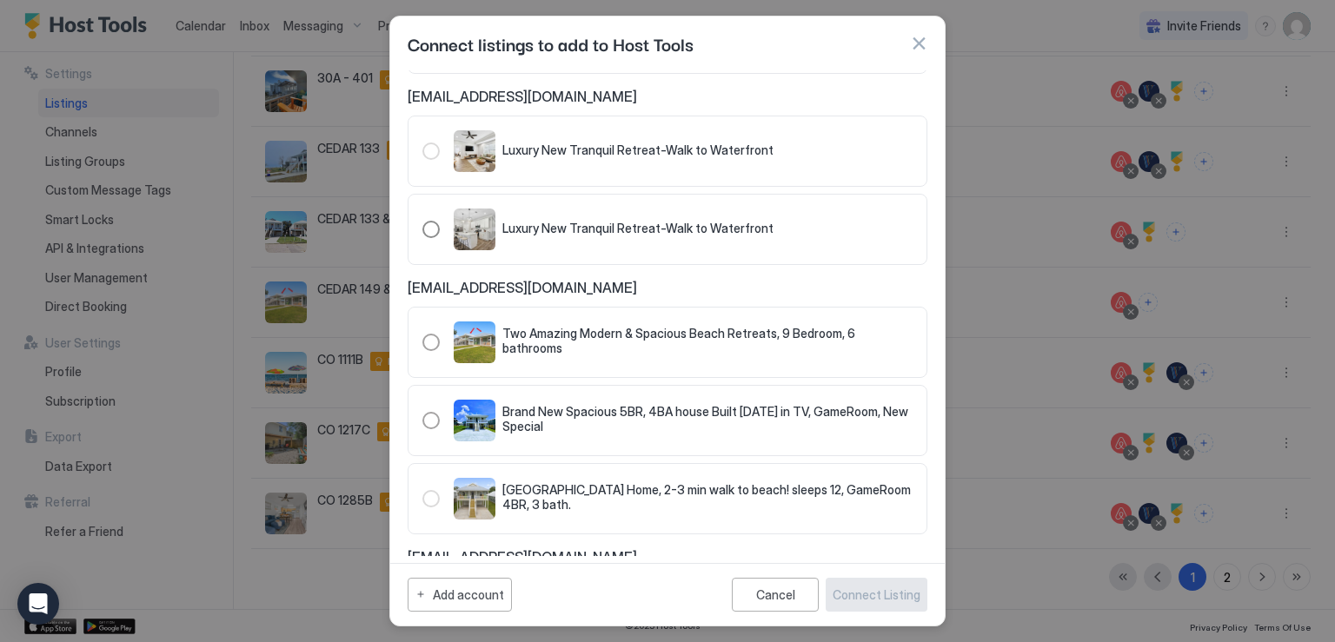
scroll to position [261, 0]
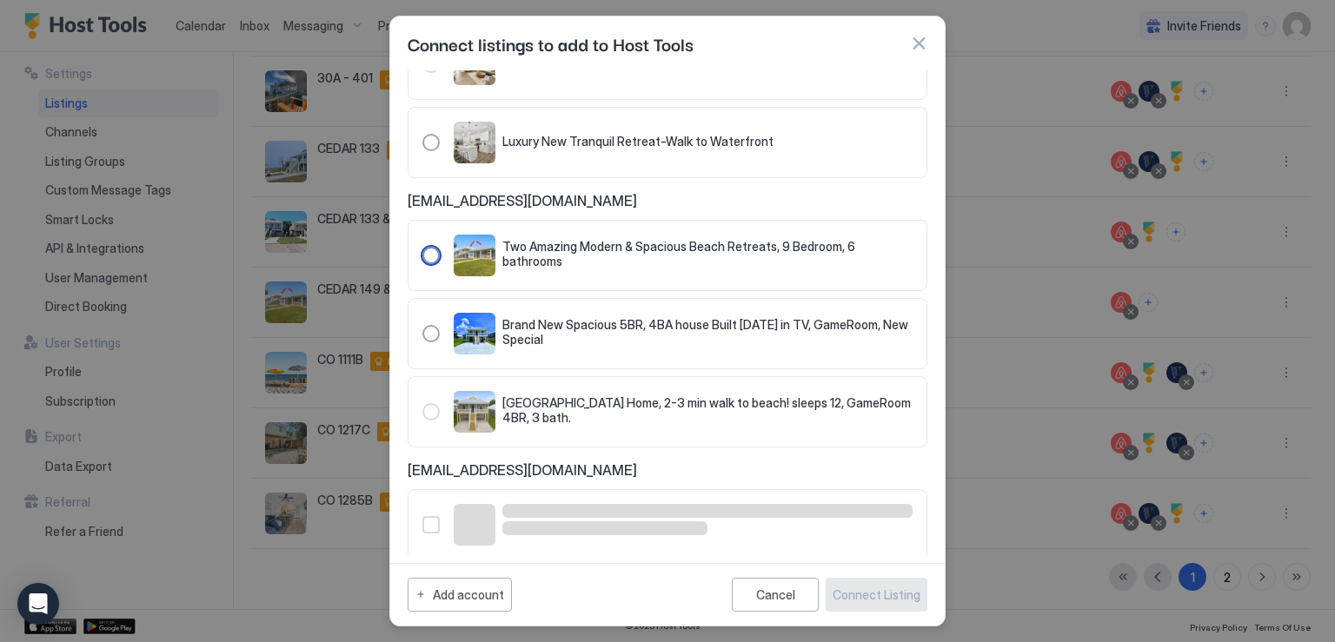
click at [430, 251] on div "321.3399342.3972470" at bounding box center [430, 255] width 17 height 17
click at [873, 588] on div "Connect Listing" at bounding box center [877, 595] width 88 height 18
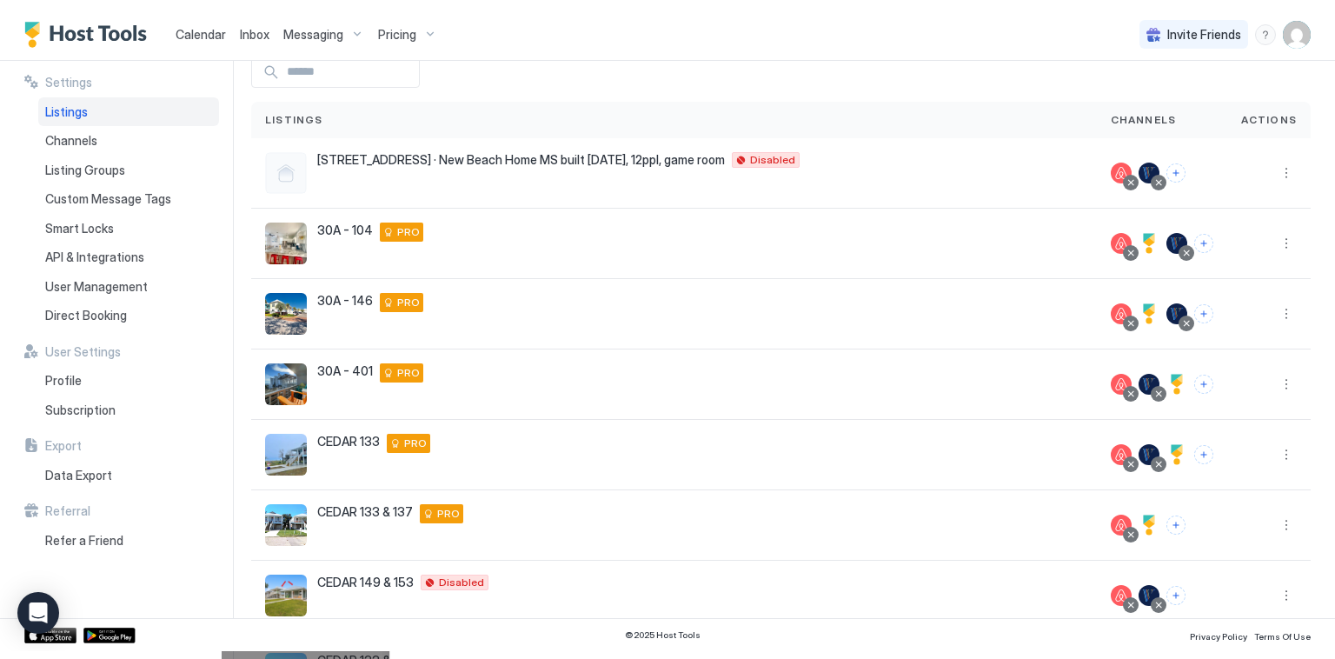
scroll to position [0, 0]
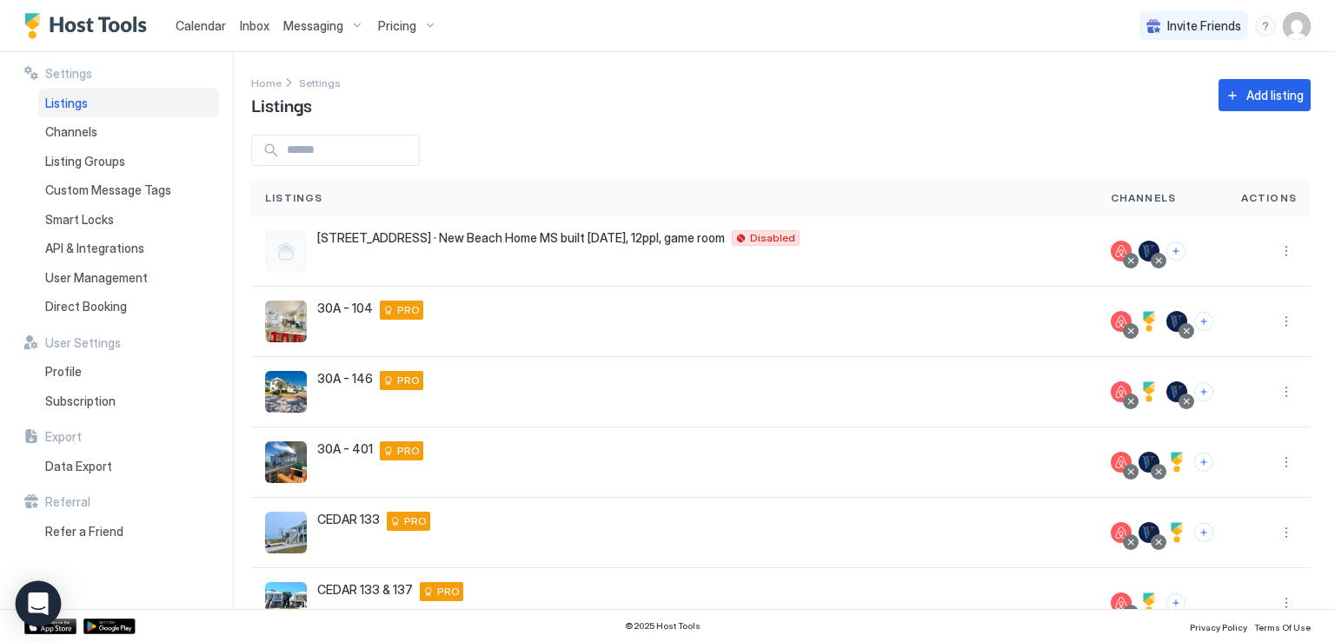
click at [41, 597] on icon "Open Intercom Messenger" at bounding box center [38, 604] width 20 height 23
